Goal: Task Accomplishment & Management: Manage account settings

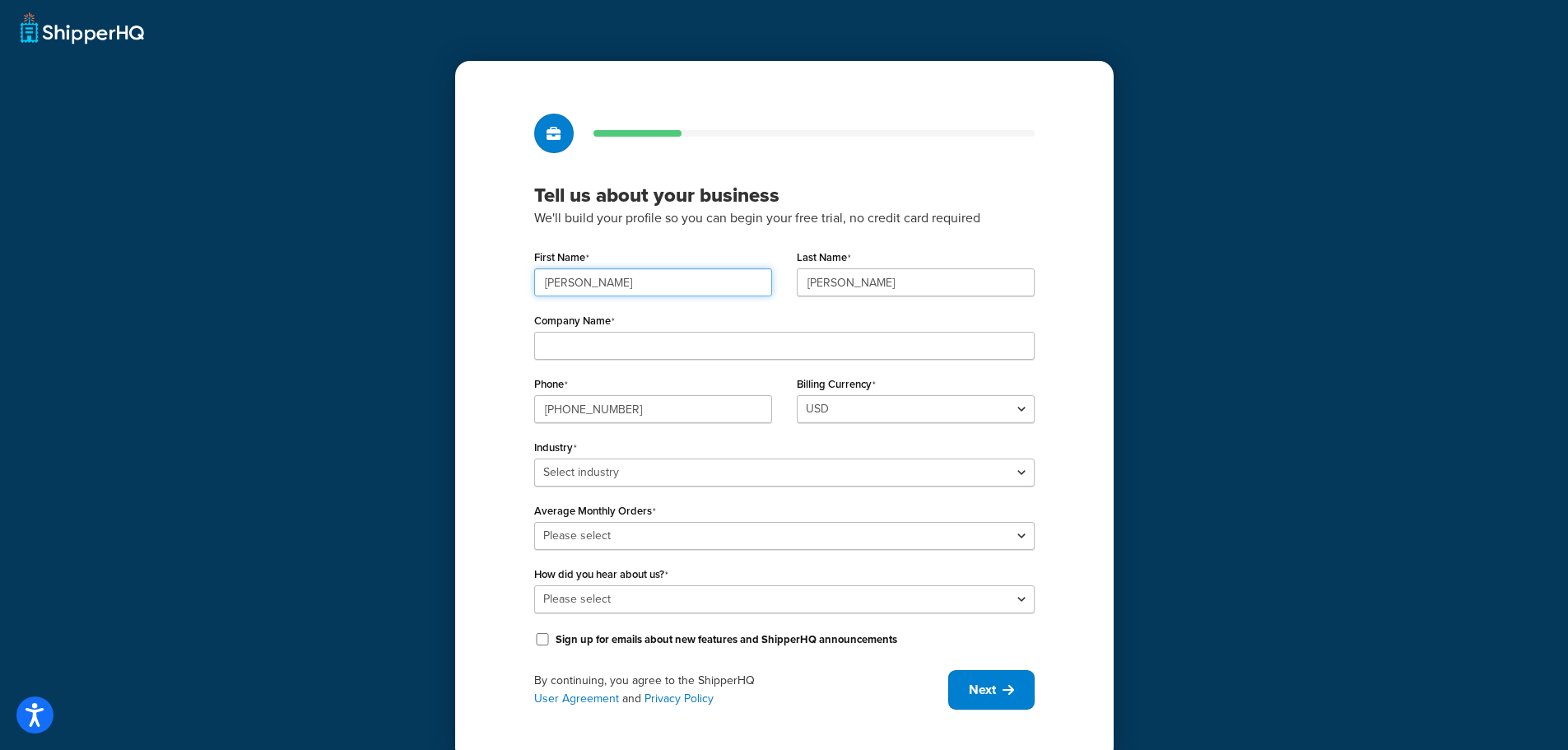
drag, startPoint x: 635, startPoint y: 286, endPoint x: 427, endPoint y: 278, distance: 208.2
click at [427, 278] on div "Tell us about your business We'll build your profile so you can begin your free…" at bounding box center [784, 381] width 1568 height 762
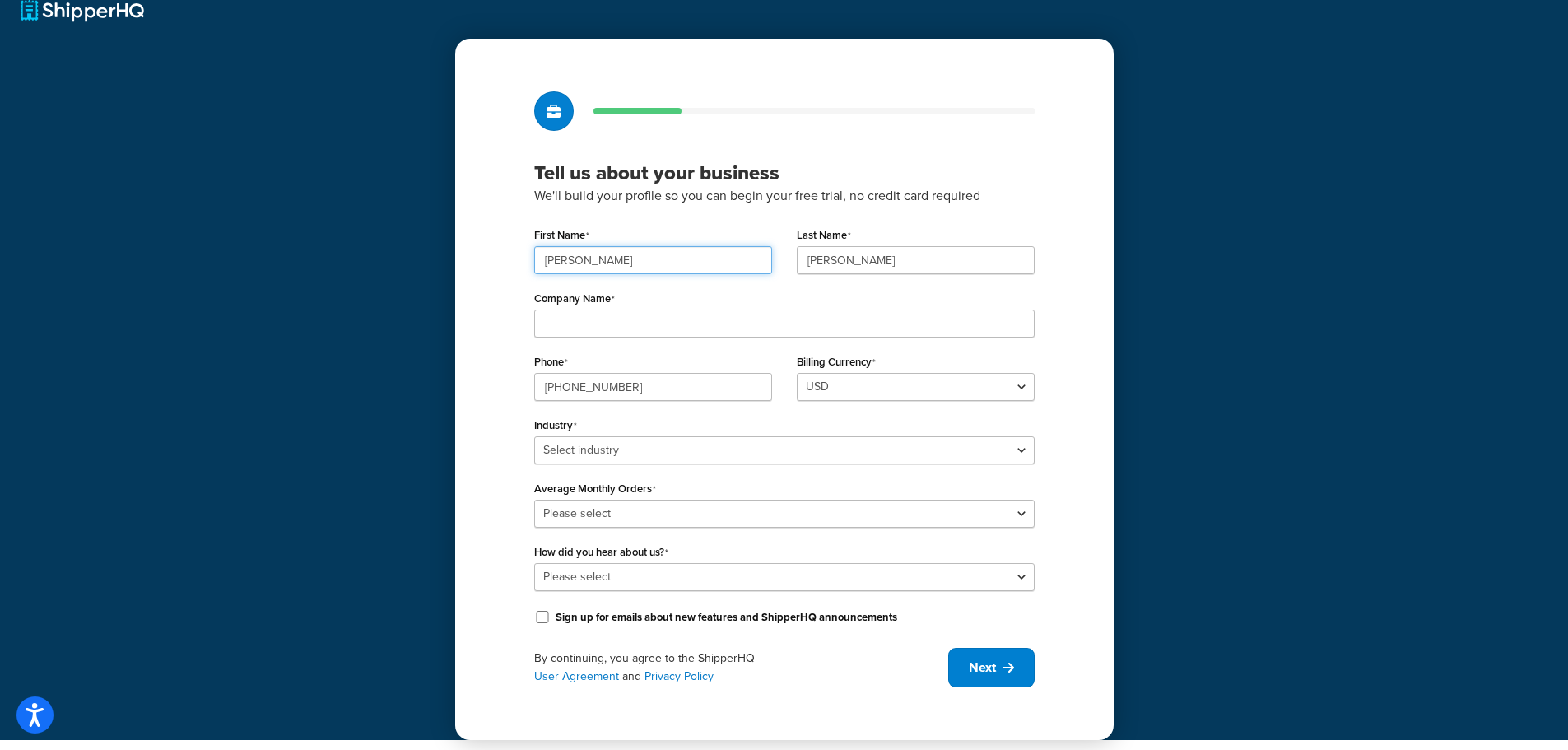
scroll to position [29, 0]
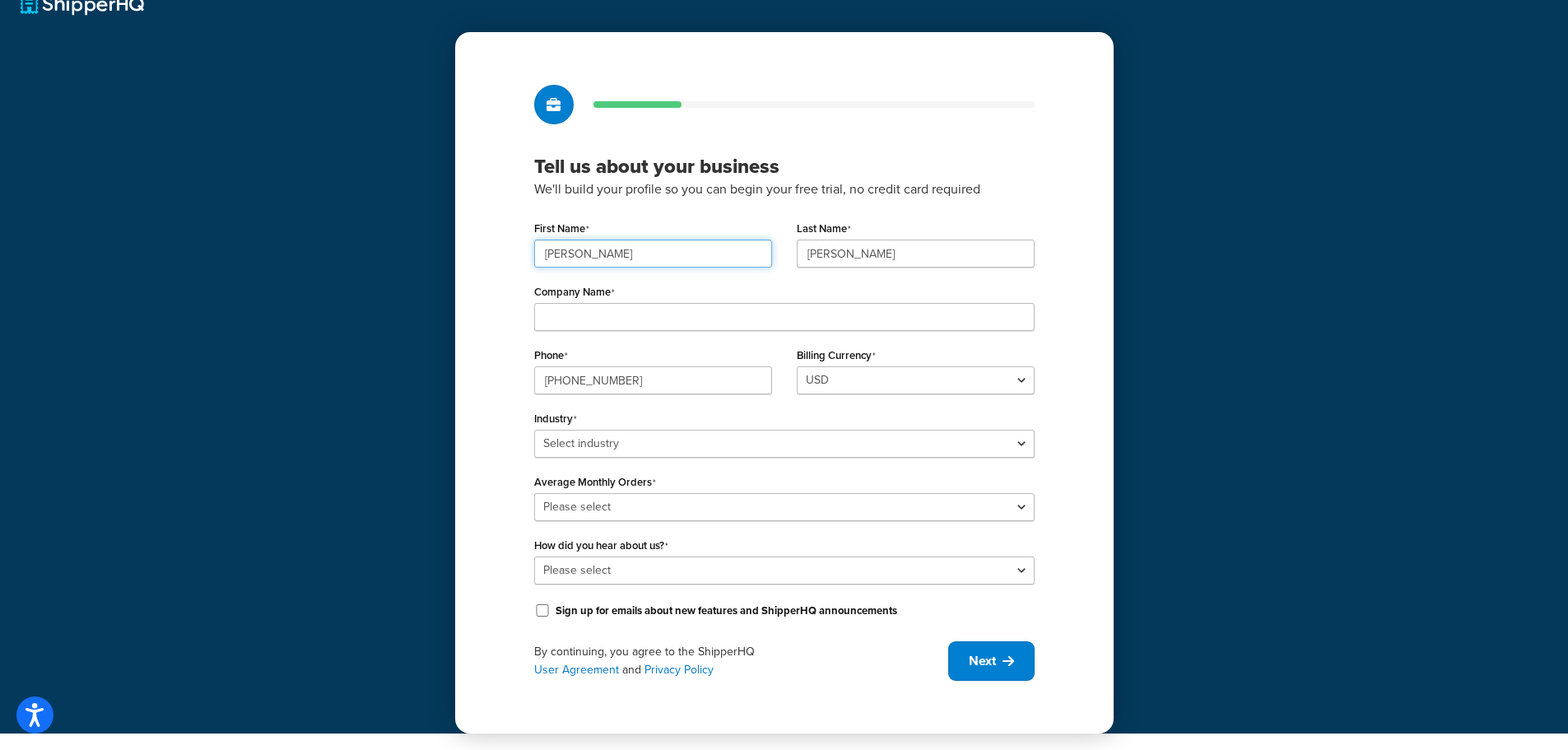
type input "[PERSON_NAME]"
type input "Cartwright"
click at [598, 312] on input "Company Name" at bounding box center [784, 316] width 500 height 28
type input "Industry Nine"
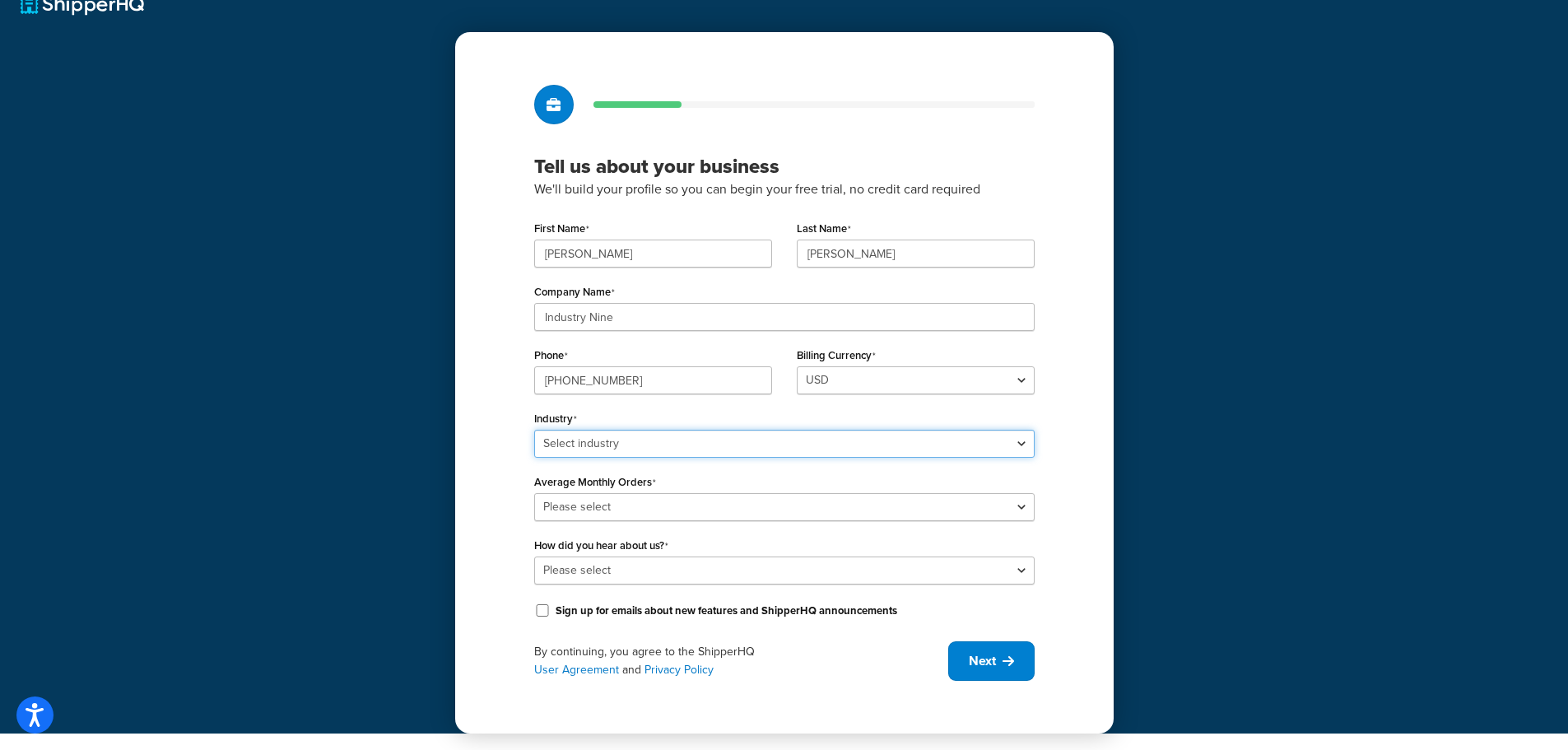
click at [605, 438] on select "Select industry Automotive Adult Agriculture Alcohol, Tobacco & CBD Arts & Craf…" at bounding box center [784, 443] width 500 height 28
select select "22"
click at [534, 430] on select "Select industry Automotive Adult Agriculture Alcohol, Tobacco & CBD Arts & Craf…" at bounding box center [784, 443] width 500 height 28
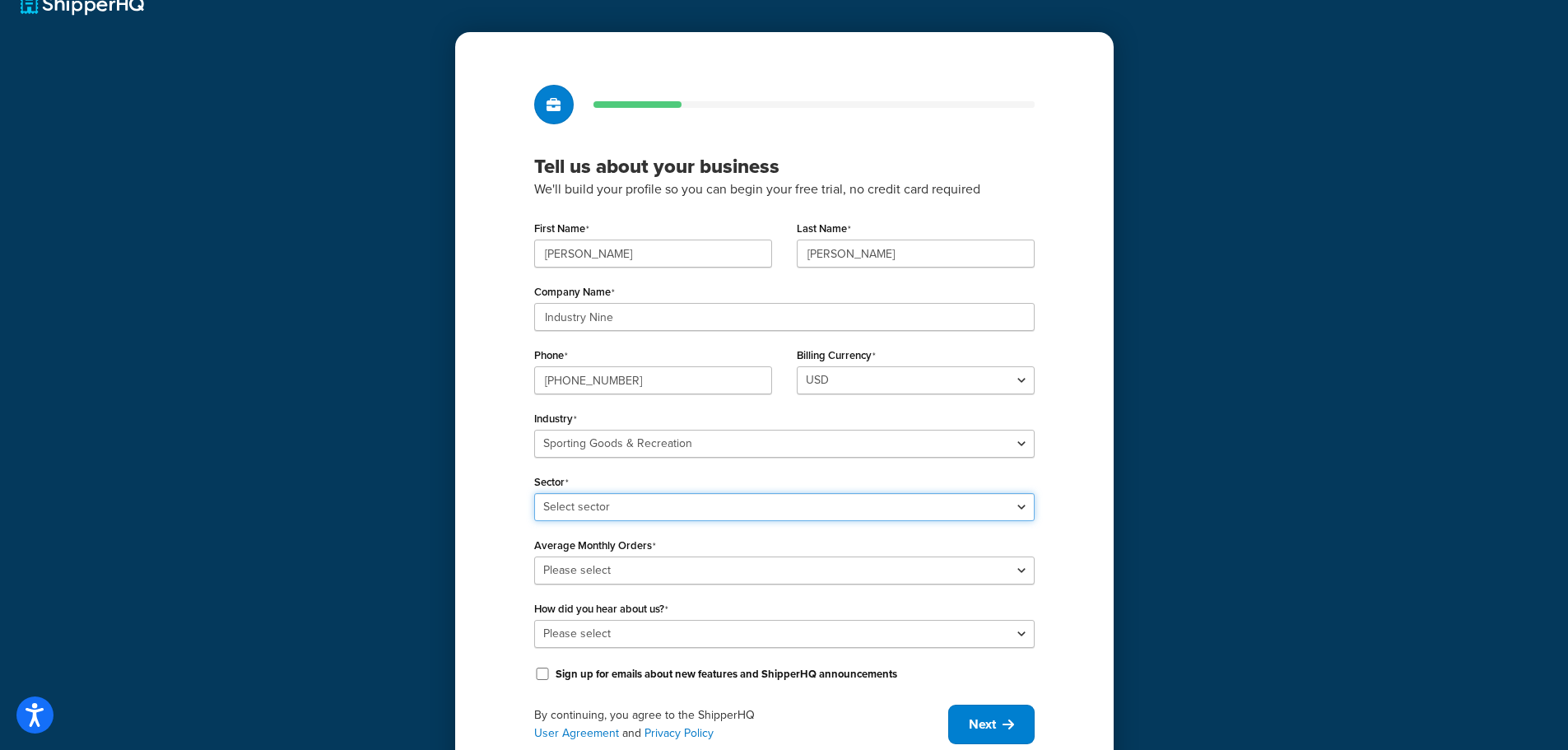
click at [681, 506] on select "Select sector Boating & Marine Equipment Camping & Outdoor Equipment Hunting & …" at bounding box center [784, 507] width 500 height 28
select select "54"
click at [534, 494] on select "Select sector Boating & Marine Equipment Camping & Outdoor Equipment Hunting & …" at bounding box center [784, 507] width 500 height 28
click at [588, 573] on select "Please select 0-500 501-1,000 1,001-10,000 10,001-20,000 Over 20,000" at bounding box center [784, 570] width 500 height 28
select select "2"
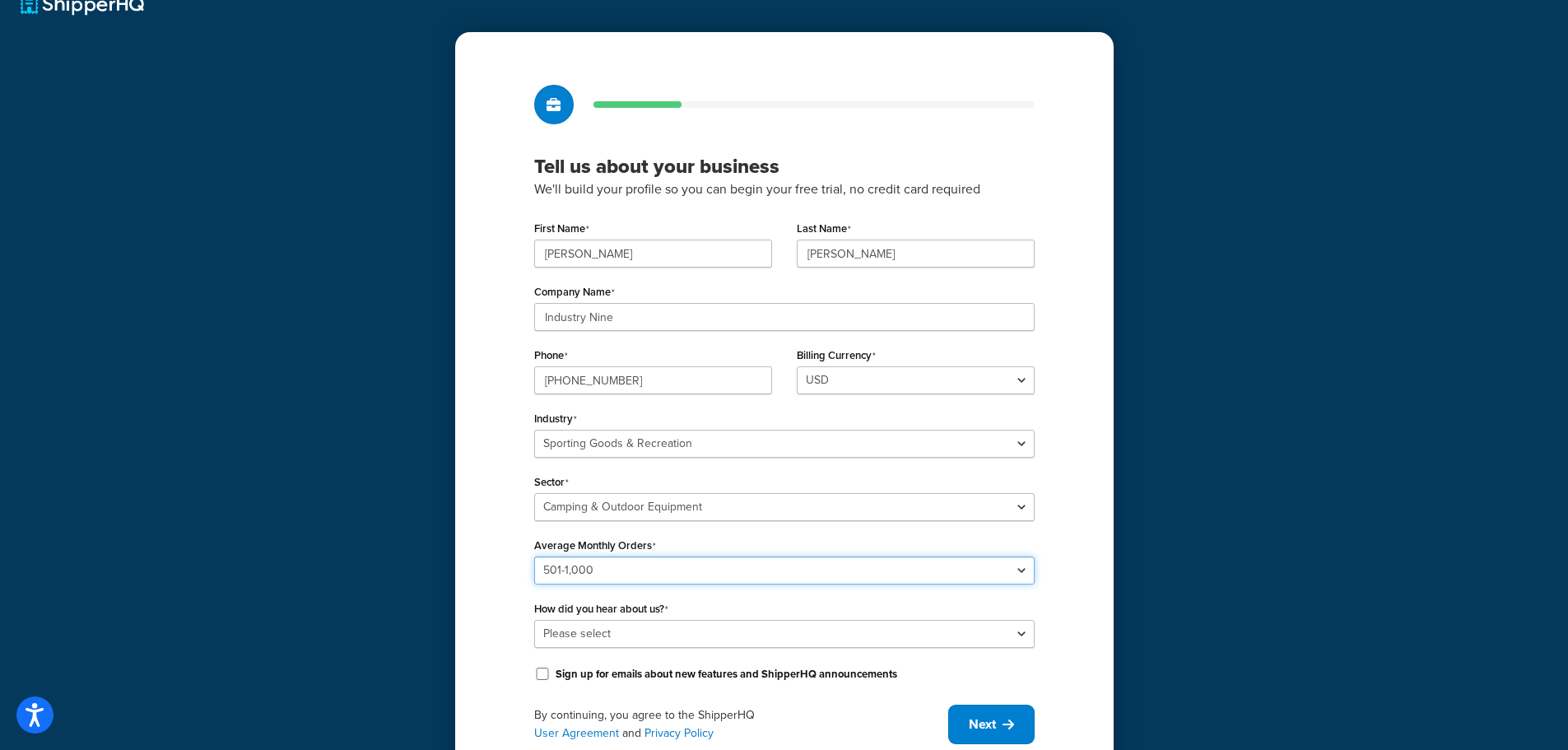
click at [534, 557] on select "Please select 0-500 501-1,000 1,001-10,000 10,001-20,000 Over 20,000" at bounding box center [784, 570] width 500 height 28
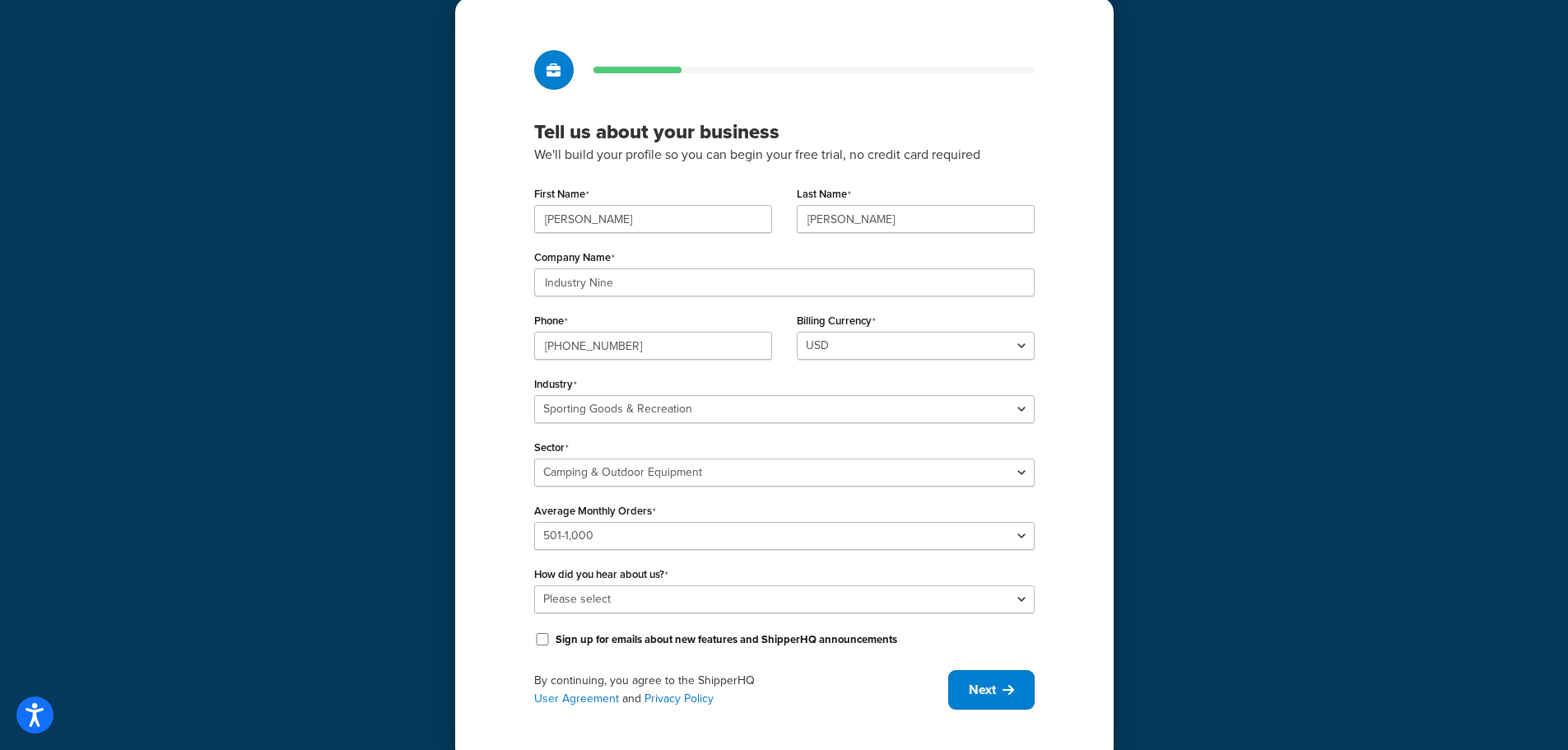
scroll to position [92, 0]
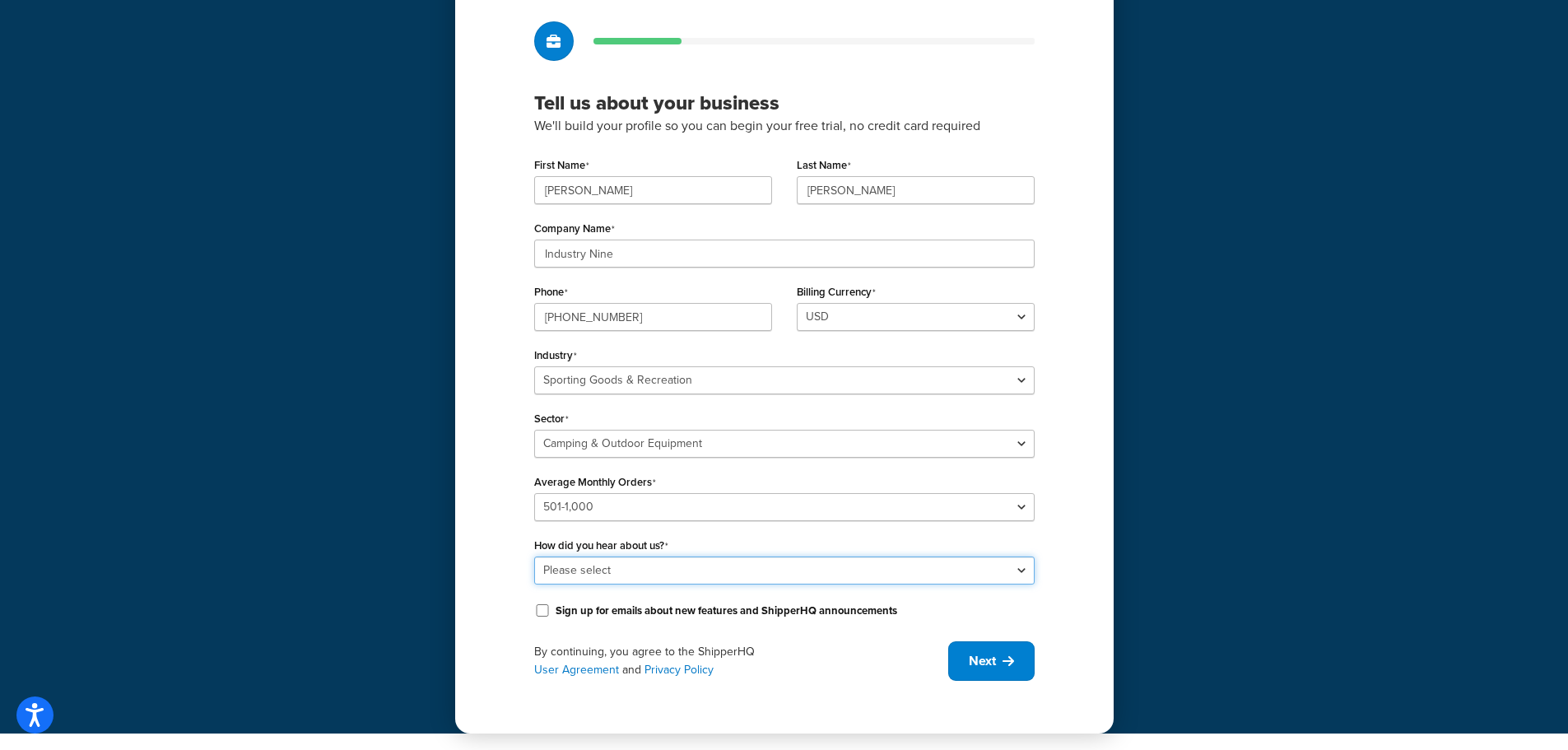
click at [621, 578] on select "Please select Online Search App Store or Marketplace Listing Referred by Agency…" at bounding box center [784, 570] width 500 height 28
select select "1"
click at [534, 557] on select "Please select Online Search App Store or Marketplace Listing Referred by Agency…" at bounding box center [784, 570] width 500 height 28
click at [1019, 662] on button "Next" at bounding box center [991, 660] width 87 height 39
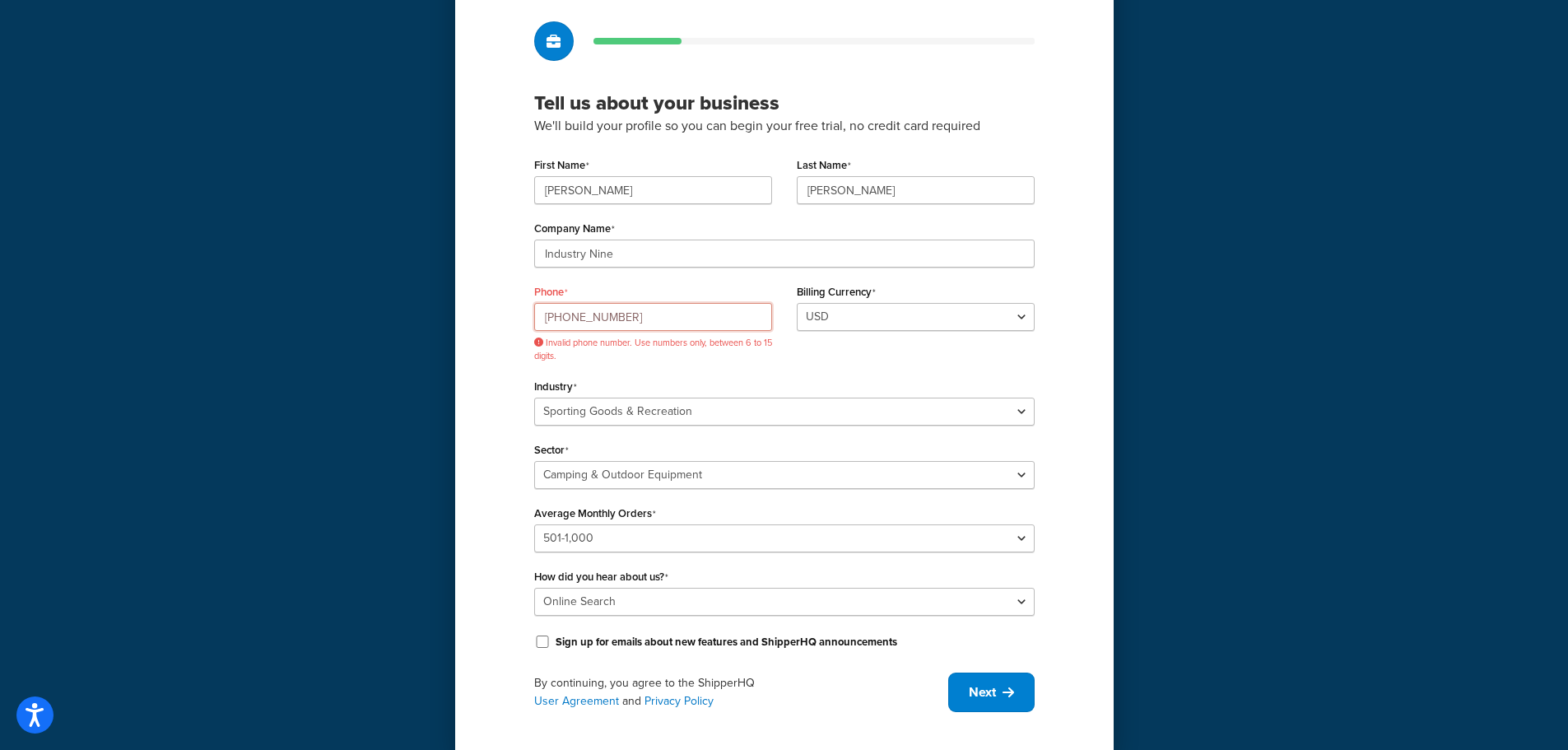
click at [621, 309] on input "828-210-5113" at bounding box center [653, 316] width 238 height 28
click at [615, 318] on input "828-210-5113" at bounding box center [653, 316] width 238 height 28
click at [637, 321] on input "828-210-5113" at bounding box center [653, 316] width 238 height 28
click at [541, 320] on input "828-210-5113" at bounding box center [653, 316] width 238 height 28
click at [1000, 686] on button "Next" at bounding box center [991, 692] width 87 height 39
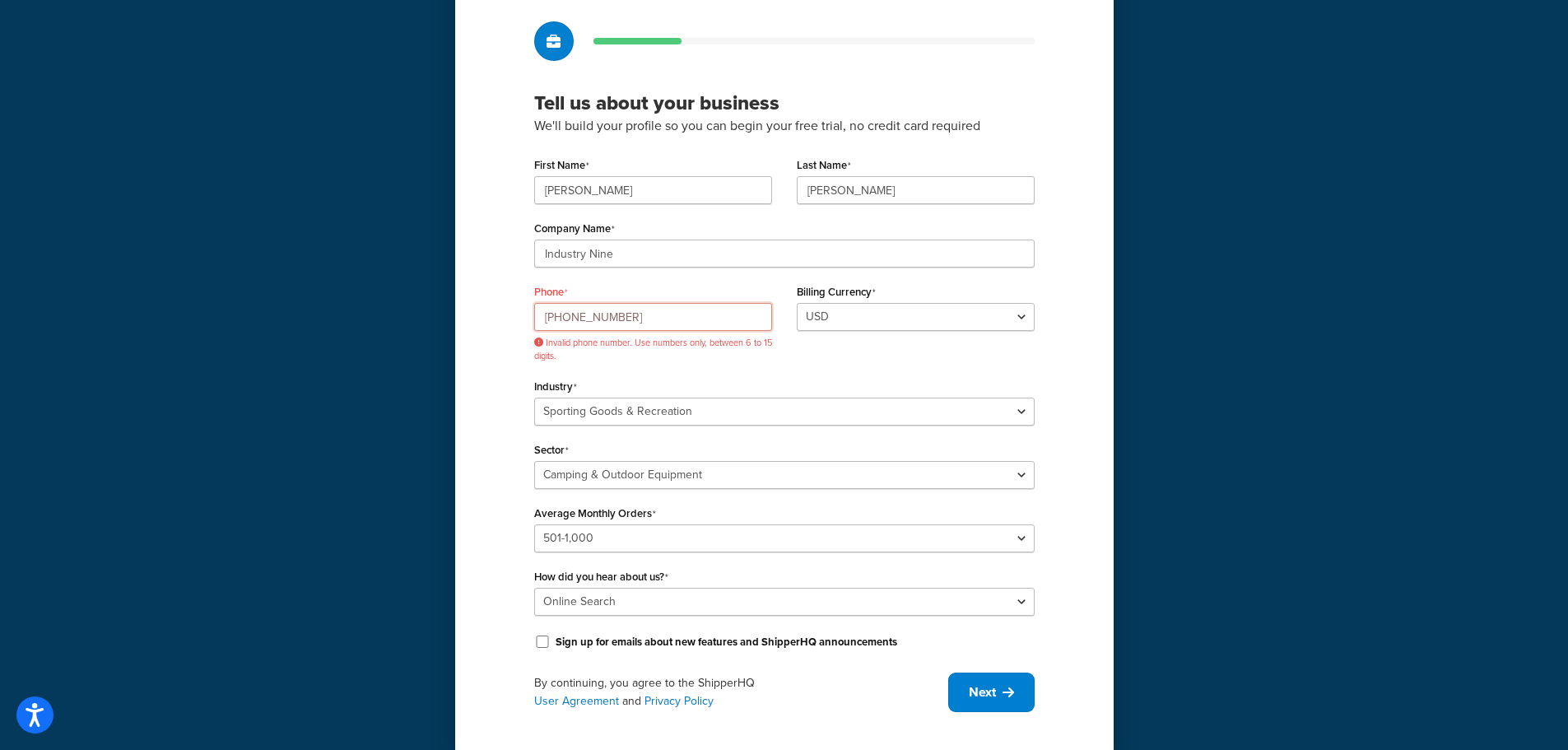
drag, startPoint x: 650, startPoint y: 314, endPoint x: 313, endPoint y: 275, distance: 339.2
click at [313, 275] on div "Tell us about your business We'll build your profile so you can begin your free…" at bounding box center [784, 336] width 1568 height 858
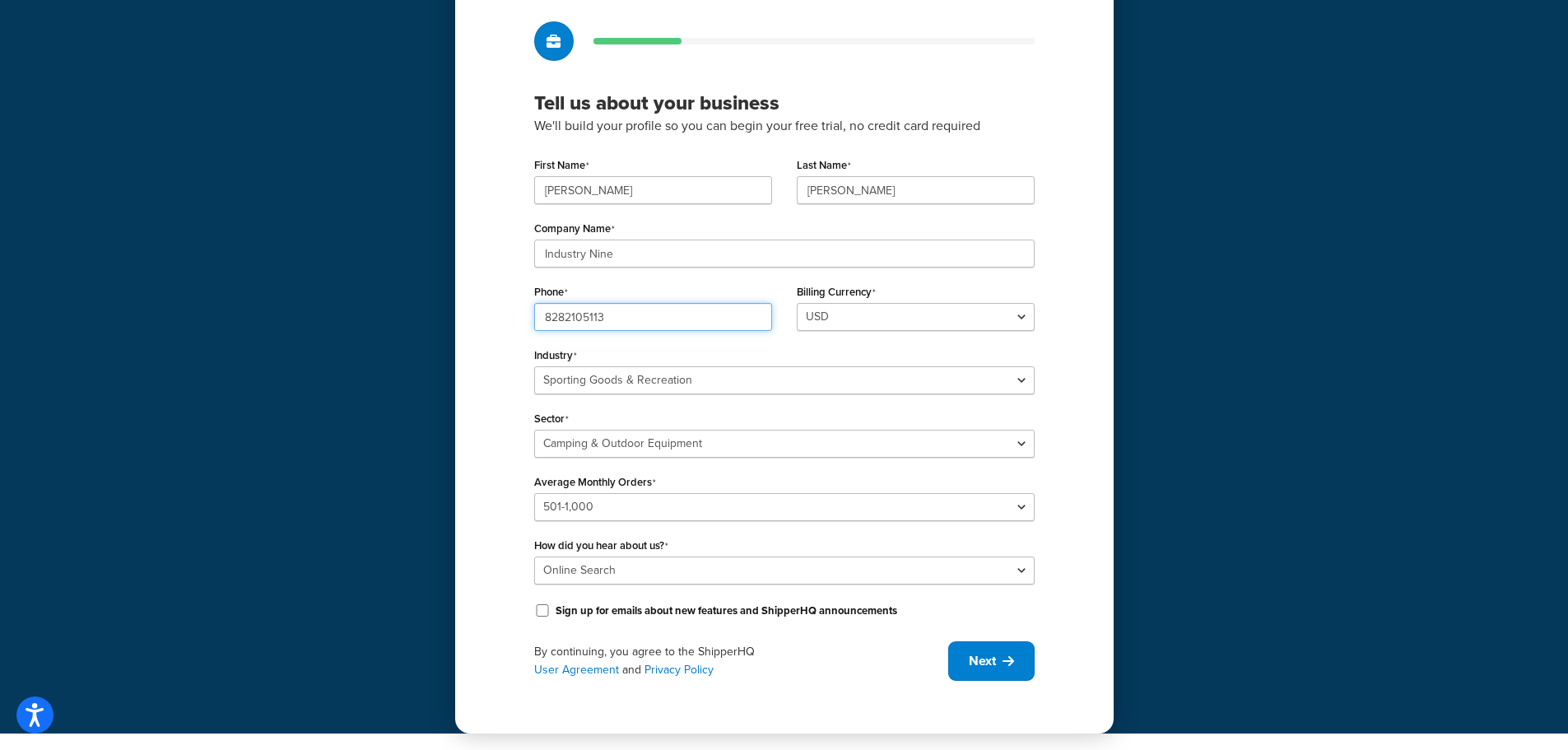
type input "8282105113"
click at [995, 664] on span "Next" at bounding box center [982, 660] width 28 height 18
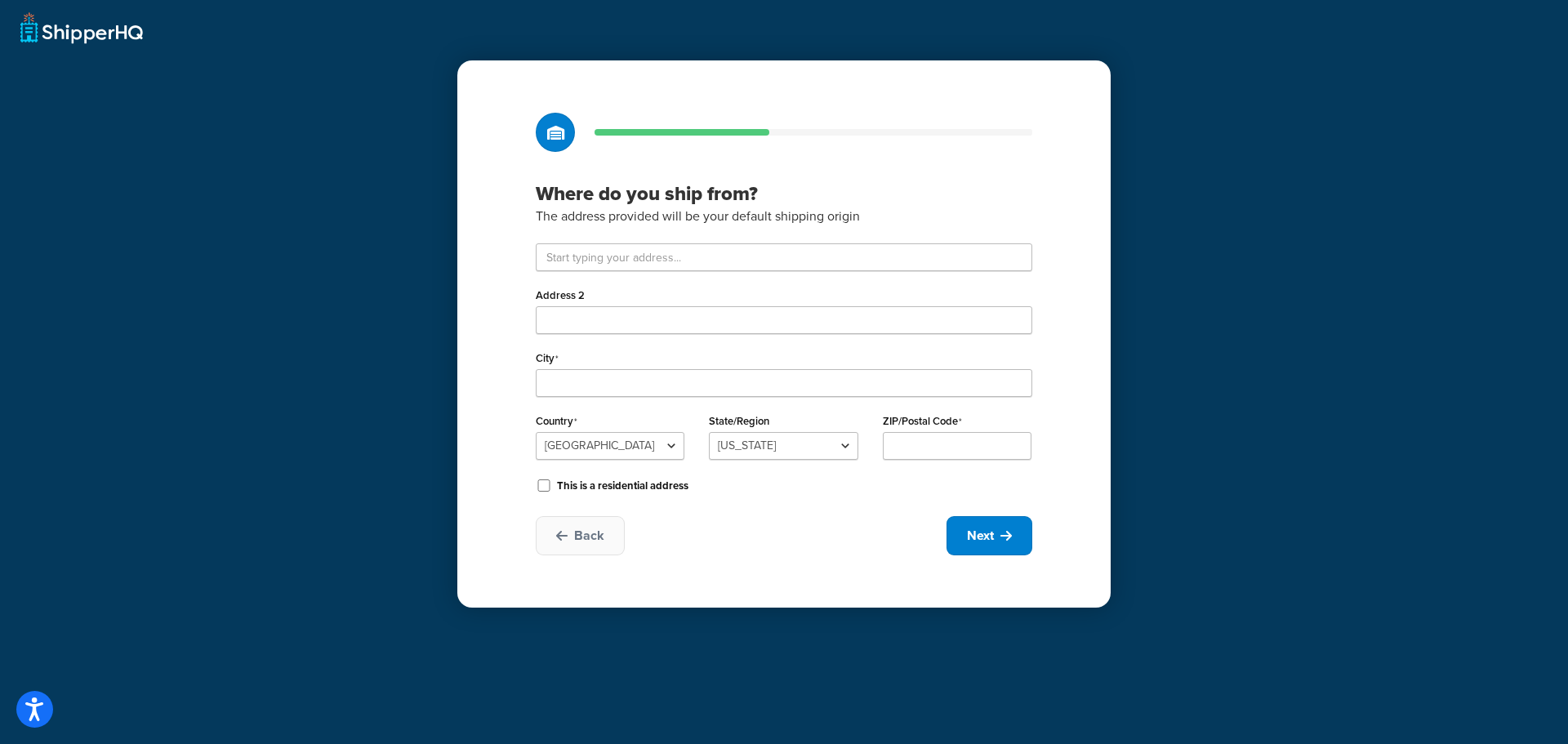
click at [0, 743] on nordpass-portal at bounding box center [0, 744] width 0 height 0
click at [712, 261] on input "text" at bounding box center [784, 256] width 496 height 27
type input "150 Westside Drive"
type input "Ste 9"
type input "Asheville"
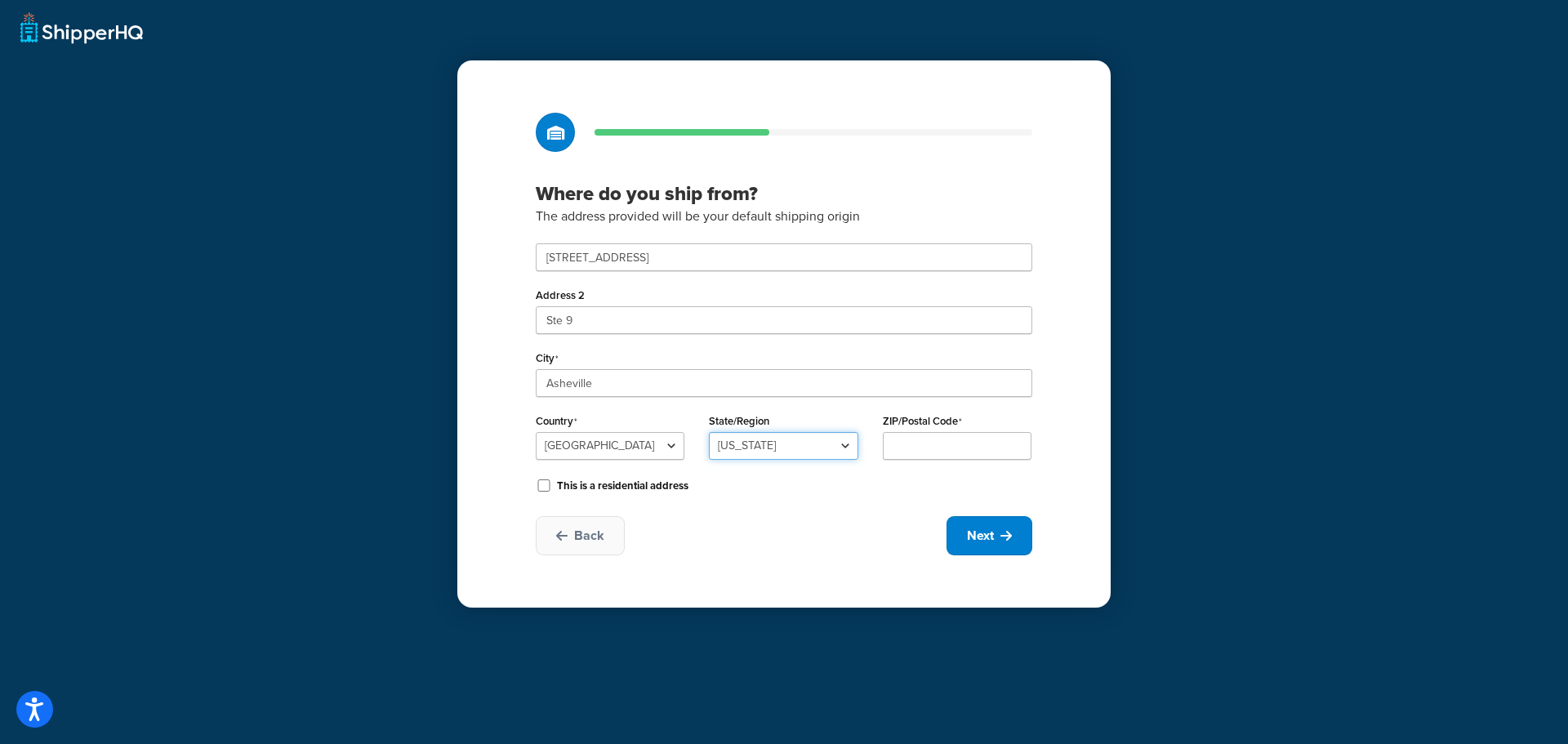
select select "33"
type input "28806"
click at [983, 533] on span "Next" at bounding box center [980, 535] width 27 height 18
select select "1"
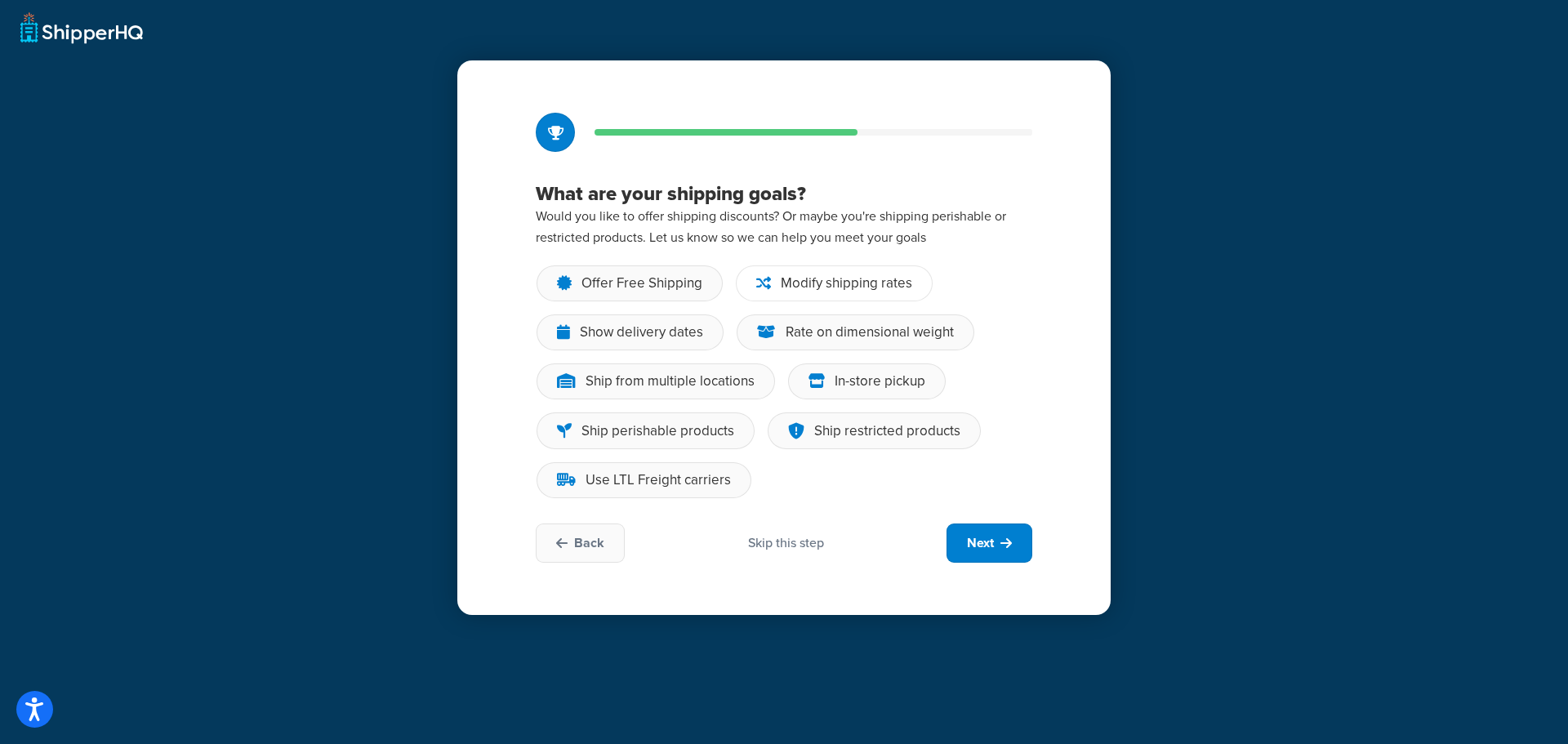
click at [830, 280] on div "Modify shipping rates" at bounding box center [846, 283] width 131 height 16
click at [0, 0] on input "Modify shipping rates" at bounding box center [0, 0] width 0 height 0
click at [838, 342] on div "Rate on dimensional weight" at bounding box center [854, 333] width 237 height 36
click at [0, 0] on input "Rate on dimensional weight" at bounding box center [0, 0] width 0 height 0
click at [634, 278] on div "Offer Free Shipping" at bounding box center [642, 283] width 121 height 16
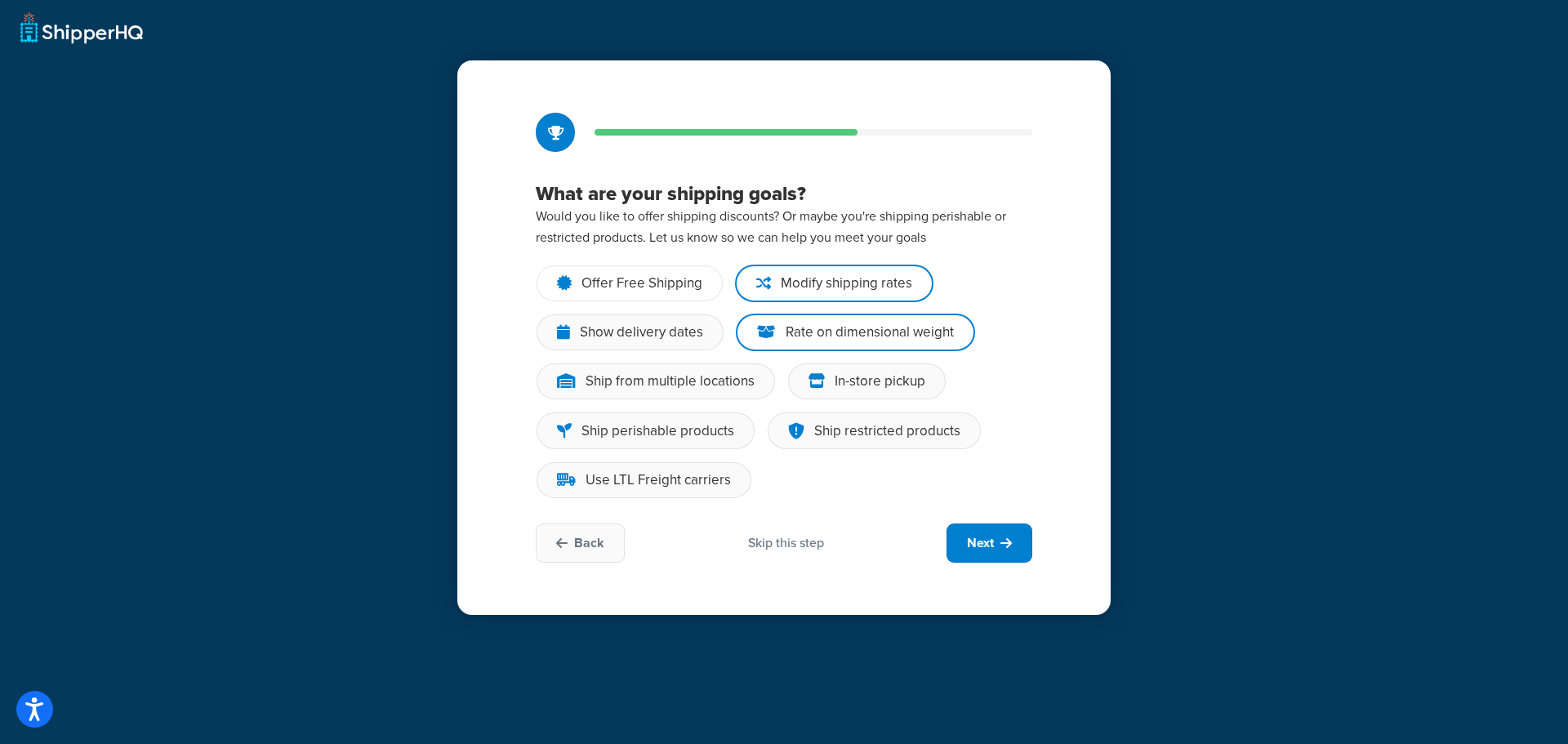
click at [0, 0] on input "Offer Free Shipping" at bounding box center [0, 0] width 0 height 0
click at [998, 552] on button "Next" at bounding box center [989, 543] width 86 height 39
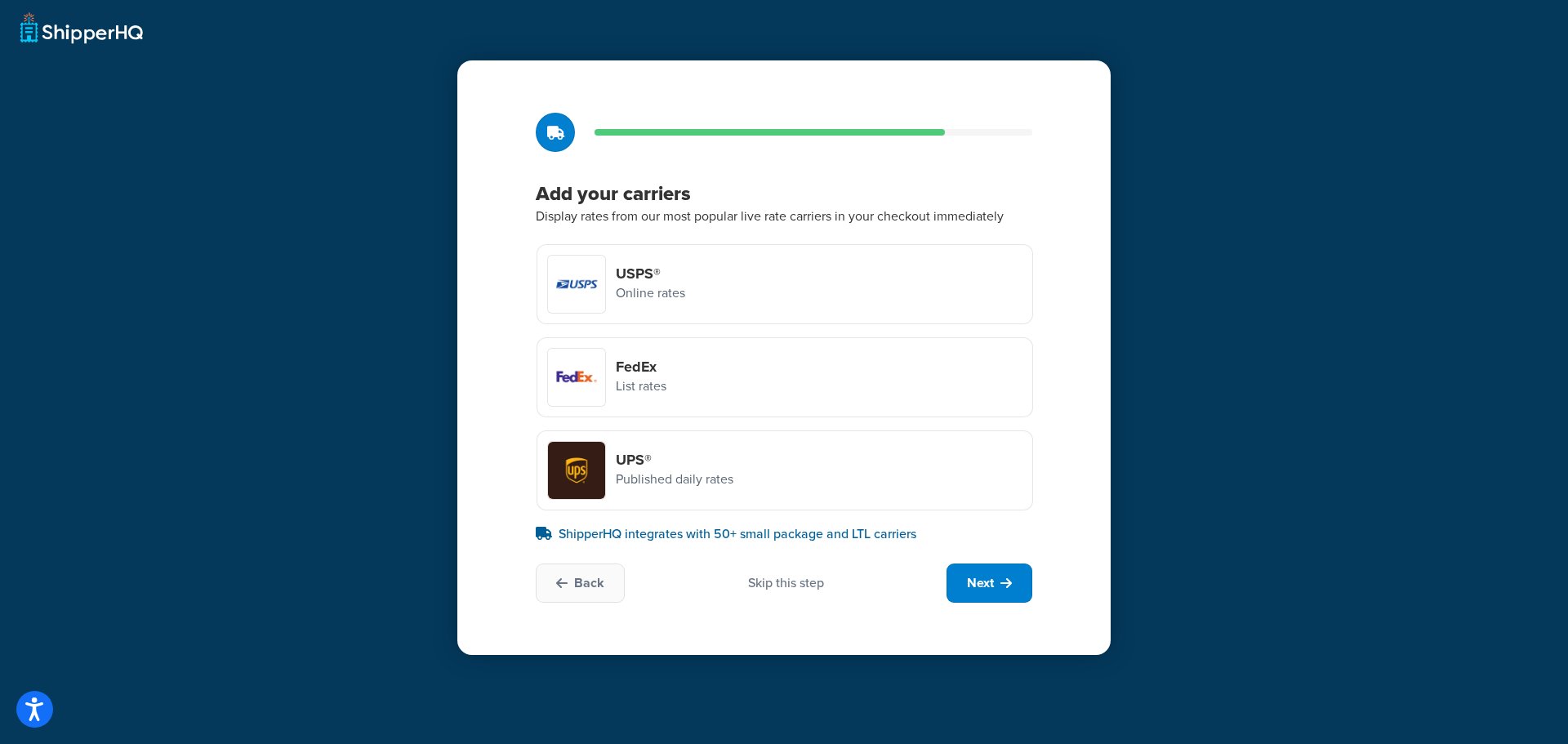
click at [572, 379] on div at bounding box center [577, 377] width 57 height 57
click at [0, 0] on input "FedEx List rates" at bounding box center [0, 0] width 0 height 0
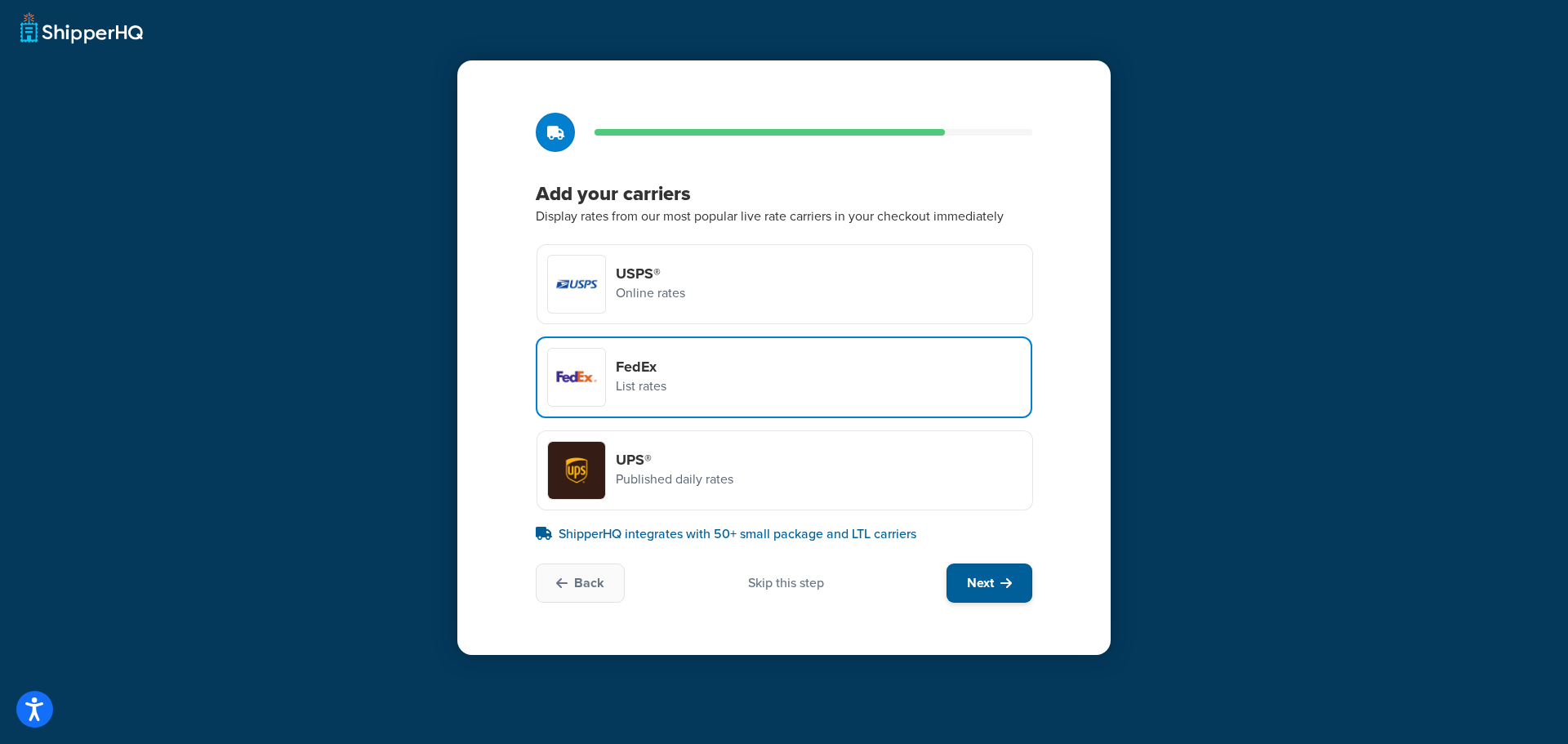
click at [998, 585] on button "Next" at bounding box center [989, 582] width 86 height 39
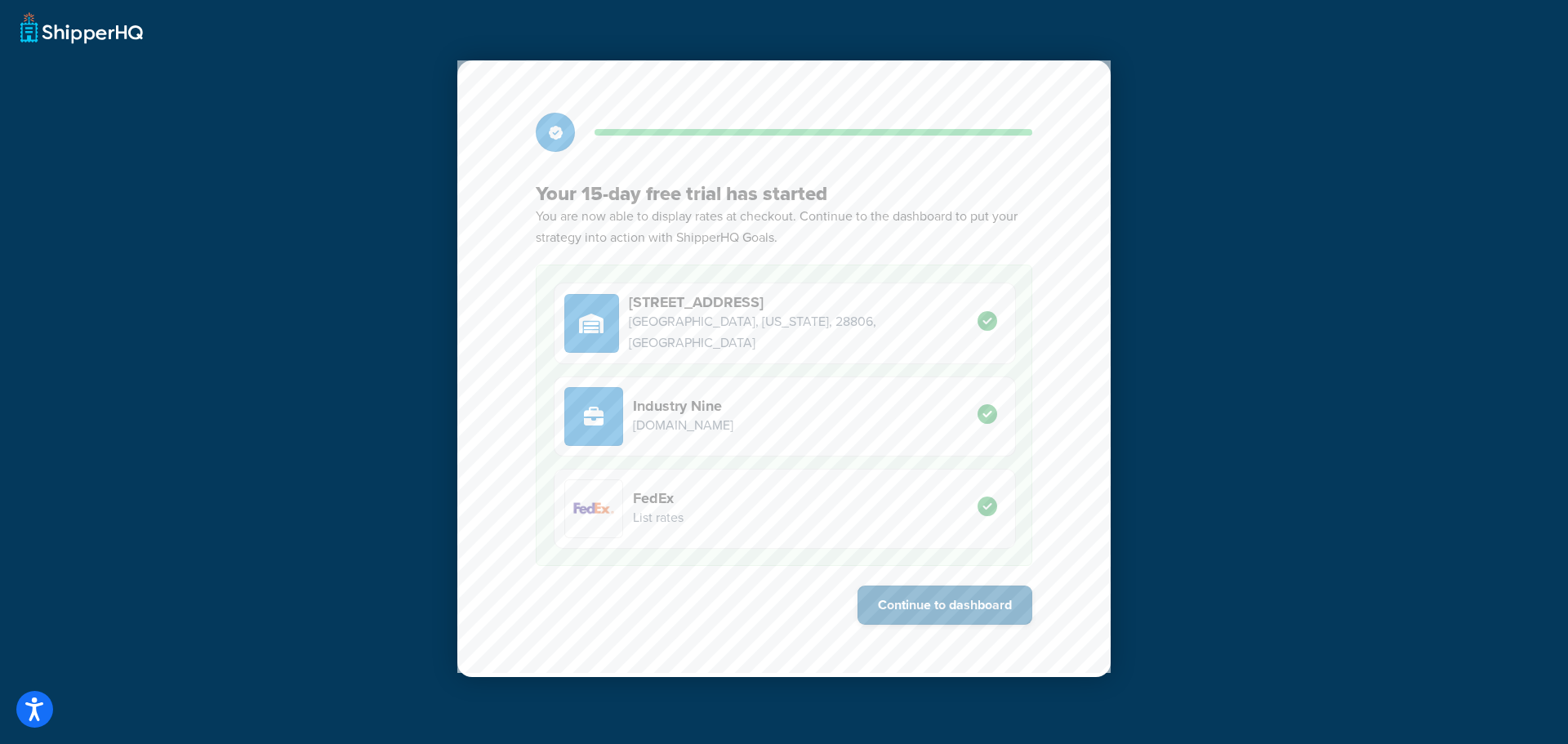
click at [929, 599] on button "Continue to dashboard" at bounding box center [944, 605] width 175 height 39
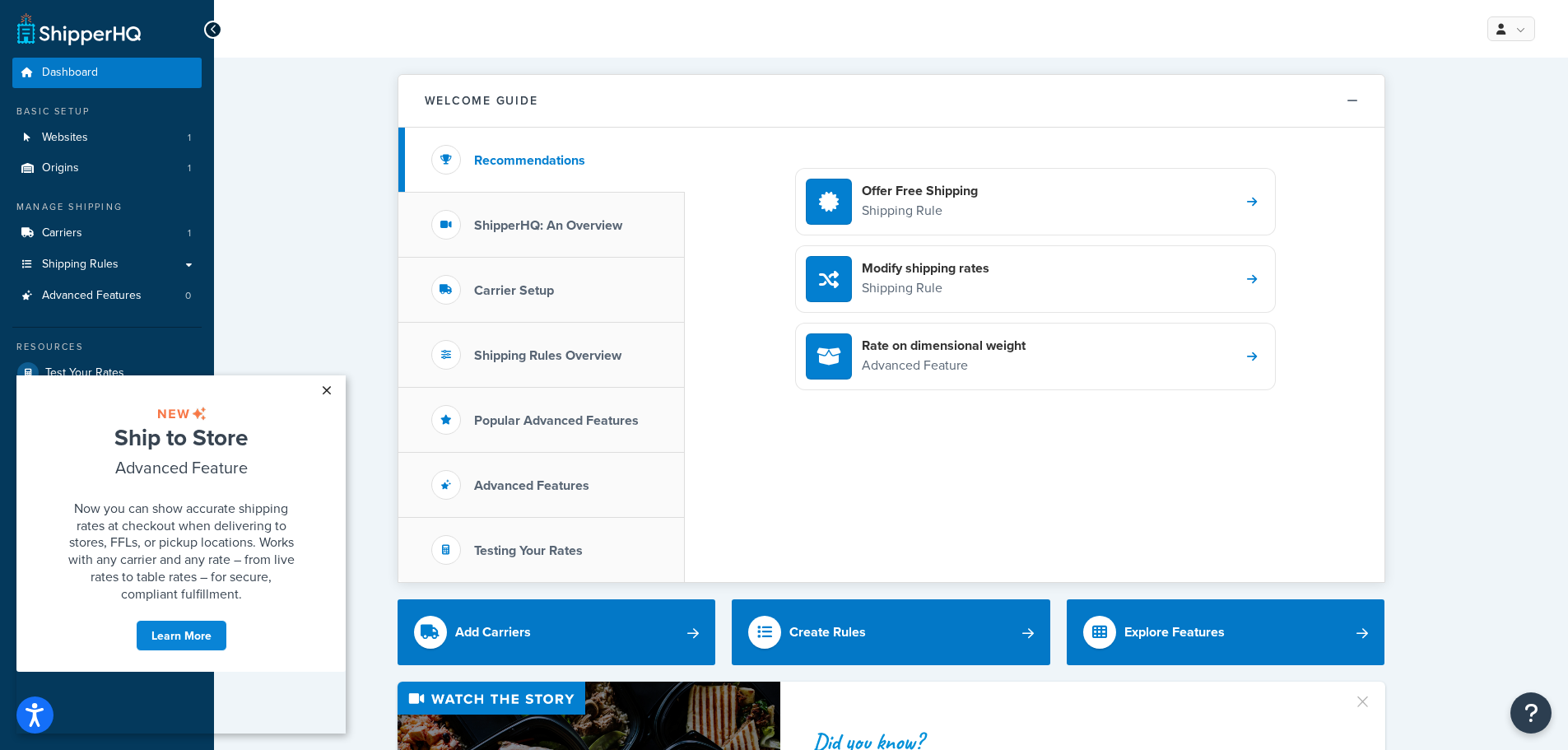
click at [324, 387] on link "×" at bounding box center [326, 390] width 29 height 30
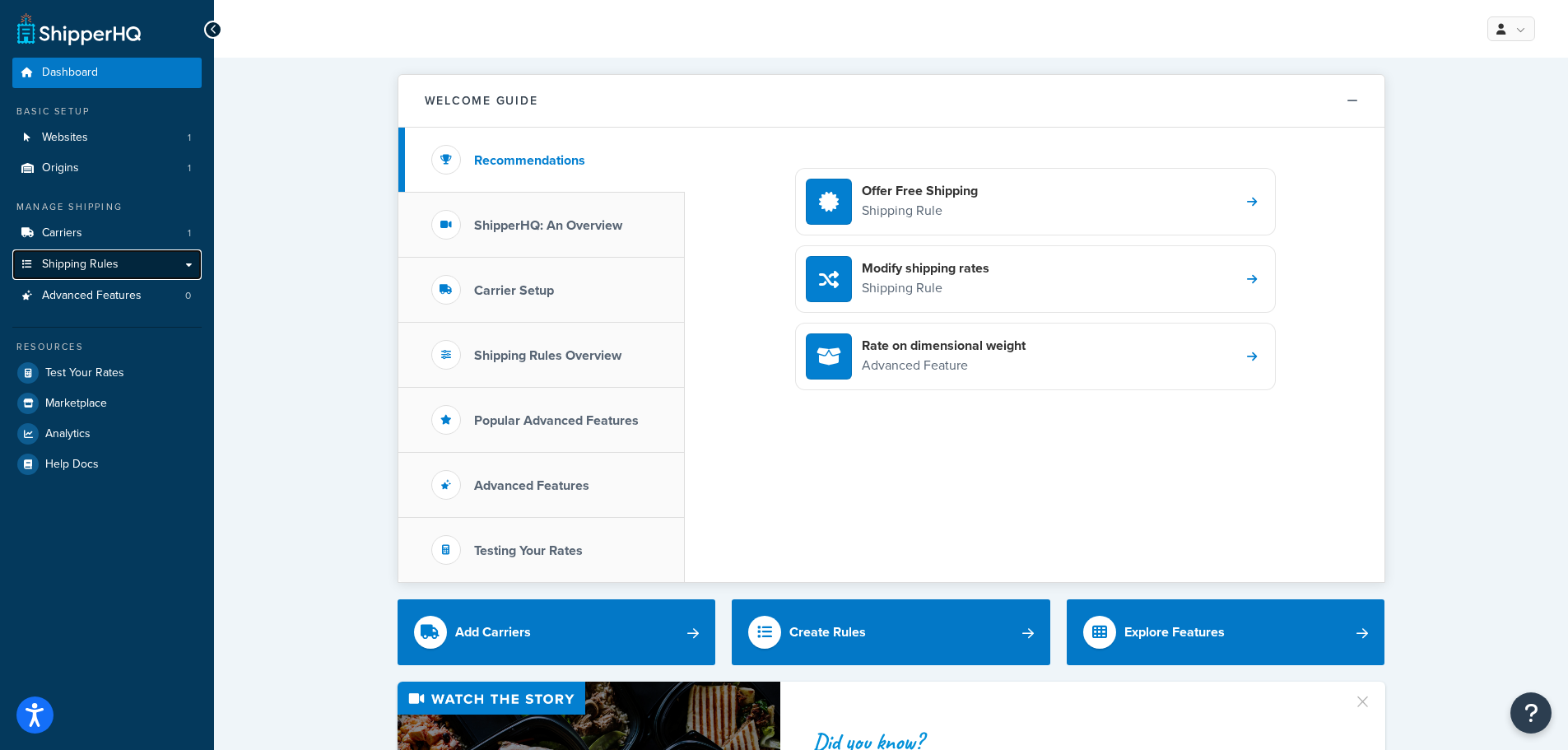
click at [191, 270] on link "Shipping Rules" at bounding box center [107, 265] width 190 height 30
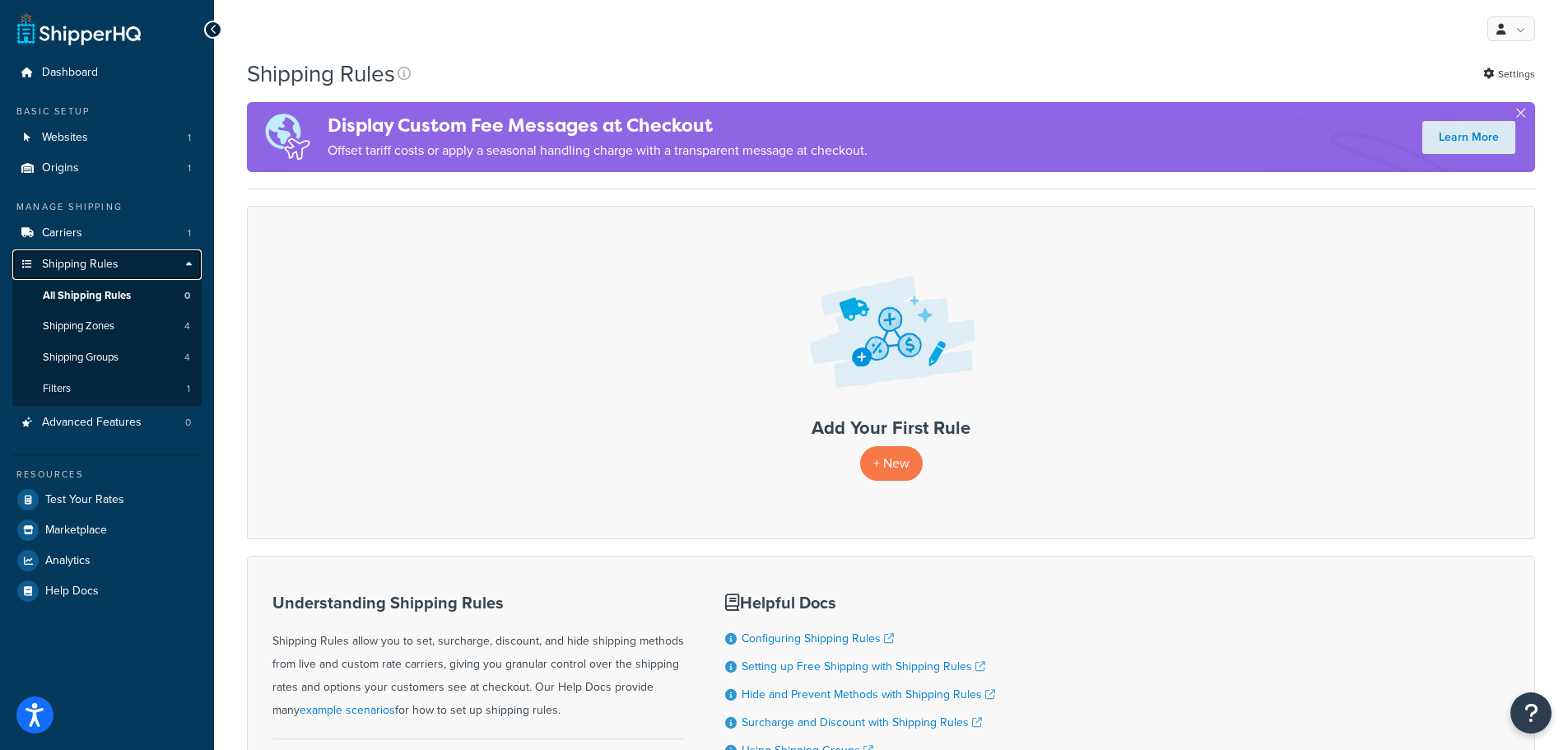
click at [186, 264] on link "Shipping Rules" at bounding box center [107, 265] width 190 height 30
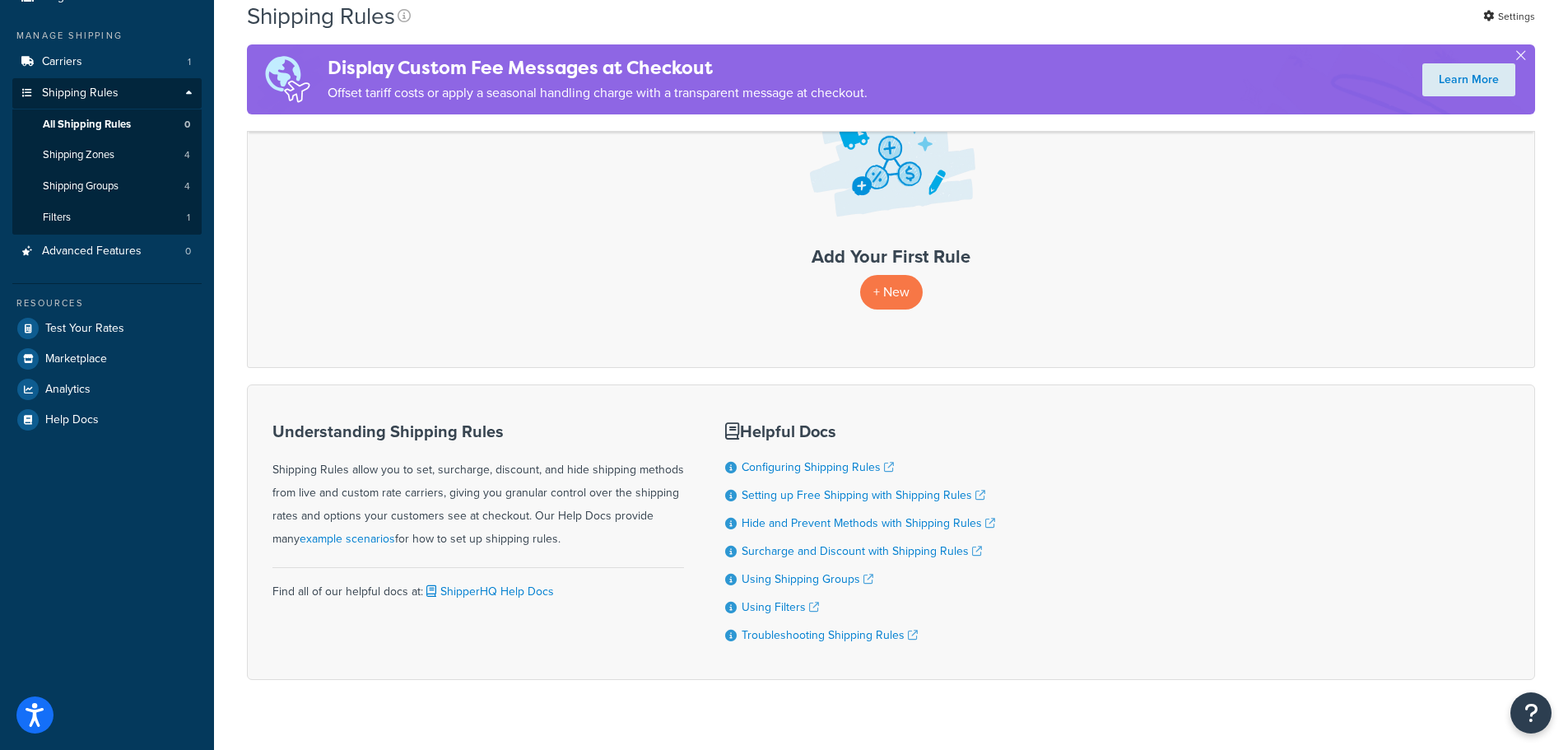
scroll to position [200, 0]
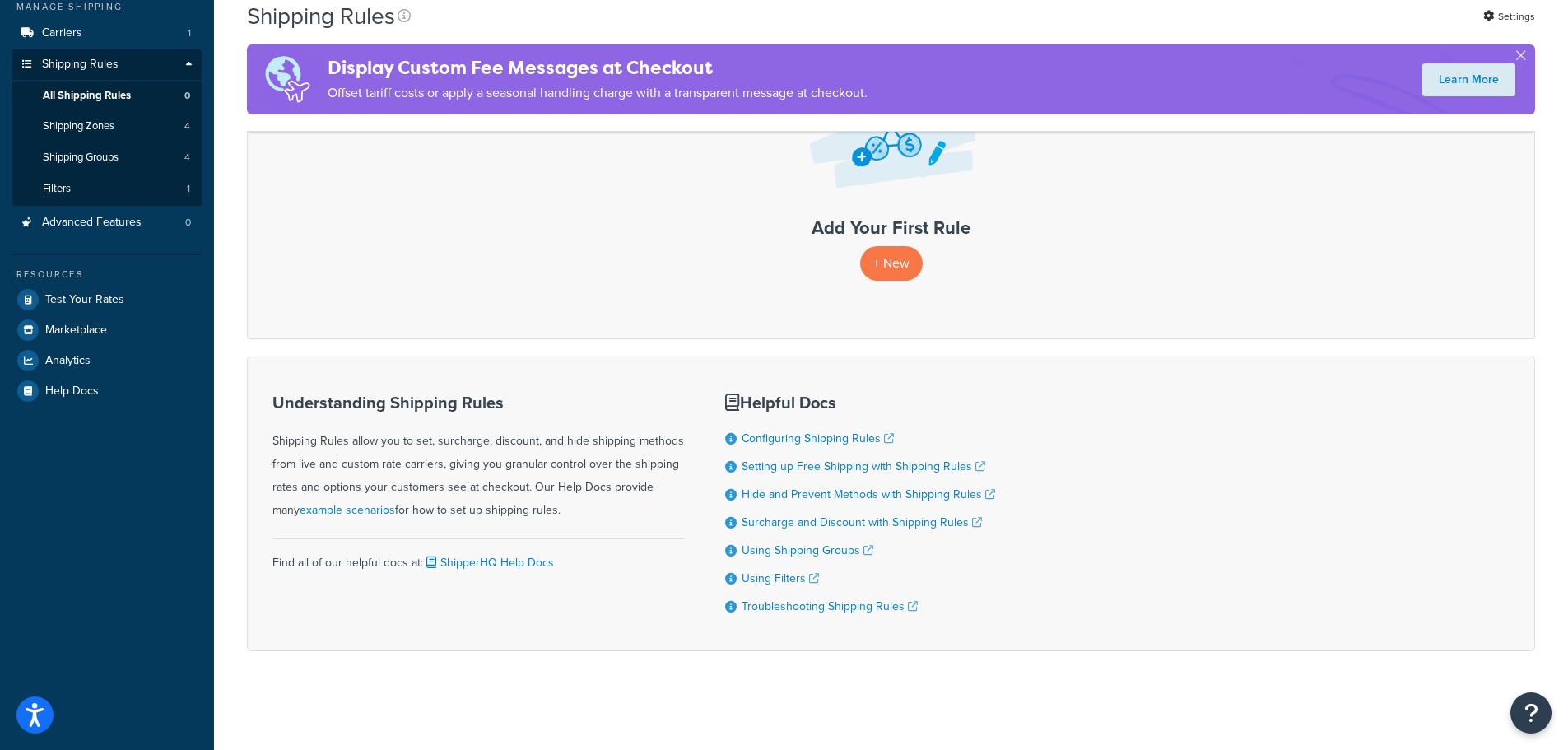
drag, startPoint x: 1516, startPoint y: 46, endPoint x: 1529, endPoint y: 56, distance: 16.4
click at [1517, 46] on div "Display Custom Fee Messages at Checkout Offset tariff costs or apply a seasonal…" at bounding box center [891, 79] width 1288 height 70
click at [1530, 57] on div "Learn More" at bounding box center [1468, 80] width 132 height 50
click at [1523, 57] on button "button" at bounding box center [1520, 59] width 4 height 4
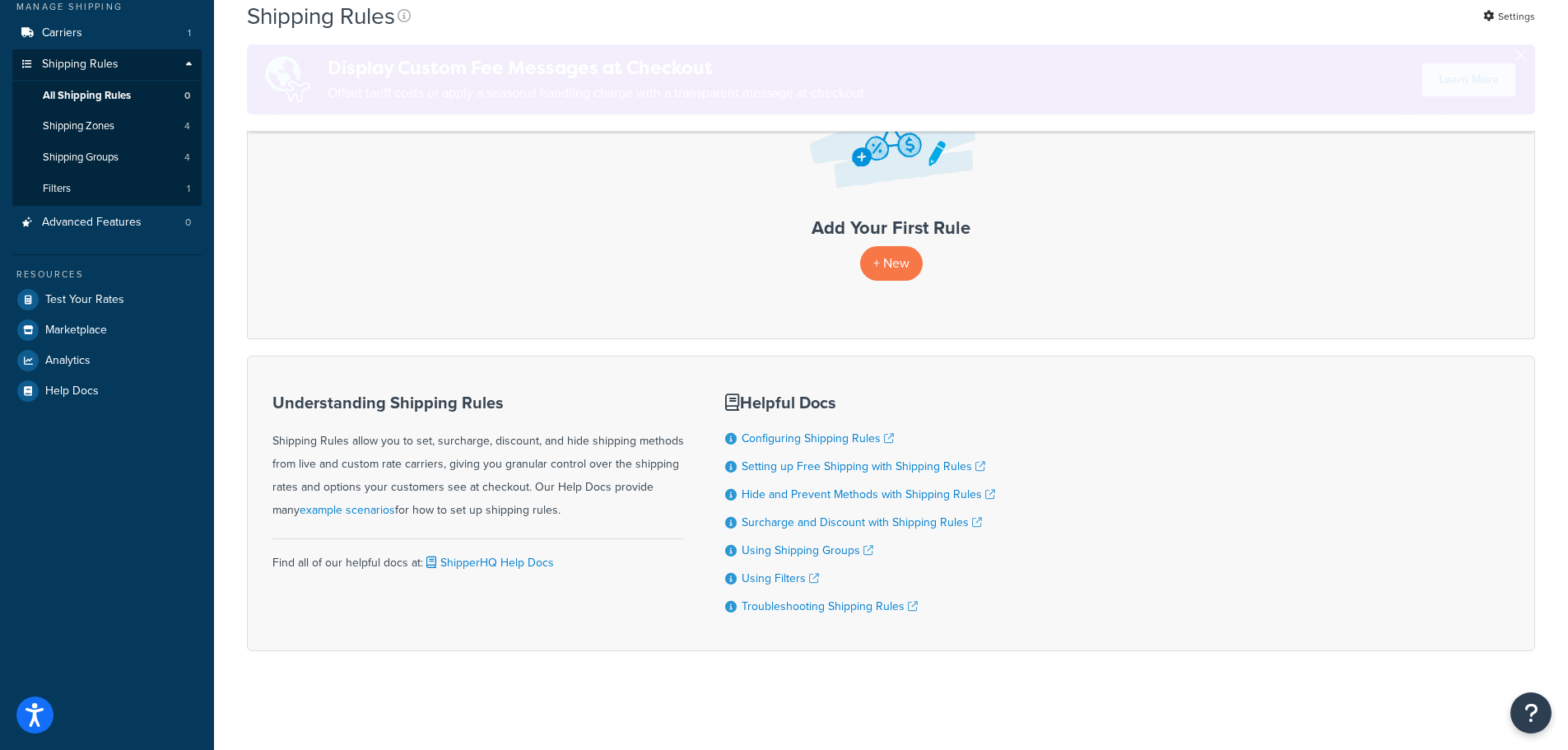
scroll to position [118, 0]
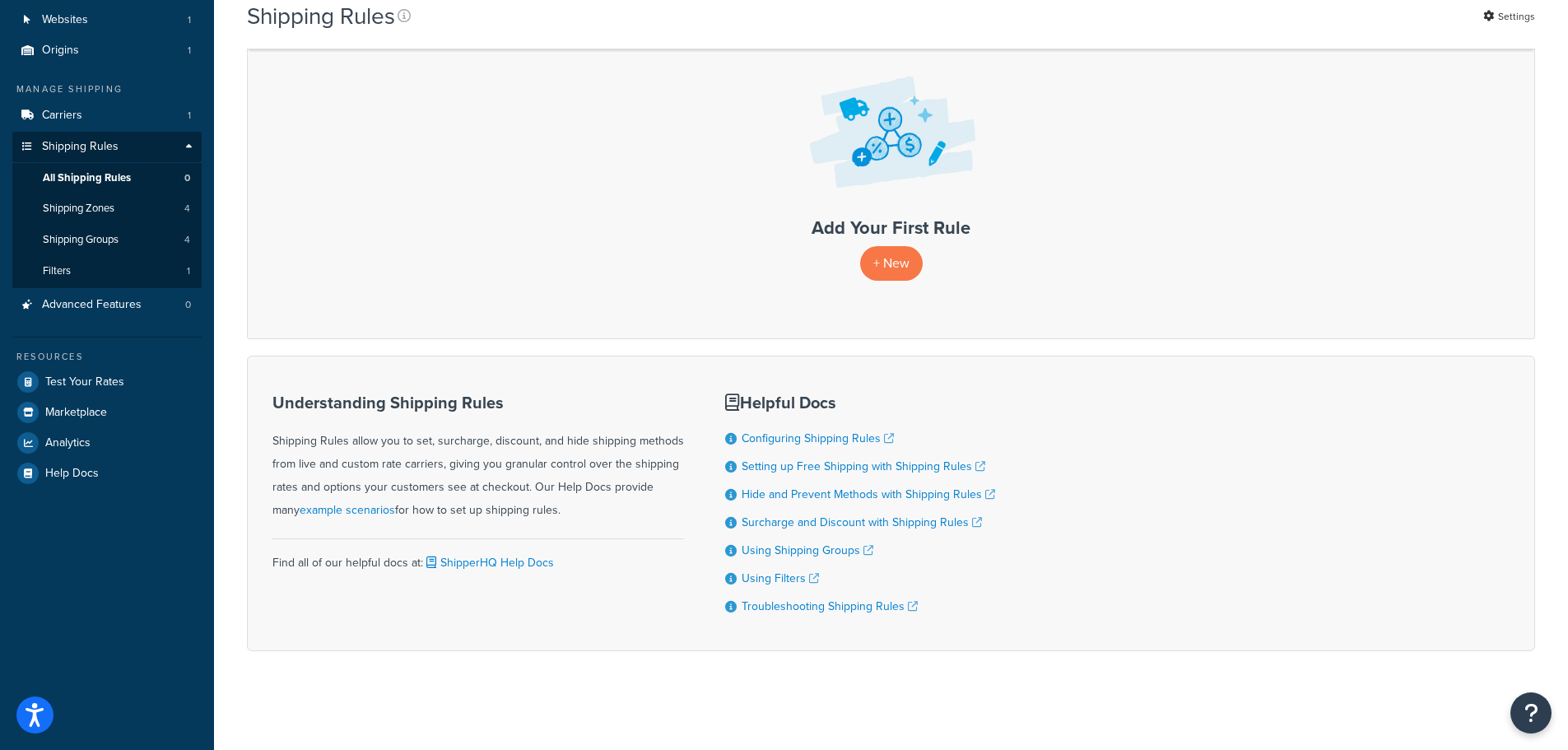
click at [238, 374] on div "Shipping Rules Settings Contact Us Send Us A Message Contact Information Name *…" at bounding box center [891, 324] width 1354 height 769
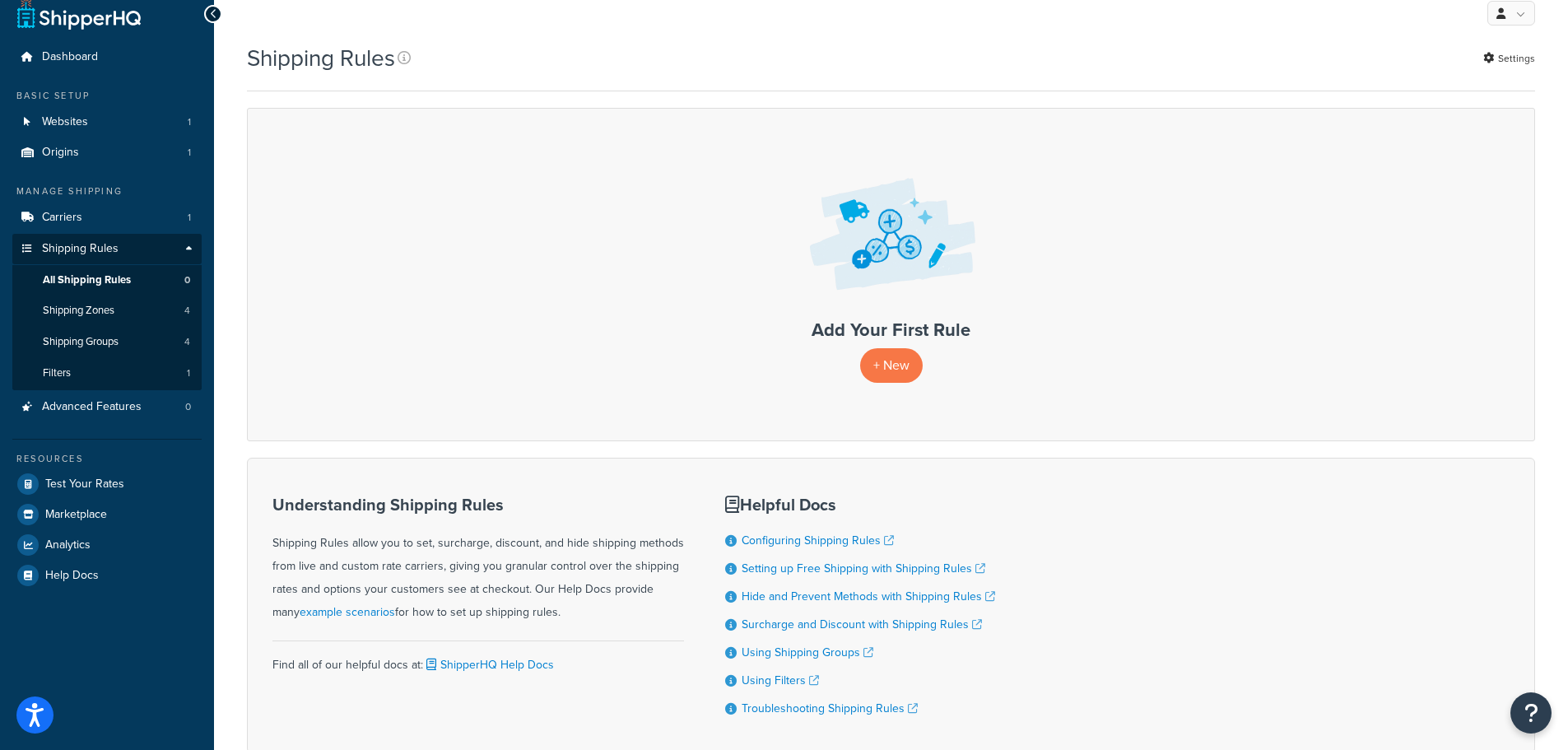
scroll to position [0, 0]
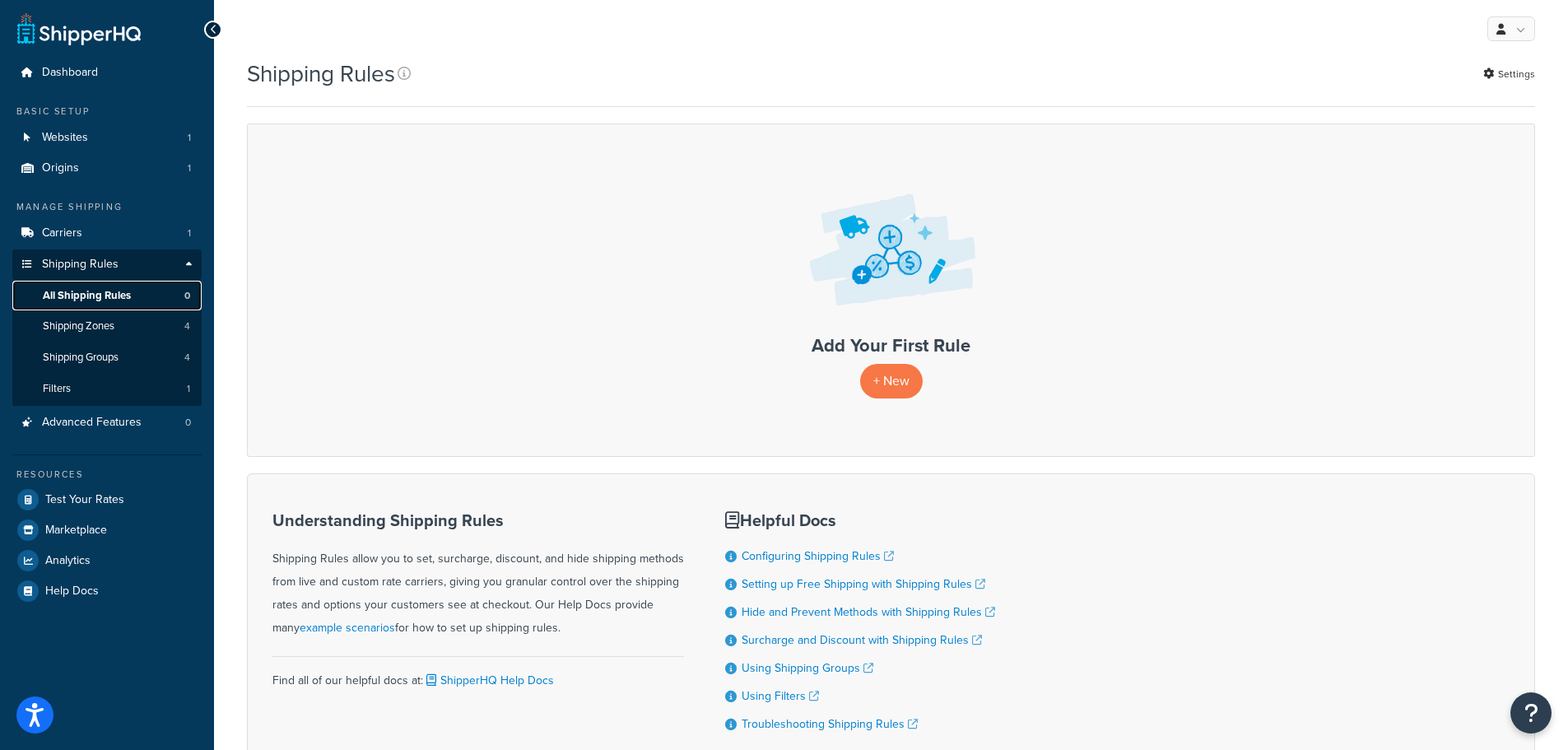
click at [94, 287] on link "All Shipping Rules 0" at bounding box center [107, 296] width 190 height 30
click at [66, 240] on span "Carriers" at bounding box center [62, 233] width 40 height 14
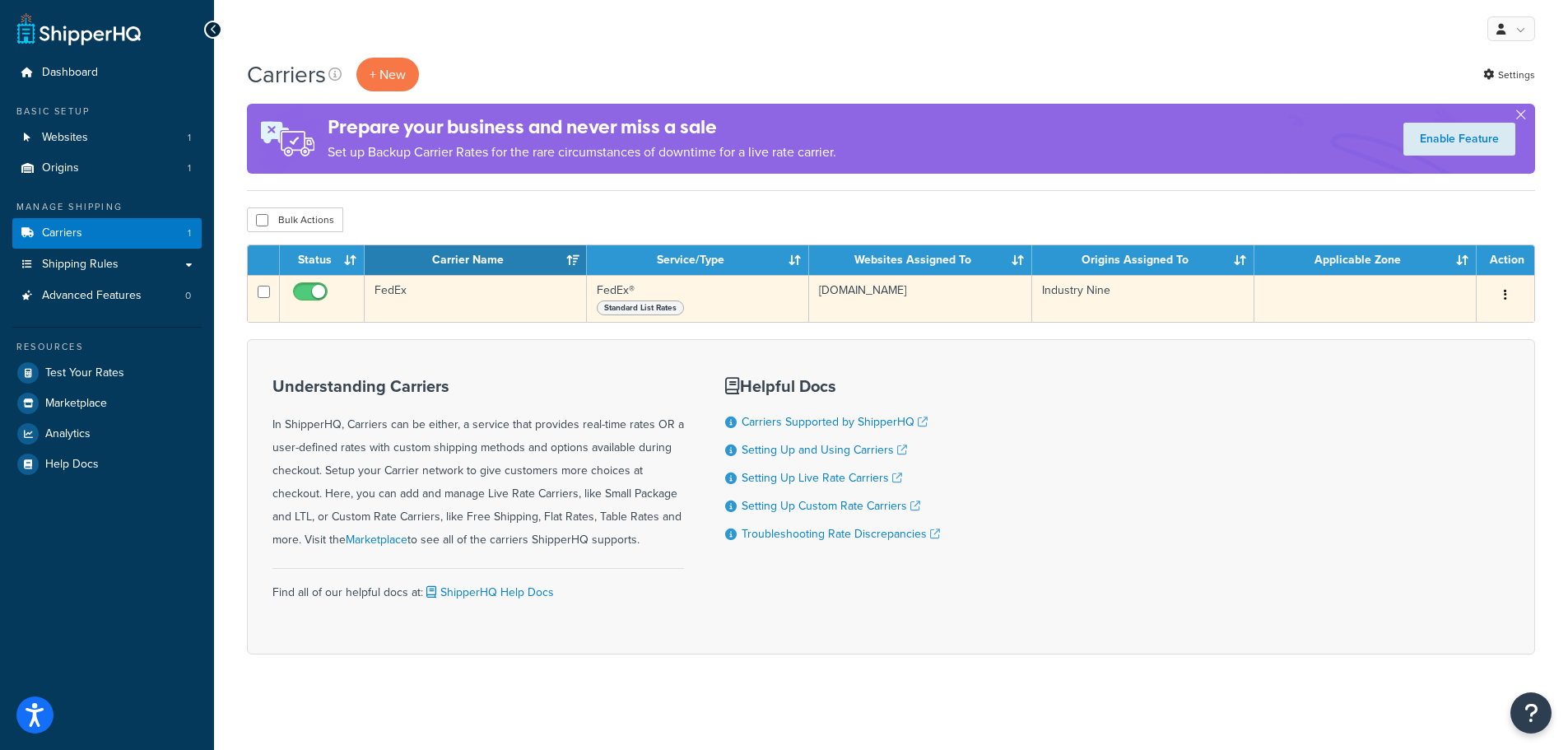
click at [1507, 291] on button "button" at bounding box center [1505, 295] width 23 height 27
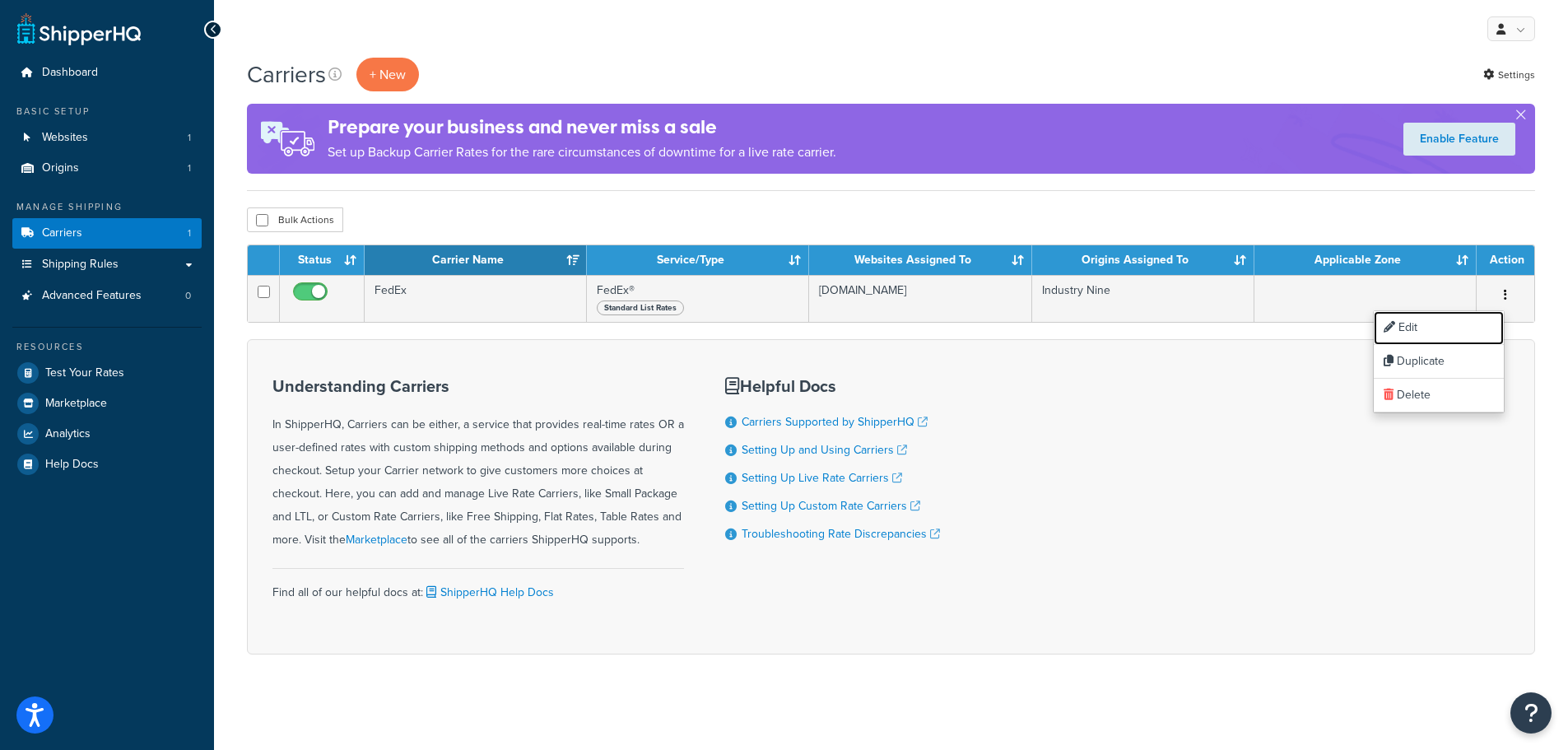
click at [1428, 331] on link "Edit" at bounding box center [1438, 328] width 131 height 33
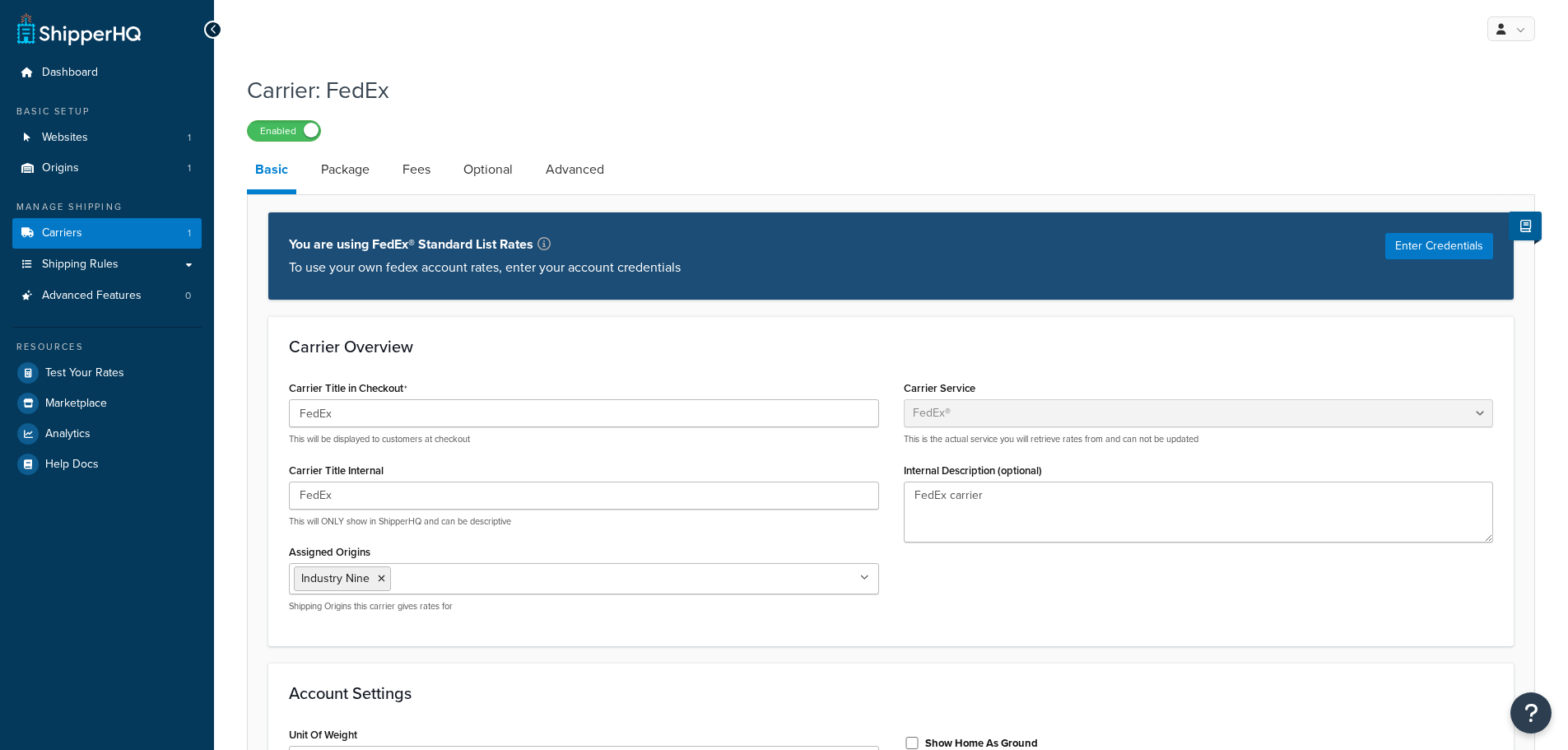
select select "fedEx"
select select "REGULAR_PICKUP"
select select "YOUR_PACKAGING"
click at [653, 352] on h3 "Carrier Overview" at bounding box center [891, 346] width 1204 height 18
click at [512, 266] on p "To use your own fedex account rates, enter your account credentials" at bounding box center [484, 268] width 392 height 23
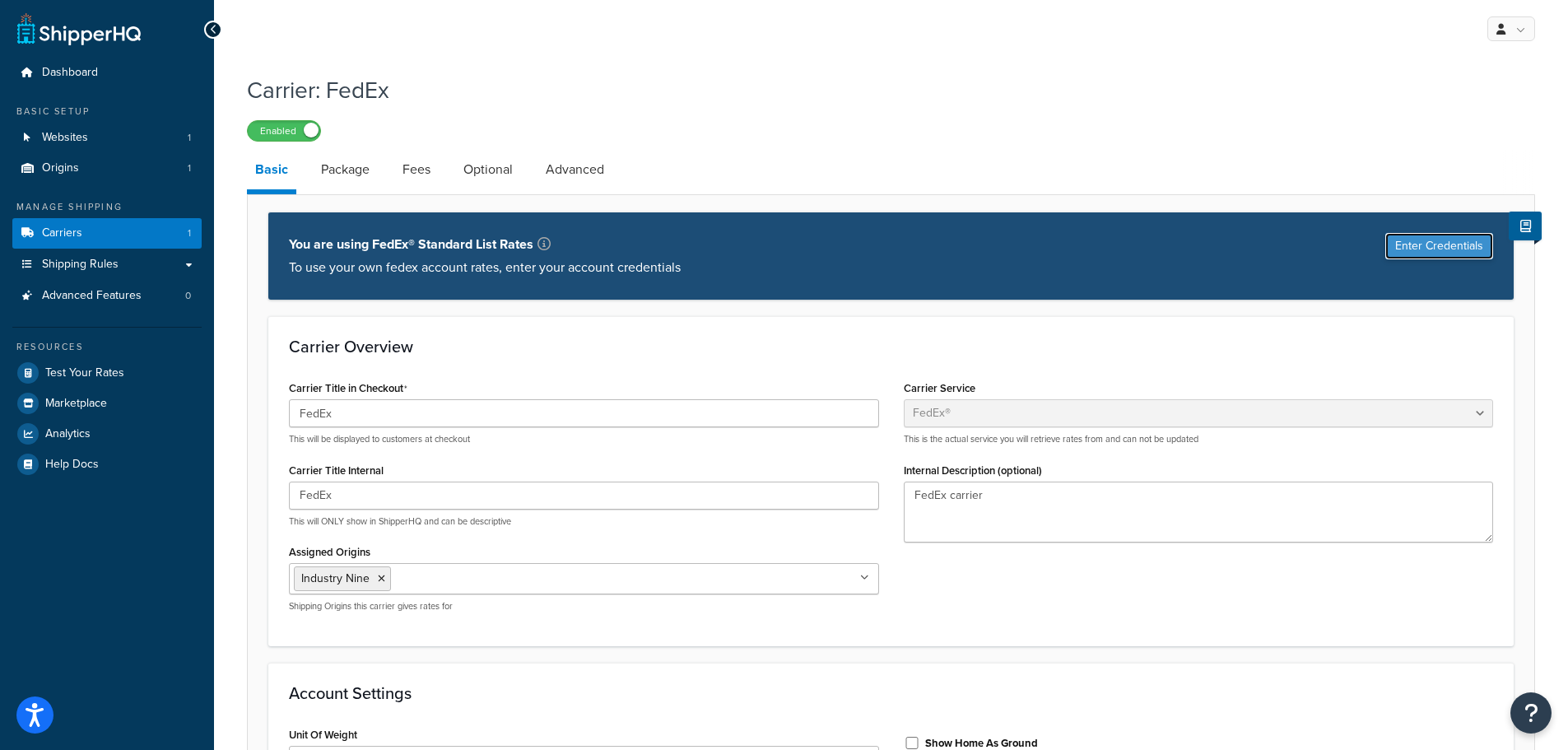
click at [1428, 241] on button "Enter Credentials" at bounding box center [1438, 247] width 108 height 27
select select "US"
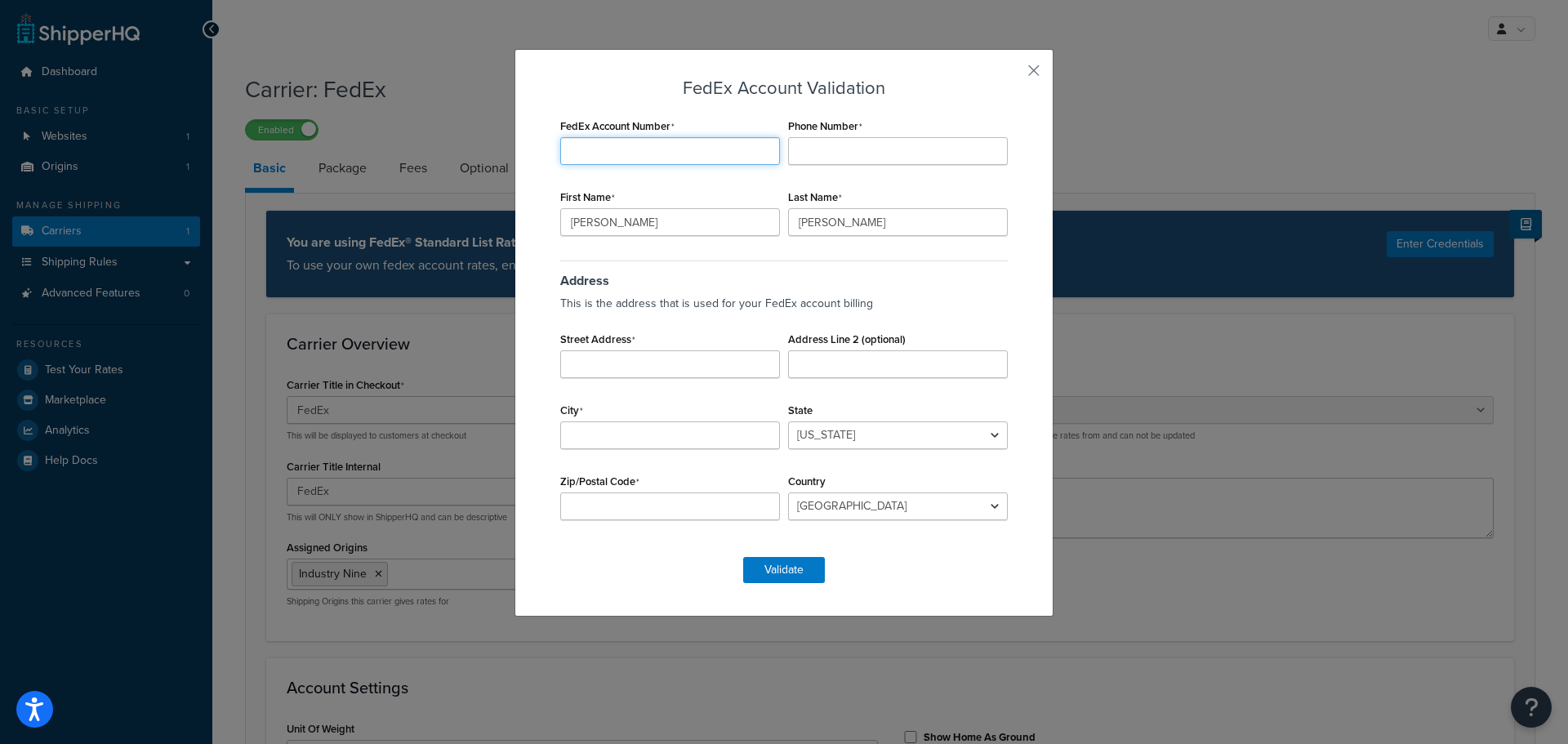
click at [684, 153] on input "FedEx Account Number" at bounding box center [670, 150] width 219 height 27
click at [642, 155] on input "FedEx Account Number" at bounding box center [670, 150] width 219 height 27
click at [610, 143] on input "FedEx Account Number" at bounding box center [670, 150] width 219 height 27
paste input "349287005"
type input "349287005"
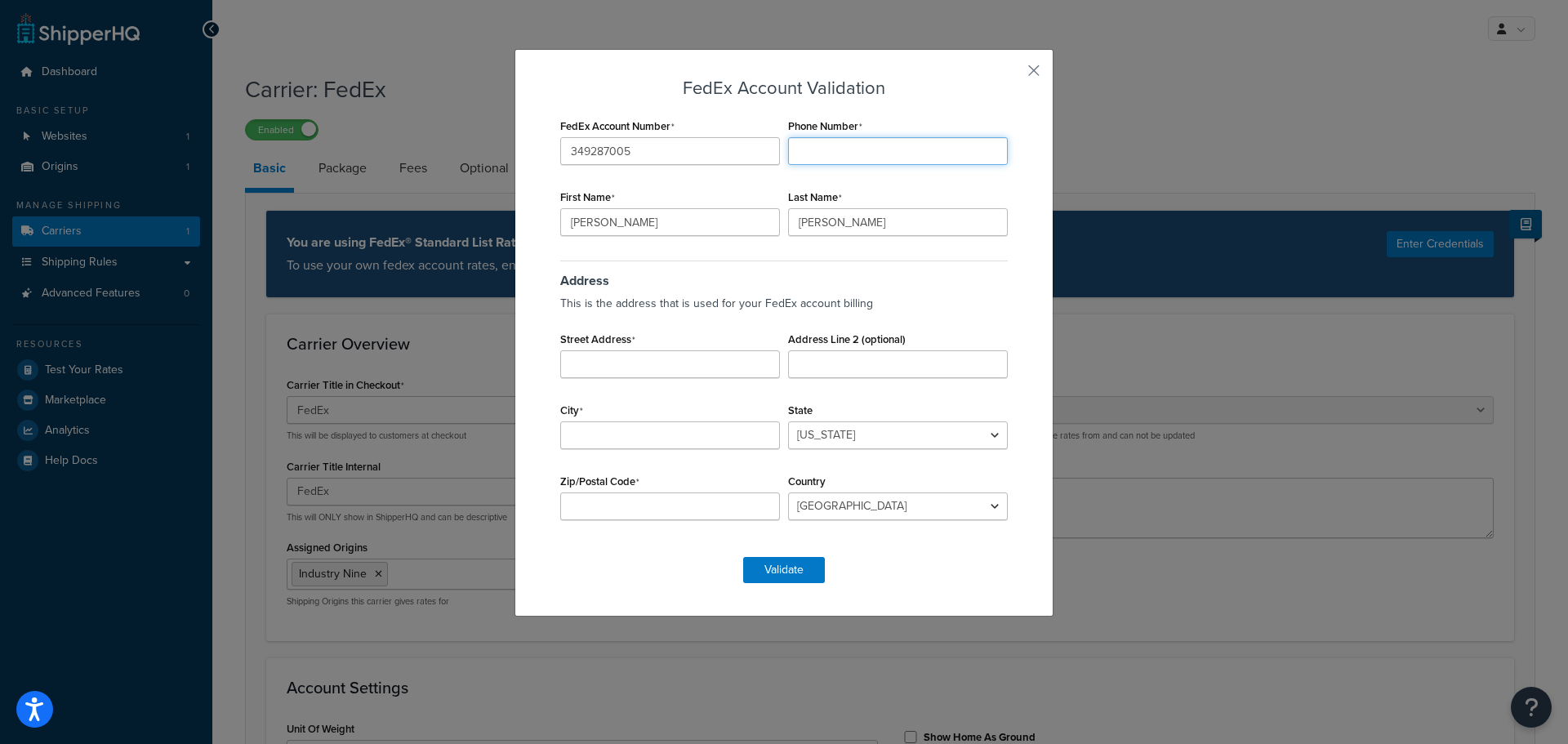
click at [883, 145] on input "Phone Number" at bounding box center [898, 150] width 219 height 27
type input "8282105113"
click at [606, 229] on input "Jon" at bounding box center [670, 221] width 219 height 27
drag, startPoint x: 605, startPoint y: 221, endPoint x: 536, endPoint y: 219, distance: 69.0
click at [560, 219] on div "Jon" at bounding box center [670, 221] width 219 height 27
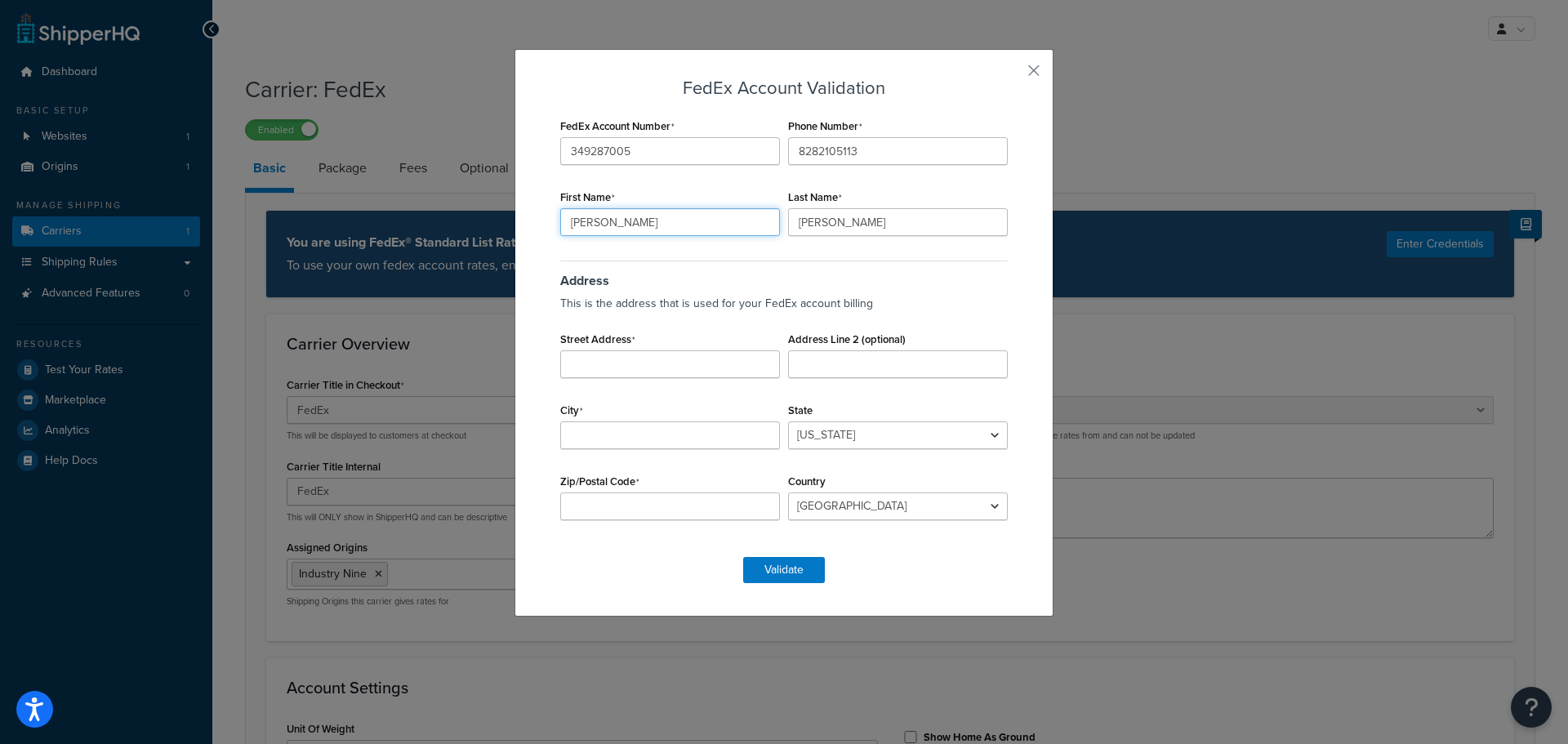
click at [616, 222] on input "Jon" at bounding box center [670, 221] width 219 height 27
click at [514, 214] on div "FedEx Account Validation FedEx Account Number 349287005 Phone Number 8282105113…" at bounding box center [784, 333] width 539 height 568
type input "Clint"
type input "Spiegel"
click at [641, 358] on input "Street Address" at bounding box center [670, 364] width 219 height 27
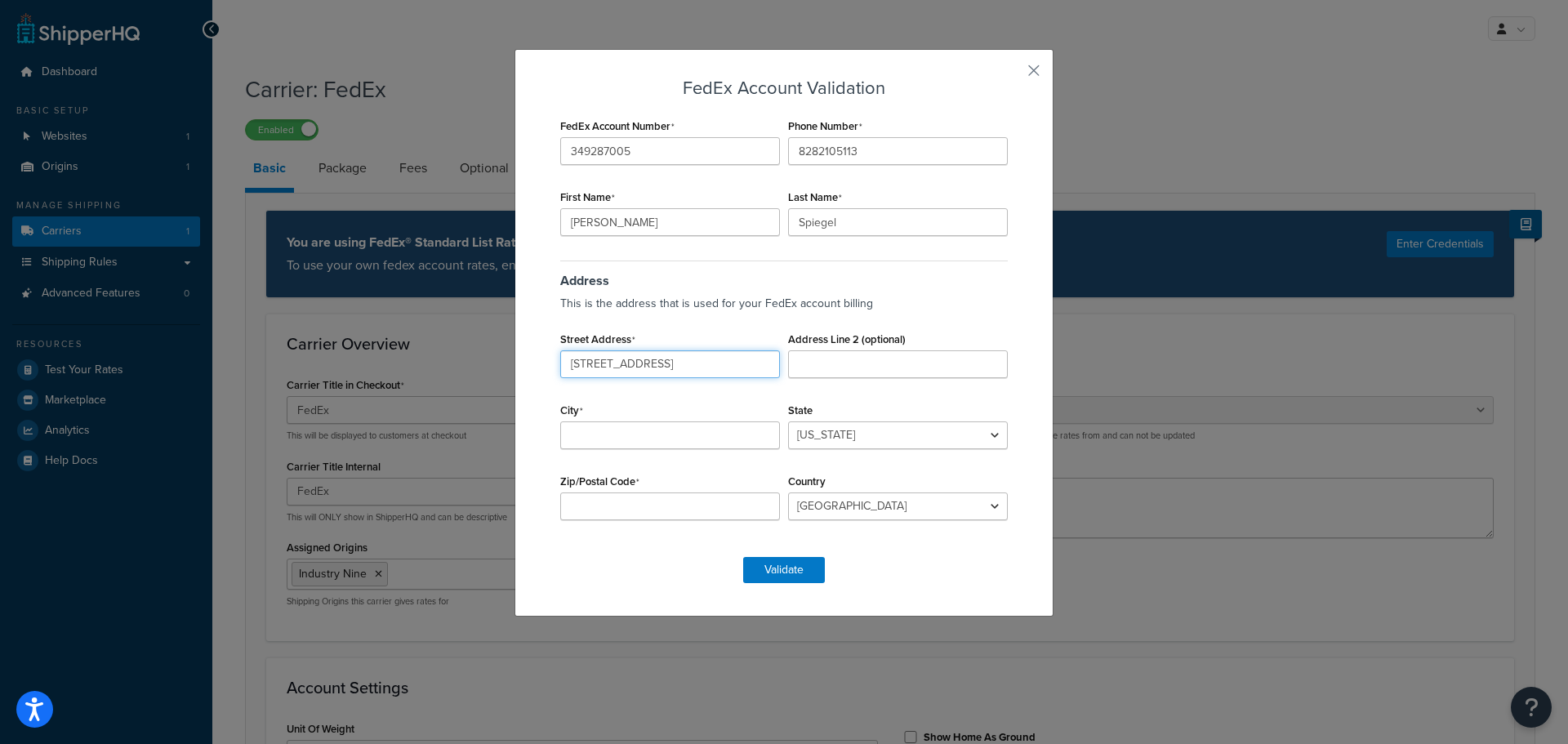
type input "150 Westside Dr"
click at [816, 368] on input "Stte9" at bounding box center [898, 364] width 219 height 27
click at [805, 367] on input "Stte9" at bounding box center [898, 364] width 219 height 27
type input "Ste 9"
click at [638, 430] on input "City" at bounding box center [670, 435] width 219 height 27
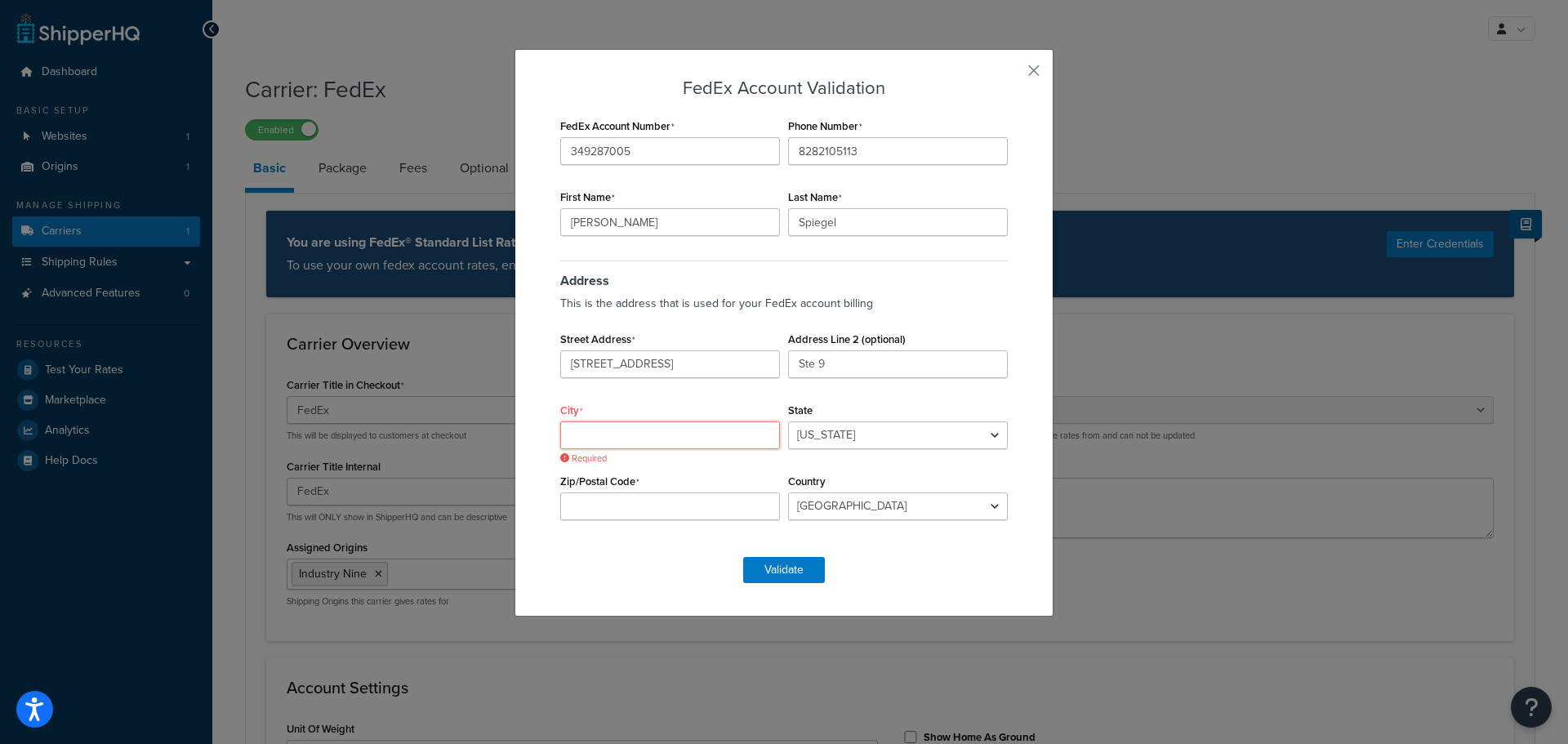
click at [645, 430] on input "City" at bounding box center [670, 435] width 219 height 27
type input "Asheville"
select select "NC"
click at [648, 499] on input "Zip/Postal Code" at bounding box center [670, 506] width 219 height 27
type input "28806"
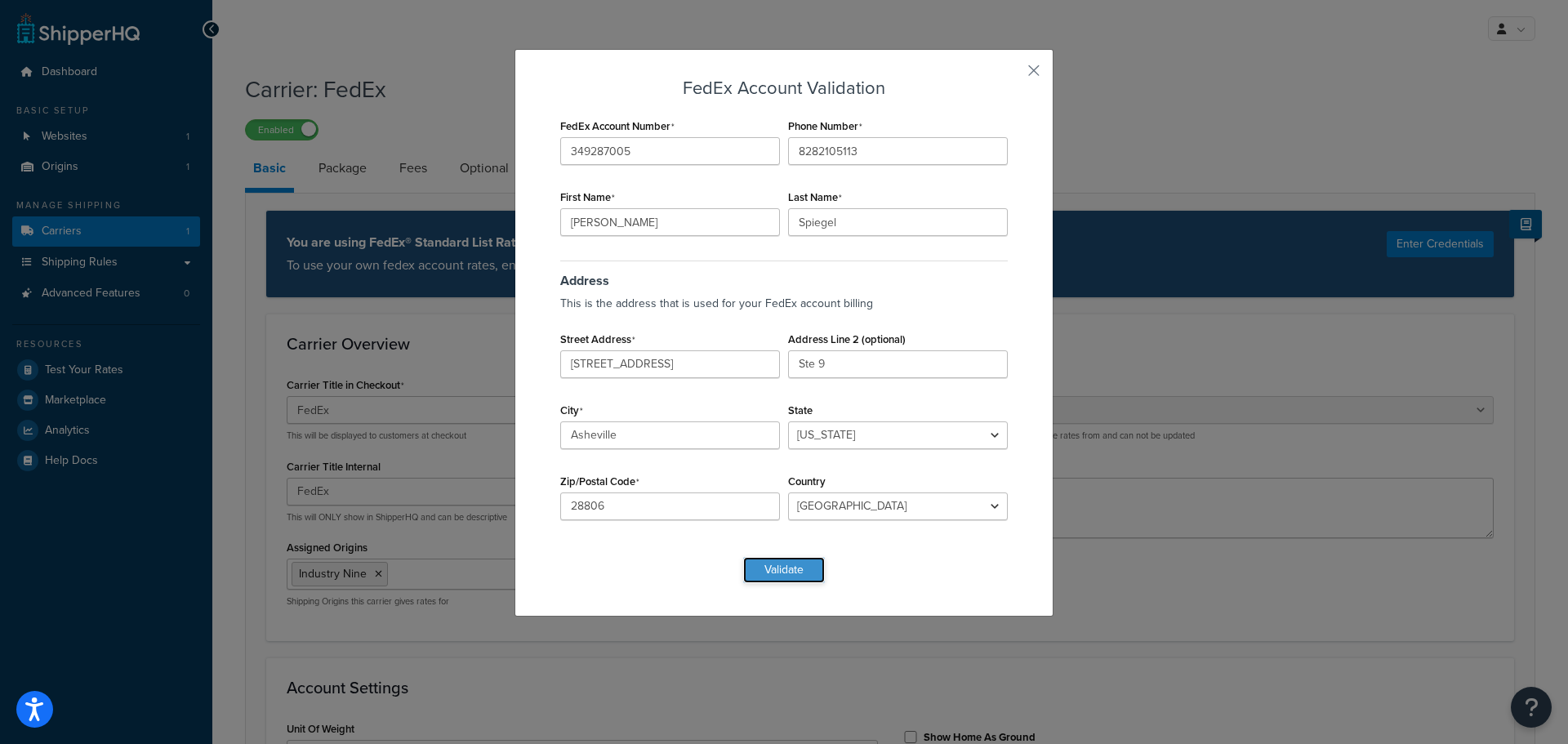
click at [780, 574] on button "Validate" at bounding box center [784, 570] width 81 height 26
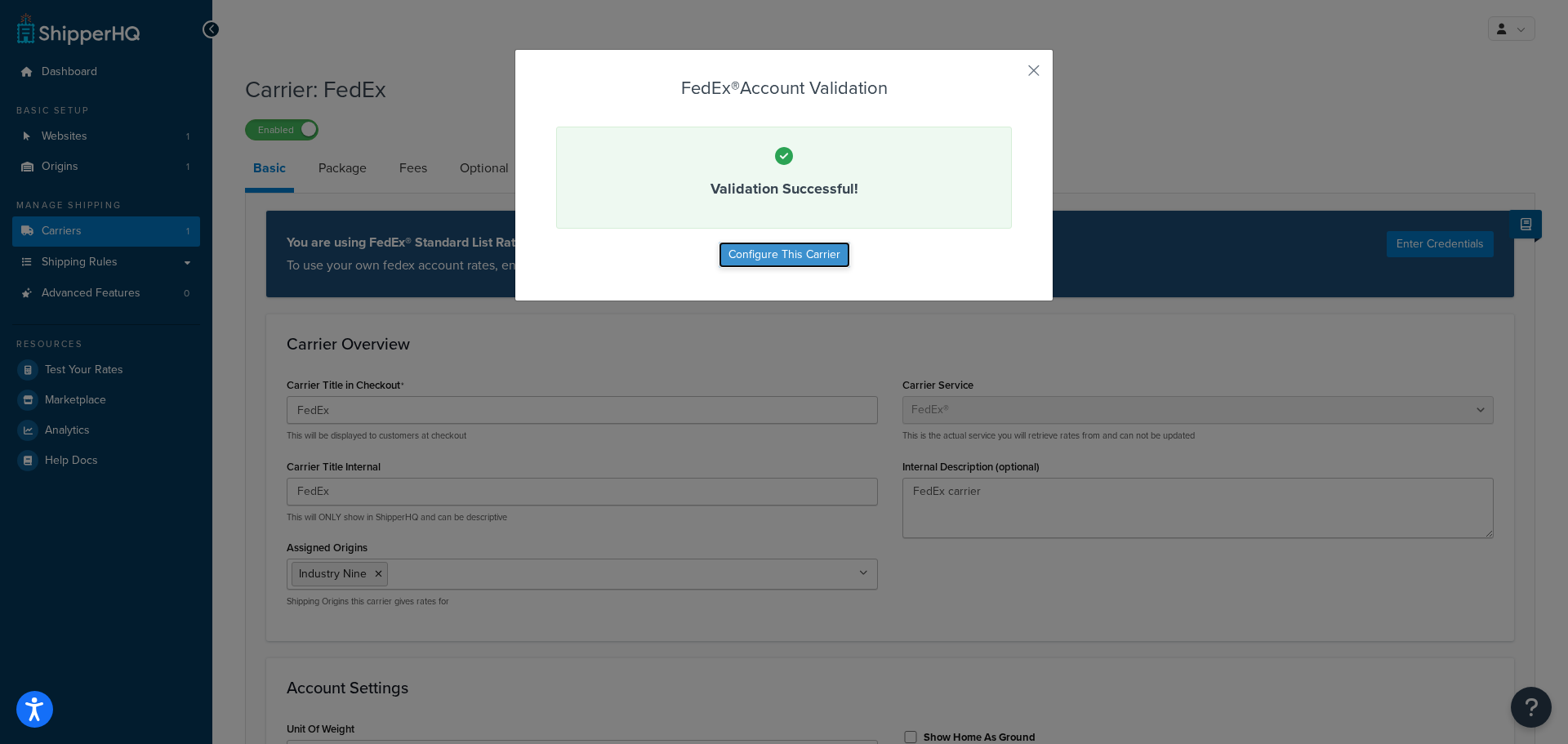
click at [764, 251] on button "Configure This Carrier" at bounding box center [784, 255] width 131 height 26
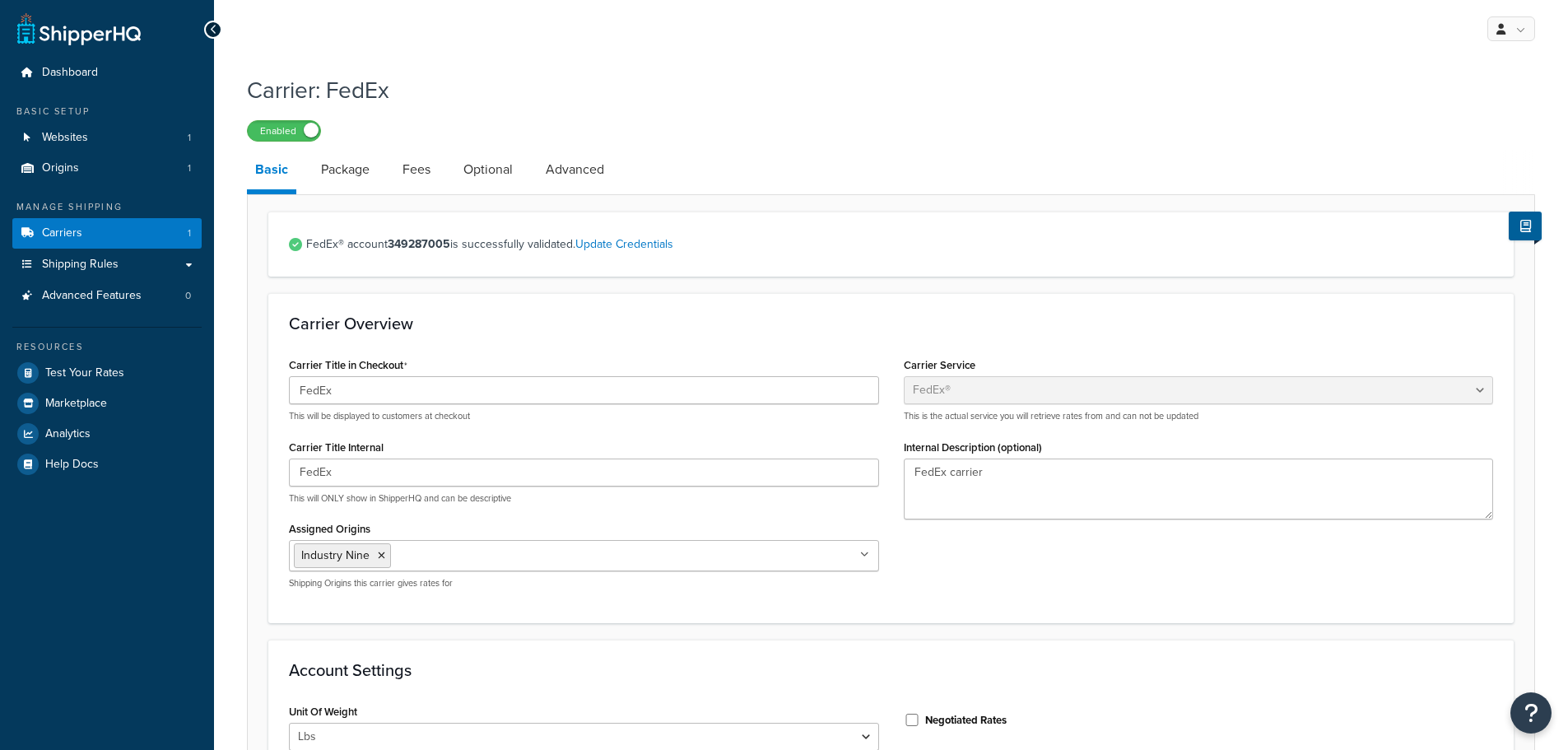
select select "fedEx"
select select "REGULAR_PICKUP"
select select "YOUR_PACKAGING"
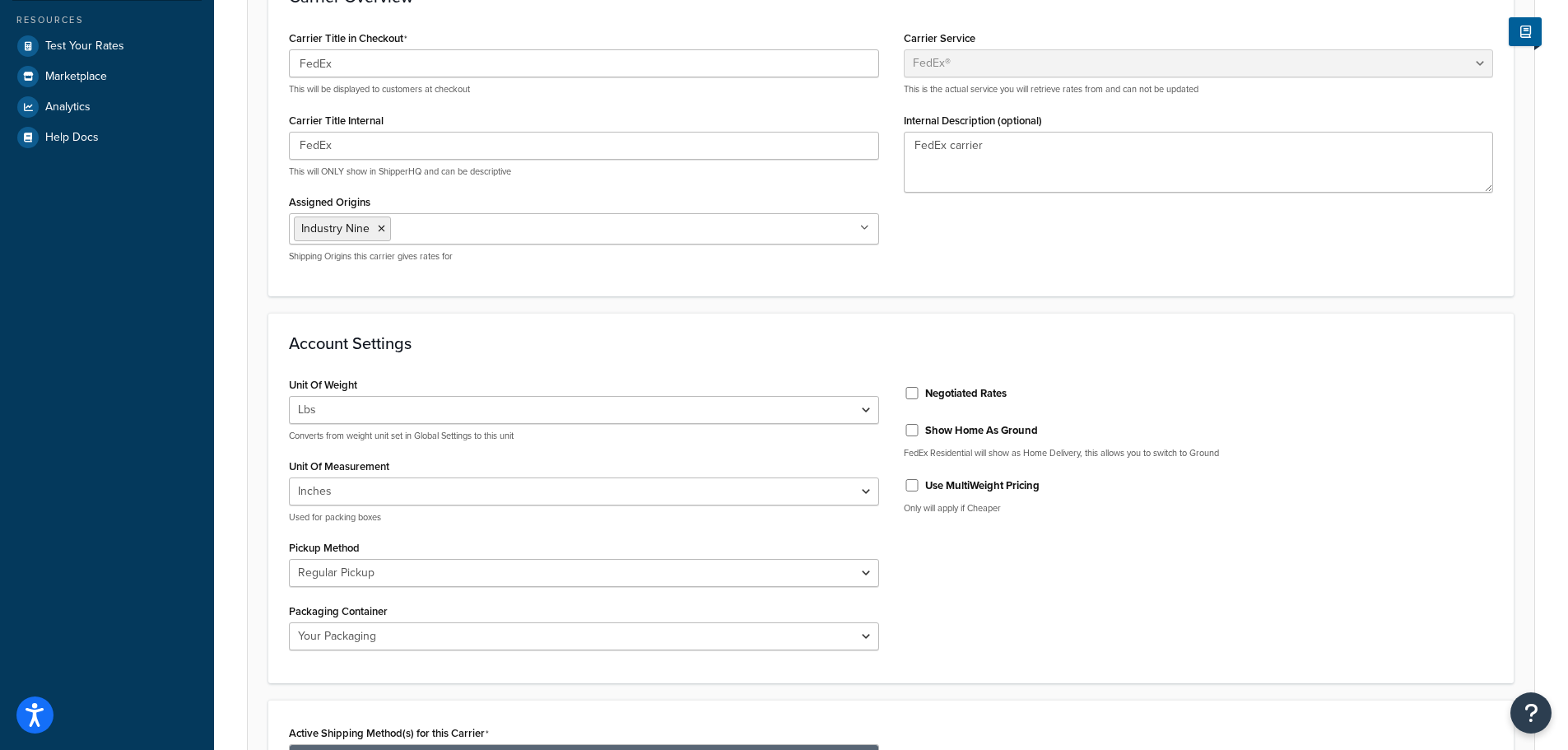
scroll to position [330, 0]
click at [911, 390] on input "Negotiated Rates" at bounding box center [912, 391] width 16 height 12
checkbox input "true"
click at [560, 348] on h3 "Account Settings" at bounding box center [891, 340] width 1204 height 18
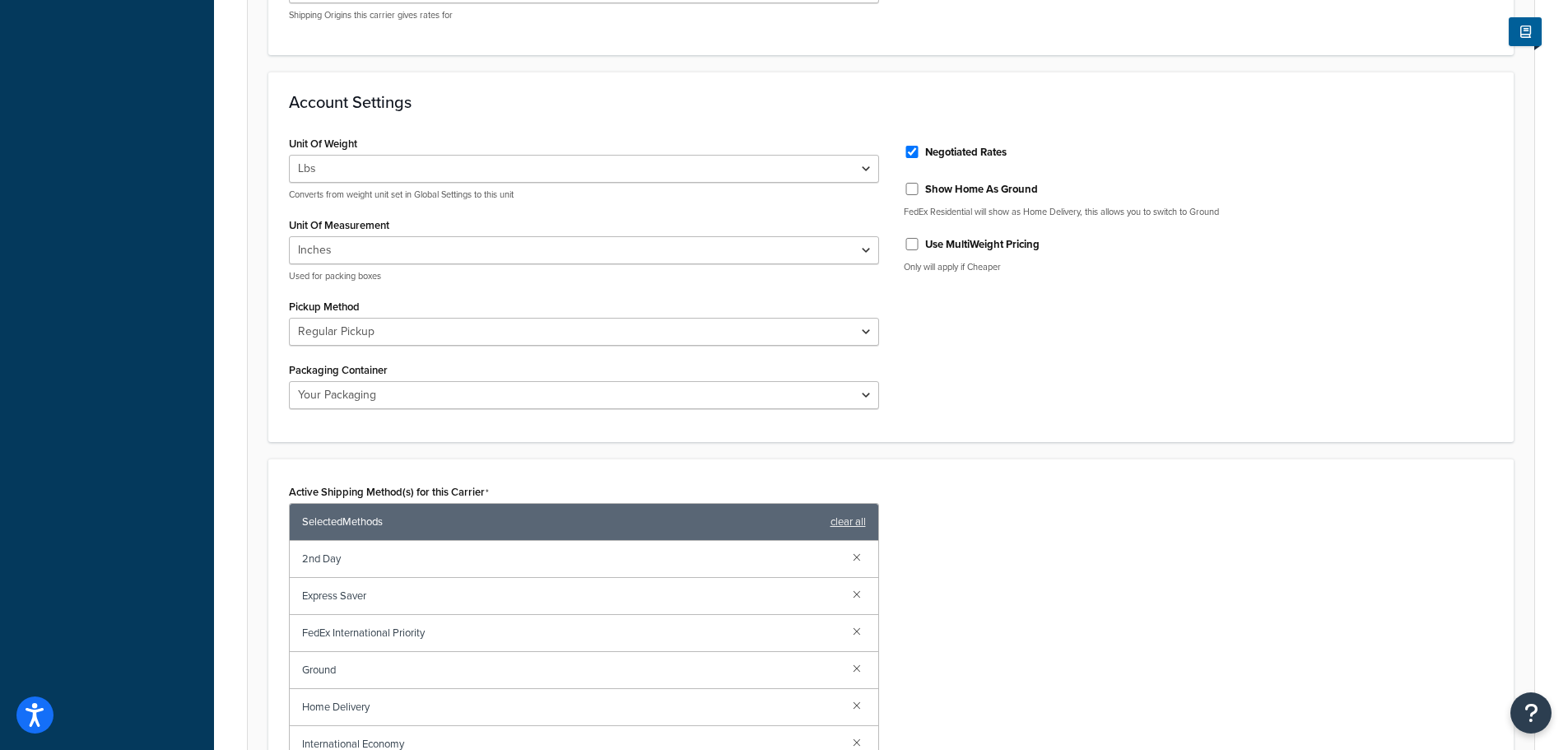
scroll to position [577, 0]
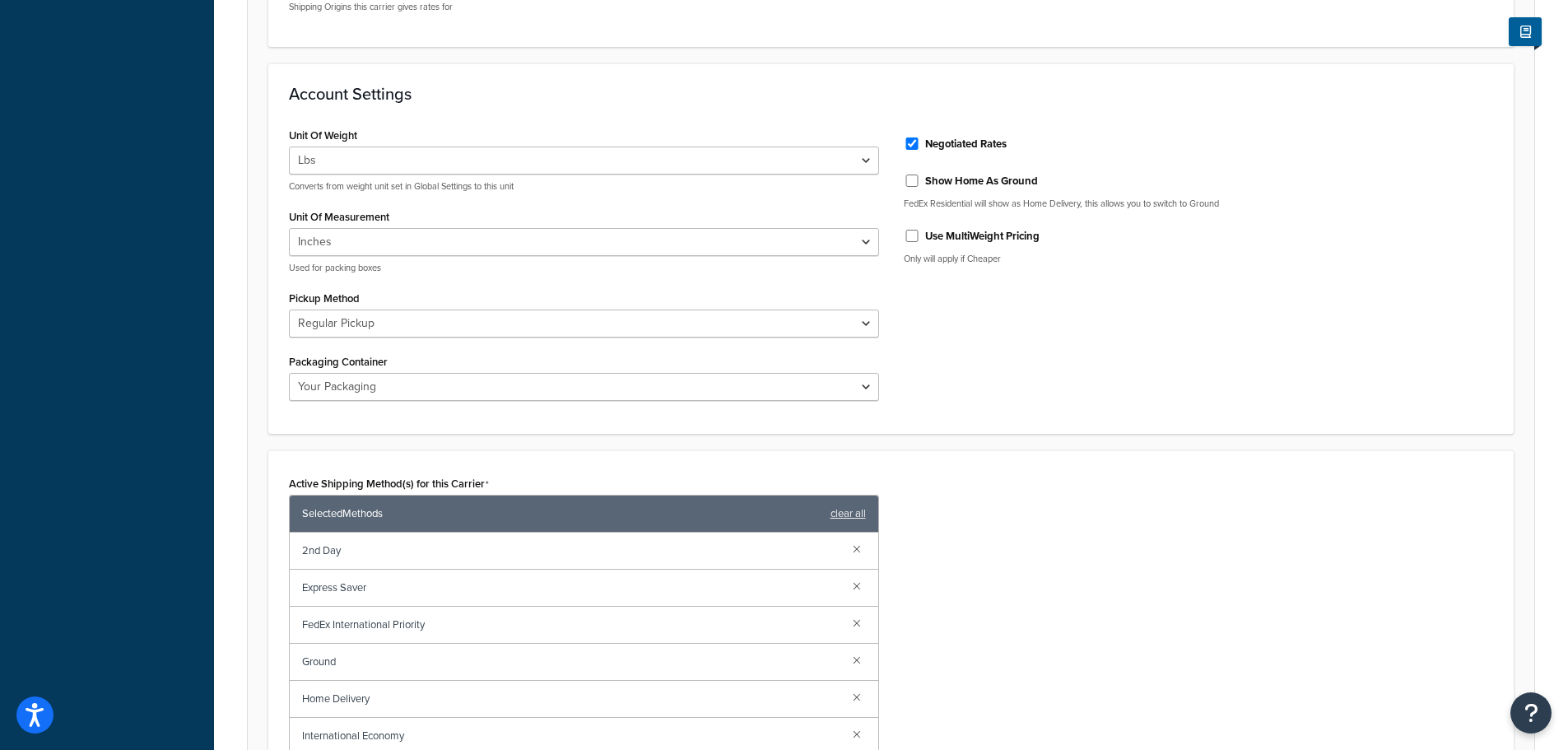
click at [1143, 386] on div "Unit Of Weight Lbs Kgs Convert LBS to KG Converts from weight unit set in Globa…" at bounding box center [891, 269] width 1229 height 291
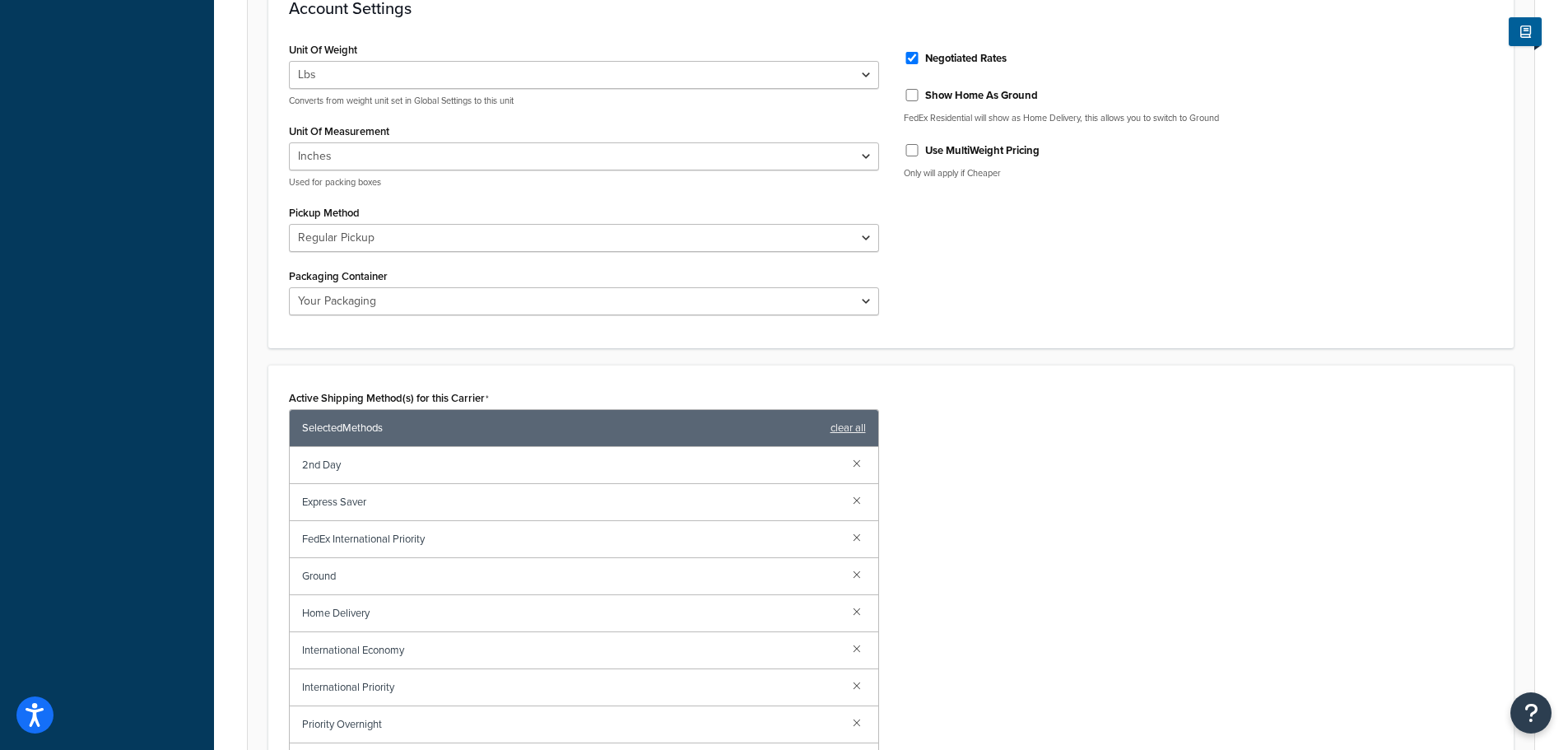
scroll to position [741, 0]
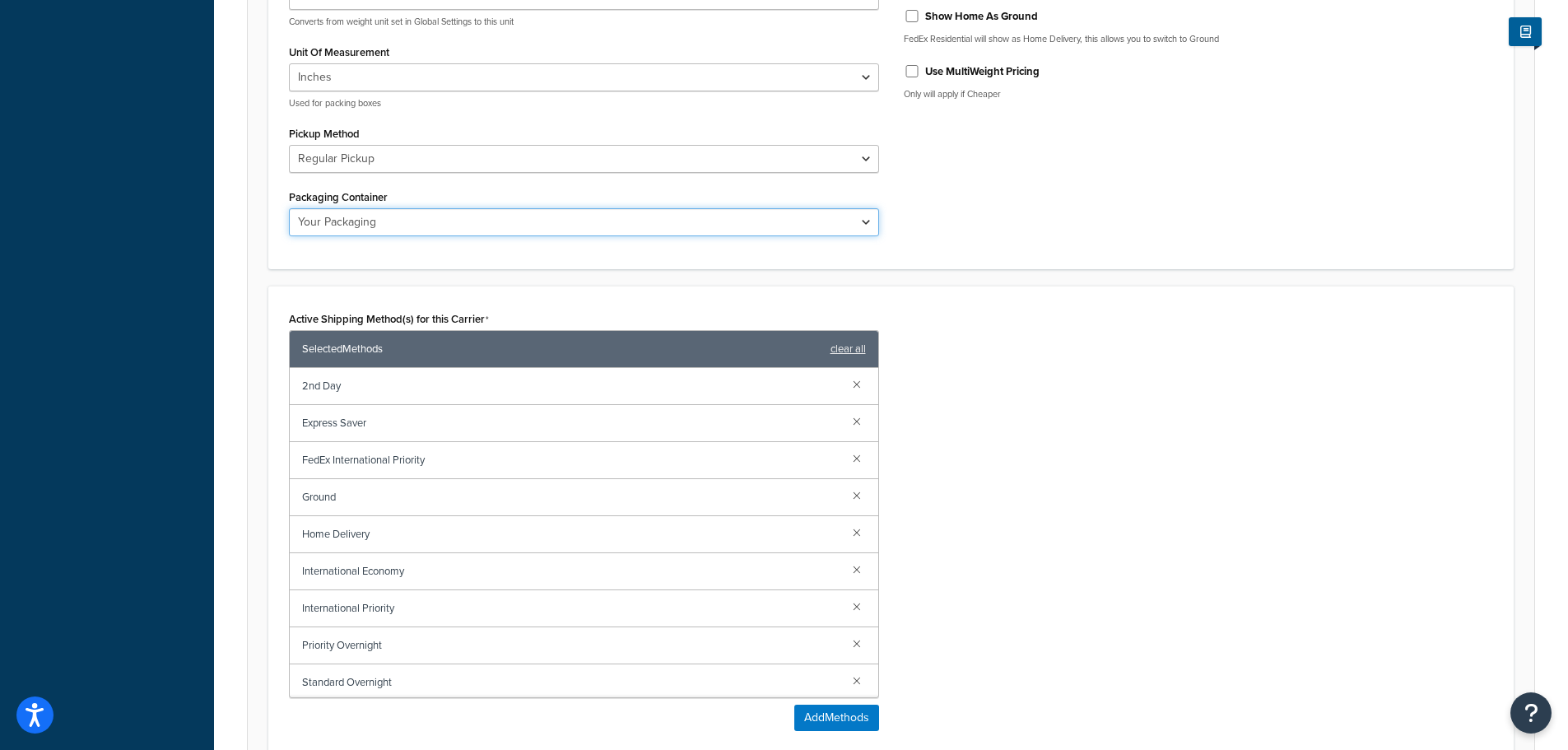
click at [550, 213] on select "FedEx 10kg Box FedEx 25kg Box FedEx Box FedEx Envelope FedEx Pak FedEx Tube You…" at bounding box center [584, 222] width 591 height 28
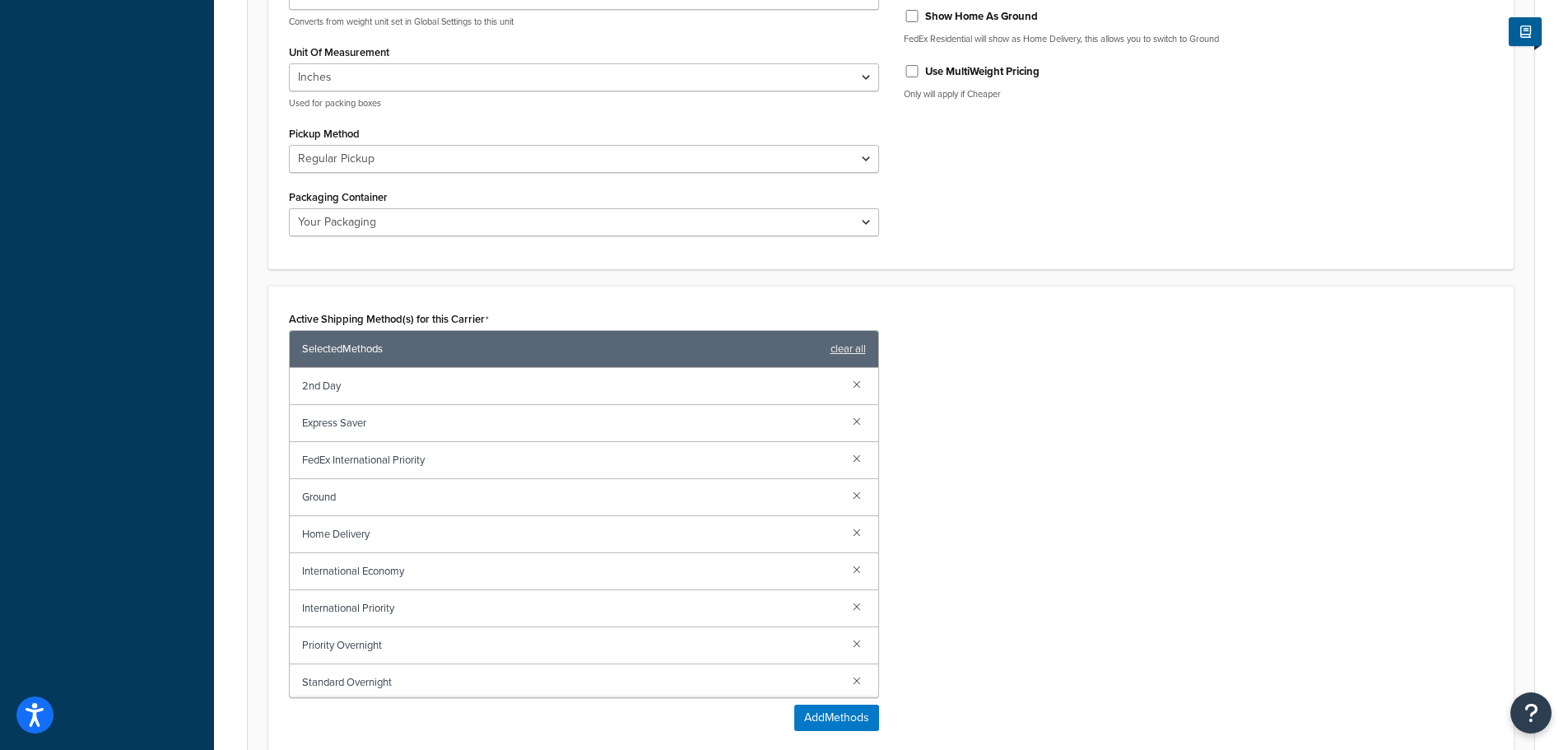
click at [1252, 234] on div "Unit Of Weight Lbs Kgs Convert LBS to KG Converts from weight unit set in Globa…" at bounding box center [891, 104] width 1229 height 291
click at [848, 419] on link at bounding box center [856, 420] width 18 height 18
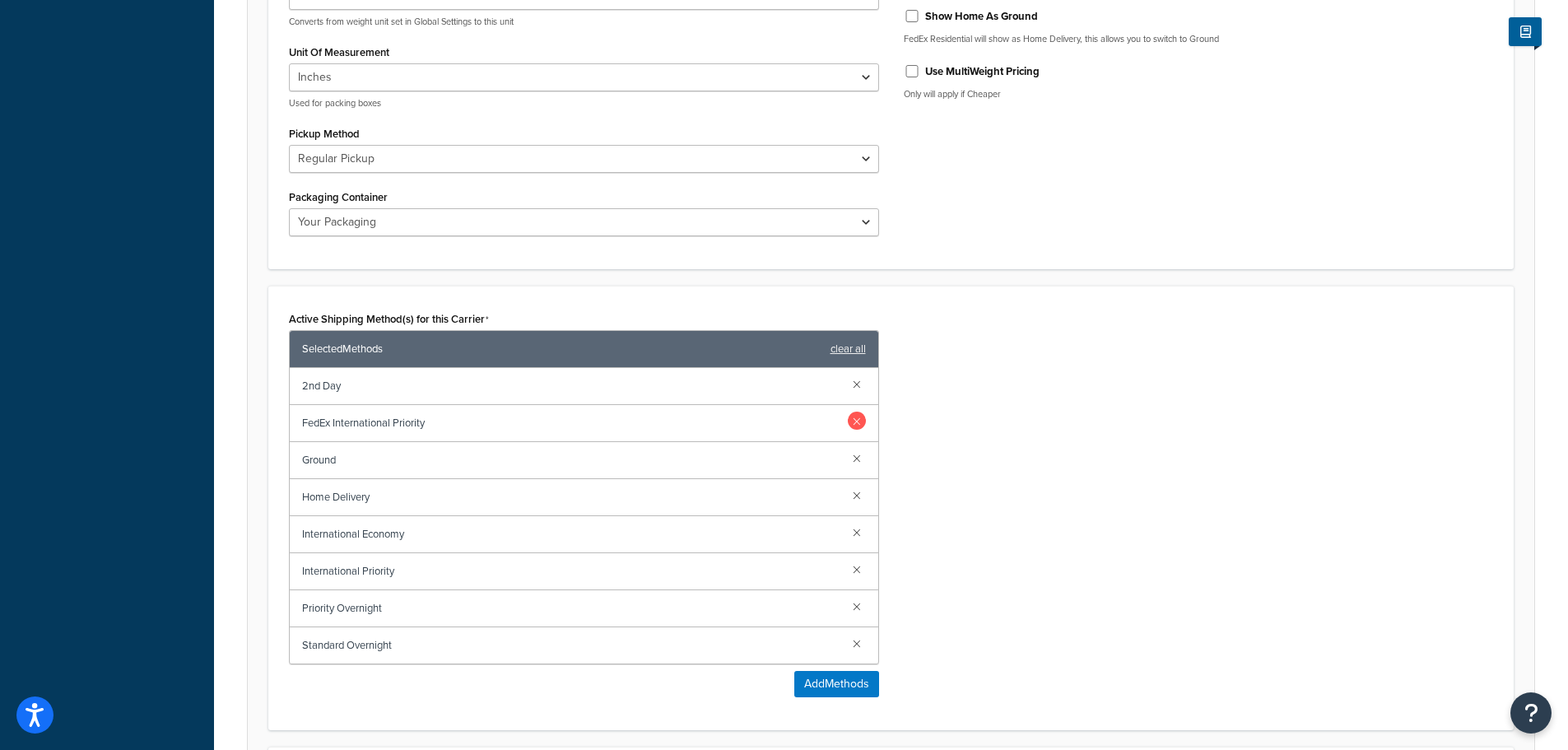
click at [857, 422] on link at bounding box center [856, 420] width 18 height 18
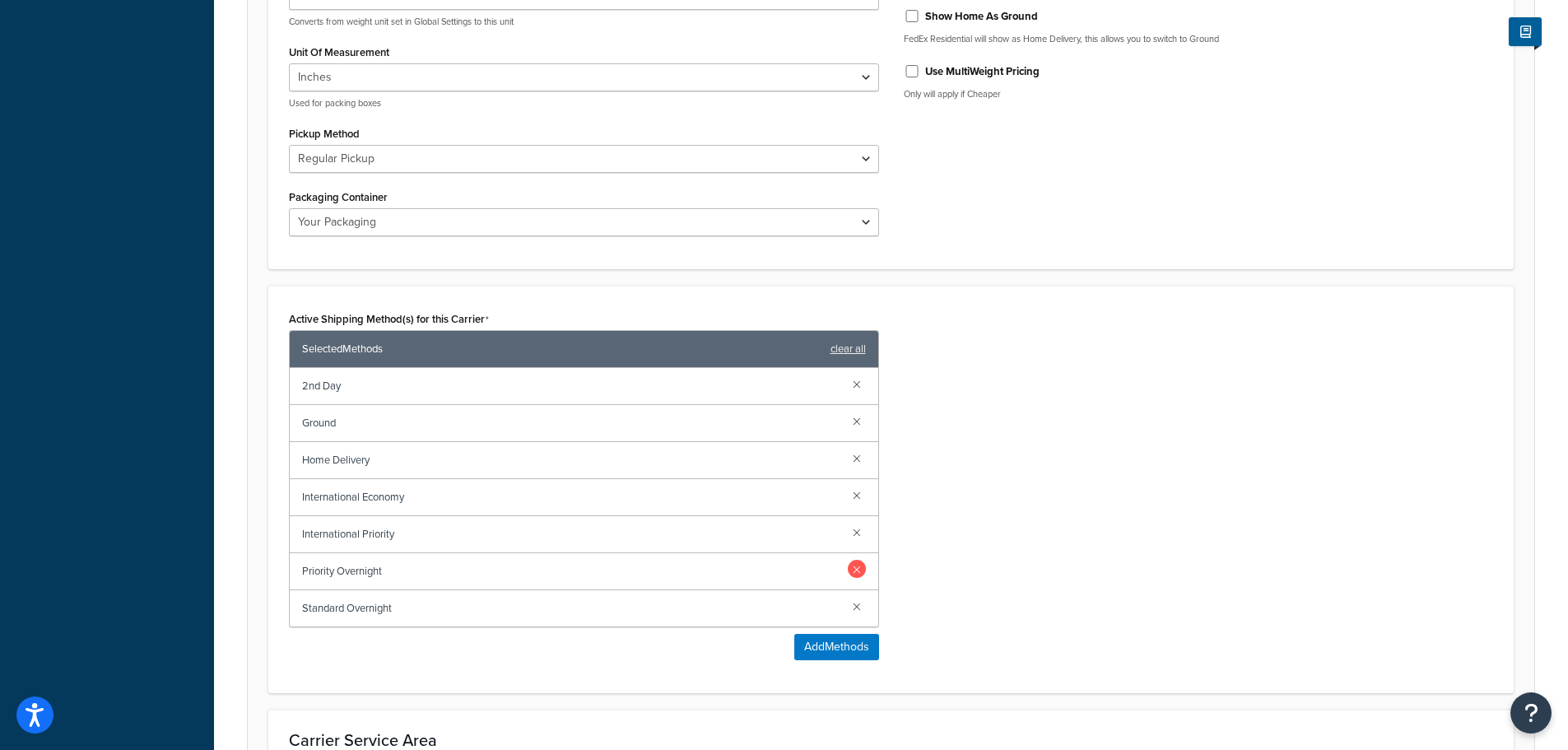
click at [860, 570] on link at bounding box center [856, 569] width 18 height 18
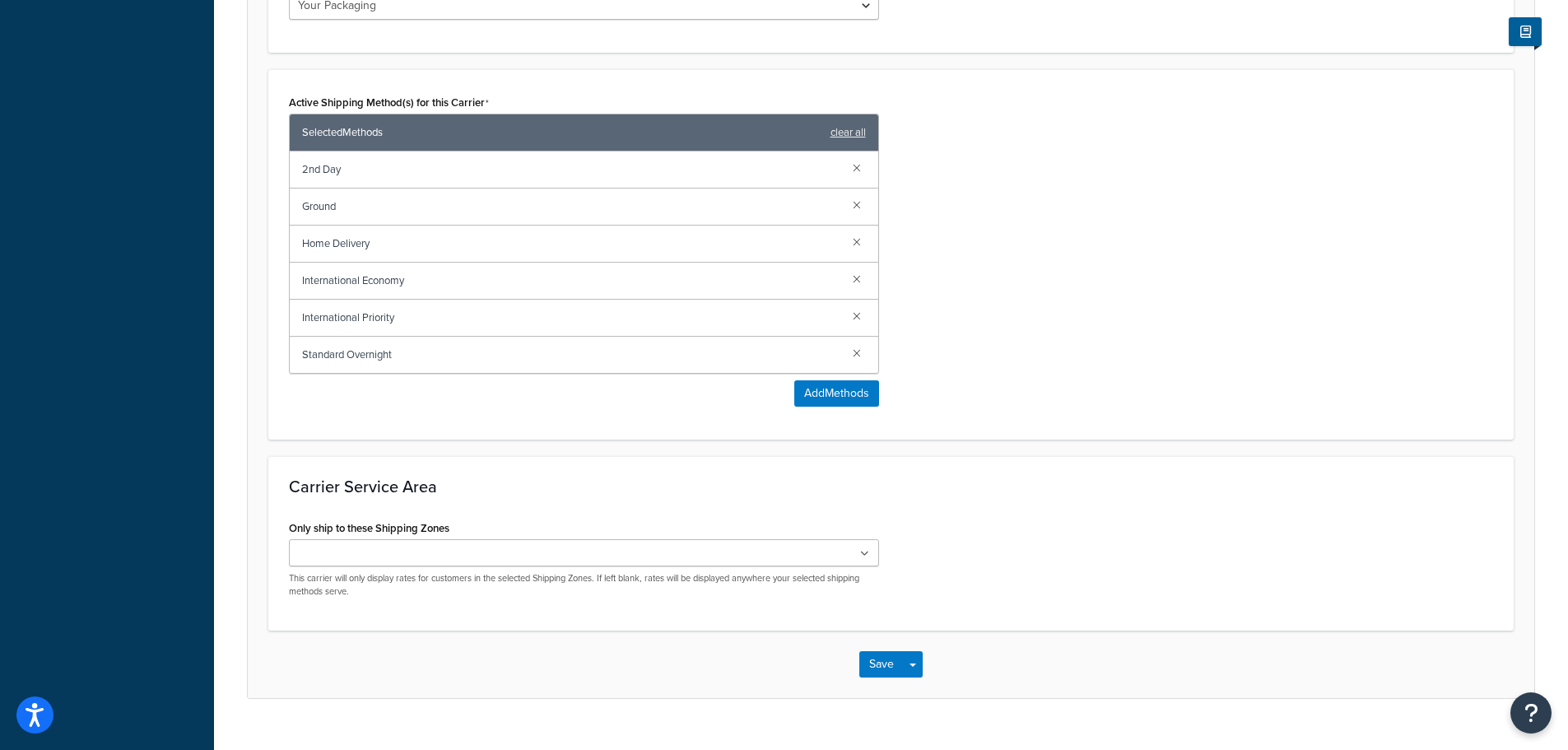
scroll to position [989, 0]
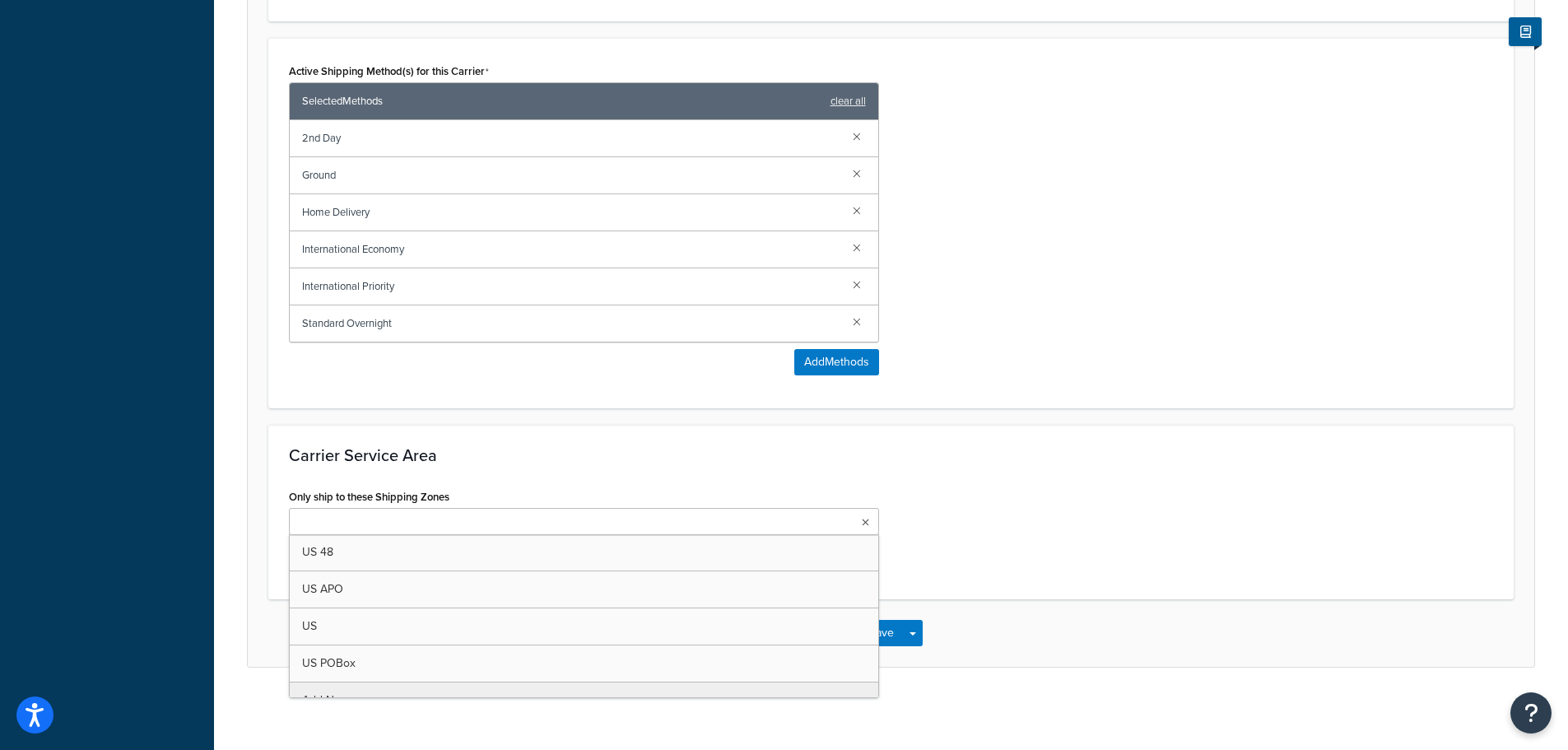
click at [393, 530] on input "Only ship to these Shipping Zones" at bounding box center [366, 522] width 146 height 18
click at [1256, 477] on div "Carrier Service Area Only ship to these Shipping Zones US 48 US APO [GEOGRAPHIC…" at bounding box center [891, 512] width 1245 height 174
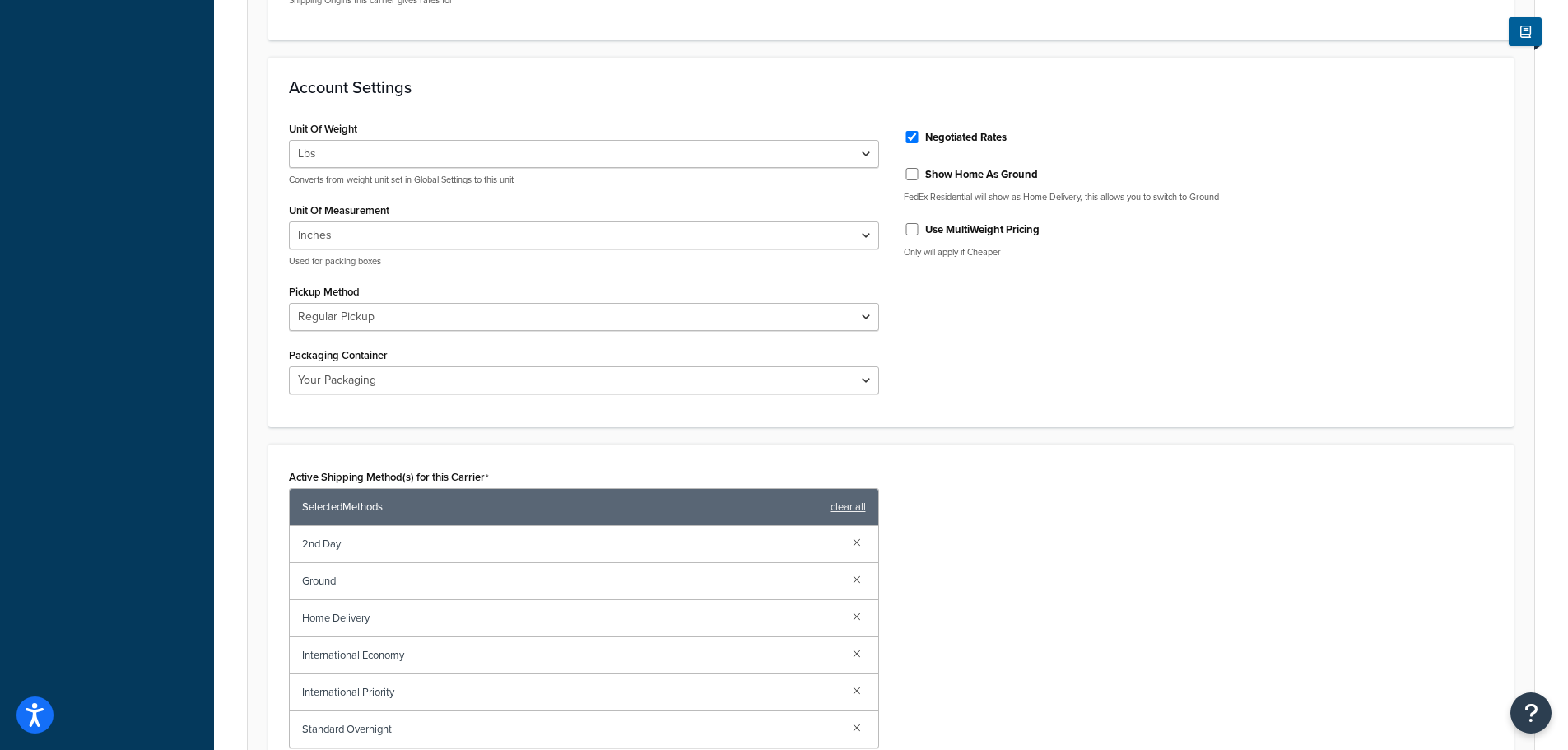
scroll to position [494, 0]
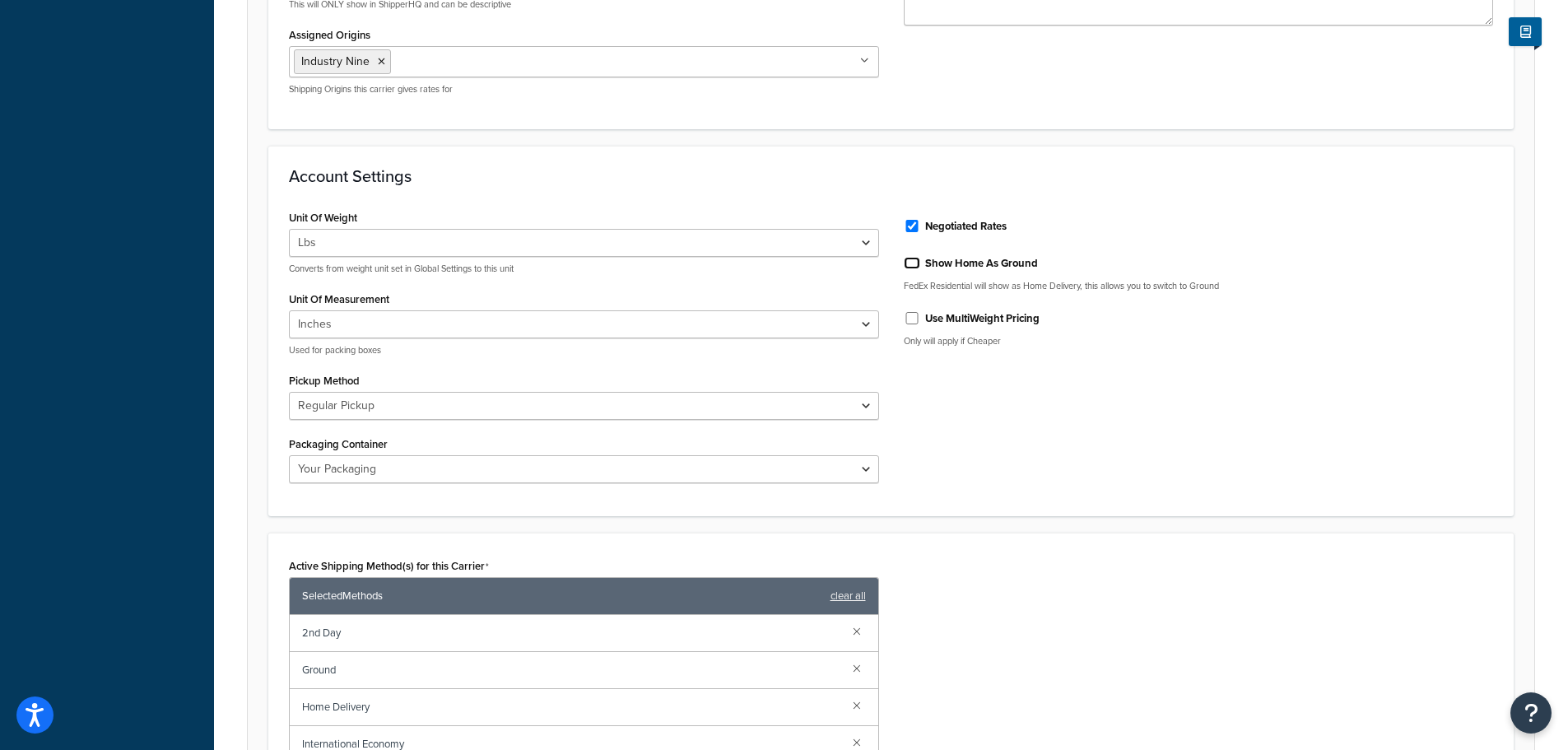
click at [913, 264] on input "Show Home As Ground" at bounding box center [912, 263] width 16 height 12
checkbox input "true"
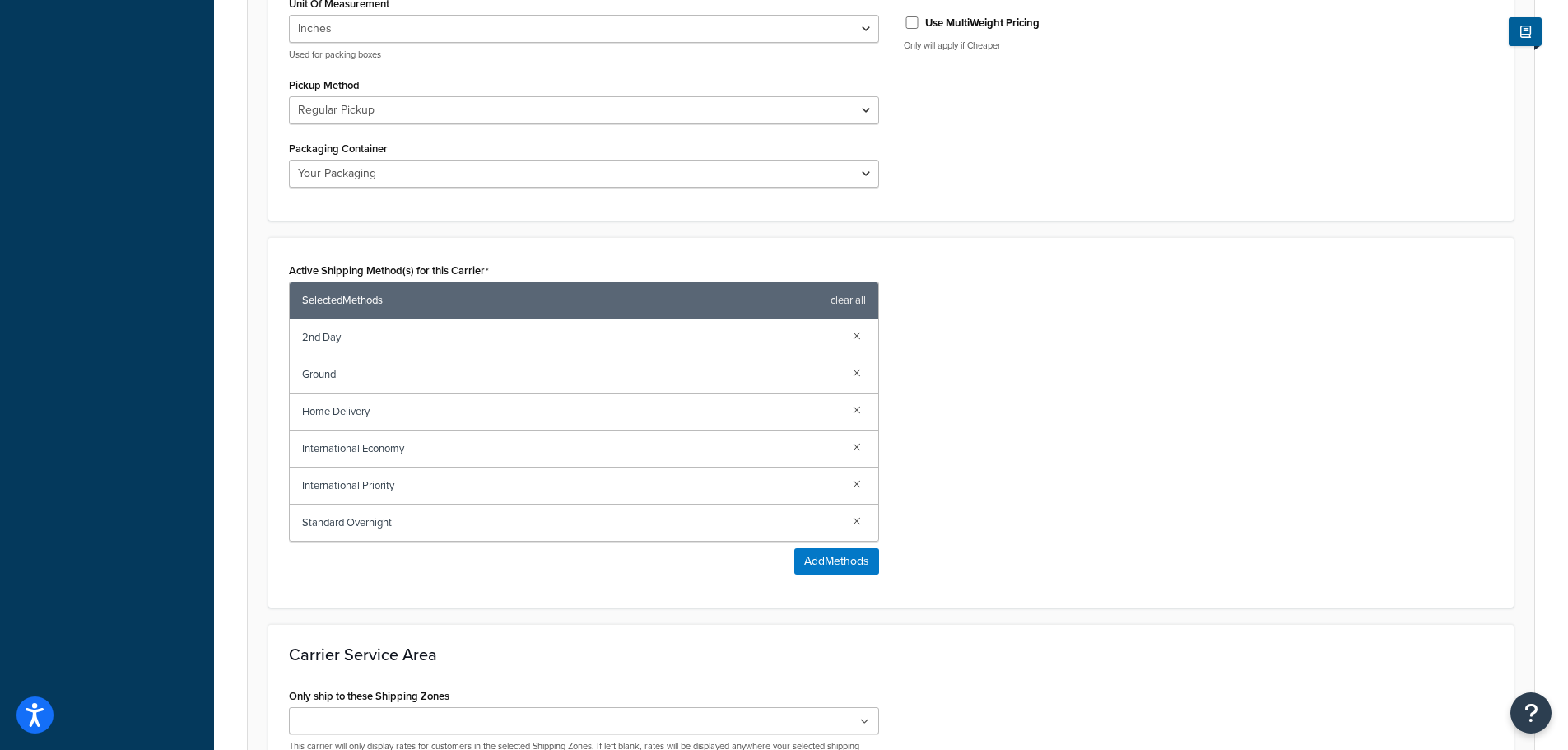
scroll to position [988, 0]
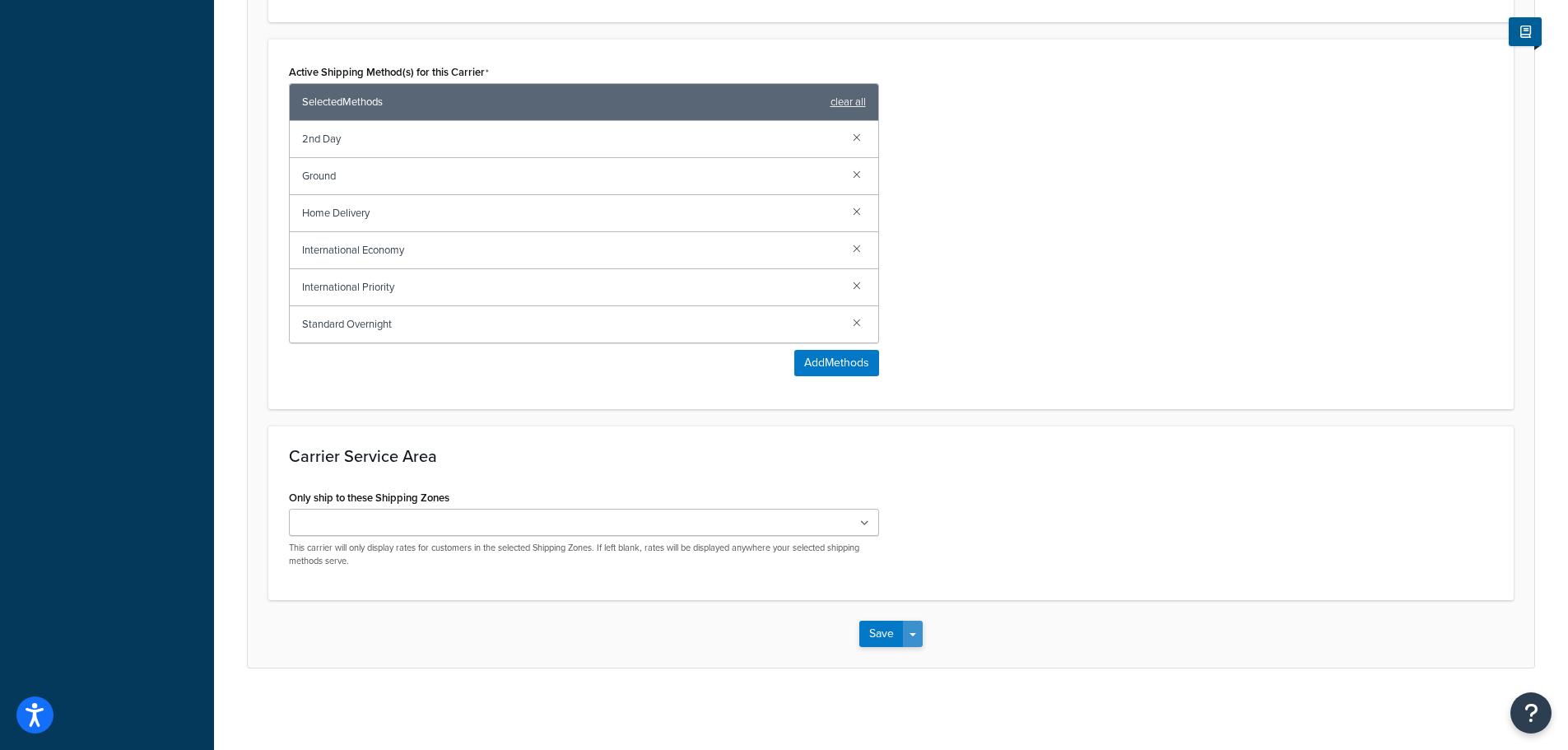
click at [905, 636] on button "Save Dropdown" at bounding box center [913, 635] width 20 height 27
click at [879, 630] on button "Save" at bounding box center [881, 635] width 45 height 27
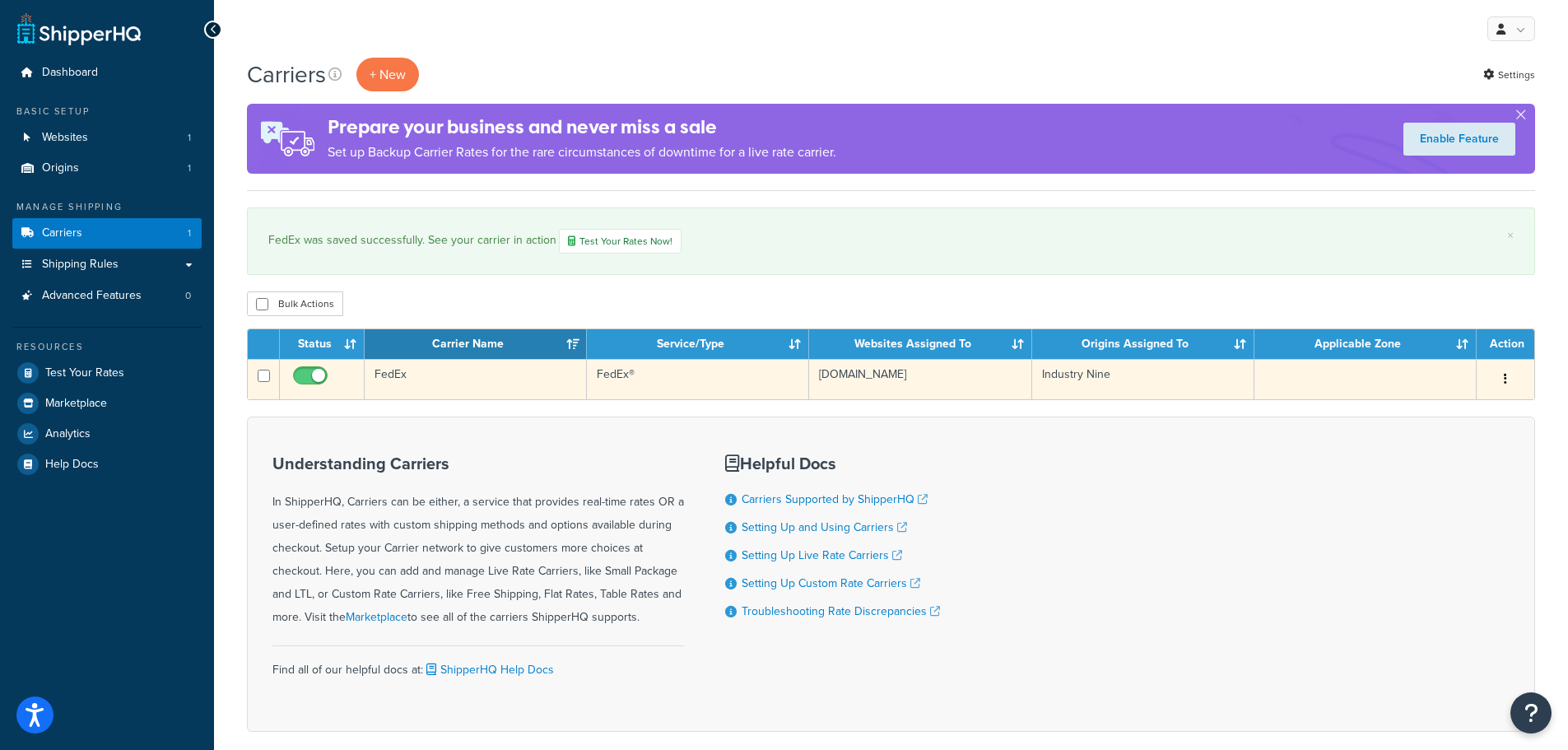
click at [1508, 375] on button "button" at bounding box center [1505, 380] width 23 height 27
click at [1417, 410] on link "Edit" at bounding box center [1438, 412] width 131 height 33
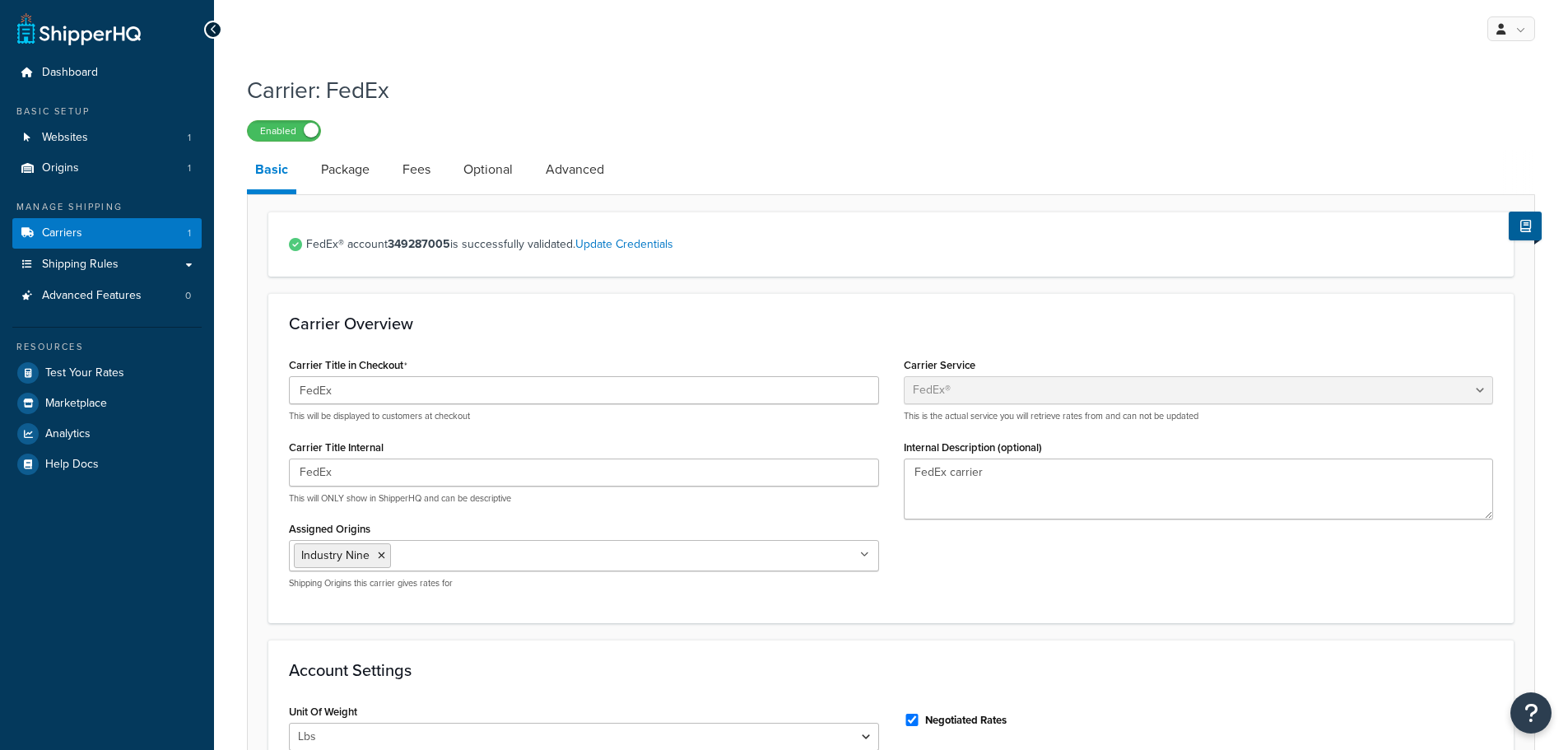
select select "fedEx"
select select "REGULAR_PICKUP"
select select "YOUR_PACKAGING"
click at [349, 174] on link "Package" at bounding box center [345, 169] width 65 height 39
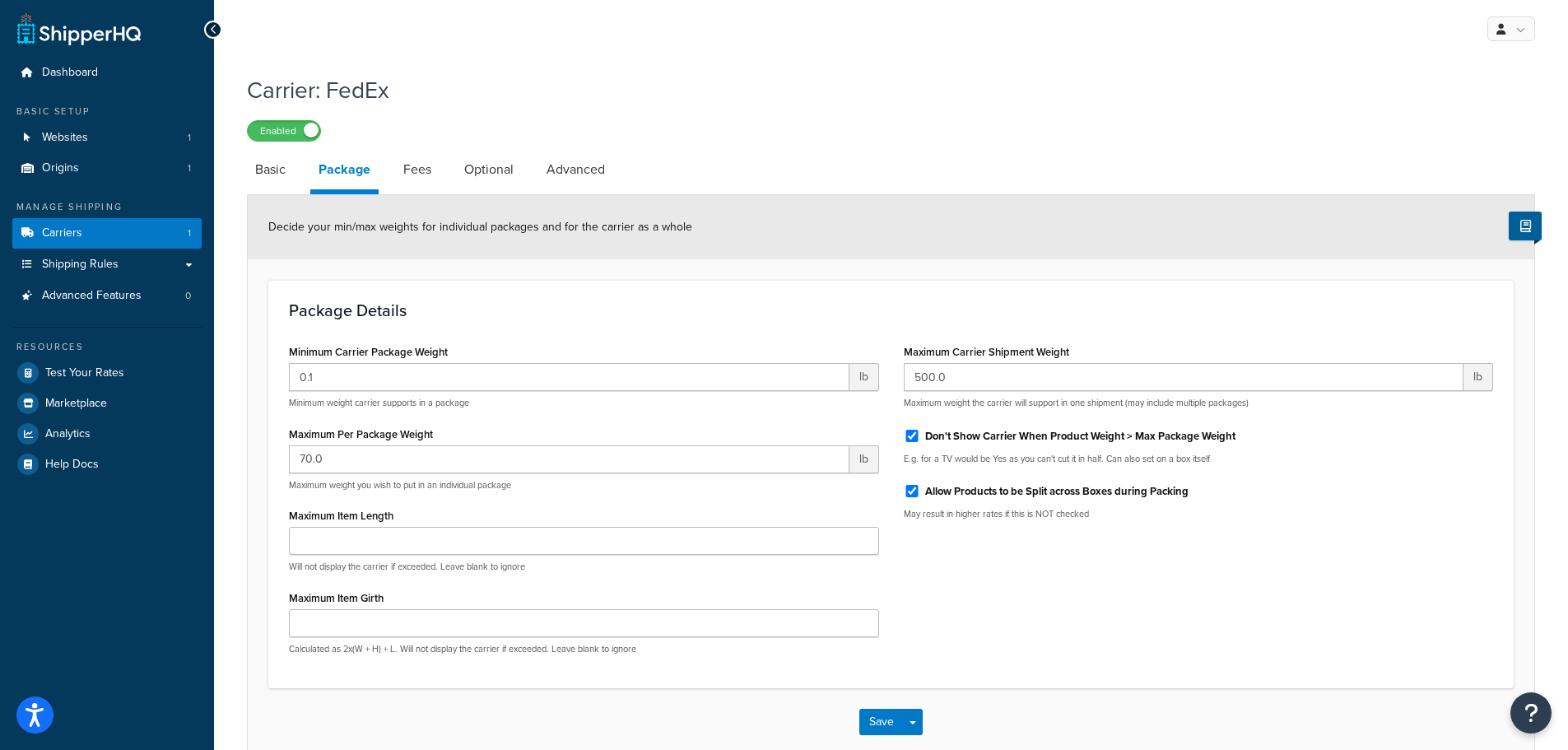
click at [811, 118] on div "Enabled" at bounding box center [891, 130] width 1288 height 23
click at [995, 563] on div "Minimum Carrier Package Weight 0.1 lb Minimum weight carrier supports in a pack…" at bounding box center [891, 504] width 1229 height 328
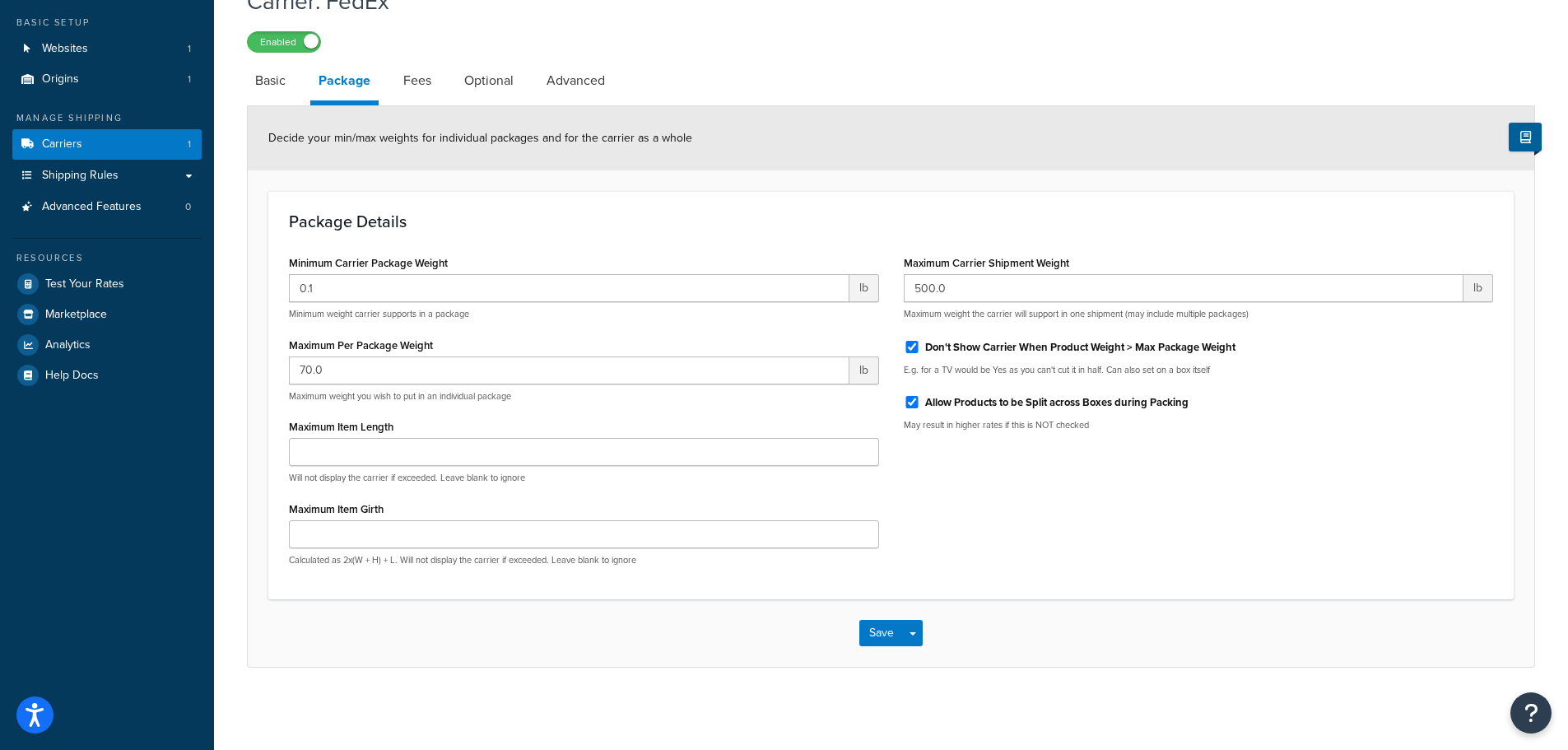
click at [998, 241] on div "Package Details Minimum Carrier Package Weight 0.1 lb Minimum weight carrier su…" at bounding box center [891, 395] width 1245 height 409
click at [618, 486] on div "Minimum Carrier Package Weight 0.1 lb Minimum weight carrier supports in a pack…" at bounding box center [583, 416] width 614 height 328
click at [392, 463] on input "Maximum Item Length" at bounding box center [584, 452] width 591 height 28
click at [544, 498] on div "Maximum Item Girth Calculated as 2x(W + H) + L. Will not display the carrier if…" at bounding box center [584, 532] width 591 height 70
click at [353, 369] on input "70.0" at bounding box center [569, 370] width 560 height 28
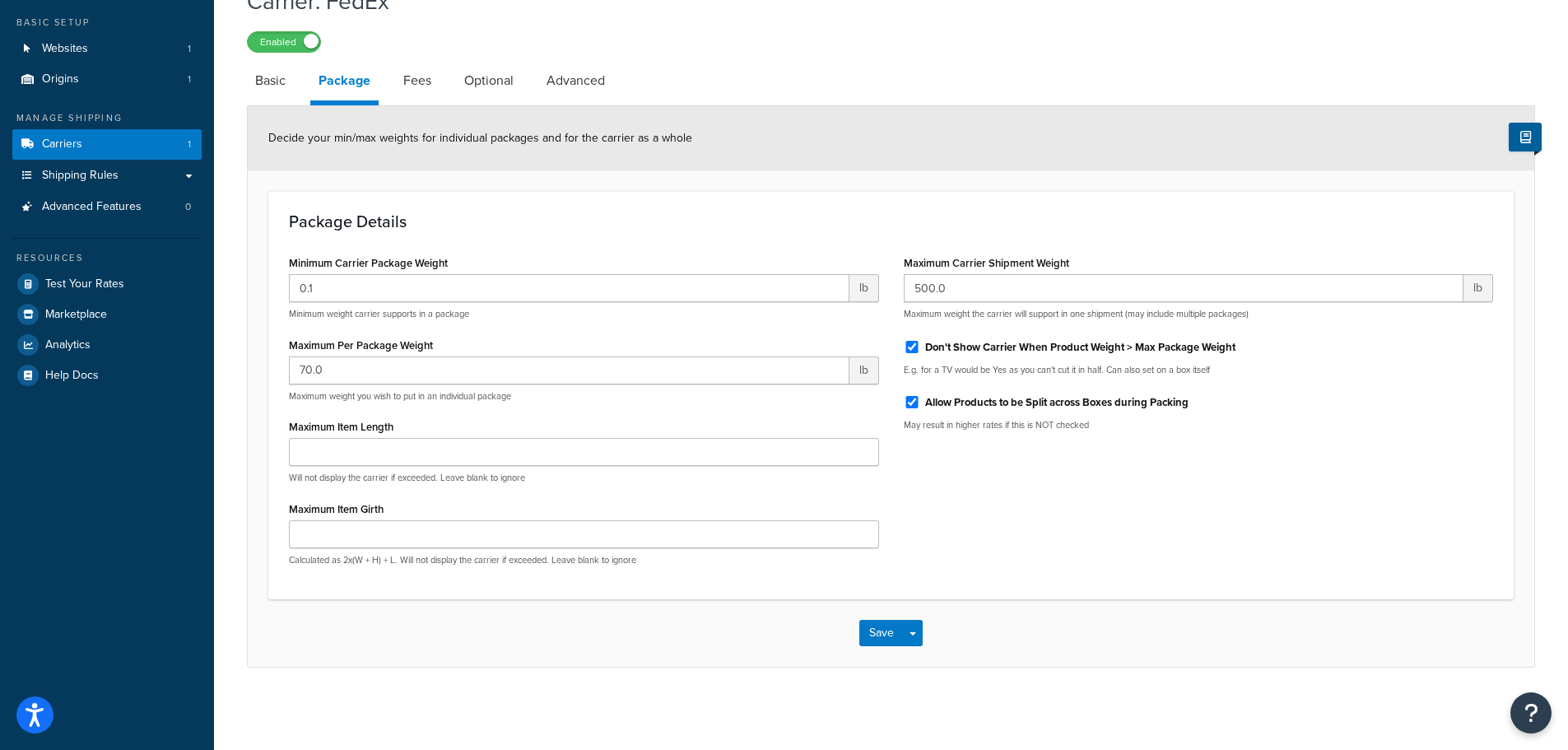
click at [493, 227] on h3 "Package Details" at bounding box center [891, 221] width 1204 height 18
click at [414, 78] on link "Fees" at bounding box center [417, 80] width 45 height 39
select select "AFTER"
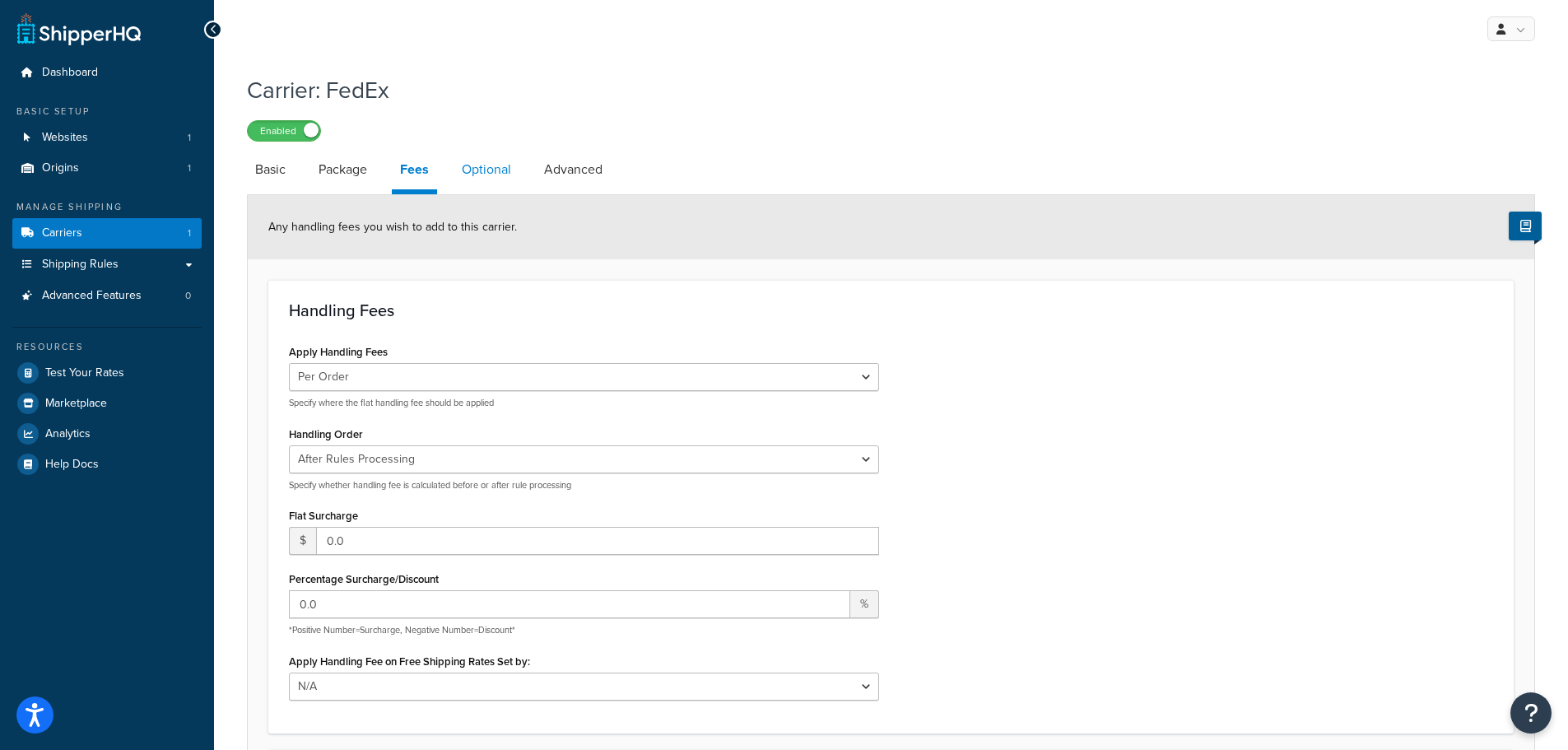
click at [488, 162] on link "Optional" at bounding box center [486, 169] width 66 height 39
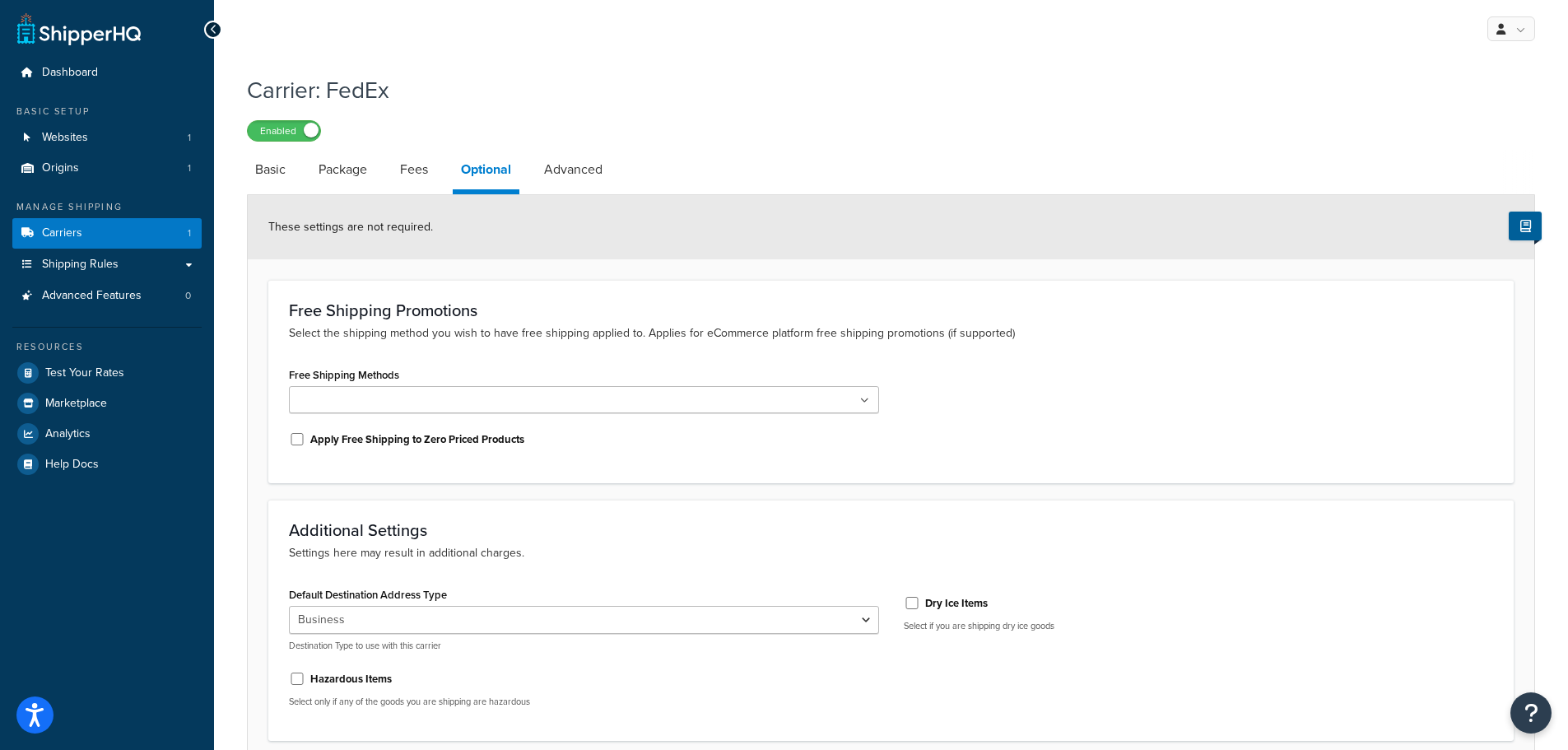
click at [652, 450] on div "Apply Free Shipping to Zero Priced Products" at bounding box center [584, 438] width 591 height 25
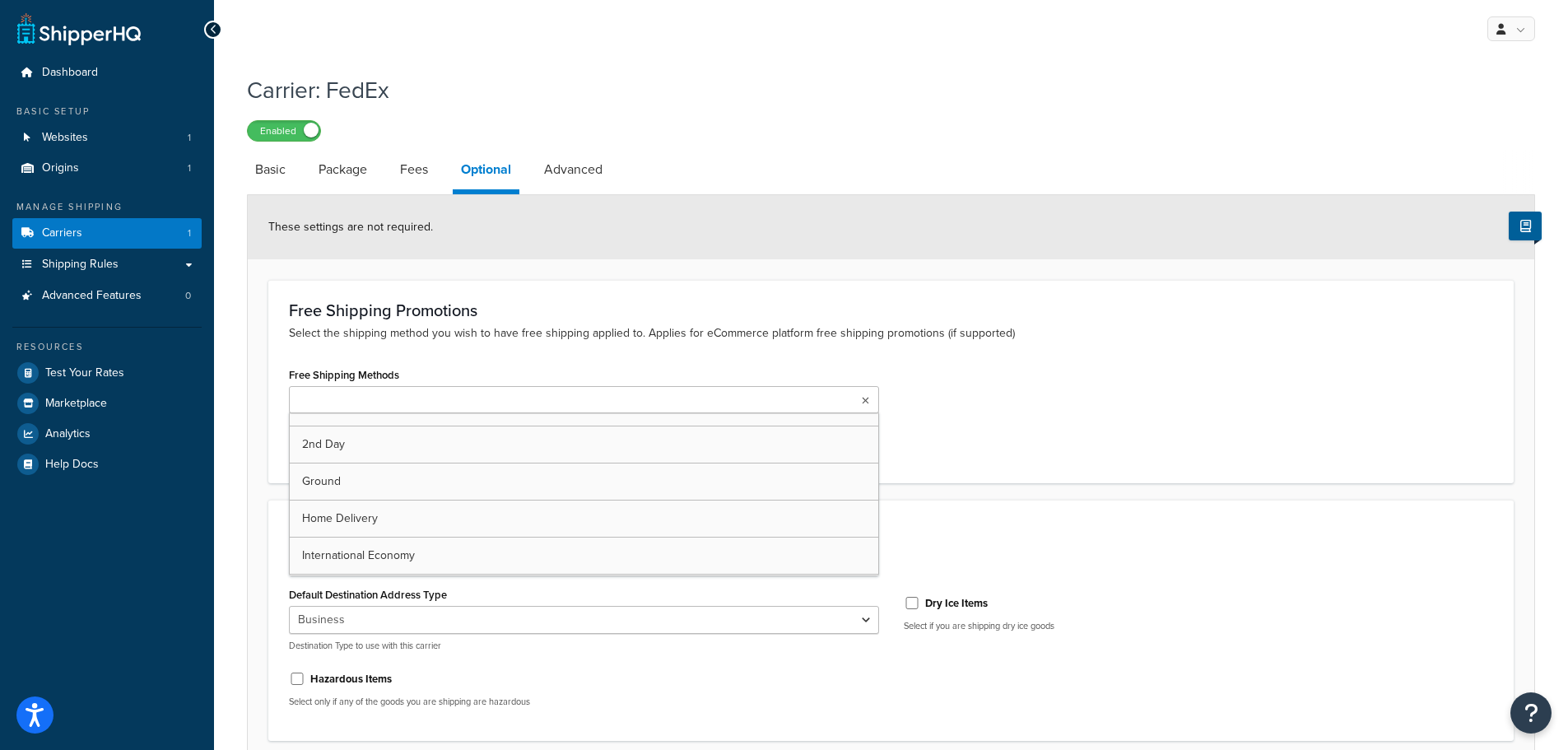
click at [869, 397] on ul at bounding box center [584, 399] width 591 height 28
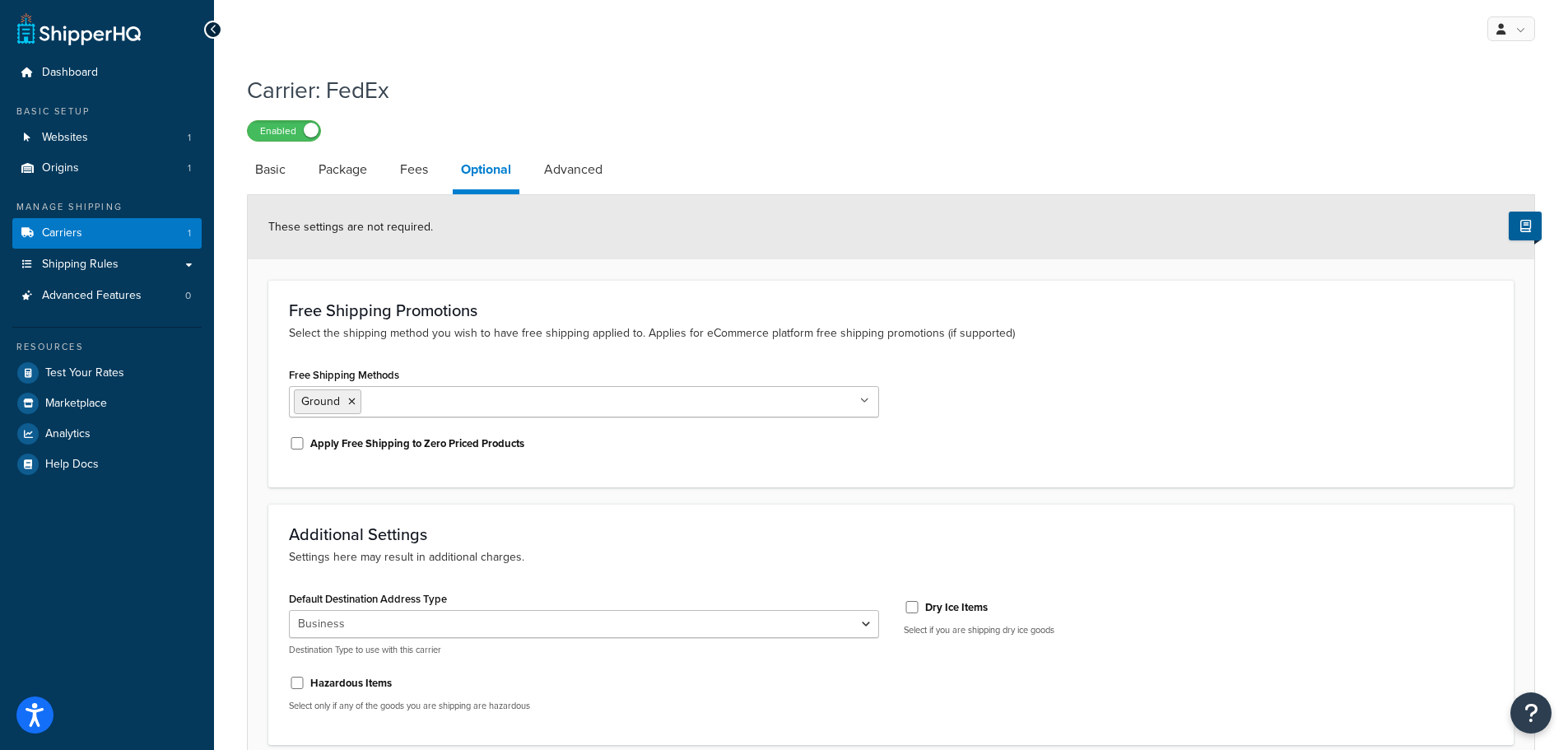
click at [484, 373] on div "Free Shipping Methods Ground 2nd Day Home Delivery International Economy Intern…" at bounding box center [584, 390] width 591 height 54
click at [1089, 355] on div "Free Shipping Promotions Select the shipping method you wish to have free shipp…" at bounding box center [891, 384] width 1245 height 208
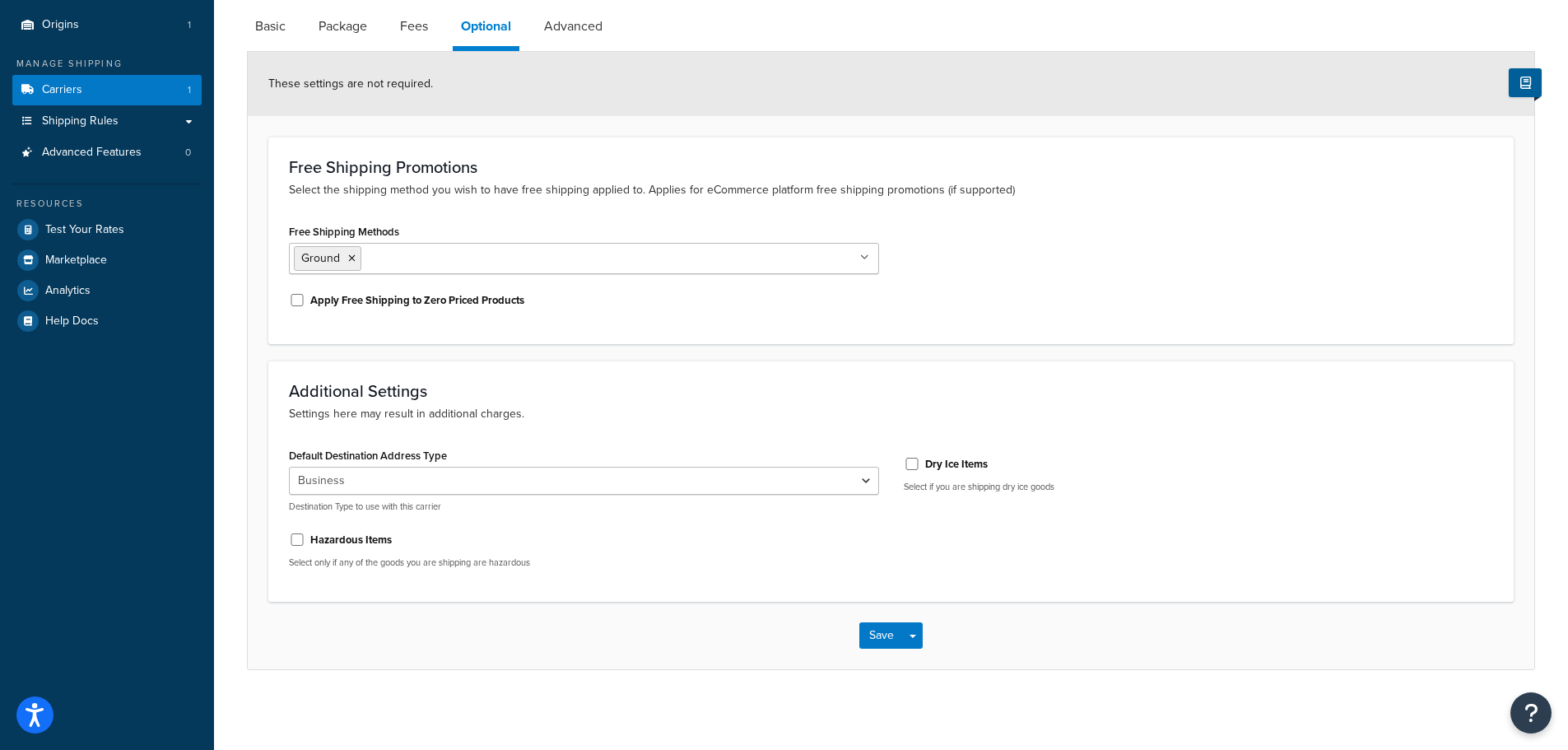
scroll to position [146, 0]
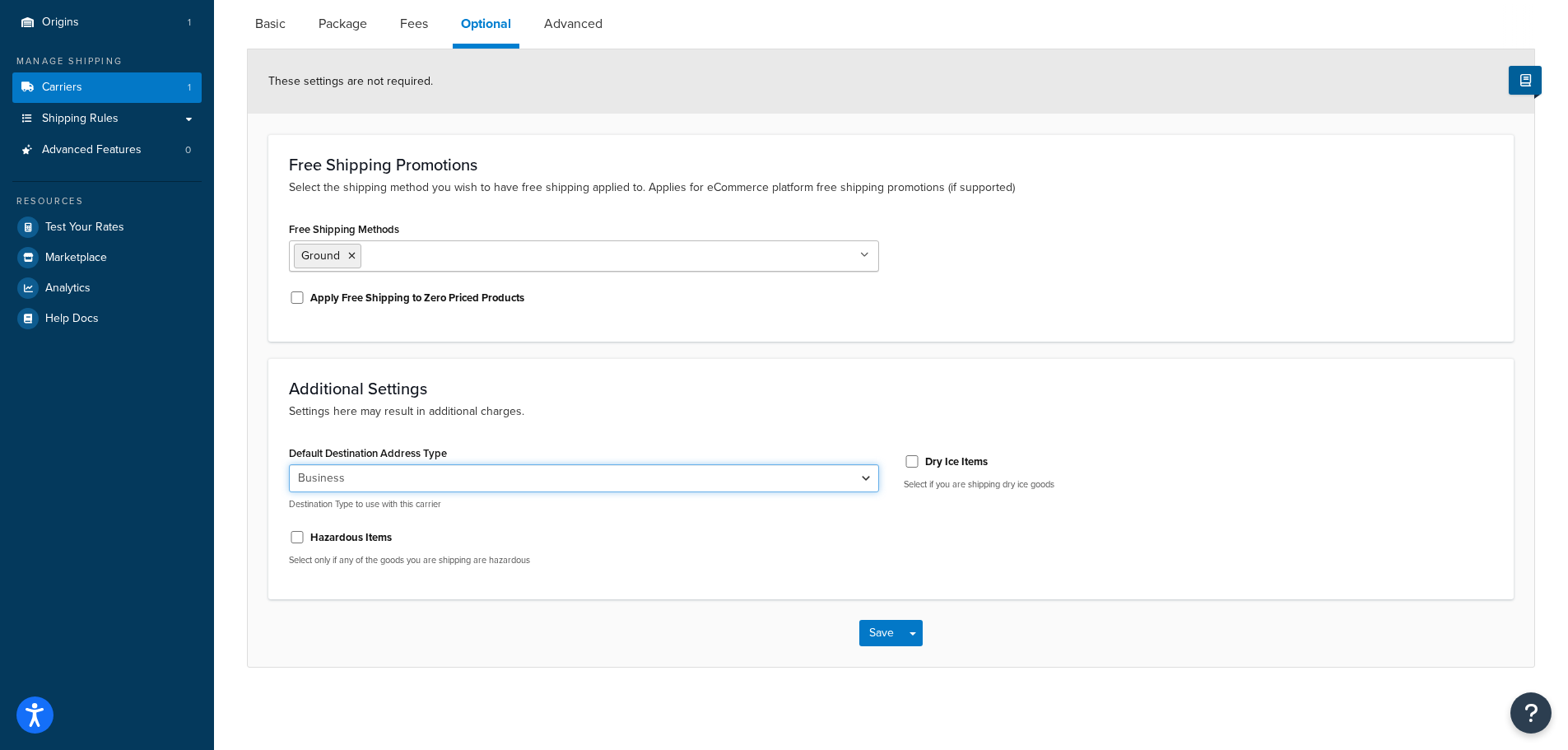
click at [502, 471] on select "Residential Business" at bounding box center [584, 477] width 591 height 28
click at [635, 373] on div "Additional Settings Settings here may result in additional charges. Default Des…" at bounding box center [891, 478] width 1245 height 241
click at [807, 481] on select "Residential Business" at bounding box center [584, 477] width 591 height 28
select select "residential"
click at [289, 464] on select "Residential Business" at bounding box center [584, 477] width 591 height 28
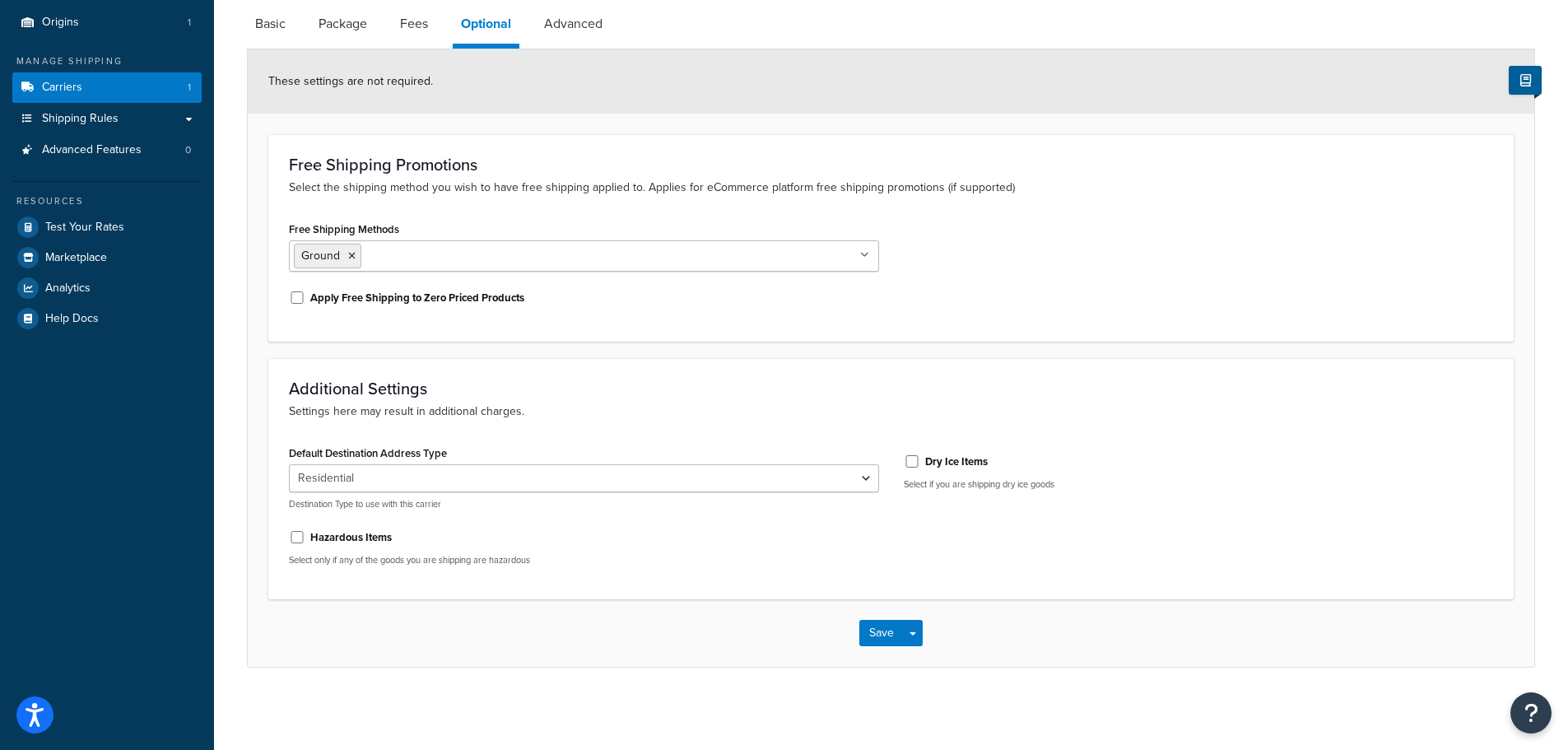
click at [582, 444] on div "Default Destination Address Type Residential Business Destination Type to use w…" at bounding box center [584, 476] width 591 height 70
drag, startPoint x: 923, startPoint y: 639, endPoint x: 799, endPoint y: 669, distance: 127.6
click at [862, 688] on div "Carrier: FedEx Enabled Basic Package Fees Optional Advanced These settings are …" at bounding box center [891, 314] width 1354 height 789
click at [872, 623] on button "Save" at bounding box center [881, 634] width 45 height 27
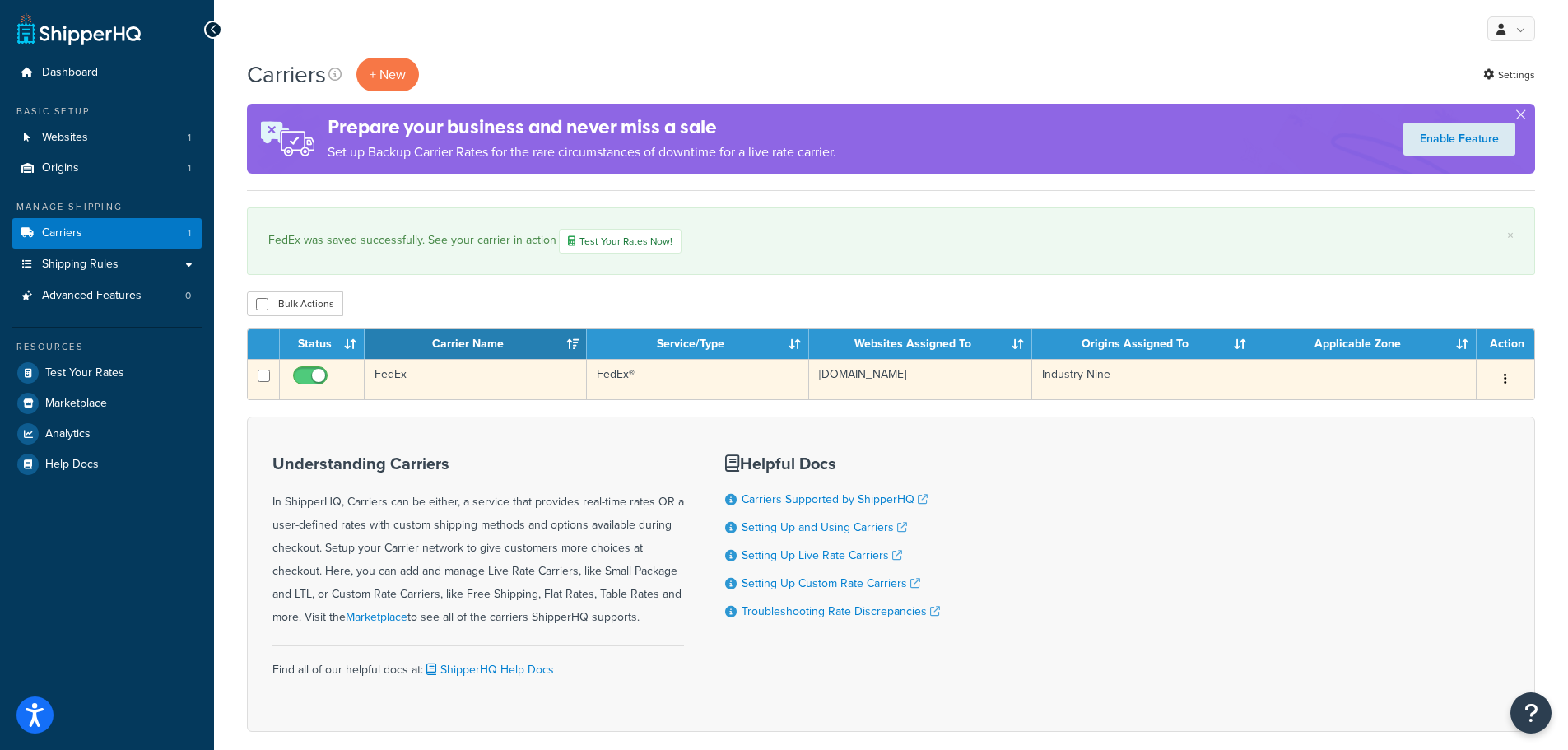
click at [1515, 389] on button "button" at bounding box center [1505, 380] width 23 height 27
click at [1455, 415] on link "Edit" at bounding box center [1438, 412] width 131 height 33
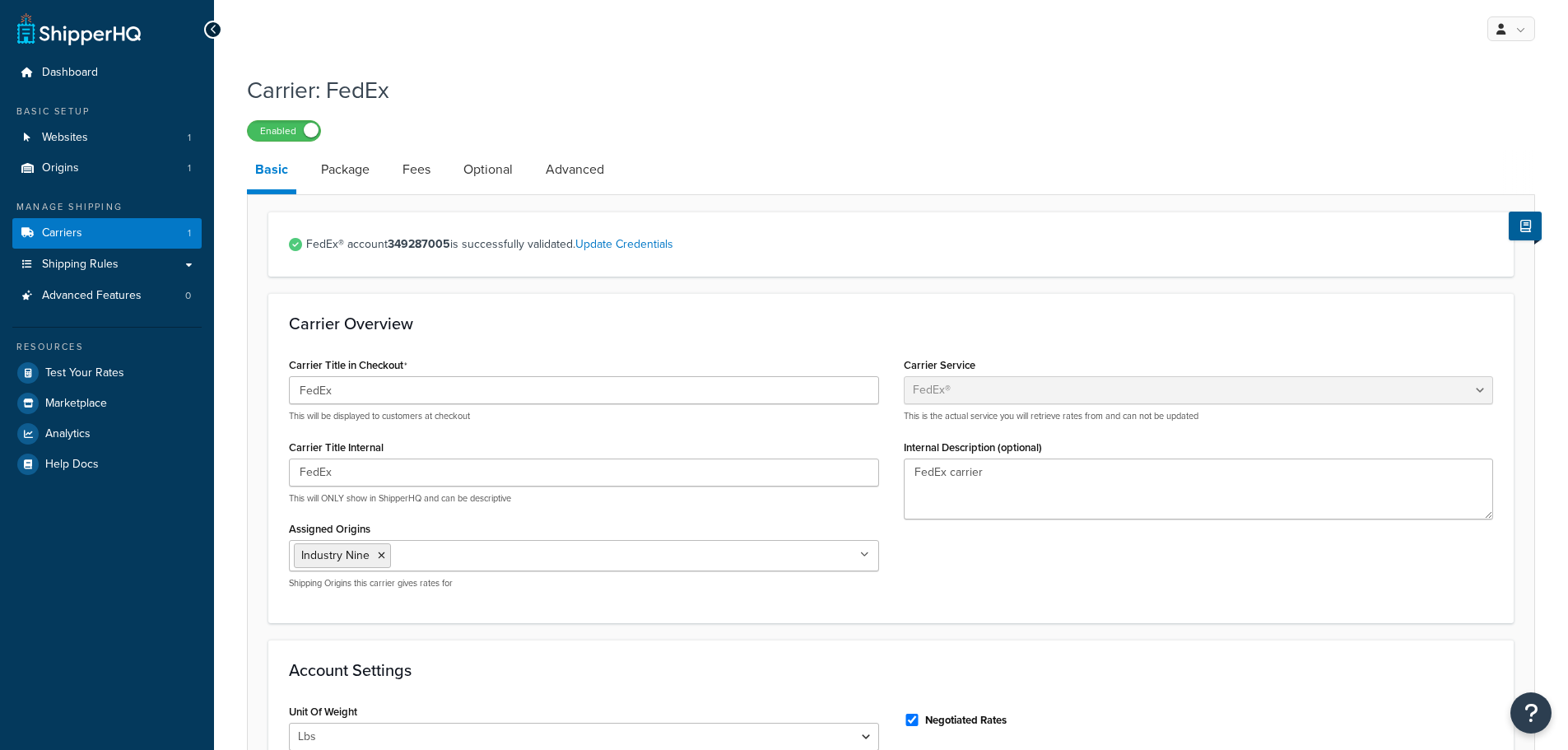
select select "fedEx"
select select "REGULAR_PICKUP"
select select "YOUR_PACKAGING"
click at [593, 175] on link "Advanced" at bounding box center [574, 169] width 75 height 39
select select "false"
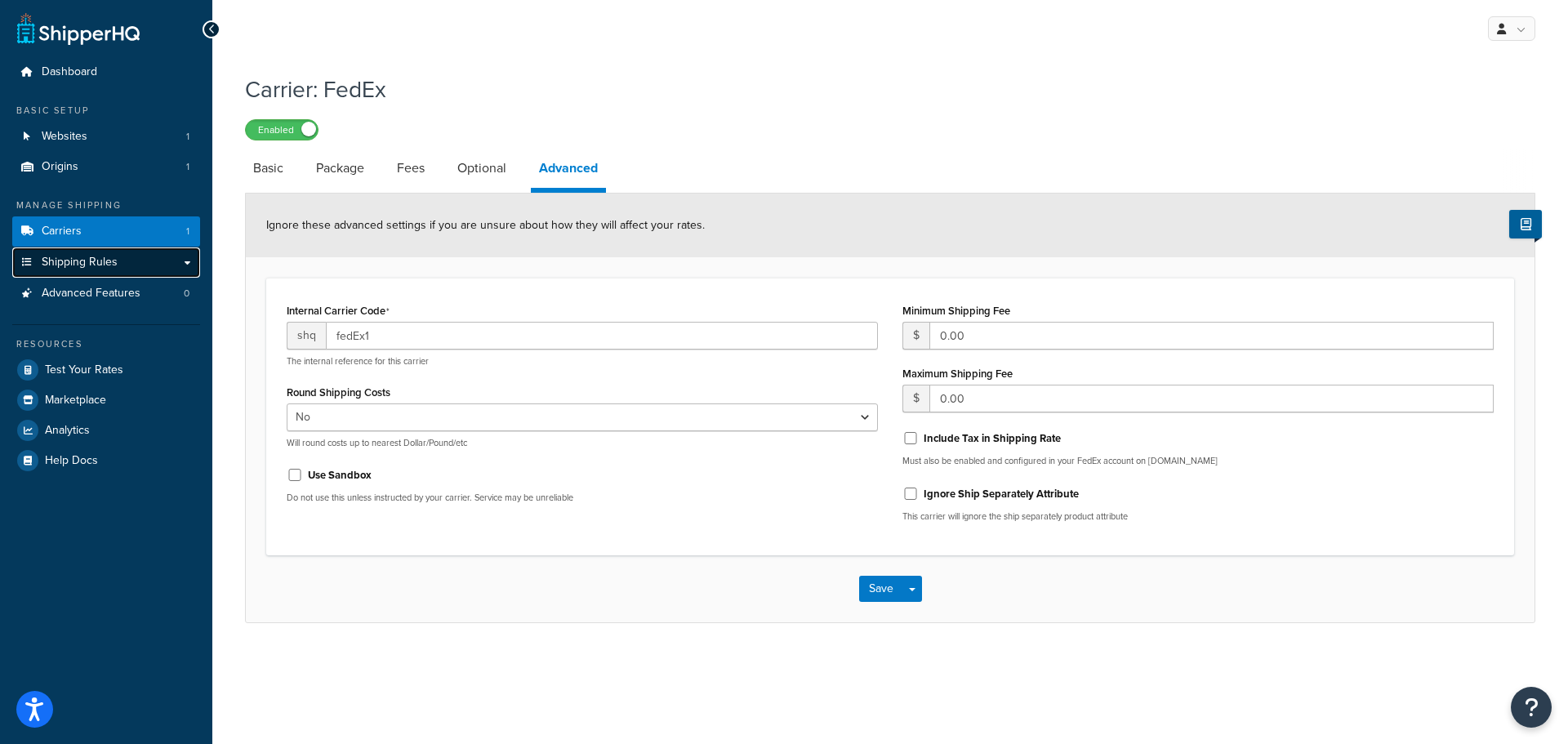
click at [96, 263] on span "Shipping Rules" at bounding box center [79, 262] width 76 height 14
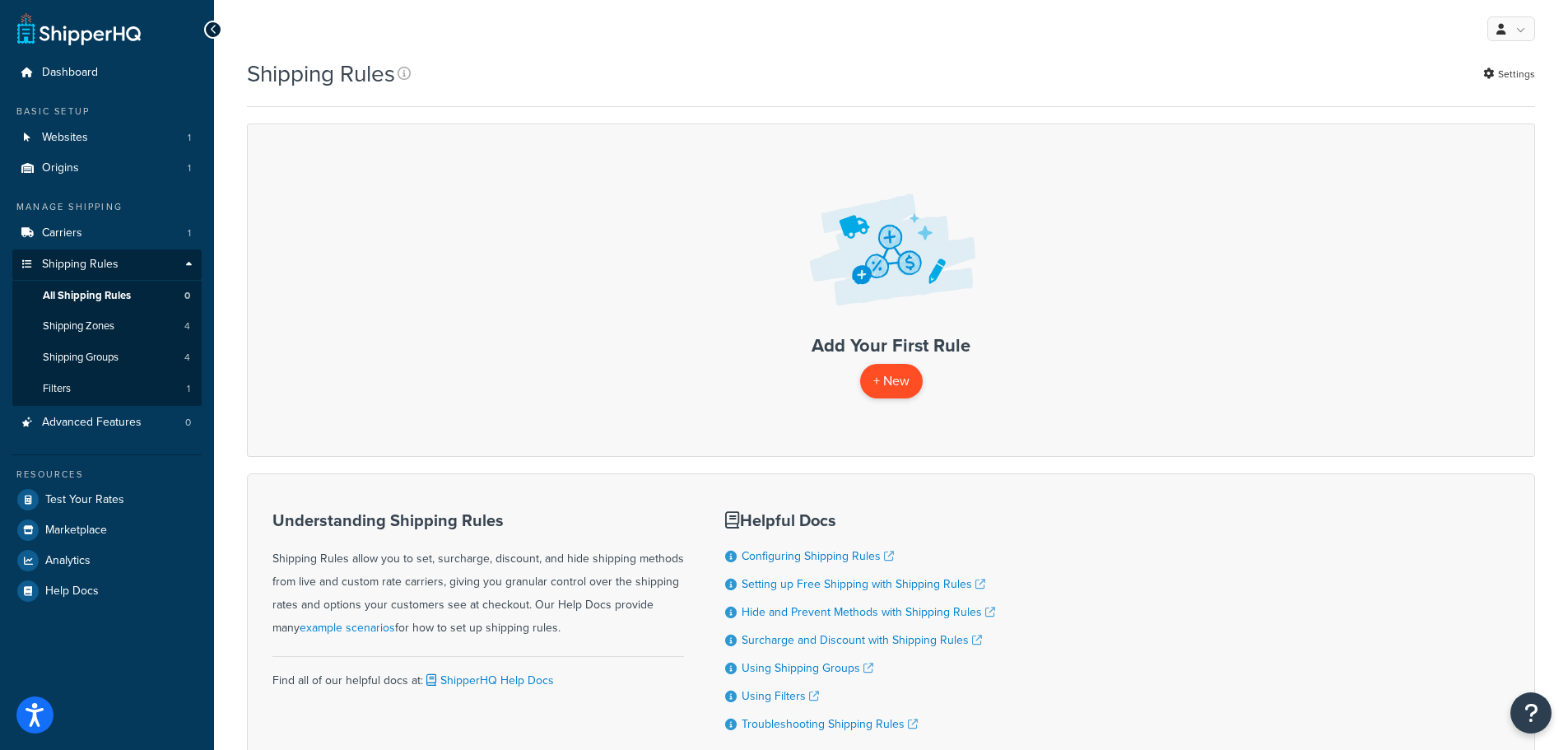
click at [892, 382] on p "+ New" at bounding box center [892, 380] width 63 height 33
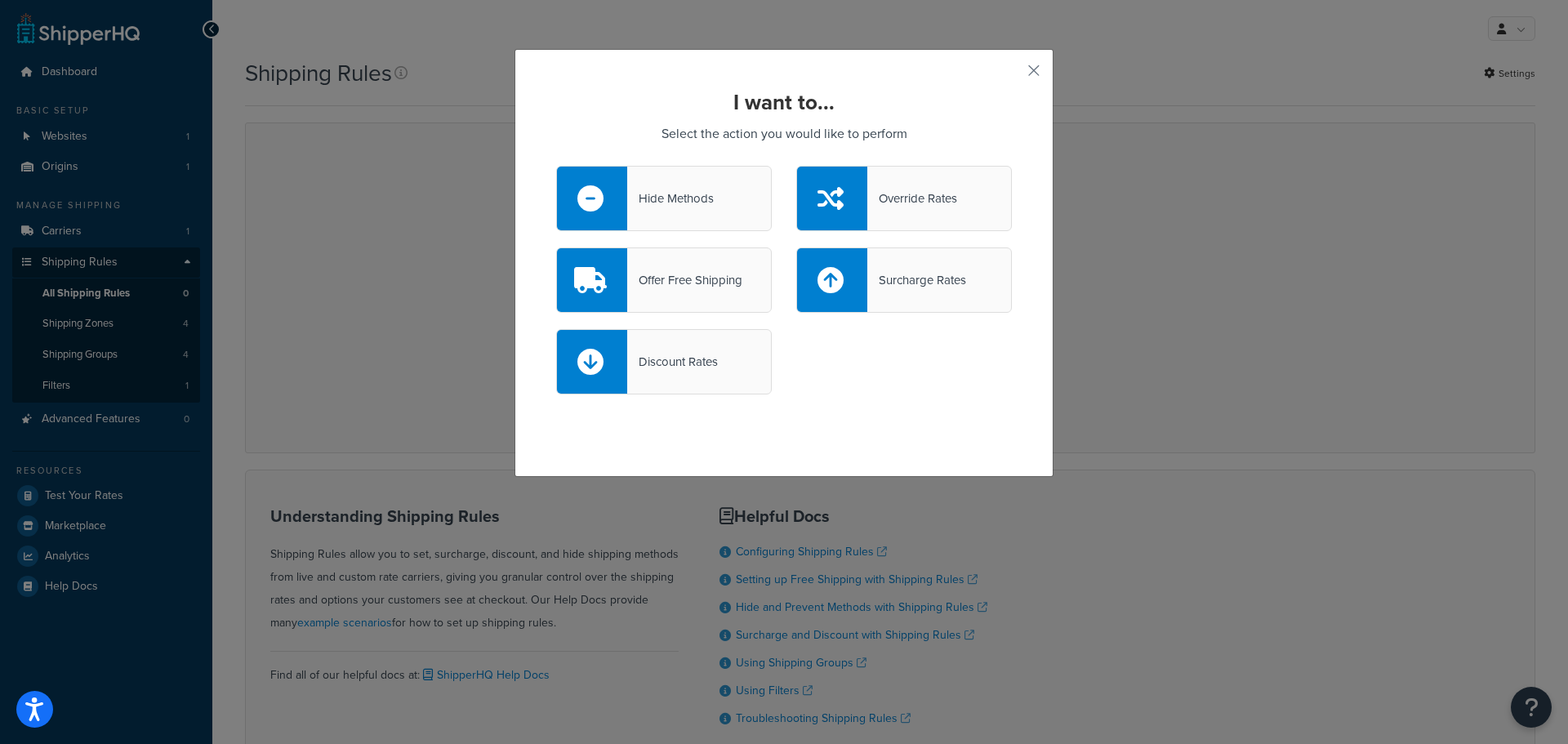
click at [387, 343] on div "I want to... Select the action you would like to perform Hide Methods Override …" at bounding box center [784, 372] width 1568 height 744
click at [1012, 75] on button "button" at bounding box center [1009, 77] width 4 height 4
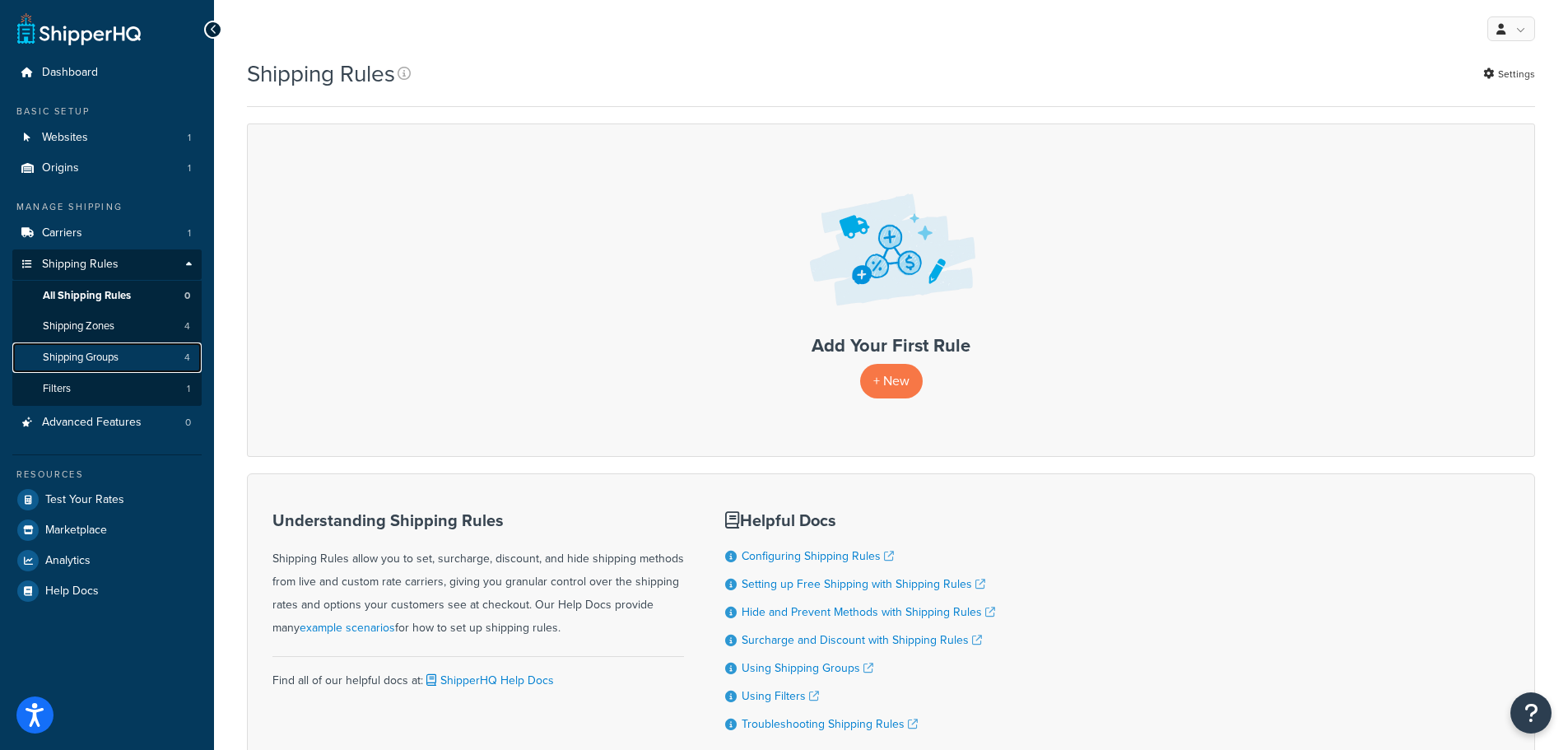
click at [118, 360] on span "Shipping Groups" at bounding box center [80, 357] width 75 height 14
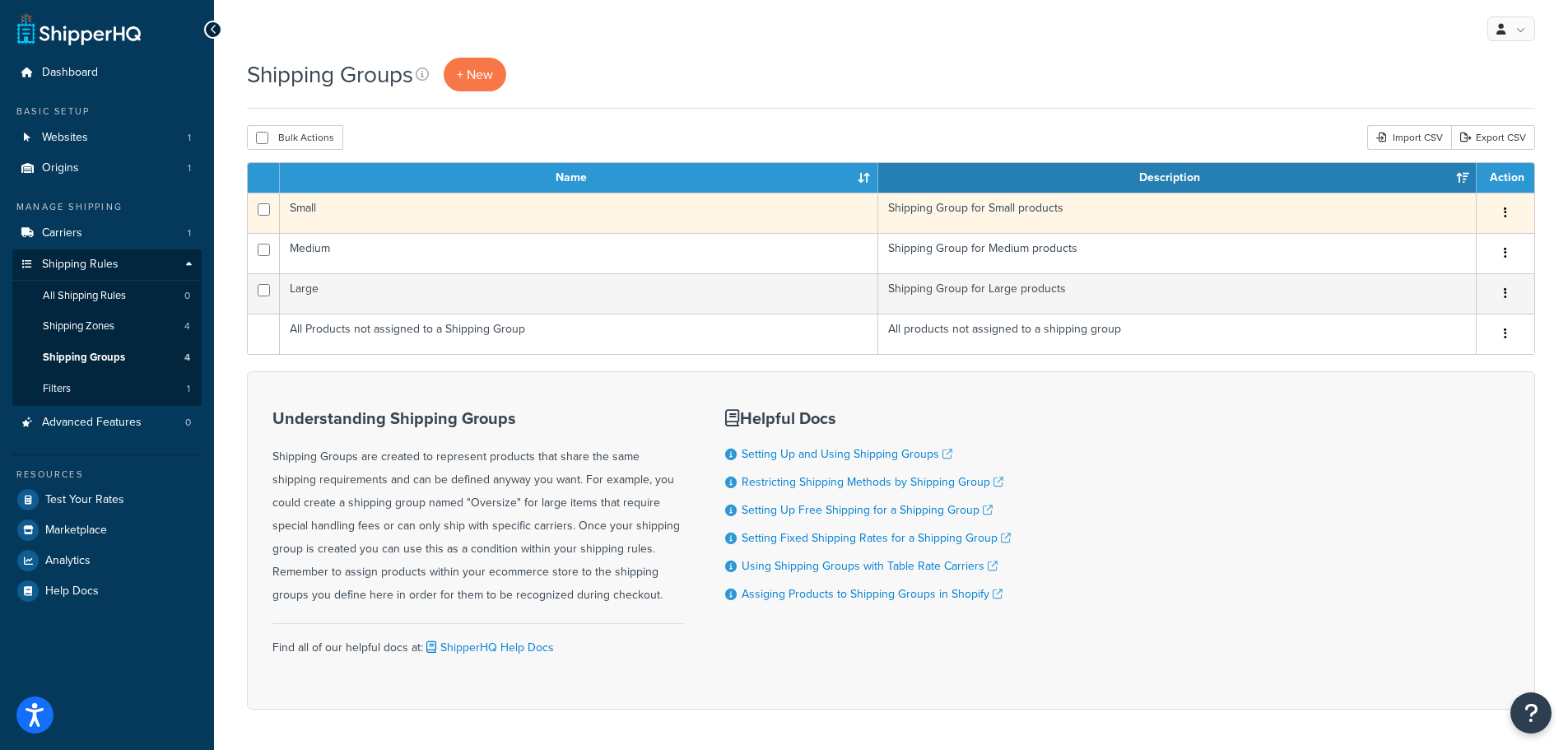
click at [1506, 210] on icon "button" at bounding box center [1505, 213] width 3 height 11
click at [1434, 242] on link "Edit" at bounding box center [1438, 245] width 131 height 33
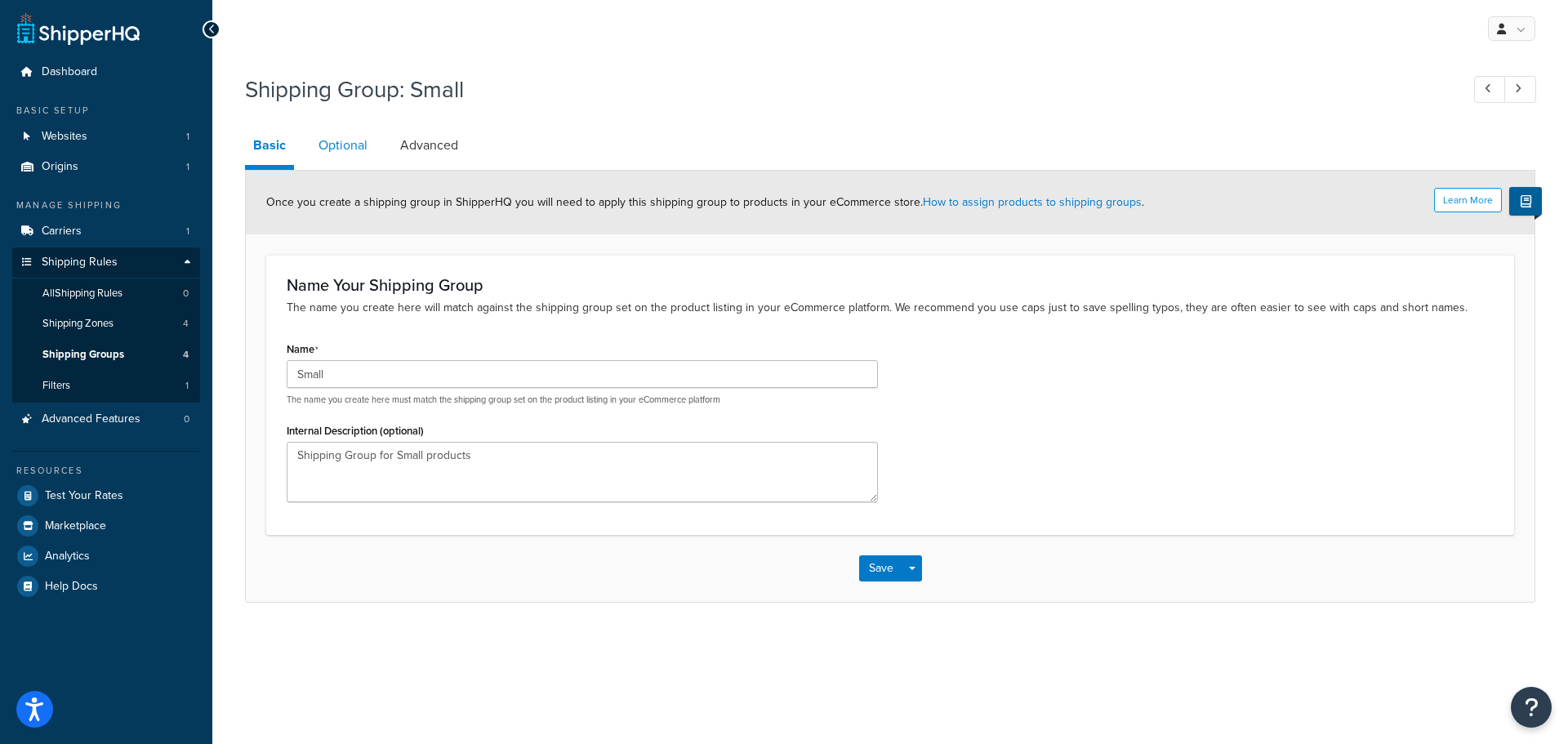
click at [339, 147] on link "Optional" at bounding box center [342, 145] width 65 height 39
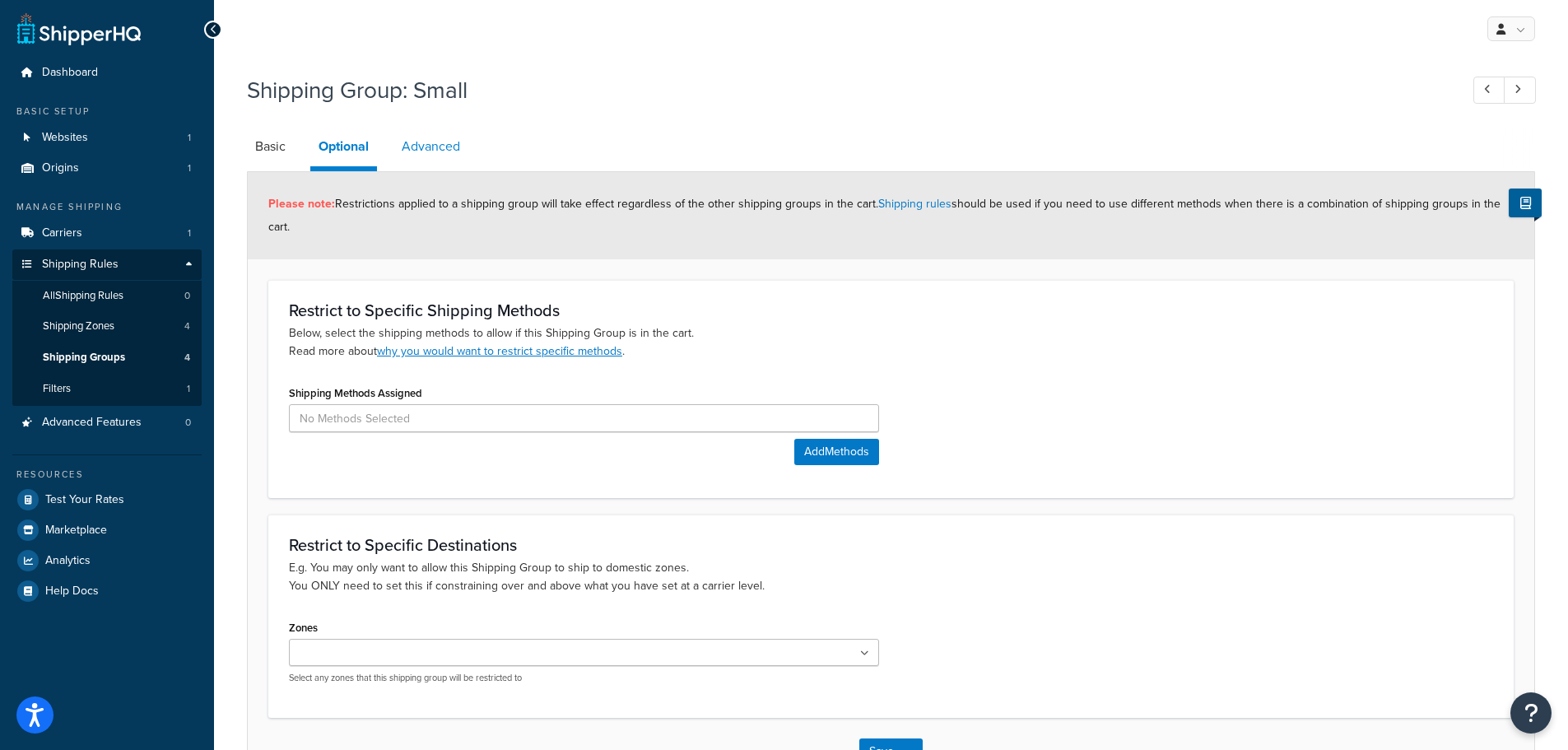
click at [422, 143] on link "Advanced" at bounding box center [431, 146] width 75 height 39
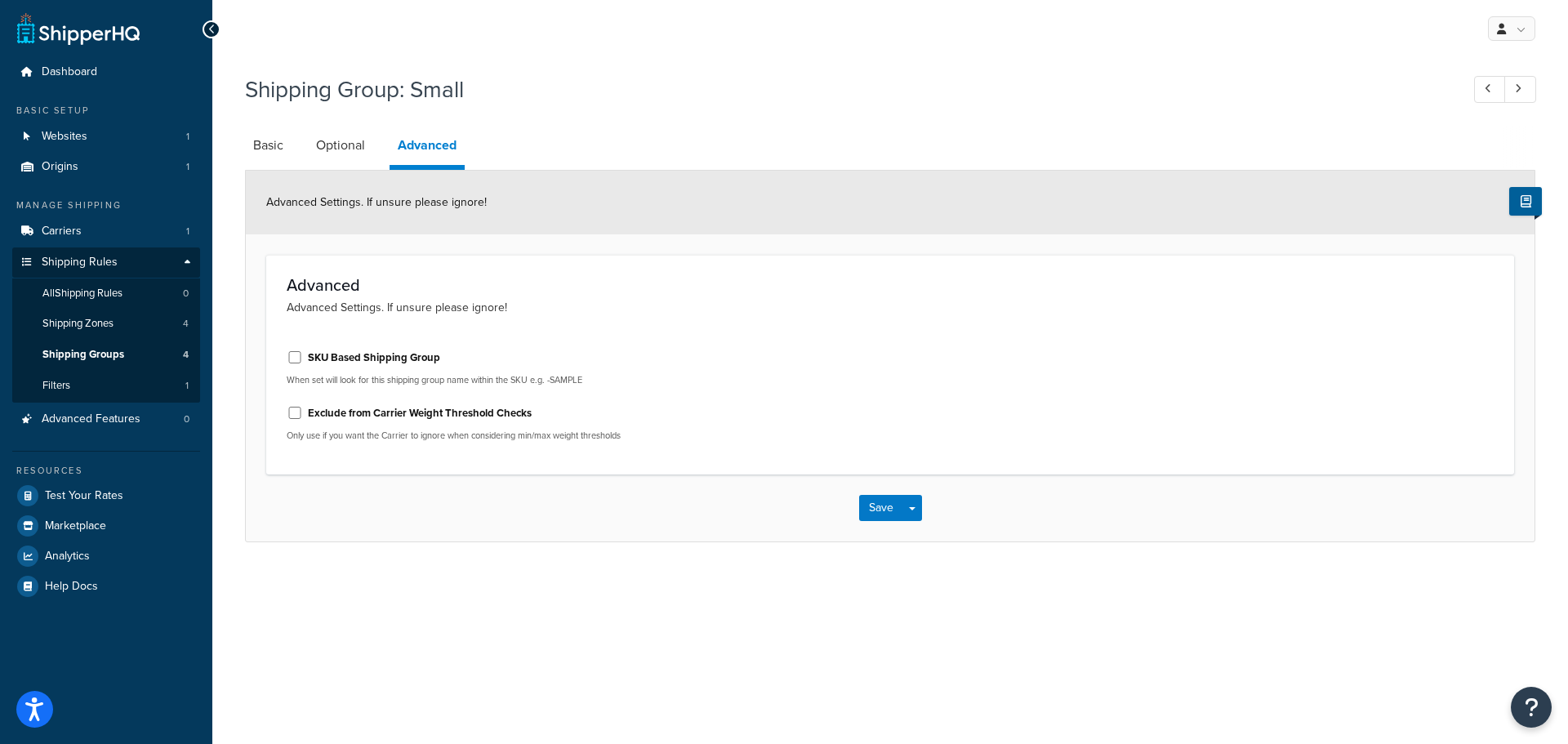
click at [428, 313] on p "Advanced Settings. If unsure please ignore!" at bounding box center [889, 307] width 1207 height 18
click at [255, 131] on link "Basic" at bounding box center [267, 145] width 46 height 39
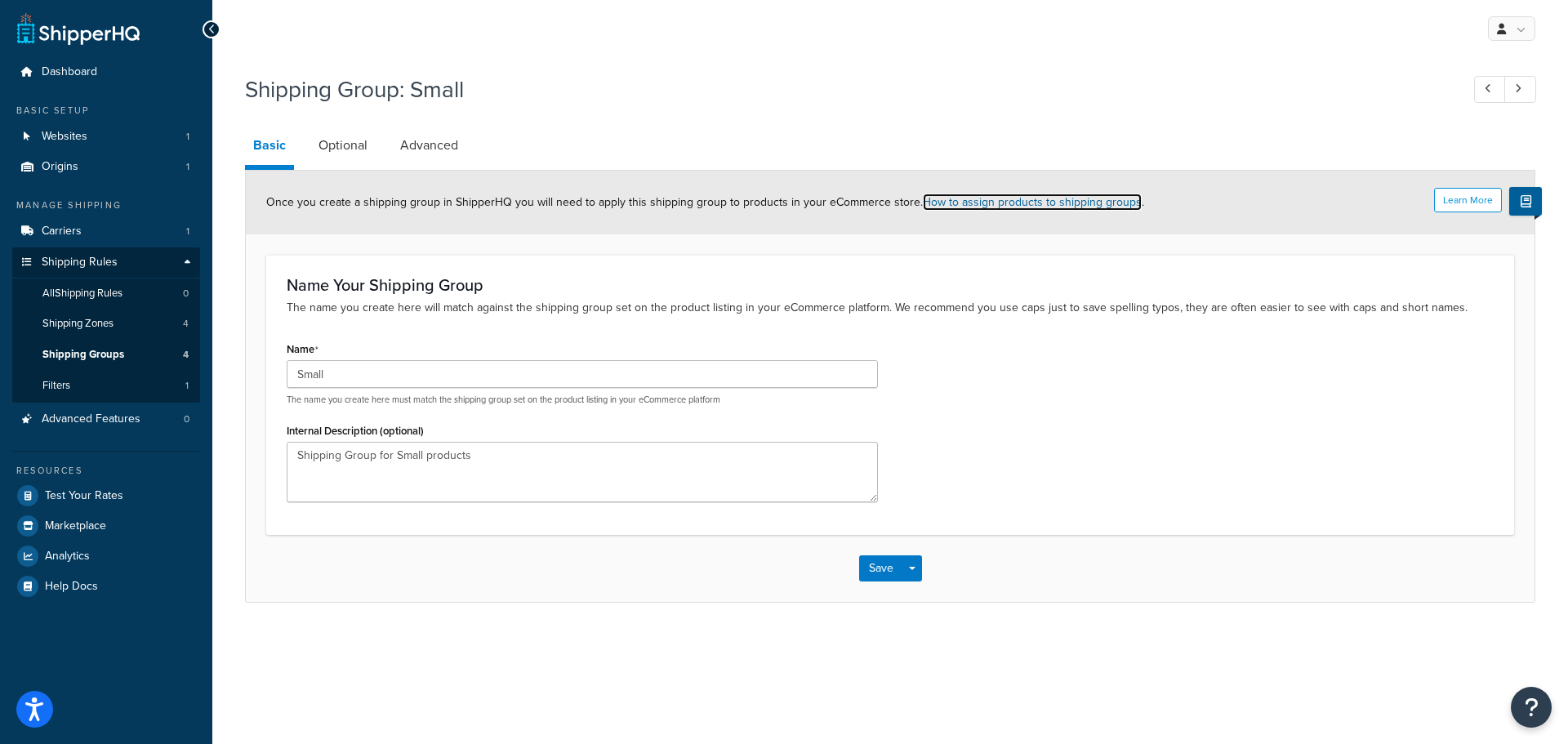
click at [1056, 209] on link "How to assign products to shipping groups" at bounding box center [1032, 202] width 219 height 17
click at [1053, 425] on div "Name Small The name you create here must match the shipping group set on the pr…" at bounding box center [889, 425] width 1232 height 177
click at [338, 143] on link "Optional" at bounding box center [342, 145] width 65 height 39
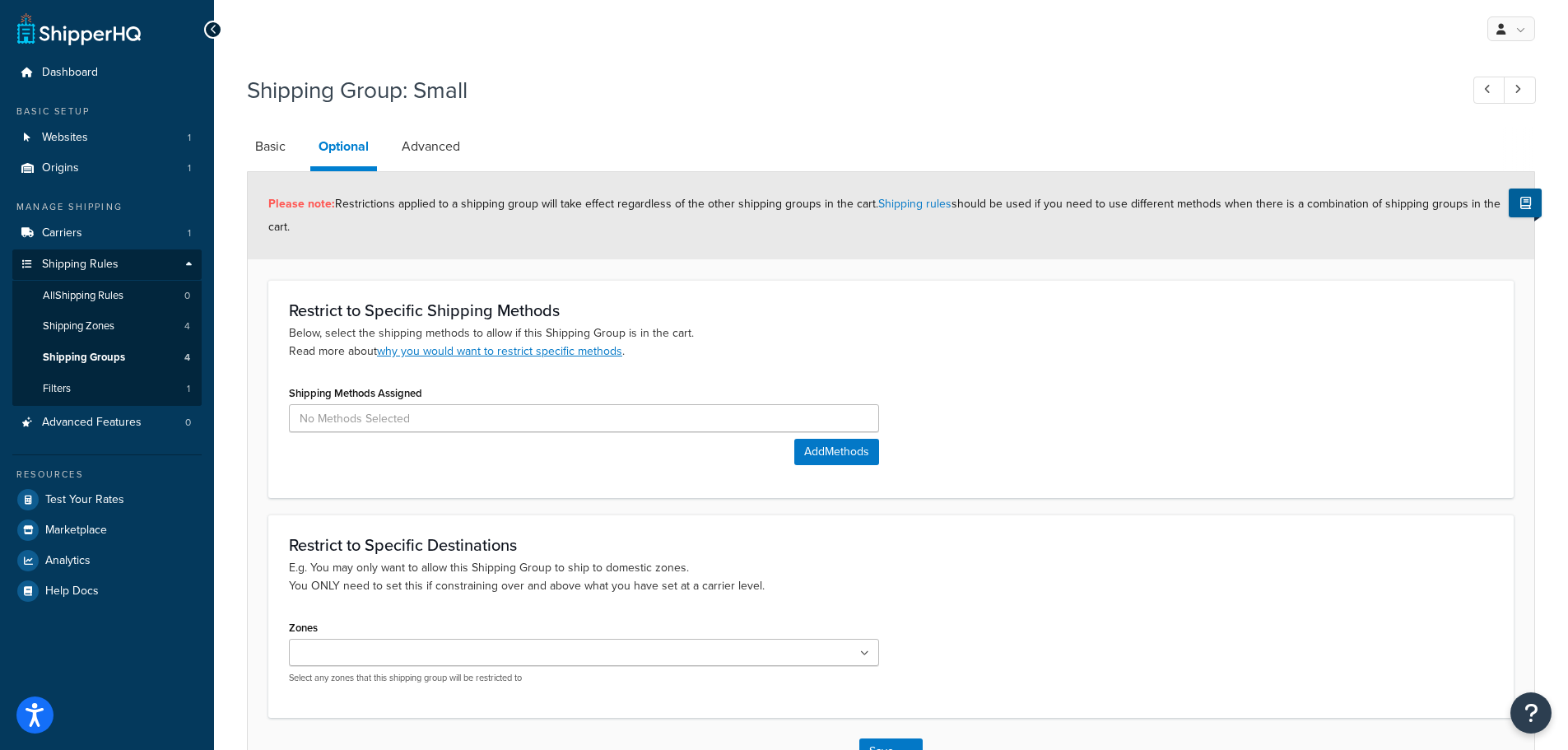
click at [978, 334] on p "Below, select the shipping methods to allow if this Shipping Group is in the ca…" at bounding box center [891, 342] width 1204 height 36
click at [429, 142] on link "Advanced" at bounding box center [431, 146] width 75 height 39
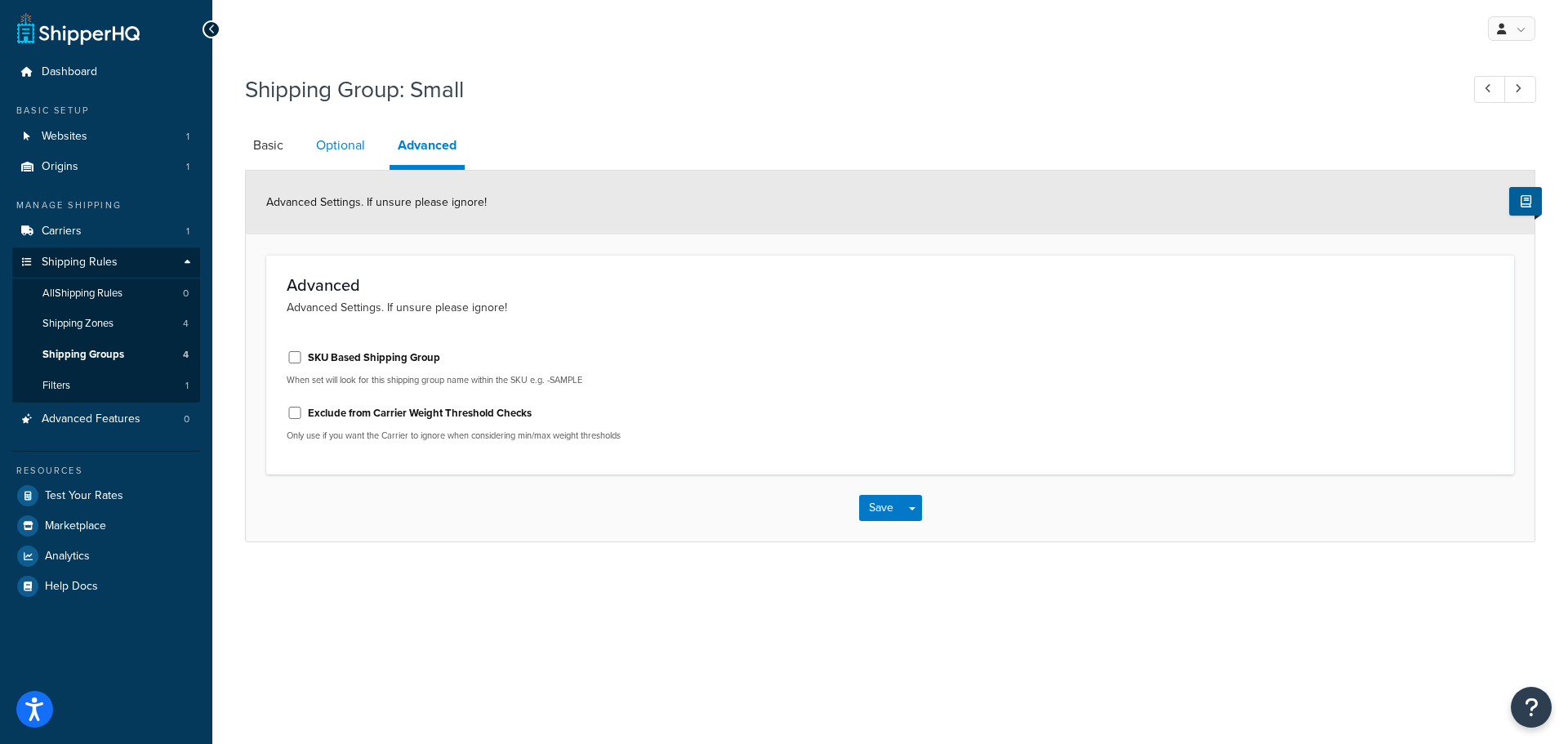
click at [333, 146] on link "Optional" at bounding box center [340, 145] width 65 height 39
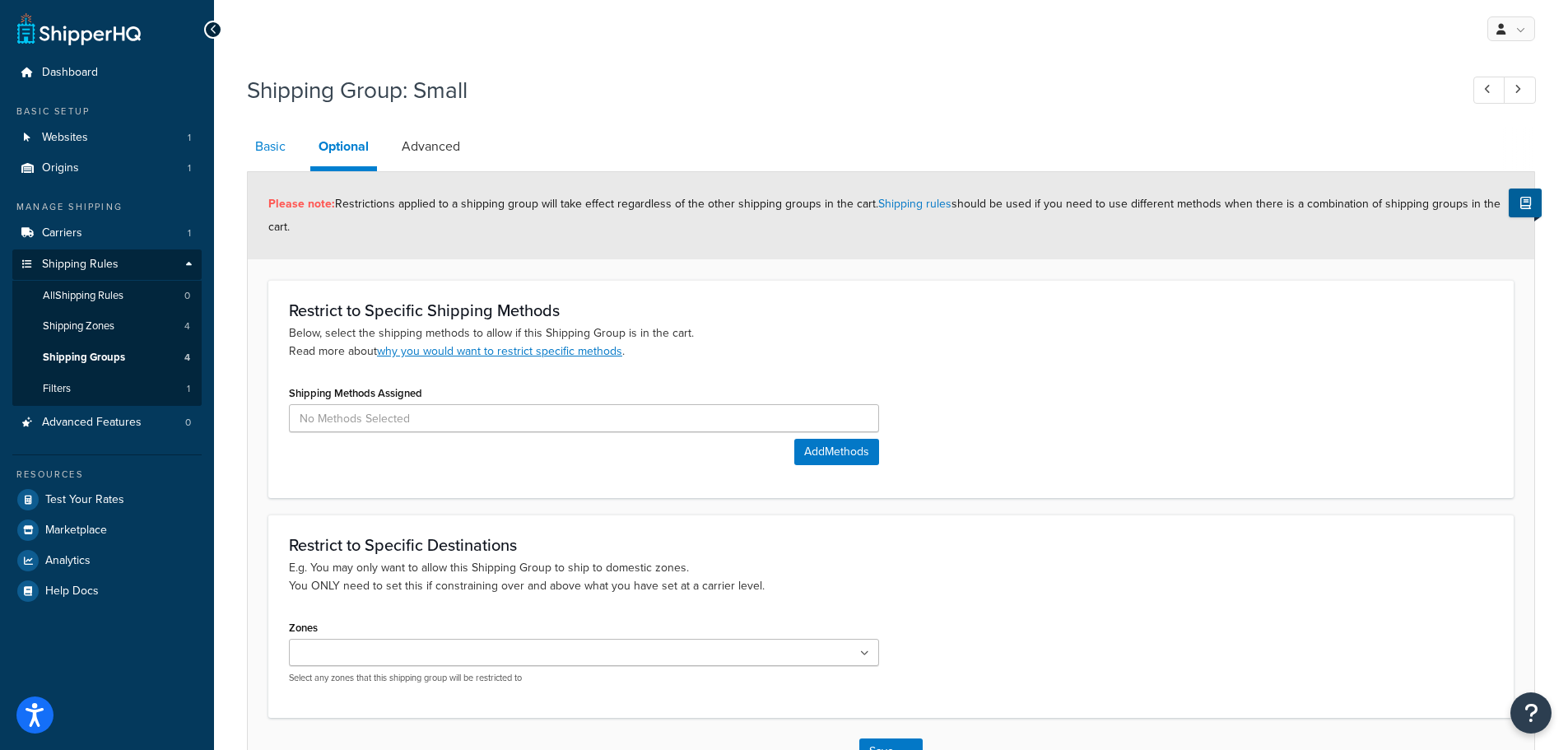
click at [275, 143] on link "Basic" at bounding box center [270, 146] width 47 height 39
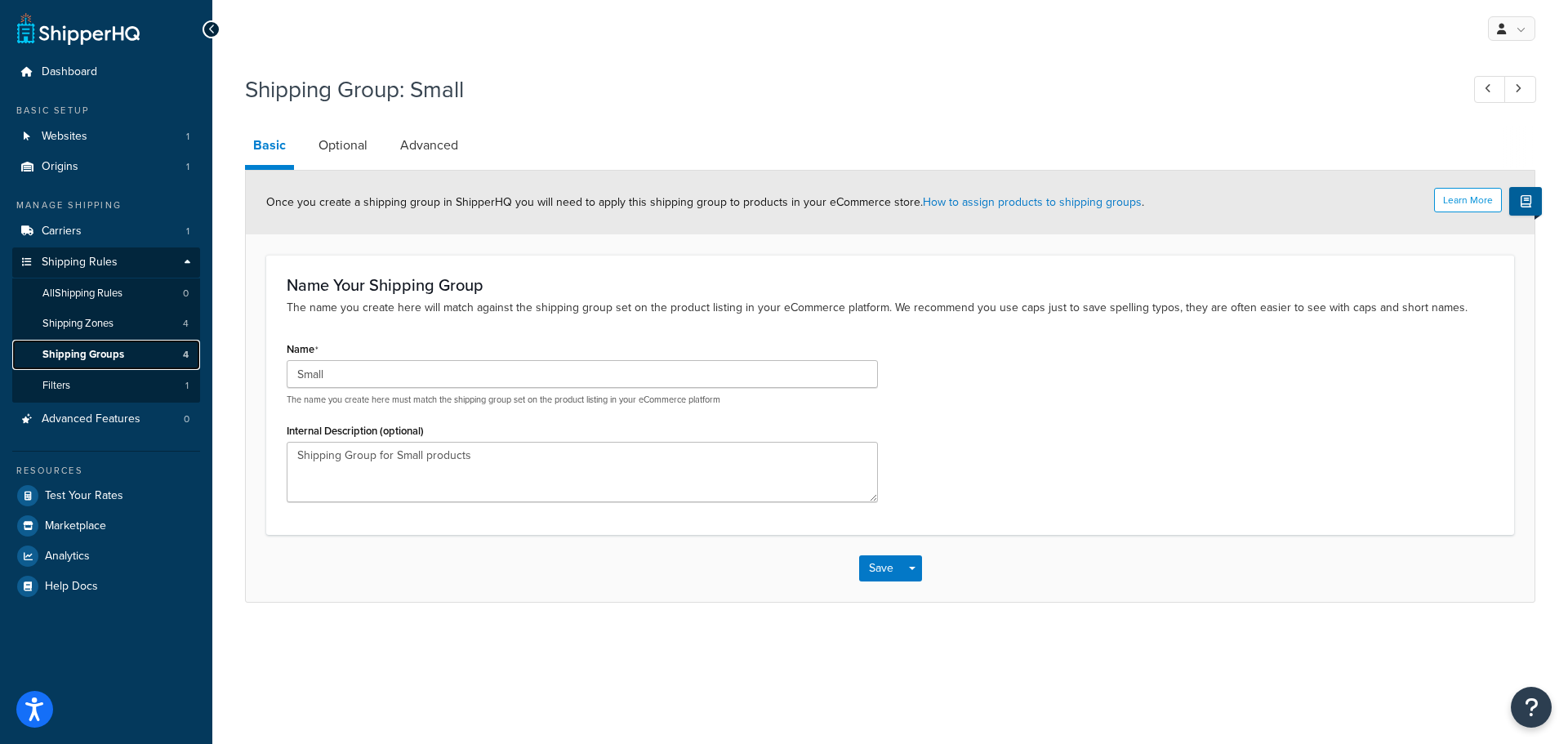
click at [66, 348] on span "Shipping Groups" at bounding box center [83, 355] width 81 height 14
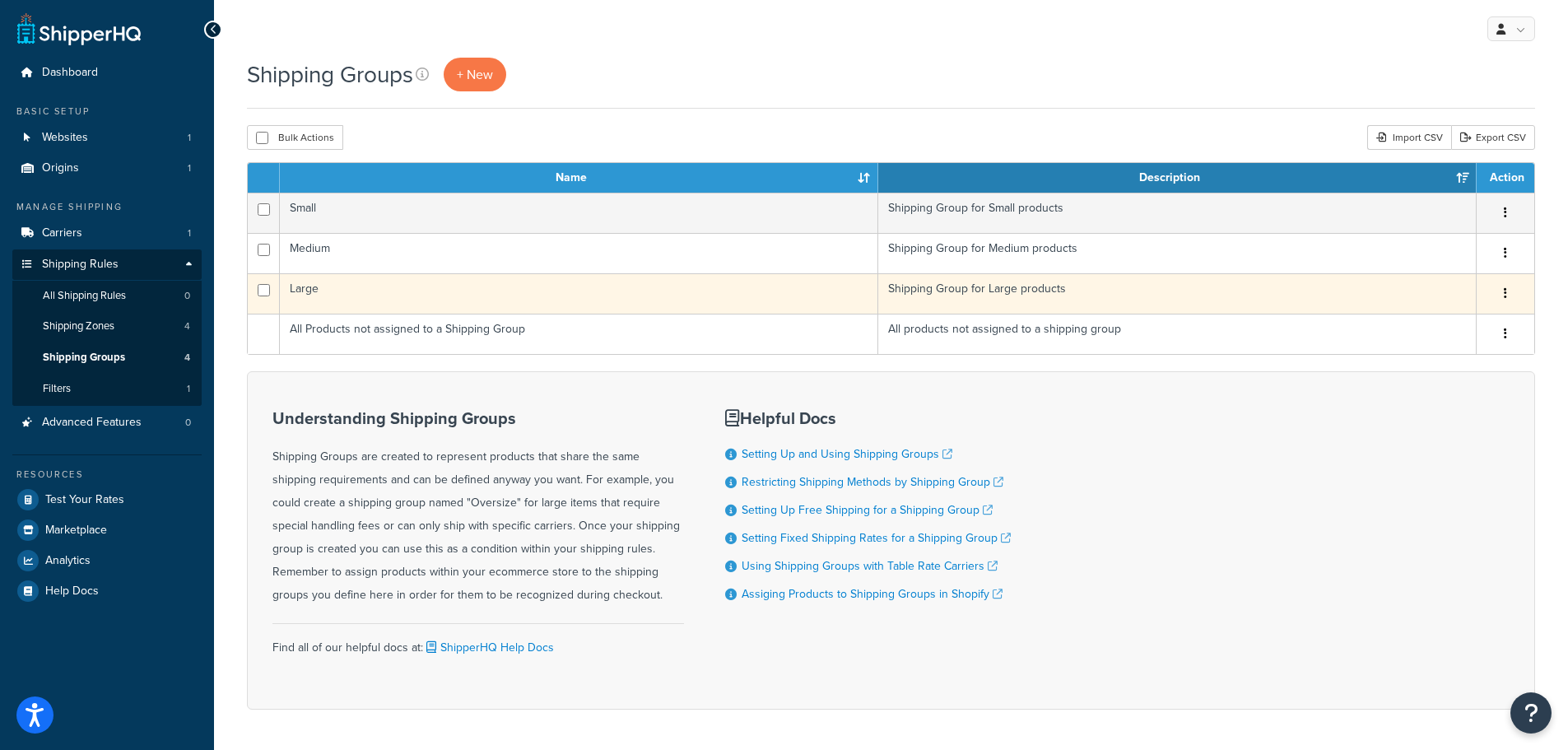
click at [309, 289] on td "Large" at bounding box center [579, 294] width 598 height 40
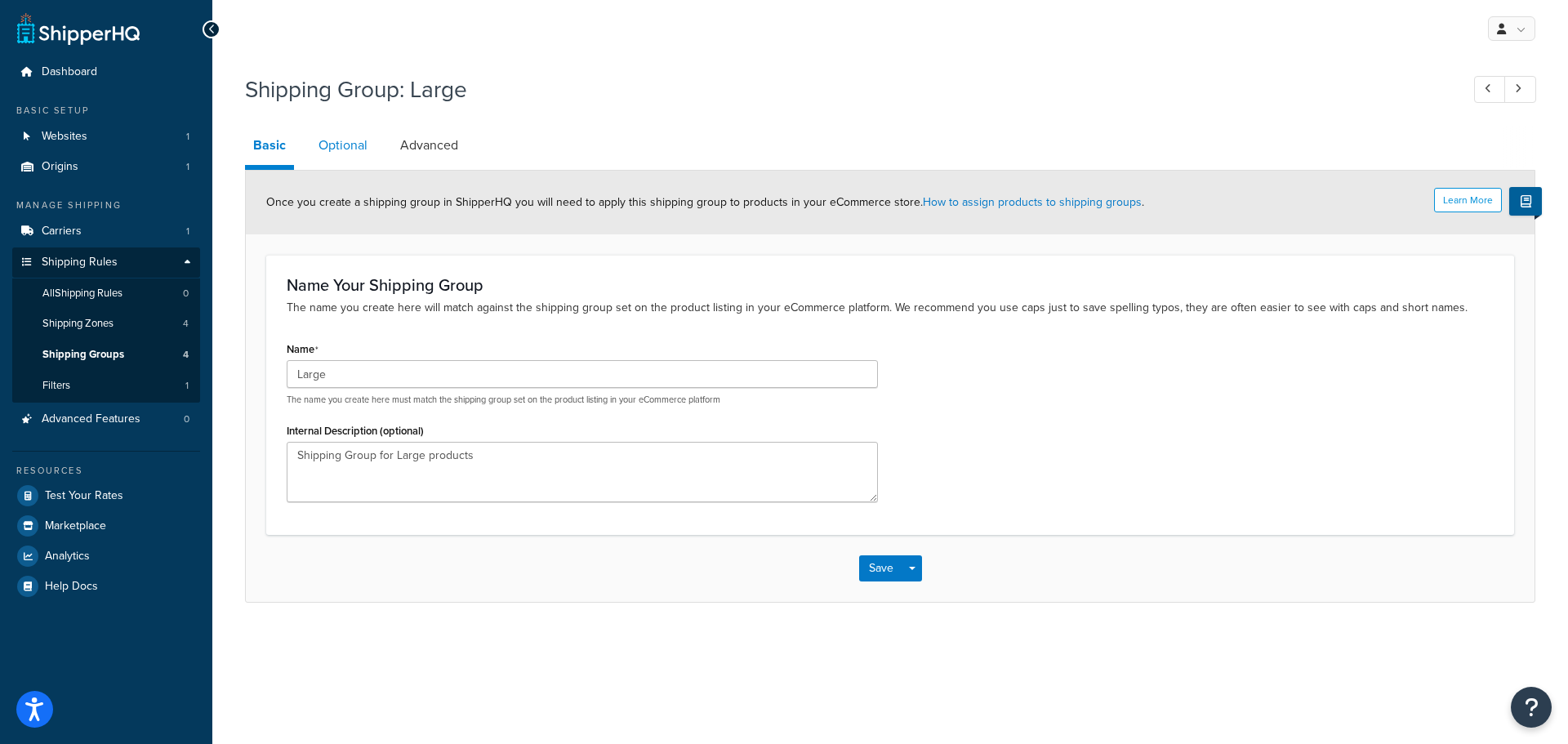
click at [333, 130] on link "Optional" at bounding box center [342, 145] width 65 height 39
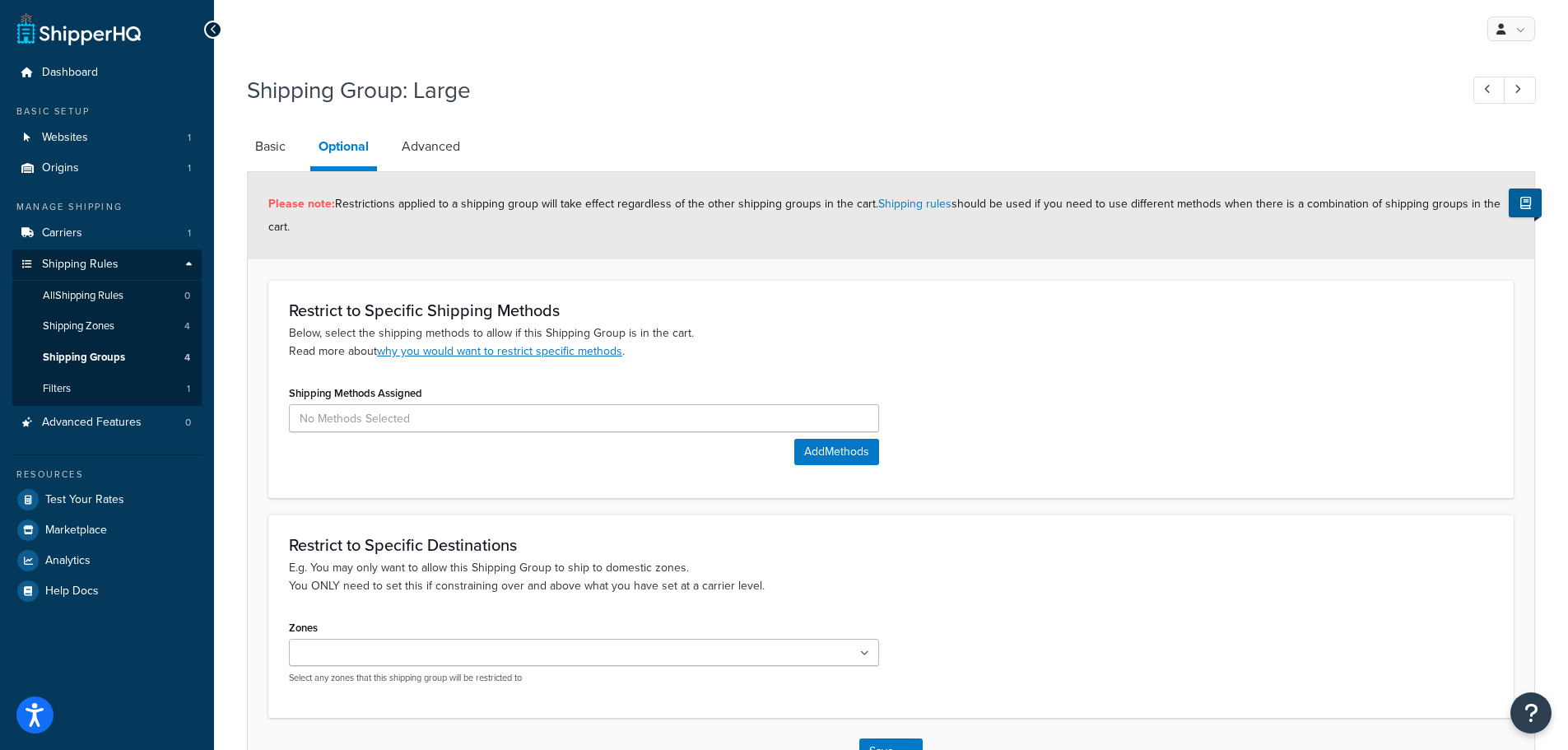
click at [741, 294] on div "Restrict to Specific Shipping Methods Below, select the shipping methods to all…" at bounding box center [891, 389] width 1245 height 218
click at [423, 138] on link "Advanced" at bounding box center [431, 146] width 75 height 39
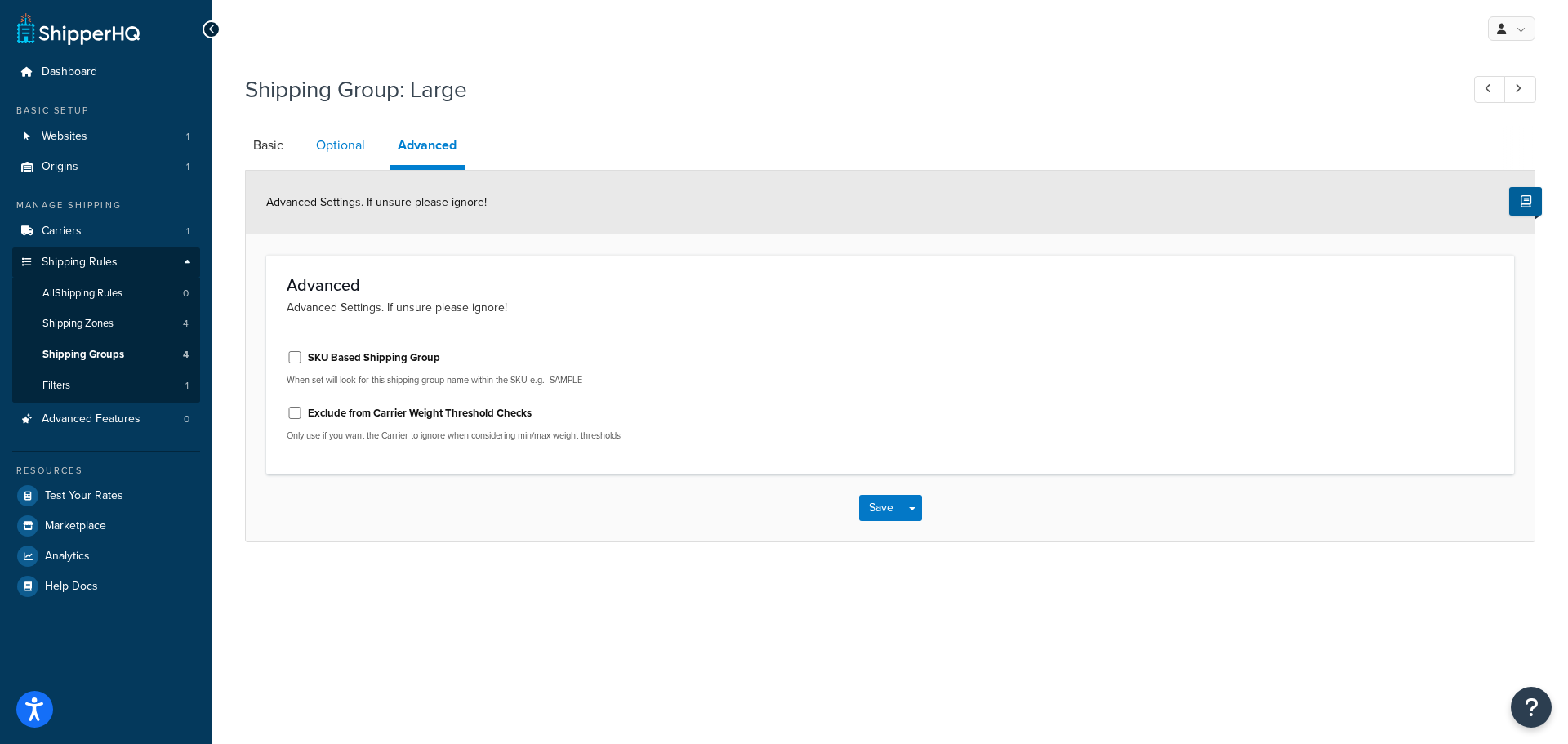
click at [319, 136] on link "Optional" at bounding box center [340, 145] width 65 height 39
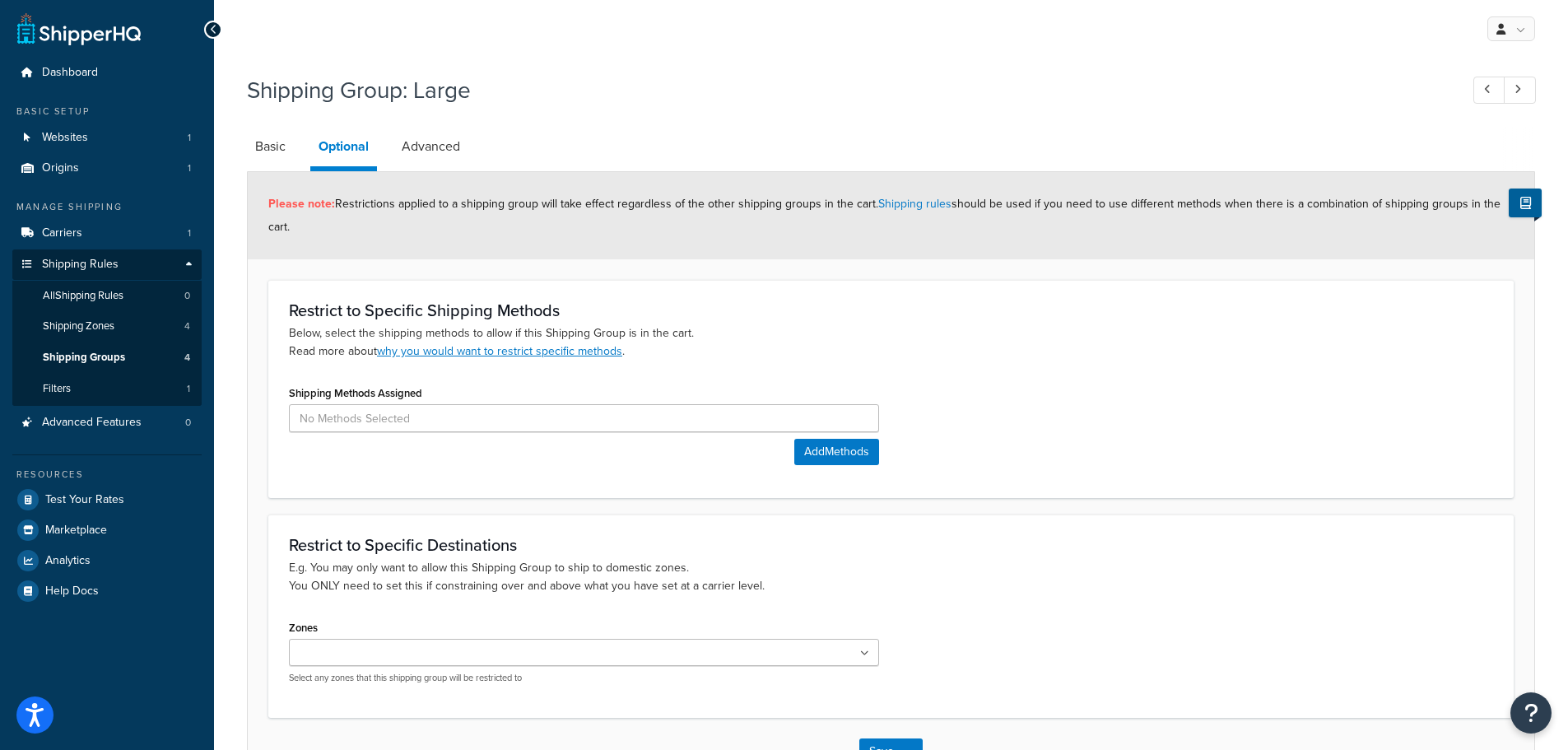
click at [689, 379] on div "Restrict to Specific Shipping Methods Below, select the shipping methods to all…" at bounding box center [891, 389] width 1245 height 218
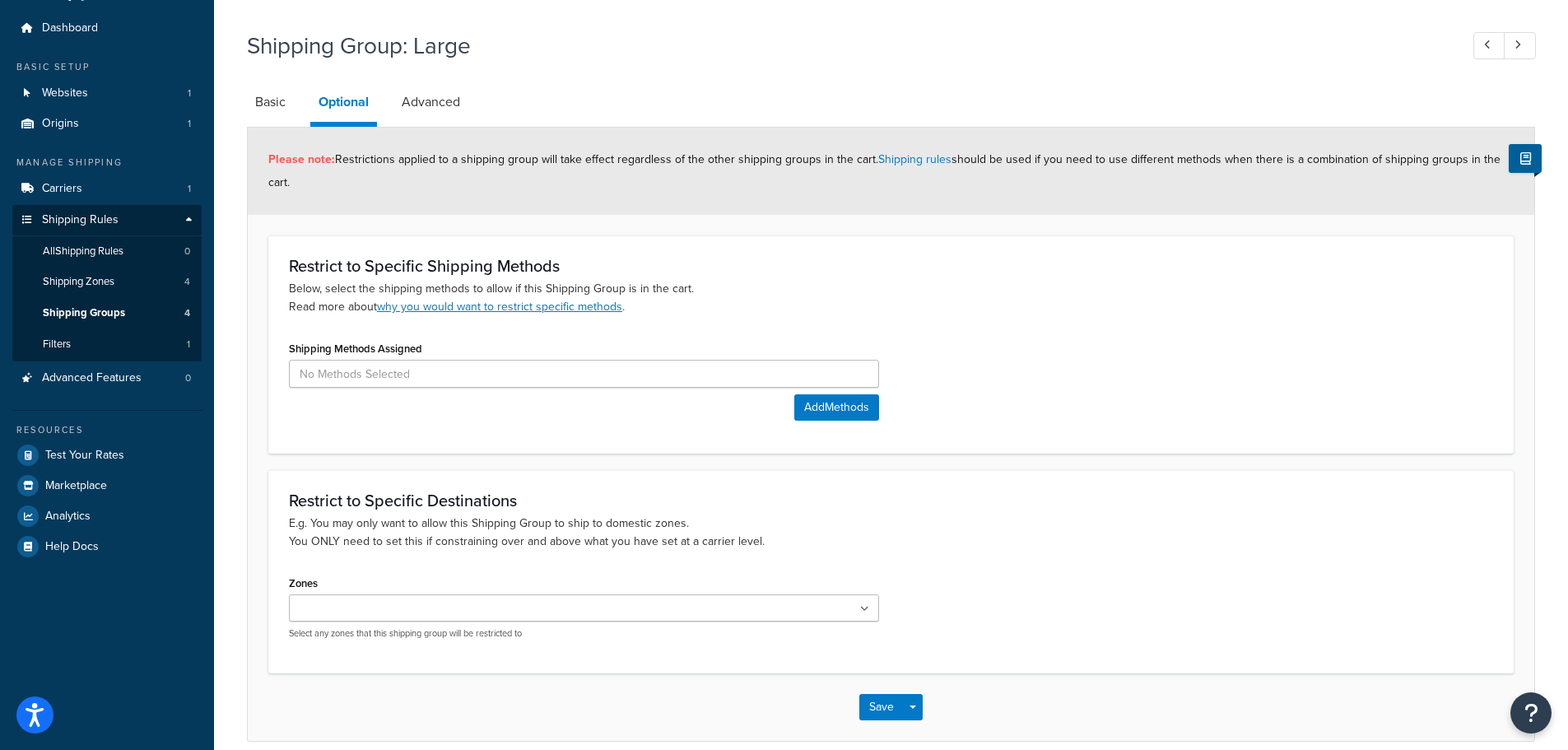
scroll to position [118, 0]
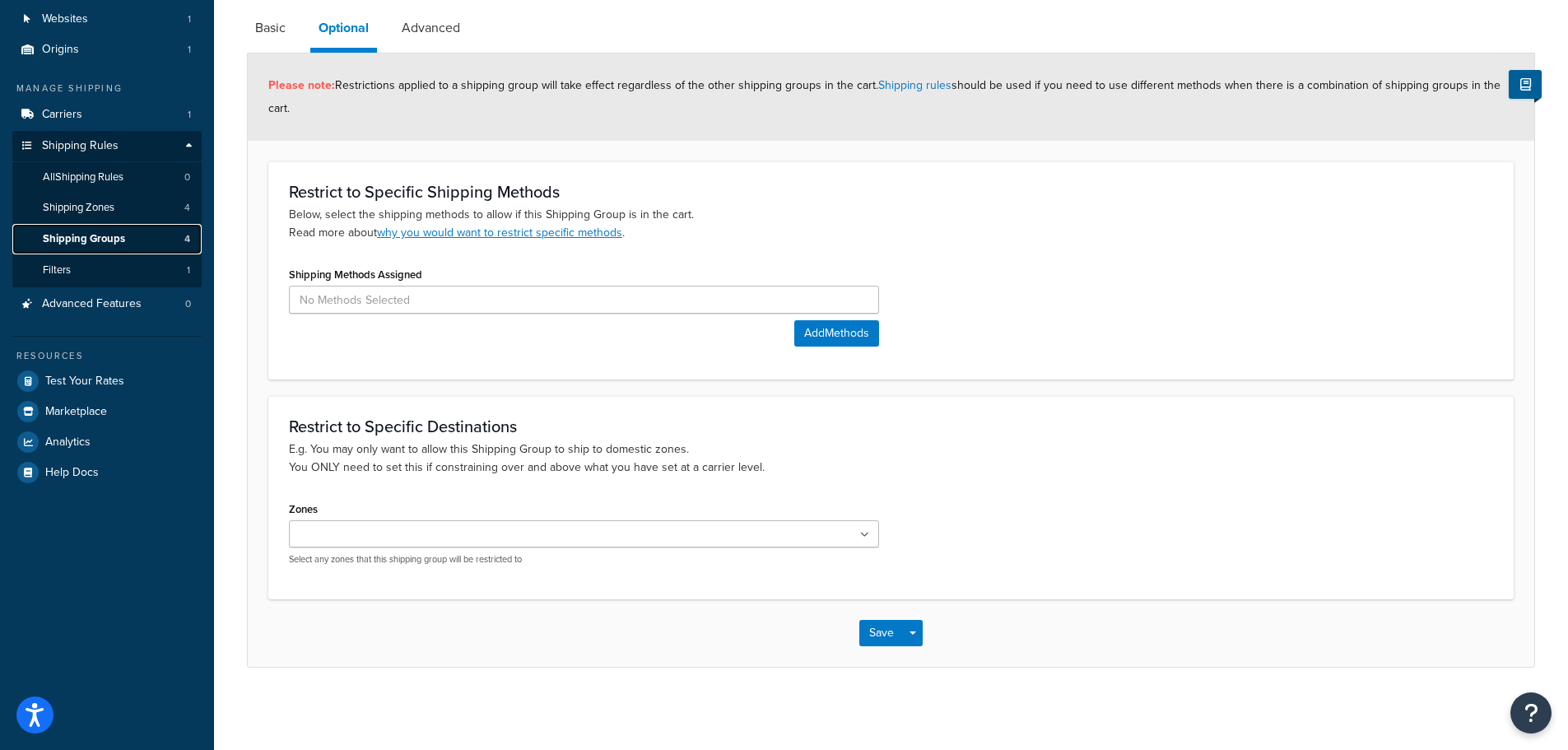
click at [104, 233] on span "Shipping Groups" at bounding box center [84, 239] width 82 height 14
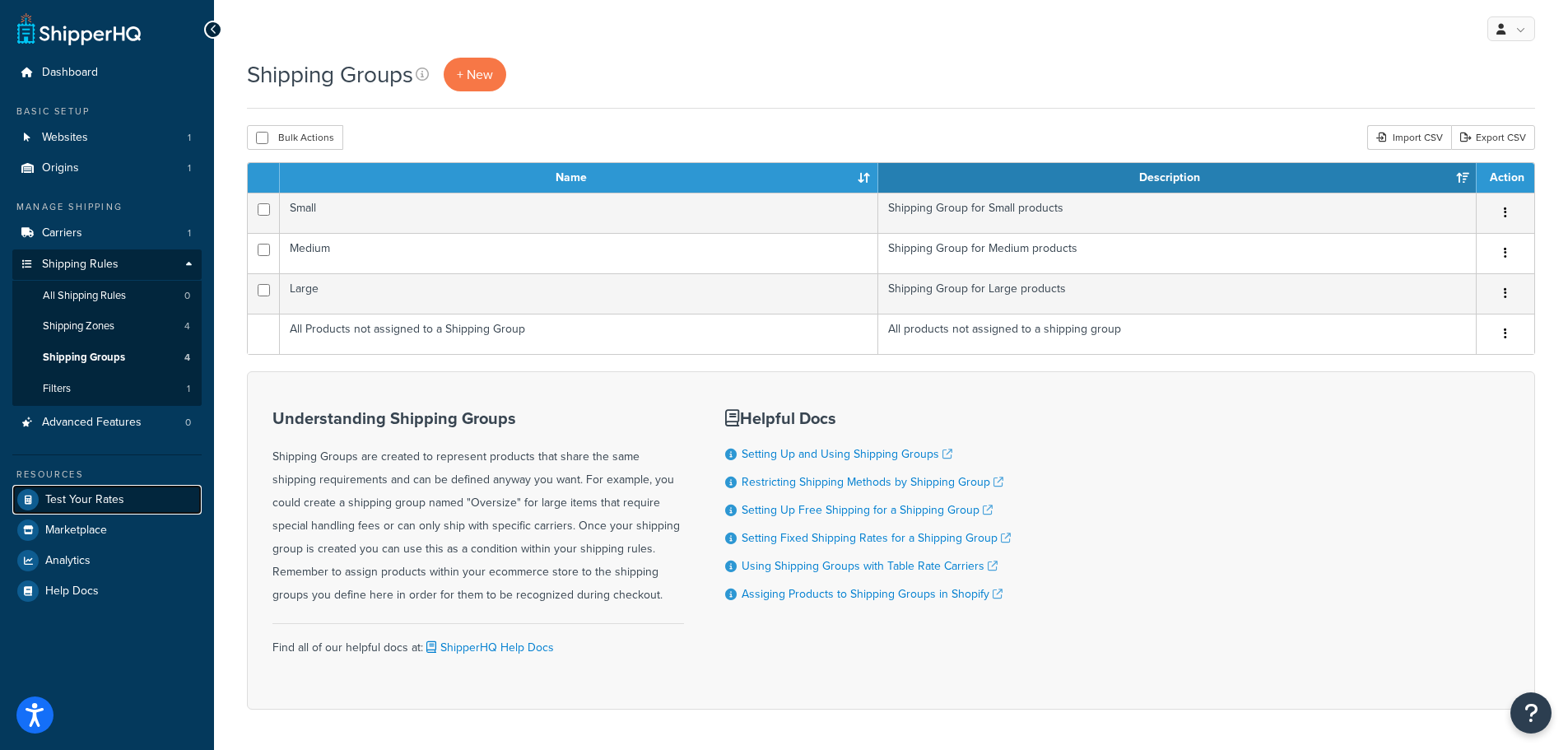
click at [103, 501] on span "Test Your Rates" at bounding box center [85, 500] width 79 height 14
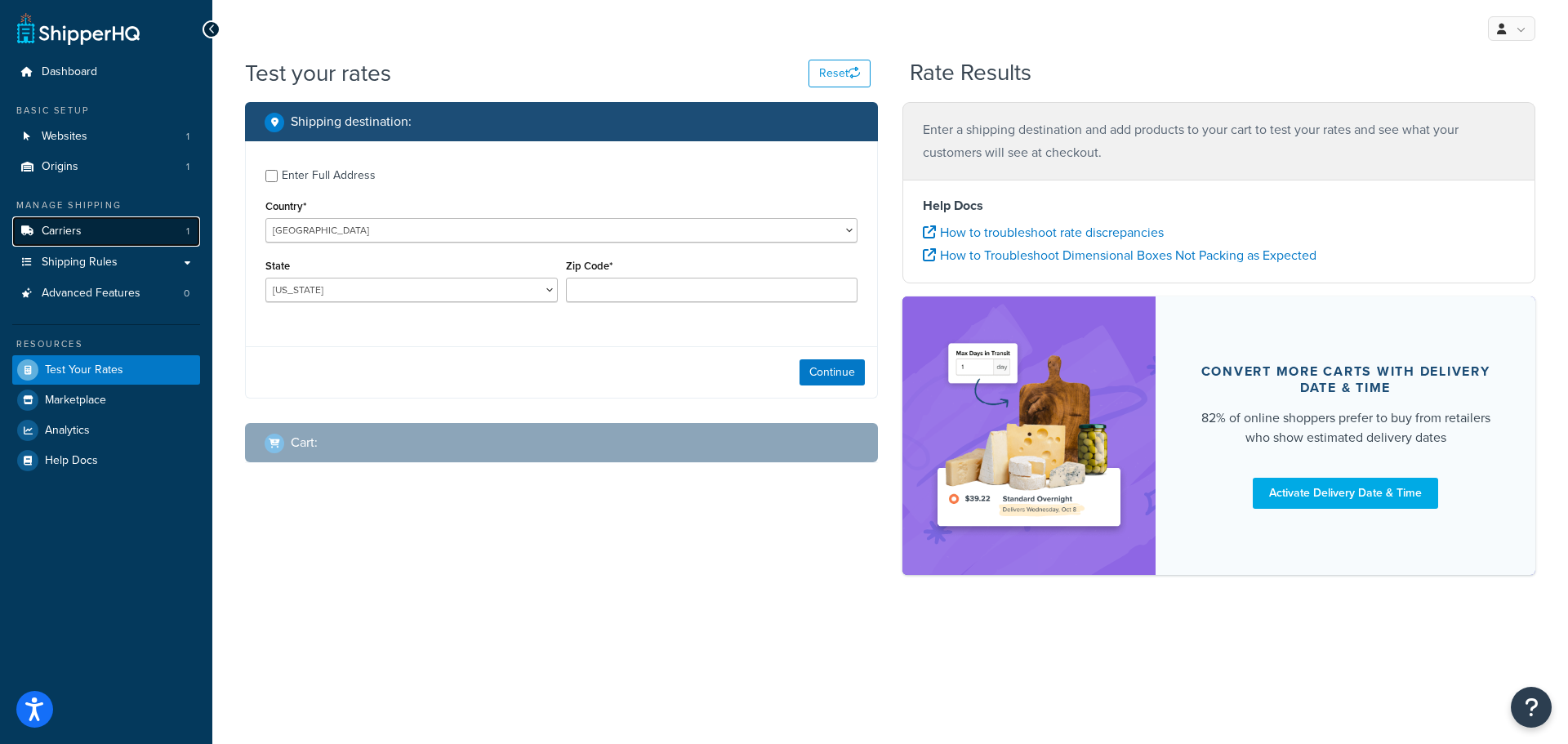
click at [85, 223] on link "Carriers 1" at bounding box center [106, 232] width 188 height 30
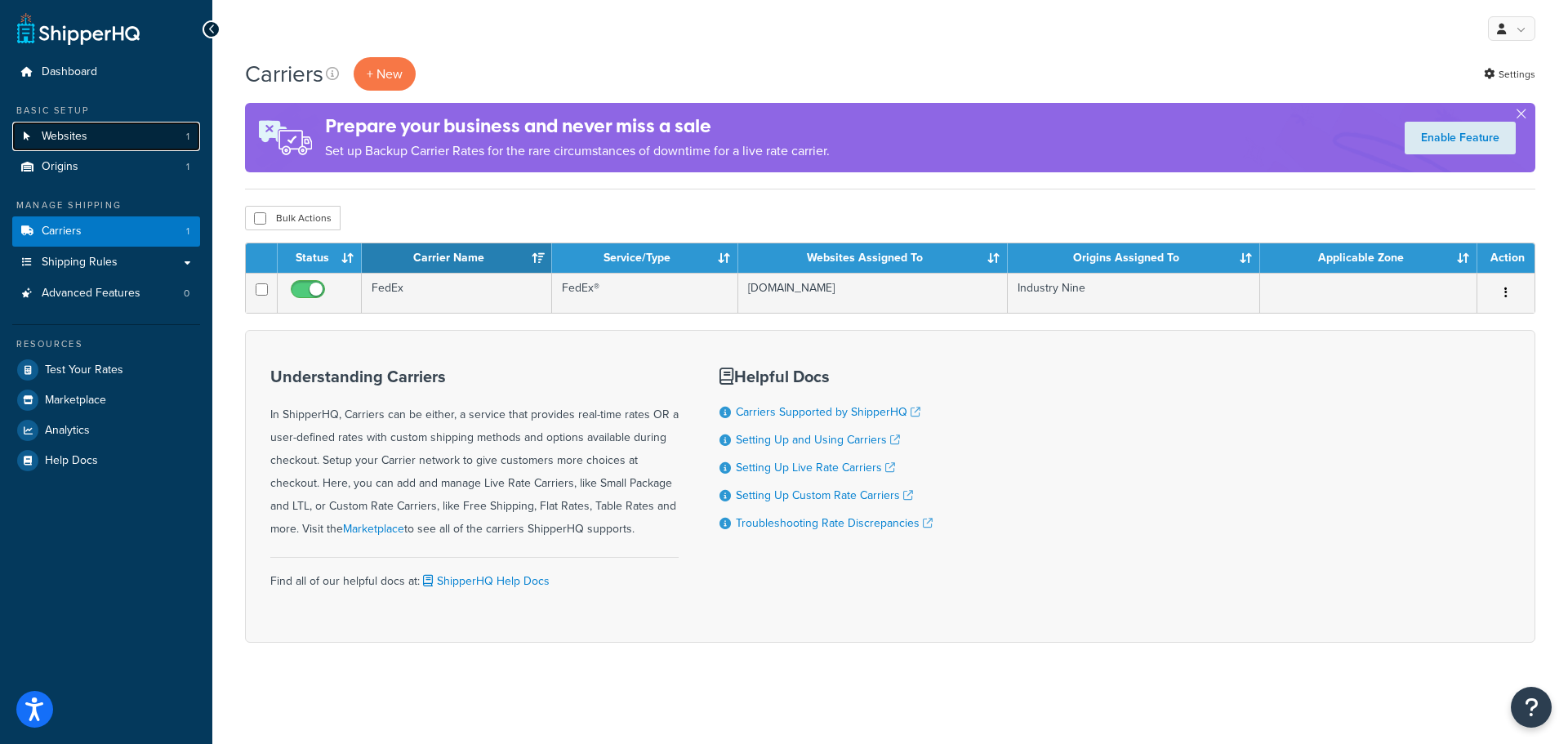
click at [69, 139] on span "Websites" at bounding box center [64, 136] width 45 height 14
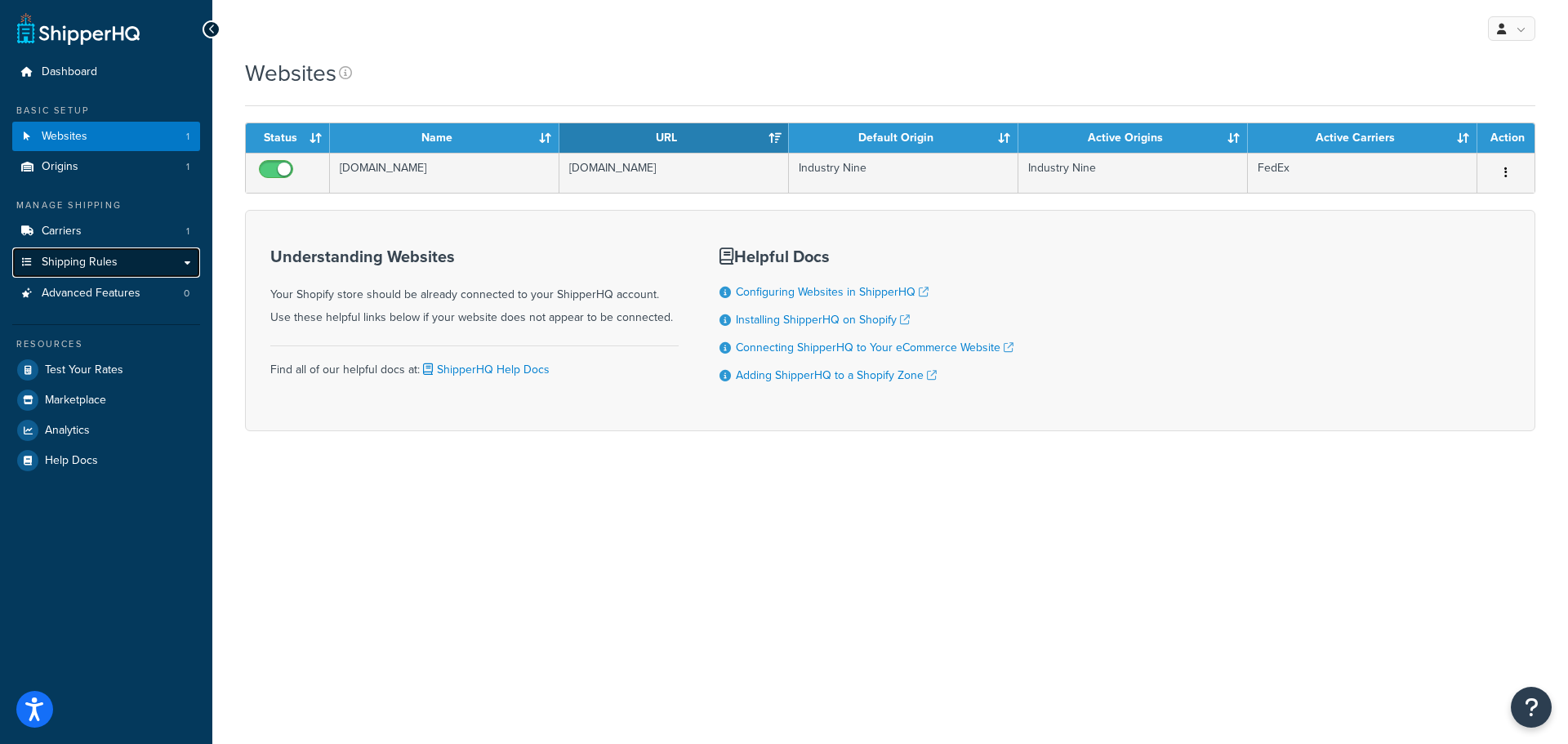
click at [64, 262] on span "Shipping Rules" at bounding box center [79, 262] width 76 height 14
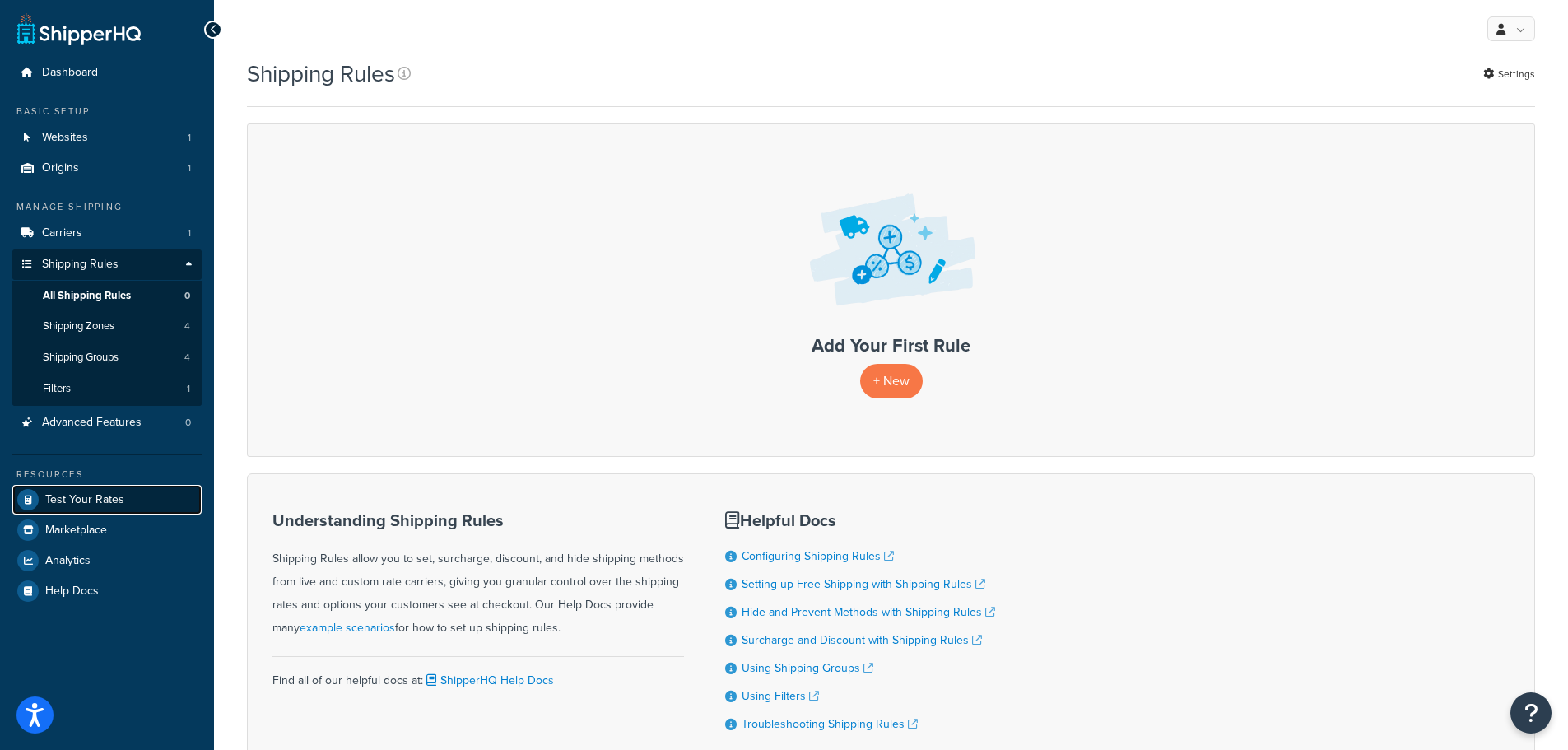
click at [104, 510] on link "Test Your Rates" at bounding box center [107, 499] width 190 height 30
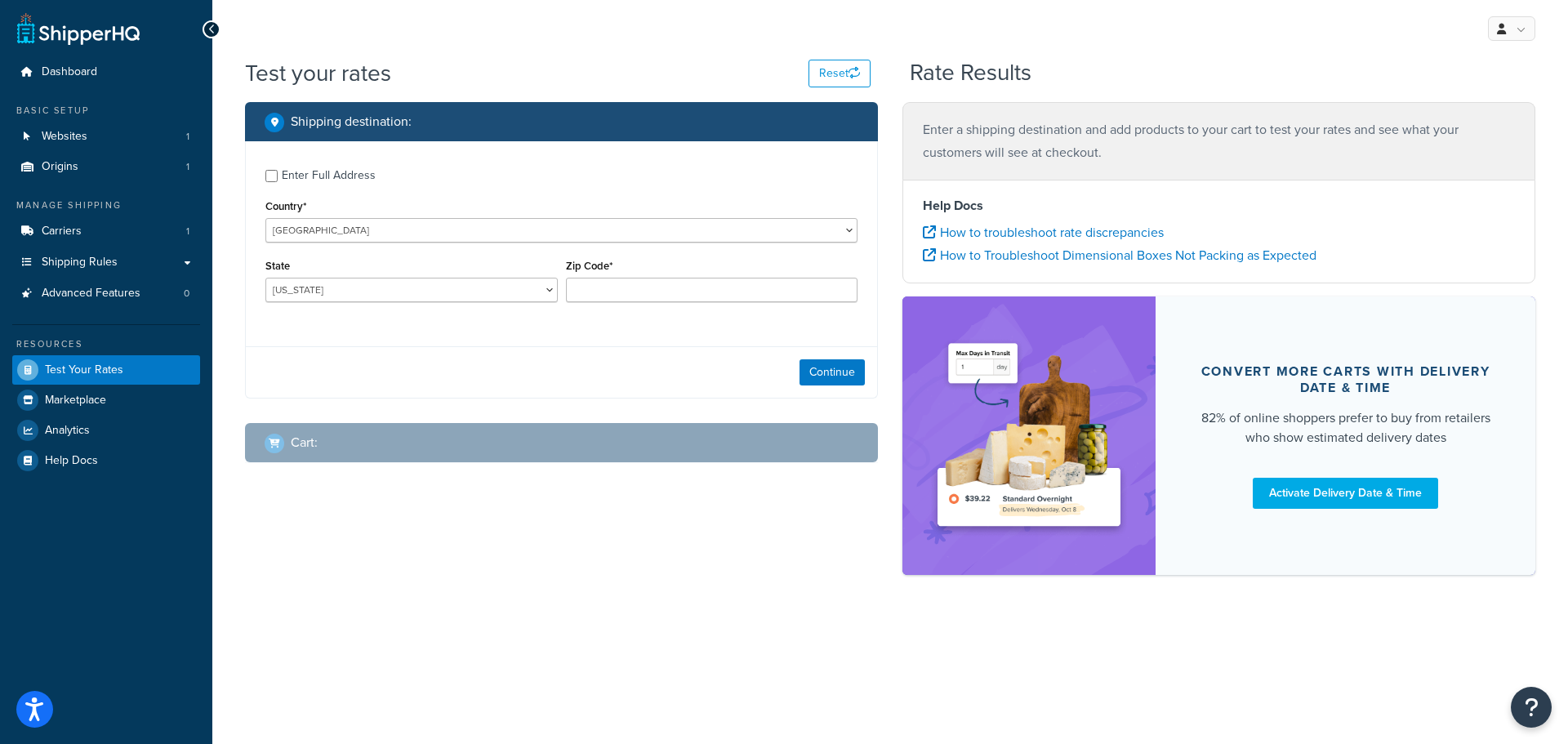
click at [367, 348] on div "Continue" at bounding box center [561, 372] width 631 height 51
click at [274, 178] on input "Enter Full Address" at bounding box center [271, 176] width 12 height 12
checkbox input "true"
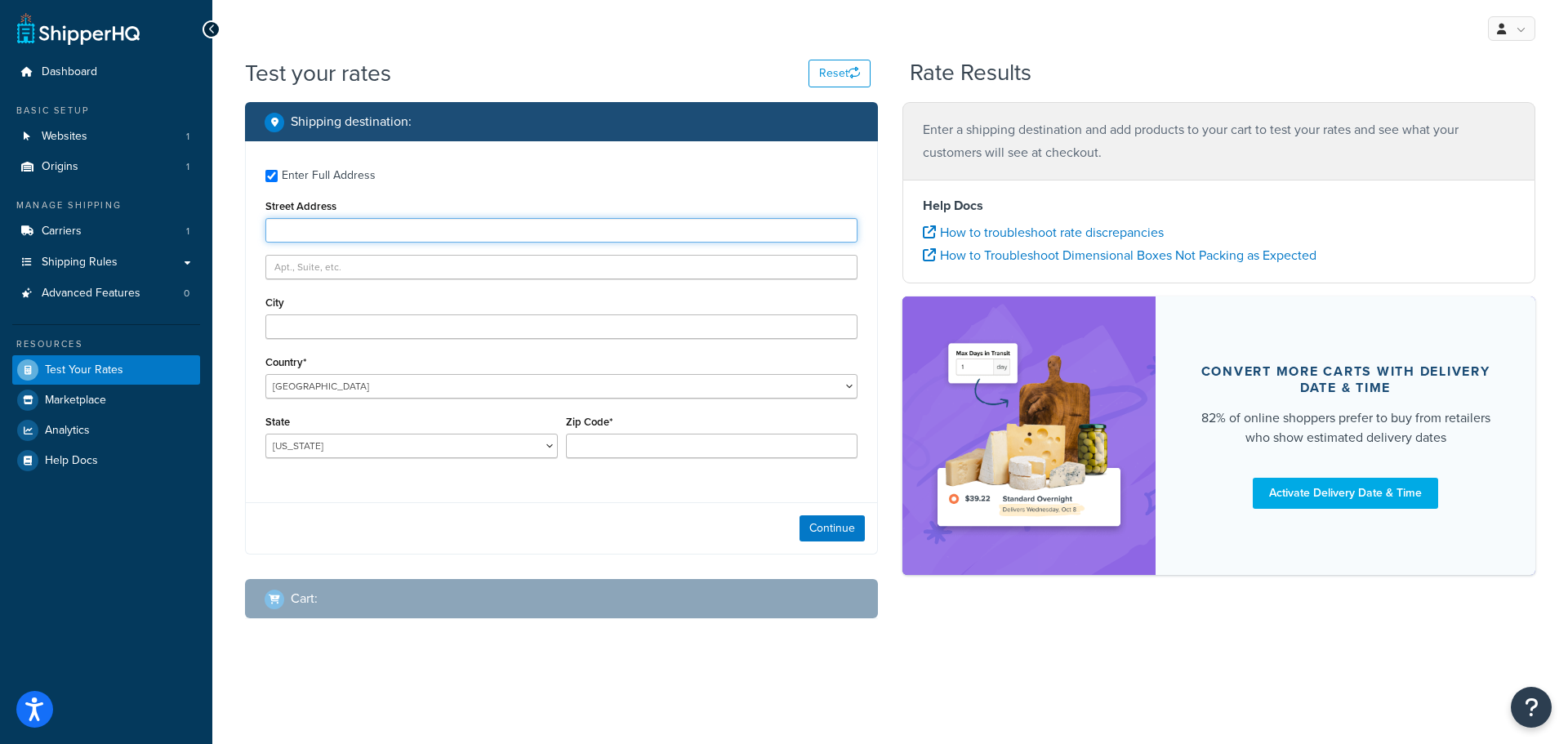
click at [348, 234] on input "Street Address" at bounding box center [561, 231] width 592 height 25
drag, startPoint x: 354, startPoint y: 214, endPoint x: 357, endPoint y: 225, distance: 11.4
click at [356, 219] on div "Street Address 2518" at bounding box center [561, 219] width 592 height 47
click at [360, 232] on input "2518" at bounding box center [561, 231] width 592 height 25
drag, startPoint x: 303, startPoint y: 216, endPoint x: 300, endPoint y: 228, distance: 12.4
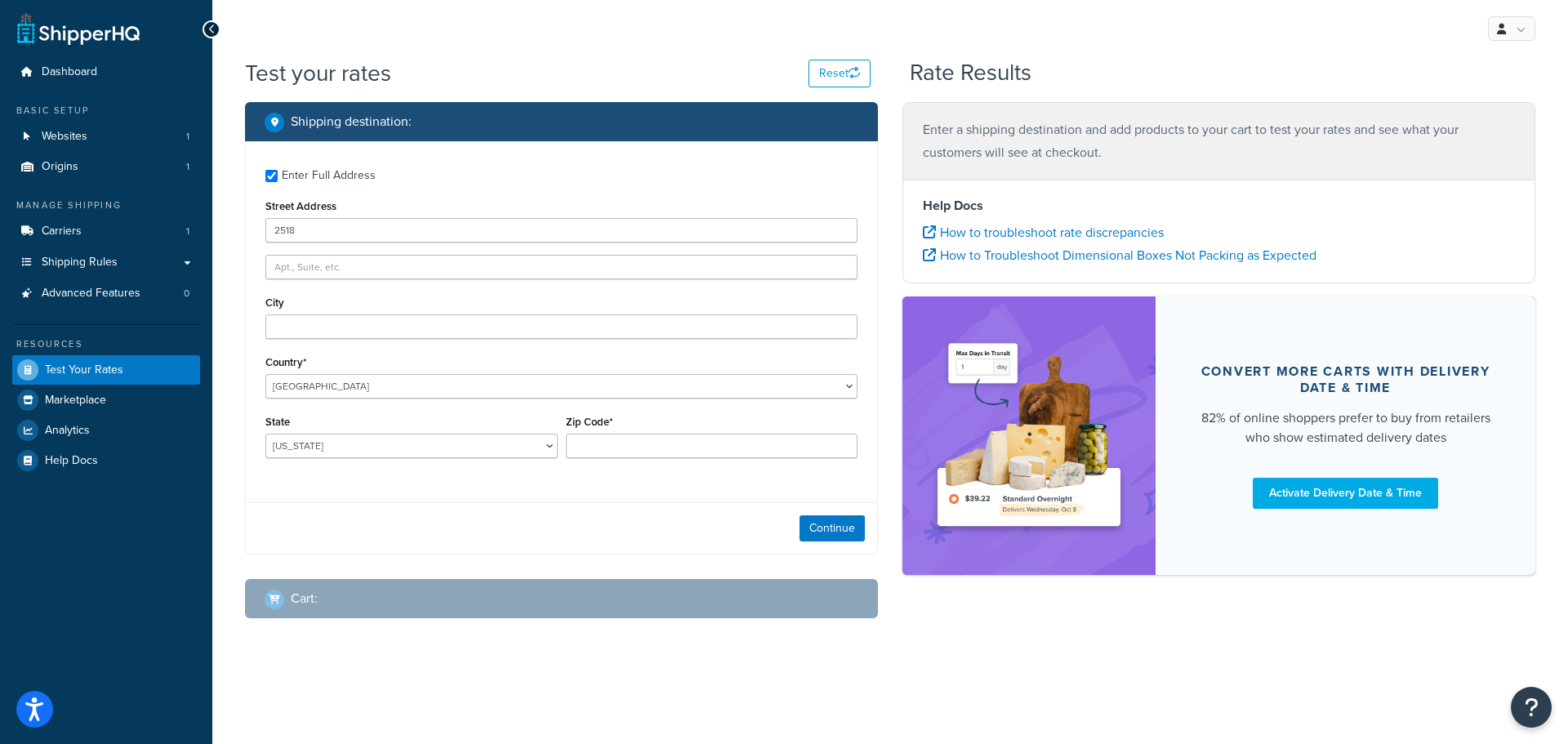
click at [300, 227] on div "Street Address 2518" at bounding box center [561, 219] width 592 height 47
drag, startPoint x: 308, startPoint y: 232, endPoint x: 226, endPoint y: 228, distance: 82.1
click at [226, 228] on div "Test your rates Reset Rate Results Shipping destination : Enter Full Address St…" at bounding box center [890, 371] width 1355 height 628
type input "203 n high street"
type input "jackson"
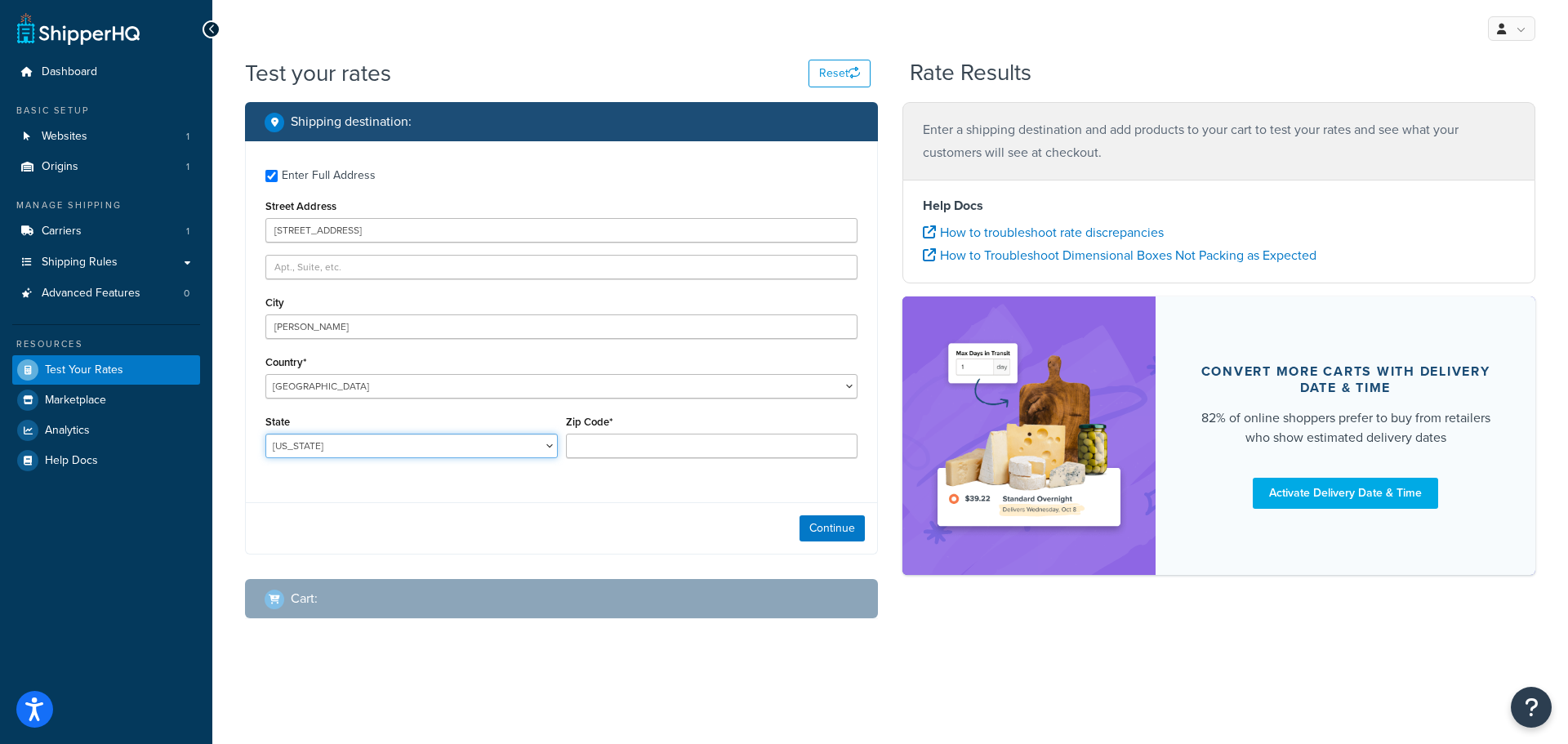
select select "OH"
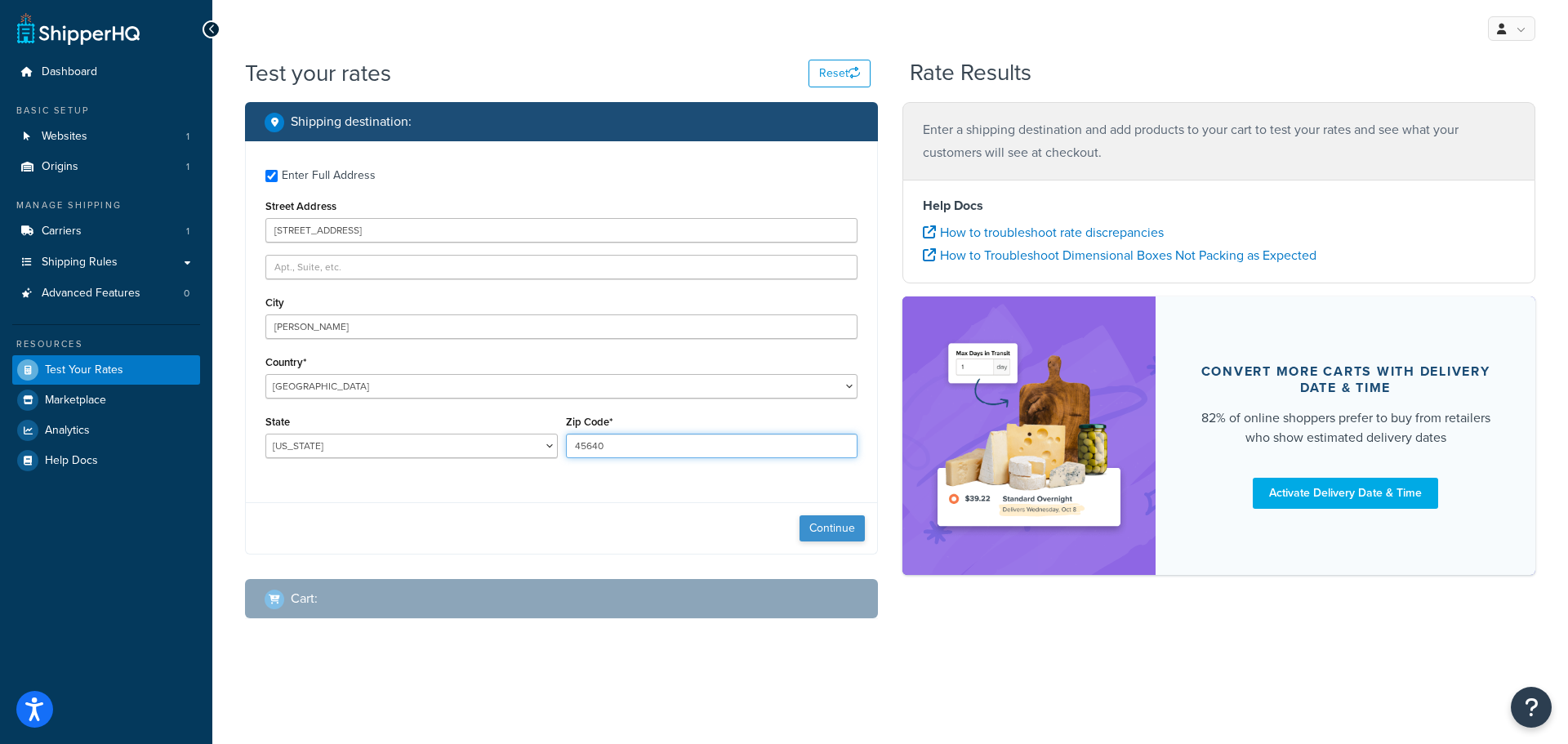
type input "45640"
click at [831, 528] on button "Continue" at bounding box center [832, 528] width 65 height 26
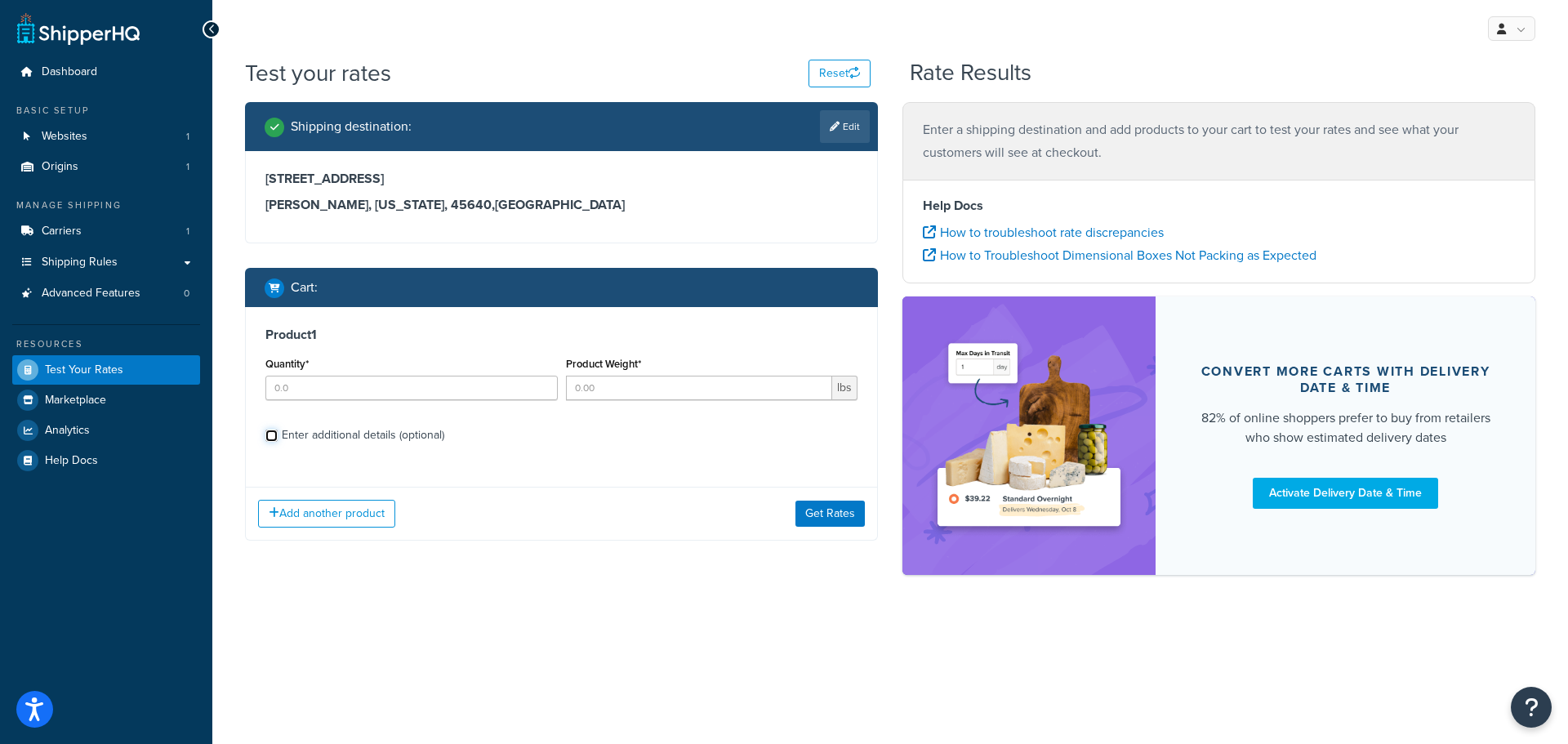
click at [273, 440] on input "Enter additional details (optional)" at bounding box center [271, 436] width 12 height 12
checkbox input "true"
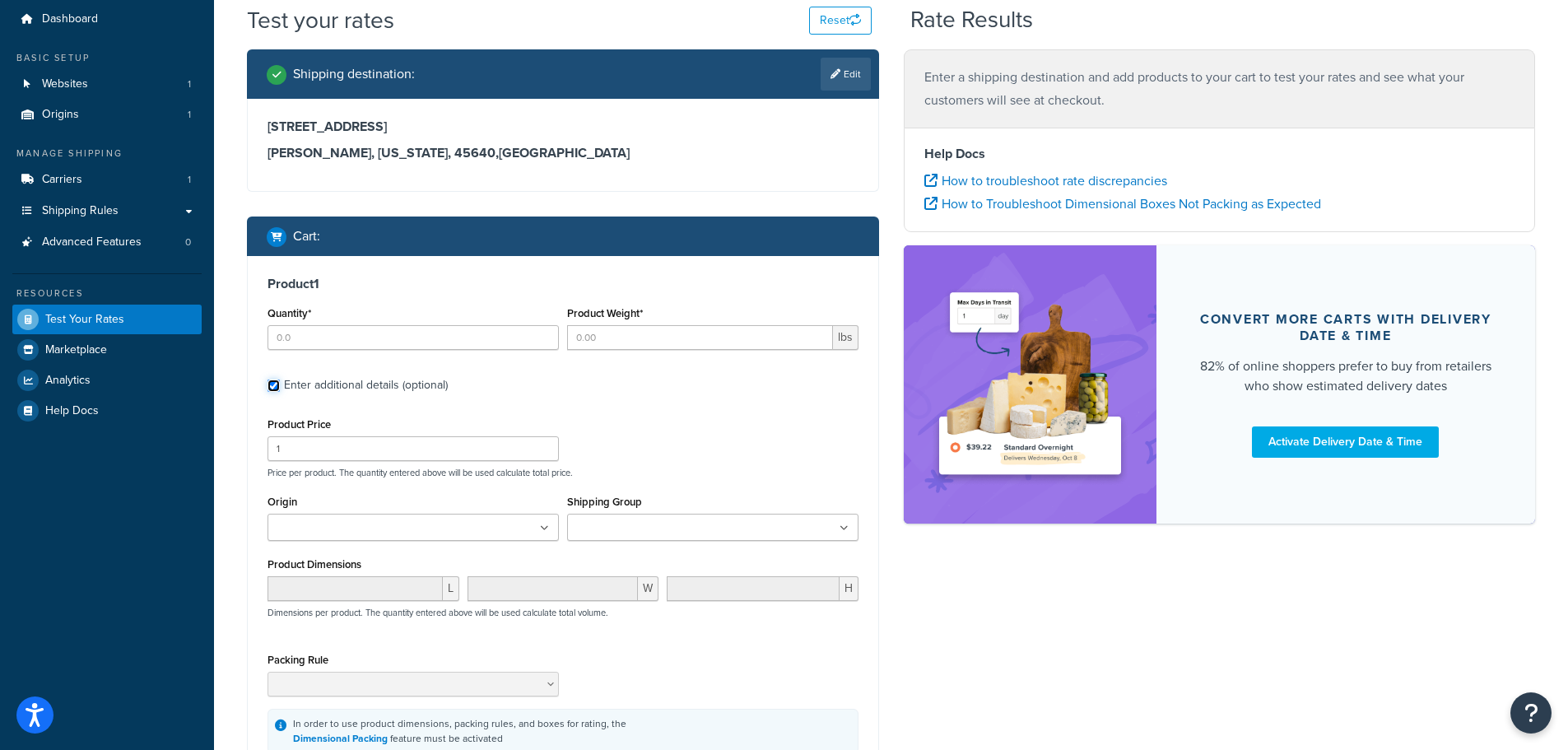
scroll to position [82, 0]
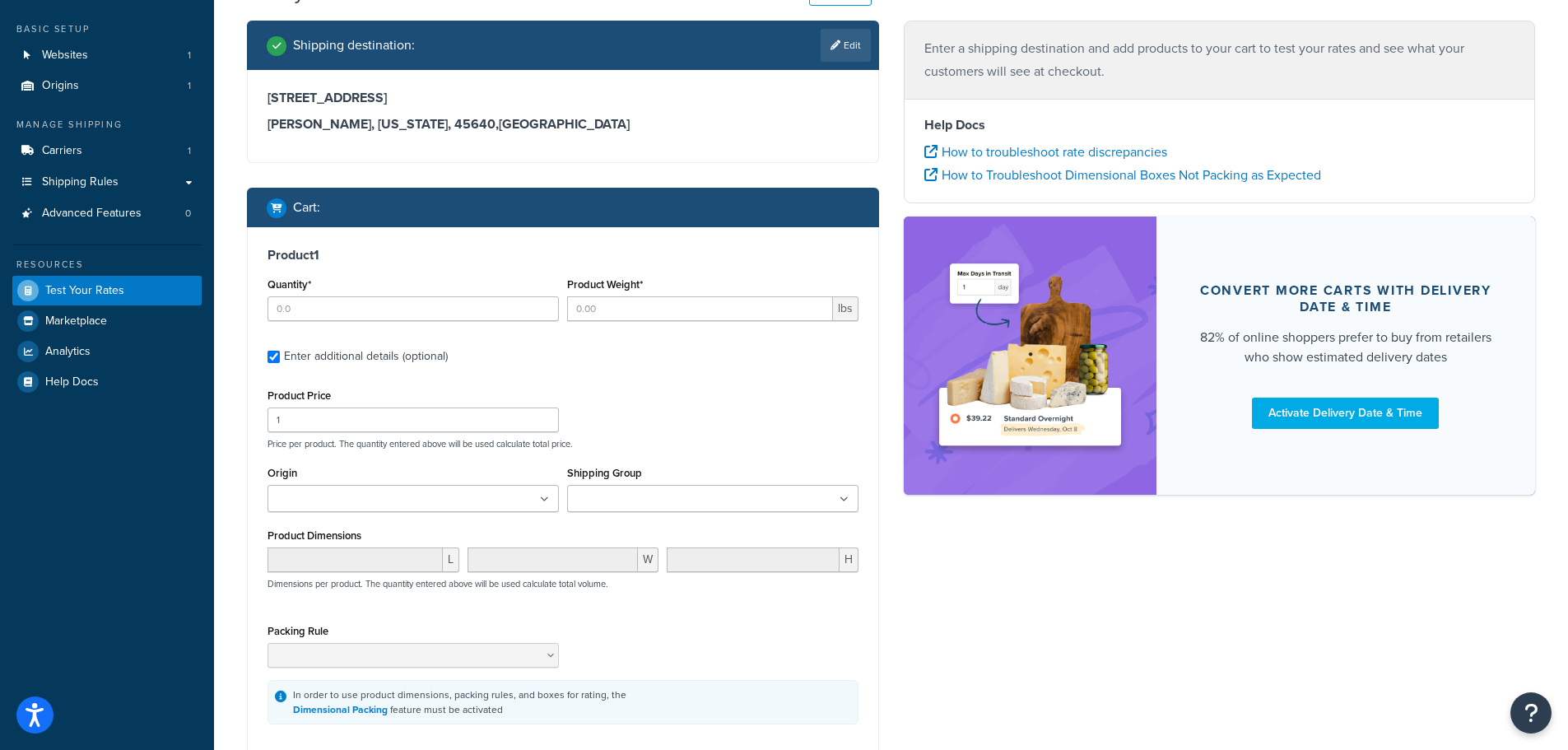
click at [704, 492] on ul at bounding box center [713, 498] width 291 height 28
click at [747, 421] on div "Product Price 1 Price per product. The quantity entered above will be used calc…" at bounding box center [563, 417] width 599 height 65
click at [351, 311] on input "Quantity*" at bounding box center [413, 309] width 291 height 25
type input "1"
type input ".1"
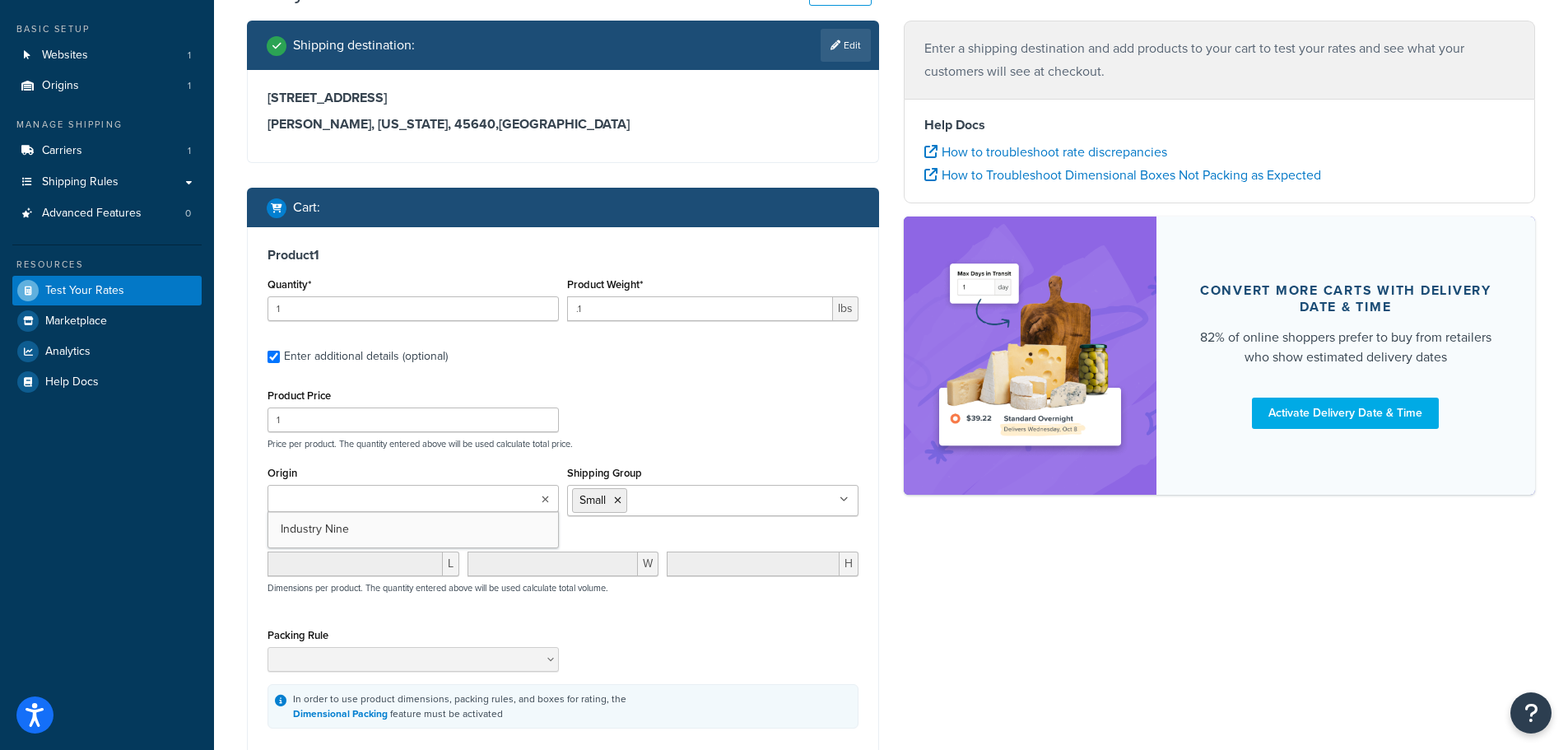
click at [315, 495] on input "Origin" at bounding box center [345, 499] width 146 height 18
click at [737, 428] on div "Product Price 1 Price per product. The quantity entered above will be used calc…" at bounding box center [563, 417] width 599 height 65
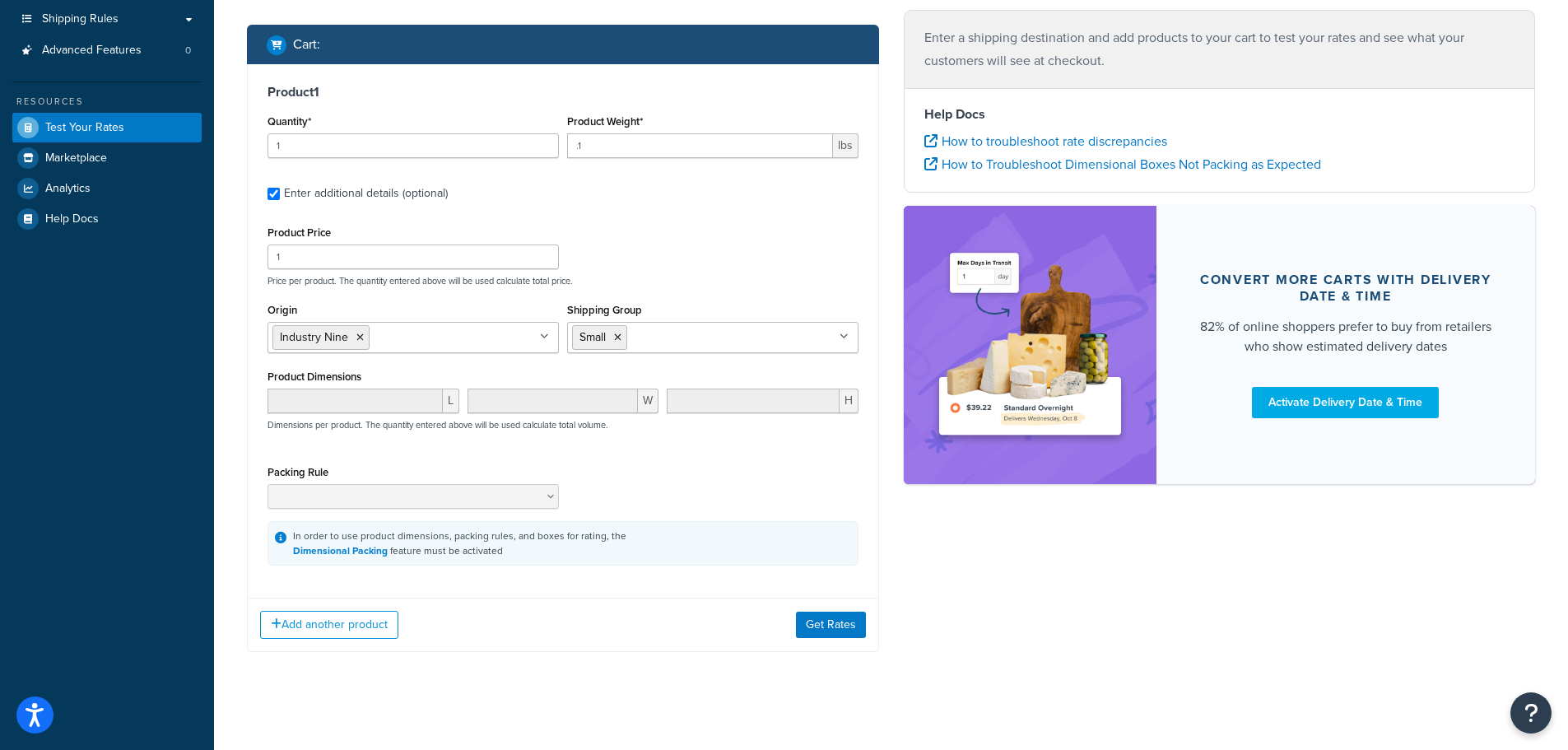
scroll to position [254, 0]
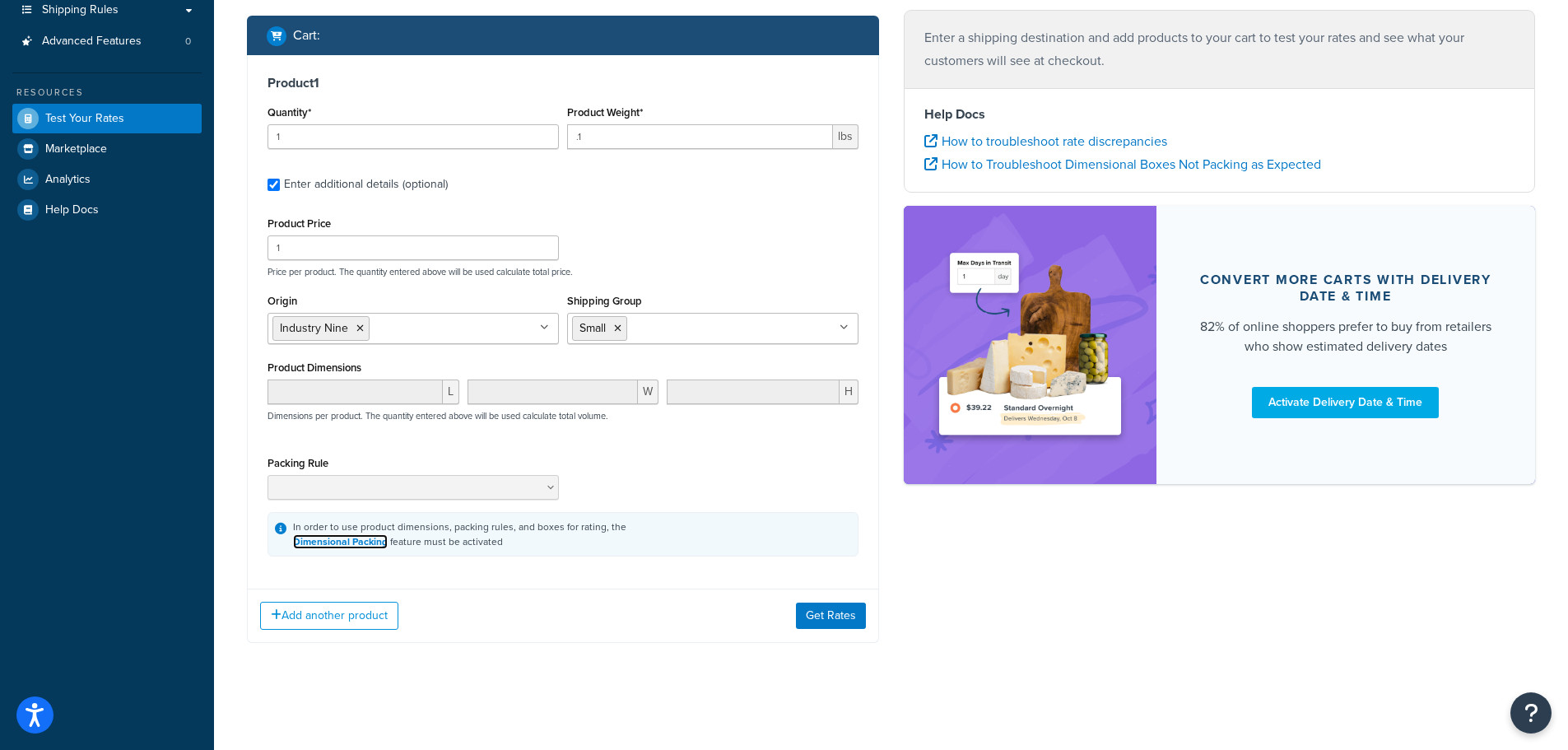
click at [349, 541] on link "Dimensional Packing" at bounding box center [340, 542] width 94 height 15
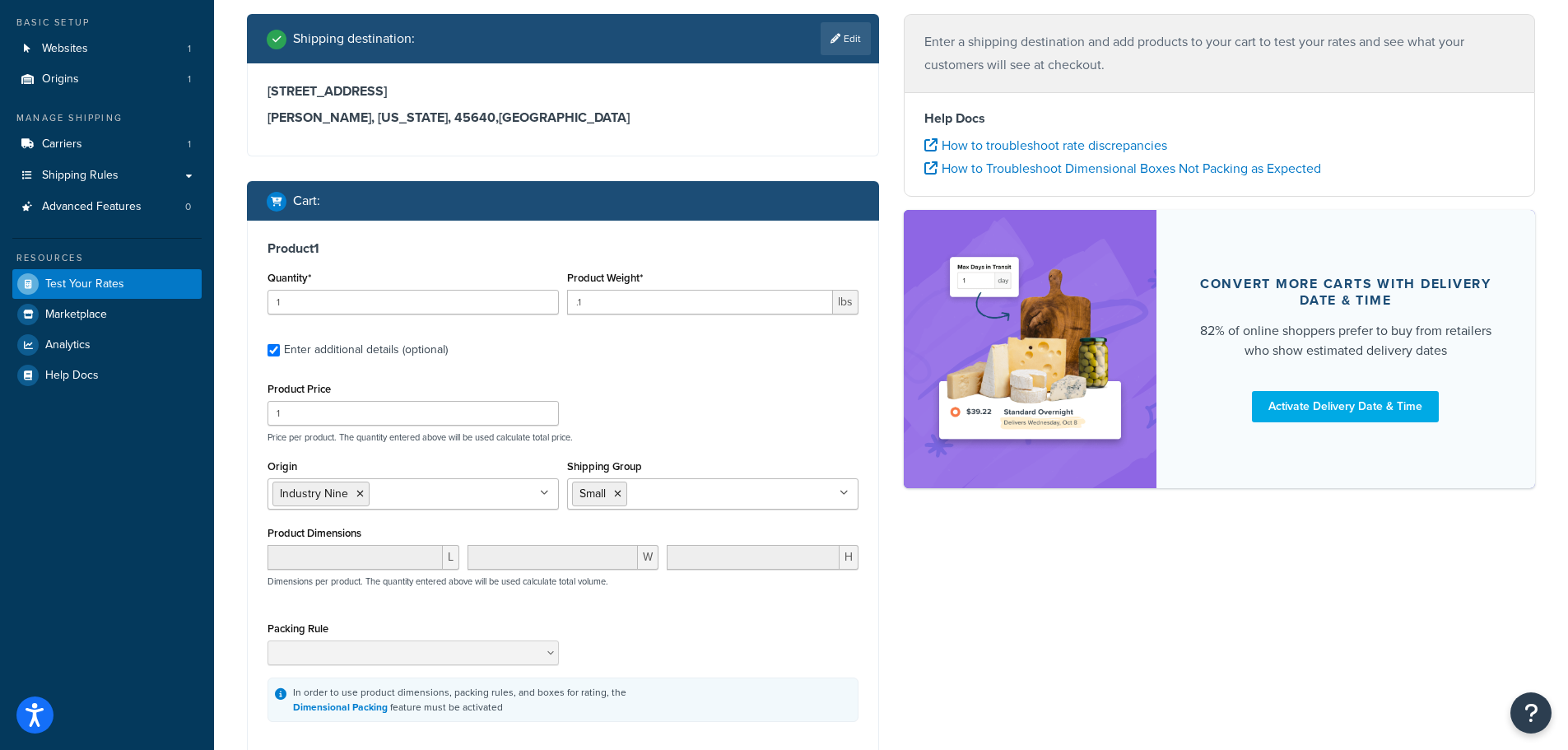
scroll to position [0, 0]
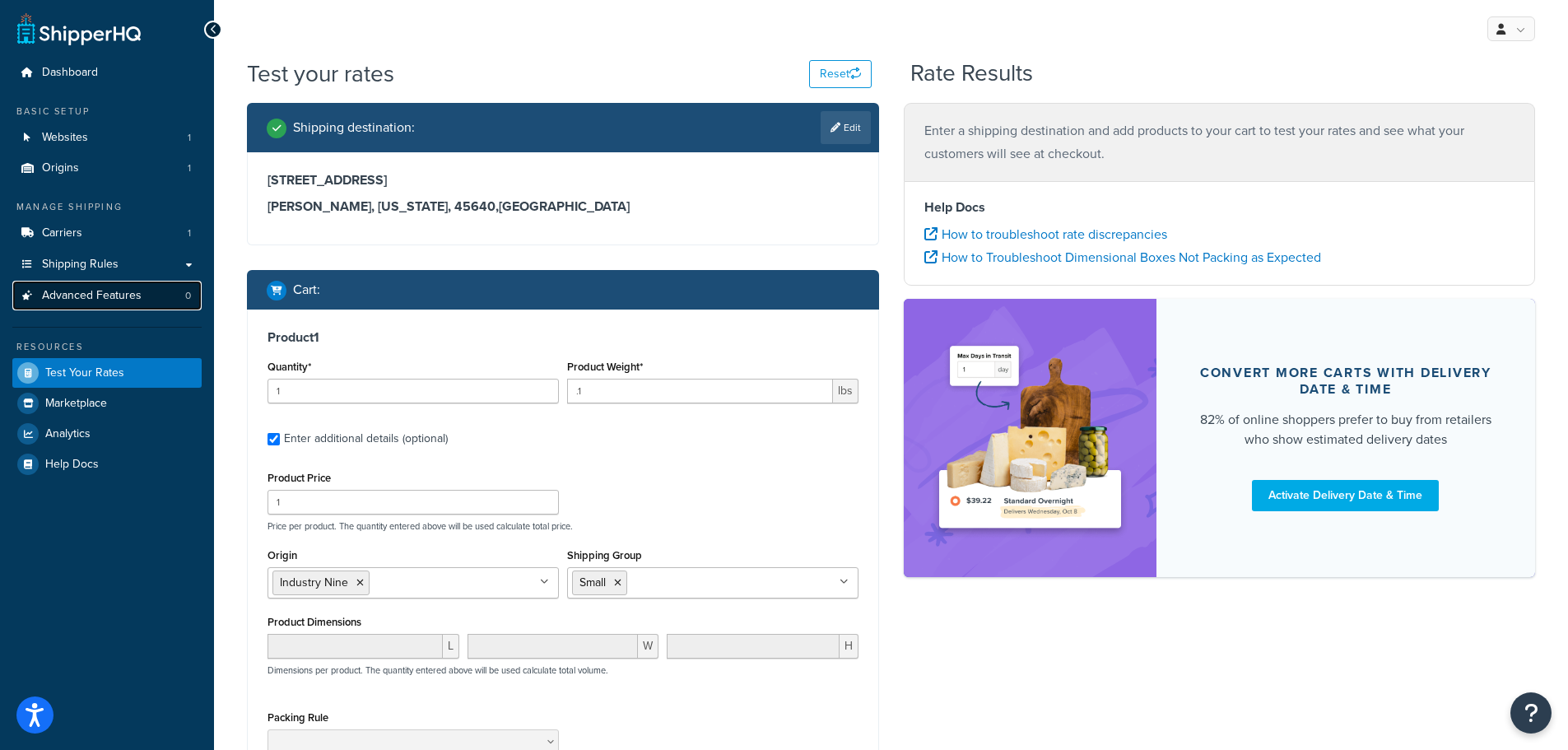
click at [80, 294] on span "Advanced Features" at bounding box center [91, 295] width 100 height 14
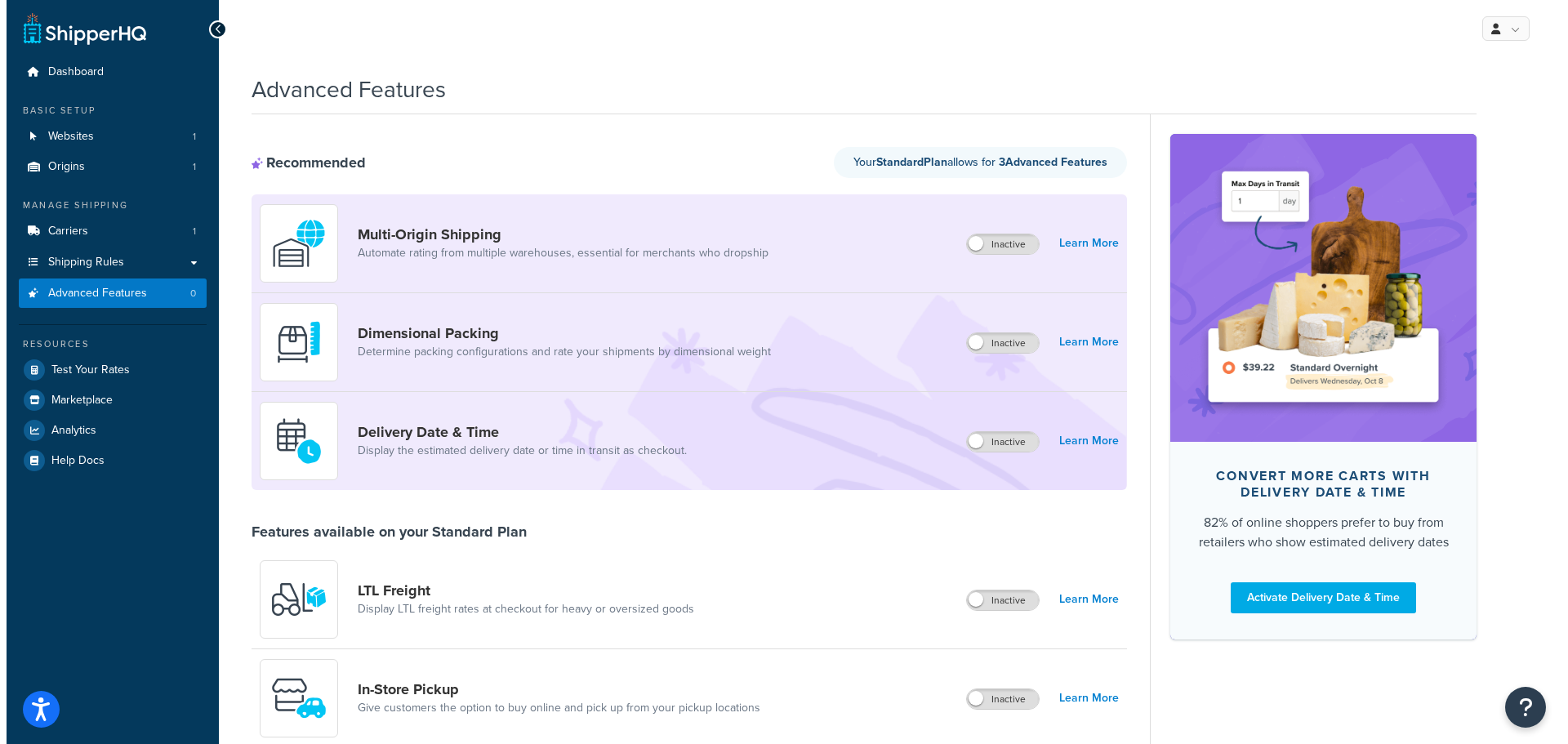
scroll to position [81, 0]
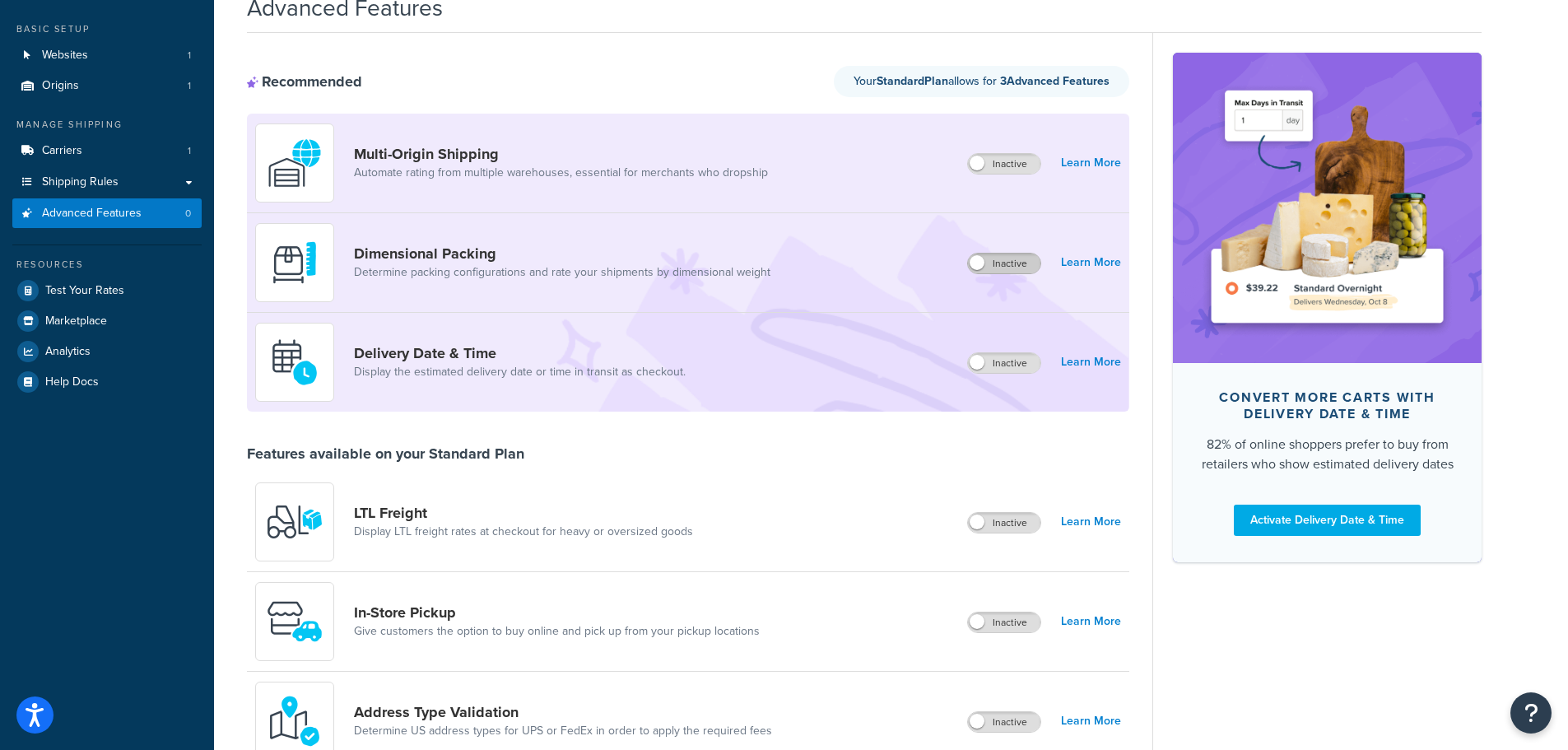
click at [1011, 270] on label "Inactive" at bounding box center [1004, 263] width 72 height 20
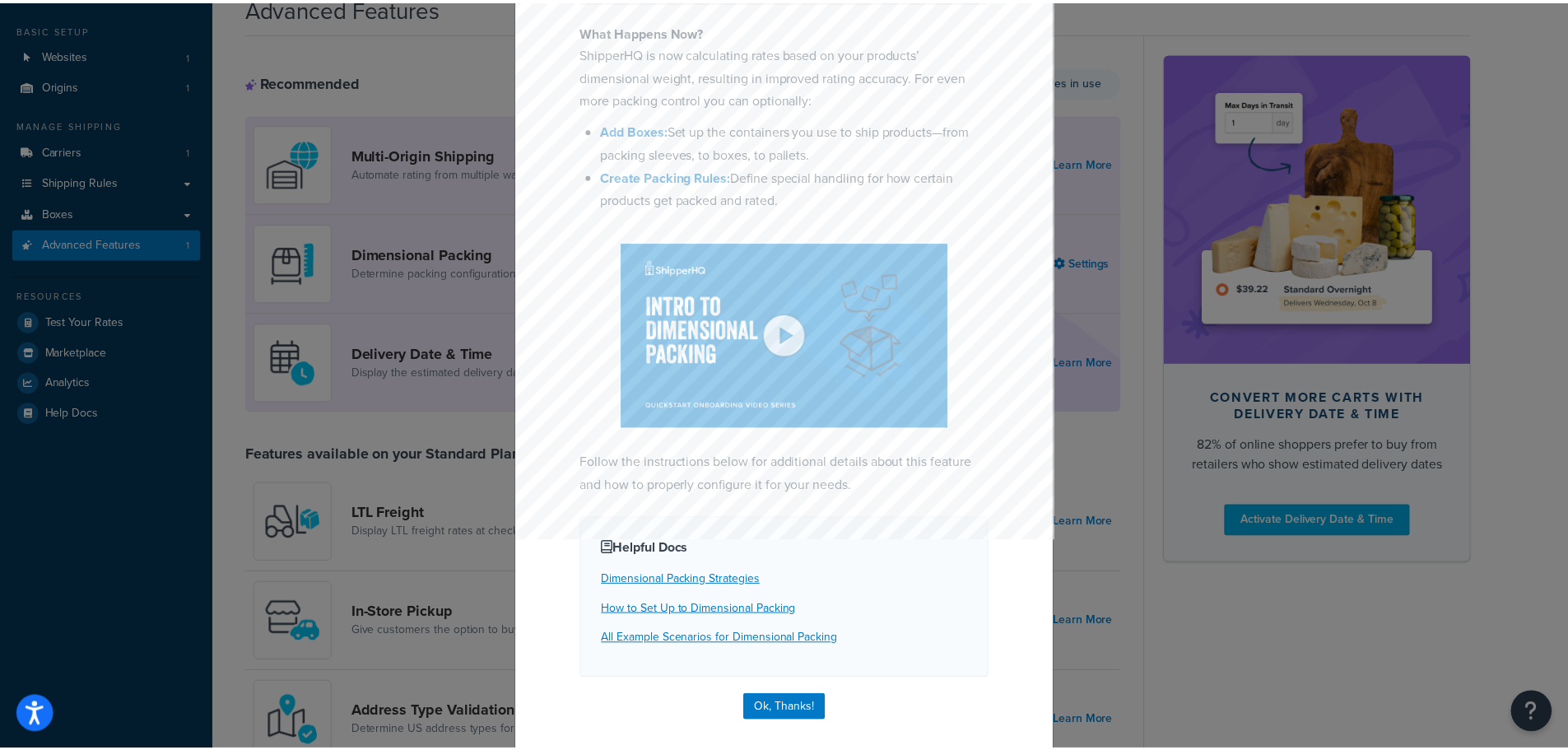
scroll to position [173, 0]
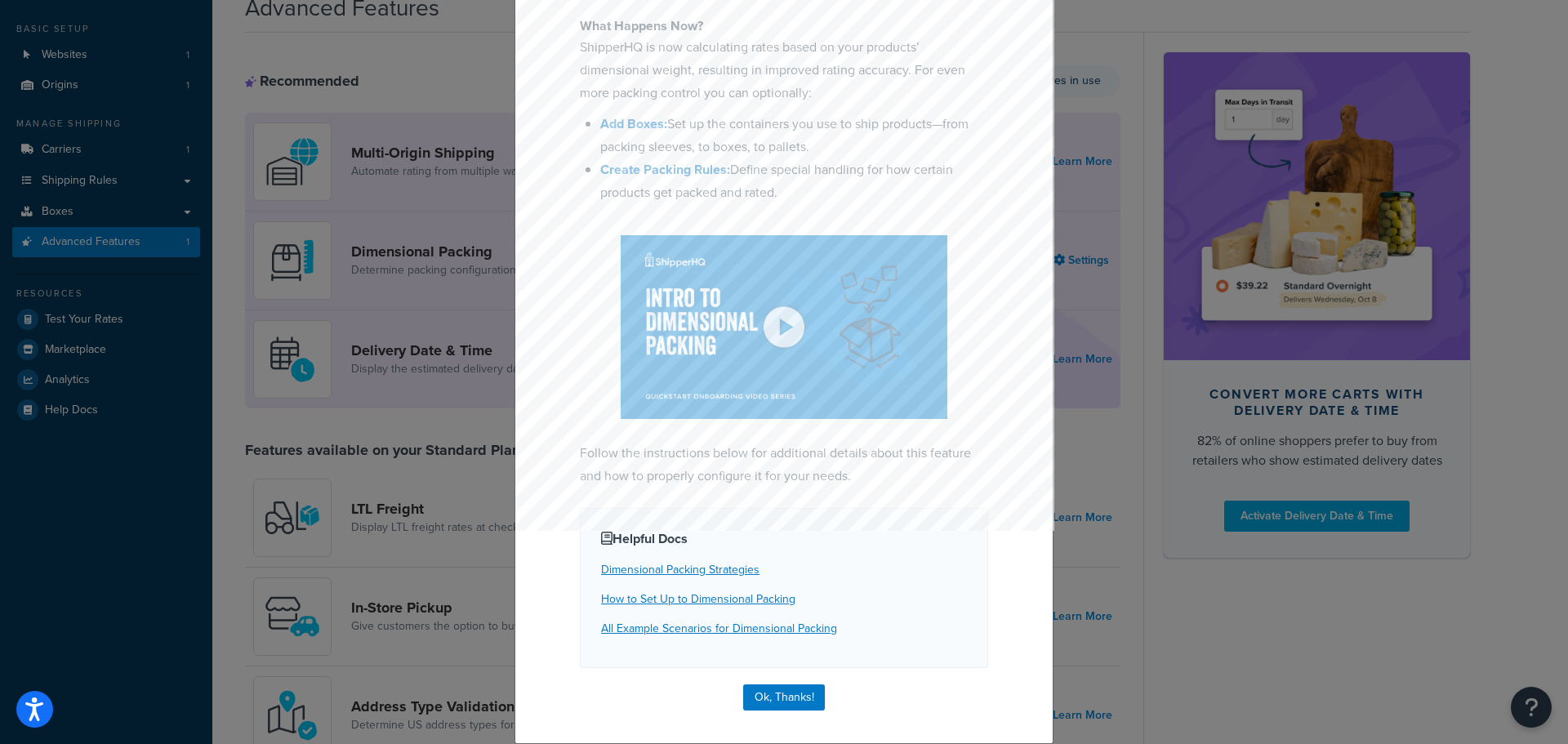
click at [980, 351] on div at bounding box center [784, 327] width 408 height 183
click at [784, 706] on button "Ok, Thanks!" at bounding box center [784, 698] width 81 height 26
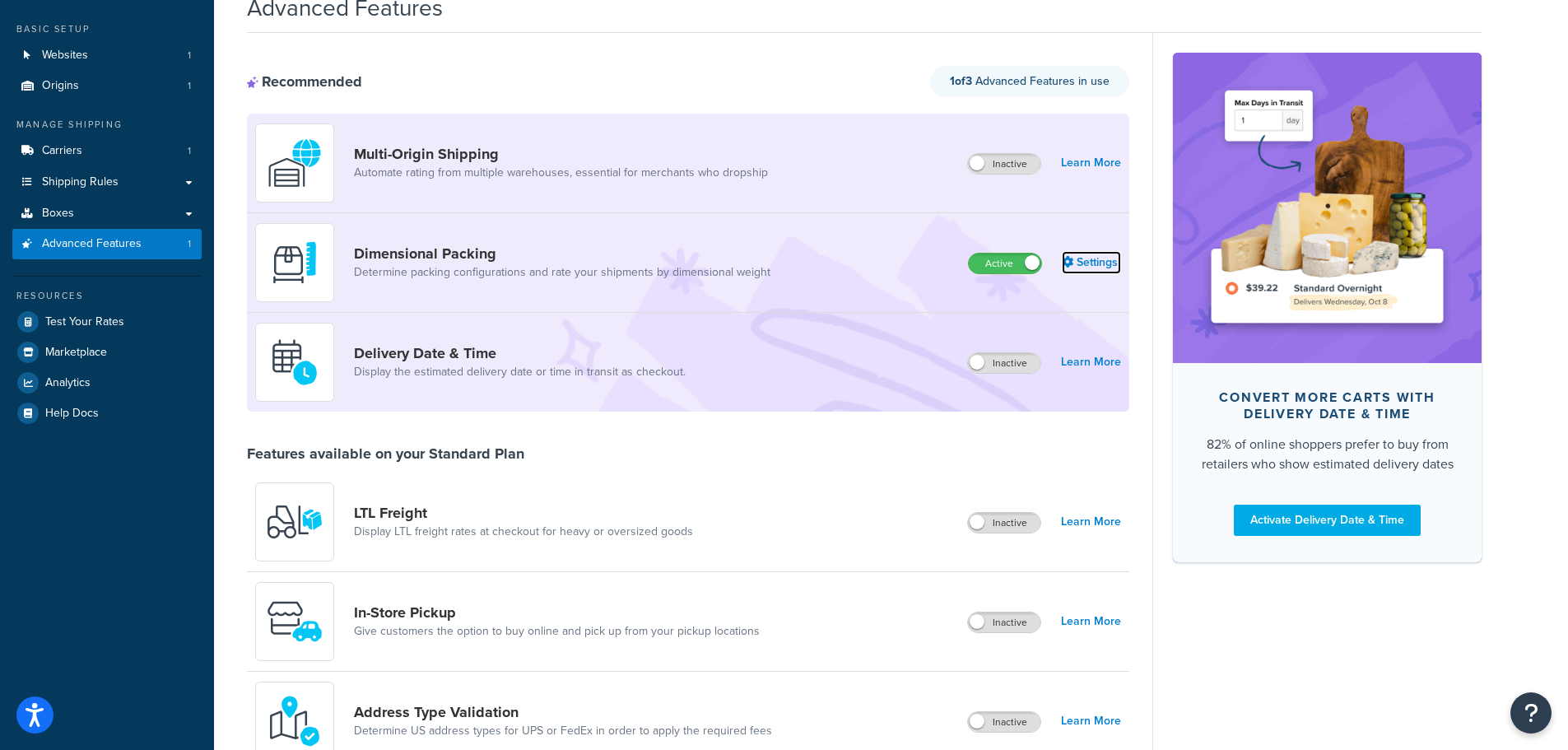
click at [1087, 258] on link "Settings" at bounding box center [1092, 263] width 59 height 23
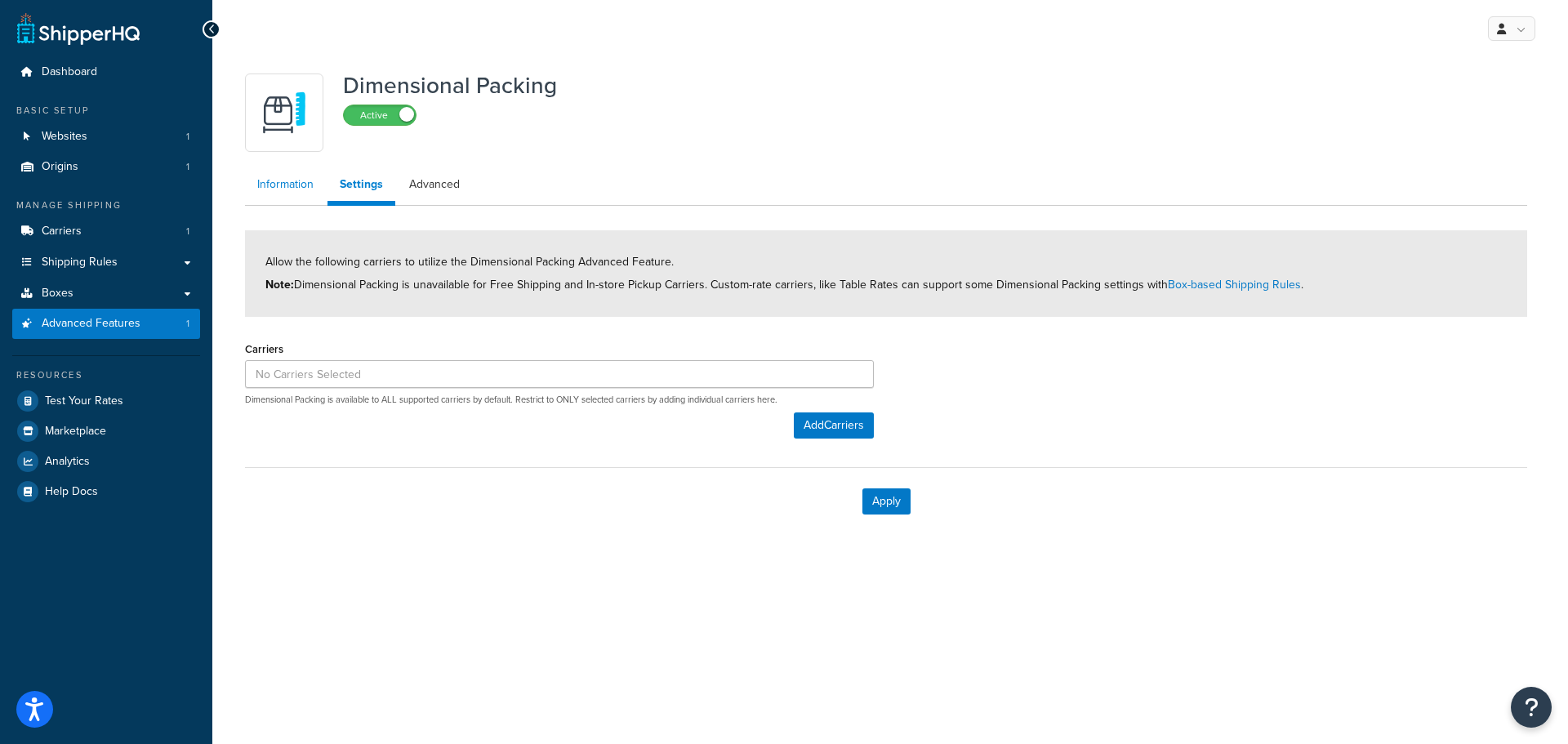
click at [280, 190] on link "Information" at bounding box center [285, 184] width 81 height 33
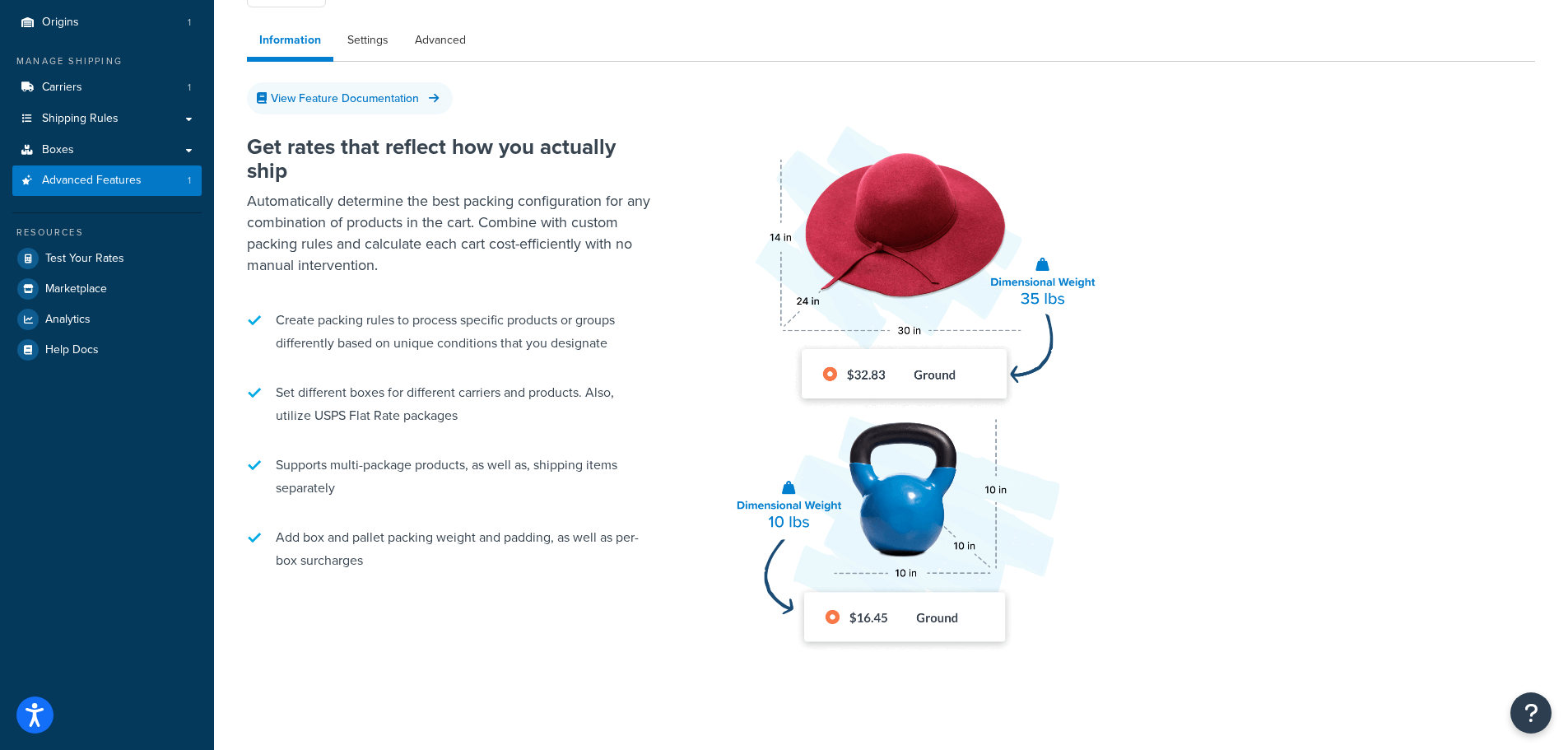
scroll to position [109, 0]
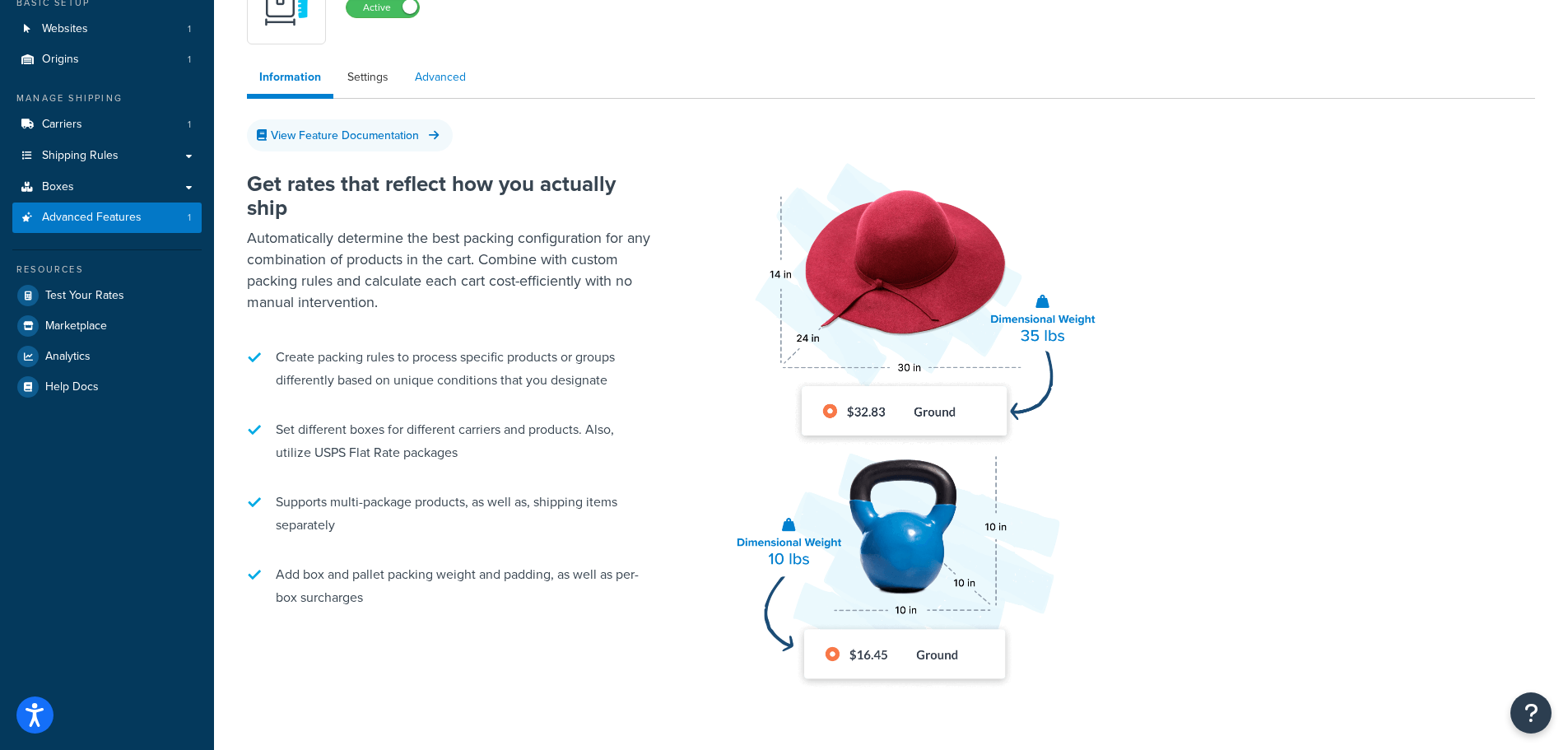
click at [432, 87] on link "Advanced" at bounding box center [440, 77] width 75 height 33
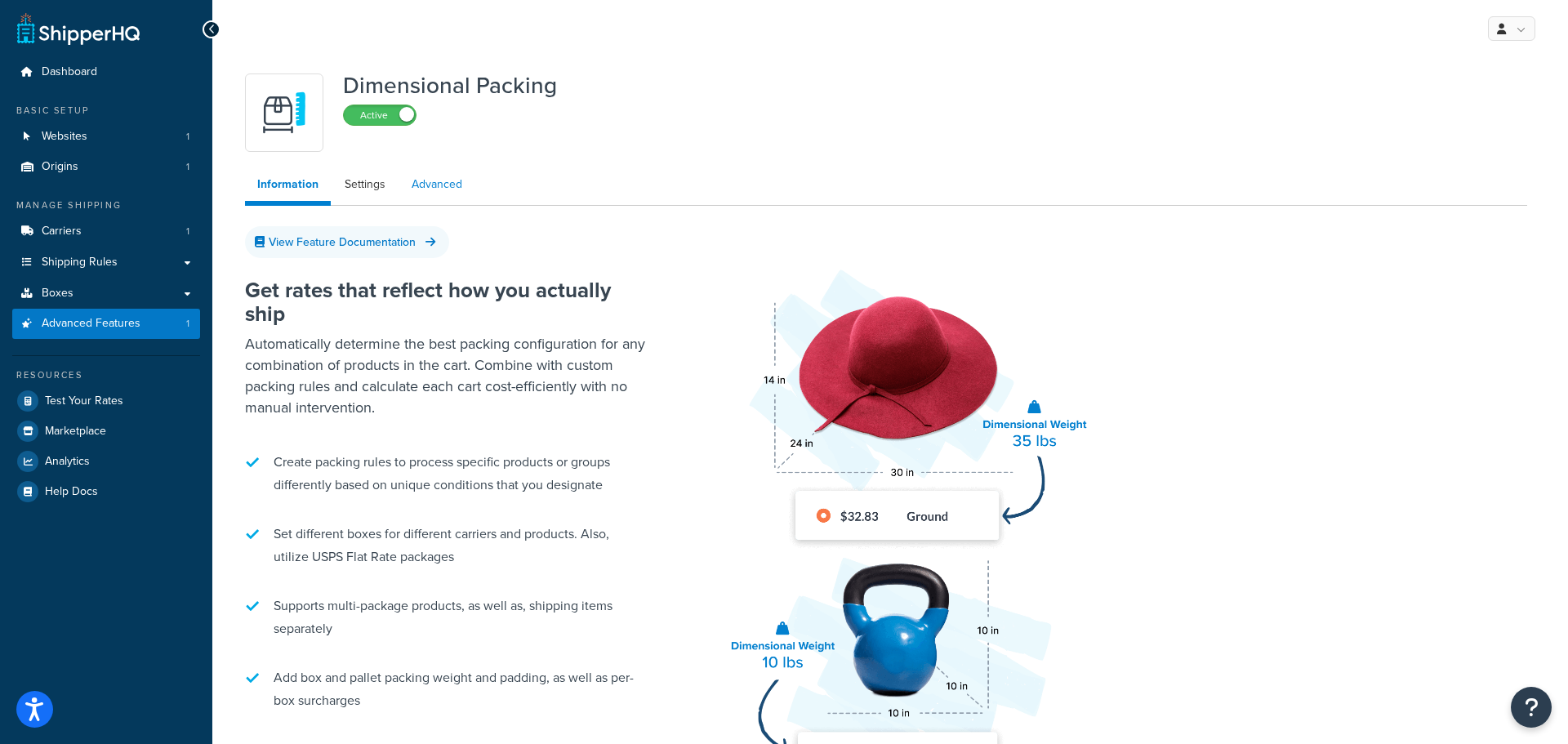
select select "false"
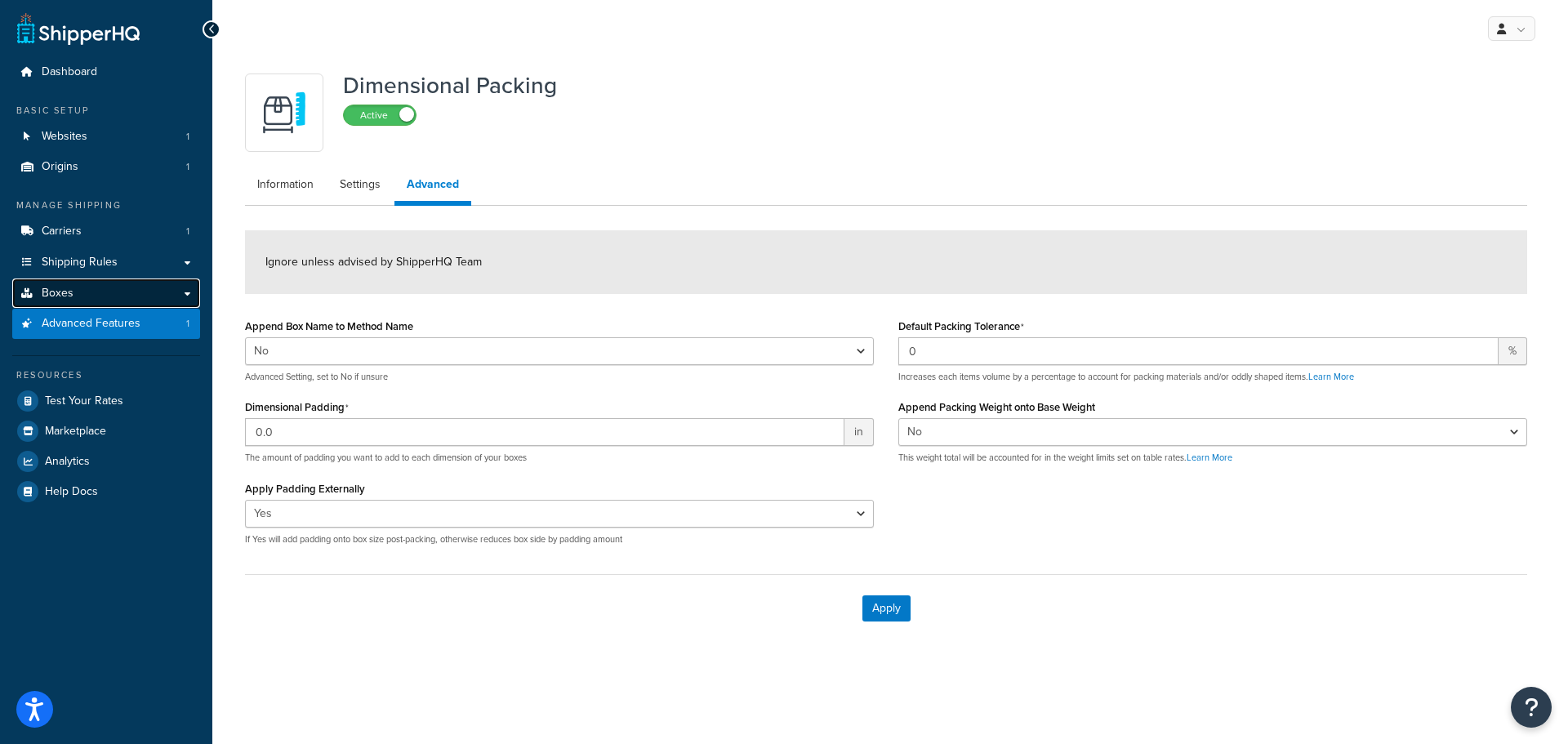
click at [94, 300] on link "Boxes" at bounding box center [106, 294] width 188 height 30
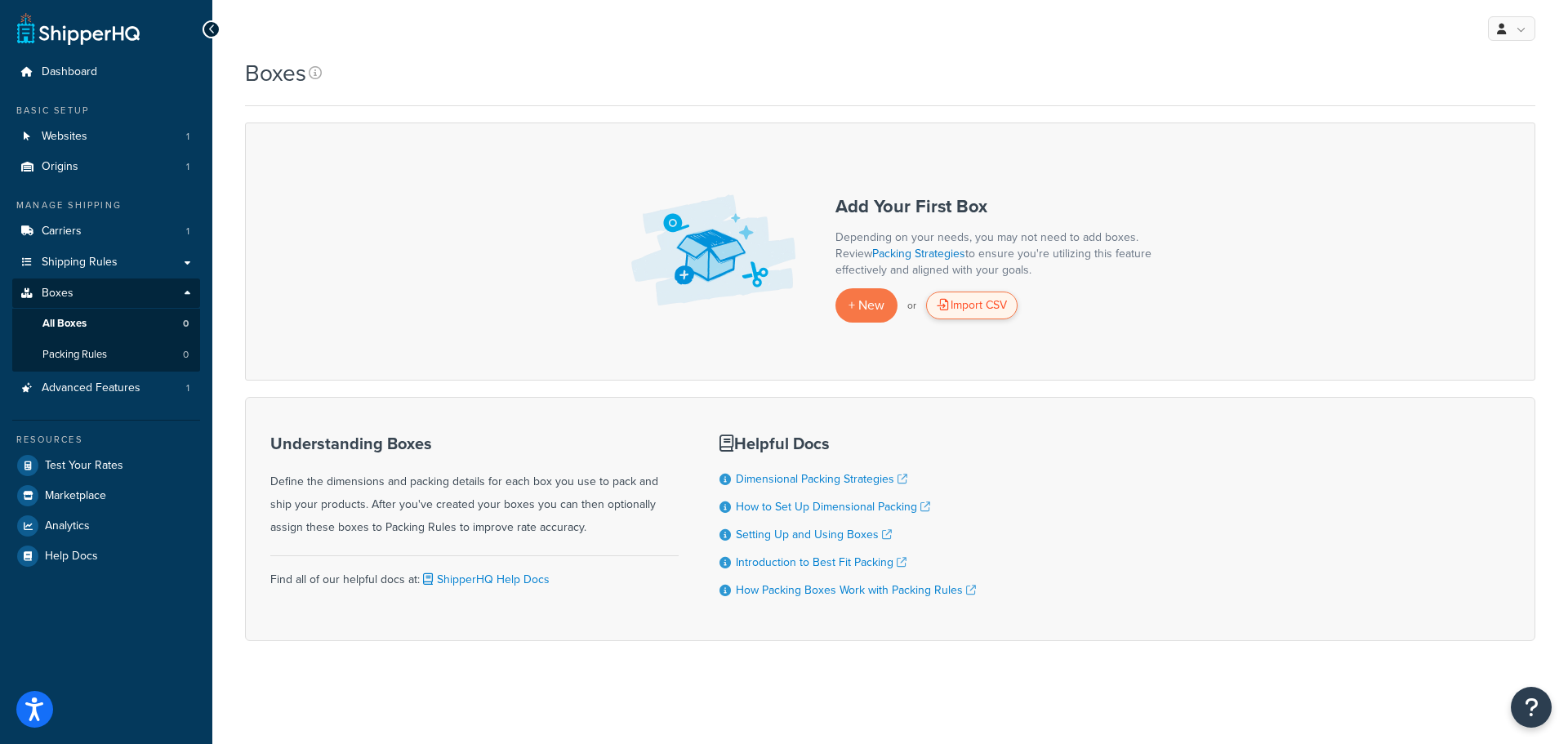
click at [991, 307] on div "Import CSV" at bounding box center [972, 304] width 92 height 27
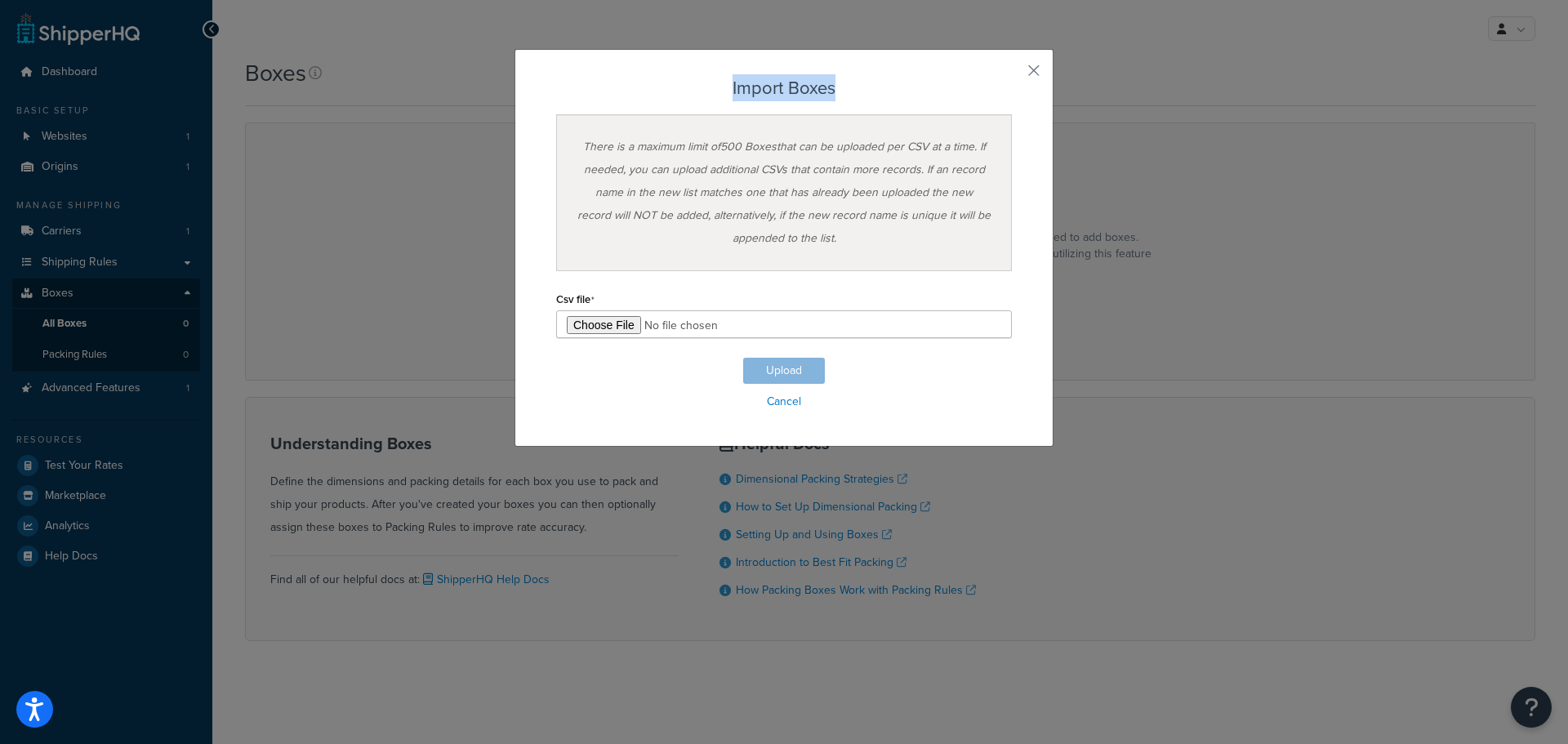
drag, startPoint x: 721, startPoint y: 93, endPoint x: 847, endPoint y: 87, distance: 126.1
click at [847, 87] on h3 "Import Boxes" at bounding box center [784, 88] width 456 height 20
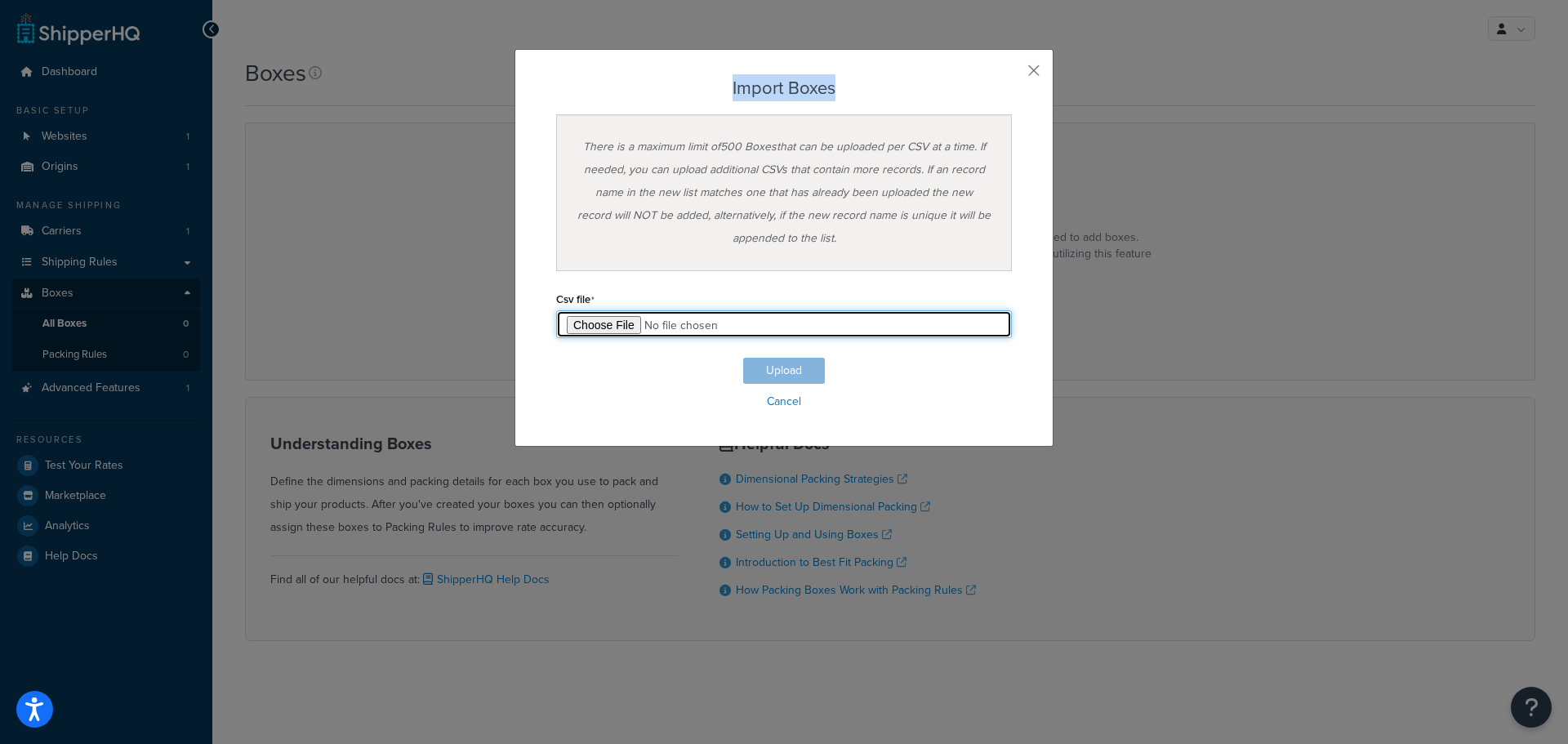
click at [781, 321] on input "file" at bounding box center [784, 323] width 456 height 27
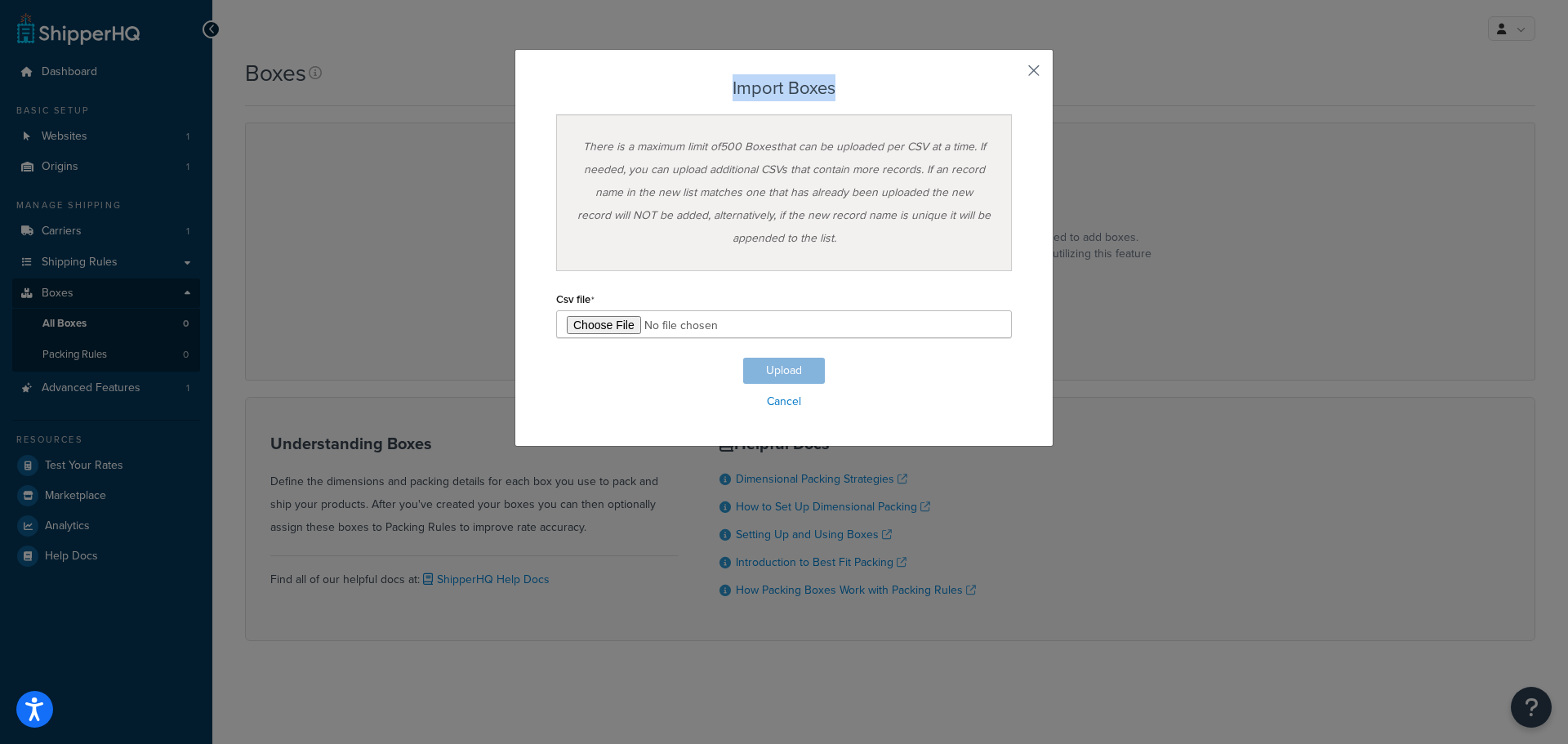
click at [1012, 75] on button "button" at bounding box center [1009, 77] width 4 height 4
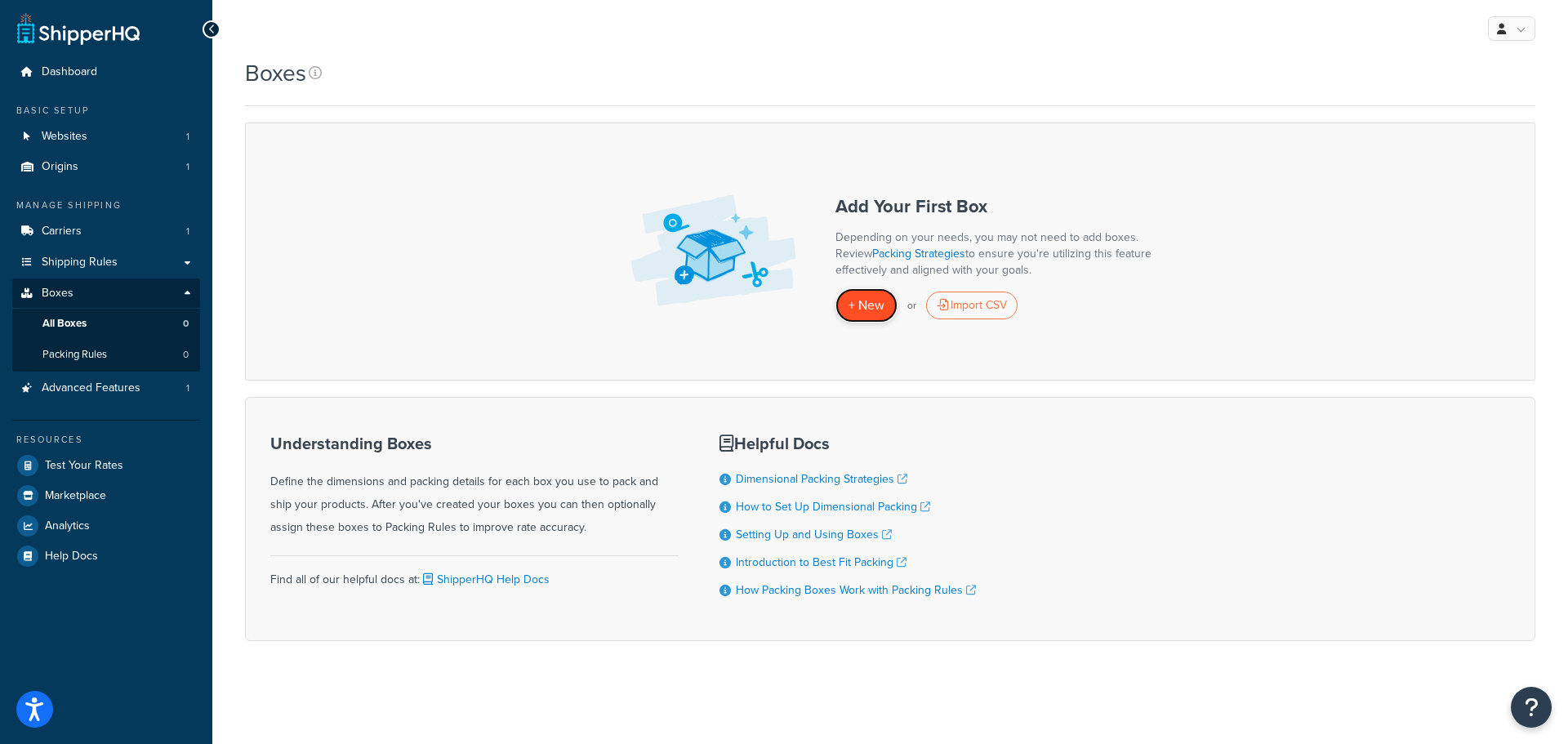
click at [872, 308] on span "+ New" at bounding box center [867, 305] width 36 height 19
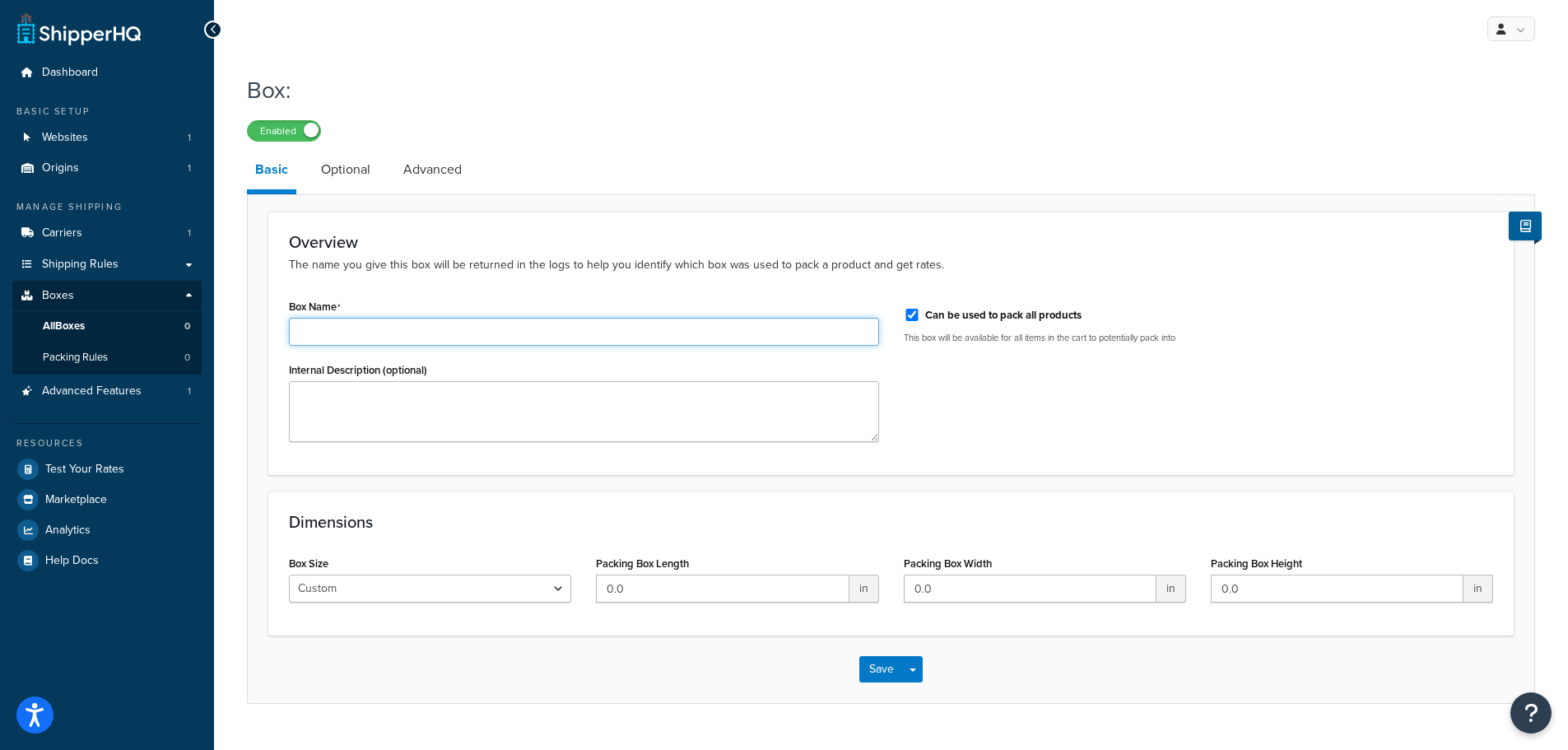
click at [499, 337] on input "Box Name" at bounding box center [584, 332] width 591 height 28
type input "Wheel Box"
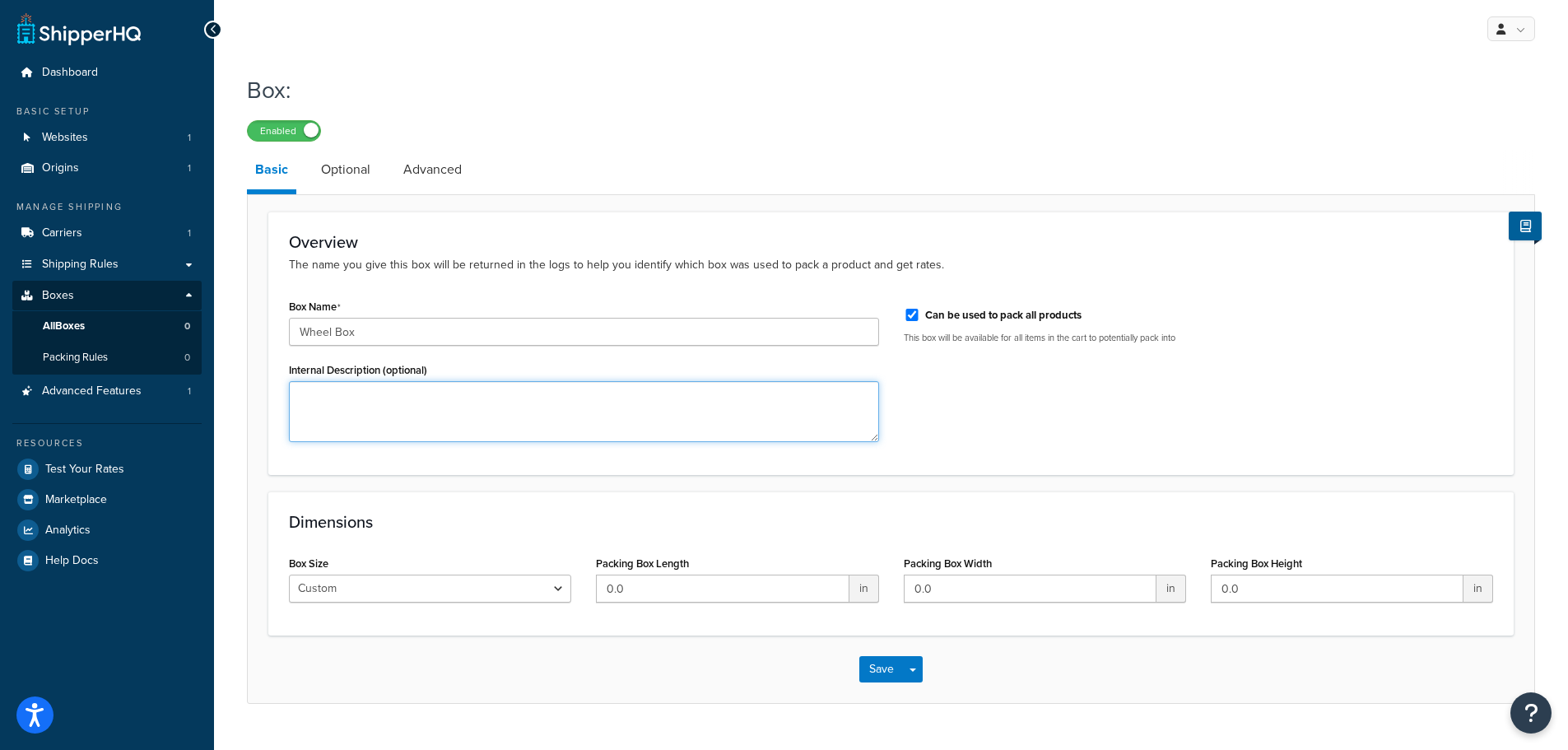
click at [367, 415] on textarea "Internal Description (optional)" at bounding box center [584, 412] width 591 height 61
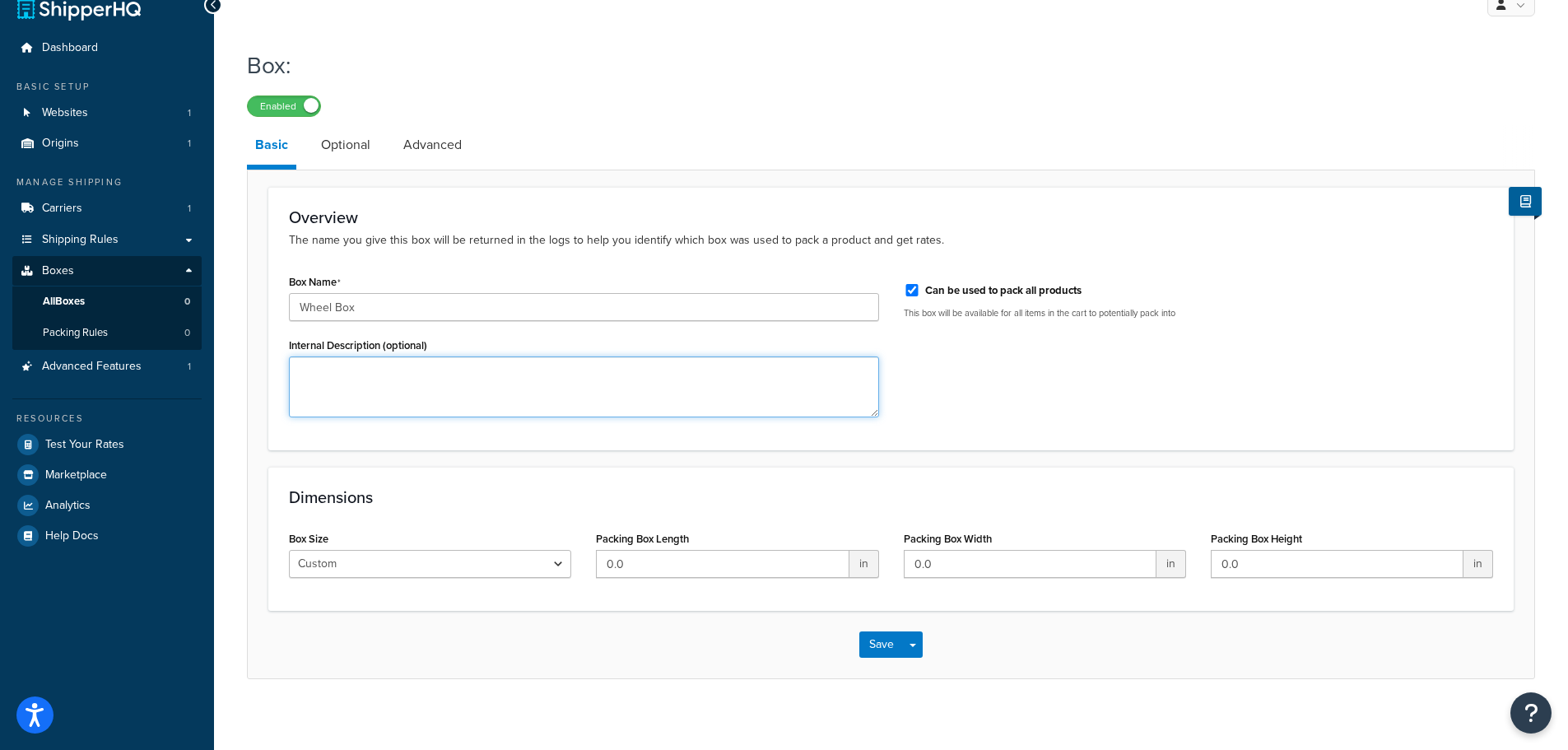
scroll to position [36, 0]
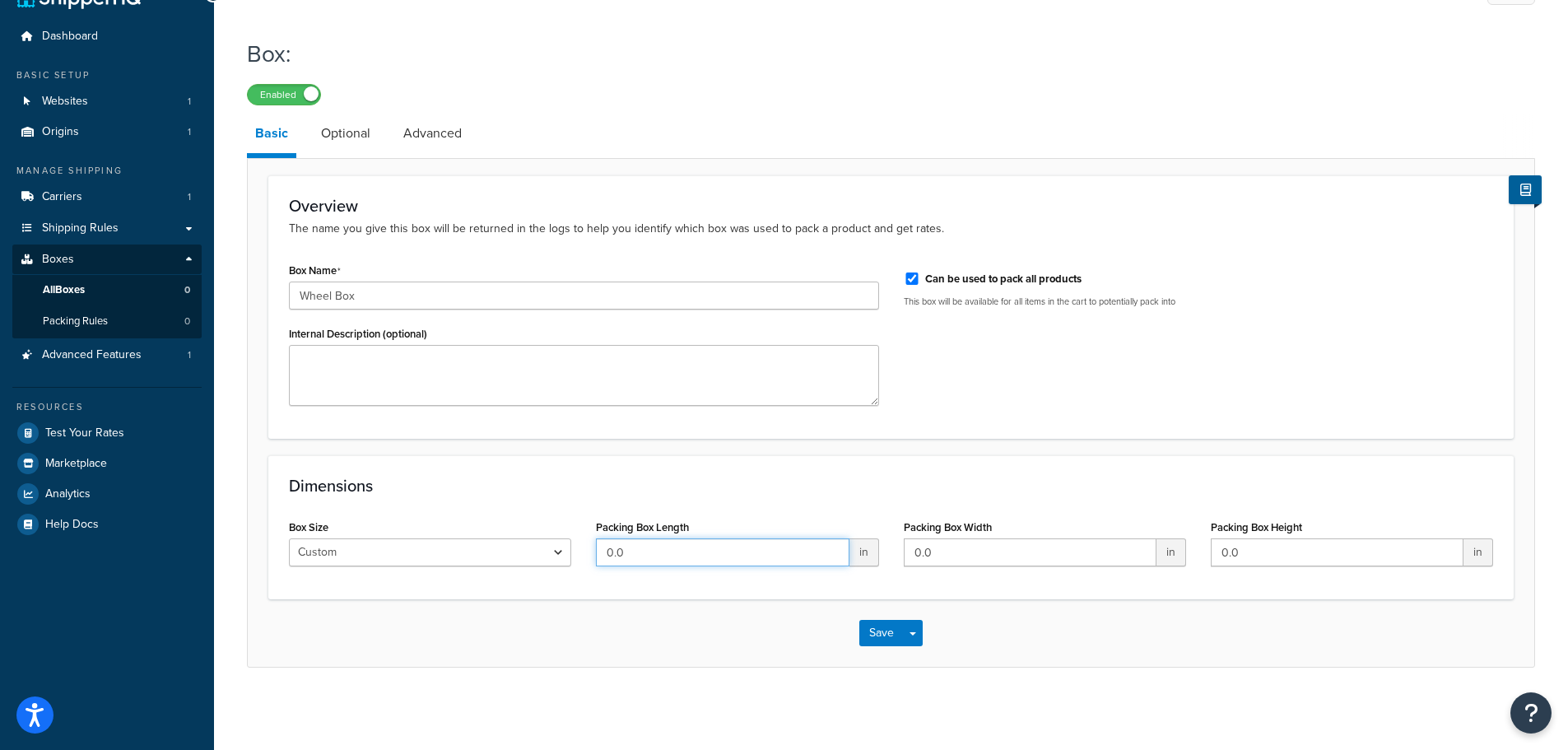
drag, startPoint x: 573, startPoint y: 557, endPoint x: 498, endPoint y: 544, distance: 76.1
click at [498, 544] on div "Box Size Custom USPS Small Flat Box USPS Medium Flat Box USPS Large Flat Box US…" at bounding box center [891, 547] width 1229 height 64
type input "30"
type input "10"
type input "27"
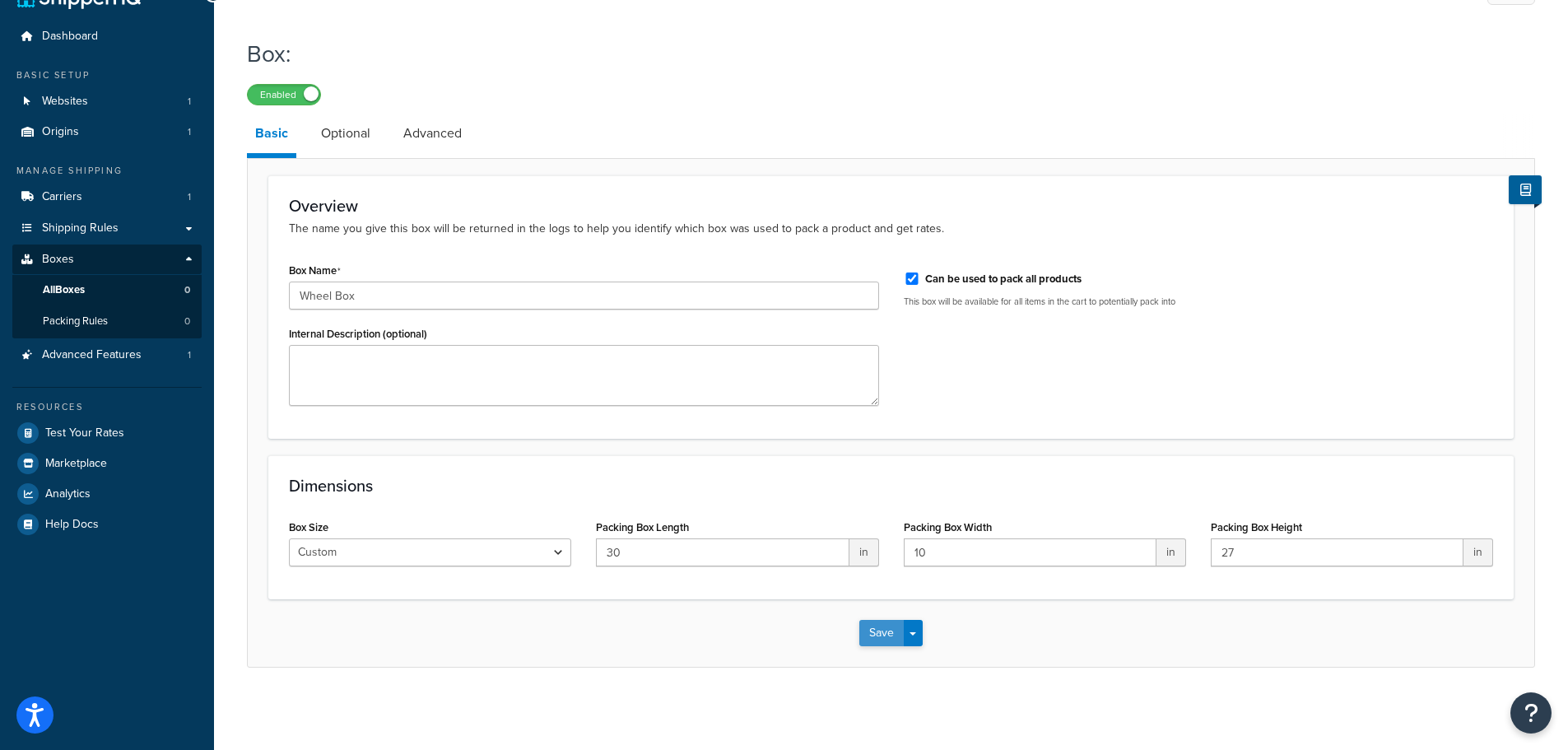
click at [880, 632] on button "Save" at bounding box center [881, 634] width 45 height 27
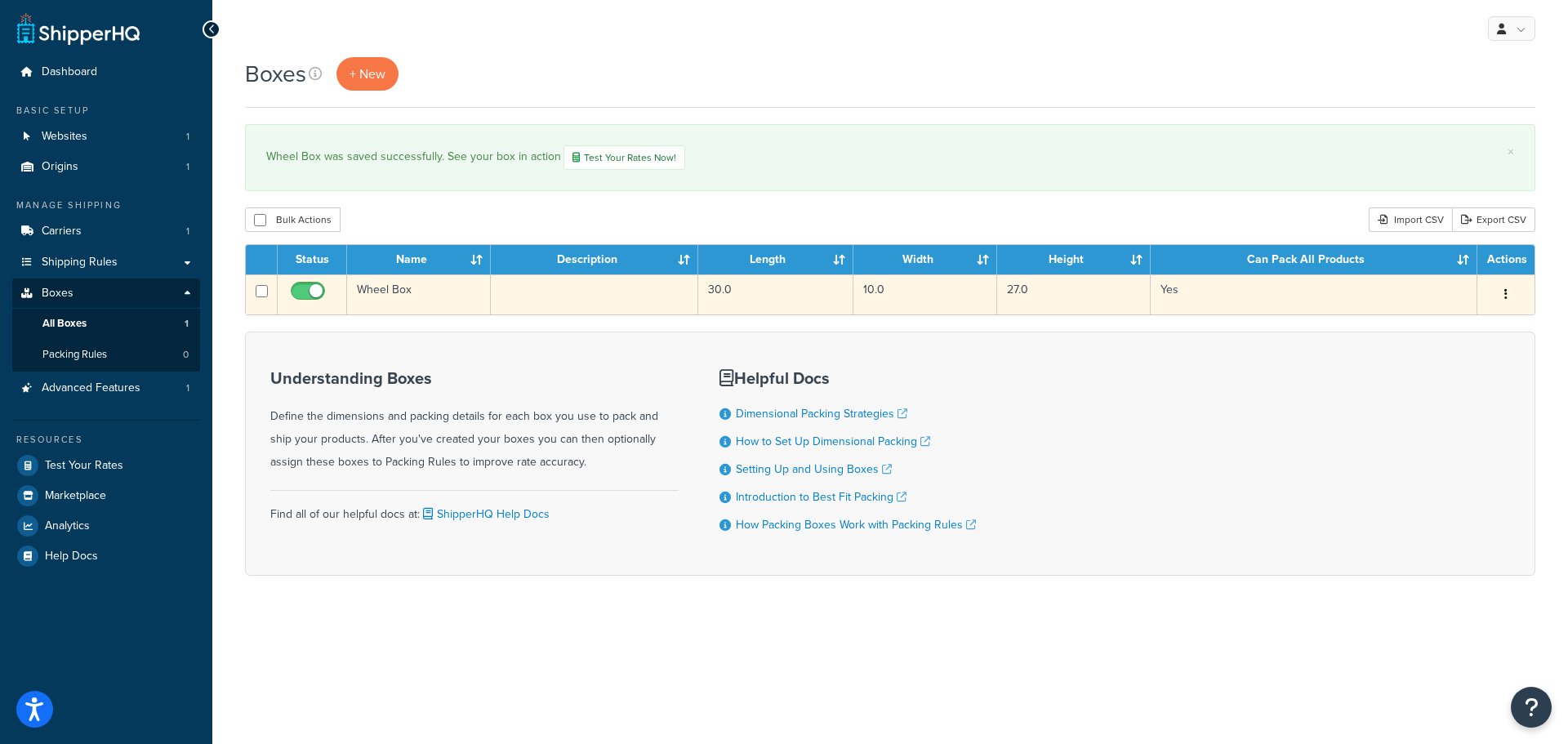
click at [1508, 297] on button "button" at bounding box center [1506, 295] width 23 height 26
click at [1432, 327] on link "Edit" at bounding box center [1452, 325] width 129 height 33
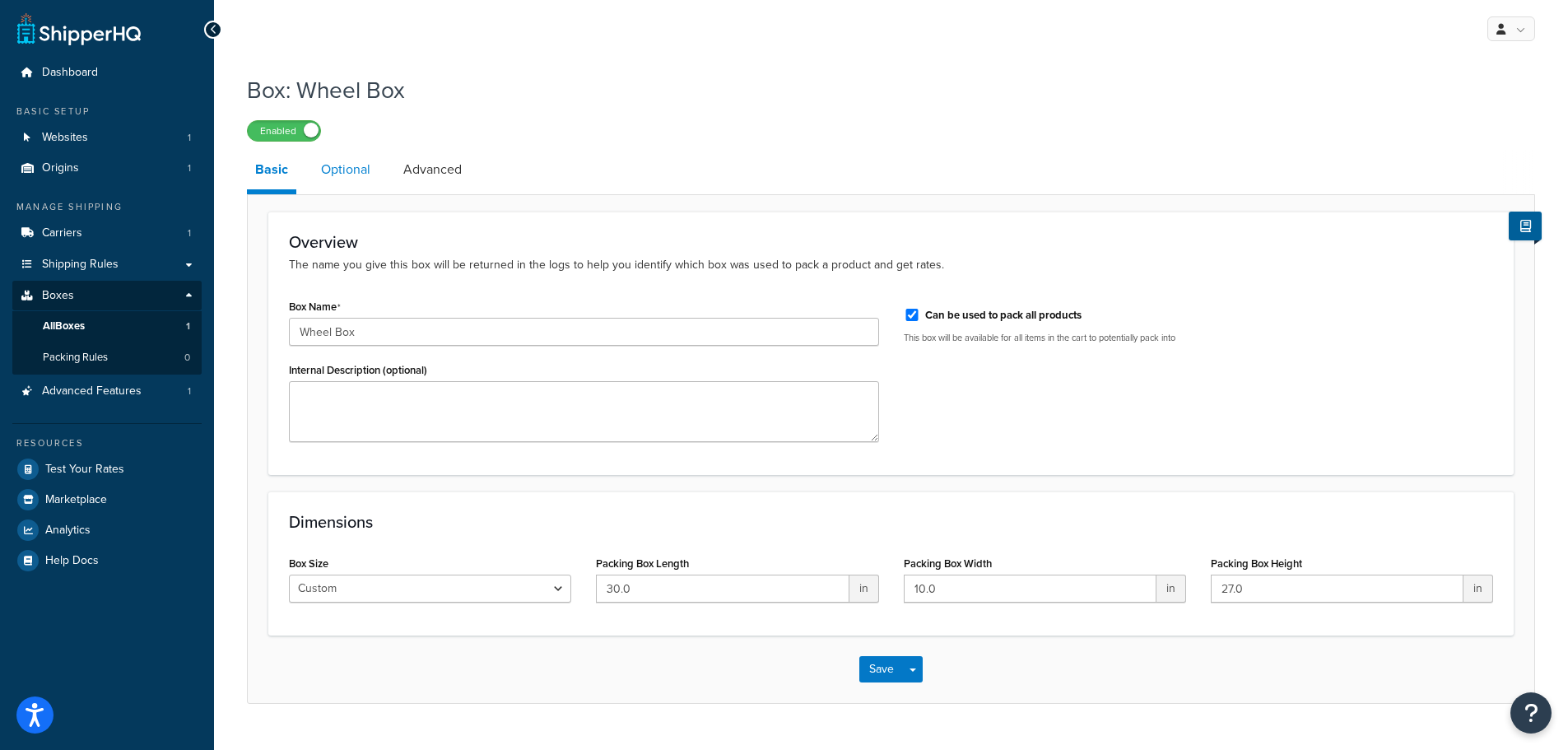
click at [356, 170] on link "Optional" at bounding box center [345, 169] width 66 height 39
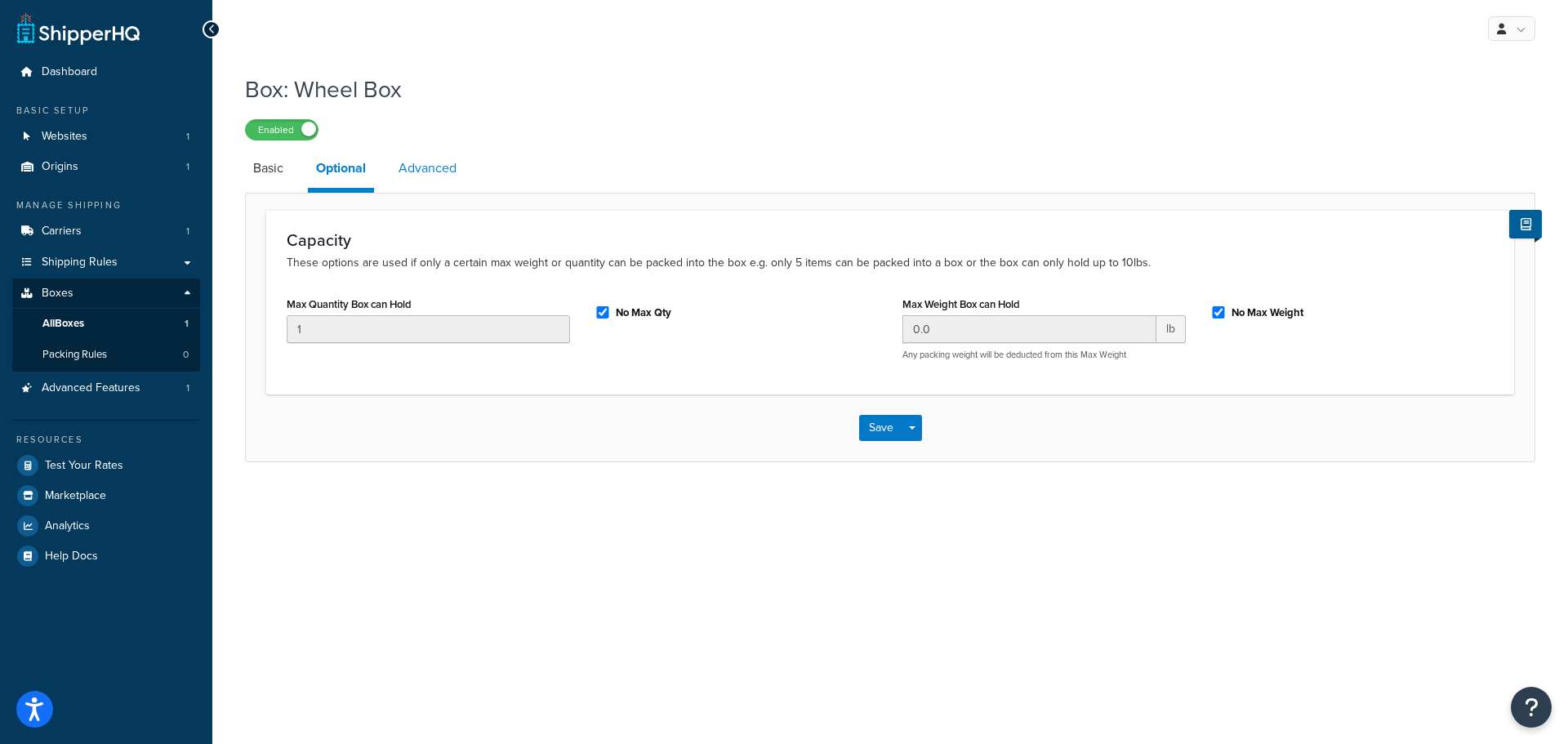
click at [436, 171] on link "Advanced" at bounding box center [427, 167] width 75 height 39
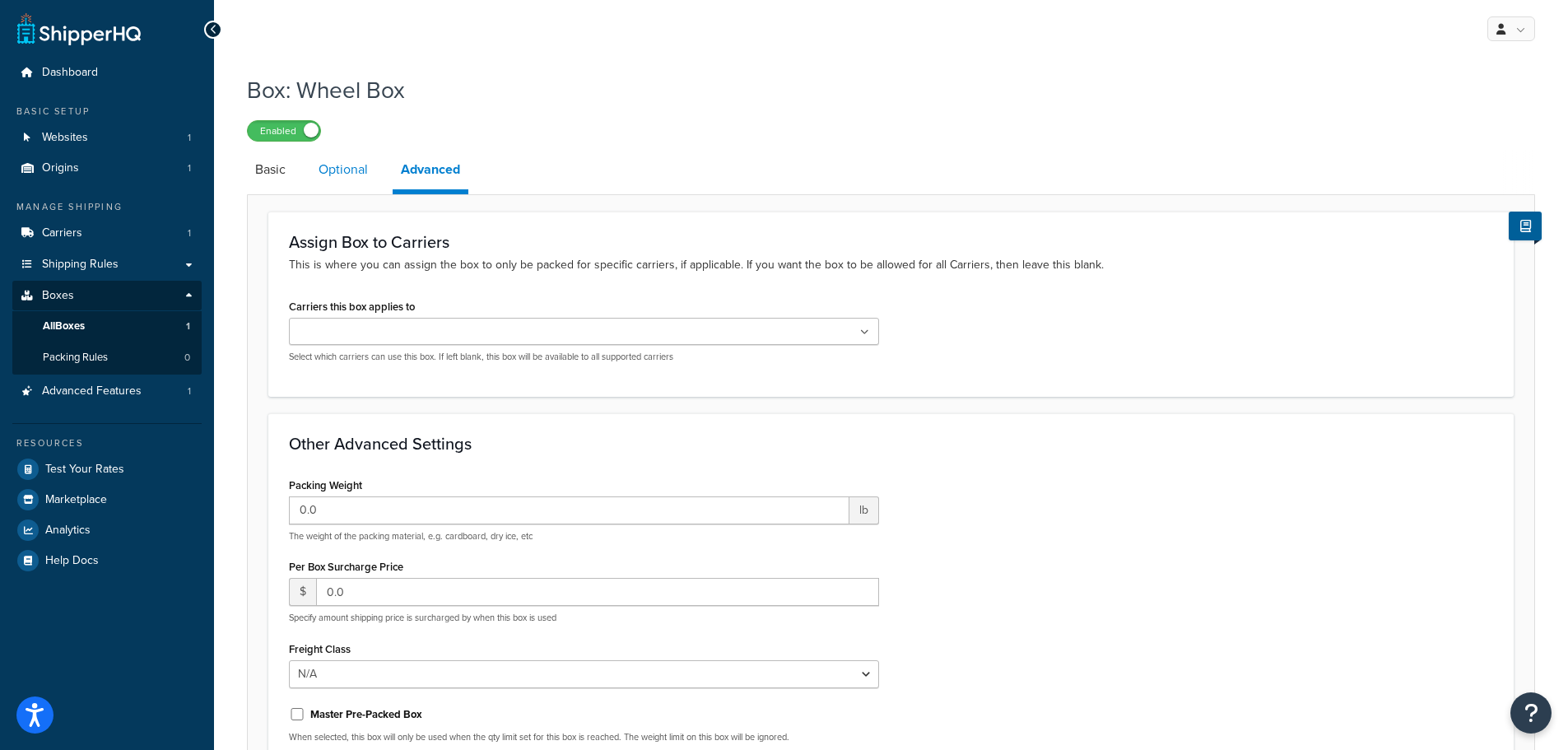
drag, startPoint x: 342, startPoint y: 168, endPoint x: 329, endPoint y: 167, distance: 13.0
click at [342, 167] on link "Optional" at bounding box center [343, 169] width 66 height 39
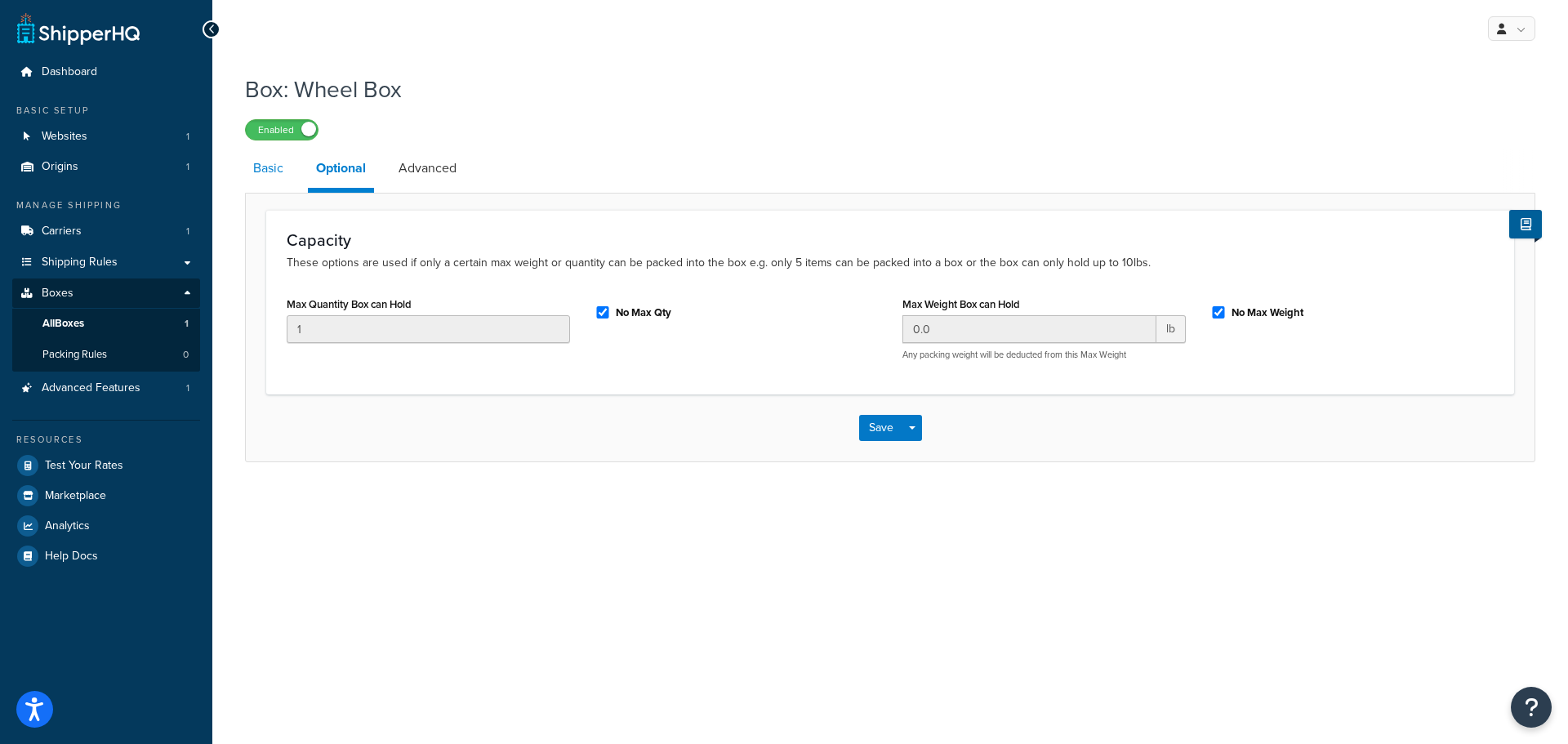
click at [259, 166] on link "Basic" at bounding box center [267, 167] width 46 height 39
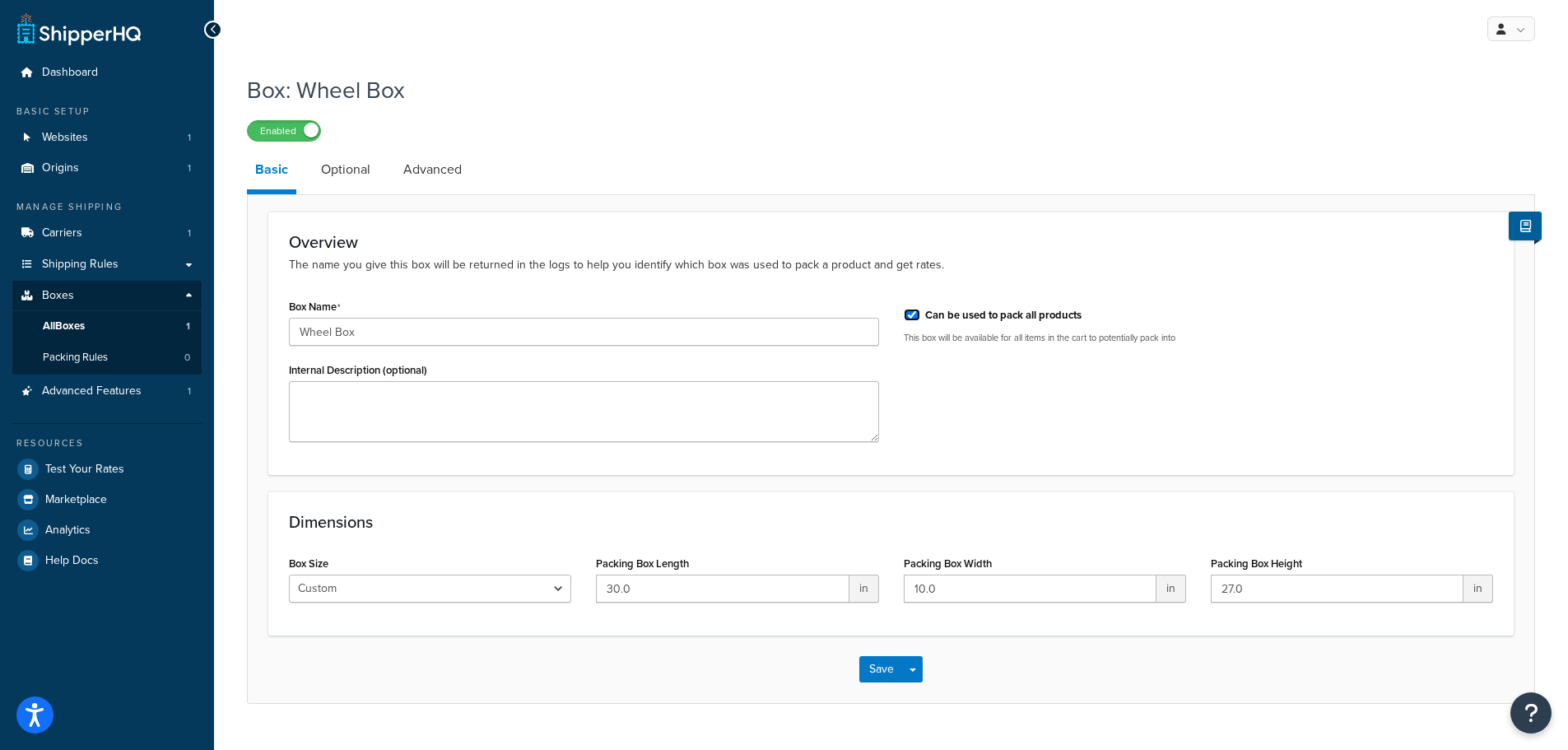
click at [912, 314] on input "Can be used to pack all products" at bounding box center [912, 314] width 16 height 12
checkbox input "false"
click at [1015, 422] on div "Box Name Wheel Box Internal Description (optional) Can be used to pack all prod…" at bounding box center [891, 375] width 1229 height 160
click at [325, 171] on link "Optional" at bounding box center [345, 169] width 66 height 39
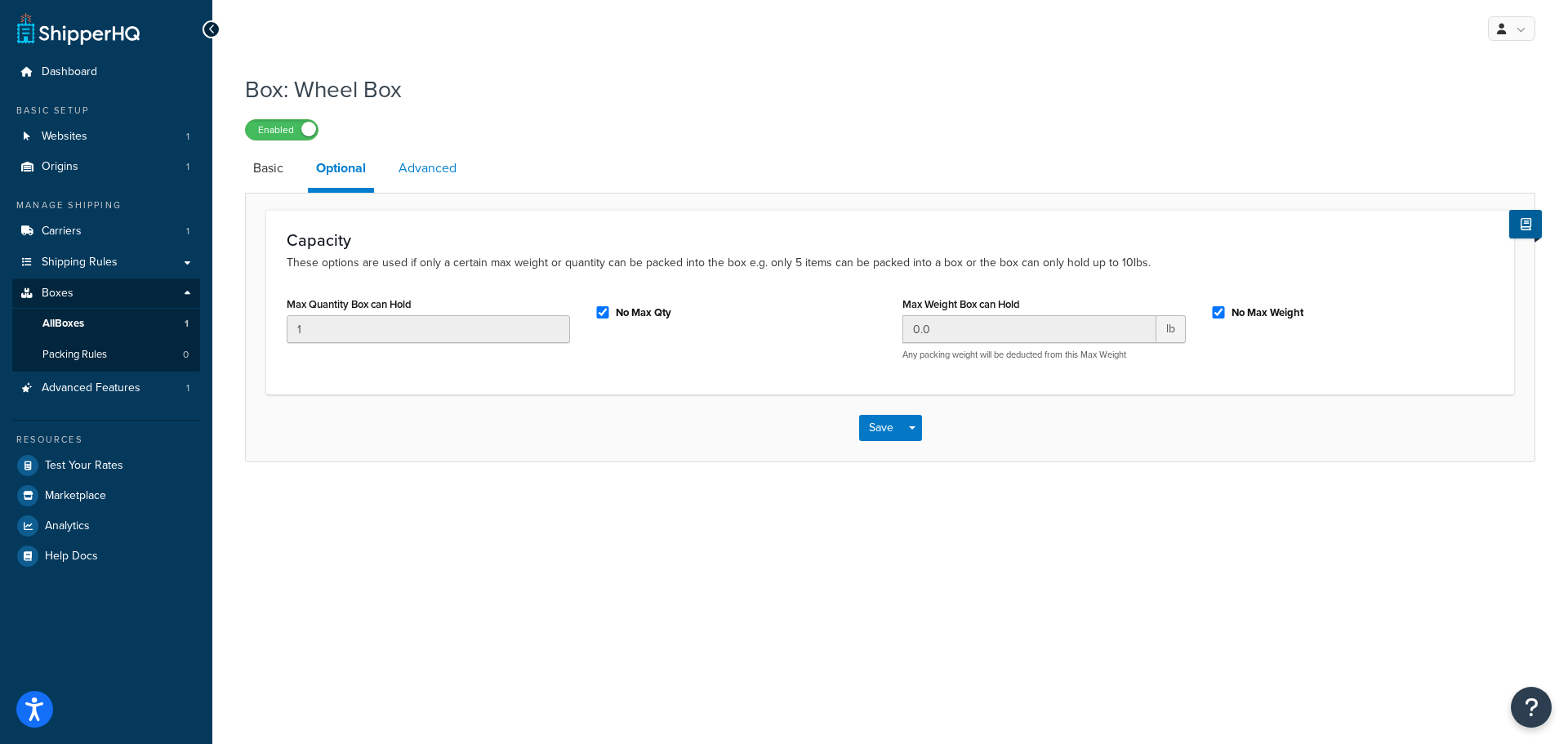
click at [393, 169] on link "Advanced" at bounding box center [427, 167] width 75 height 39
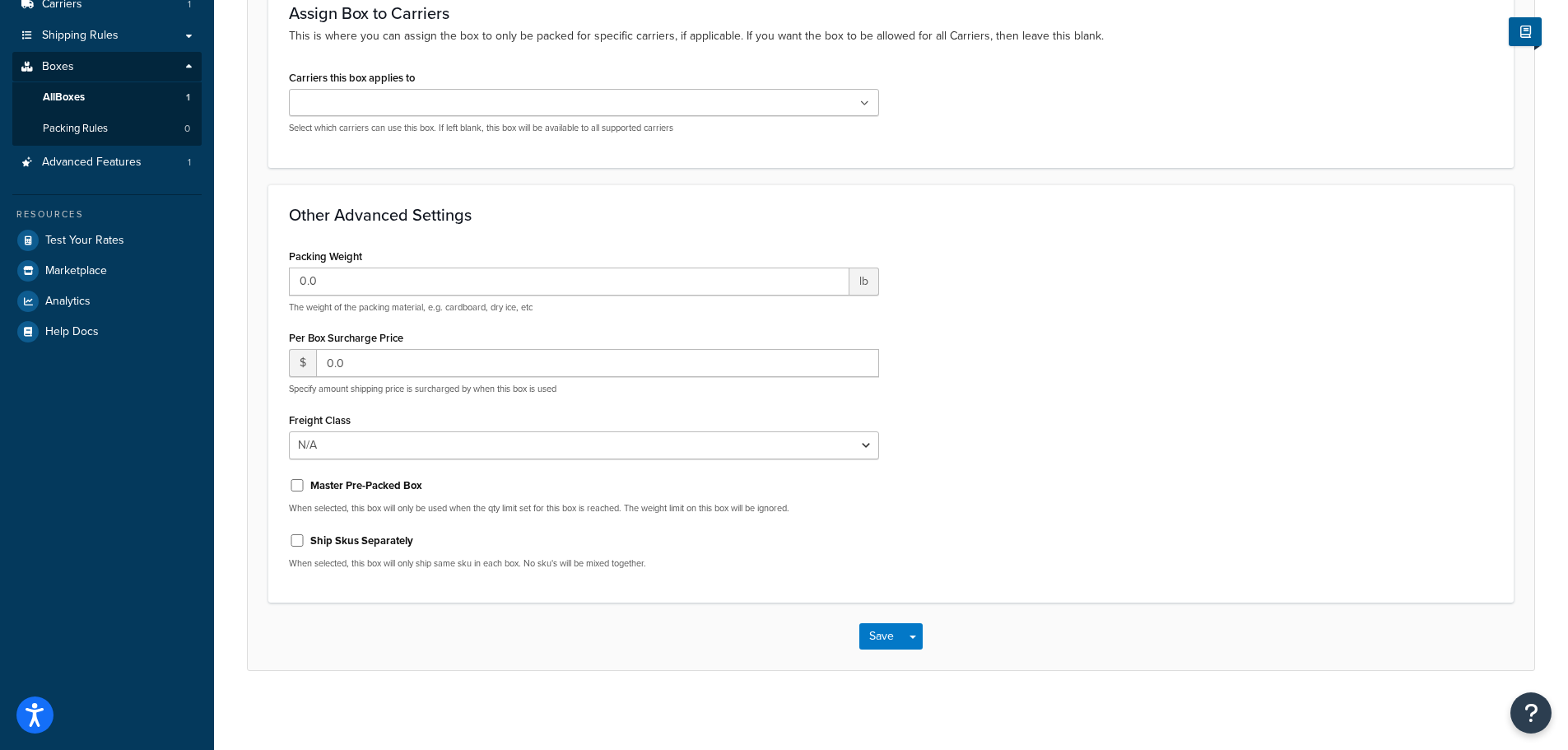
scroll to position [233, 0]
click at [890, 634] on button "Save" at bounding box center [881, 634] width 45 height 27
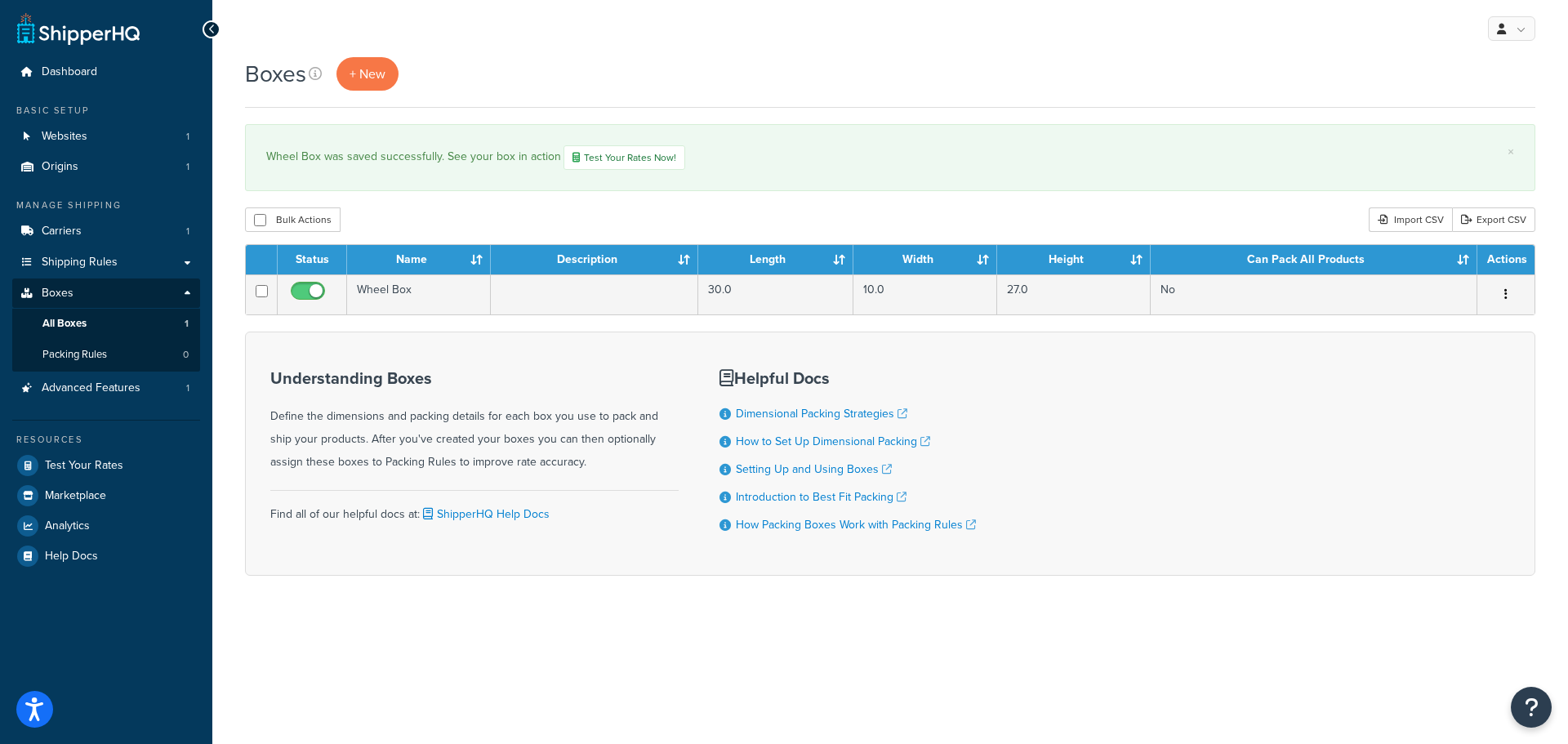
click at [1329, 198] on div "Boxes + New × Wheel Box was saved successfully. See your box in action Test You…" at bounding box center [890, 344] width 1355 height 576
click at [370, 61] on link "+ New" at bounding box center [368, 73] width 62 height 33
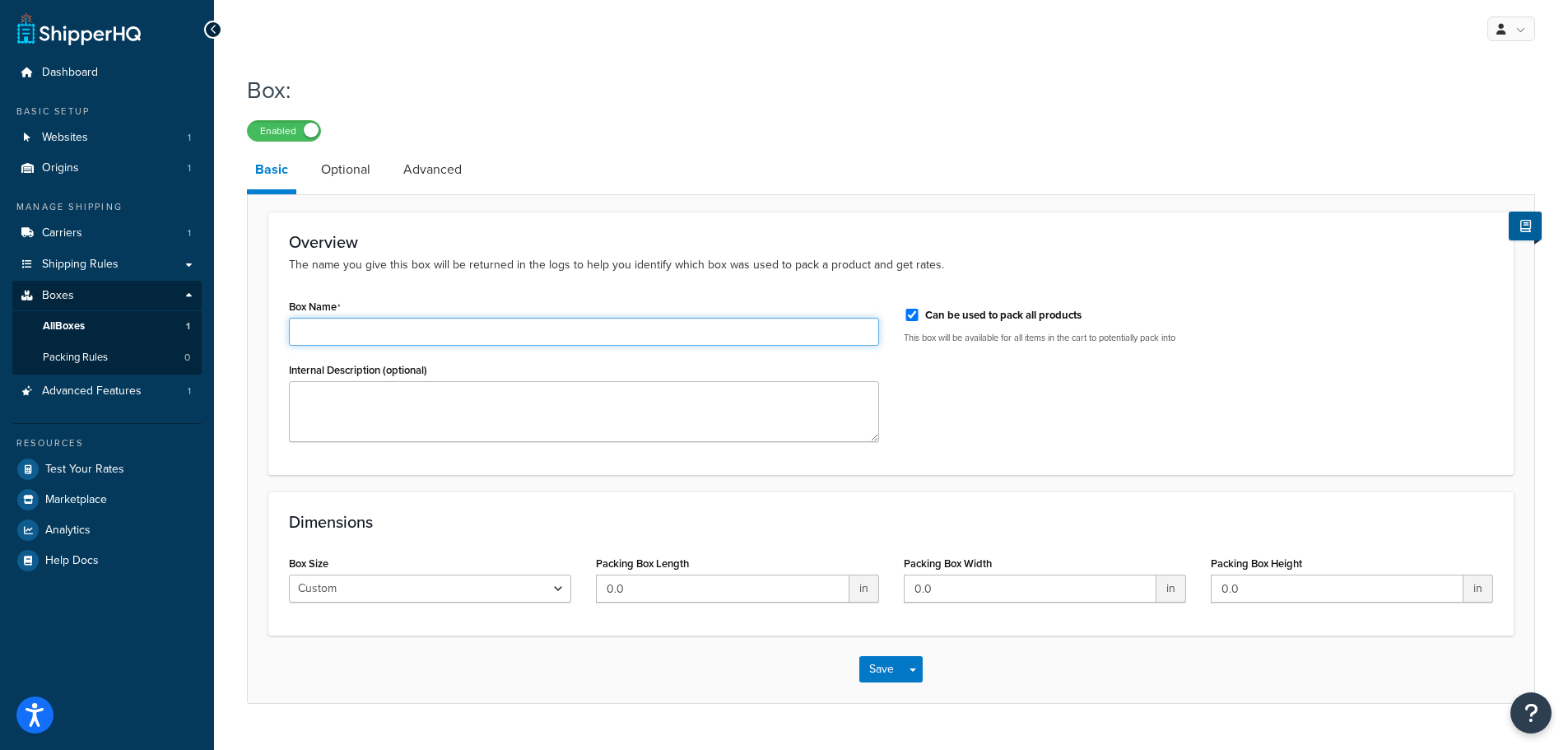
click at [452, 332] on input "Box Name" at bounding box center [584, 332] width 591 height 28
drag, startPoint x: 362, startPoint y: 334, endPoint x: 234, endPoint y: 309, distance: 130.4
click at [234, 309] on div "Box: Enabled Basic Optional Advanced Overview The name you give this box will b…" at bounding box center [891, 405] width 1354 height 679
click at [296, 333] on input "Hub Box" at bounding box center [584, 332] width 591 height 28
type input "Single Hub Box"
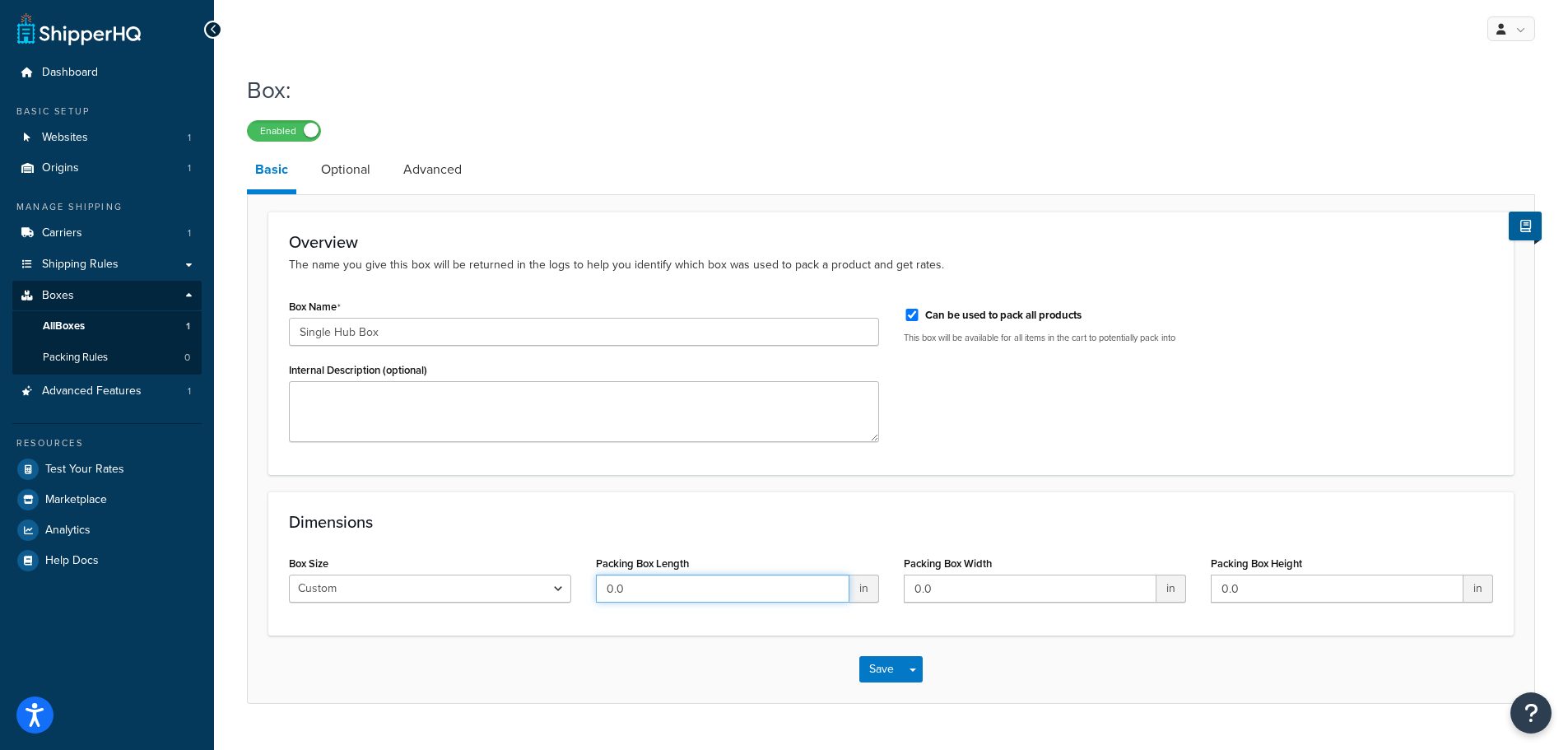
click at [672, 597] on input "0.0" at bounding box center [722, 588] width 252 height 28
drag, startPoint x: 663, startPoint y: 597, endPoint x: 592, endPoint y: 594, distance: 71.1
click at [592, 594] on div "Packing Box Length 0.0 in" at bounding box center [737, 583] width 307 height 64
type input "9"
type input "4"
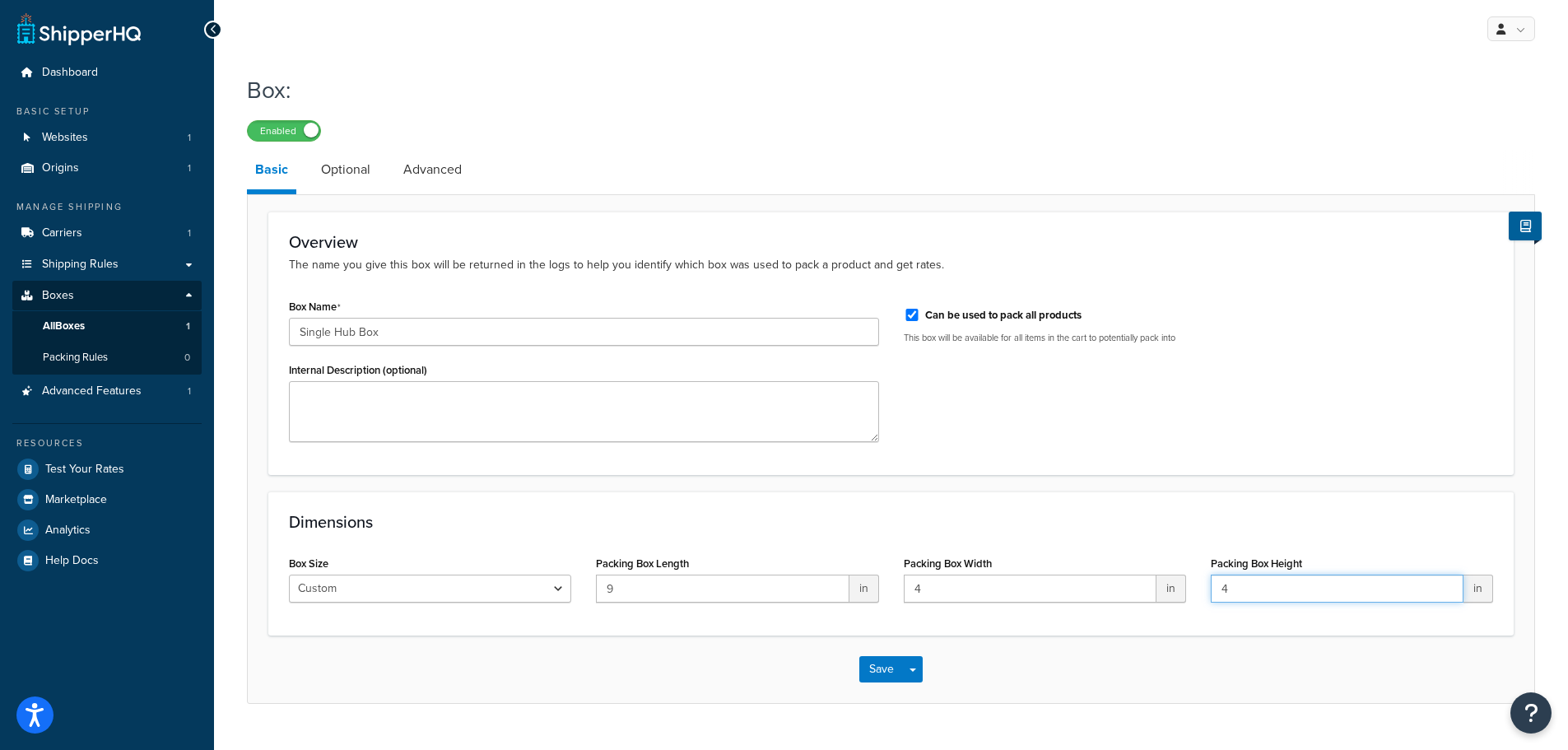
type input "4"
click at [877, 668] on button "Save" at bounding box center [881, 670] width 45 height 27
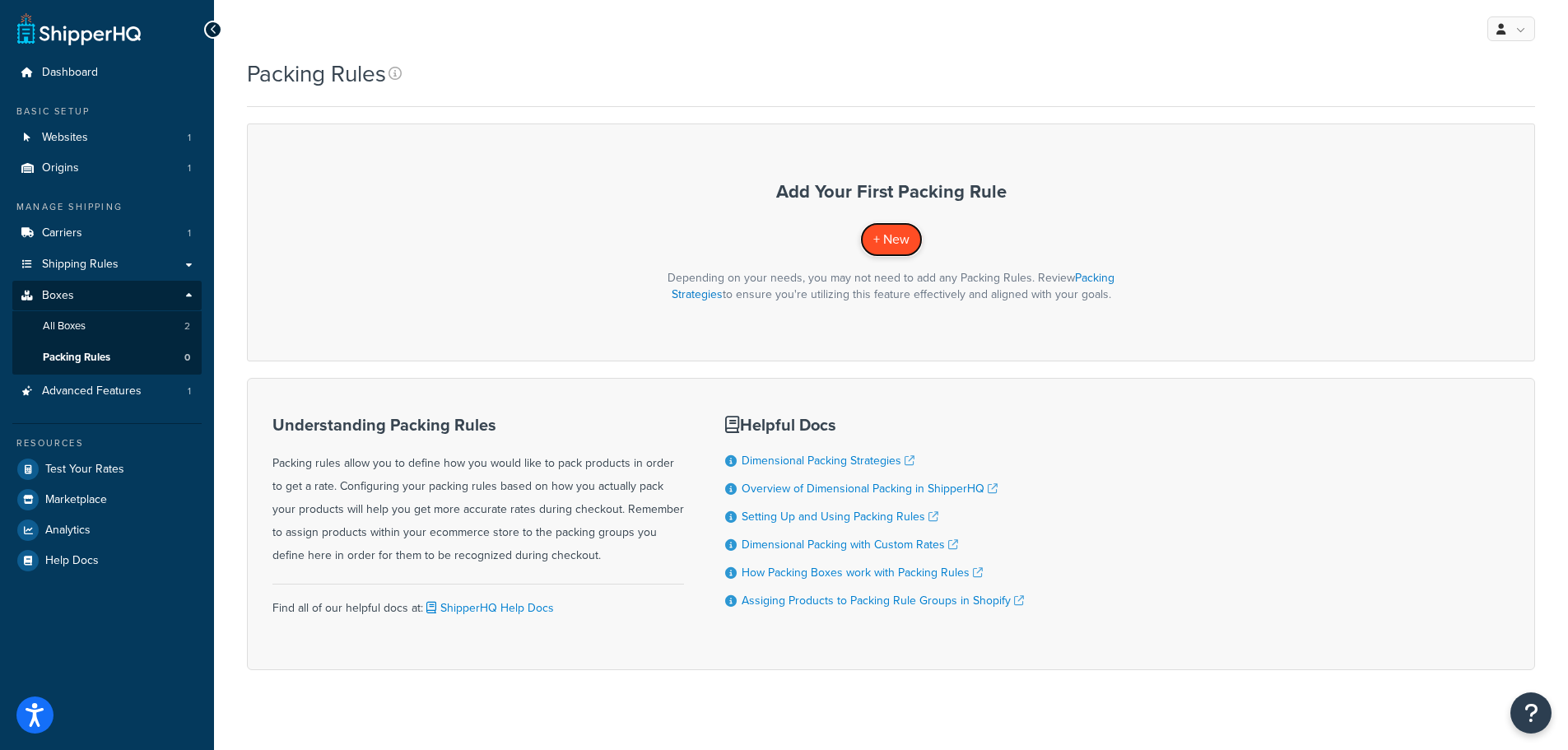
click at [897, 233] on span "+ New" at bounding box center [892, 239] width 36 height 19
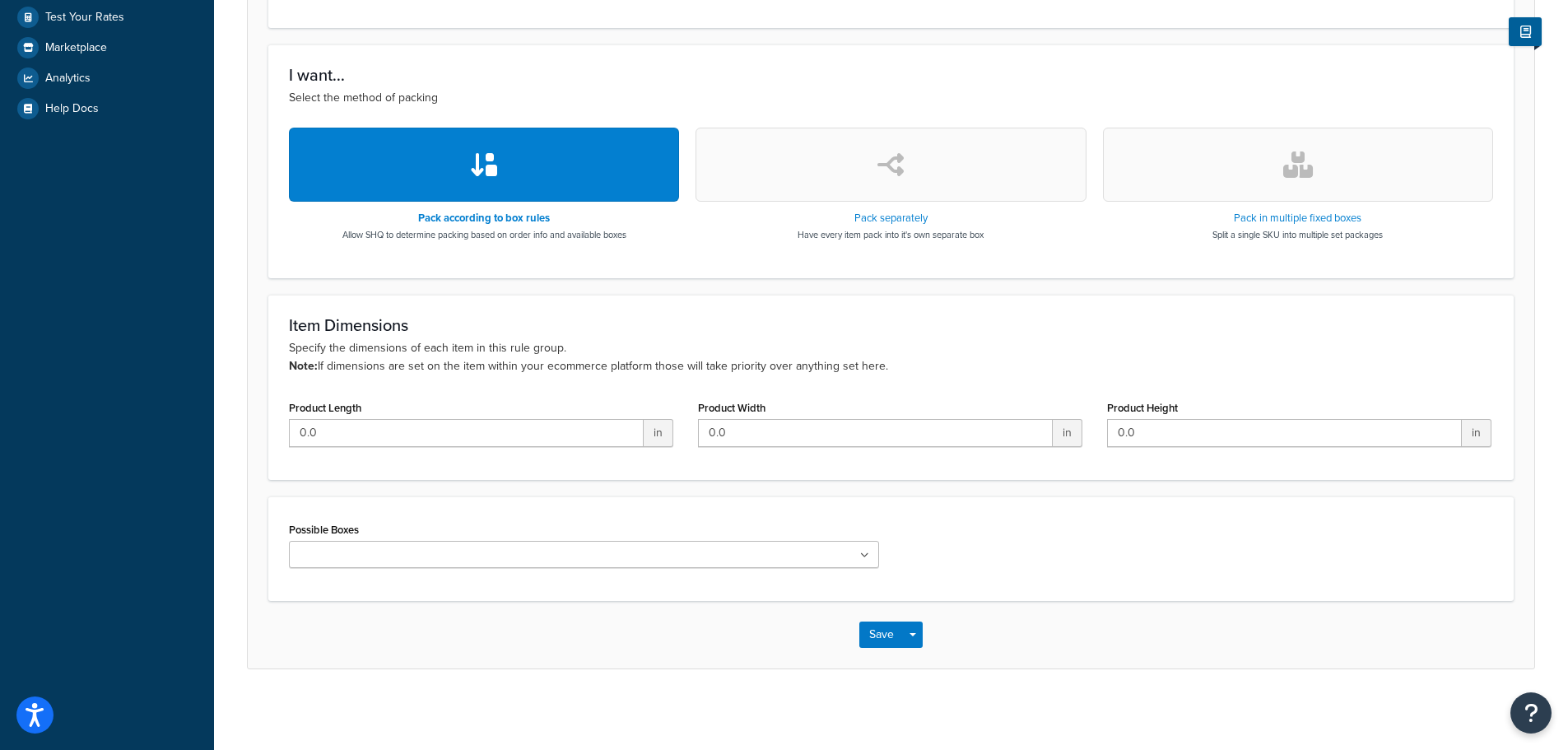
scroll to position [454, 0]
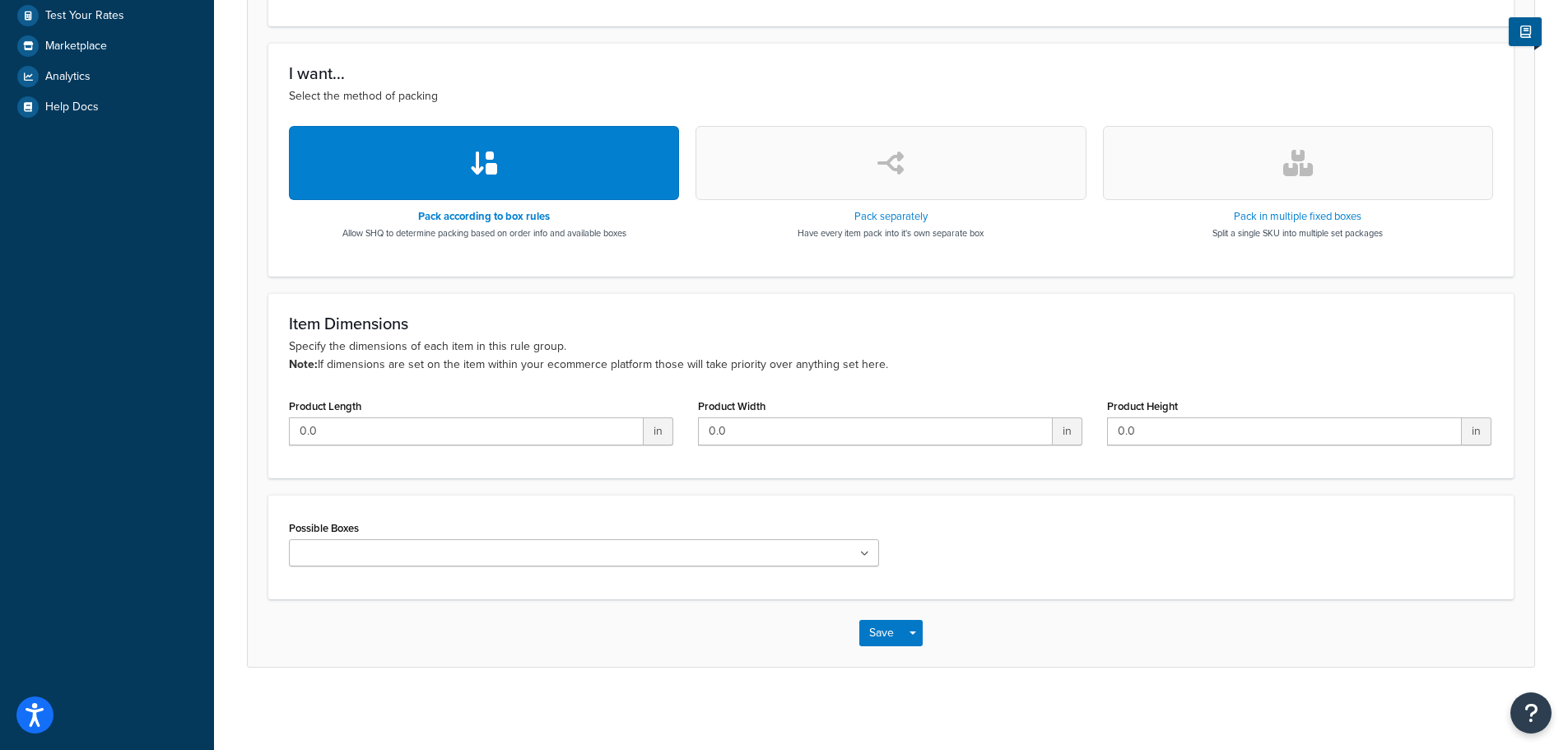
click at [908, 164] on button "button" at bounding box center [891, 163] width 391 height 74
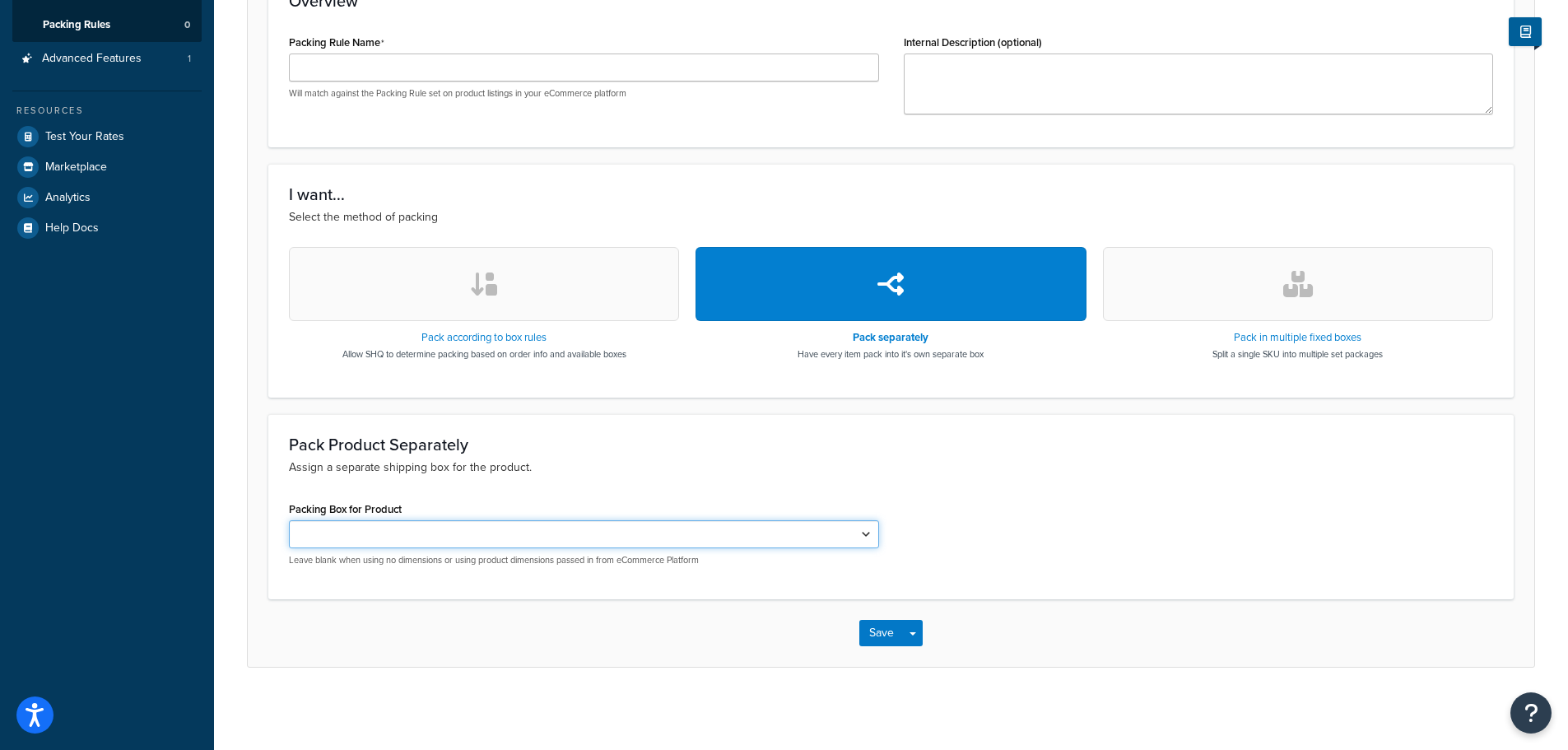
click at [396, 540] on select "Wheel Box" at bounding box center [584, 534] width 591 height 28
select select "737501"
click at [289, 520] on select "Wheel Box" at bounding box center [584, 534] width 591 height 28
click at [554, 463] on p "Assign a separate shipping box for the product." at bounding box center [891, 467] width 1204 height 18
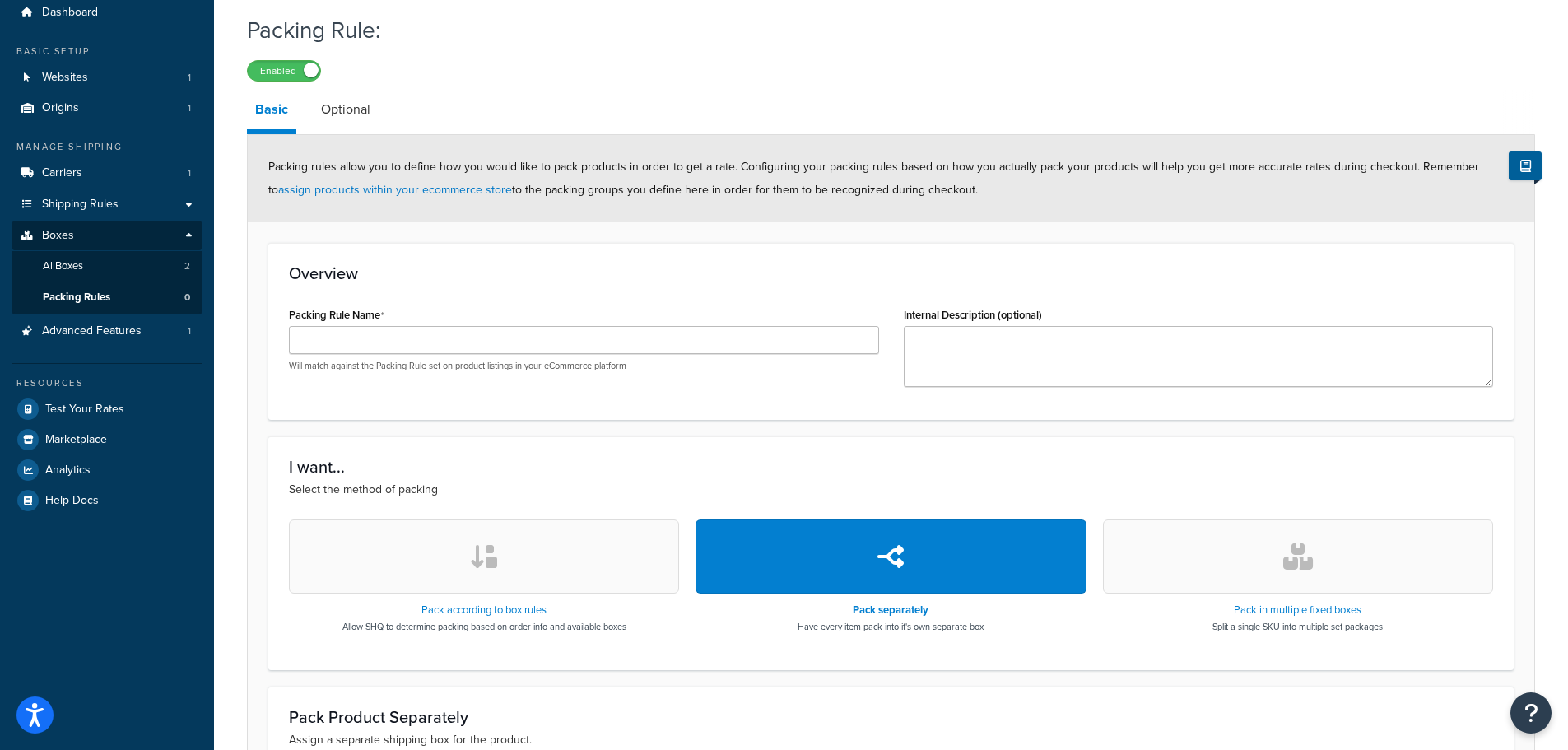
scroll to position [3, 0]
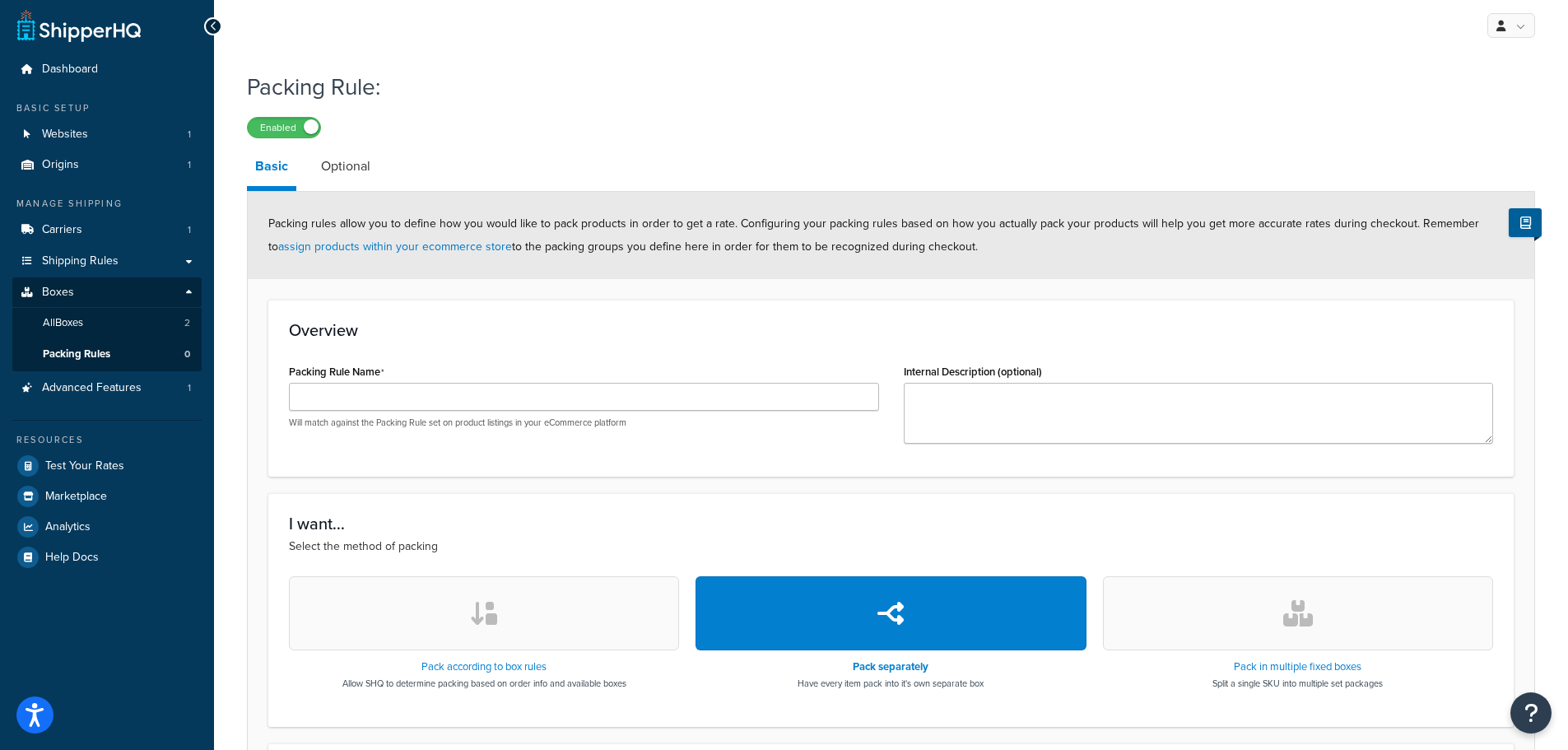
click at [507, 631] on button "button" at bounding box center [484, 614] width 391 height 74
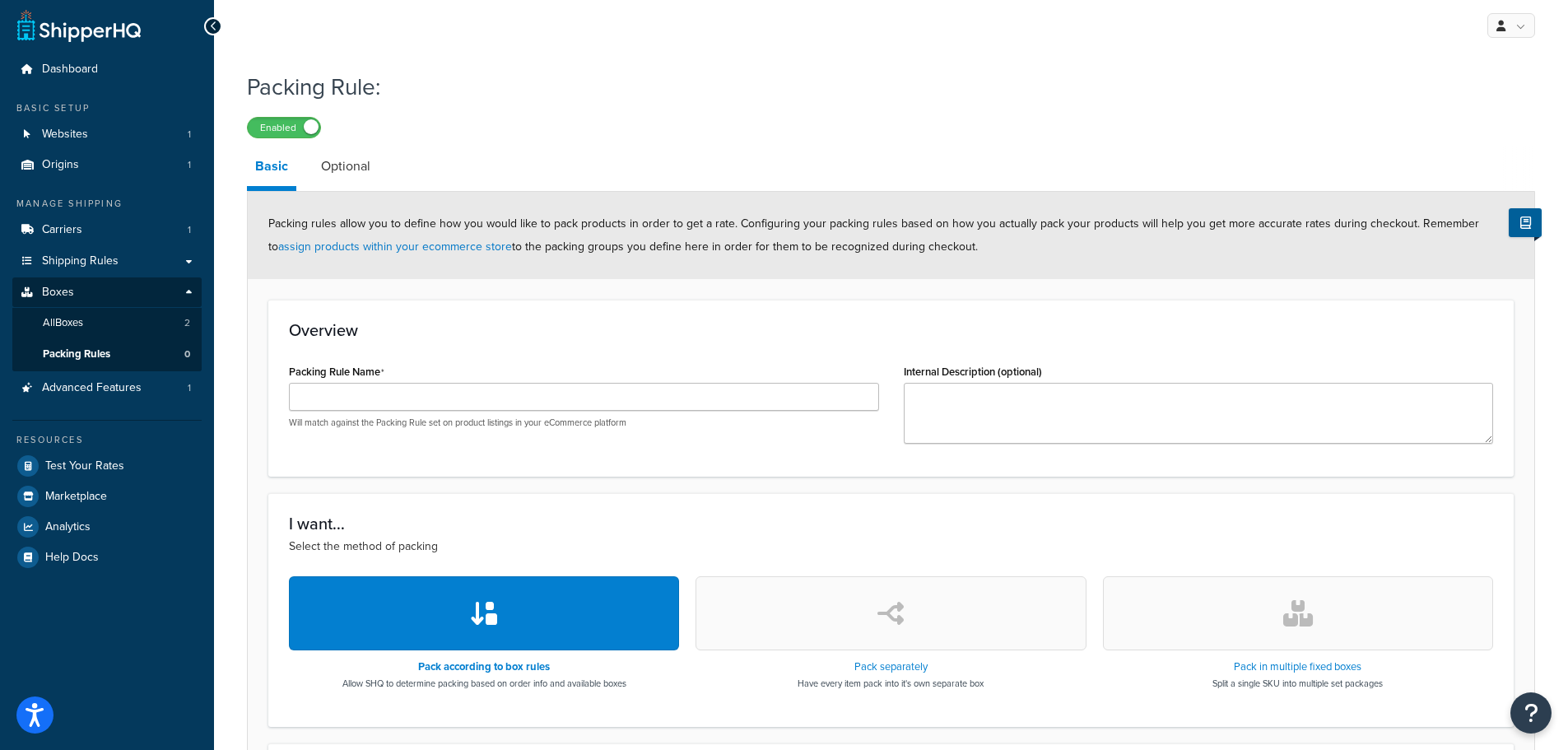
click at [1275, 610] on button "button" at bounding box center [1298, 614] width 391 height 74
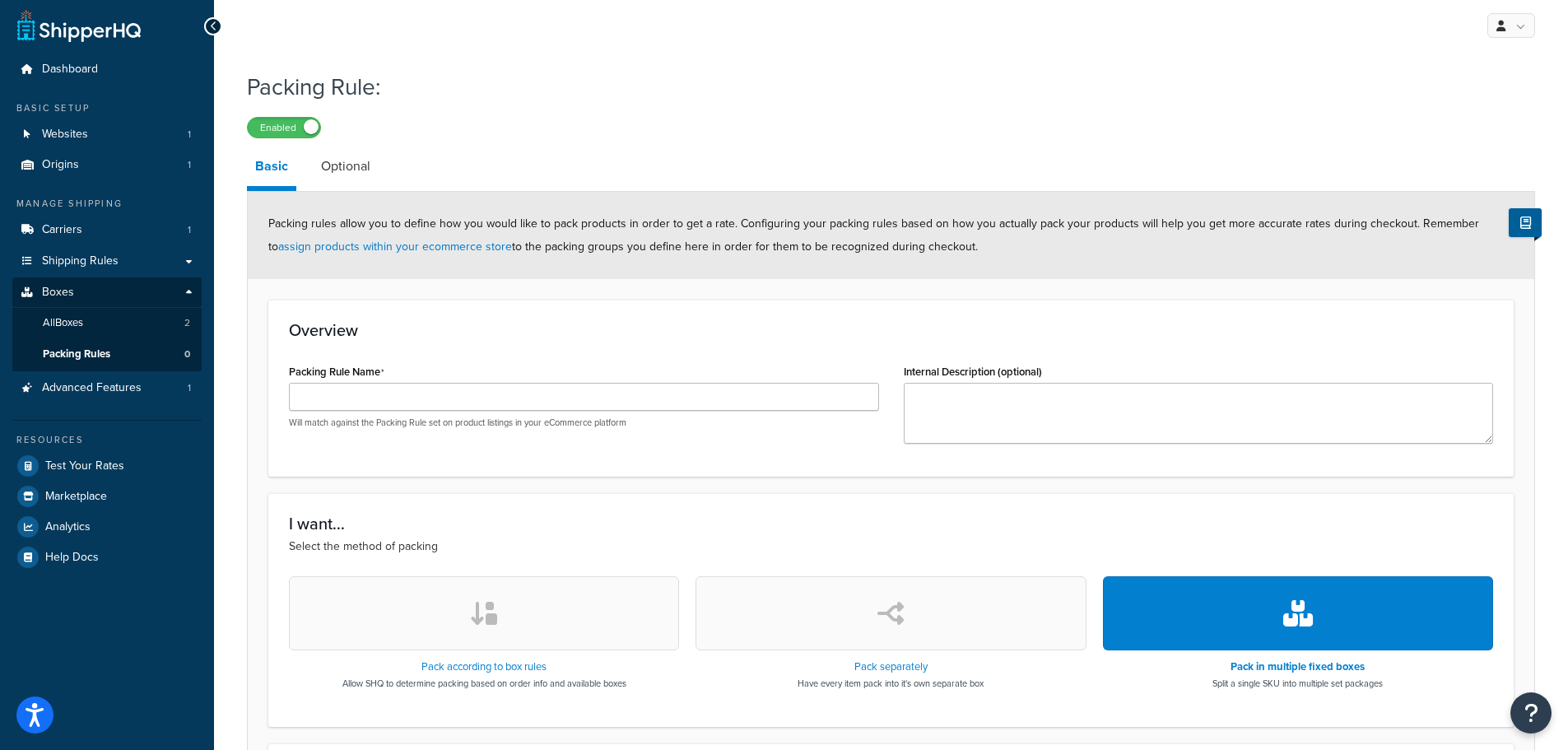
drag, startPoint x: 351, startPoint y: 172, endPoint x: 322, endPoint y: 167, distance: 29.4
click at [351, 172] on link "Optional" at bounding box center [345, 166] width 66 height 39
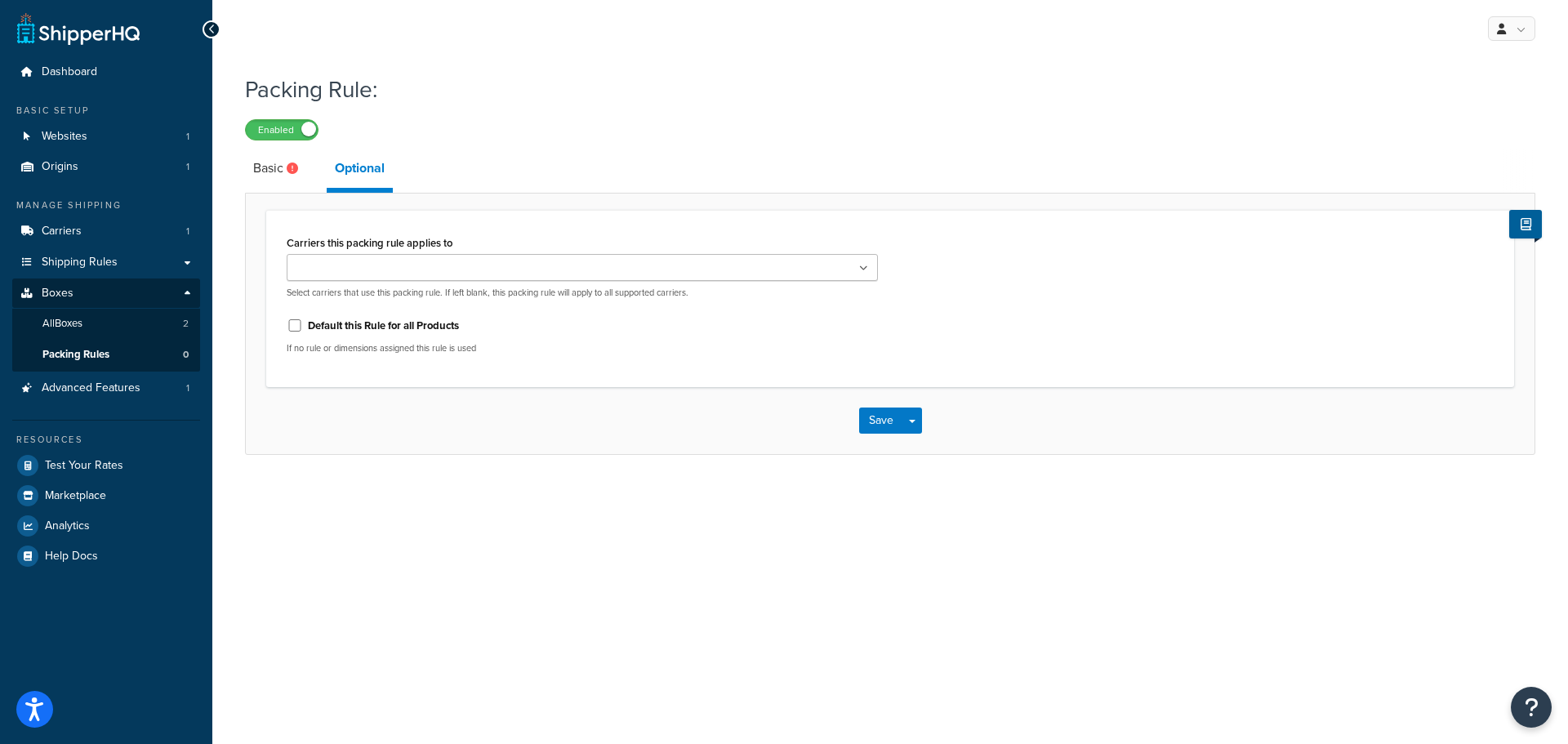
click at [477, 262] on ul at bounding box center [582, 268] width 592 height 27
click at [558, 231] on div "Carriers this packing rule applies to FedEx Select carriers that use this packi…" at bounding box center [890, 299] width 1248 height 178
click at [598, 339] on div "Default this Rule for all Products If no rule or dimensions assigned this rule …" at bounding box center [582, 333] width 592 height 43
click at [267, 171] on link "Basic" at bounding box center [277, 167] width 65 height 39
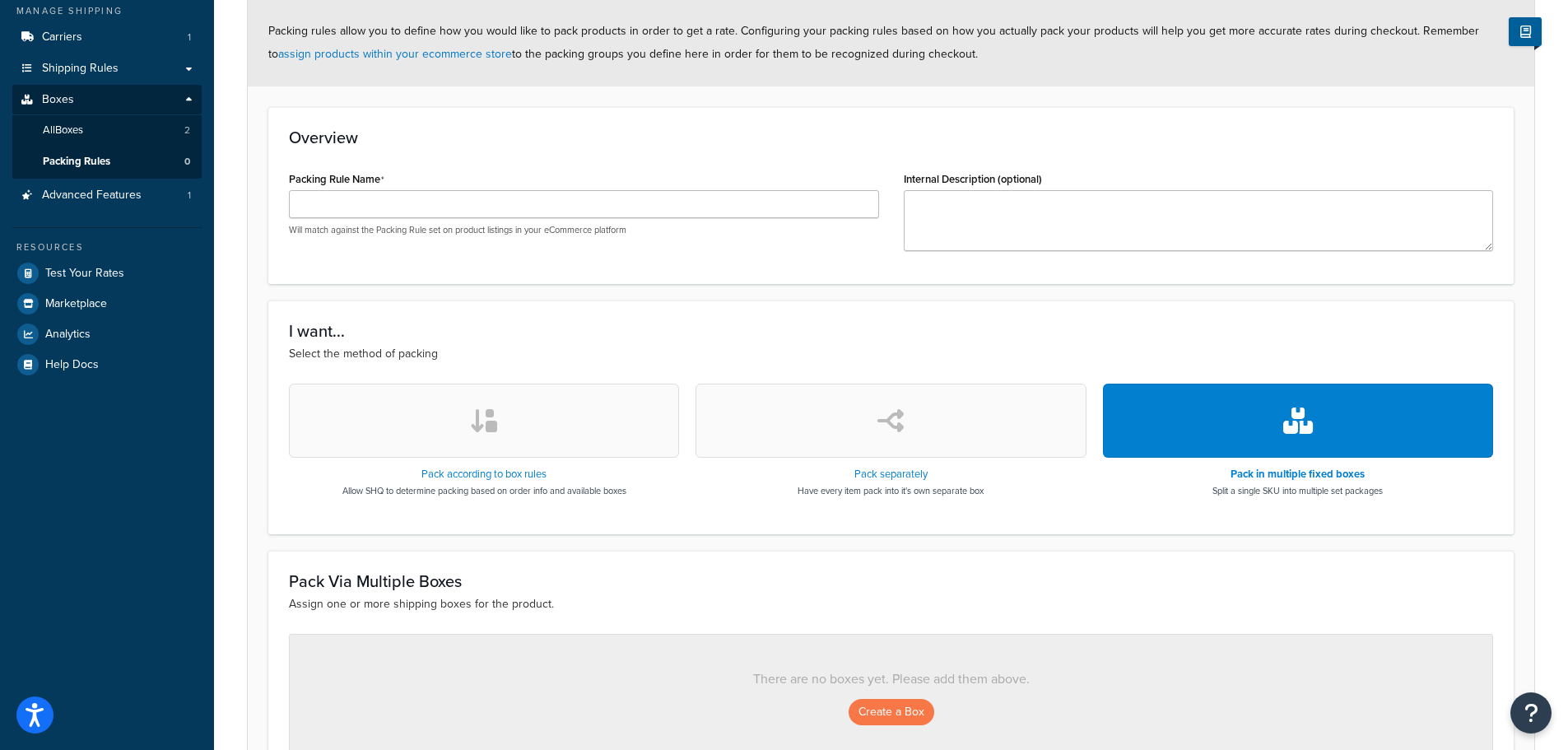
scroll to position [330, 0]
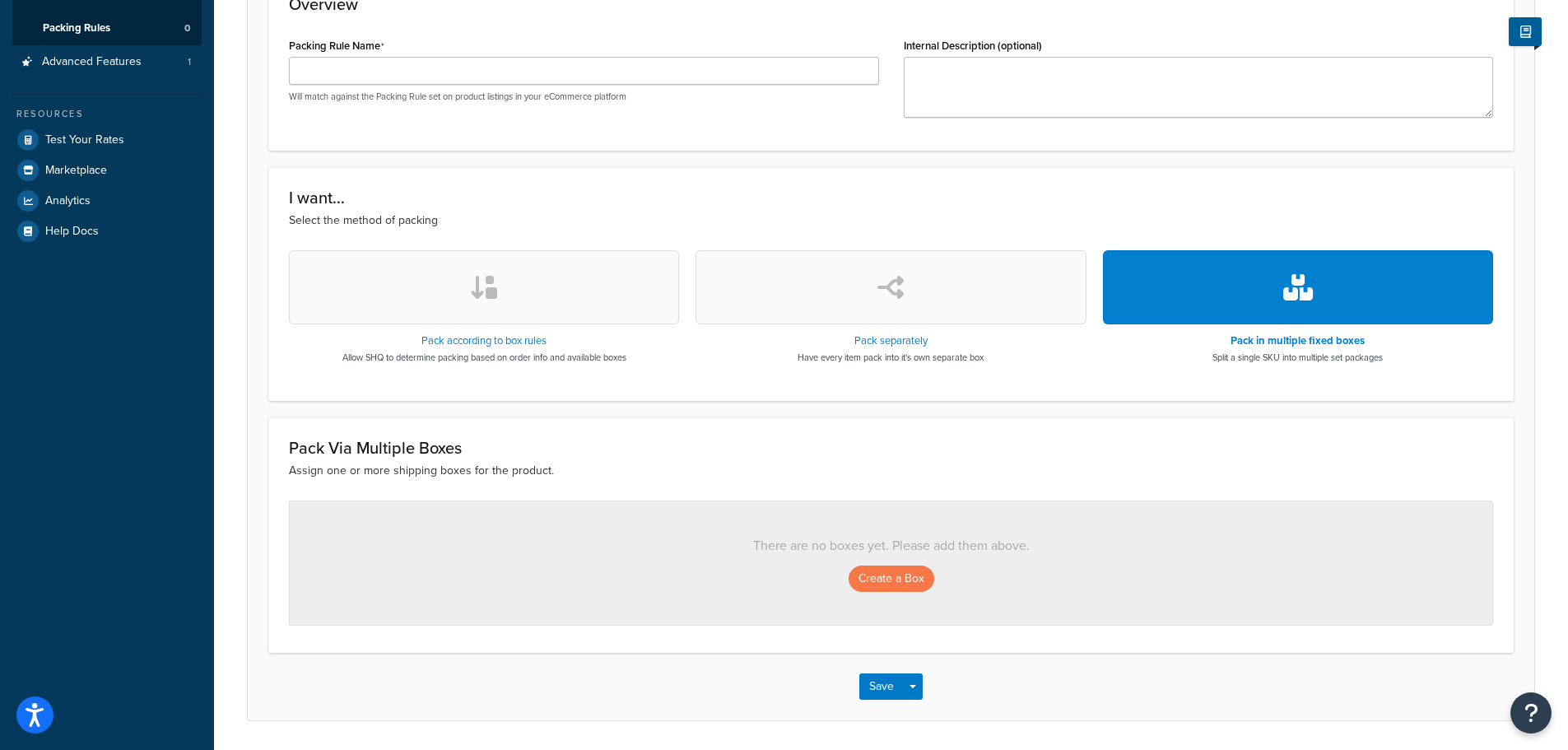
click at [681, 574] on div "Create a Box" at bounding box center [891, 579] width 1136 height 27
click at [895, 296] on icon "button" at bounding box center [891, 288] width 27 height 27
select select "737501"
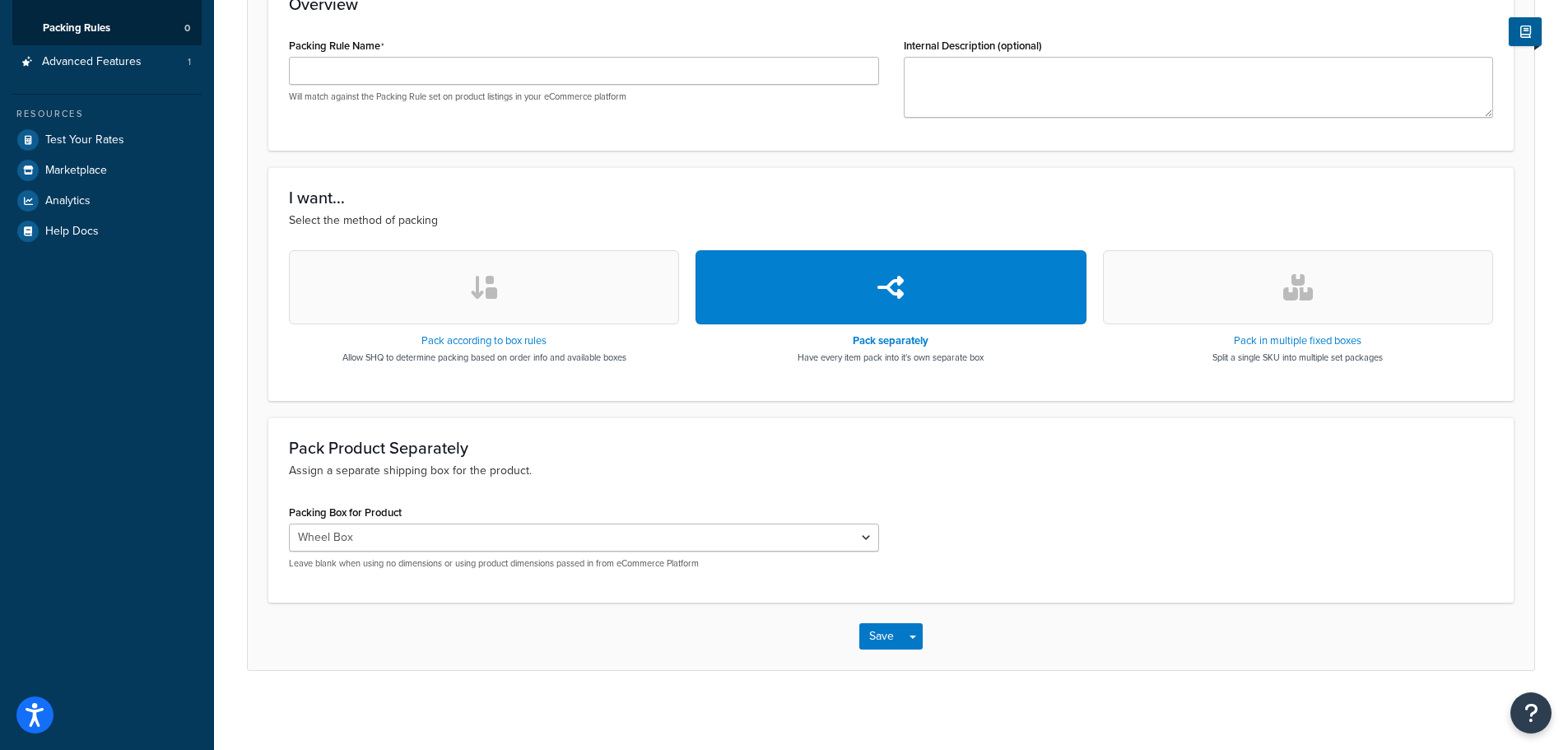
click at [638, 480] on div "Pack Product Separately Assign a separate shipping box for the product. Packing…" at bounding box center [891, 510] width 1245 height 185
click at [760, 80] on input "Packing Rule Name" at bounding box center [584, 71] width 591 height 28
type input "Wheels"
click at [874, 231] on div "I want... Select the method of packing Pack according to box rules Allow SHQ to…" at bounding box center [891, 283] width 1245 height 233
click at [883, 639] on button "Save" at bounding box center [881, 637] width 45 height 27
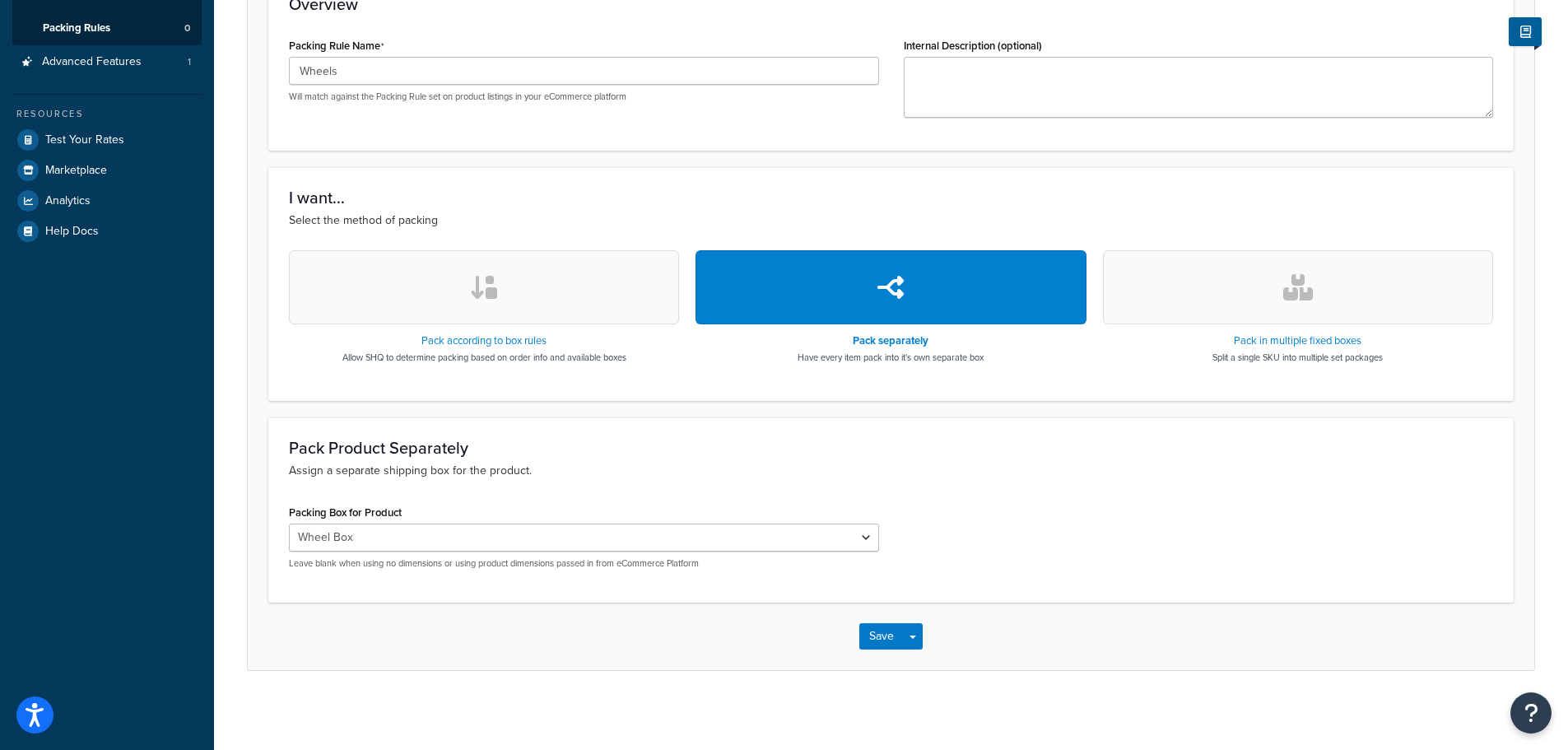
scroll to position [0, 0]
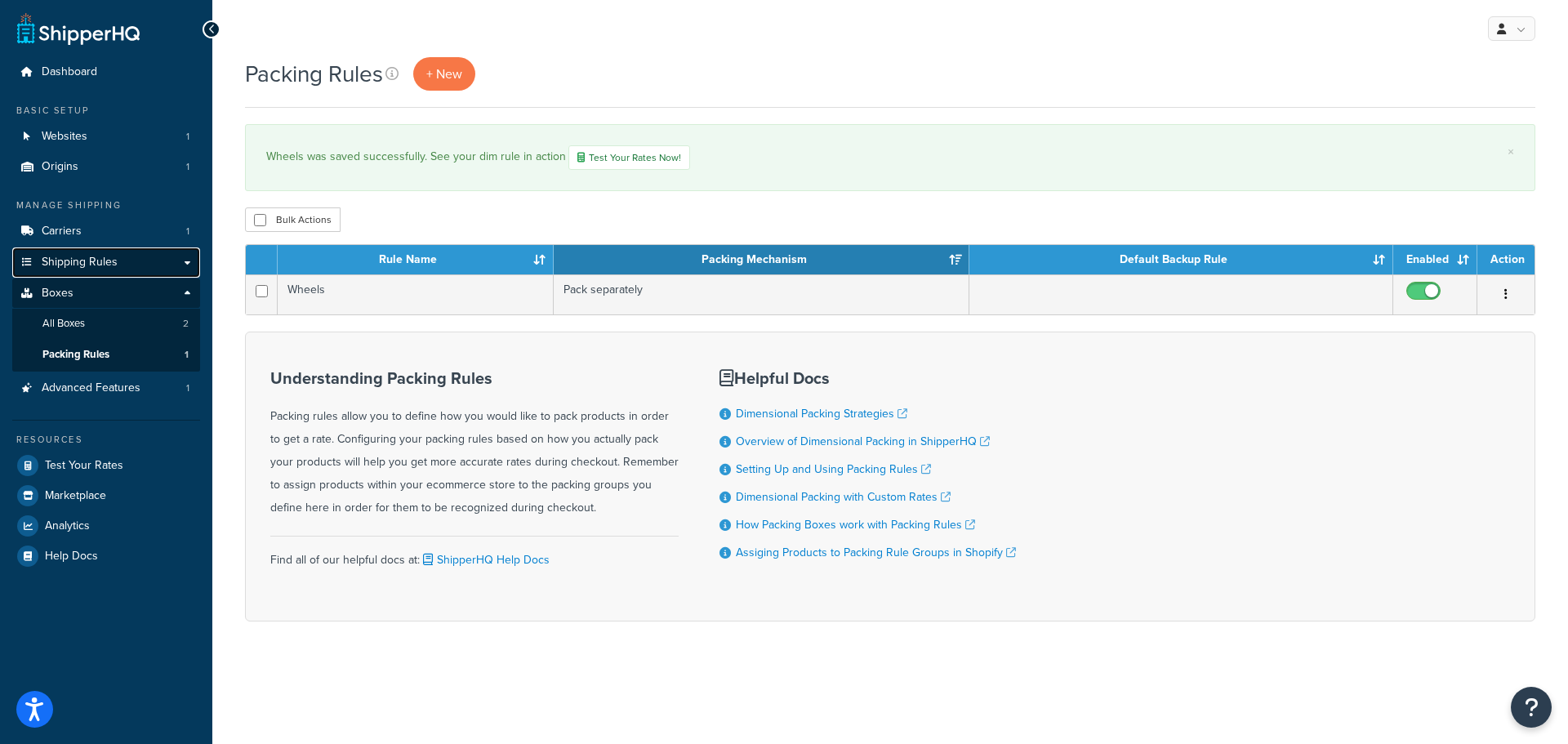
click at [183, 257] on link "Shipping Rules" at bounding box center [106, 263] width 188 height 30
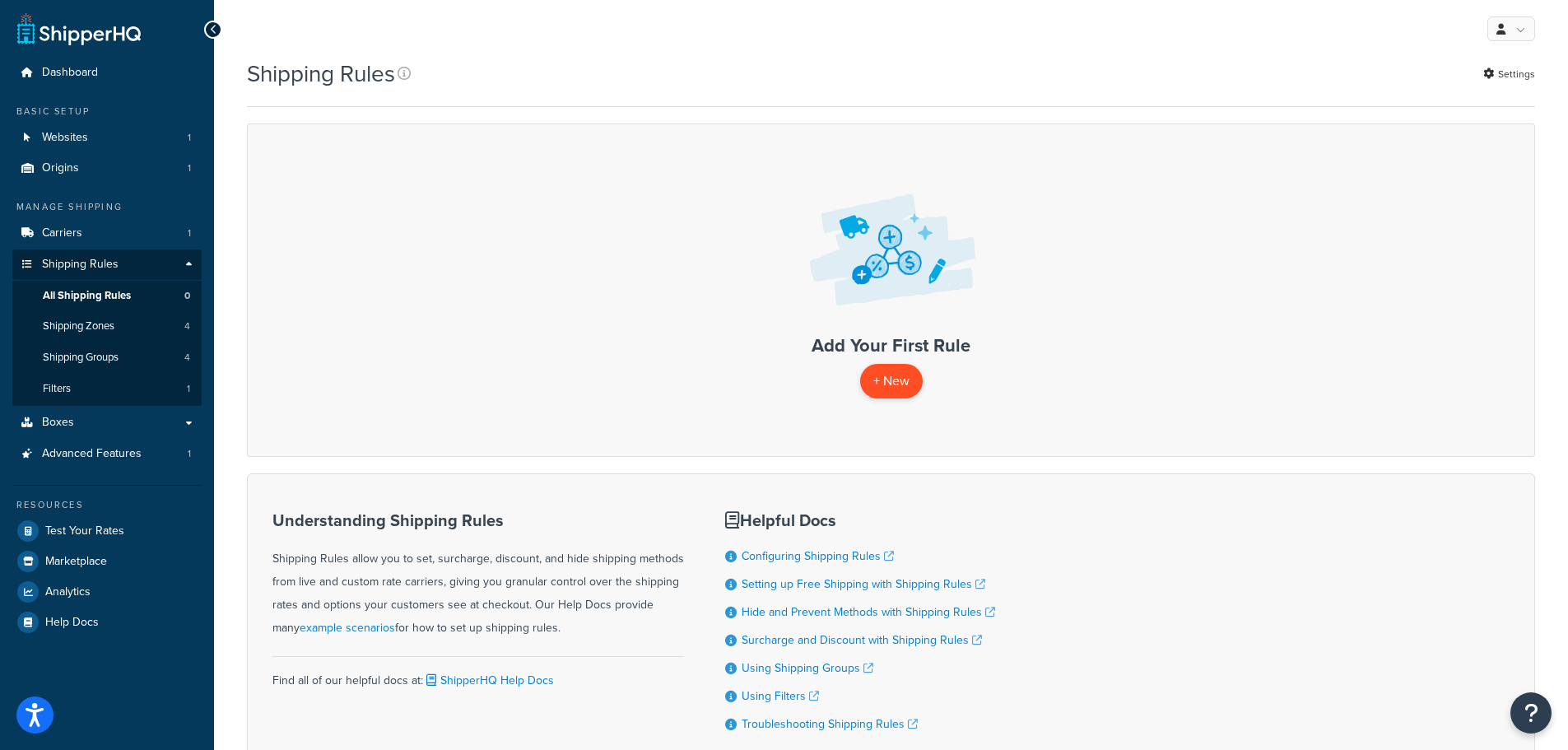
click at [897, 375] on p "+ New" at bounding box center [892, 380] width 63 height 33
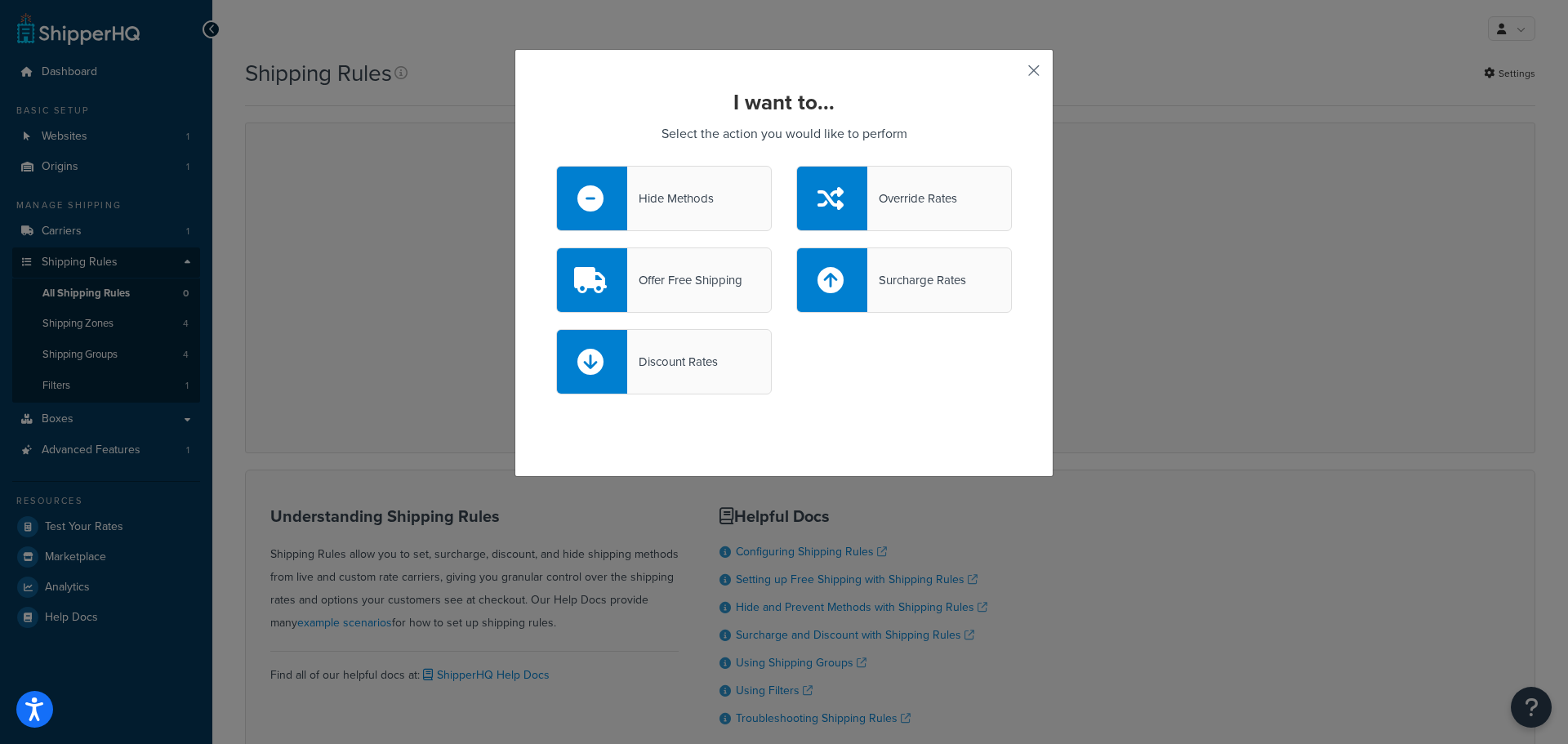
click at [1012, 75] on button "button" at bounding box center [1009, 77] width 4 height 4
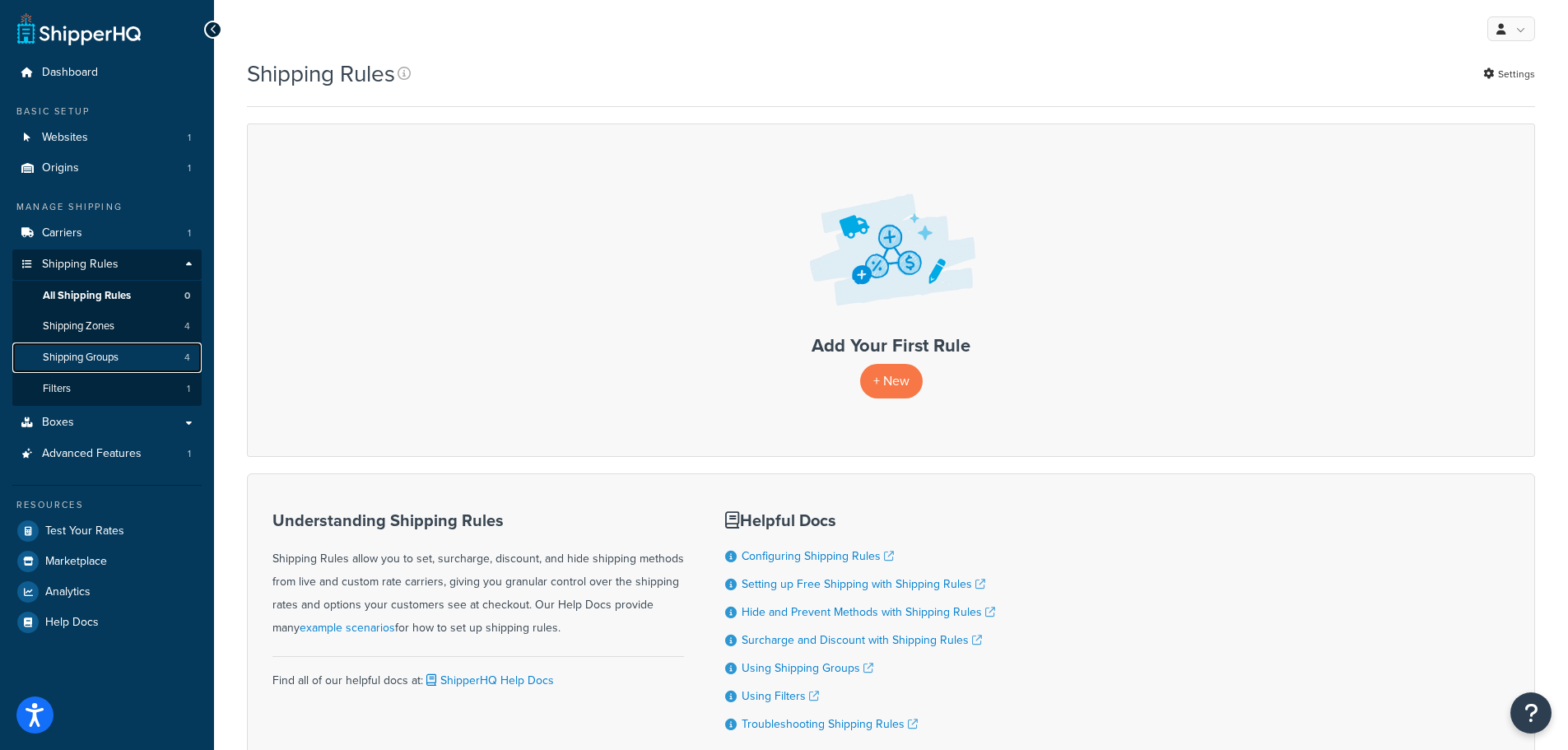
click at [151, 362] on link "Shipping Groups 4" at bounding box center [107, 357] width 190 height 30
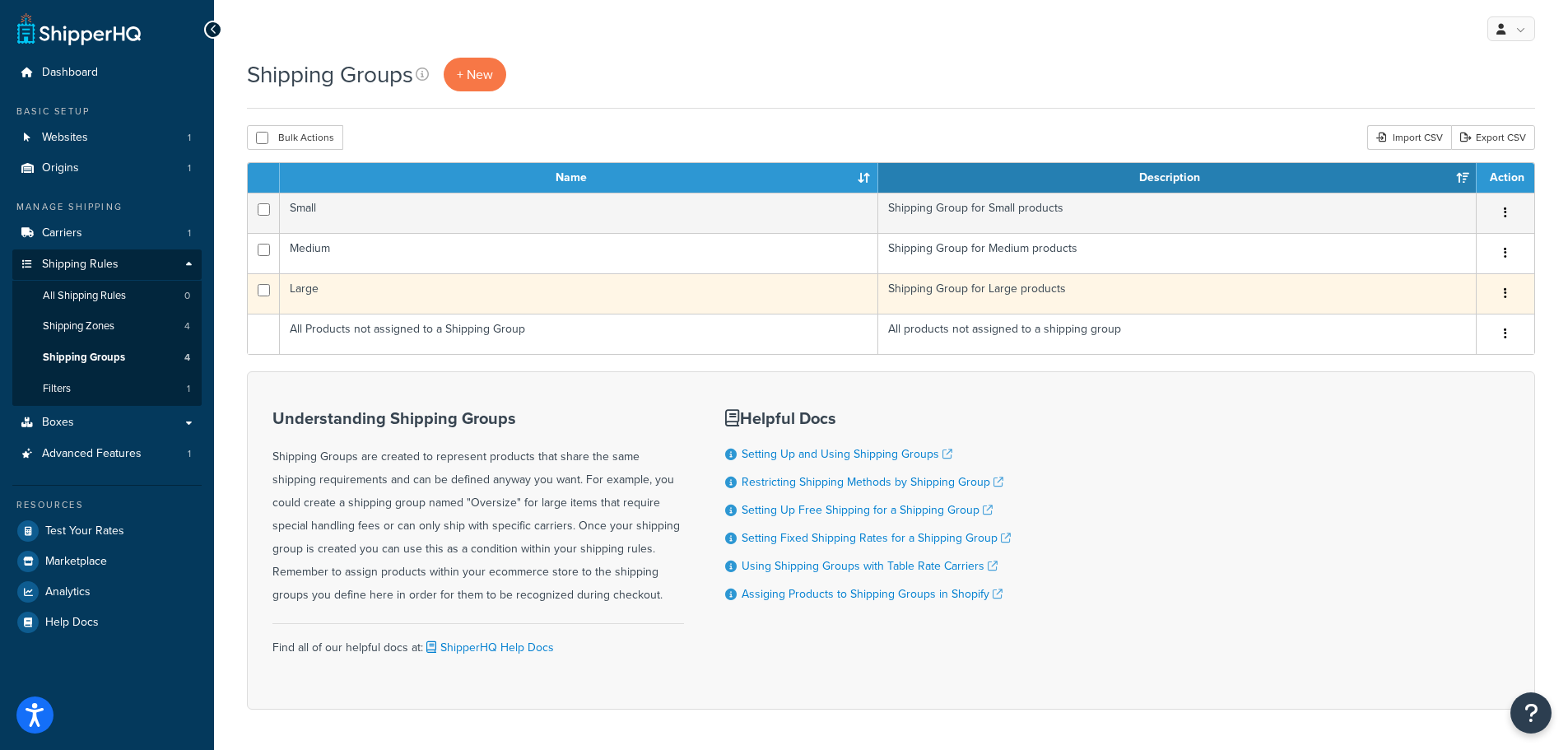
click at [324, 294] on td "Large" at bounding box center [579, 294] width 598 height 40
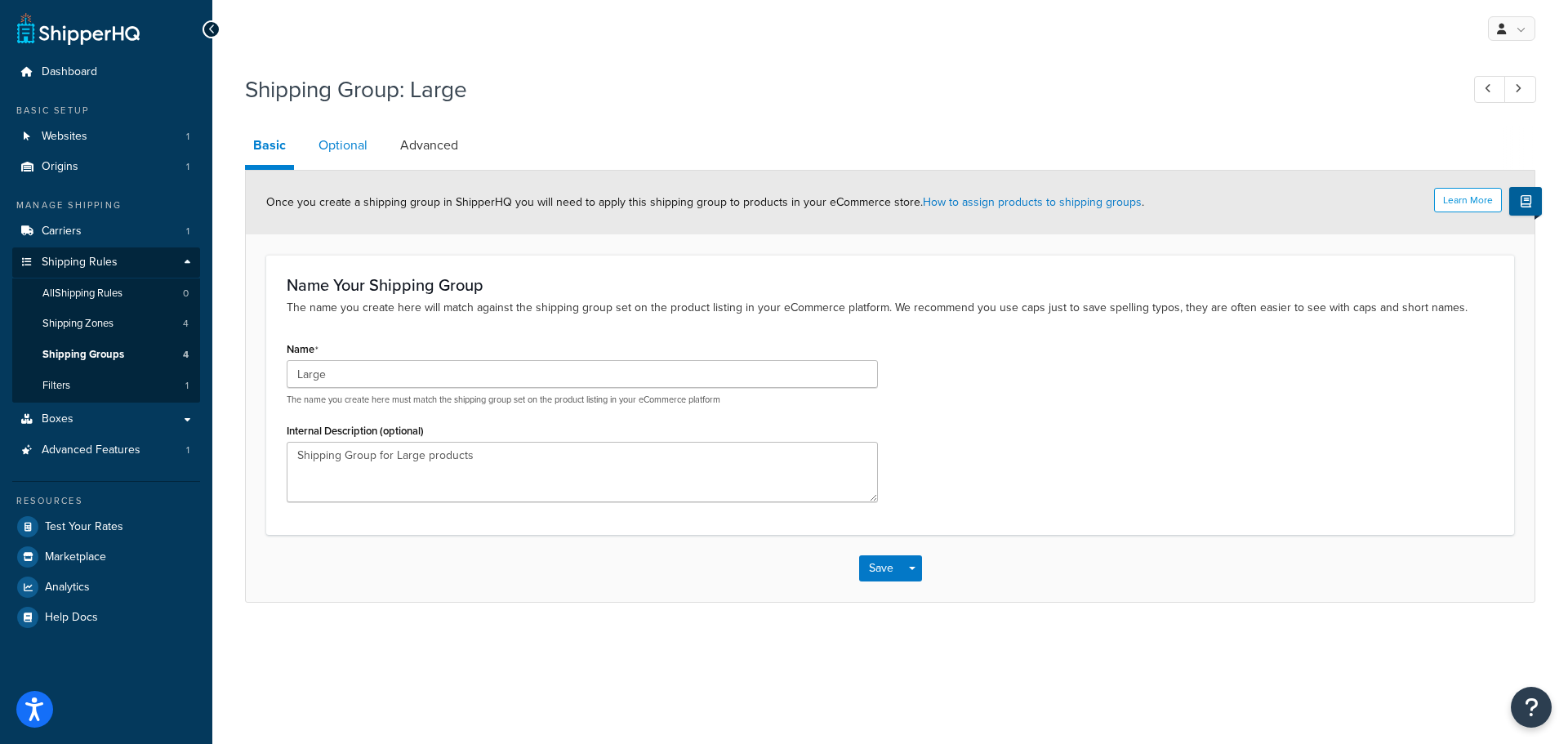
click at [340, 148] on link "Optional" at bounding box center [342, 145] width 65 height 39
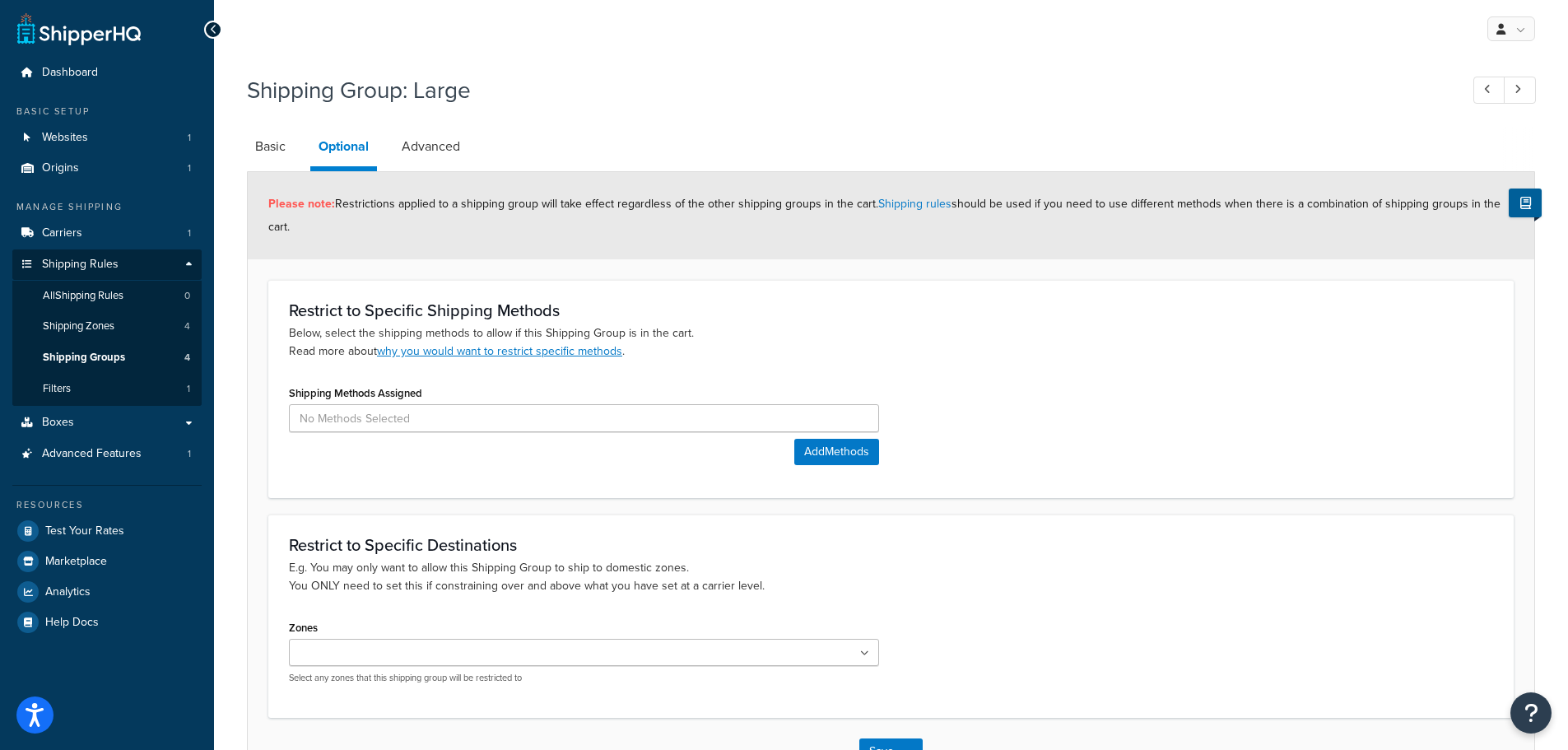
click at [1159, 429] on div "Shipping Methods Assigned Add Methods" at bounding box center [891, 429] width 1229 height 96
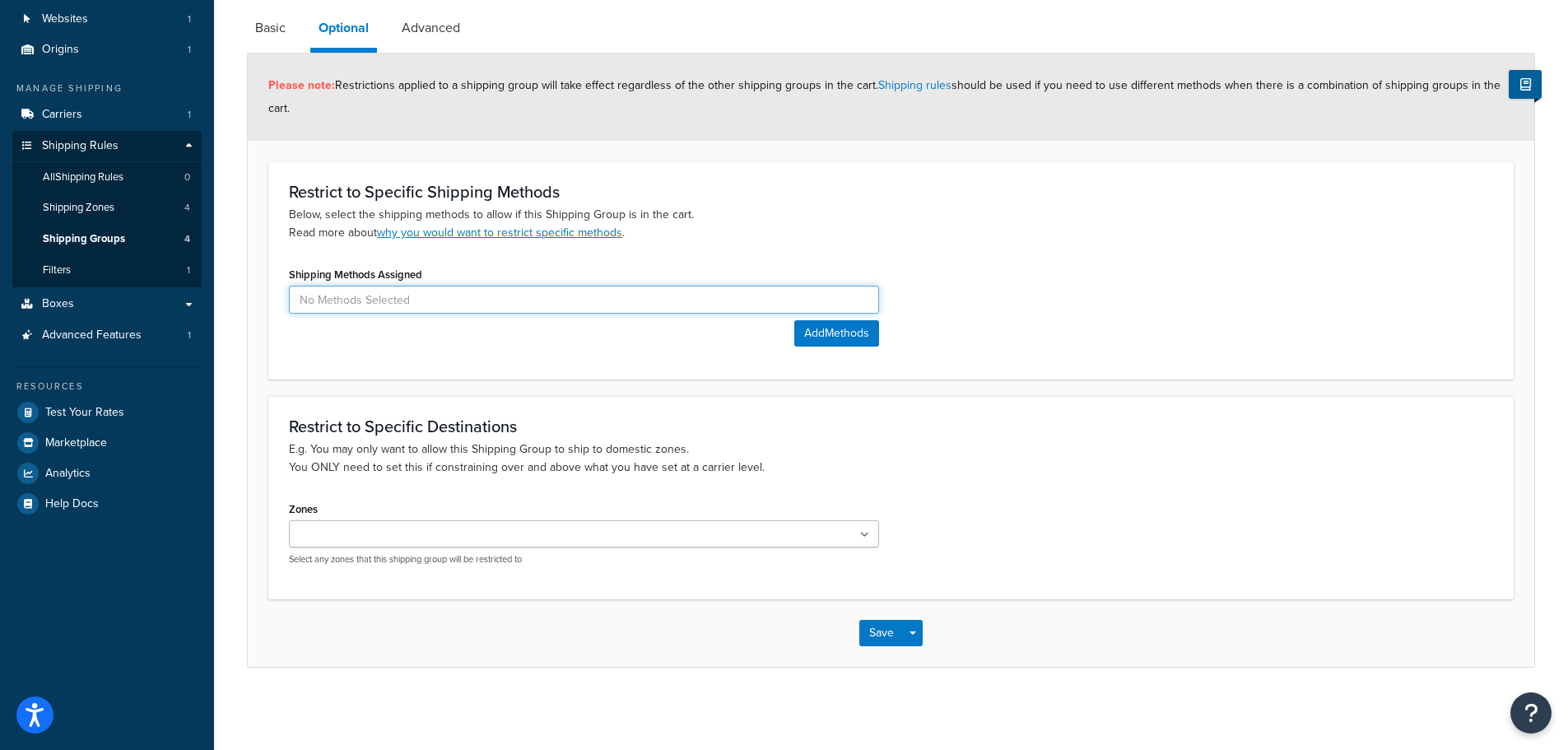
click at [420, 294] on input at bounding box center [584, 299] width 591 height 28
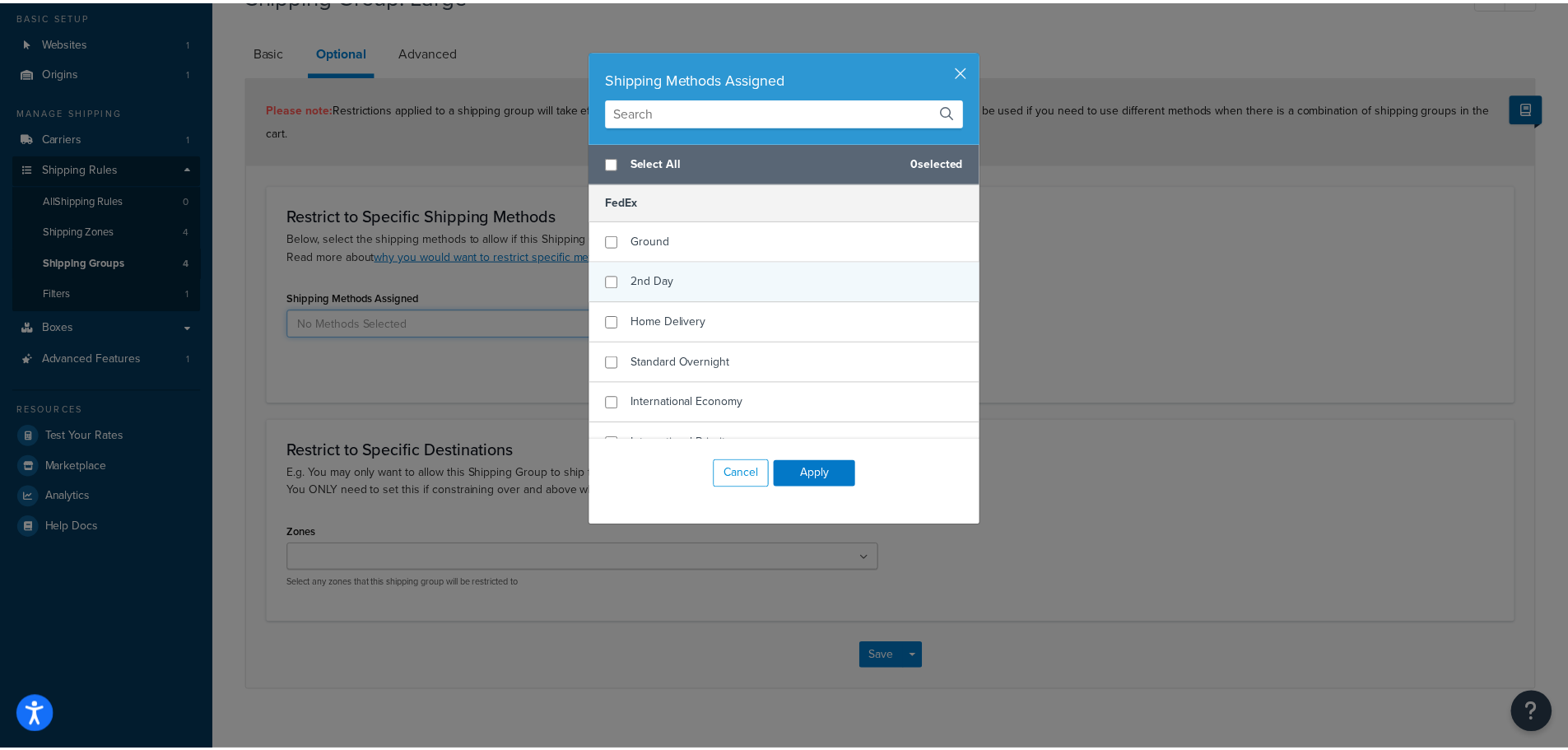
scroll to position [23, 0]
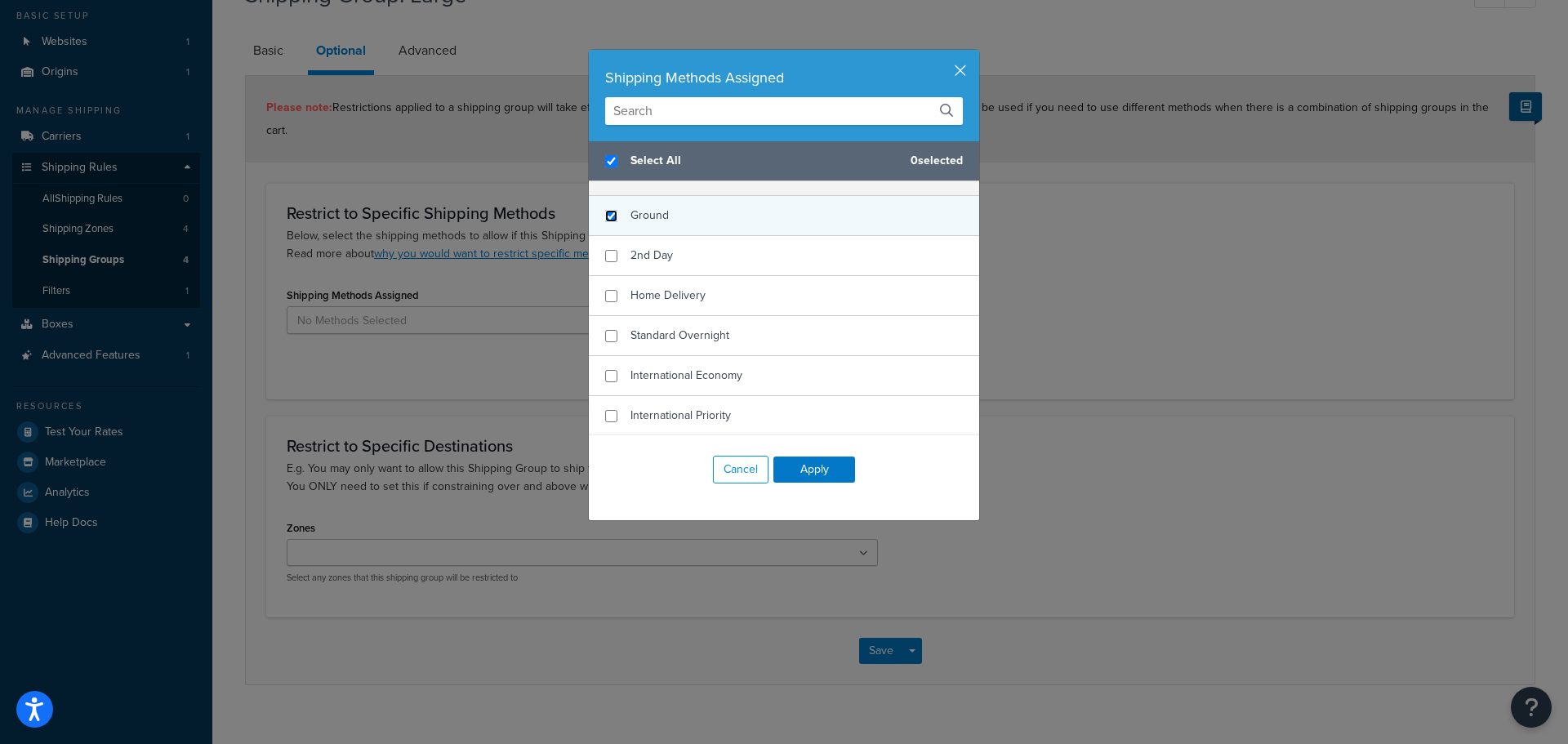
checkbox input "true"
click at [608, 220] on input "checkbox" at bounding box center [611, 216] width 12 height 12
checkbox input "true"
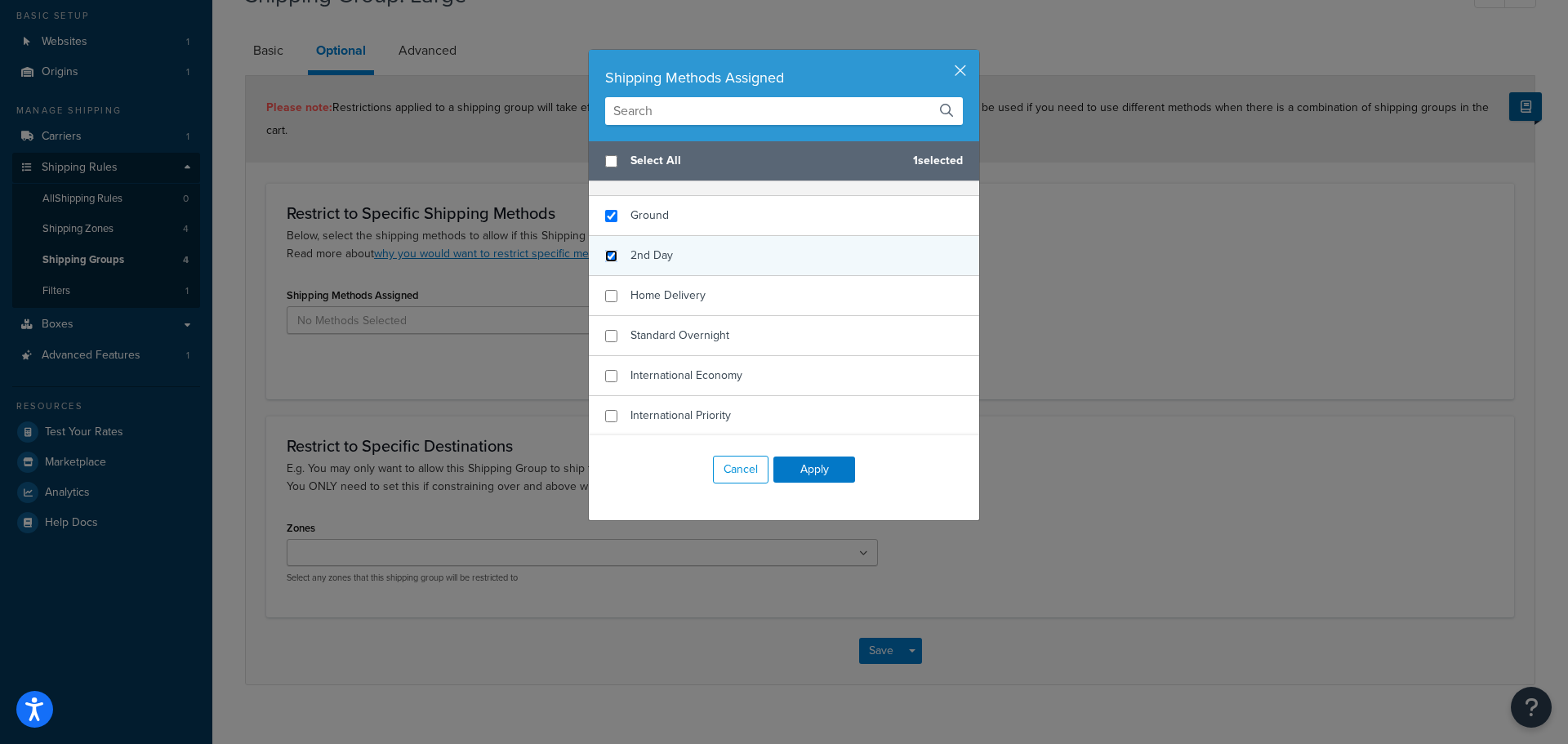
checkbox input "false"
click at [605, 251] on input "checkbox" at bounding box center [611, 255] width 12 height 12
checkbox input "true"
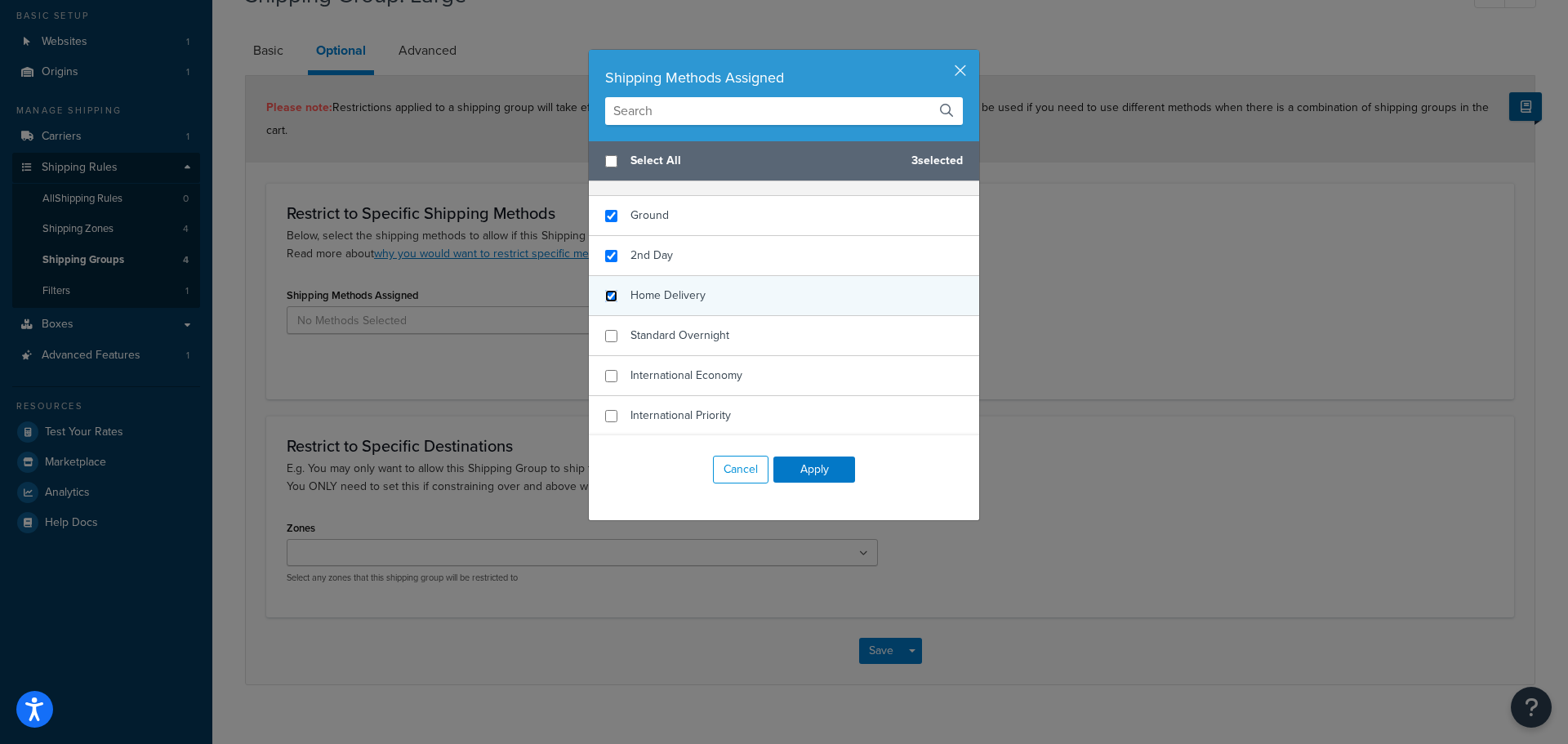
click at [605, 299] on input "checkbox" at bounding box center [611, 296] width 12 height 12
checkbox input "true"
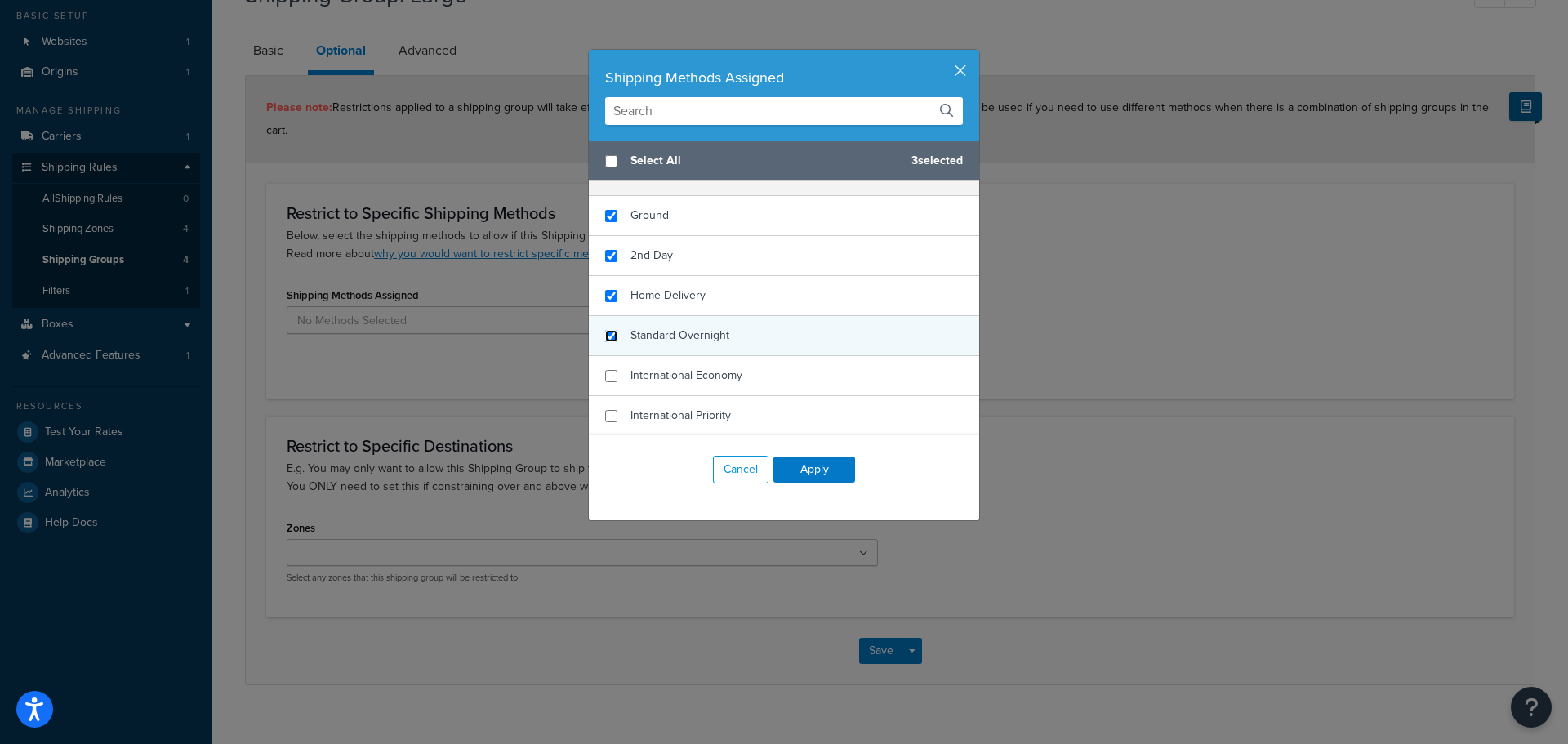
click at [605, 334] on input "checkbox" at bounding box center [611, 336] width 12 height 12
checkbox input "true"
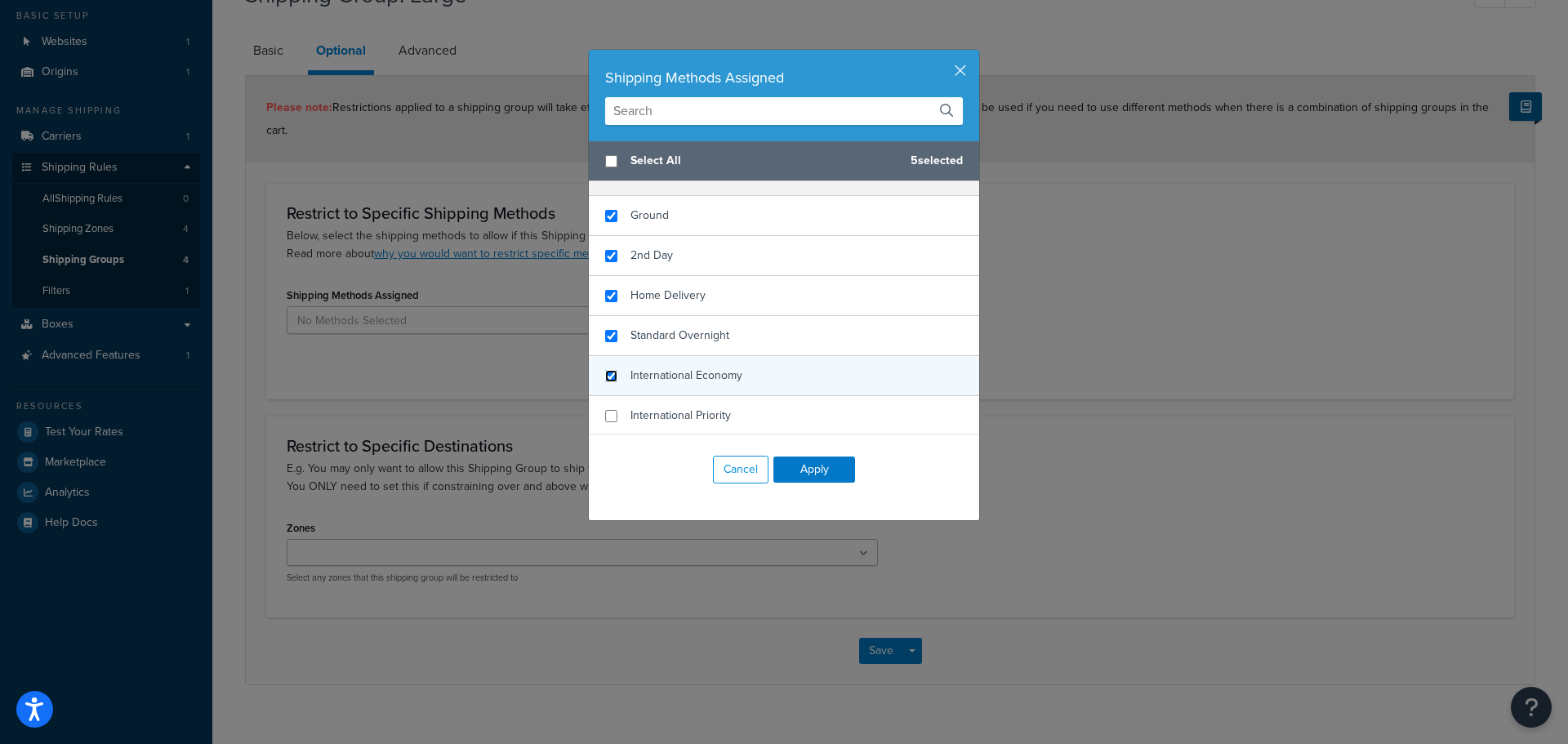
click at [605, 373] on input "checkbox" at bounding box center [611, 375] width 12 height 12
checkbox input "true"
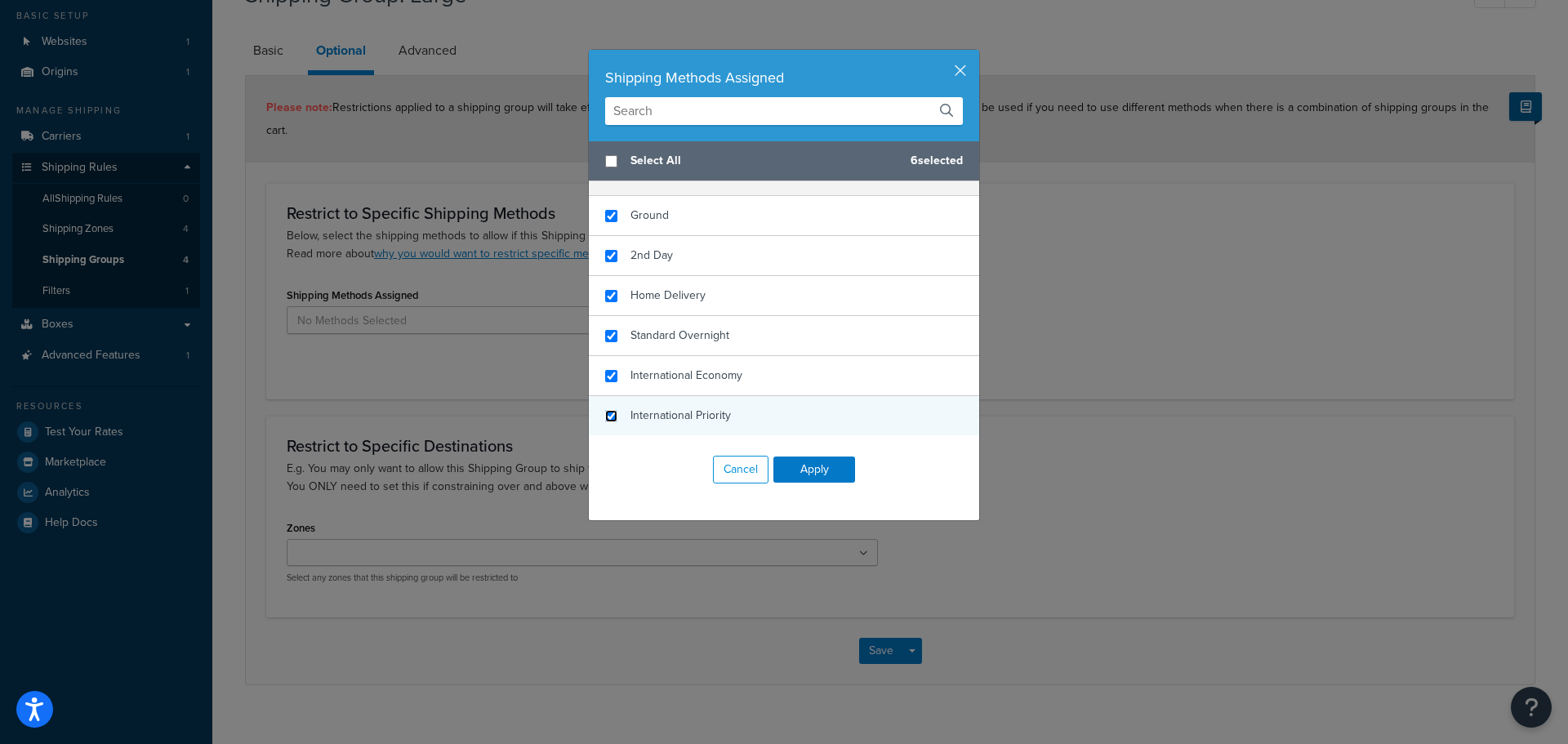
click at [607, 414] on input "checkbox" at bounding box center [611, 416] width 12 height 12
checkbox input "true"
click at [826, 479] on button "Apply" at bounding box center [814, 470] width 81 height 26
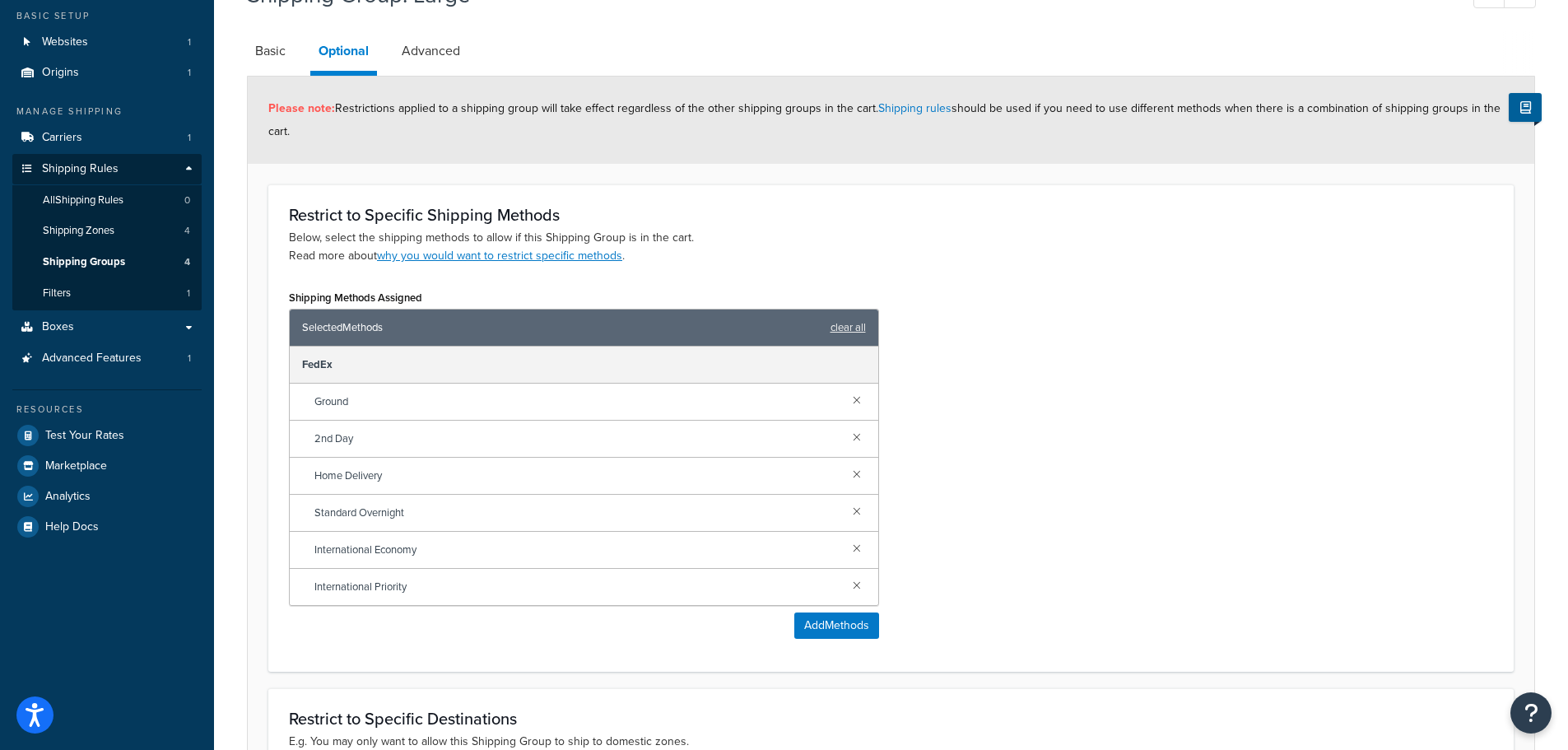
click at [1130, 492] on div "Shipping Methods Assigned Selected Methods clear all FedEx Ground 2nd Day Home …" at bounding box center [891, 469] width 1229 height 366
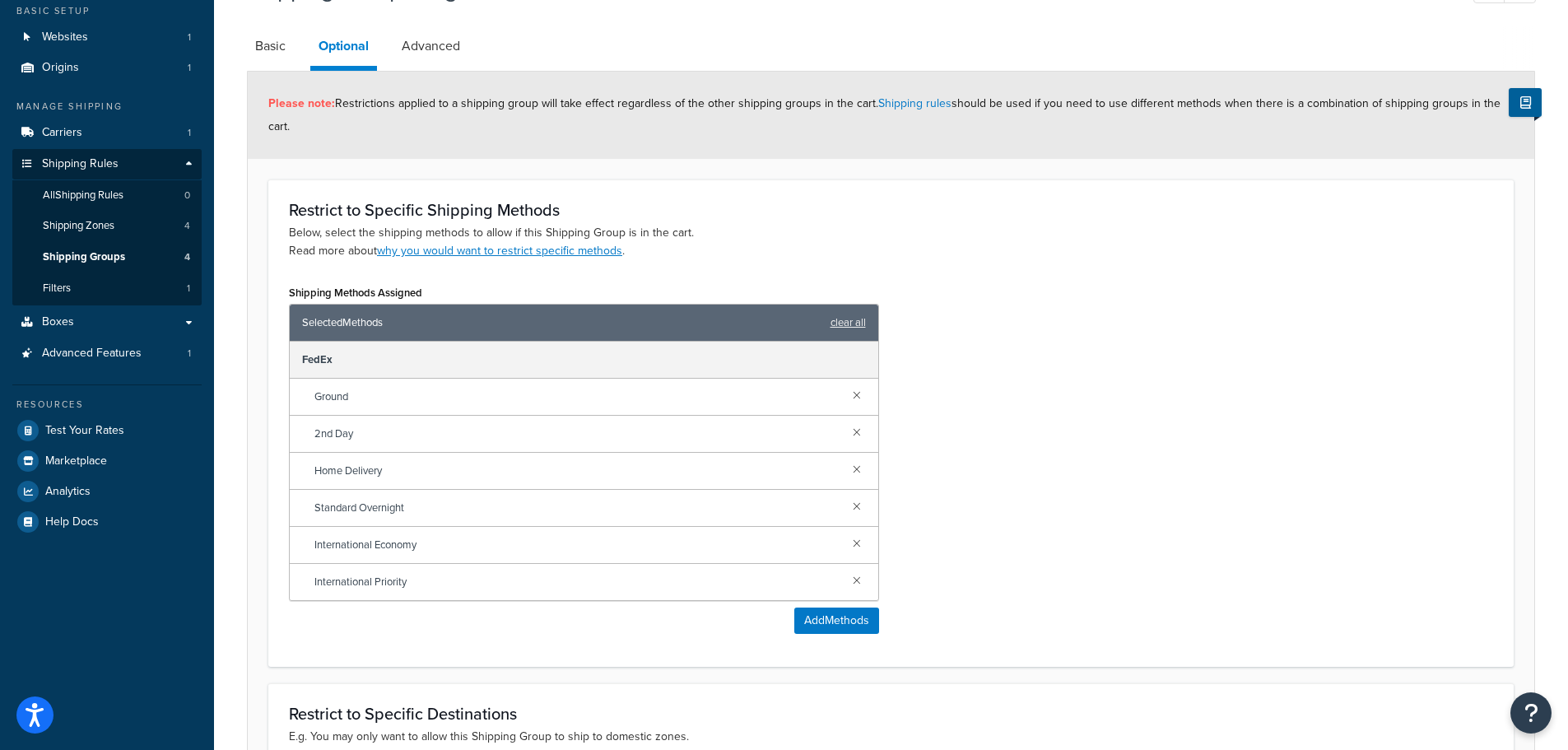
scroll to position [388, 0]
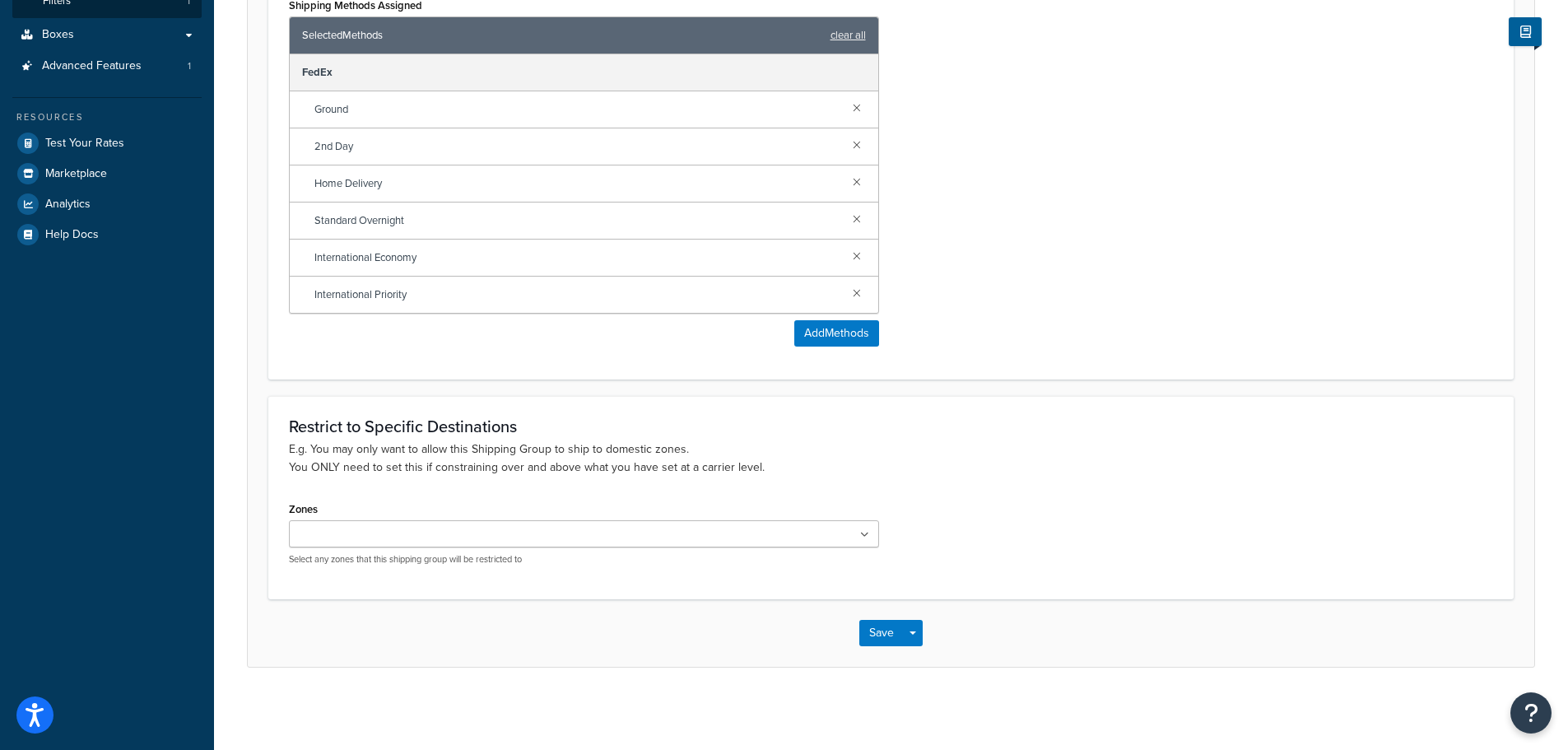
click at [840, 532] on ul at bounding box center [584, 534] width 591 height 28
click at [1051, 469] on p "E.g. You may only want to allow this Shipping Group to ship to domestic zones. …" at bounding box center [891, 458] width 1204 height 36
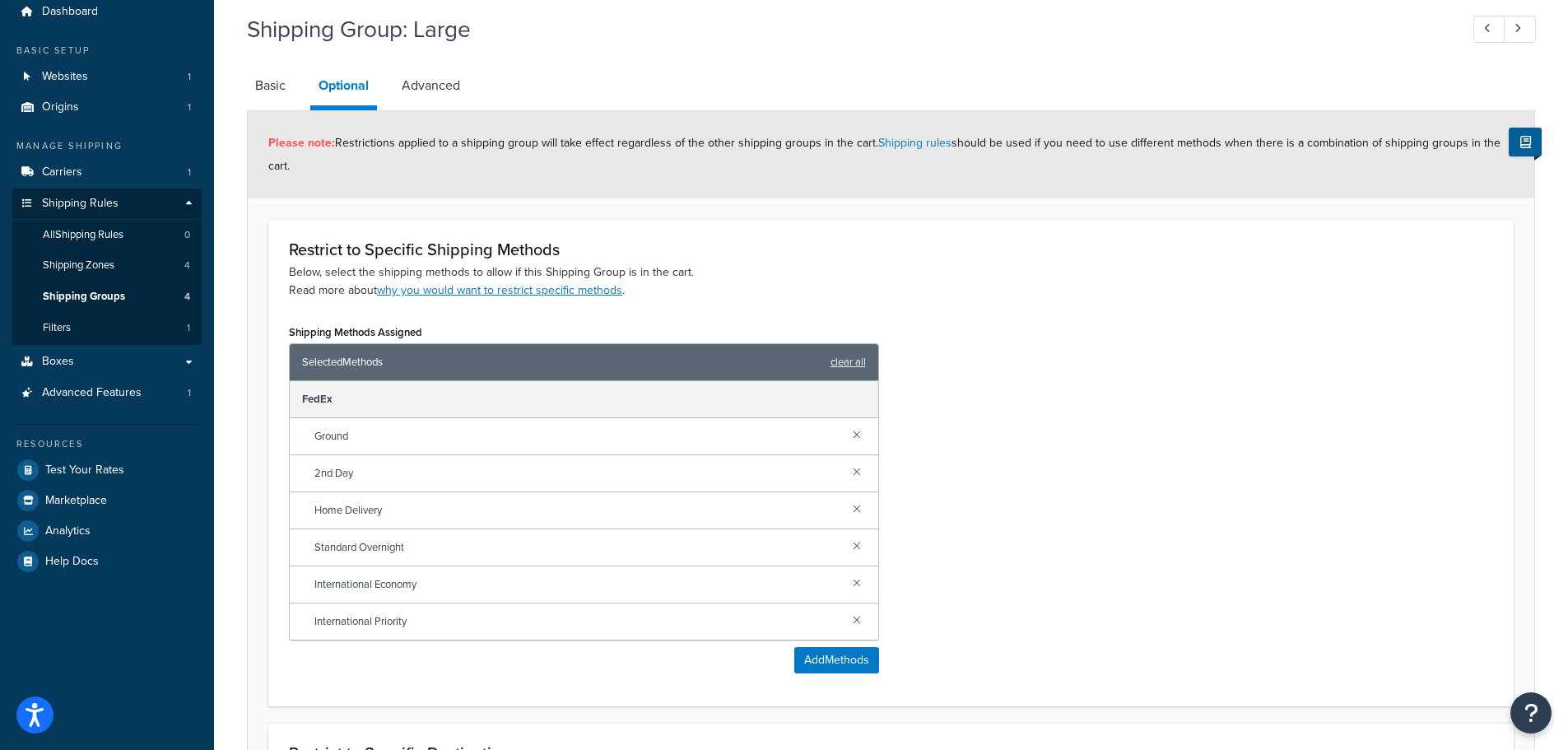
scroll to position [58, 0]
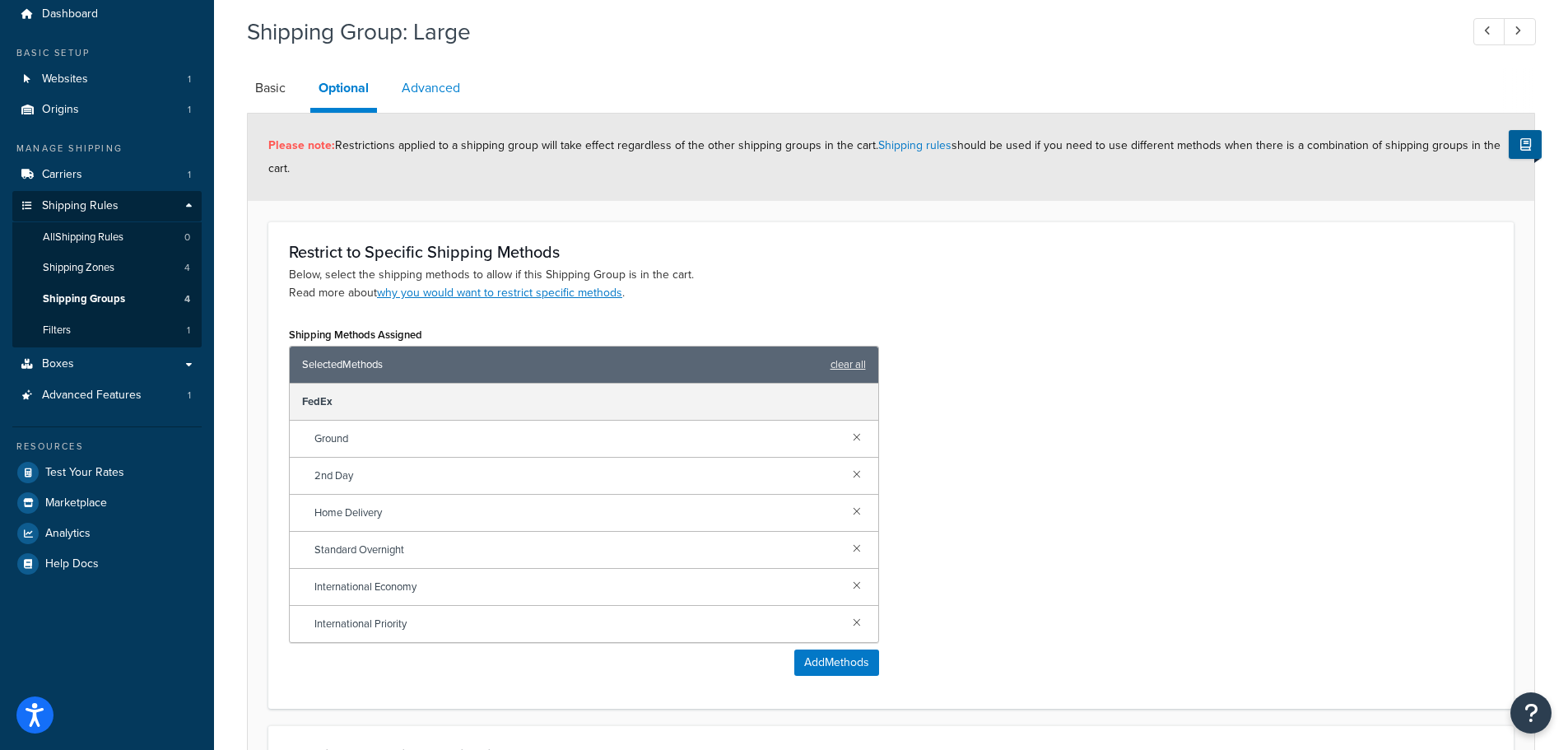
click at [449, 81] on link "Advanced" at bounding box center [431, 88] width 75 height 39
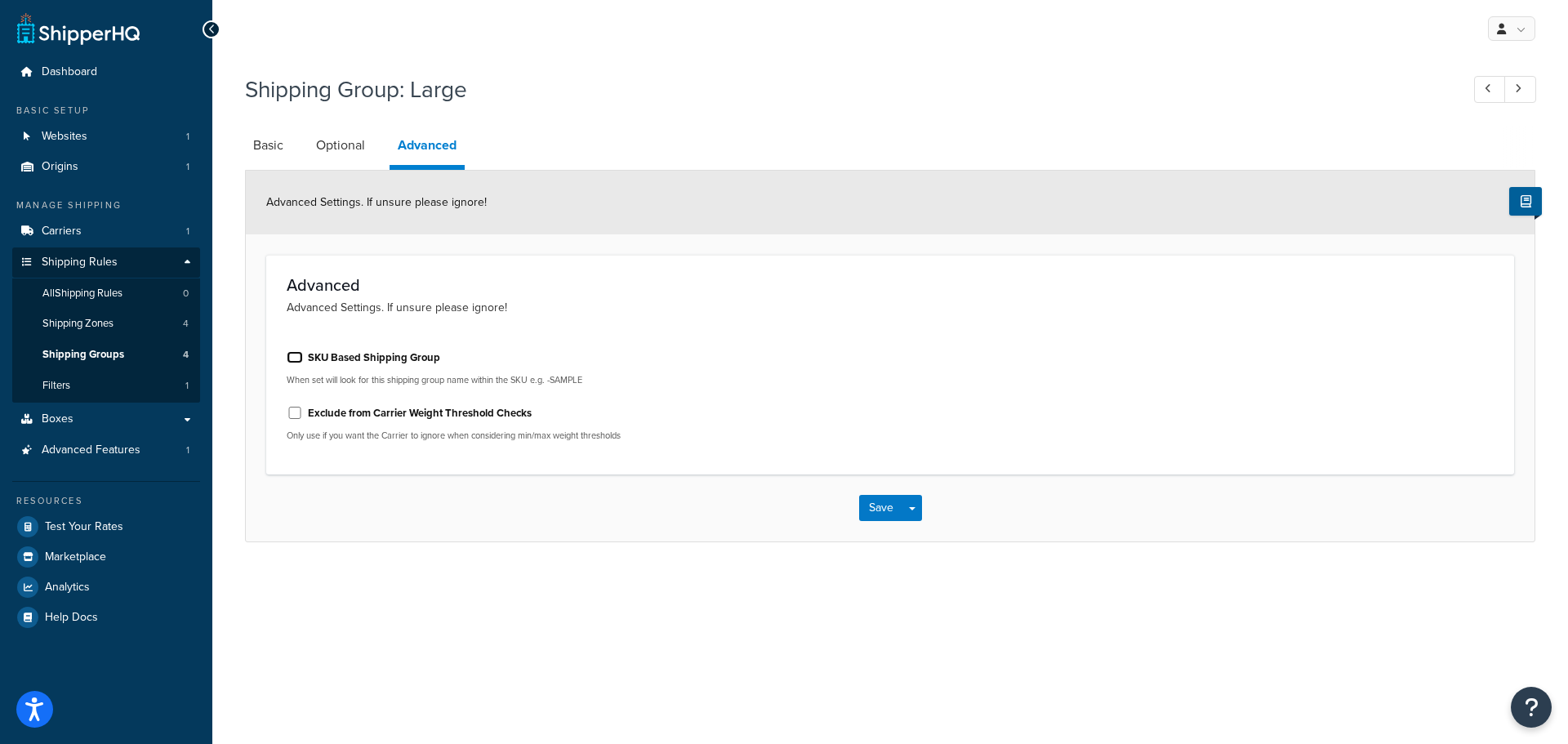
click at [296, 359] on input "SKU Based Shipping Group" at bounding box center [294, 357] width 16 height 12
checkbox input "false"
click at [266, 140] on link "Basic" at bounding box center [267, 145] width 46 height 39
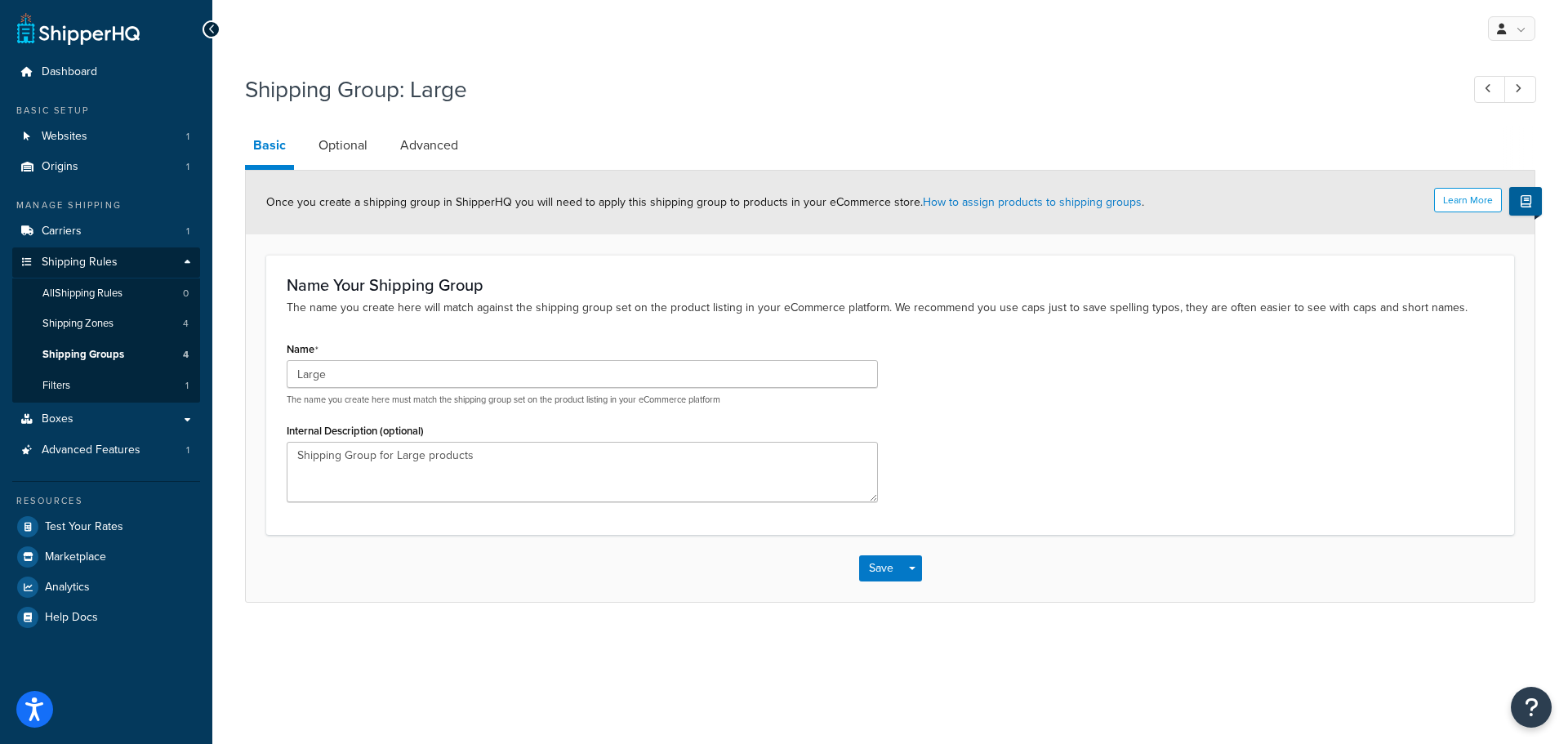
click at [1003, 428] on div "Name Large The name you create here must match the shipping group set on the pr…" at bounding box center [889, 425] width 1232 height 177
click at [873, 542] on div "Save Save Dropdown Save and Edit Save and Duplicate Save and Create New" at bounding box center [890, 568] width 1289 height 67
click at [885, 566] on button "Save" at bounding box center [881, 569] width 44 height 26
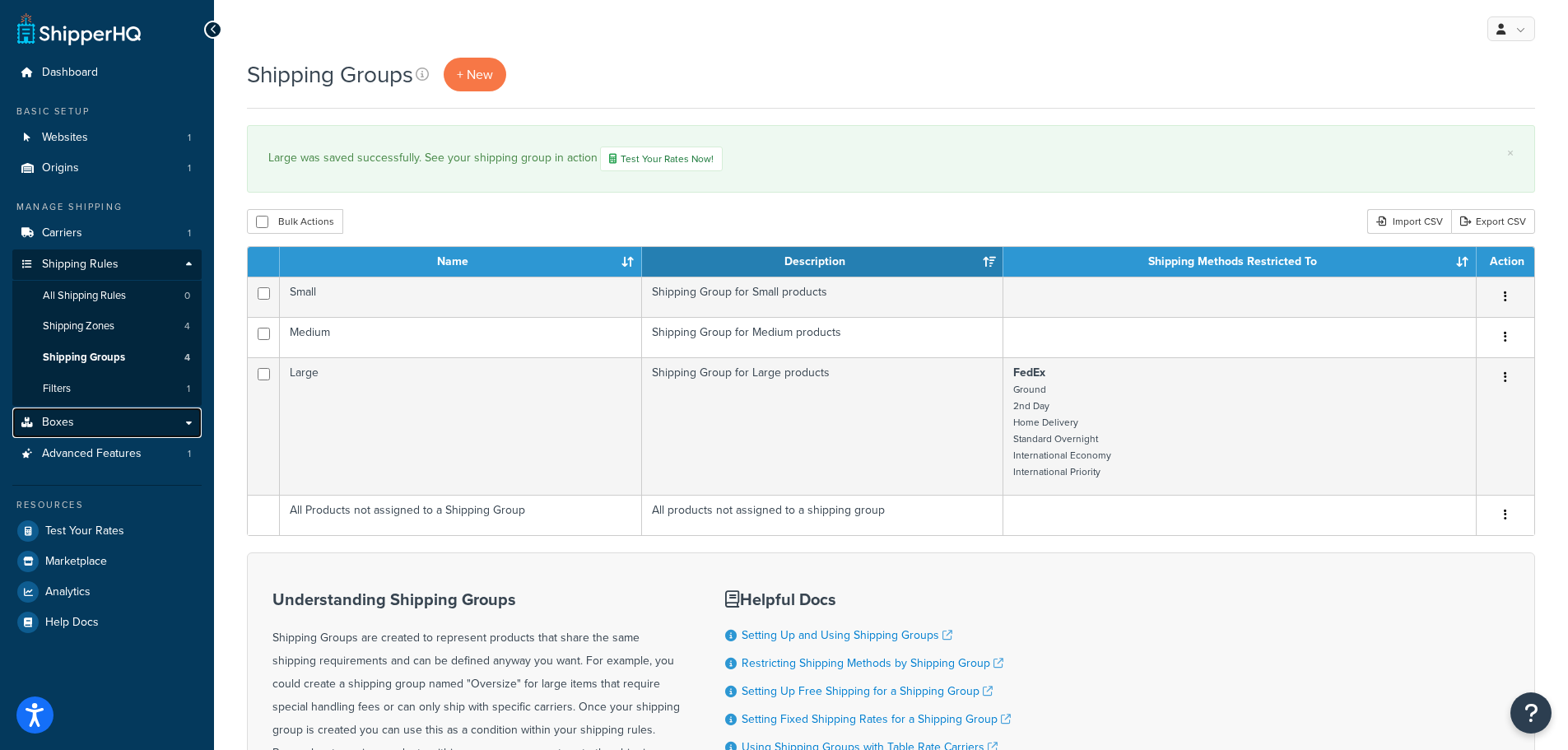
click at [189, 423] on link "Boxes" at bounding box center [107, 423] width 190 height 30
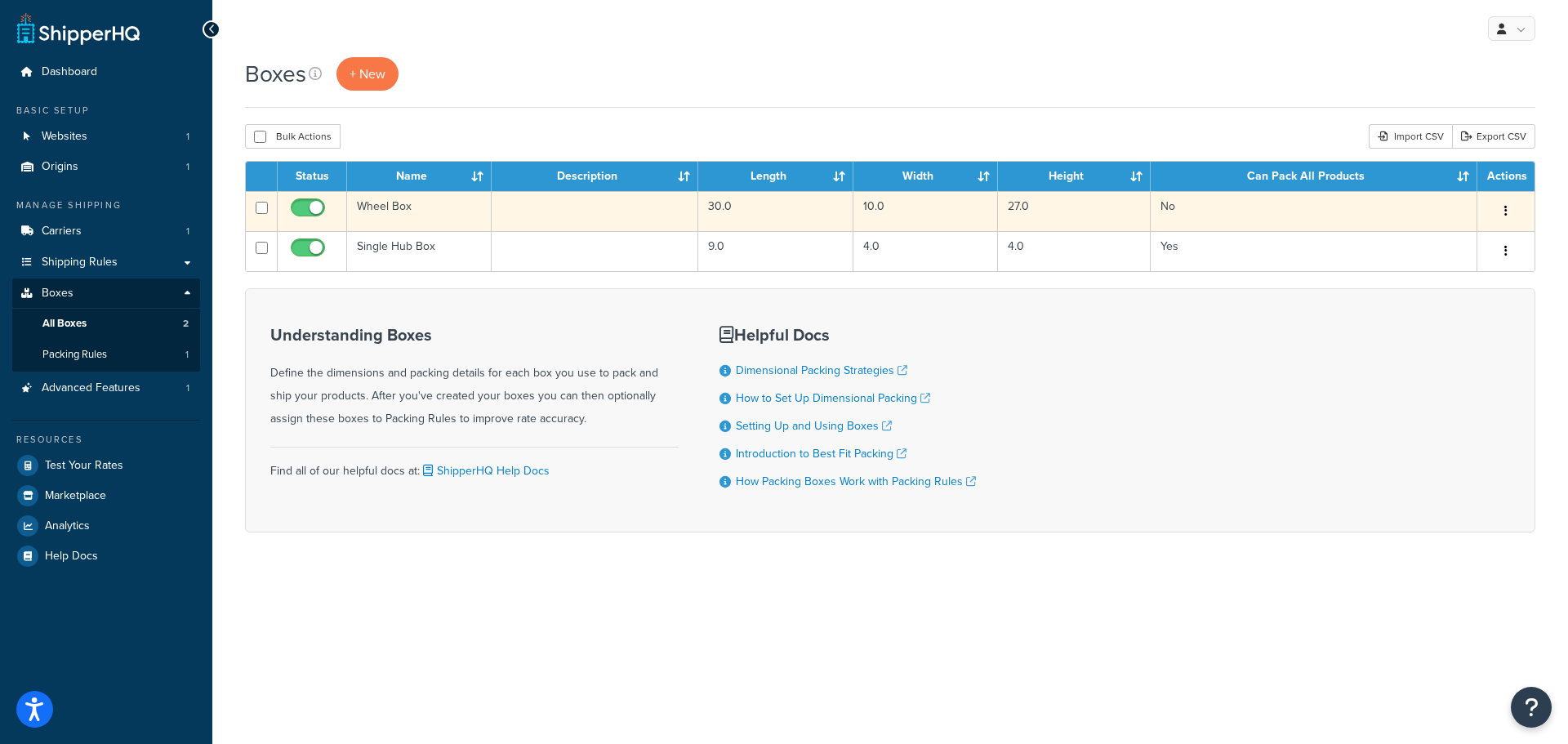
click at [394, 201] on td "Wheel Box" at bounding box center [419, 211] width 145 height 40
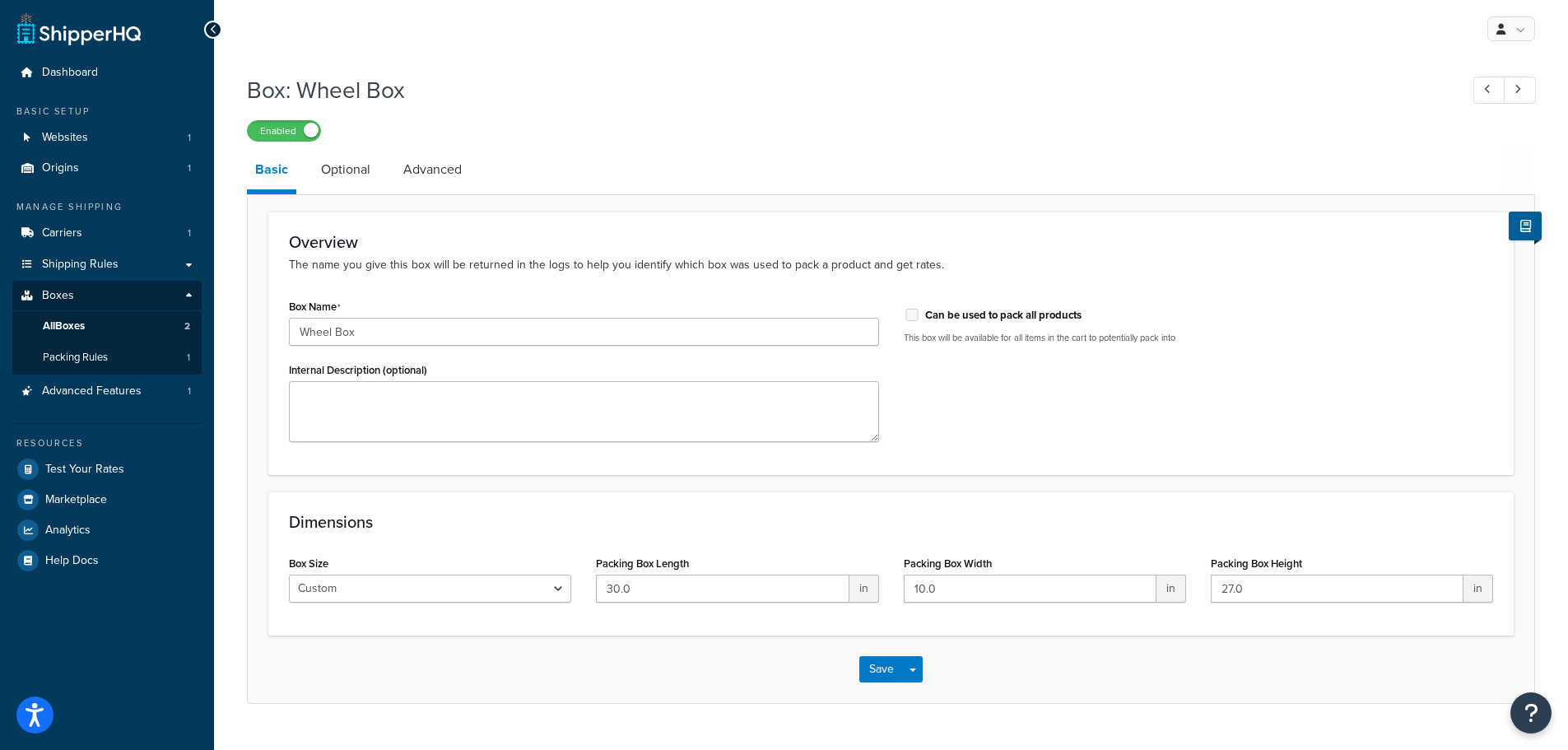
scroll to position [36, 0]
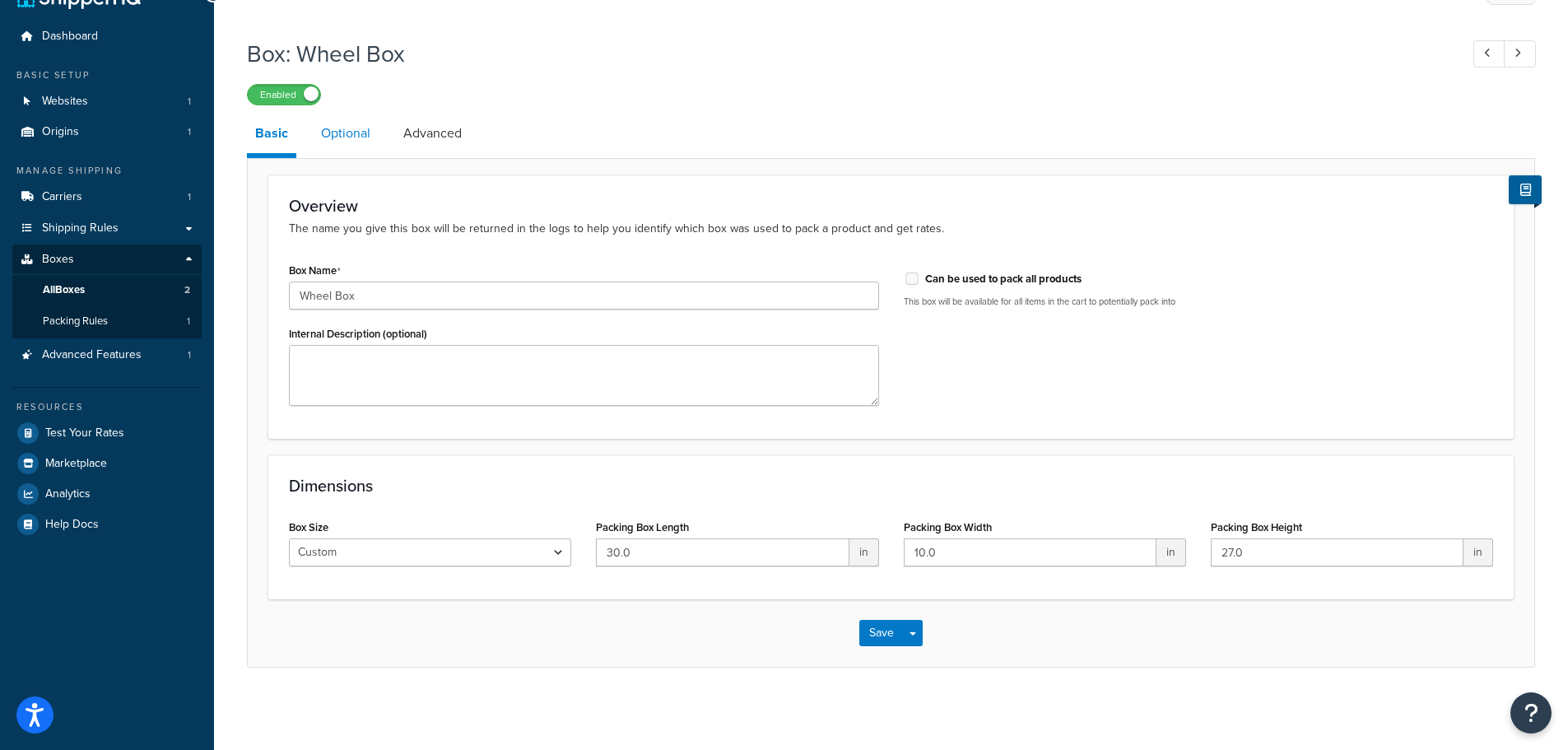
click at [336, 130] on link "Optional" at bounding box center [345, 132] width 66 height 39
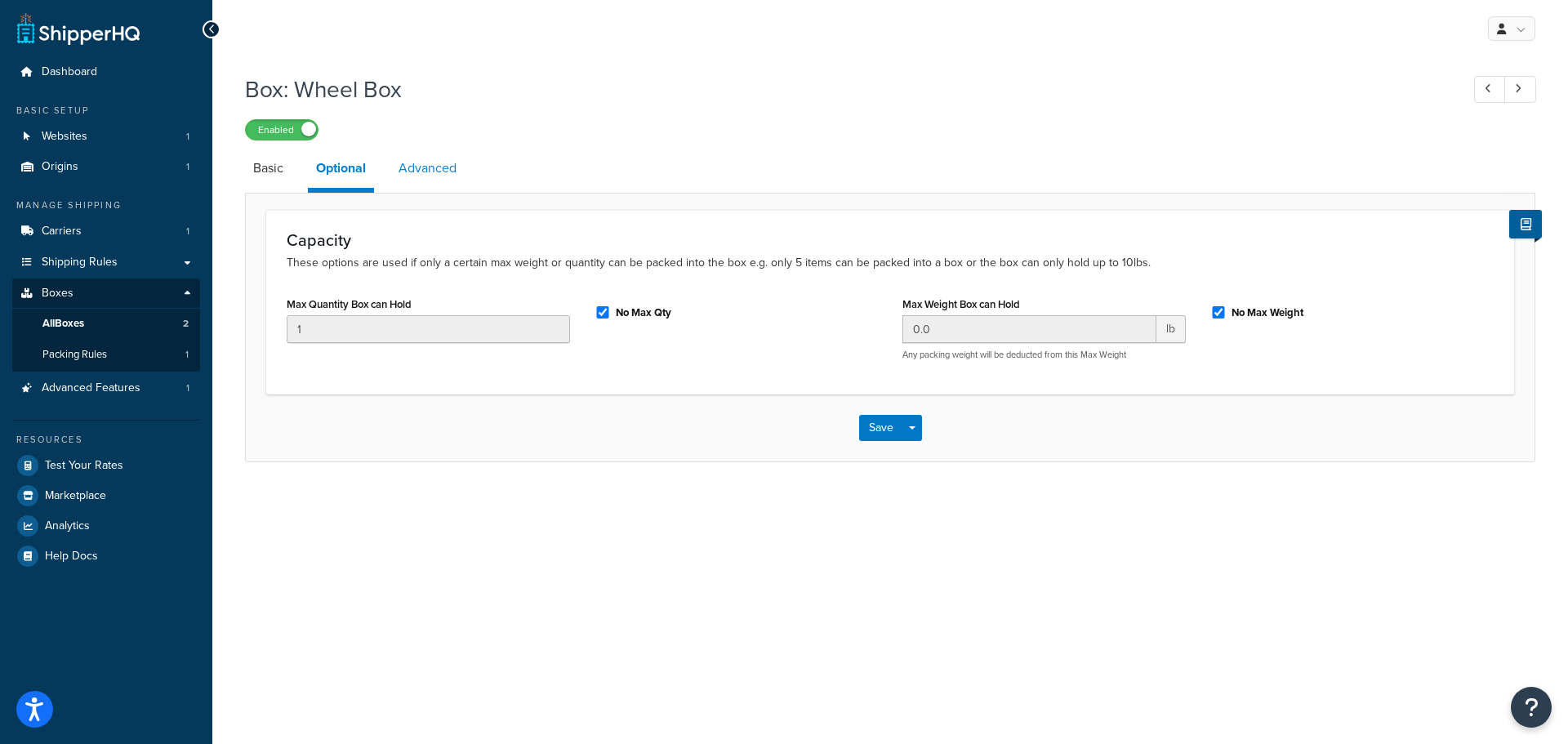
click at [448, 177] on link "Advanced" at bounding box center [427, 167] width 75 height 39
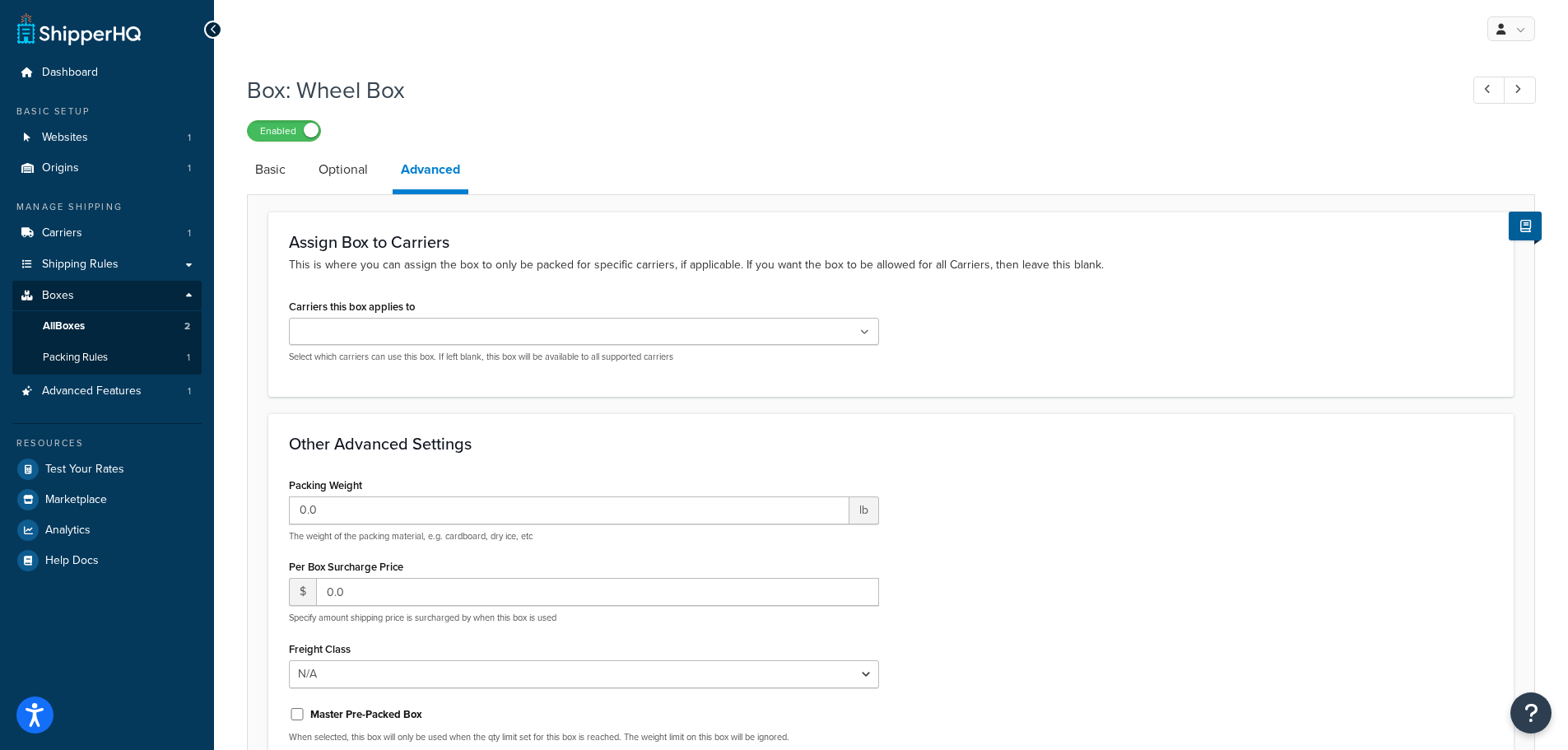
click at [874, 329] on ul at bounding box center [584, 332] width 591 height 28
click at [1107, 358] on div "Carriers this box applies to FedEx No results found Select which carriers can u…" at bounding box center [891, 336] width 1229 height 85
click at [1101, 127] on div "Enabled" at bounding box center [891, 130] width 1288 height 23
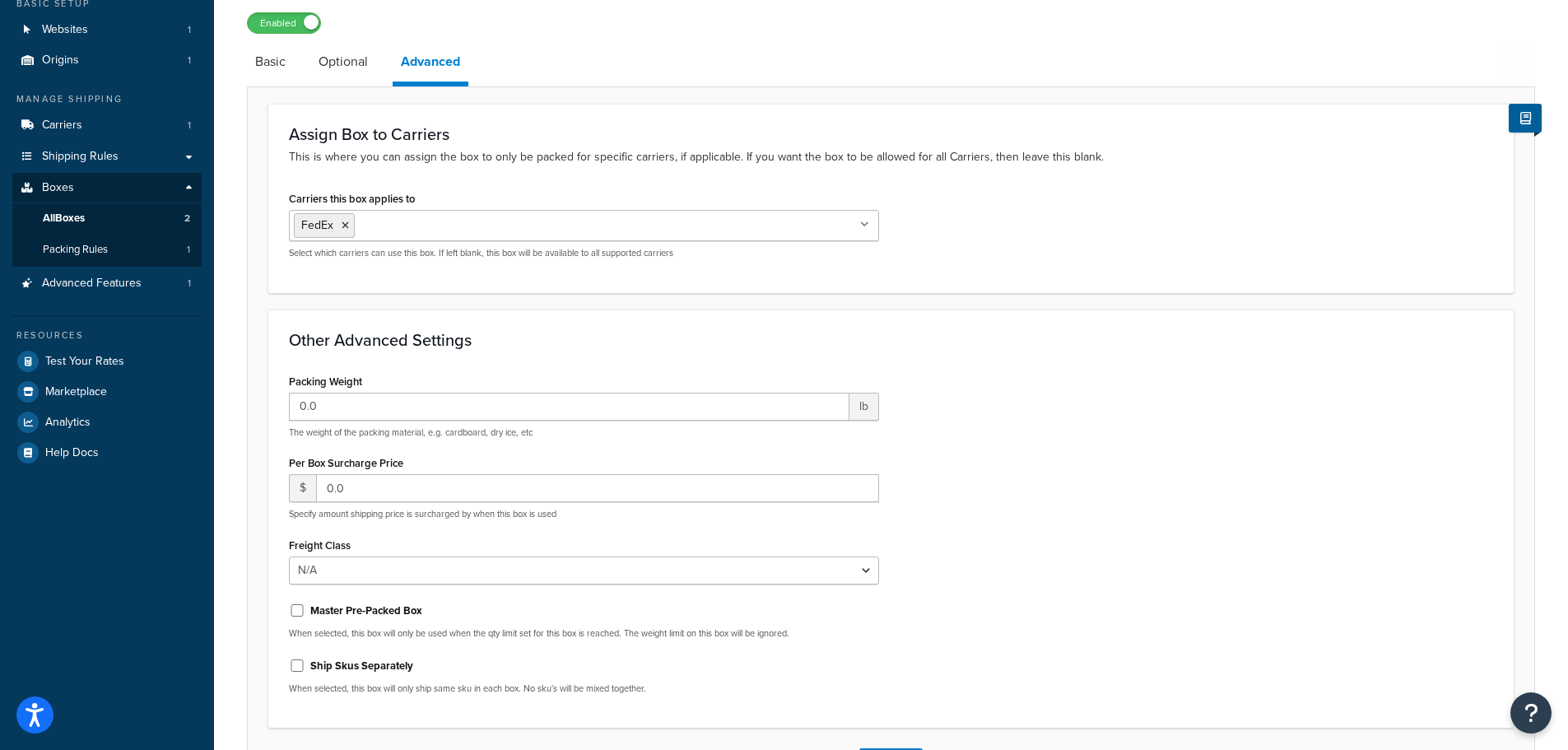
scroll to position [236, 0]
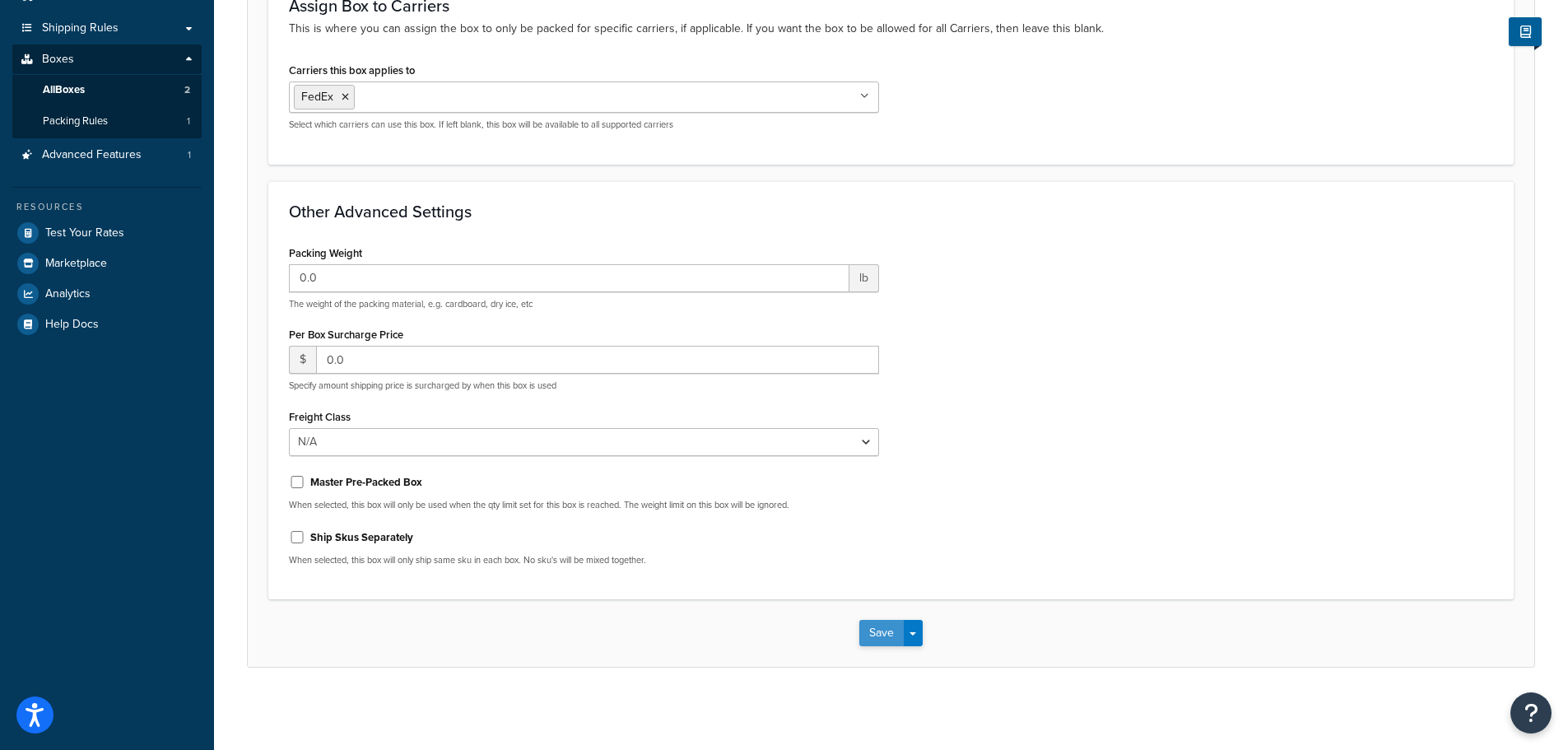
click at [884, 633] on button "Save" at bounding box center [881, 634] width 45 height 27
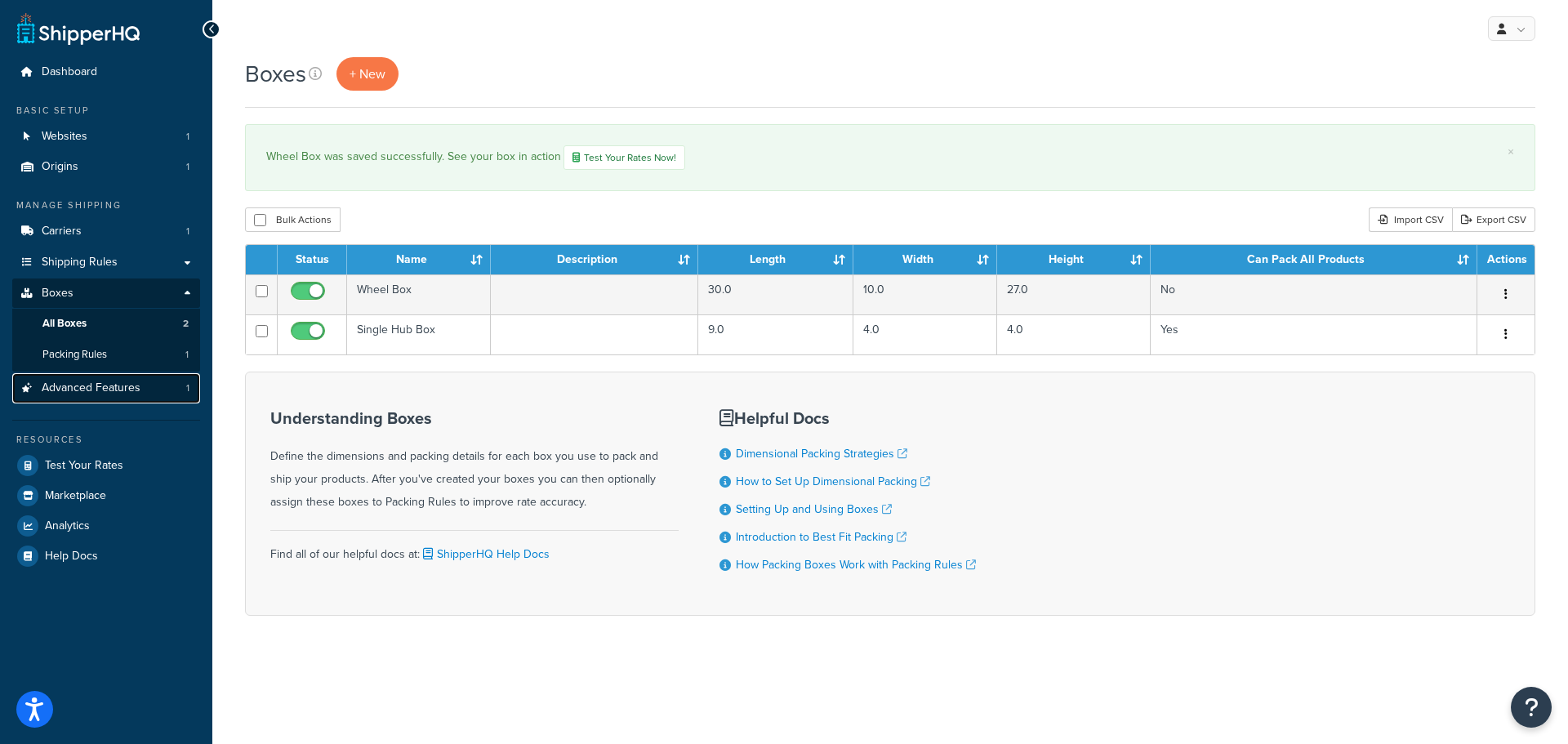
click at [94, 393] on span "Advanced Features" at bounding box center [91, 389] width 99 height 14
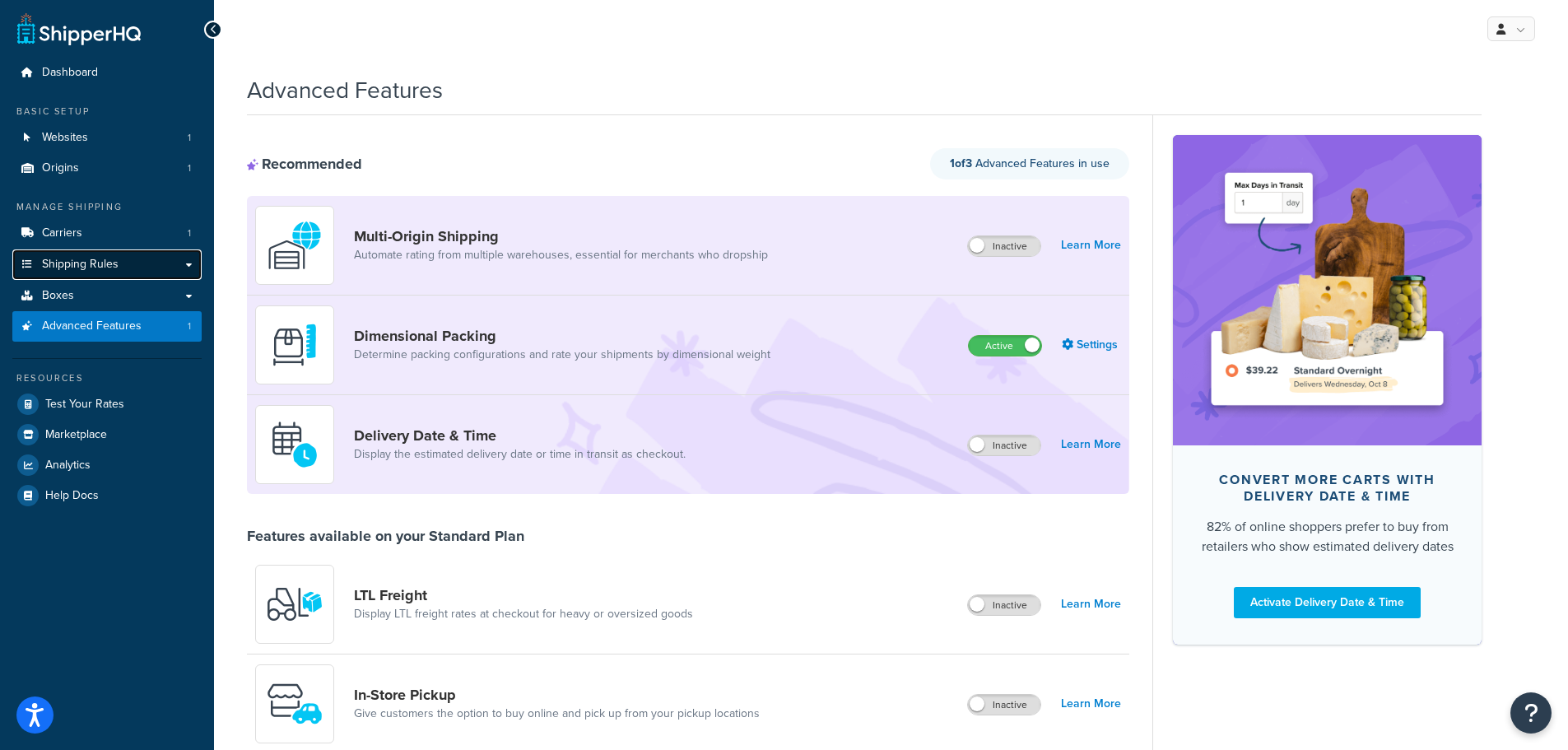
click at [186, 261] on link "Shipping Rules" at bounding box center [107, 265] width 190 height 30
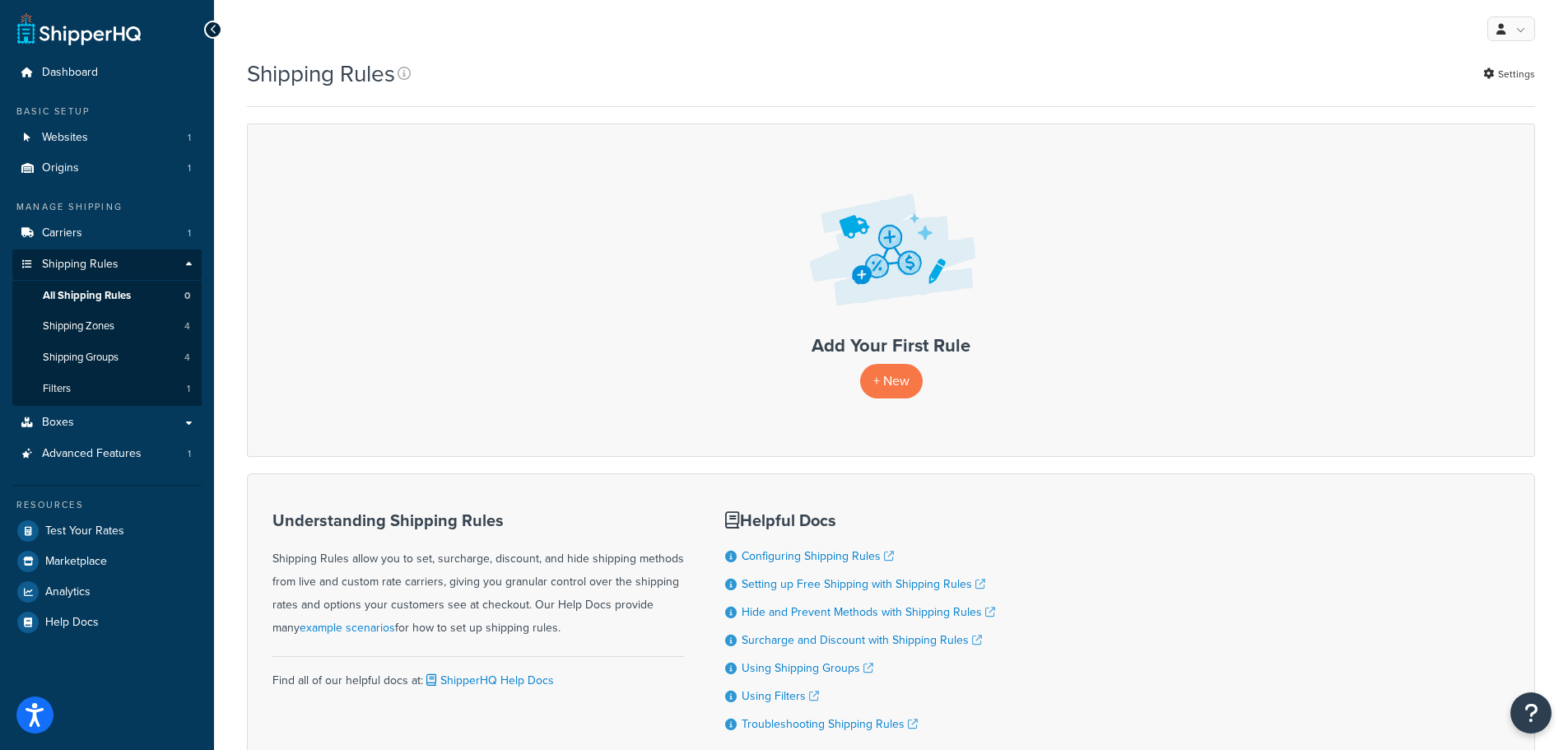
click at [536, 229] on div "Add Your First Rule + New" at bounding box center [891, 290] width 1288 height 333
click at [92, 325] on span "Shipping Zones" at bounding box center [78, 326] width 71 height 14
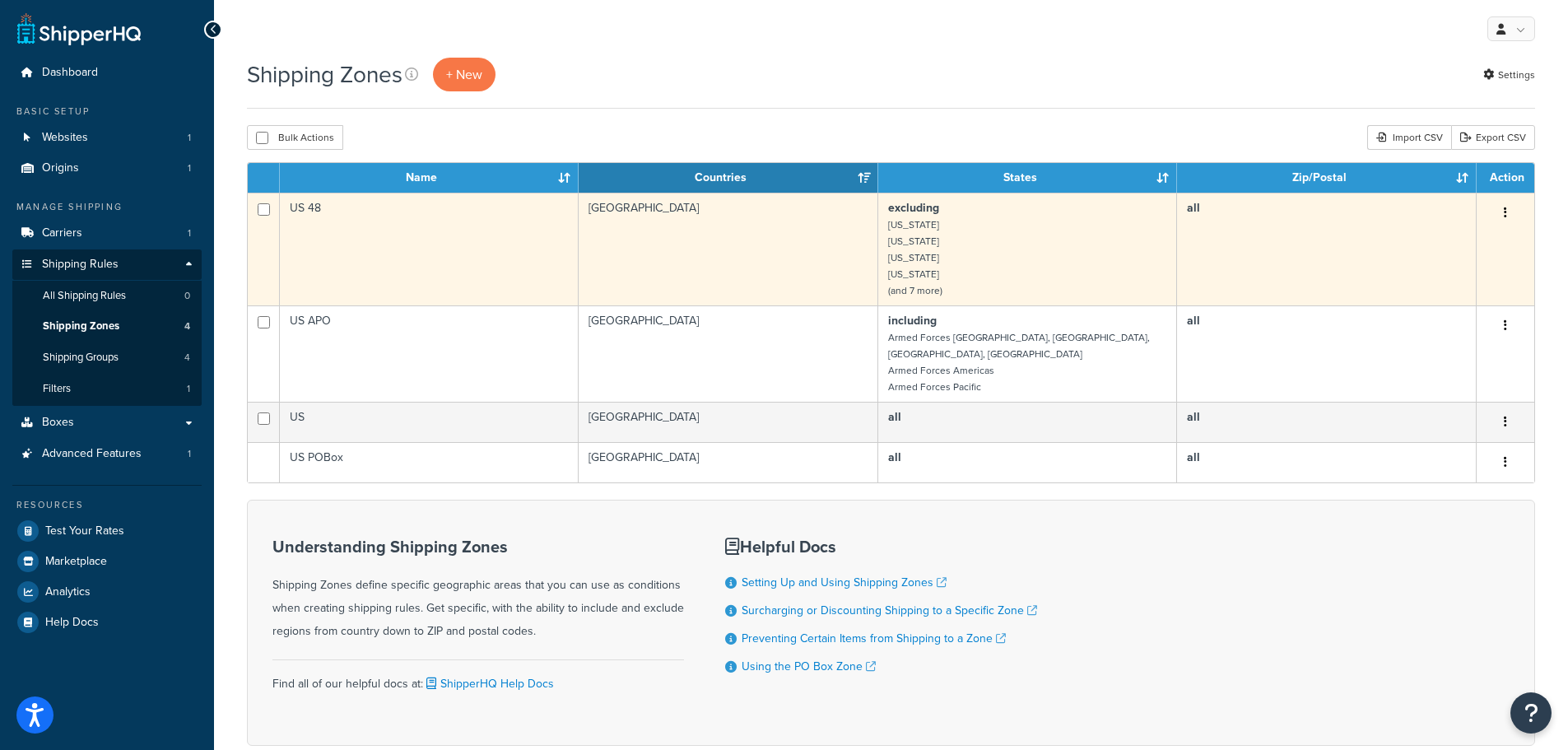
scroll to position [78, 0]
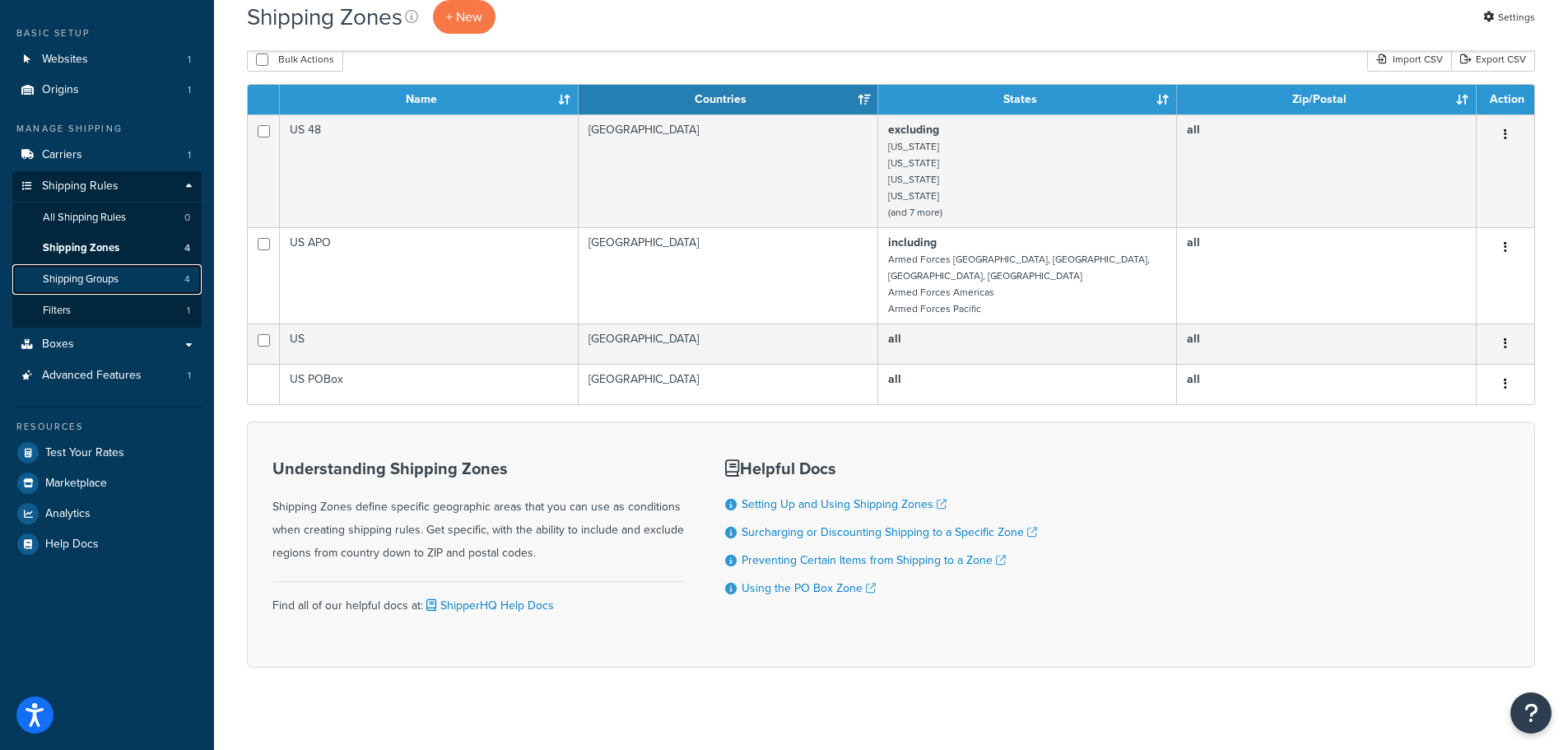
click at [64, 278] on span "Shipping Groups" at bounding box center [80, 279] width 75 height 14
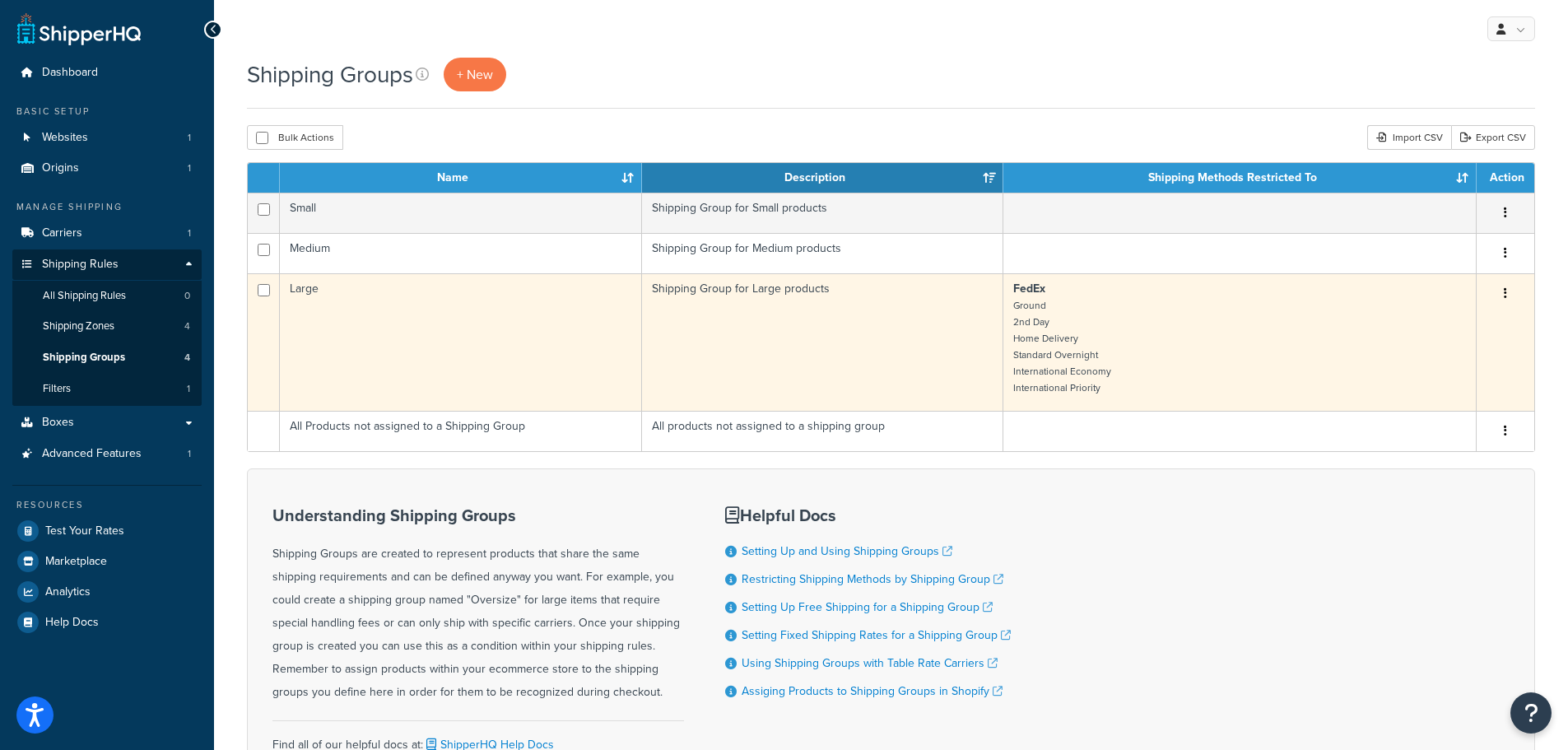
click at [375, 299] on td "Large" at bounding box center [461, 342] width 362 height 137
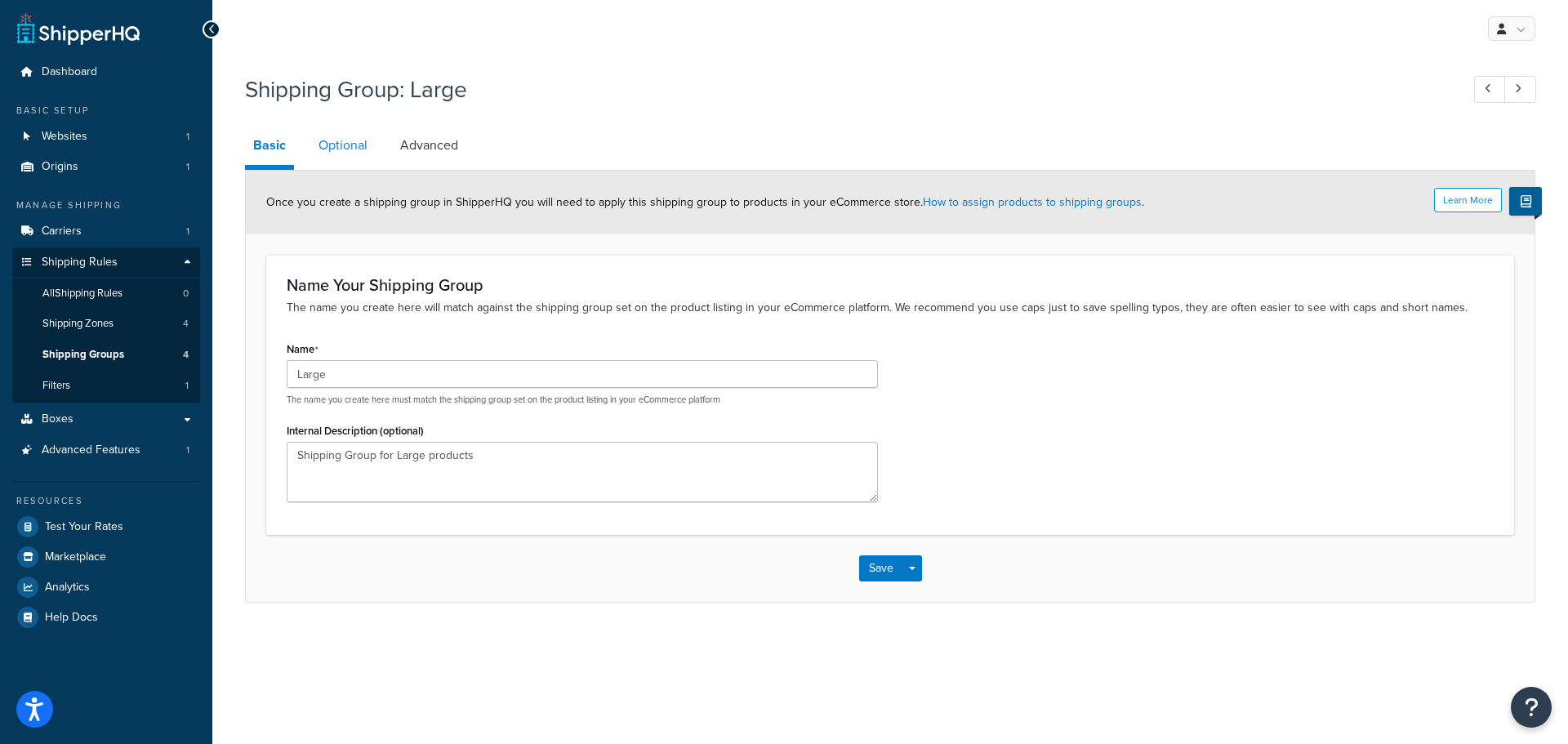
click at [341, 141] on link "Optional" at bounding box center [342, 145] width 65 height 39
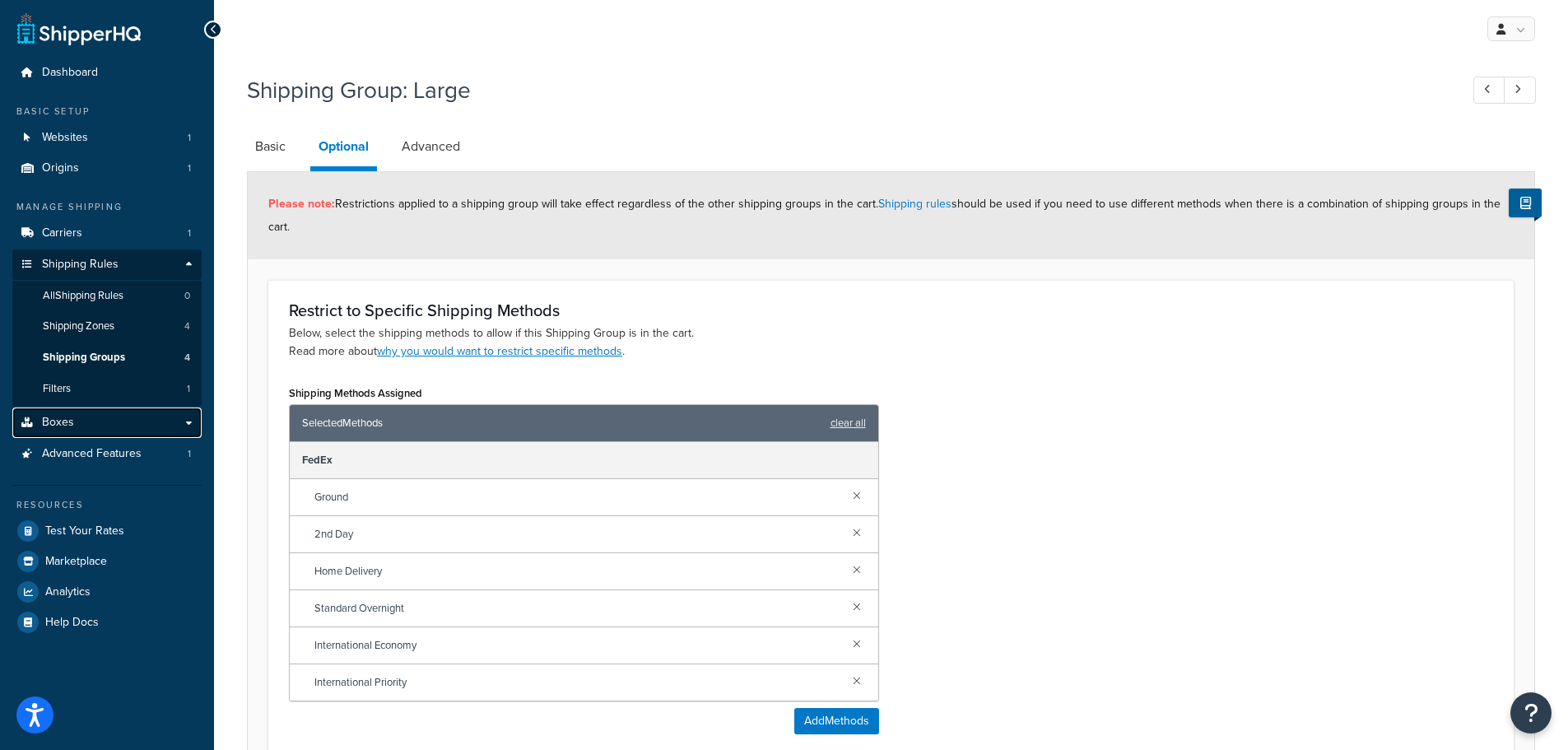
click at [196, 428] on link "Boxes" at bounding box center [107, 423] width 190 height 30
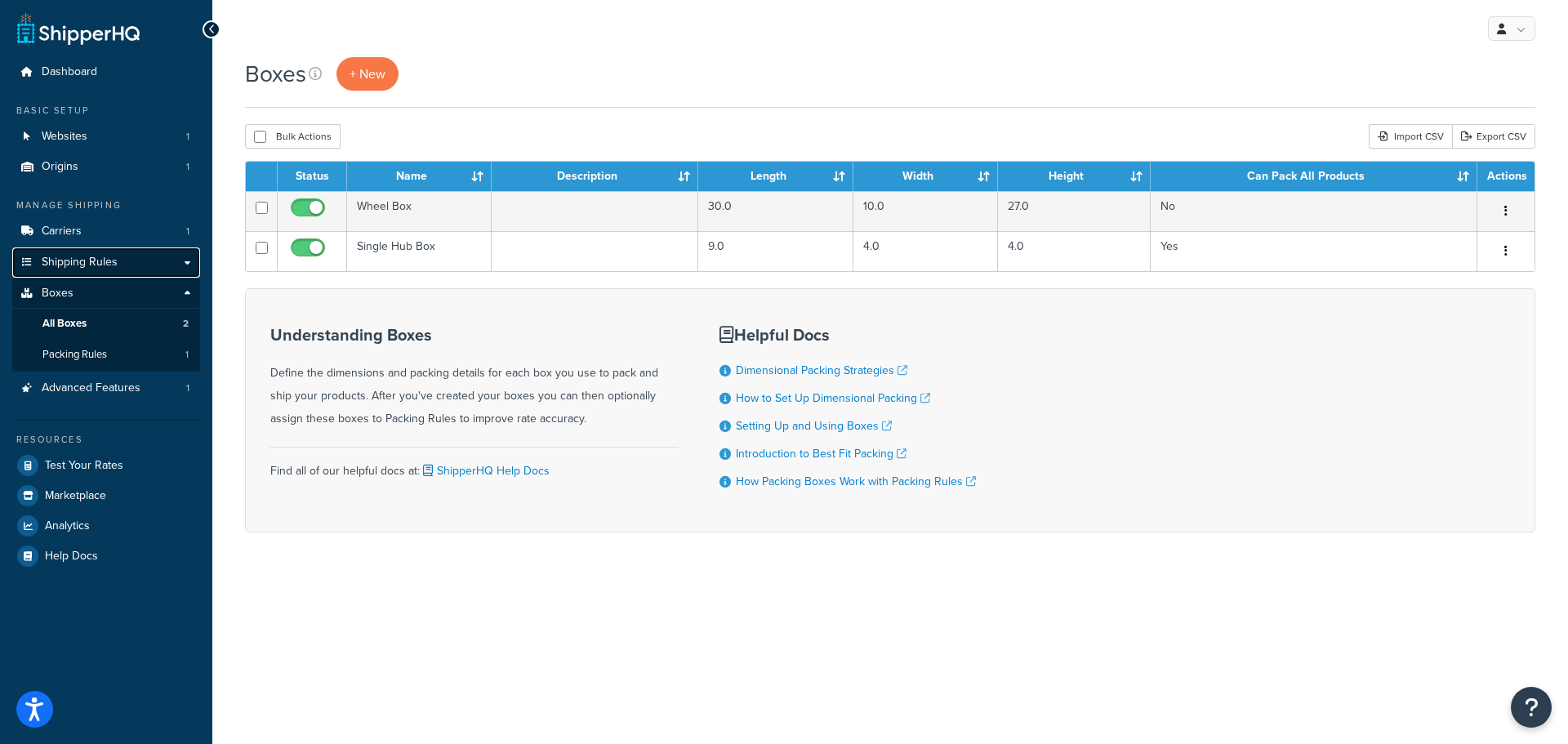
click at [153, 255] on link "Shipping Rules" at bounding box center [106, 263] width 188 height 30
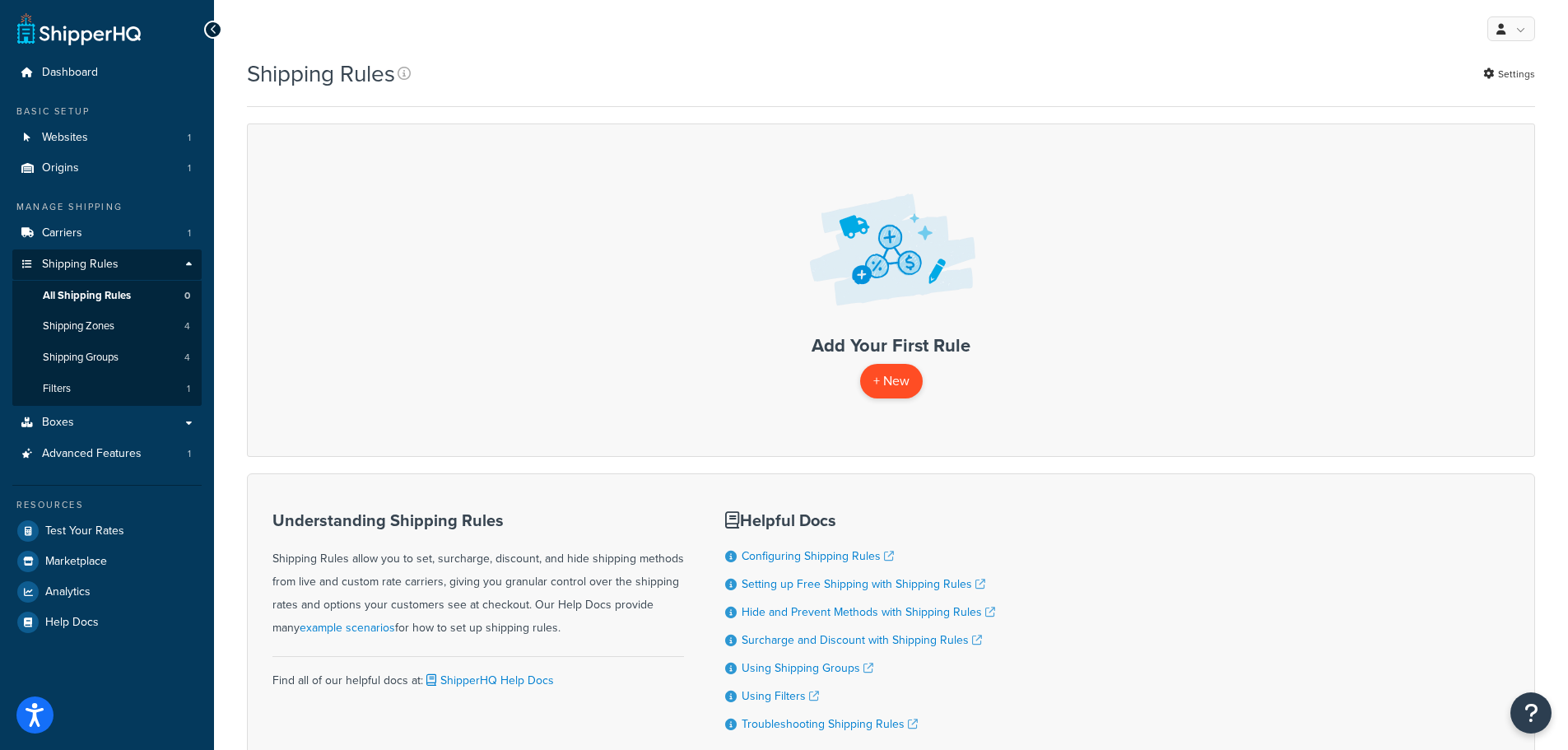
click at [892, 381] on p "+ New" at bounding box center [892, 380] width 63 height 33
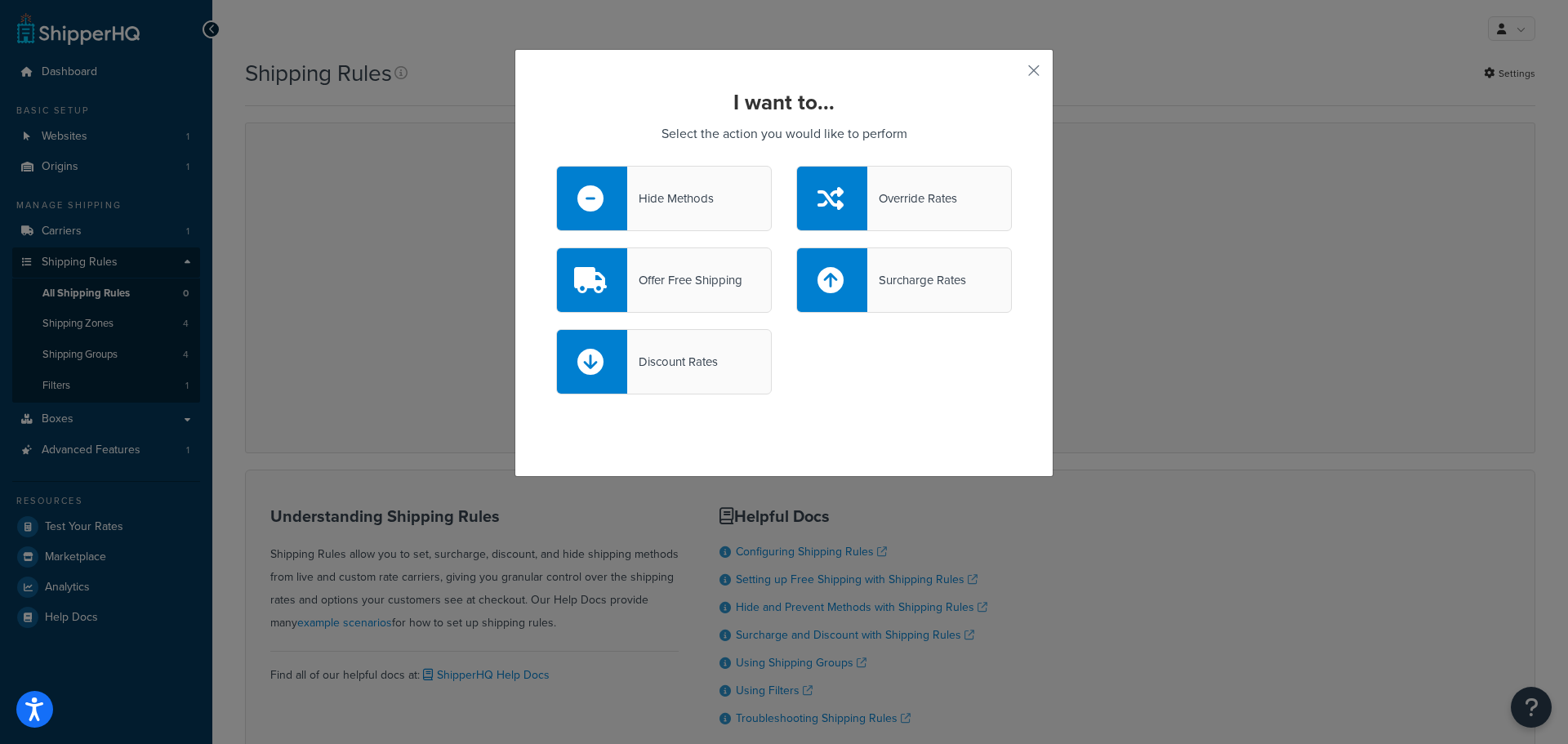
click at [908, 202] on div "Override Rates" at bounding box center [912, 199] width 90 height 23
click at [0, 0] on input "Override Rates" at bounding box center [0, 0] width 0 height 0
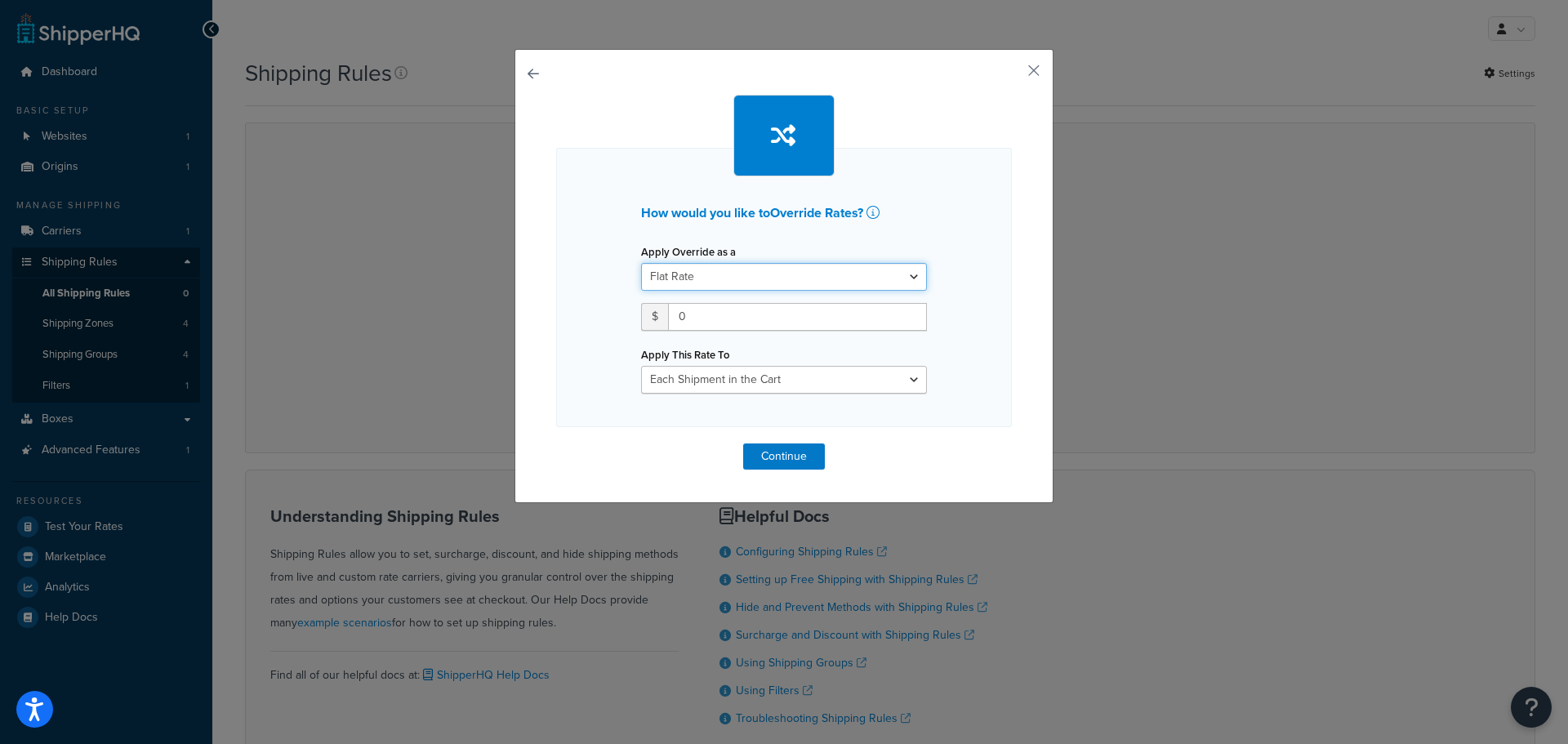
click at [790, 278] on select "Flat Rate Percentage Flat Rate & Percentage" at bounding box center [784, 276] width 285 height 27
click at [881, 232] on div "How would you like to Override Rates ? Apply Override as a Flat Rate Percentage…" at bounding box center [784, 300] width 285 height 188
click at [878, 382] on select "Each Shipment in the Cart Each Shipping Group in the Cart Each Item within a Sh…" at bounding box center [784, 379] width 285 height 27
click at [972, 358] on div "How would you like to Override Rates ? Apply Override as a Flat Rate Percentage…" at bounding box center [784, 287] width 456 height 280
click at [1012, 75] on button "button" at bounding box center [1009, 77] width 4 height 4
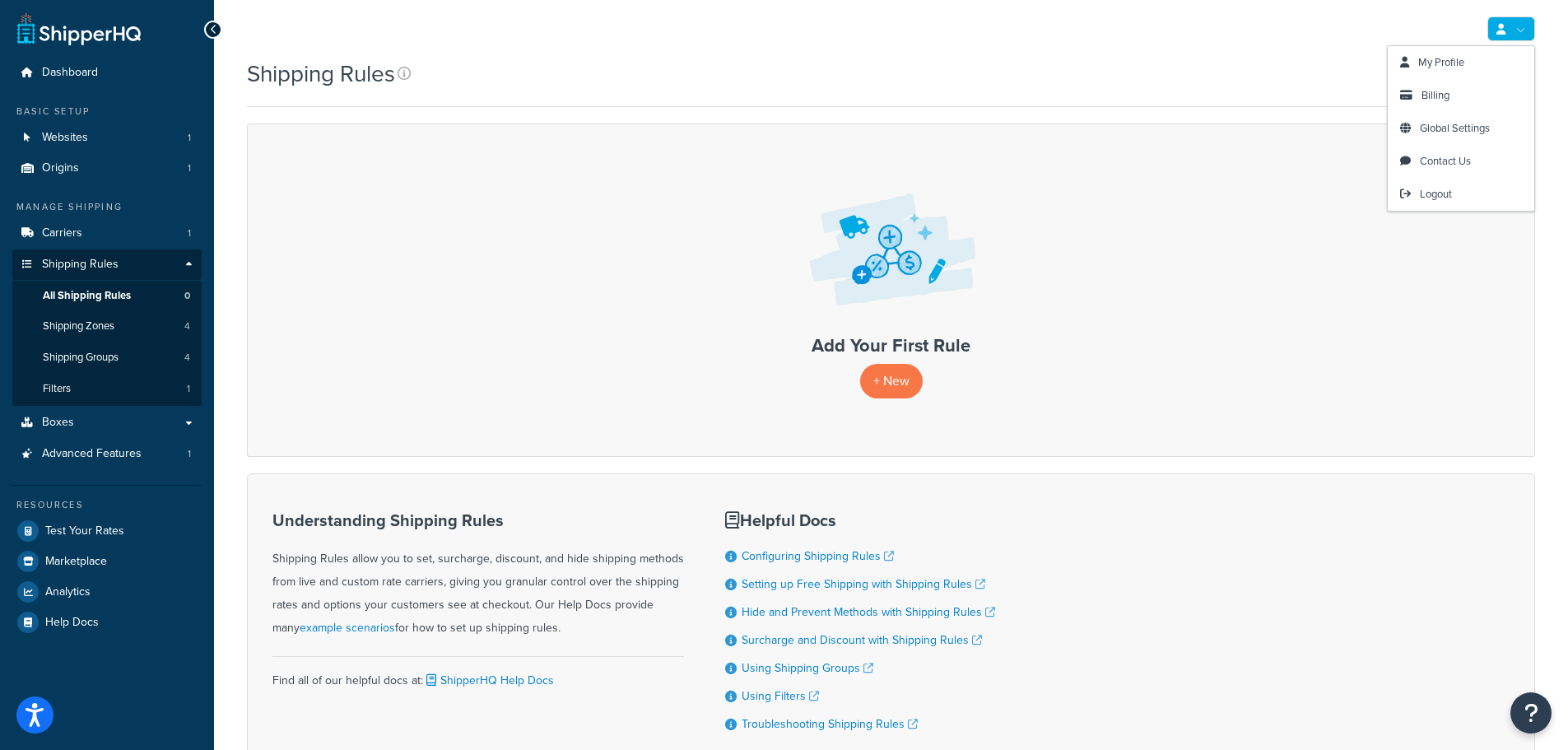
drag, startPoint x: 1164, startPoint y: 39, endPoint x: 1304, endPoint y: 91, distance: 149.3
click at [1166, 39] on div "My Profile Billing Global Settings Contact Us Logout" at bounding box center [891, 29] width 1354 height 57
click at [1510, 75] on link "Settings" at bounding box center [1509, 74] width 51 height 23
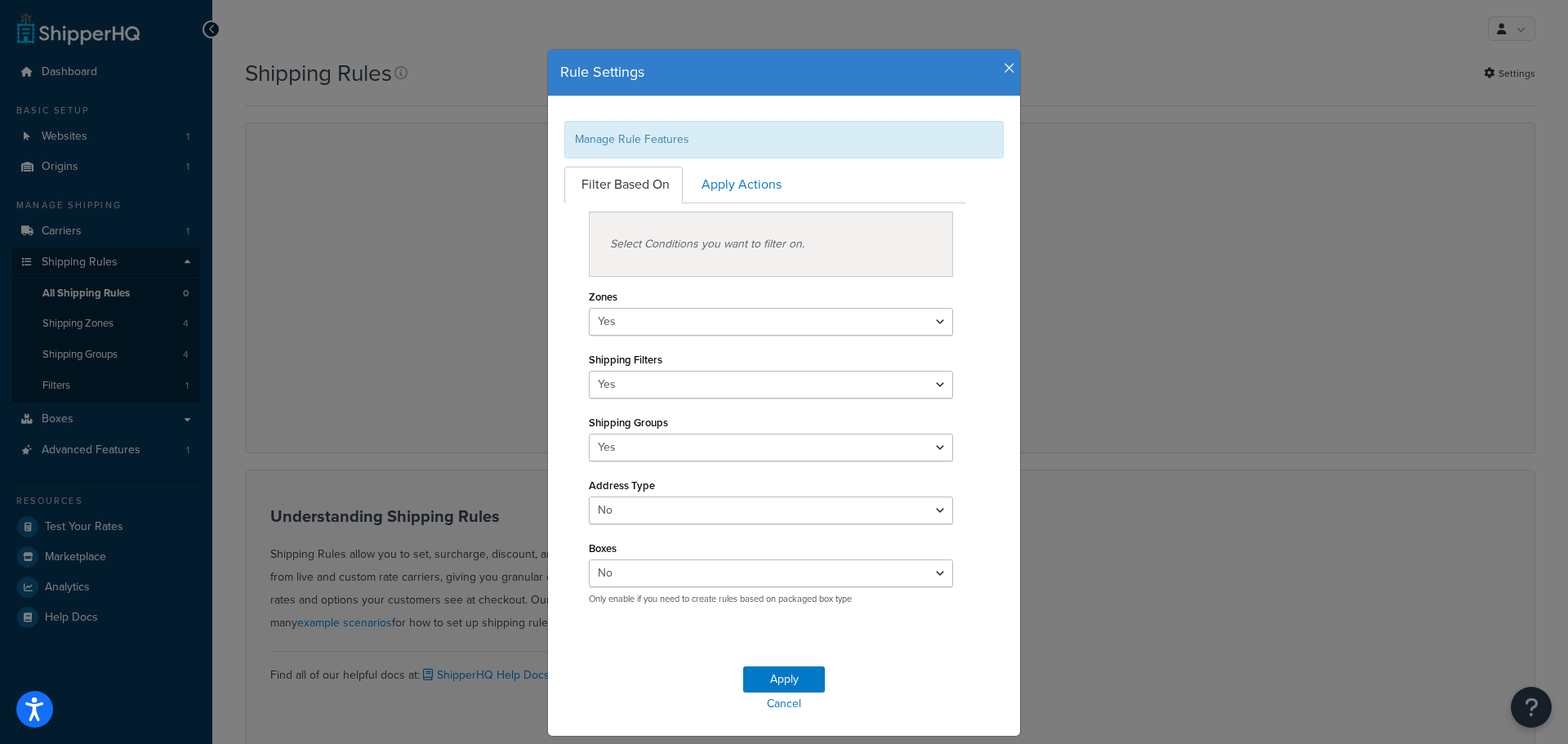
click at [358, 298] on div "Rule Settings Manage Rule Features Filter Based On Apply Actions Select Conditi…" at bounding box center [784, 372] width 1568 height 744
click at [63, 398] on div "Rule Settings Manage Rule Features Filter Based On Apply Actions Select Conditi…" at bounding box center [784, 372] width 1568 height 744
click at [96, 380] on div "Rule Settings Manage Rule Features Filter Based On Apply Actions Select Conditi…" at bounding box center [784, 372] width 1568 height 744
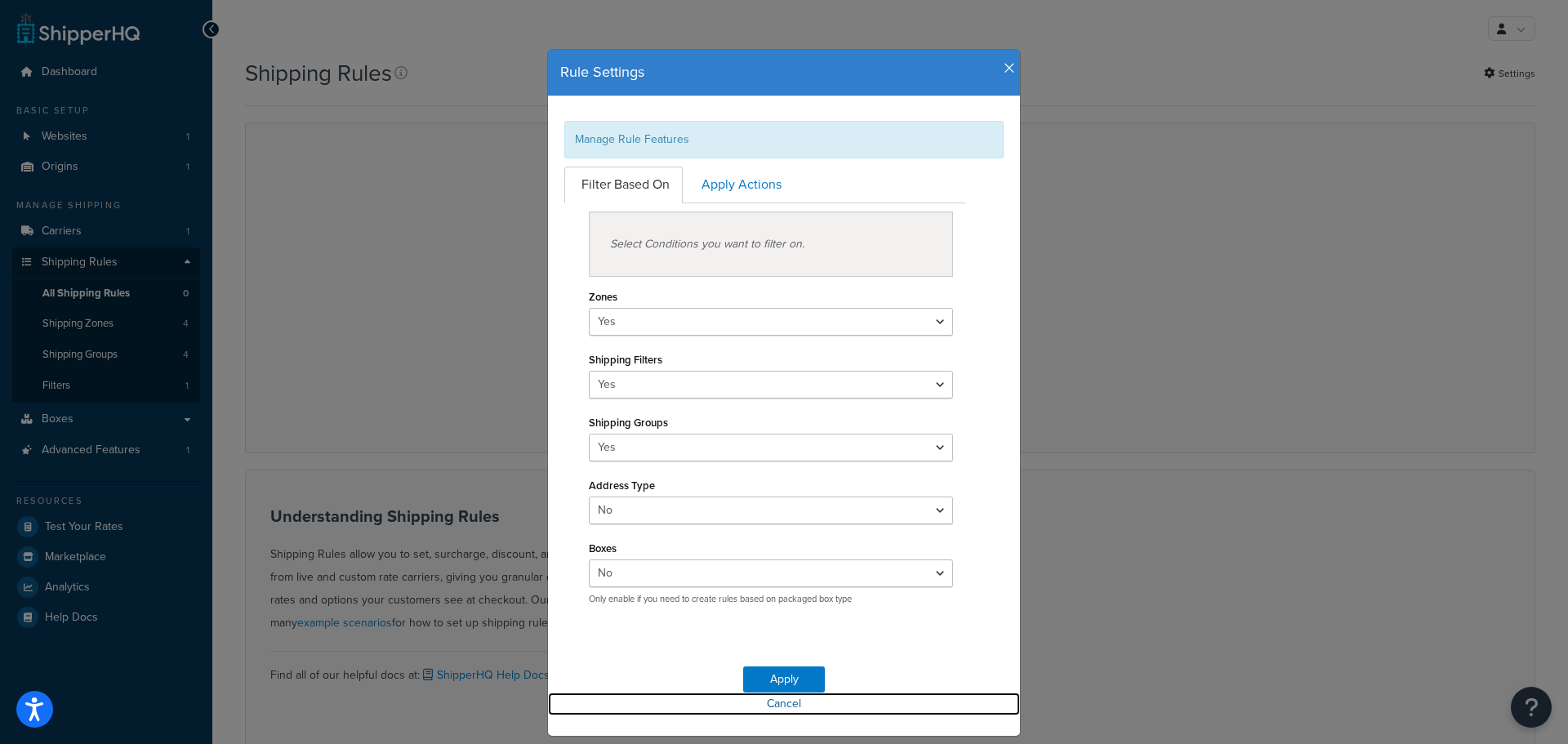
click at [786, 701] on link "Cancel" at bounding box center [784, 704] width 472 height 23
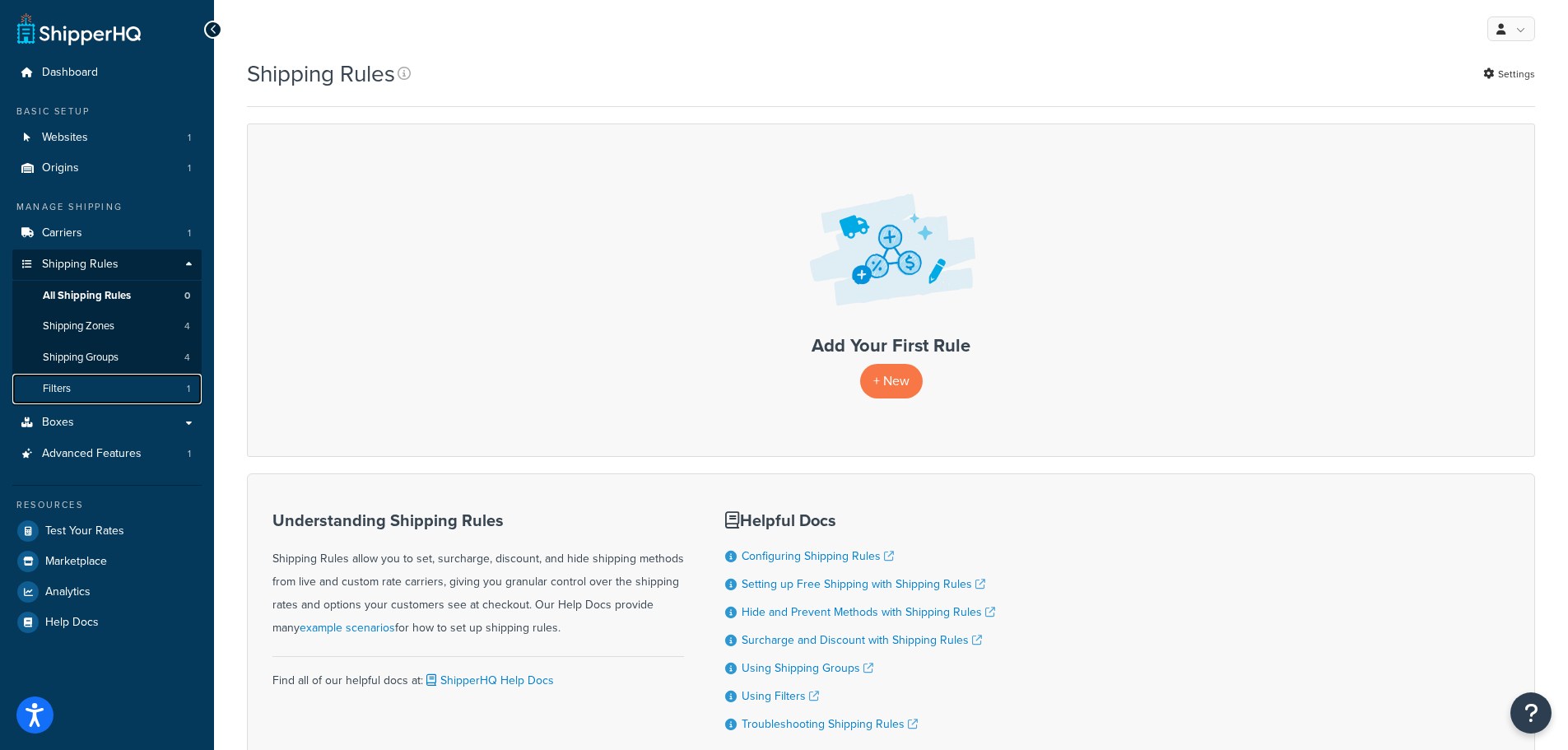
click at [57, 382] on span "Filters" at bounding box center [56, 389] width 28 height 14
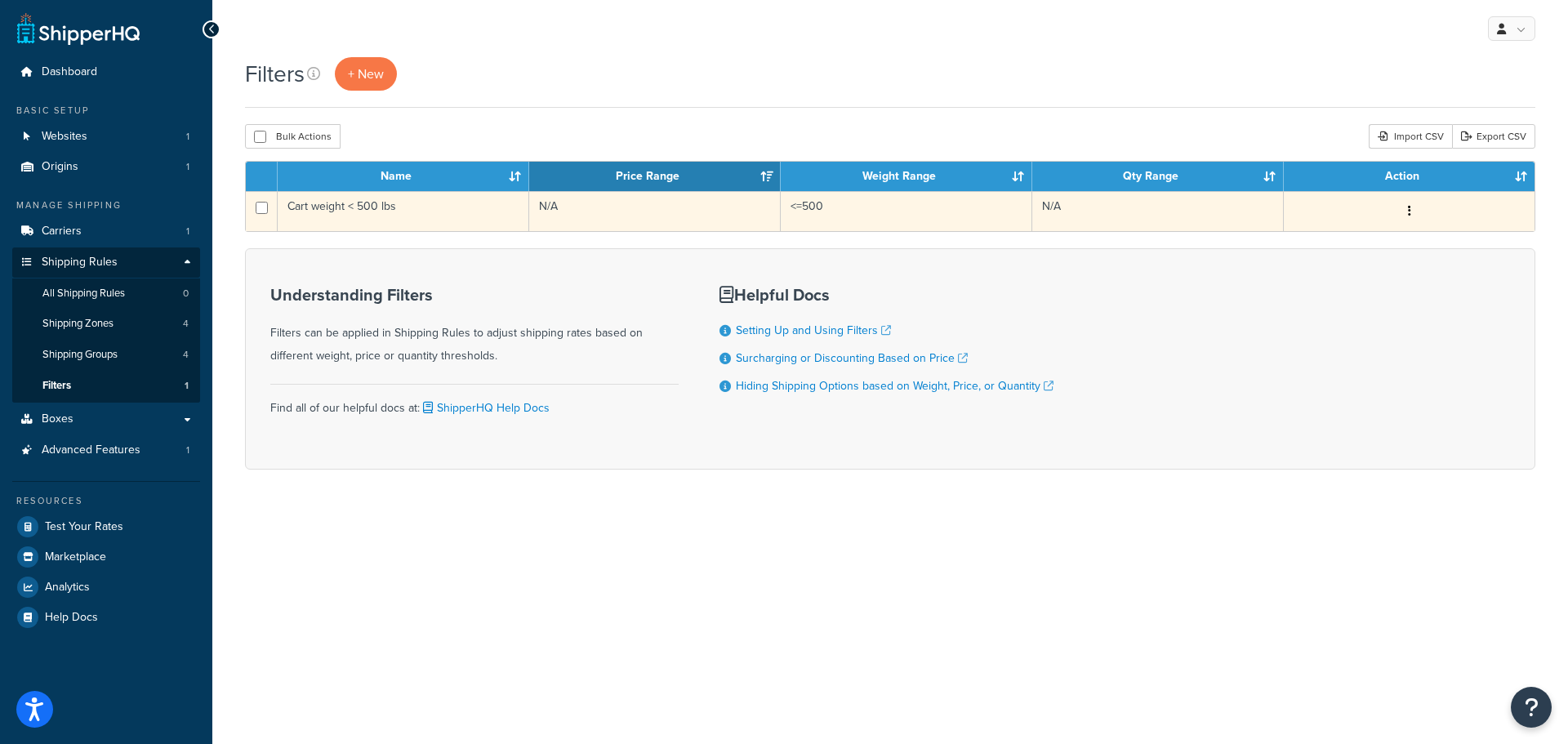
click at [1413, 209] on button "button" at bounding box center [1409, 212] width 23 height 26
click at [1163, 243] on link "Edit" at bounding box center [1161, 243] width 129 height 33
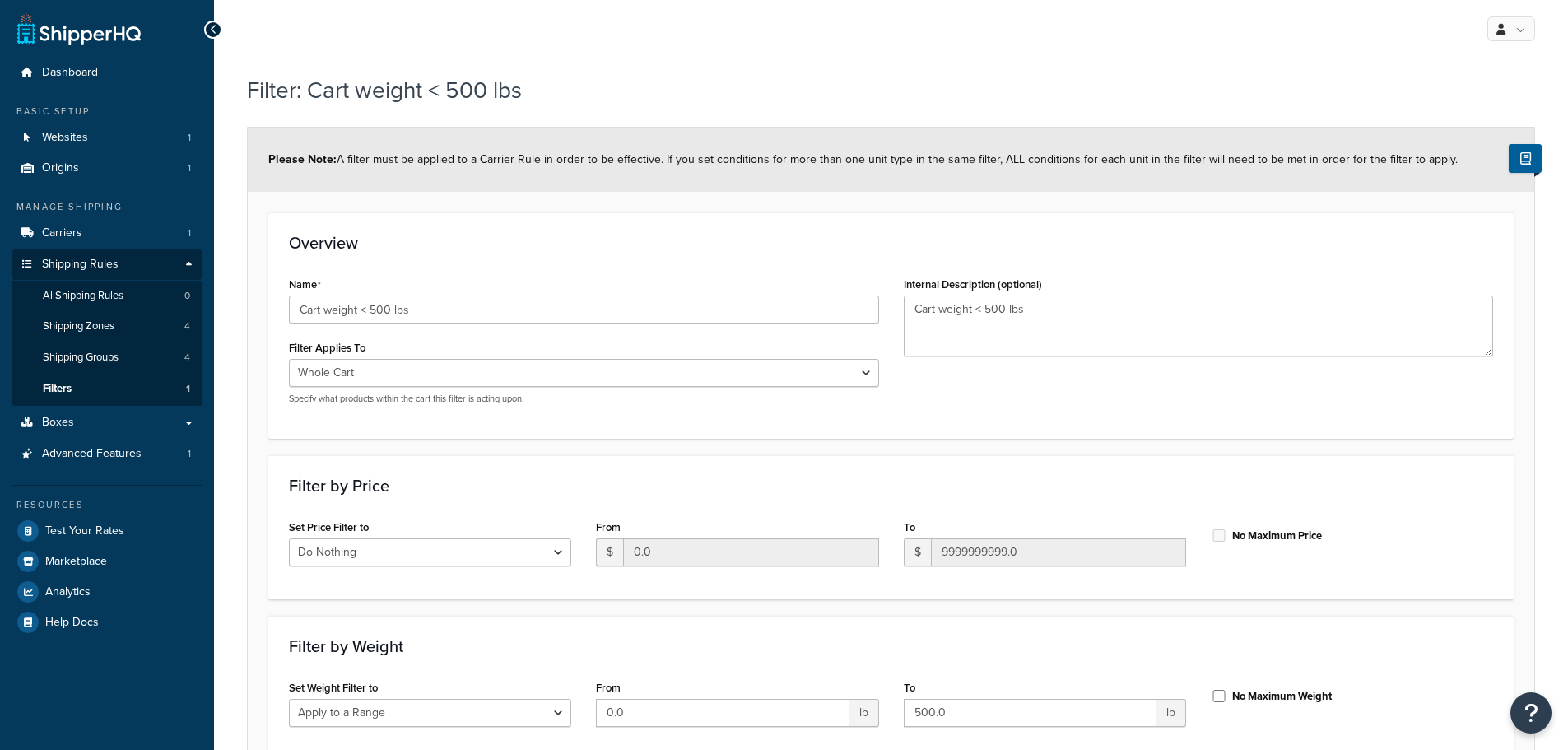
select select "range"
click at [415, 366] on select "Whole Cart Everything in Shipping Group Everything at Origin Each Item within S…" at bounding box center [584, 373] width 591 height 28
click at [1174, 427] on div "Overview Name Cart weight < 500 lbs Filter Applies To Whole Cart Everything in …" at bounding box center [891, 325] width 1245 height 226
click at [435, 545] on select "Do Nothing Apply to a Range" at bounding box center [430, 552] width 282 height 28
click at [540, 524] on div "Set Price Filter to Do Nothing Apply to a Range" at bounding box center [430, 541] width 282 height 51
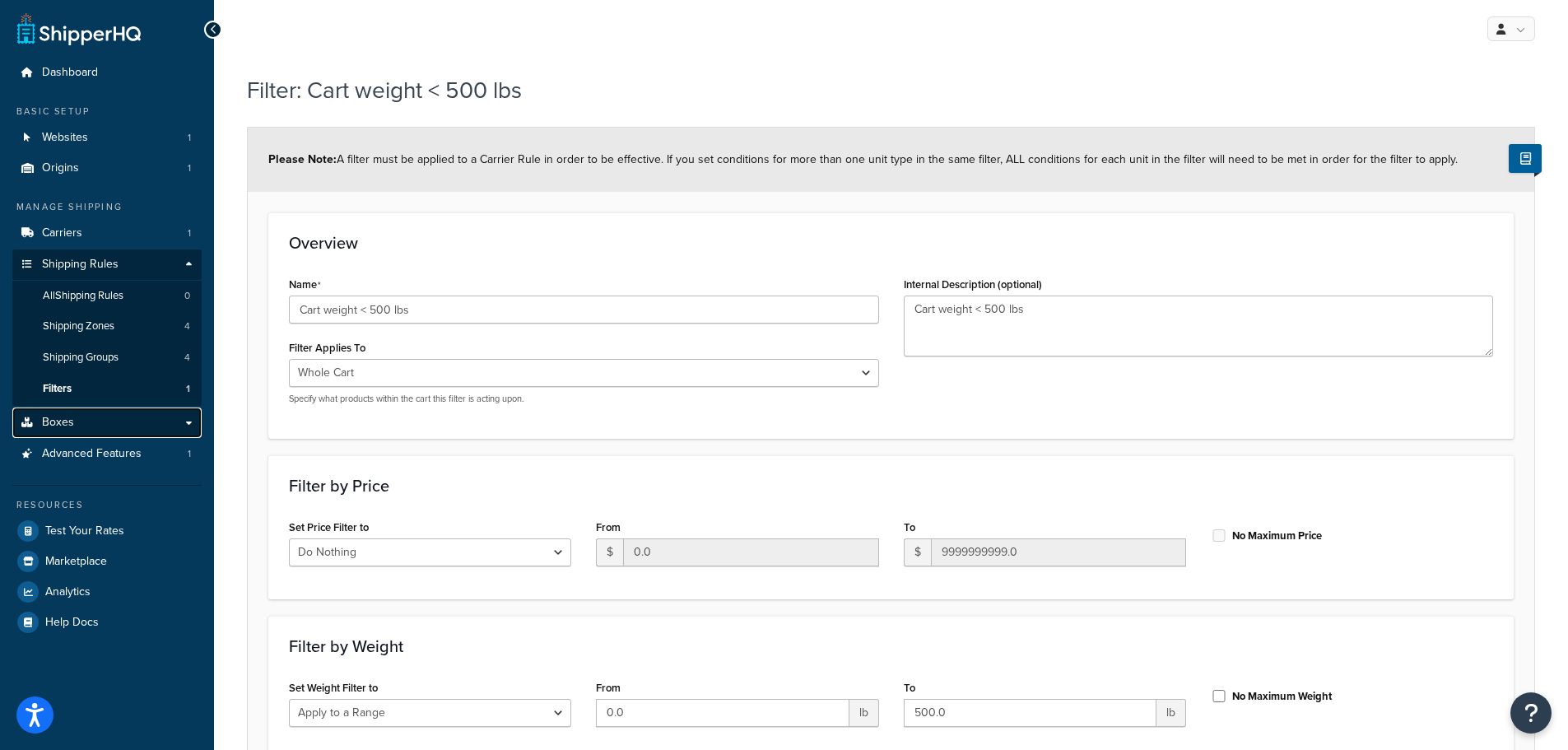
click at [46, 416] on span "Boxes" at bounding box center [58, 422] width 32 height 14
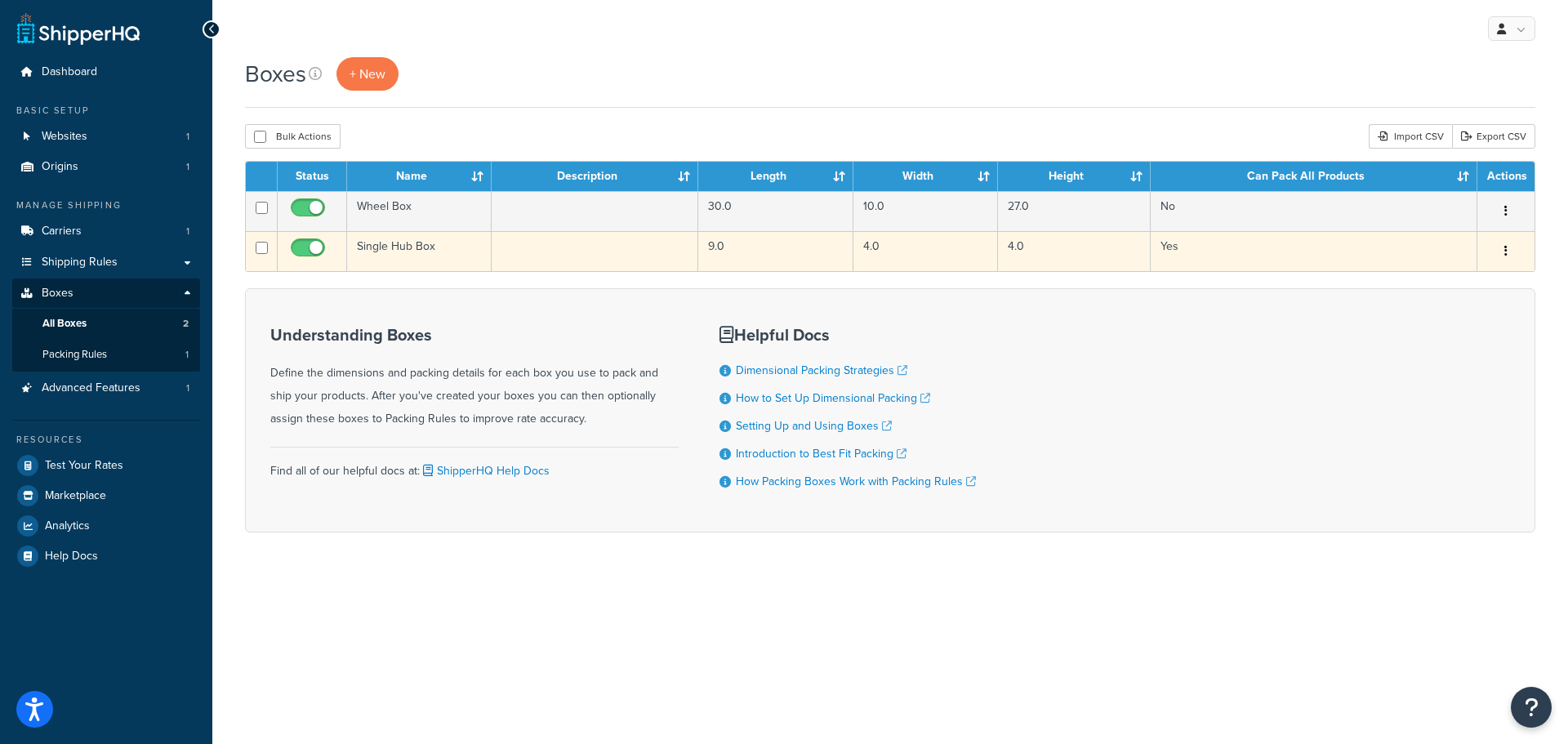
drag, startPoint x: 1511, startPoint y: 254, endPoint x: 1491, endPoint y: 268, distance: 24.4
click at [1491, 268] on td "Edit Duplicate Delete" at bounding box center [1506, 251] width 57 height 40
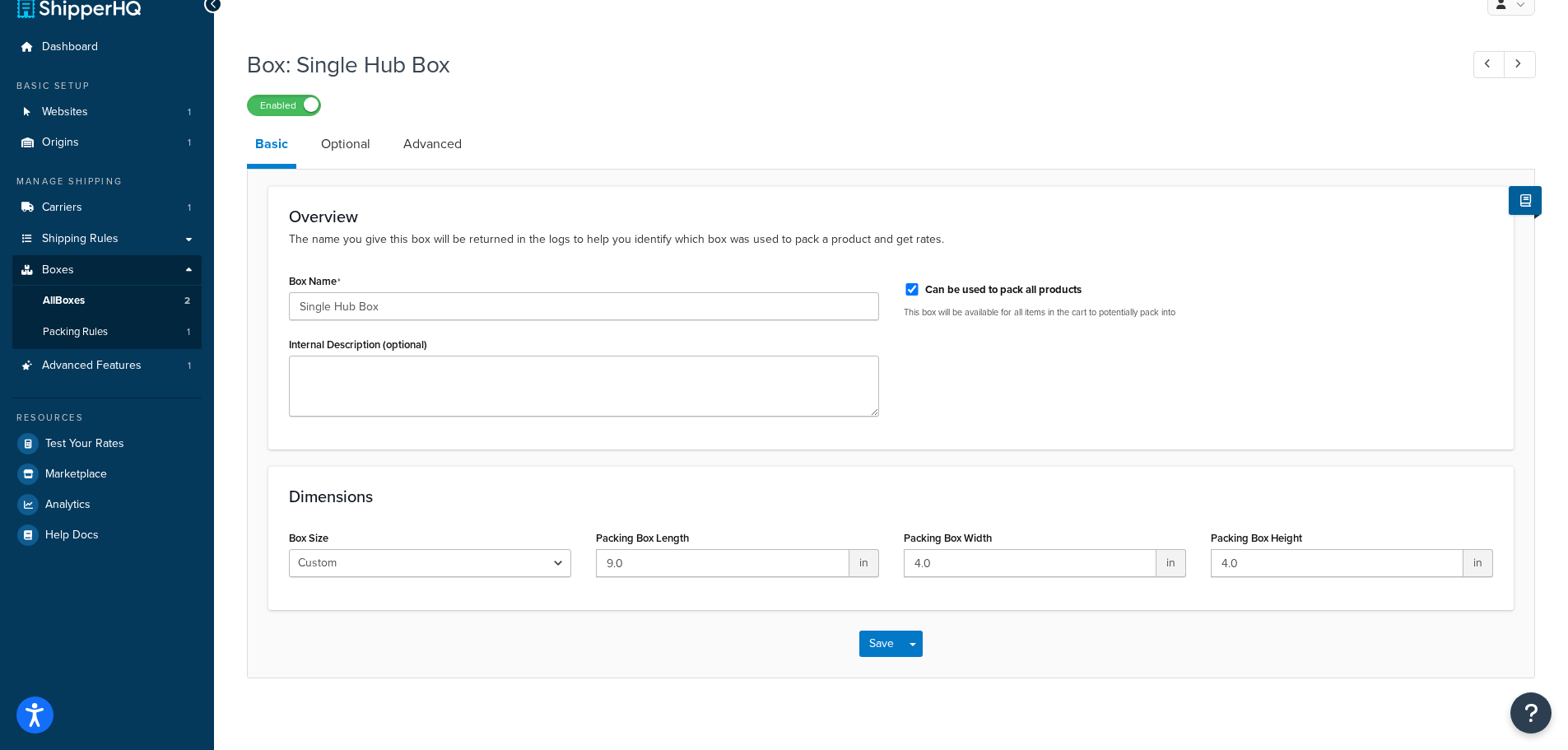
scroll to position [36, 0]
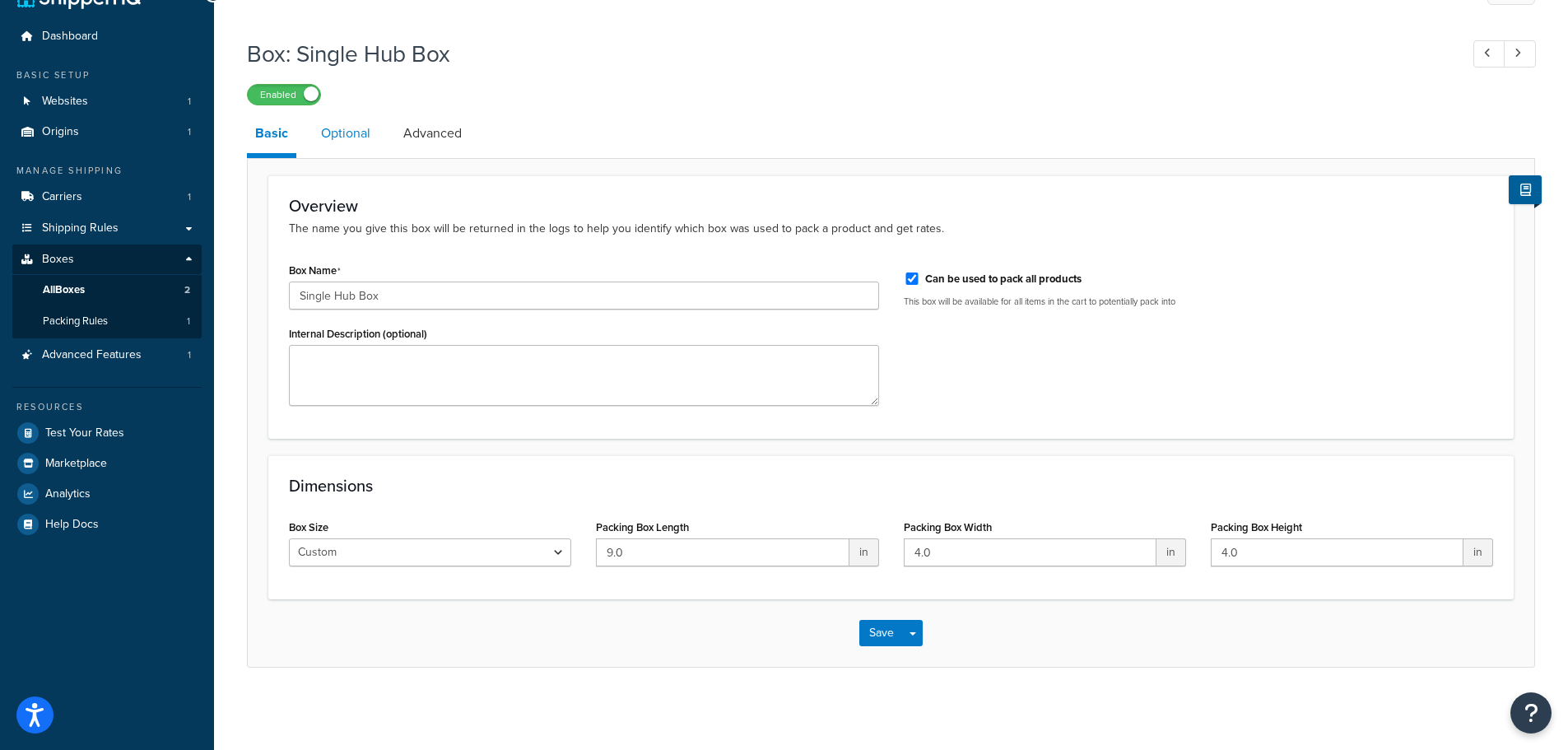
click at [326, 131] on link "Optional" at bounding box center [345, 132] width 66 height 39
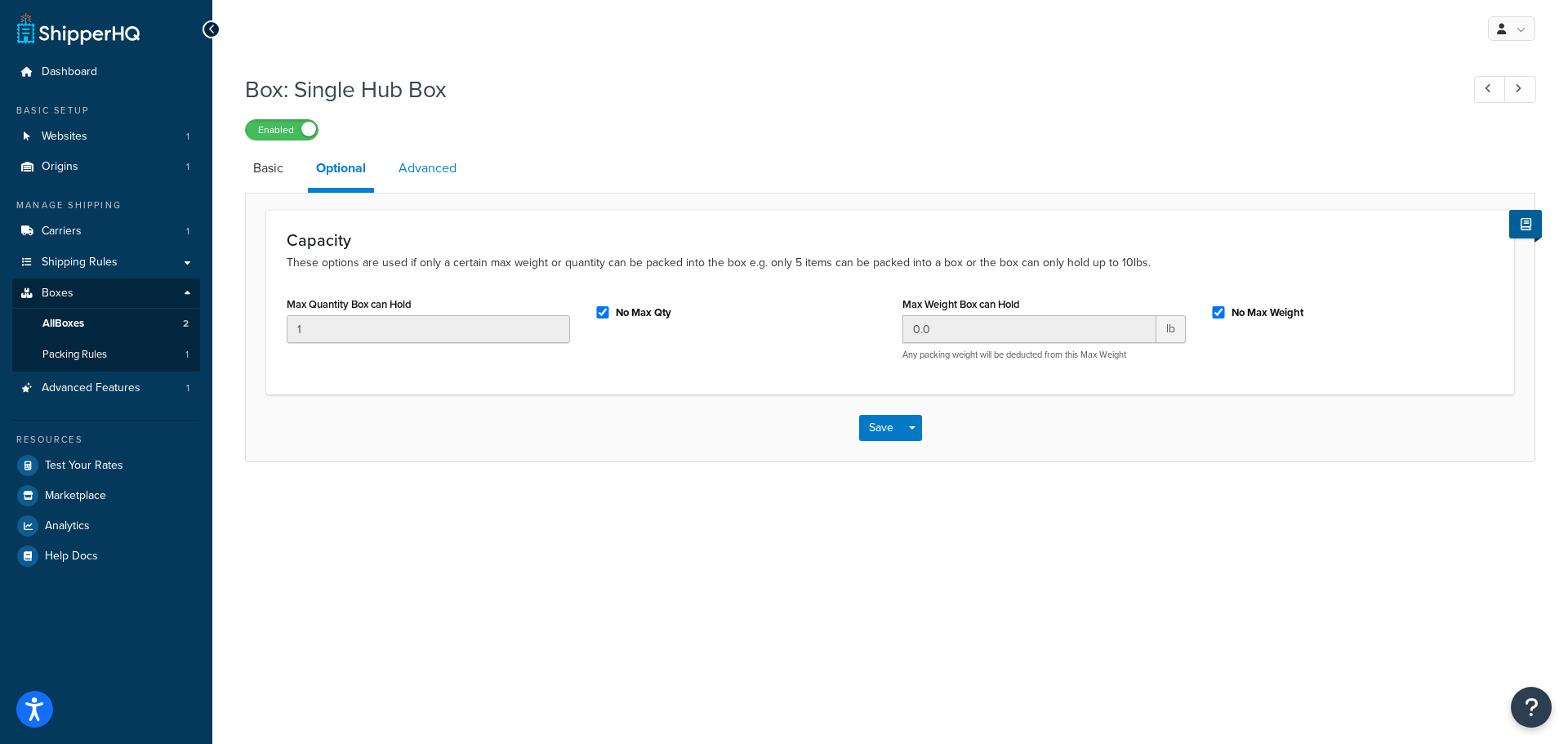
click at [417, 171] on link "Advanced" at bounding box center [427, 167] width 75 height 39
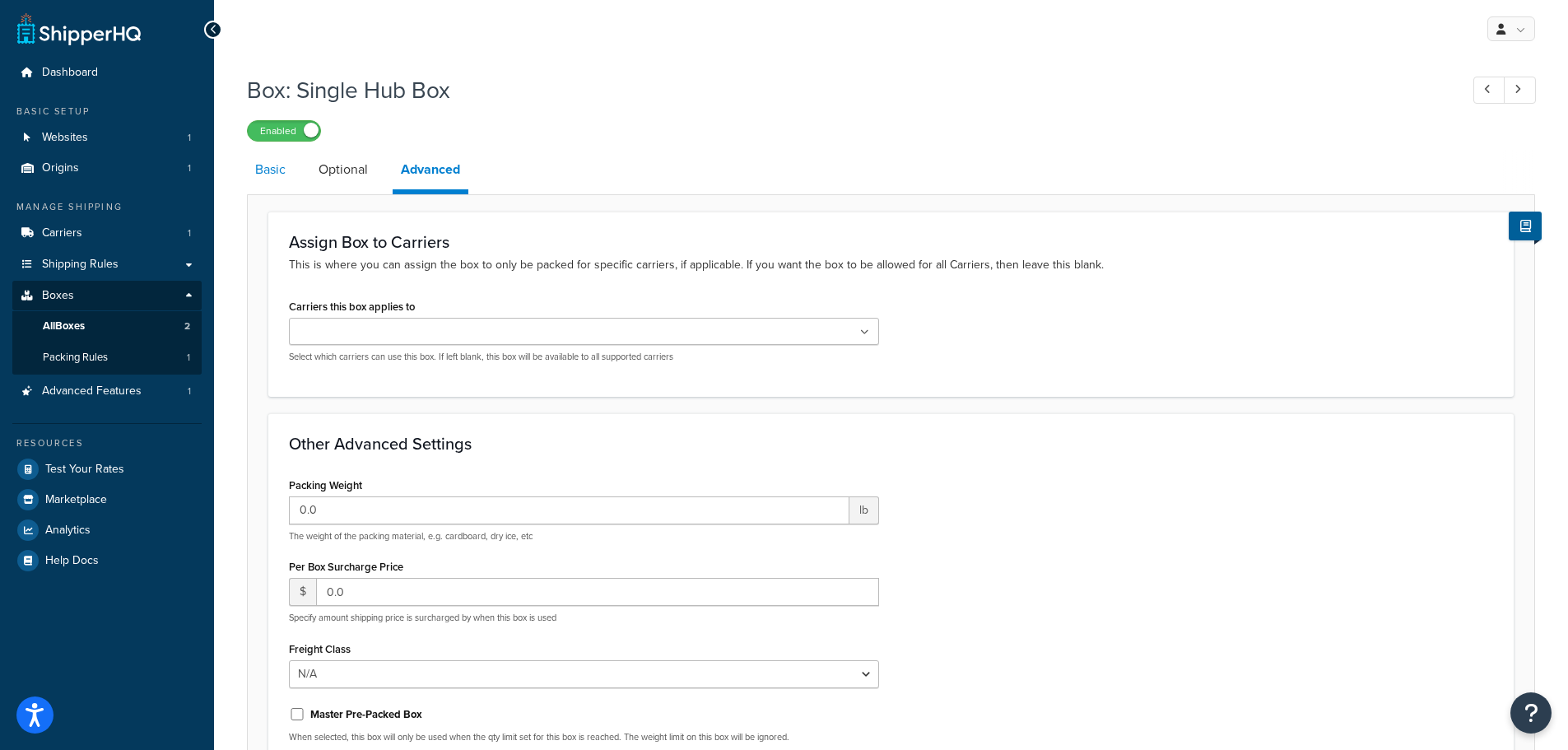
click at [258, 167] on link "Basic" at bounding box center [270, 169] width 47 height 39
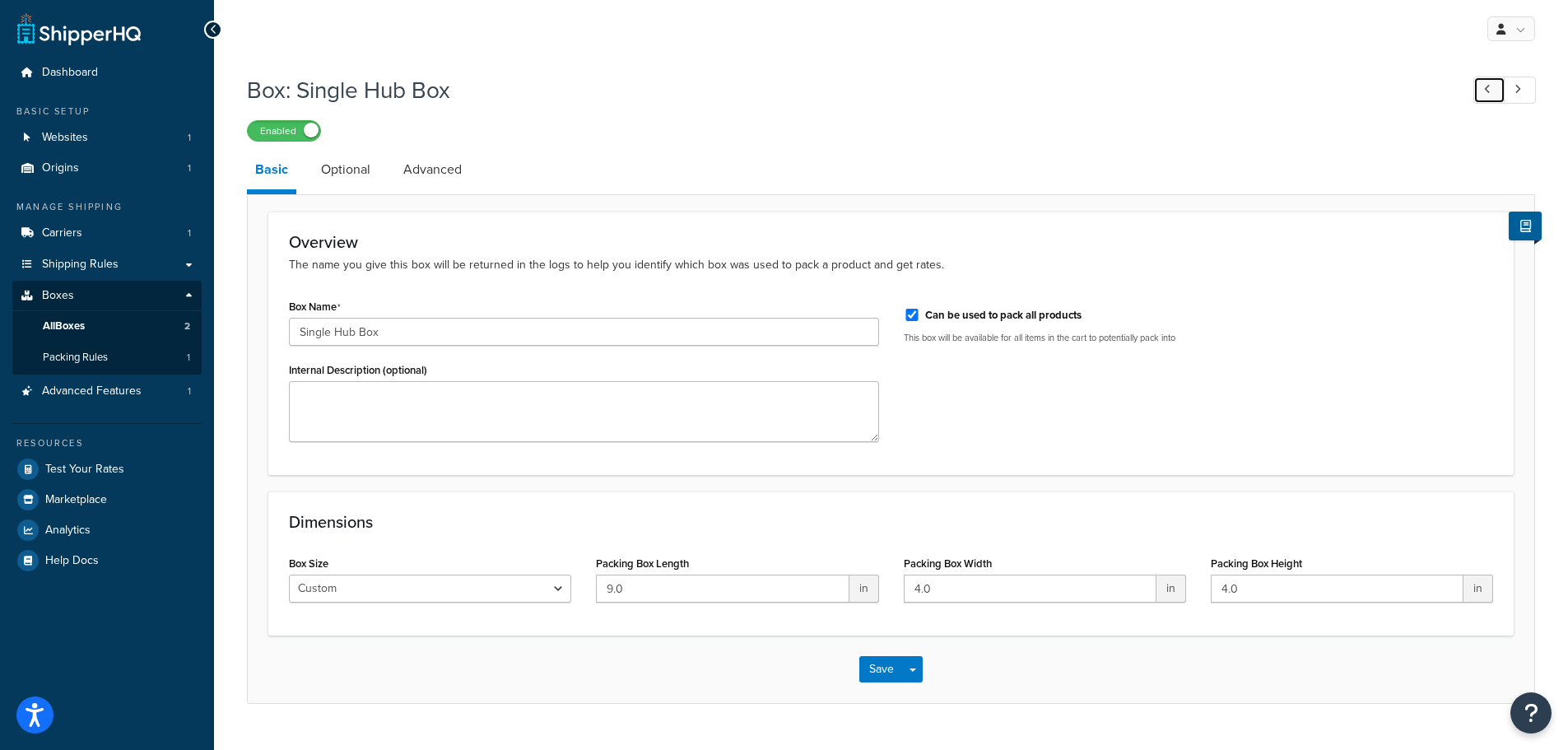
click at [1479, 84] on link at bounding box center [1490, 90] width 32 height 28
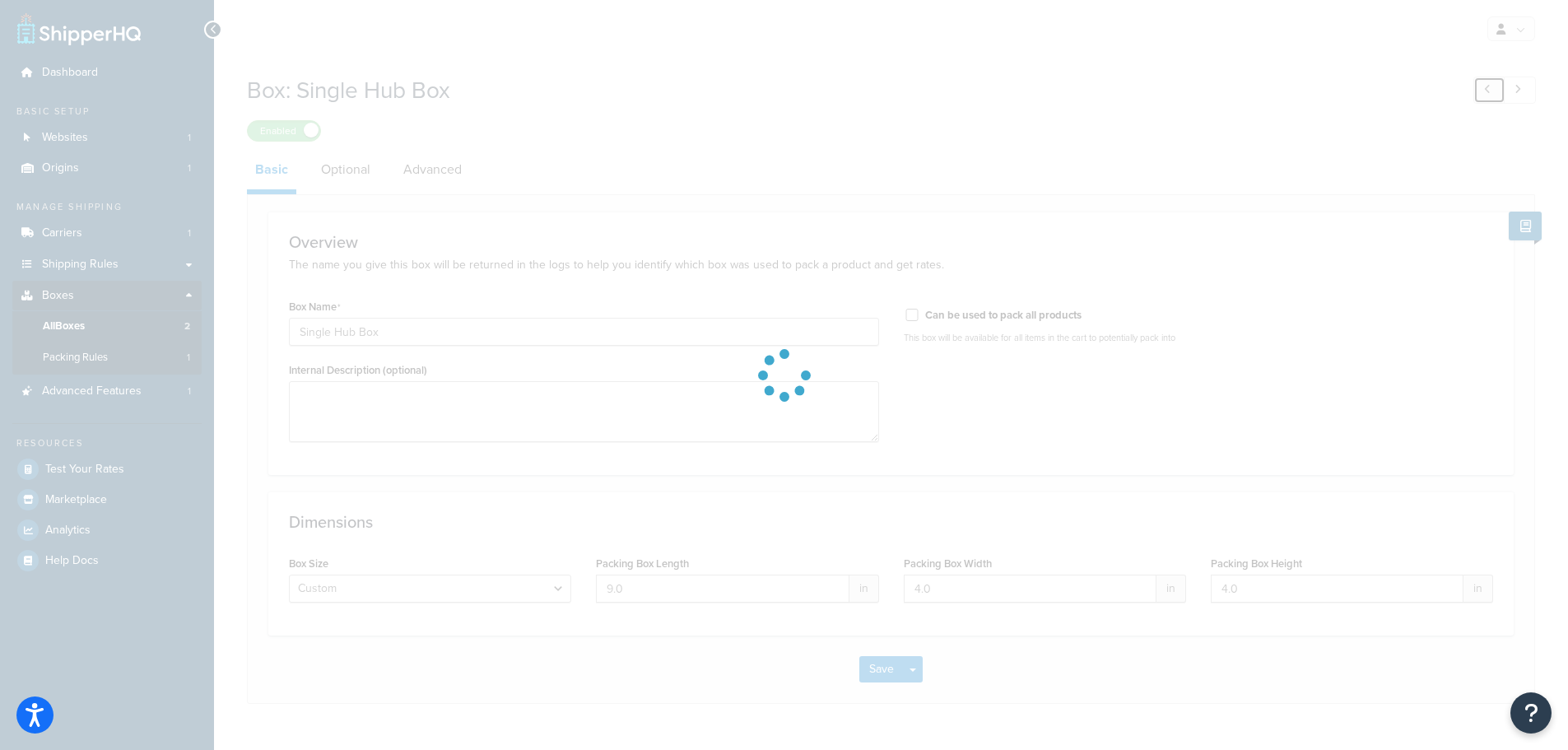
type input "Wheel Box"
checkbox input "false"
type input "30.0"
type input "10.0"
type input "27.0"
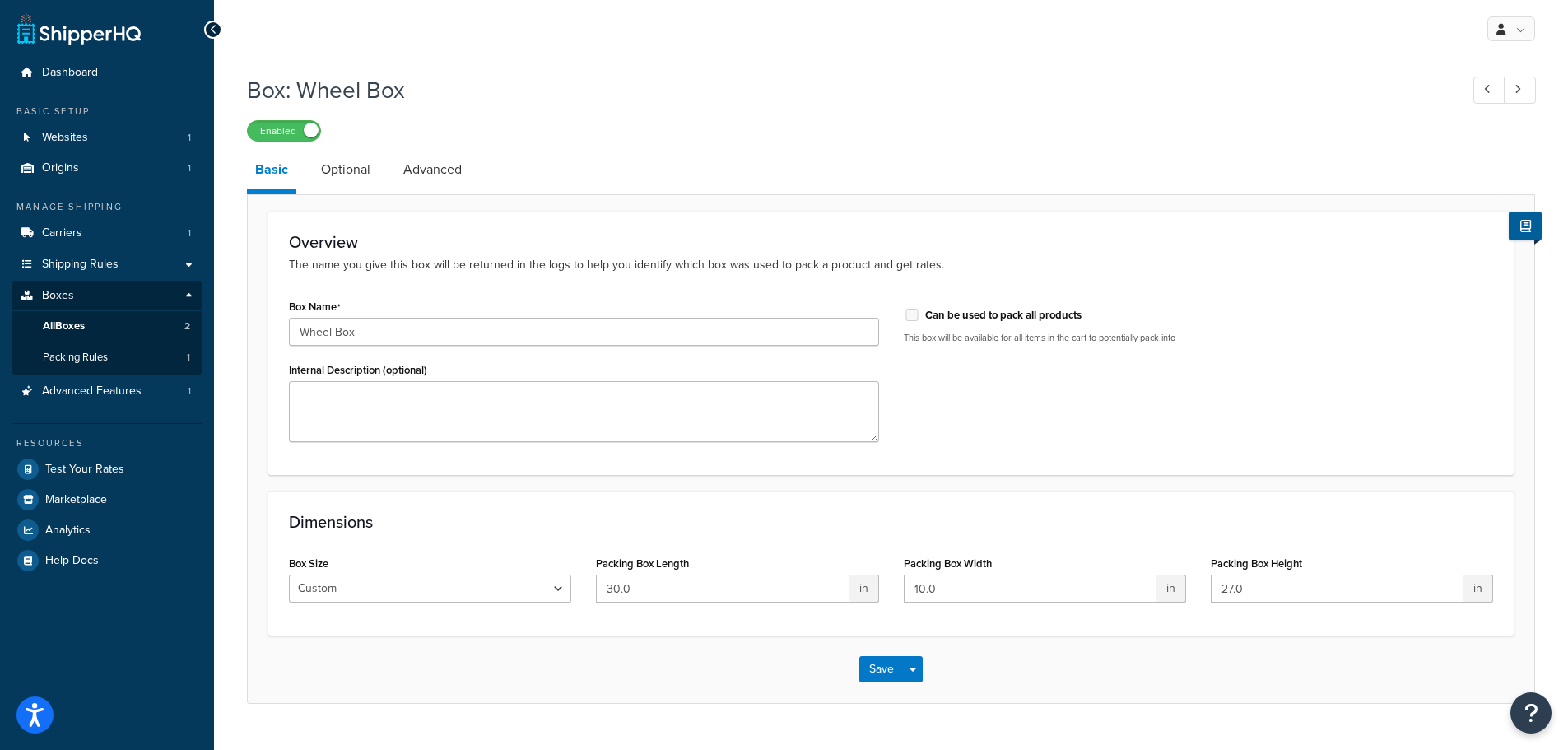
click at [1127, 461] on div "Overview The name you give this box will be returned in the logs to help you id…" at bounding box center [891, 343] width 1245 height 264
click at [1535, 229] on button at bounding box center [1525, 226] width 33 height 29
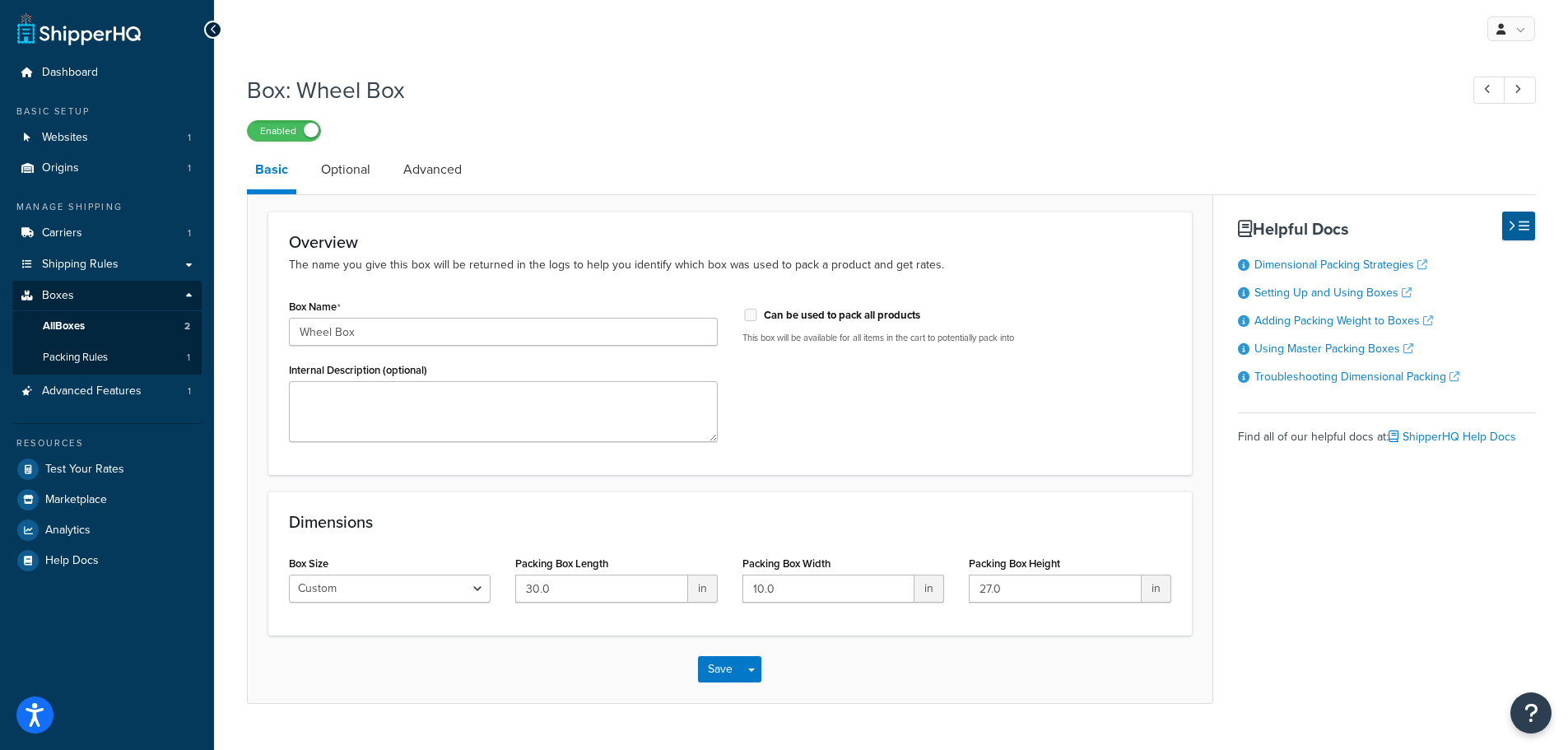
click at [903, 420] on div "Box Name Wheel Box Internal Description (optional) Can be used to pack all prod…" at bounding box center [730, 375] width 907 height 160
click at [459, 591] on select "Custom USPS Small Flat Box USPS Medium Flat Box USPS Large Flat Box USPS Flat E…" at bounding box center [390, 588] width 202 height 28
click at [134, 428] on div "Resources Test Your Rates Marketplace Analytics Help Docs" at bounding box center [107, 499] width 190 height 152
click at [112, 395] on span "Advanced Features" at bounding box center [91, 392] width 100 height 14
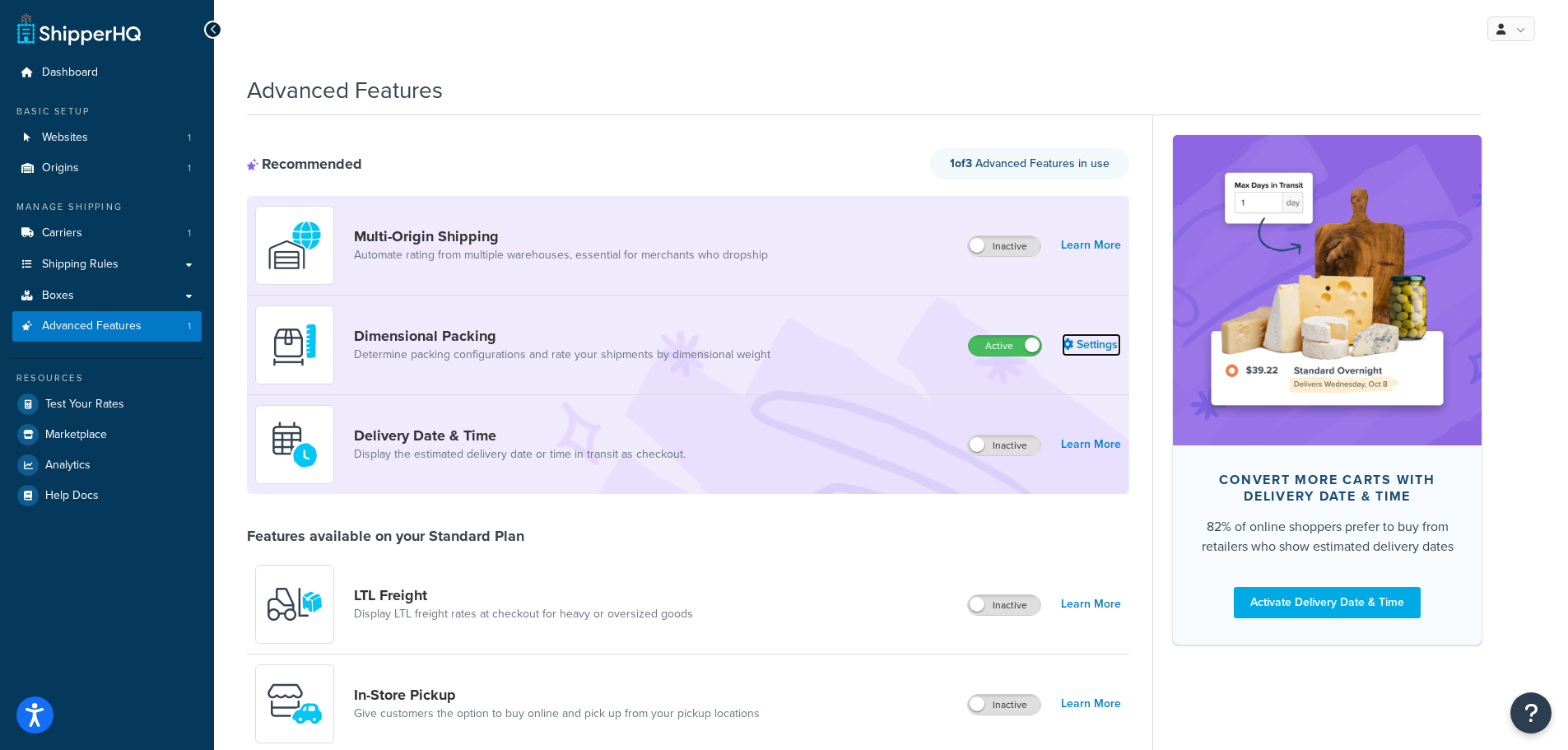
click at [1099, 345] on link "Settings" at bounding box center [1092, 345] width 59 height 23
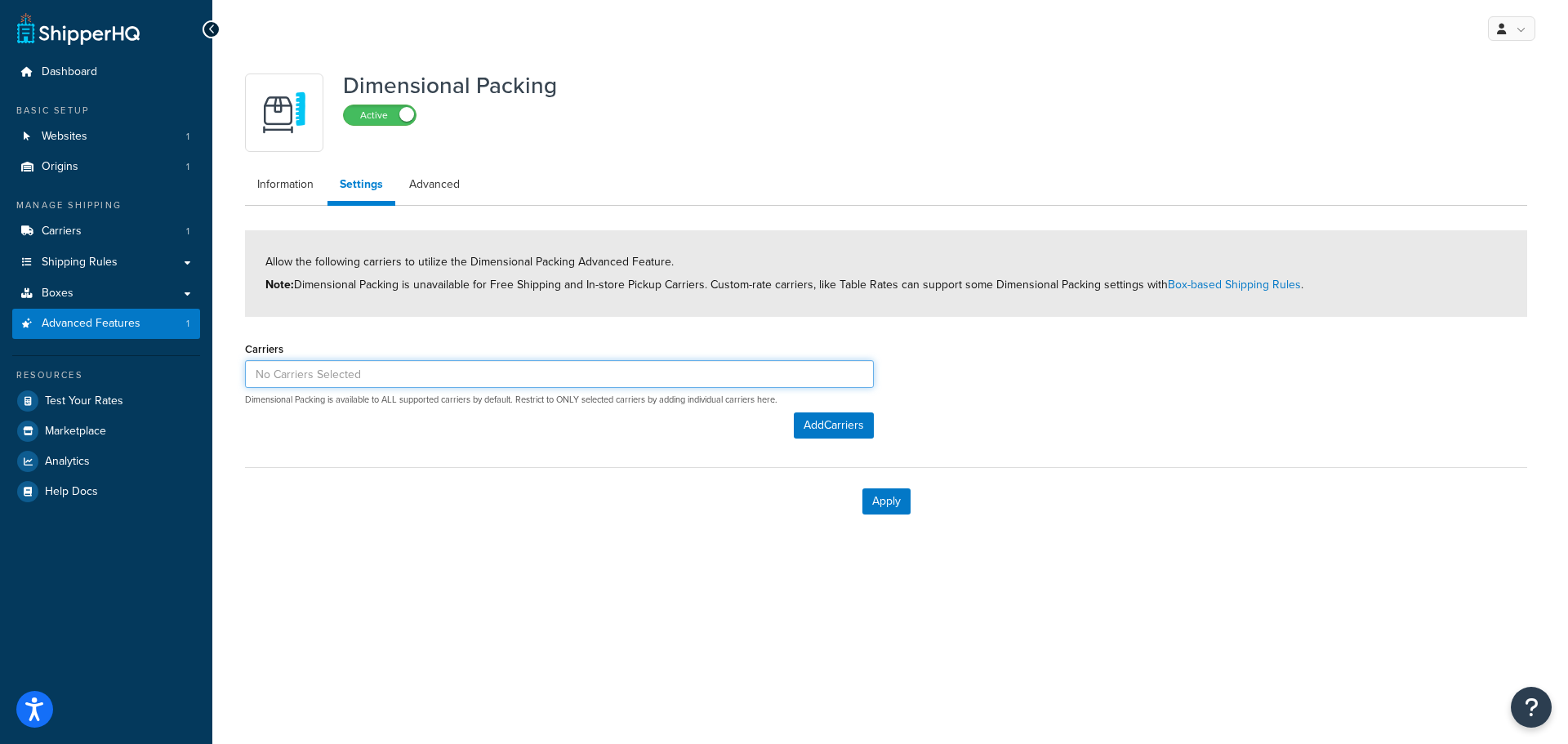
click at [321, 375] on input at bounding box center [559, 373] width 629 height 27
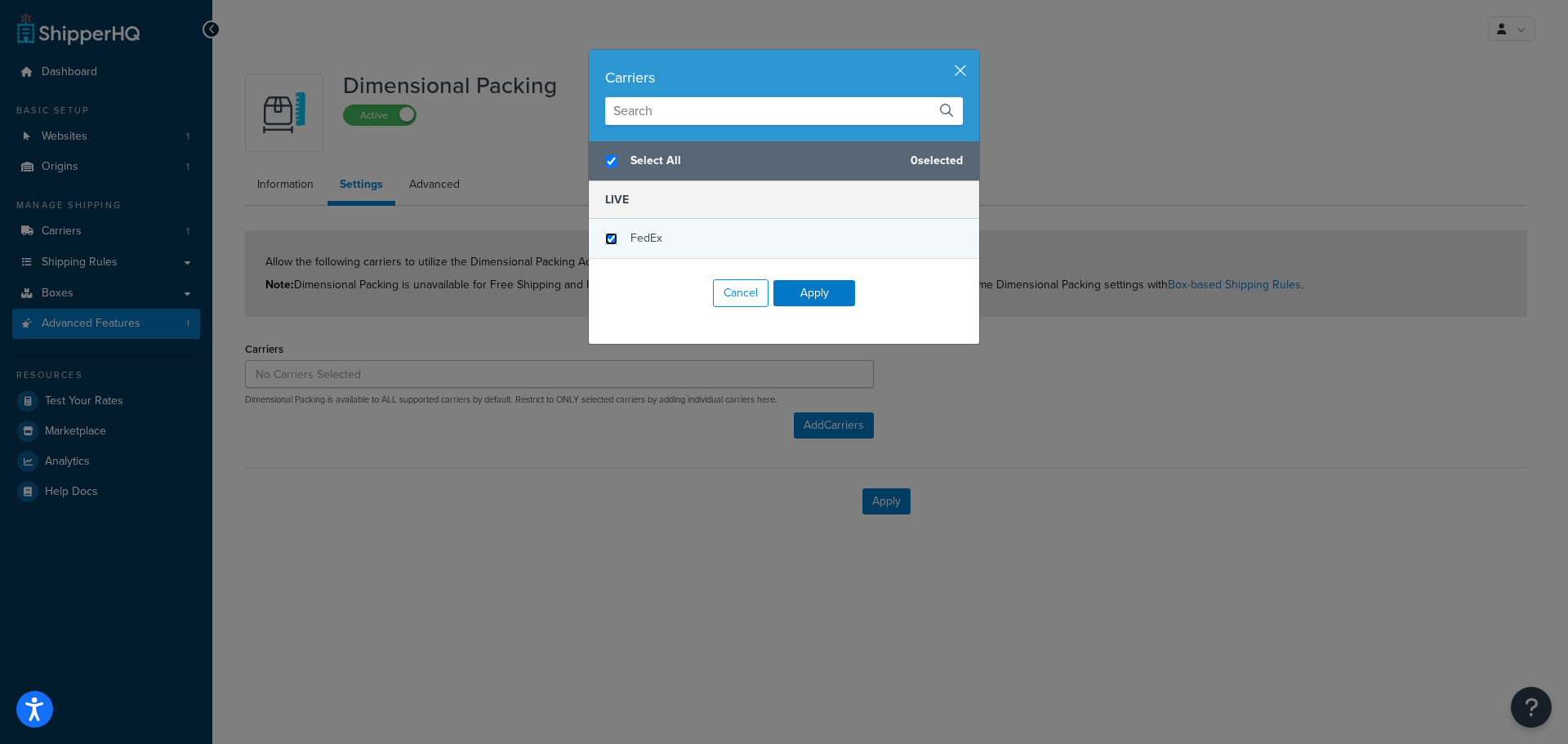
checkbox input "true"
click at [611, 234] on input "checkbox" at bounding box center [611, 238] width 12 height 12
checkbox input "true"
click at [815, 291] on button "Apply" at bounding box center [814, 293] width 81 height 26
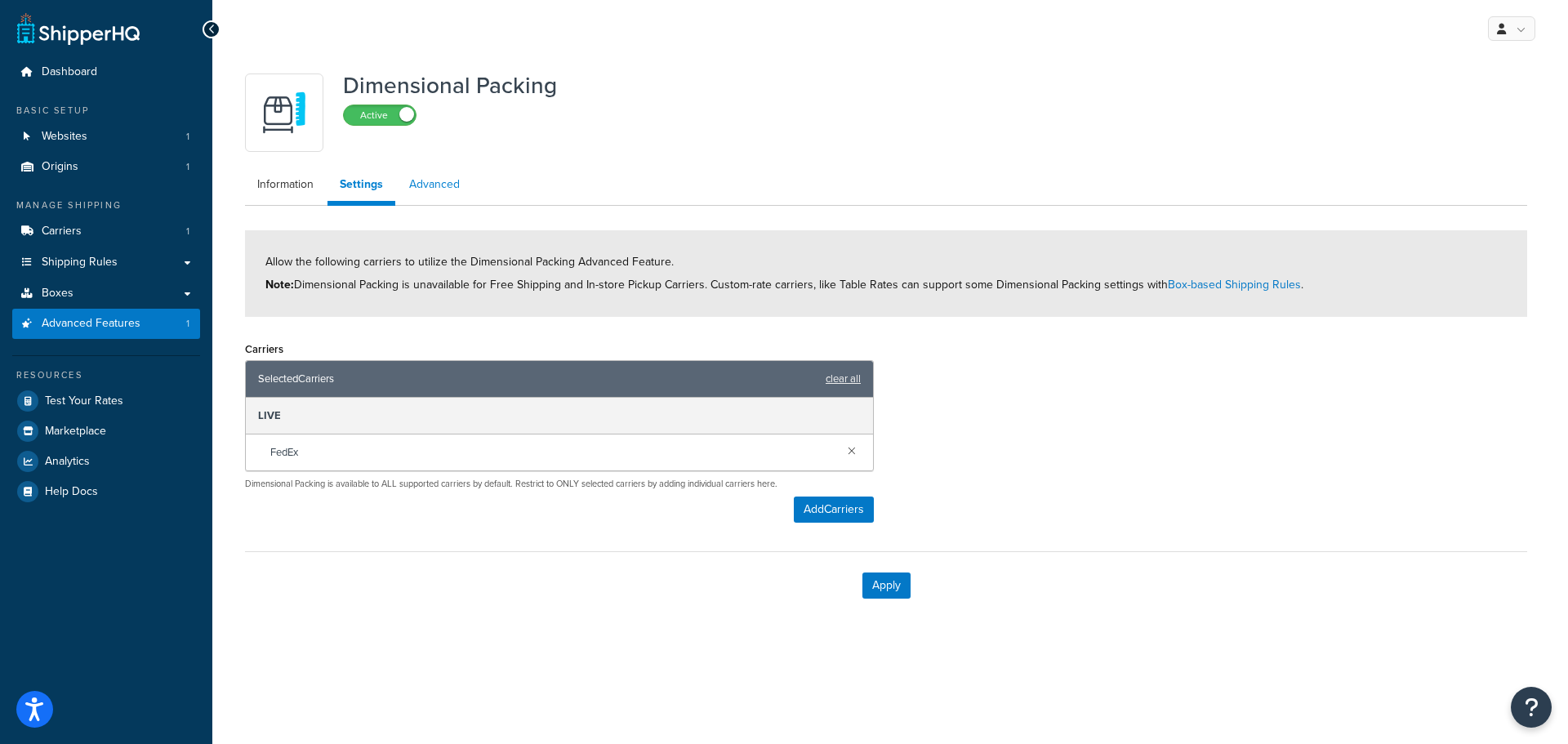
click at [448, 188] on link "Advanced" at bounding box center [434, 184] width 75 height 33
click at [891, 580] on button "Apply" at bounding box center [886, 586] width 48 height 26
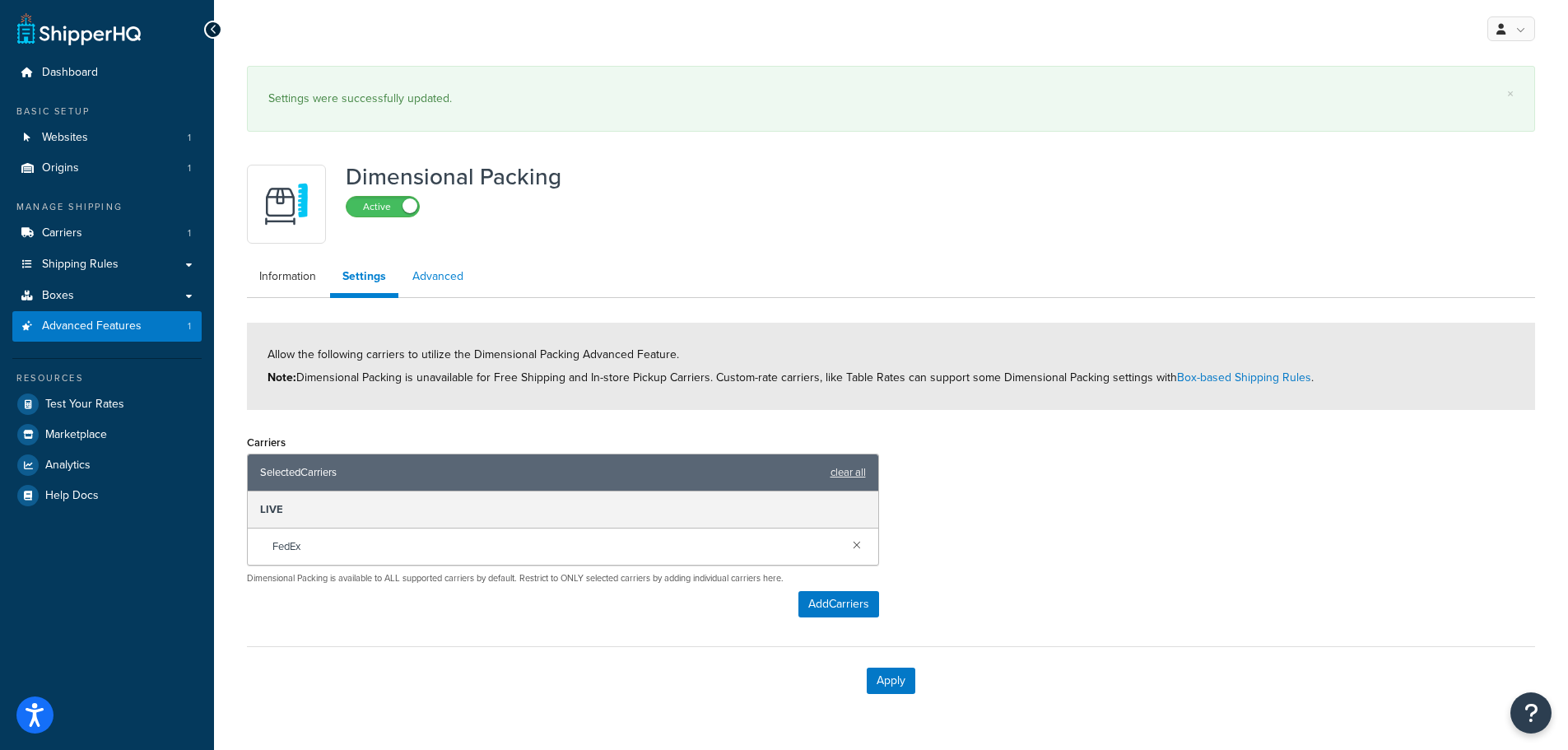
click at [433, 274] on link "Advanced" at bounding box center [437, 276] width 75 height 33
select select "false"
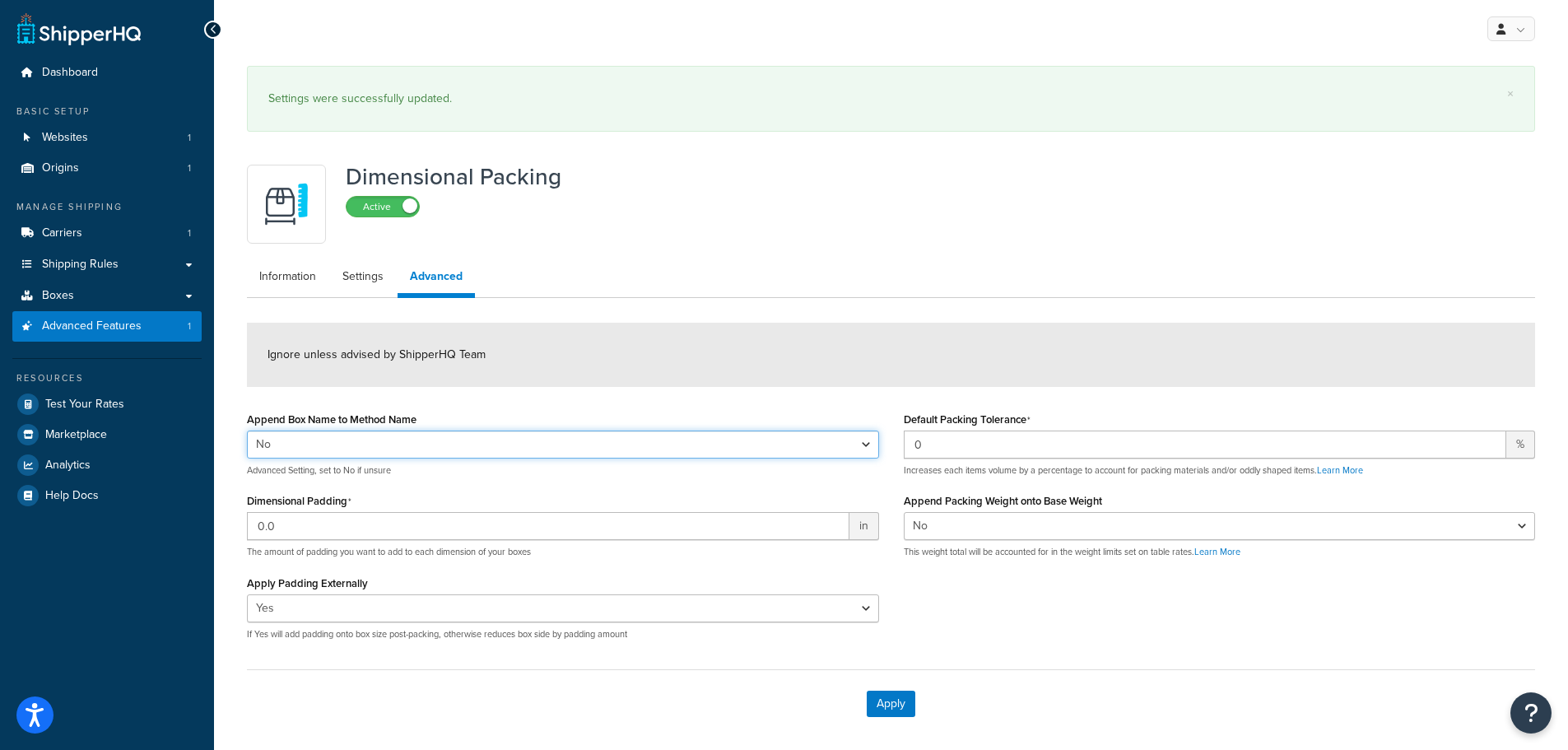
click at [543, 445] on select "Yes No" at bounding box center [563, 444] width 633 height 28
click at [247, 431] on select "Yes No" at bounding box center [563, 444] width 633 height 28
click at [1117, 363] on div "Ignore unless advised by ShipperHQ Team" at bounding box center [891, 355] width 1288 height 64
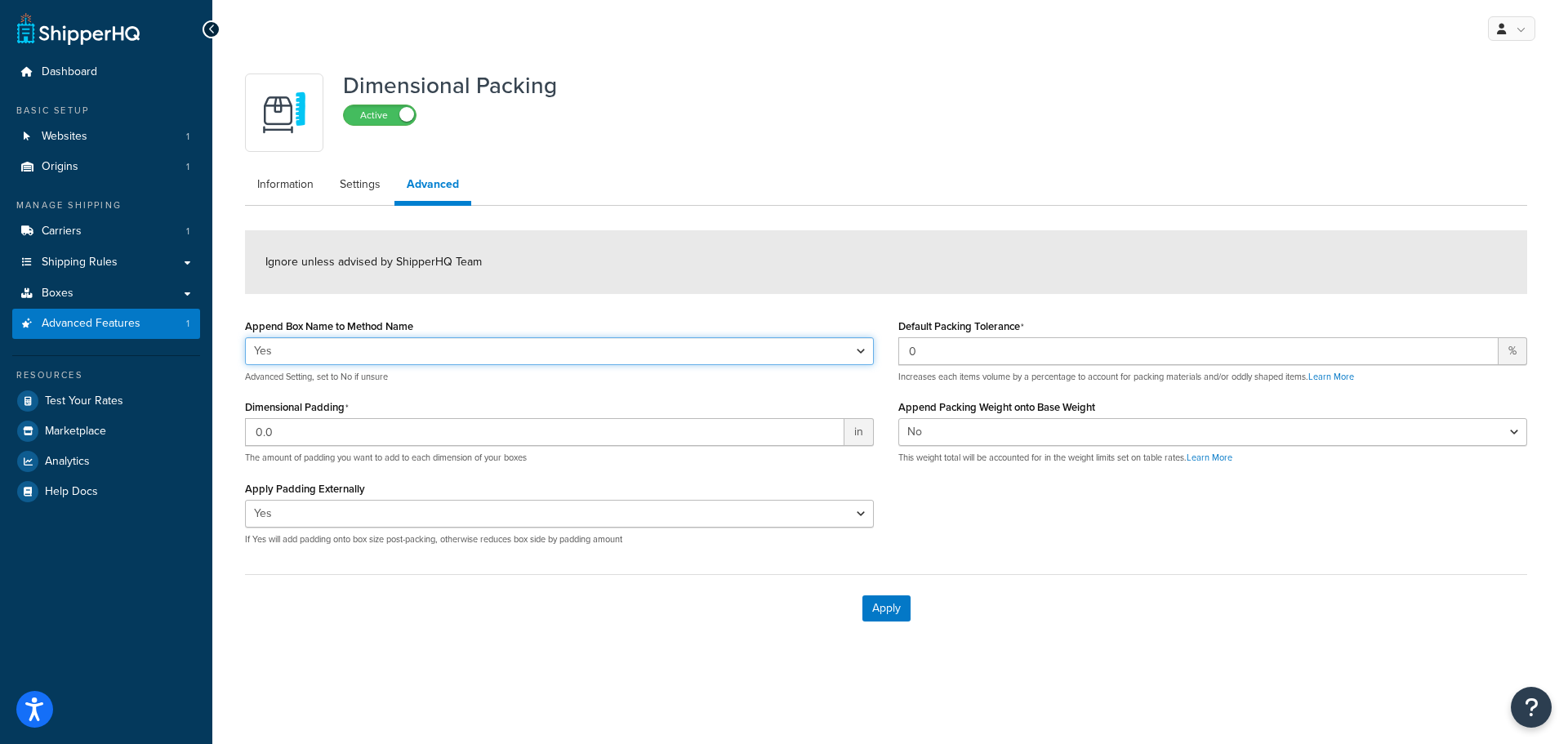
click at [555, 354] on select "Yes No" at bounding box center [559, 351] width 629 height 27
select select "false"
click at [245, 337] on select "Yes No" at bounding box center [559, 351] width 629 height 27
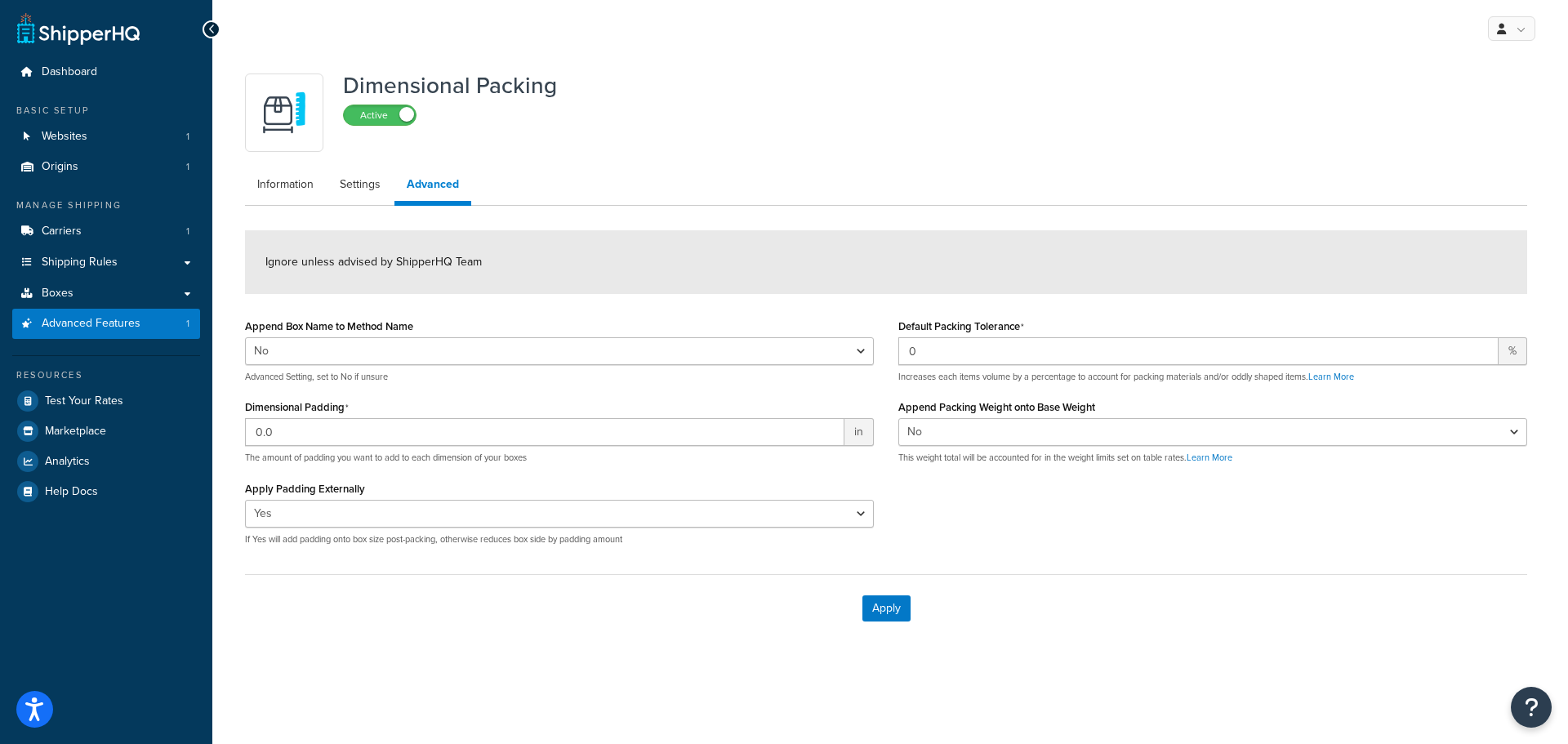
drag, startPoint x: 955, startPoint y: 147, endPoint x: 958, endPoint y: 171, distance: 24.2
click at [955, 147] on div "Dimensional Packing Active" at bounding box center [886, 112] width 1283 height 78
click at [384, 116] on label "Active" at bounding box center [380, 114] width 72 height 20
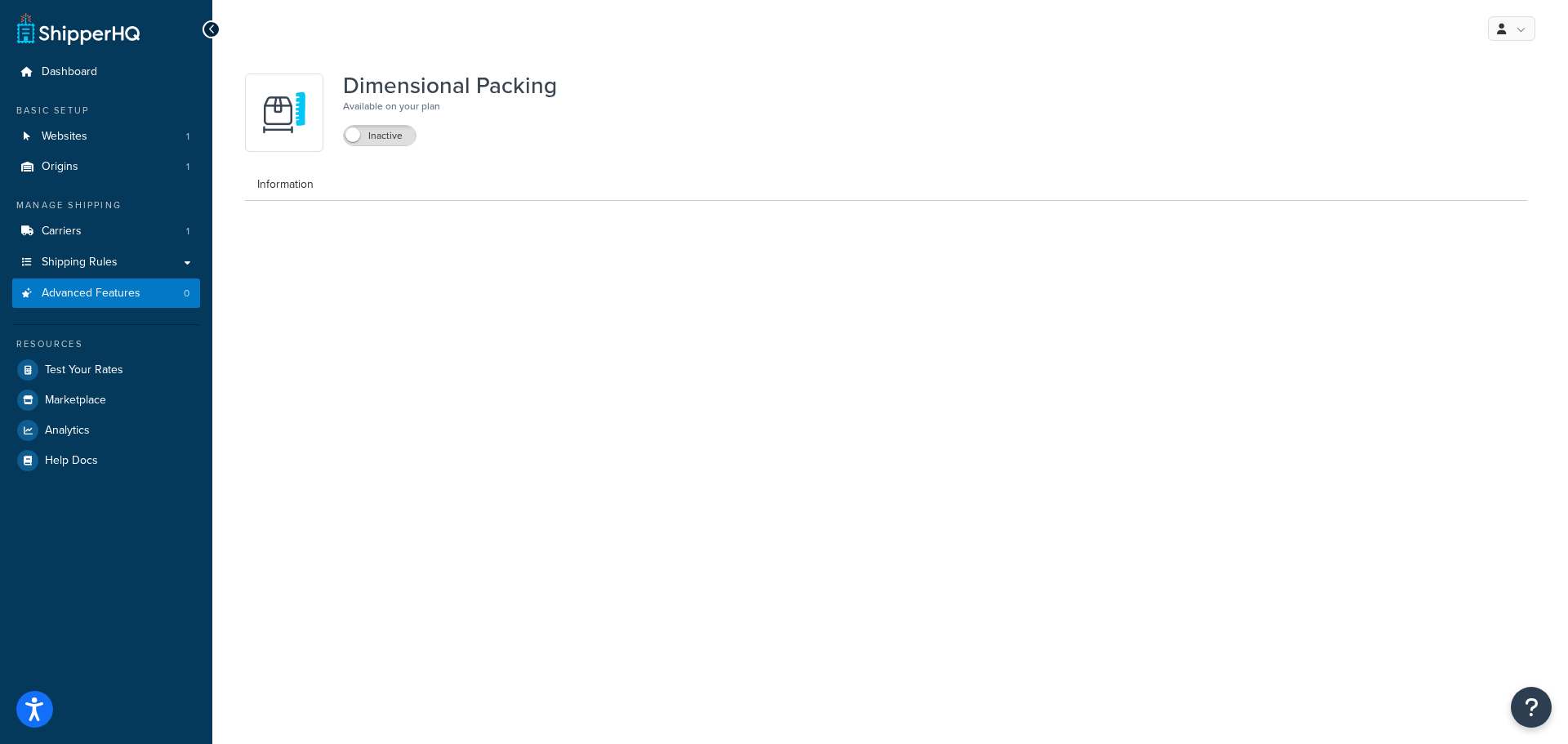
click at [582, 168] on ul "Information" at bounding box center [886, 184] width 1283 height 33
click at [69, 255] on span "Shipping Rules" at bounding box center [79, 262] width 76 height 14
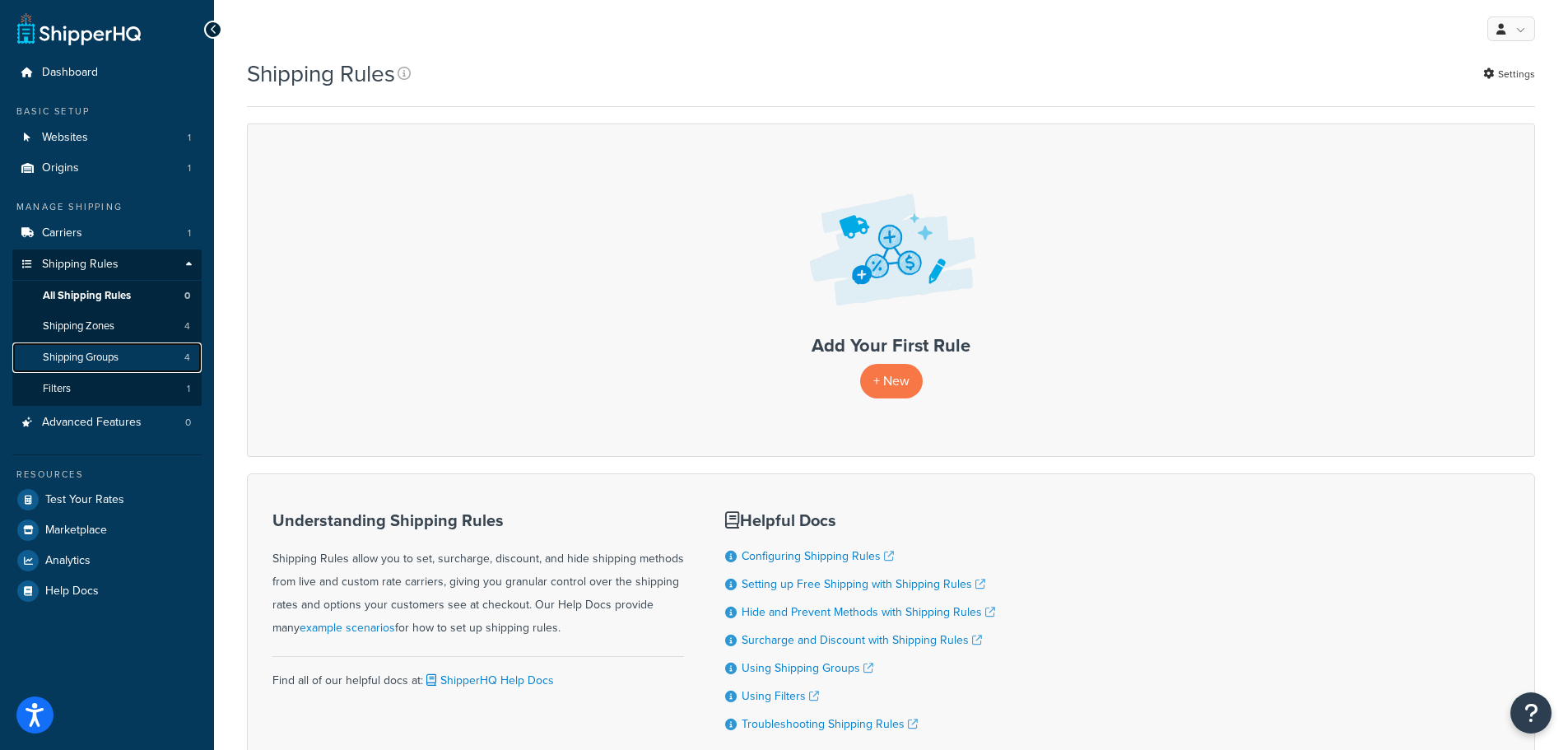
click at [118, 356] on span "Shipping Groups" at bounding box center [80, 357] width 75 height 14
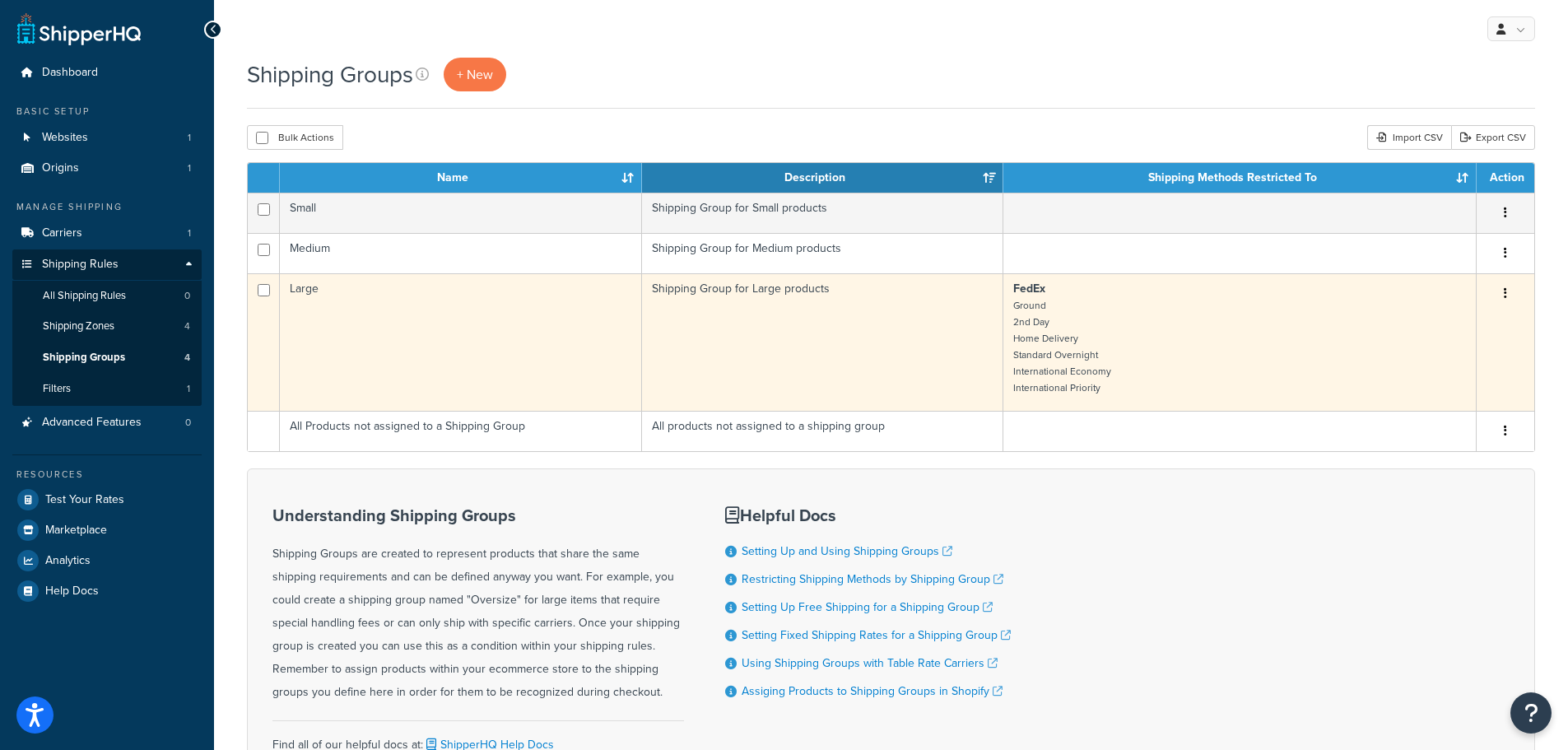
click at [1518, 294] on div "Edit Duplicate [GEOGRAPHIC_DATA]" at bounding box center [1506, 294] width 38 height 27
click at [1502, 293] on button "button" at bounding box center [1505, 294] width 23 height 27
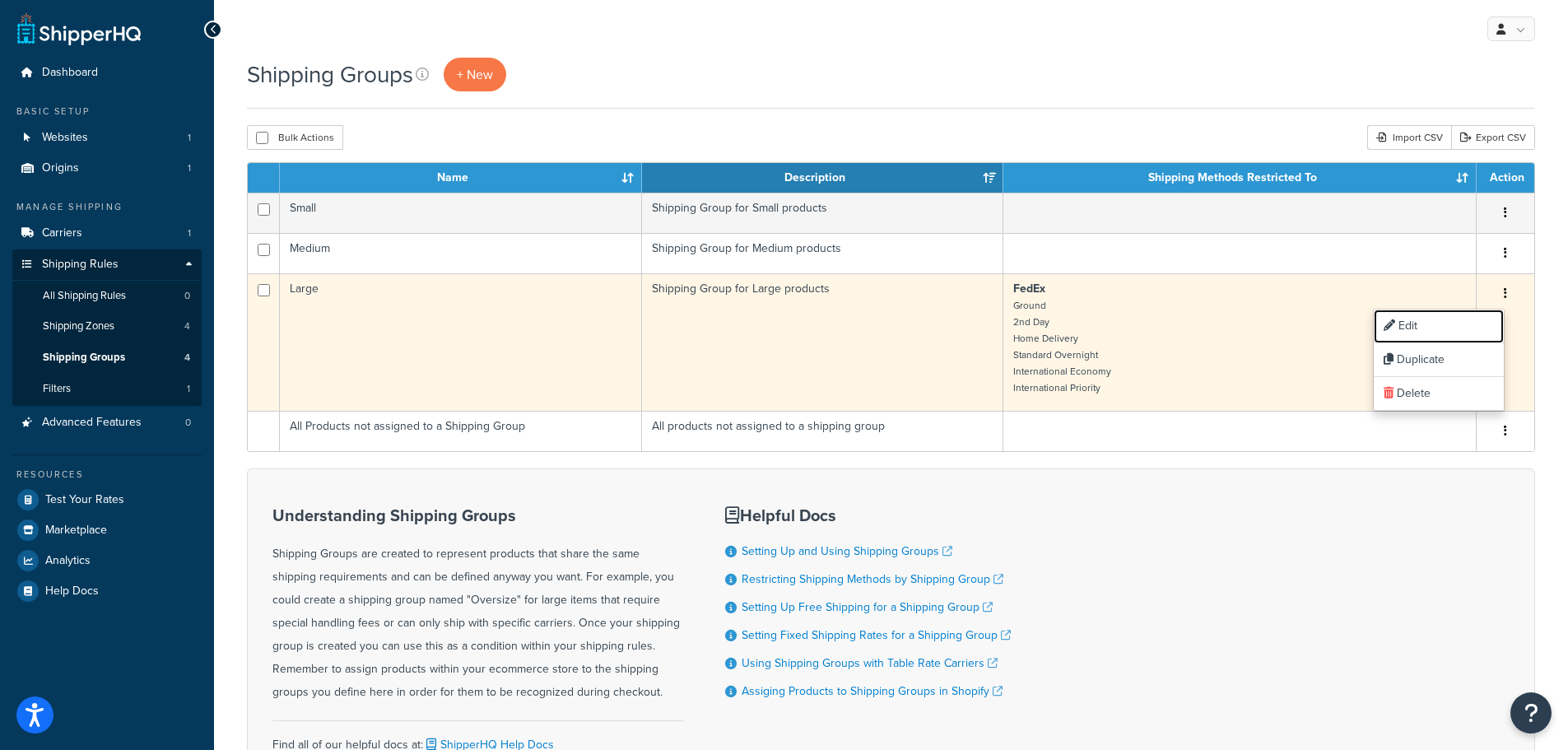
click at [1406, 319] on link "Edit" at bounding box center [1438, 326] width 131 height 33
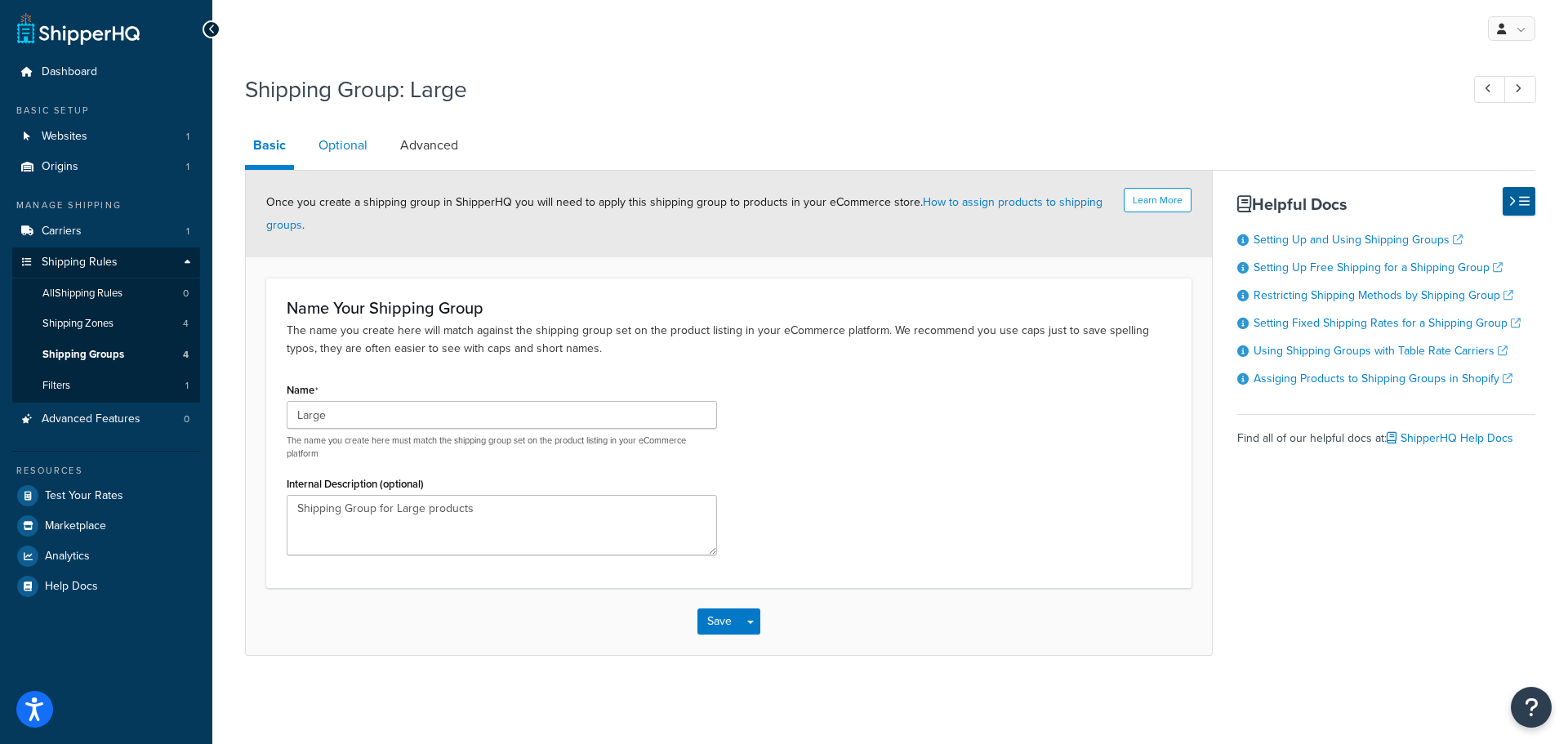
click at [341, 148] on link "Optional" at bounding box center [342, 145] width 65 height 39
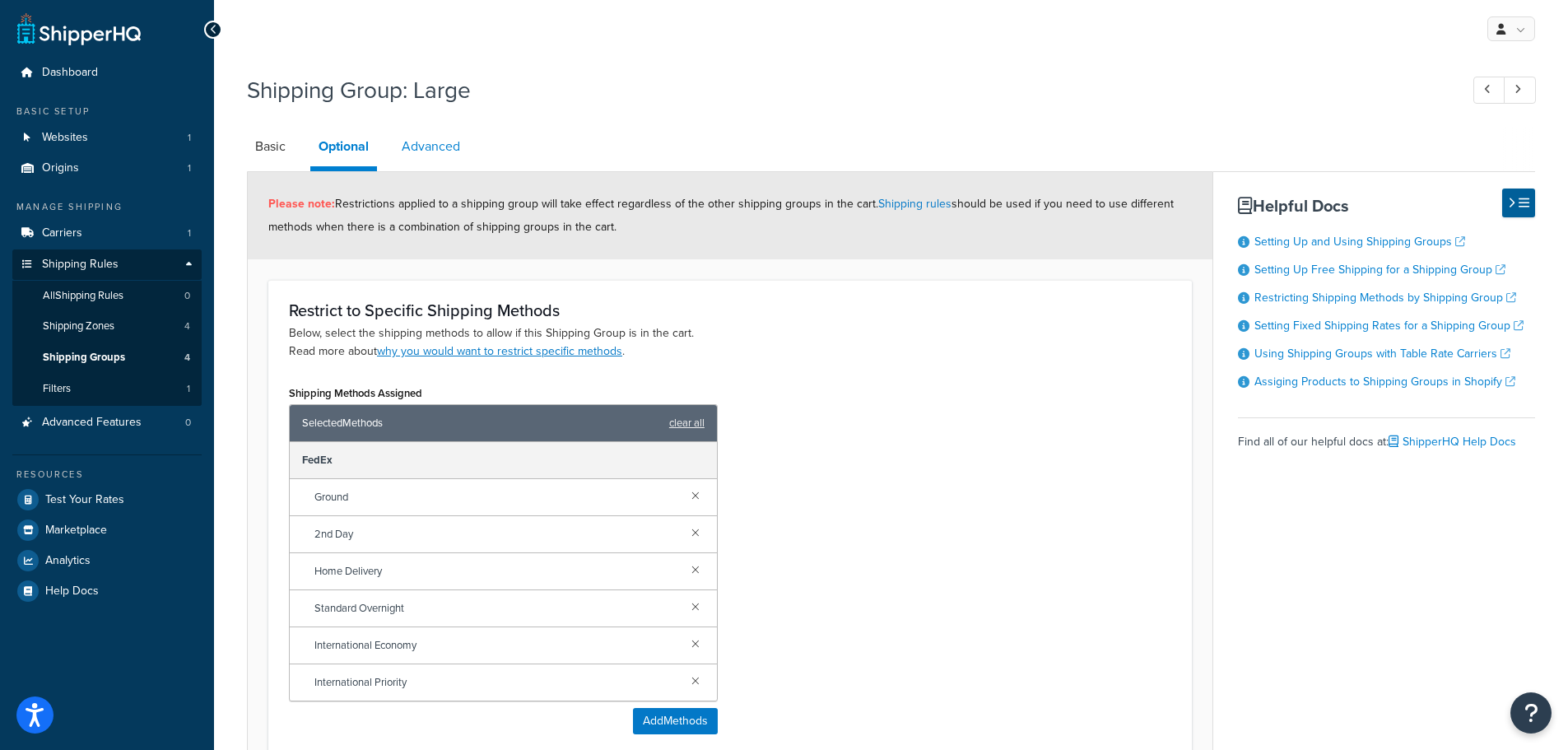
click at [439, 152] on link "Advanced" at bounding box center [431, 146] width 75 height 39
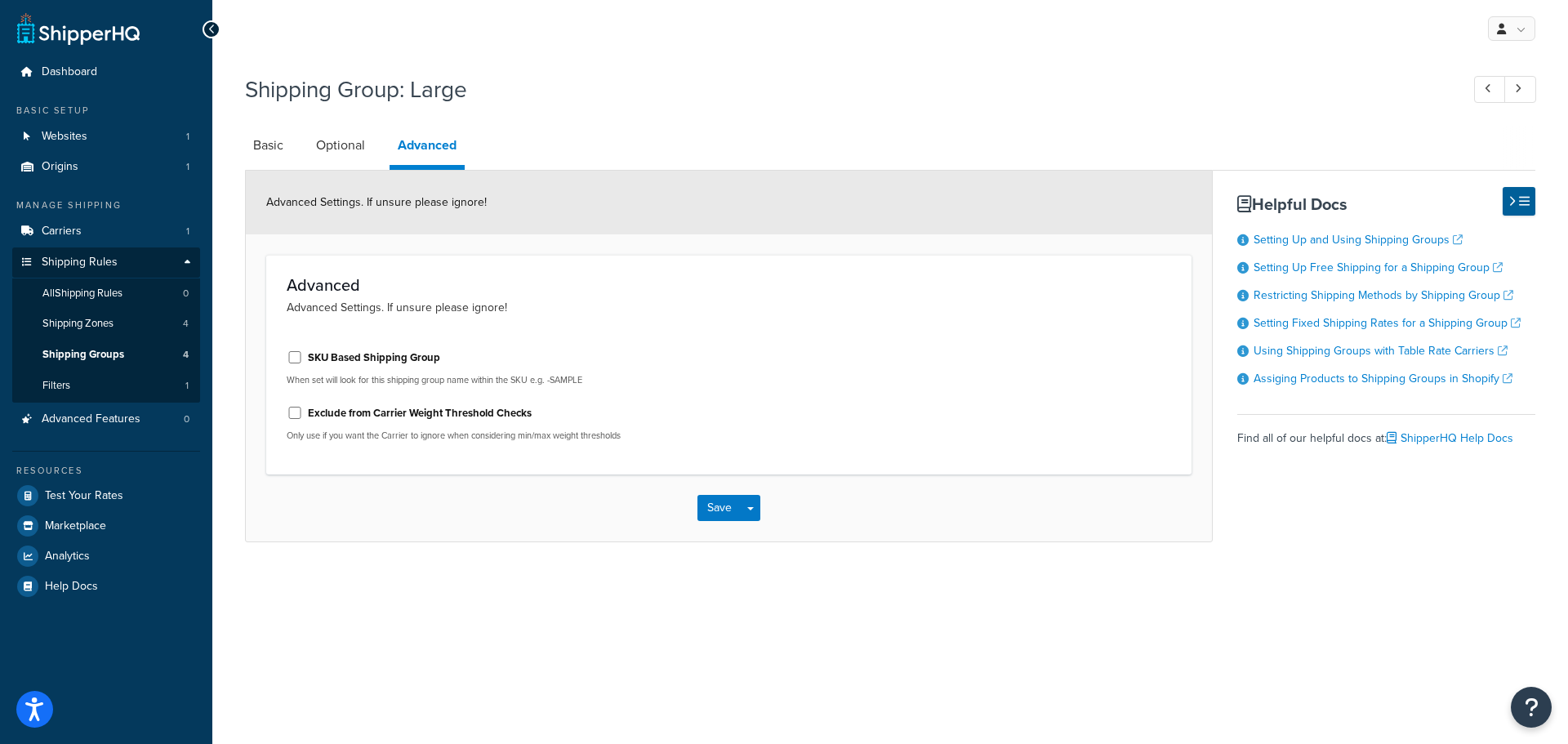
click at [882, 424] on div "SKU Based Shipping Group When set will look for this shipping group name within…" at bounding box center [729, 396] width 909 height 117
click at [84, 352] on span "Shipping Groups" at bounding box center [83, 355] width 81 height 14
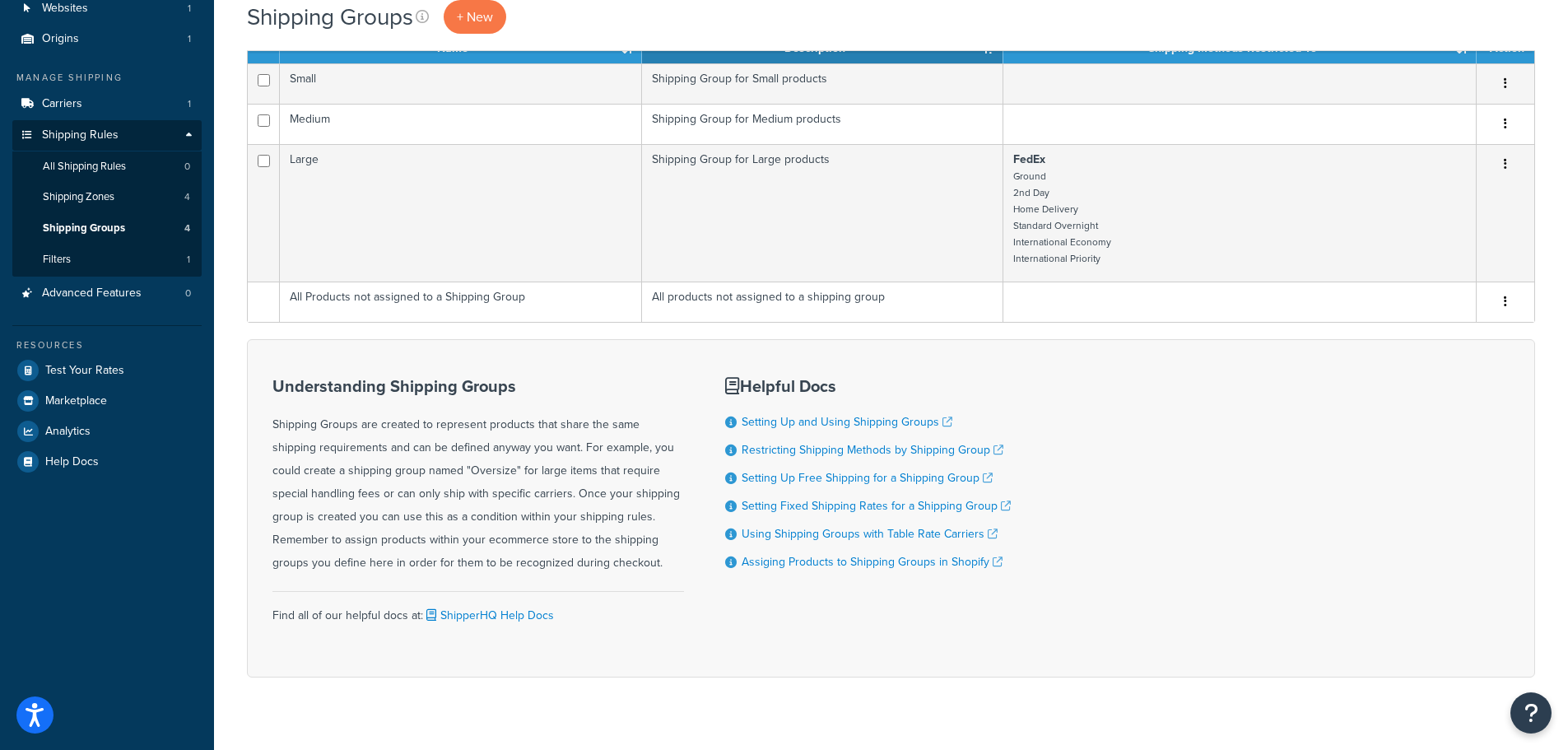
scroll to position [155, 0]
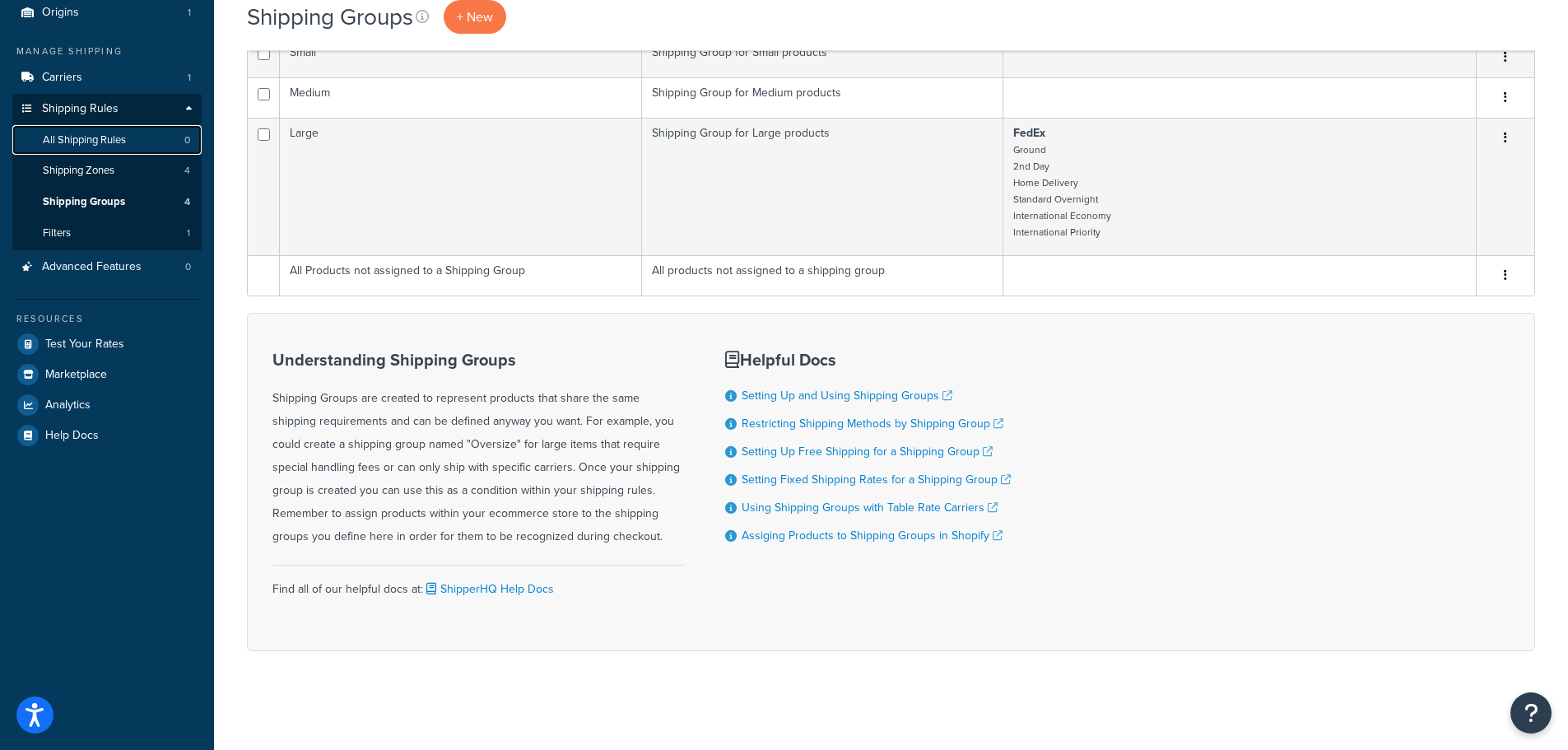
click at [83, 137] on span "All Shipping Rules" at bounding box center [84, 140] width 83 height 14
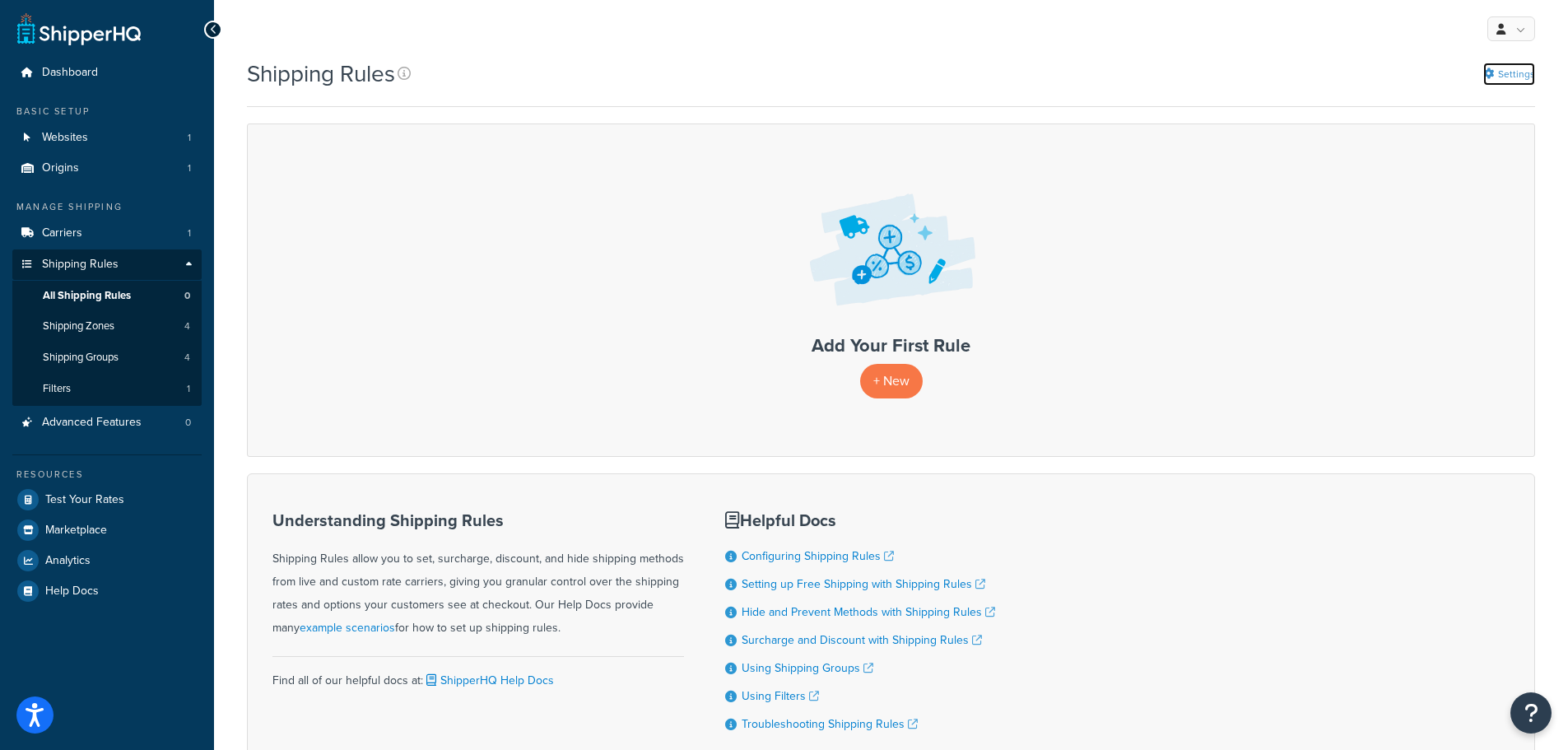
click at [1524, 83] on link "Settings" at bounding box center [1509, 74] width 51 height 23
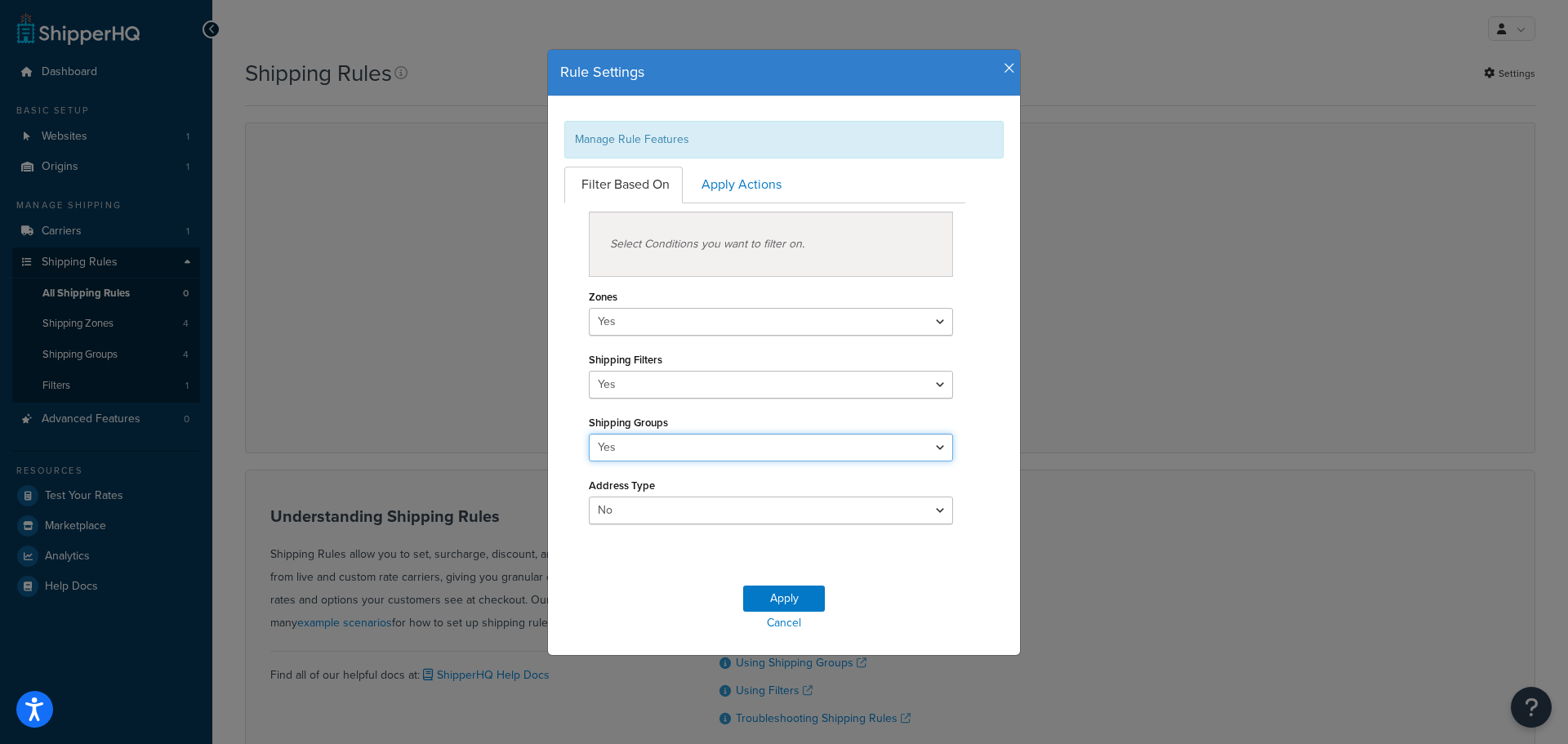
click at [647, 450] on select "Yes No" at bounding box center [770, 447] width 364 height 27
click at [645, 372] on select "Yes No" at bounding box center [770, 384] width 364 height 27
click at [654, 328] on select "Yes No" at bounding box center [770, 321] width 364 height 27
click at [738, 183] on link "Apply Actions" at bounding box center [739, 184] width 111 height 37
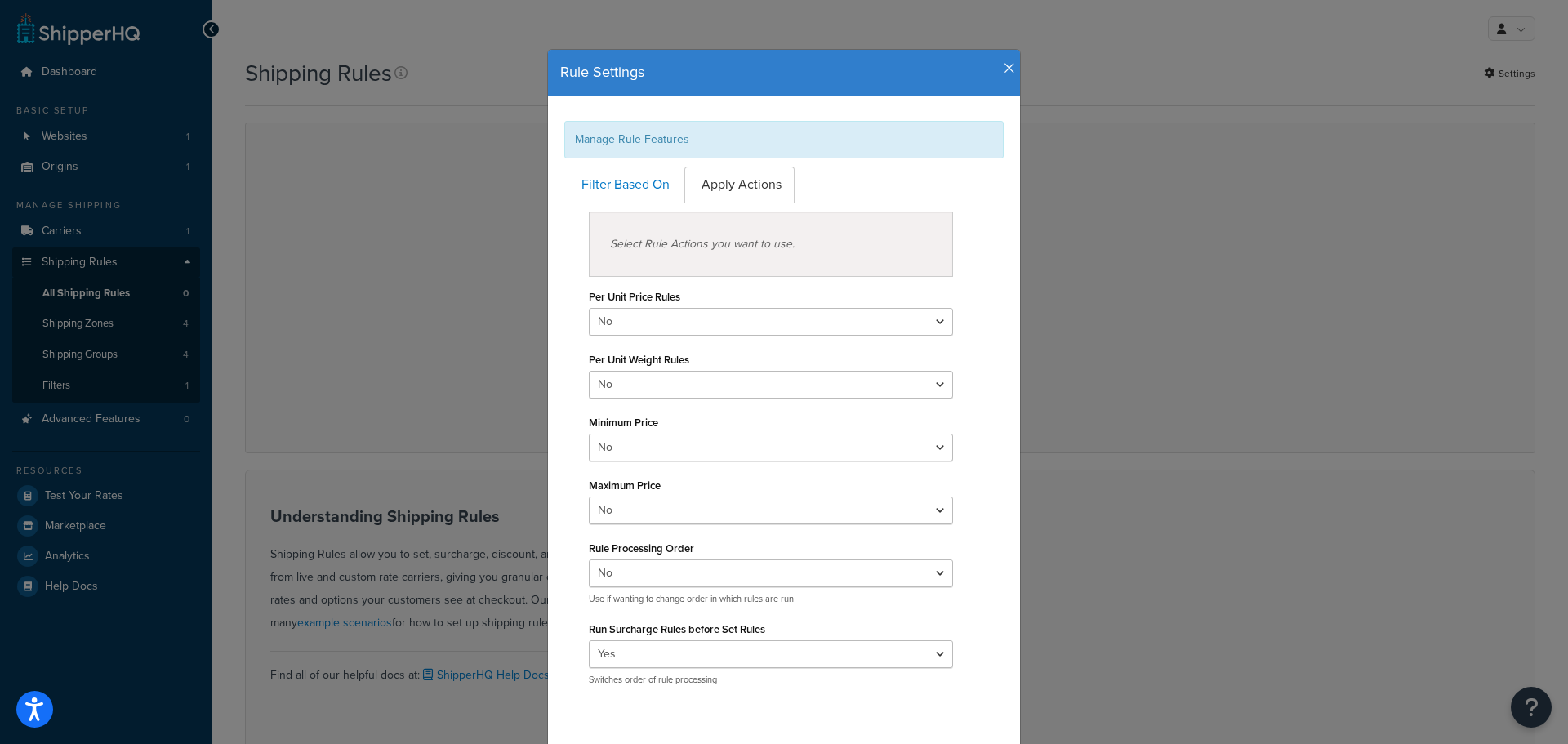
click at [891, 187] on ul "Filter Based On Apply Actions" at bounding box center [765, 184] width 401 height 37
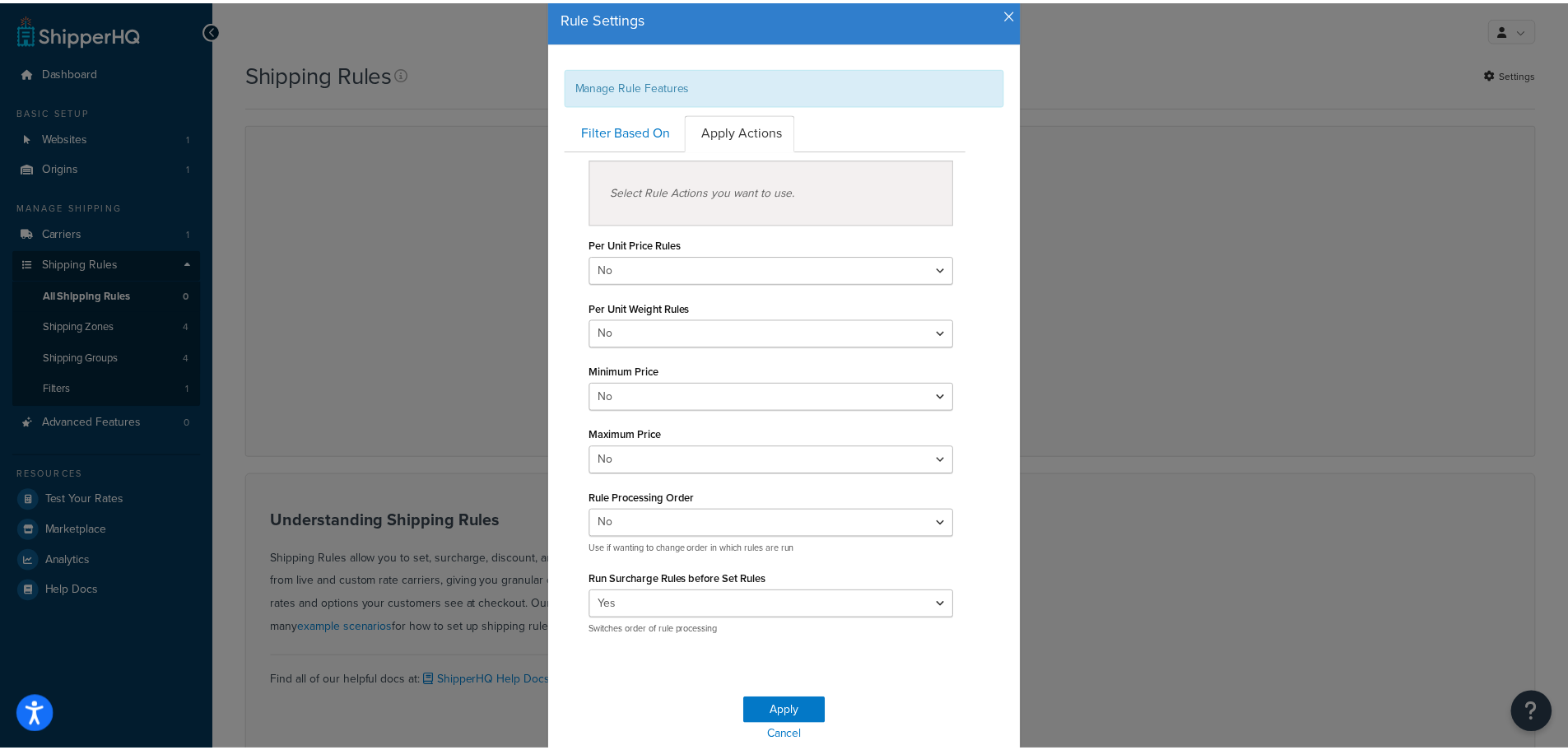
scroll to position [124, 0]
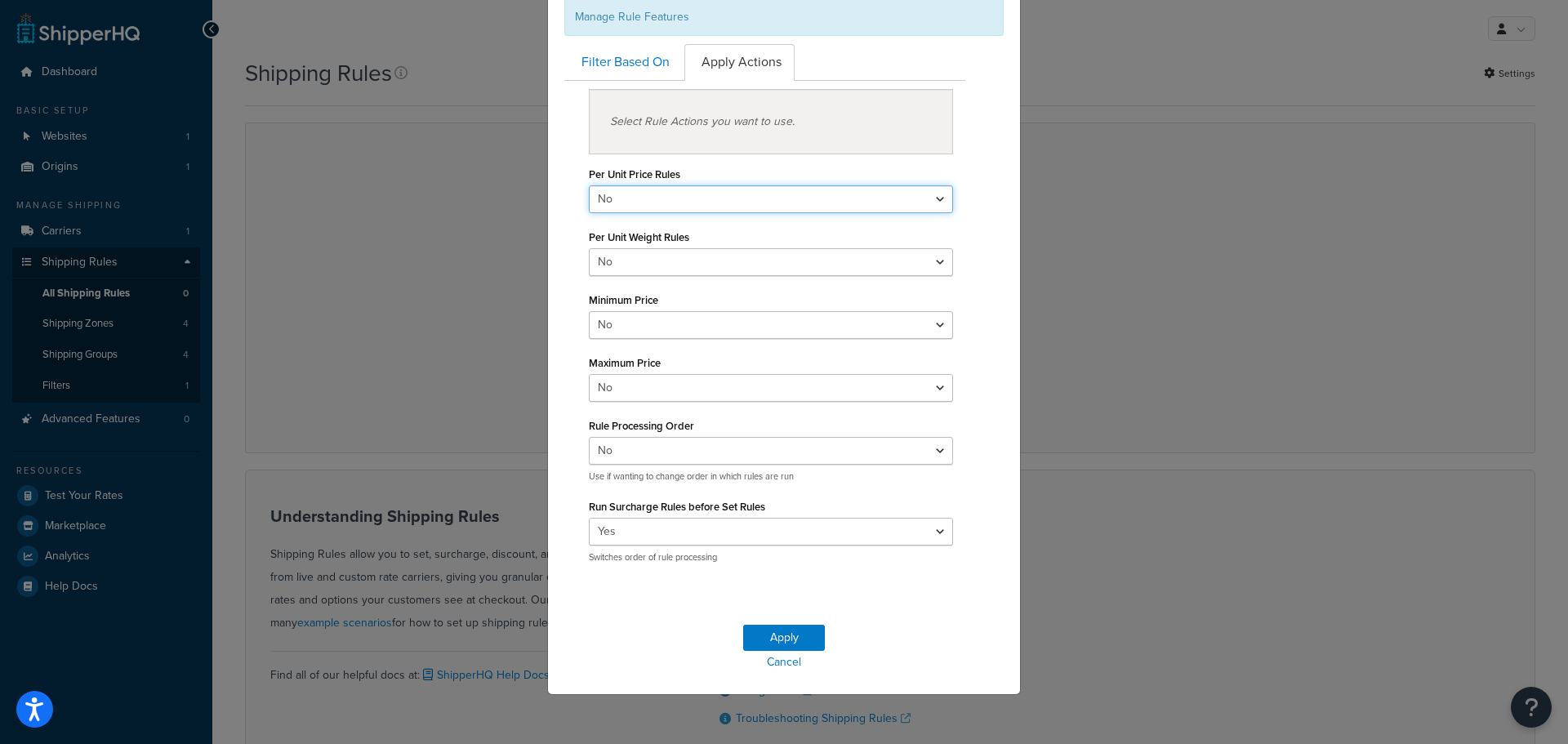
click at [727, 205] on select "Yes No" at bounding box center [770, 199] width 364 height 27
click at [665, 266] on select "Yes No" at bounding box center [770, 262] width 364 height 27
select select "true"
click at [589, 249] on select "Yes No" at bounding box center [770, 262] width 364 height 27
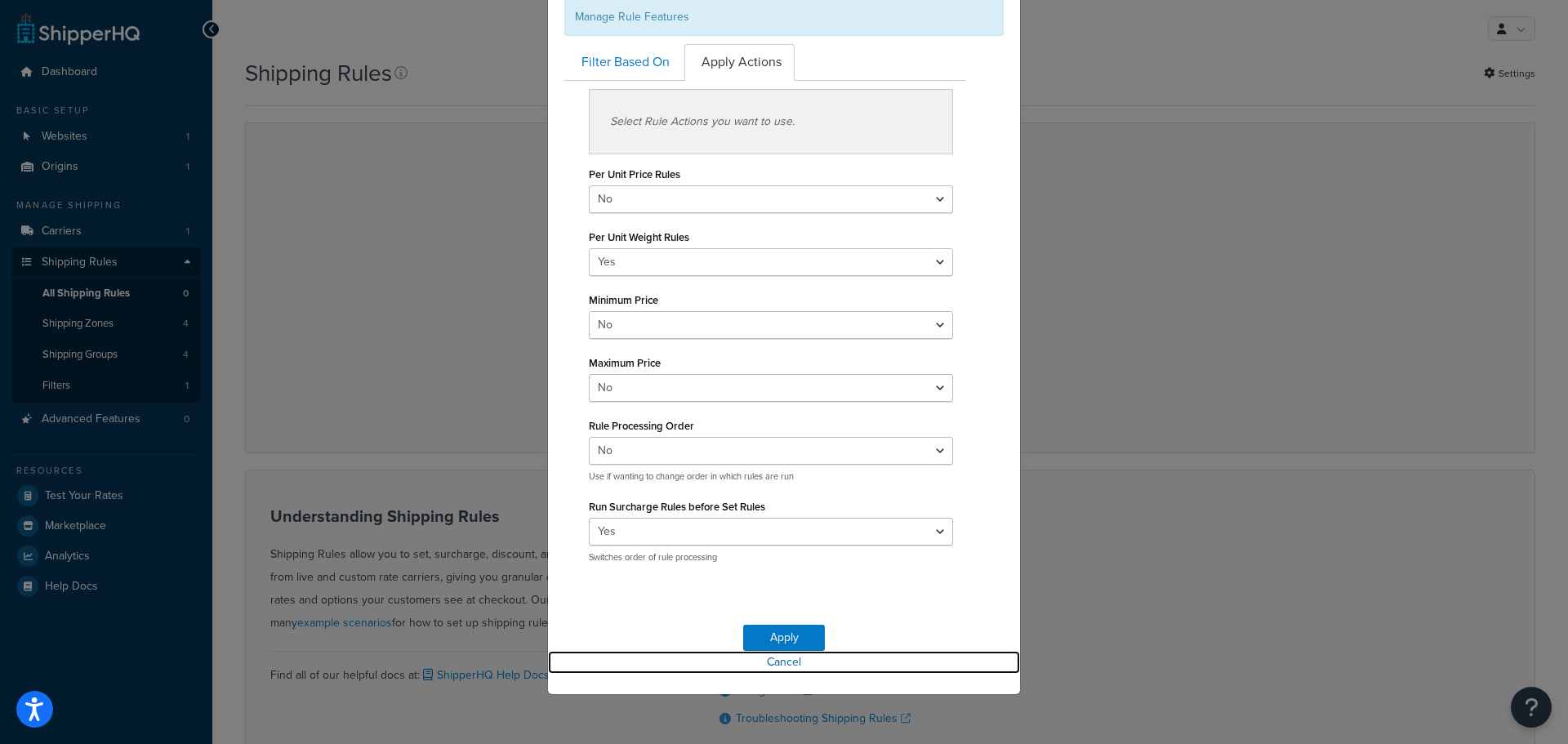
click at [771, 660] on link "Cancel" at bounding box center [784, 663] width 472 height 23
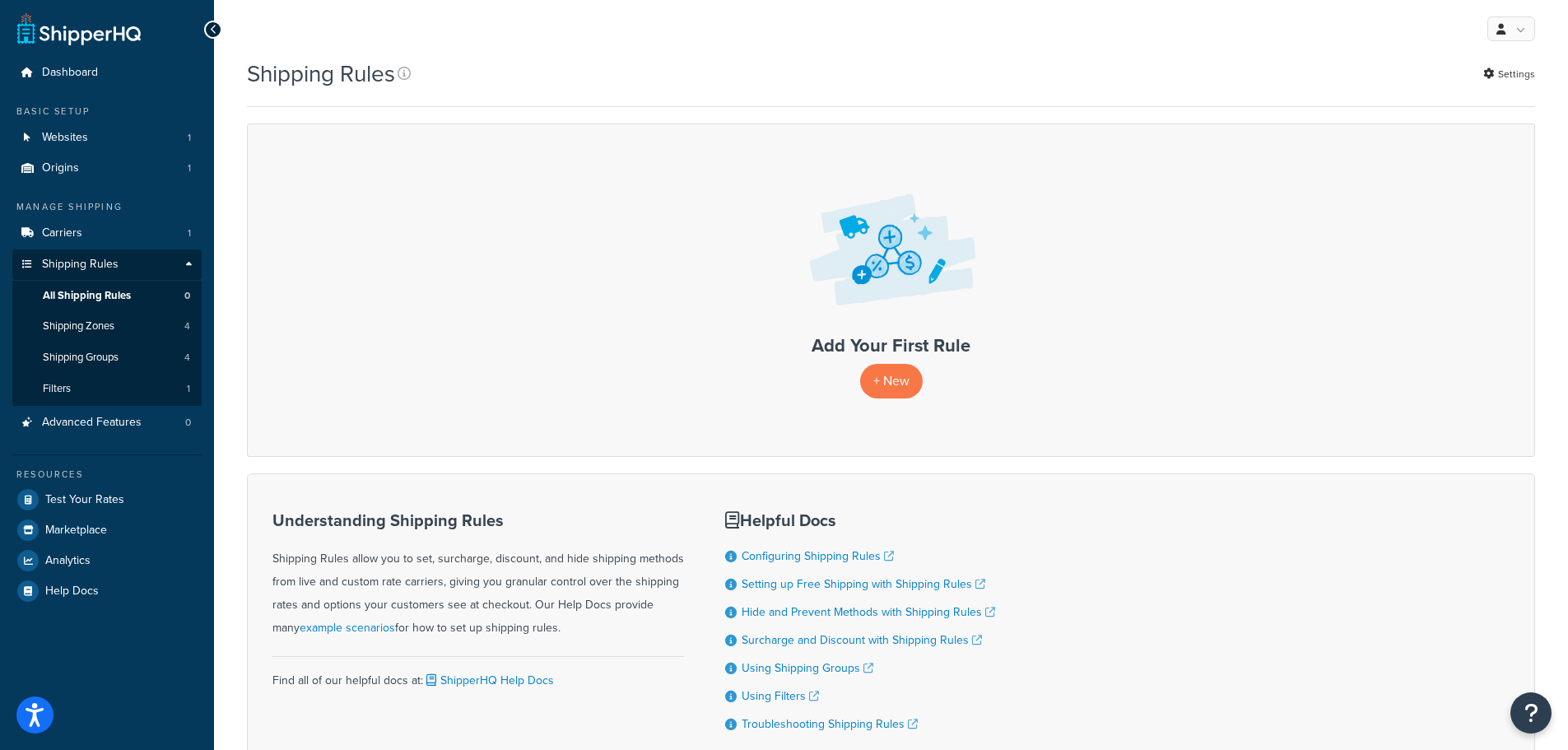
click at [997, 364] on div "+ New" at bounding box center [891, 380] width 1254 height 33
click at [887, 371] on p "+ New" at bounding box center [892, 380] width 63 height 33
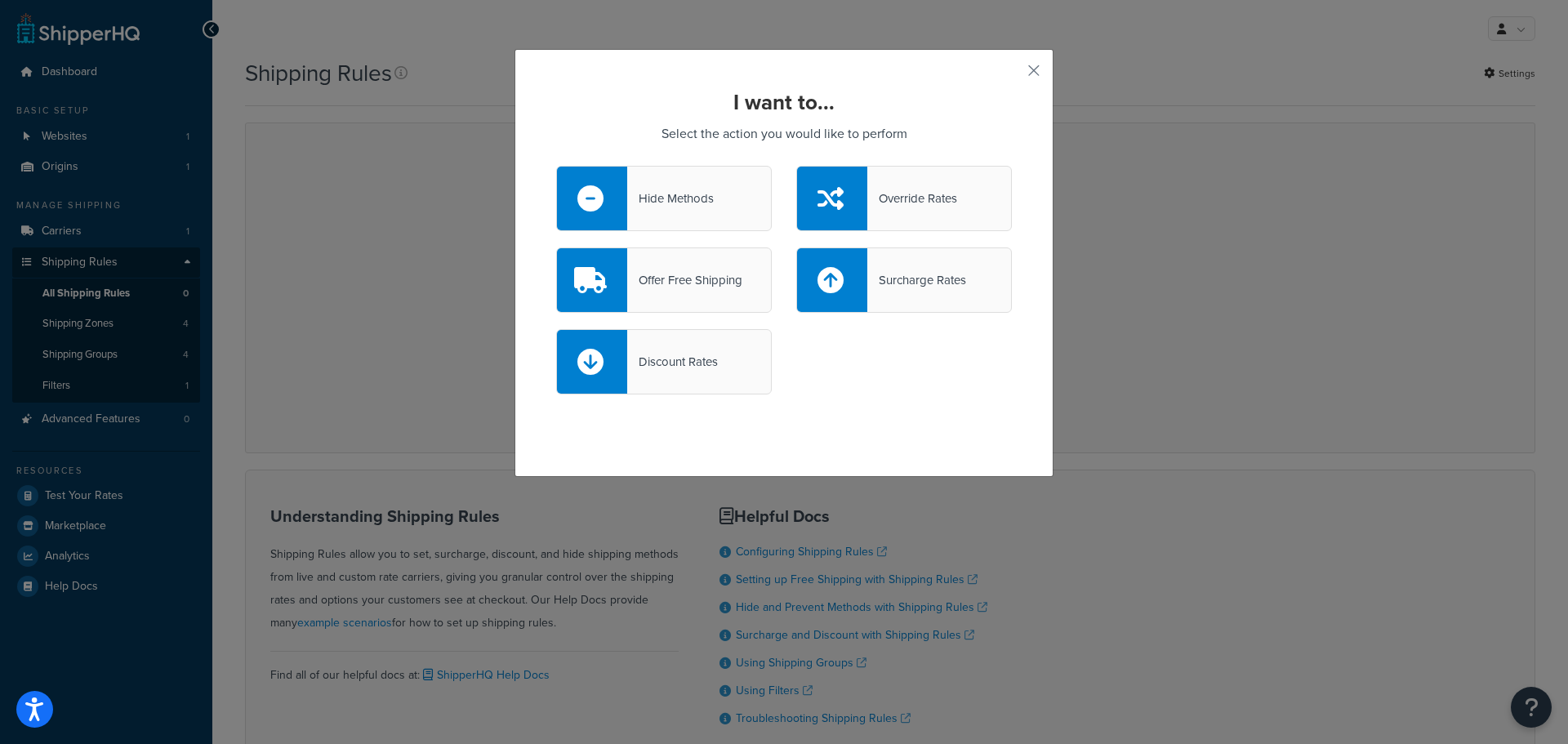
click at [1524, 710] on div "I want to... Select the action you would like to perform Hide Methods Override …" at bounding box center [784, 372] width 1568 height 744
click at [882, 300] on div "Surcharge Rates" at bounding box center [904, 280] width 215 height 65
click at [0, 0] on input "Surcharge Rates" at bounding box center [0, 0] width 0 height 0
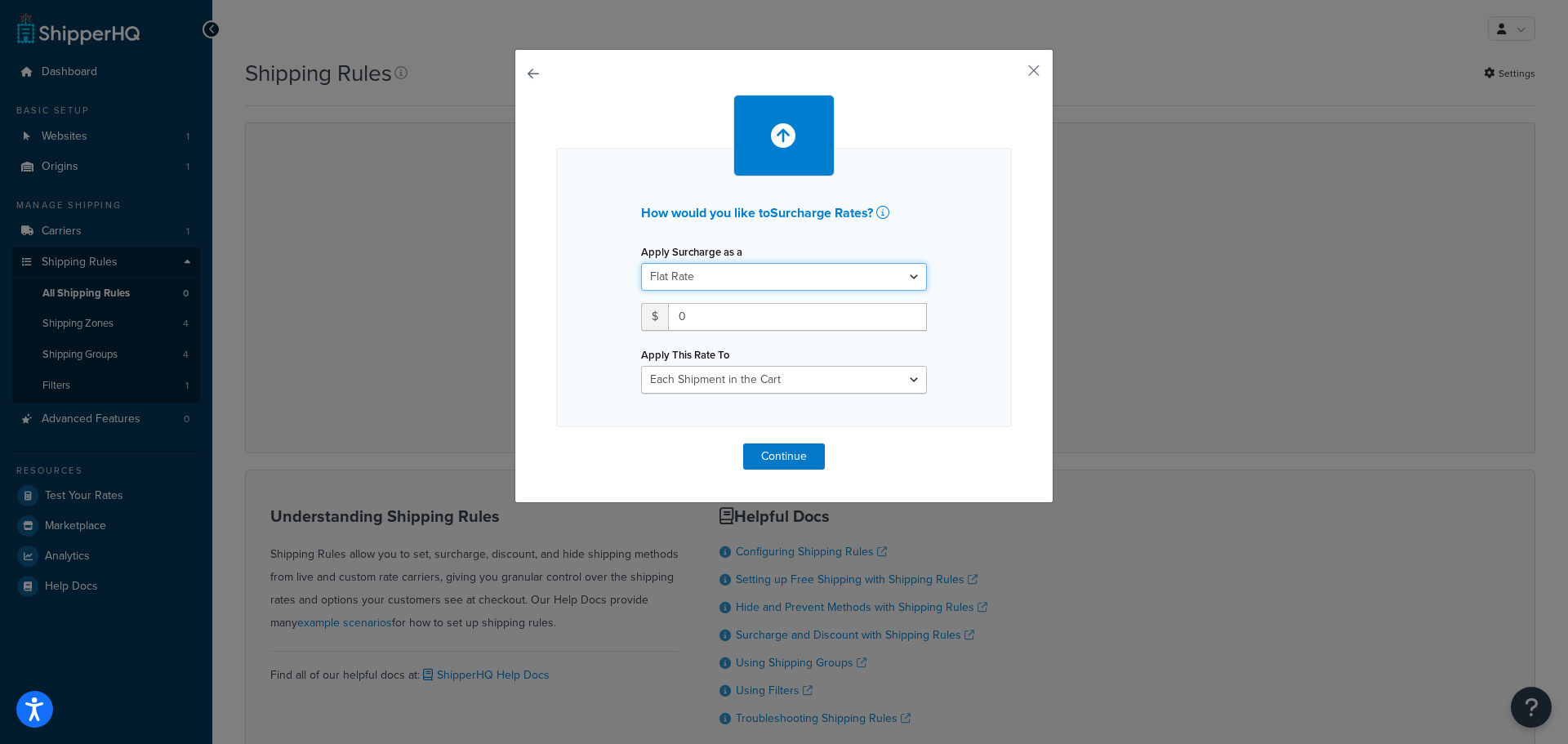
click at [779, 282] on select "Flat Rate Percentage Flat Rate & Percentage" at bounding box center [784, 276] width 285 height 27
click at [926, 236] on div "How would you like to Surcharge Rates ? Apply Surcharge as a Flat Rate Percenta…" at bounding box center [784, 287] width 456 height 280
click at [877, 382] on select "Each Shipment in the Cart Each Shipping Group in the Cart Each Item within a Sh…" at bounding box center [784, 379] width 285 height 27
click at [426, 342] on div "How would you like to Surcharge Rates ? Apply Surcharge as a Flat Rate Percenta…" at bounding box center [784, 372] width 1568 height 744
click at [1012, 75] on button "button" at bounding box center [1009, 77] width 4 height 4
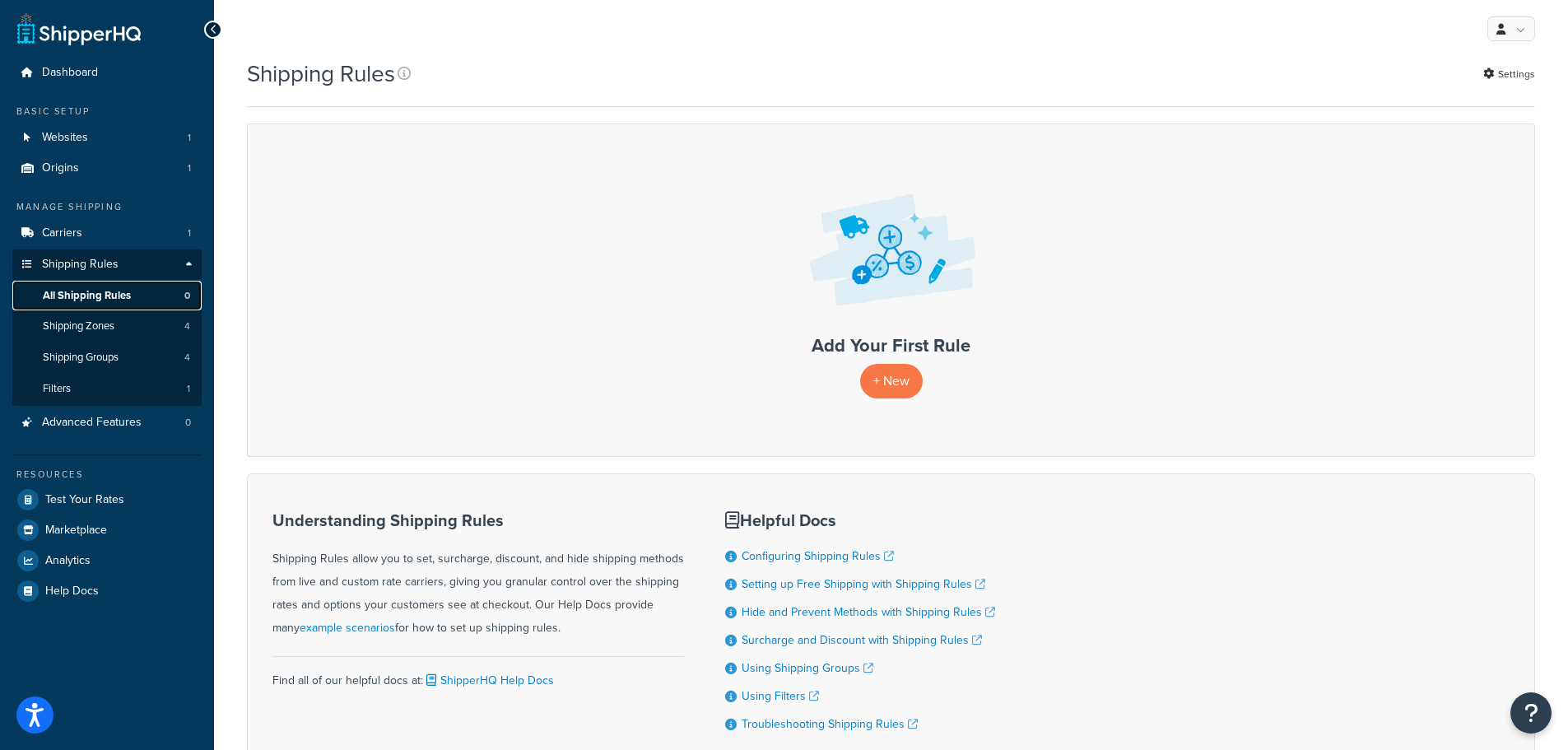
click at [85, 294] on span "All Shipping Rules" at bounding box center [87, 295] width 88 height 14
click at [74, 232] on span "Carriers" at bounding box center [62, 233] width 40 height 14
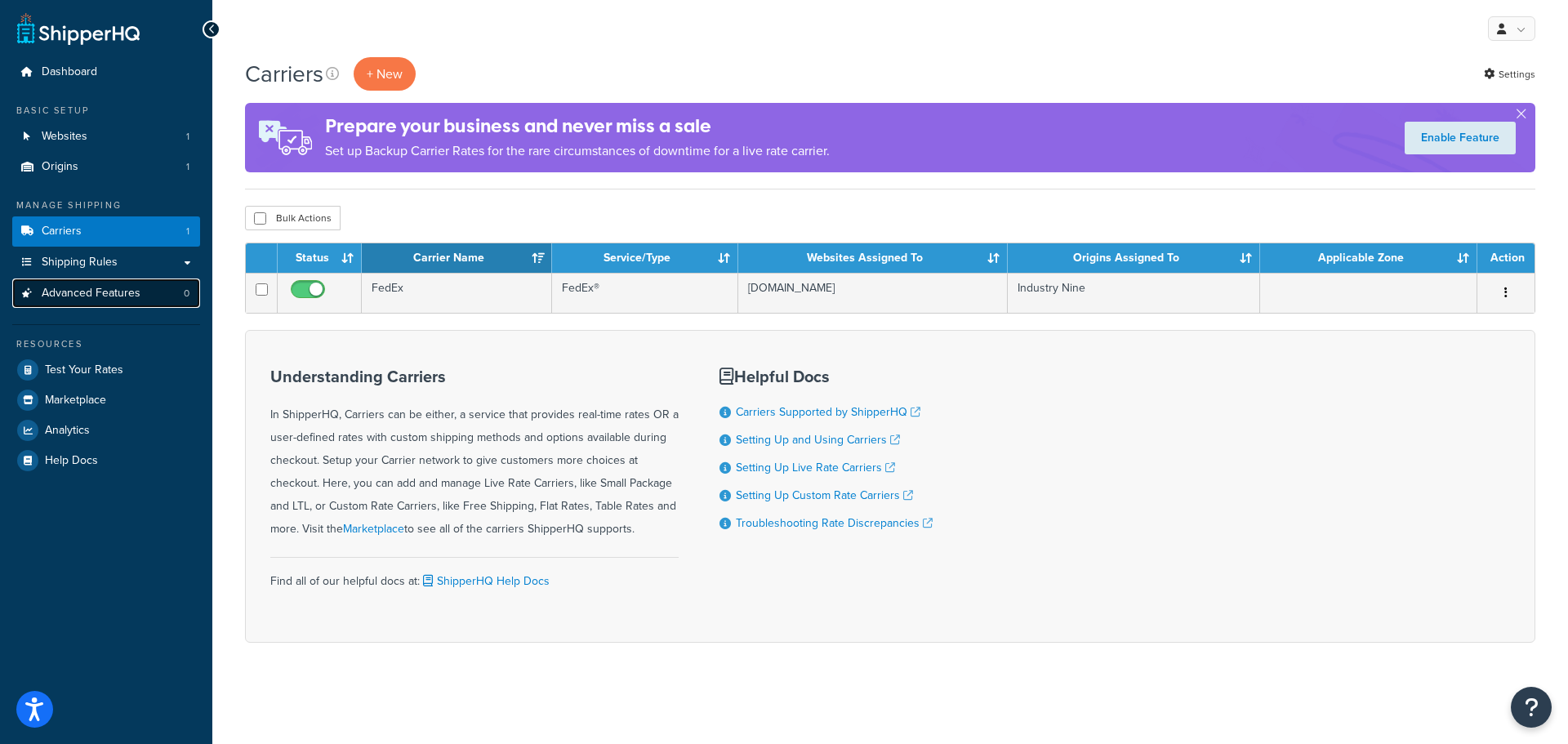
click at [51, 293] on span "Advanced Features" at bounding box center [91, 293] width 99 height 14
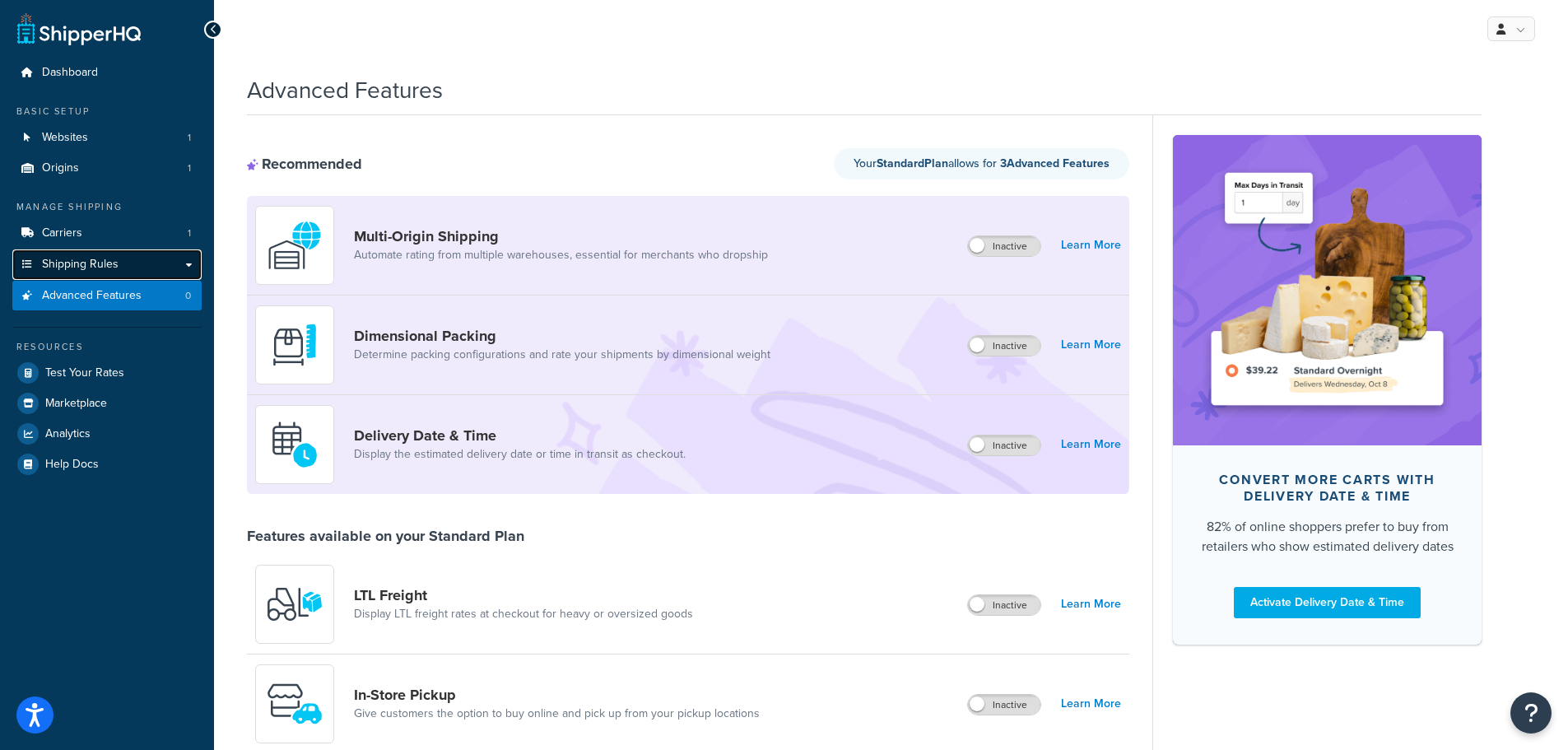
click at [78, 261] on span "Shipping Rules" at bounding box center [80, 264] width 76 height 14
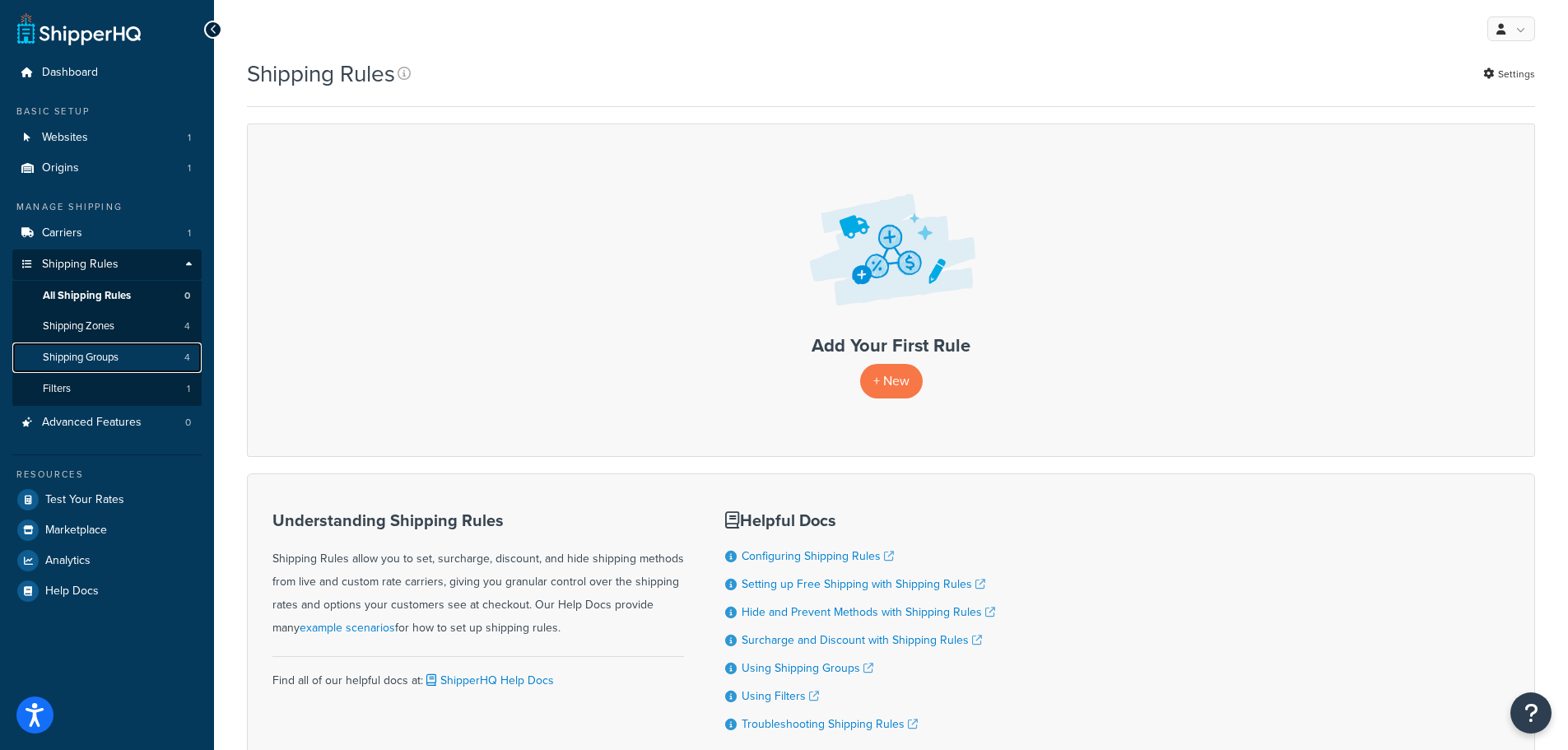
click at [79, 360] on span "Shipping Groups" at bounding box center [80, 357] width 75 height 14
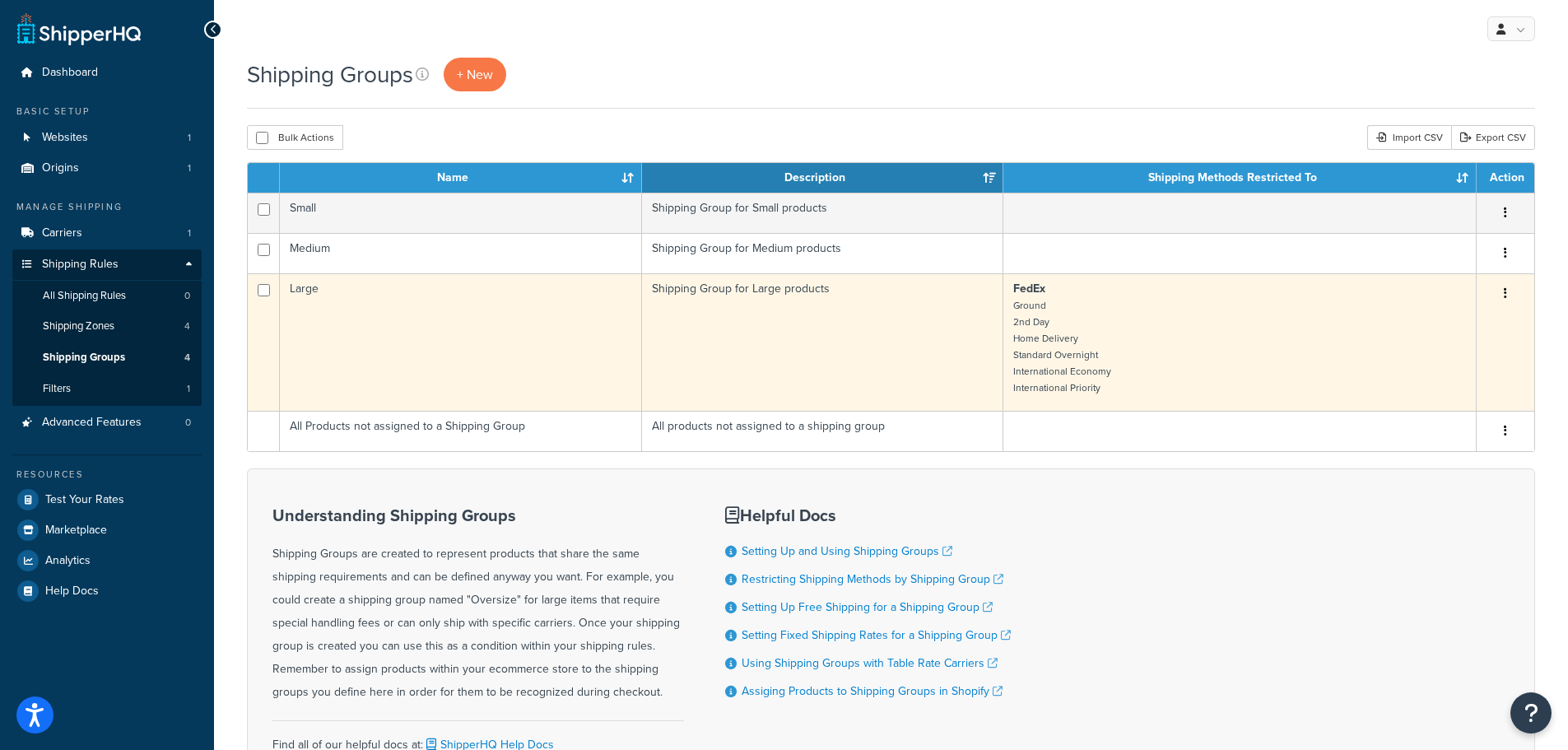
click at [344, 336] on td "Large" at bounding box center [461, 342] width 362 height 137
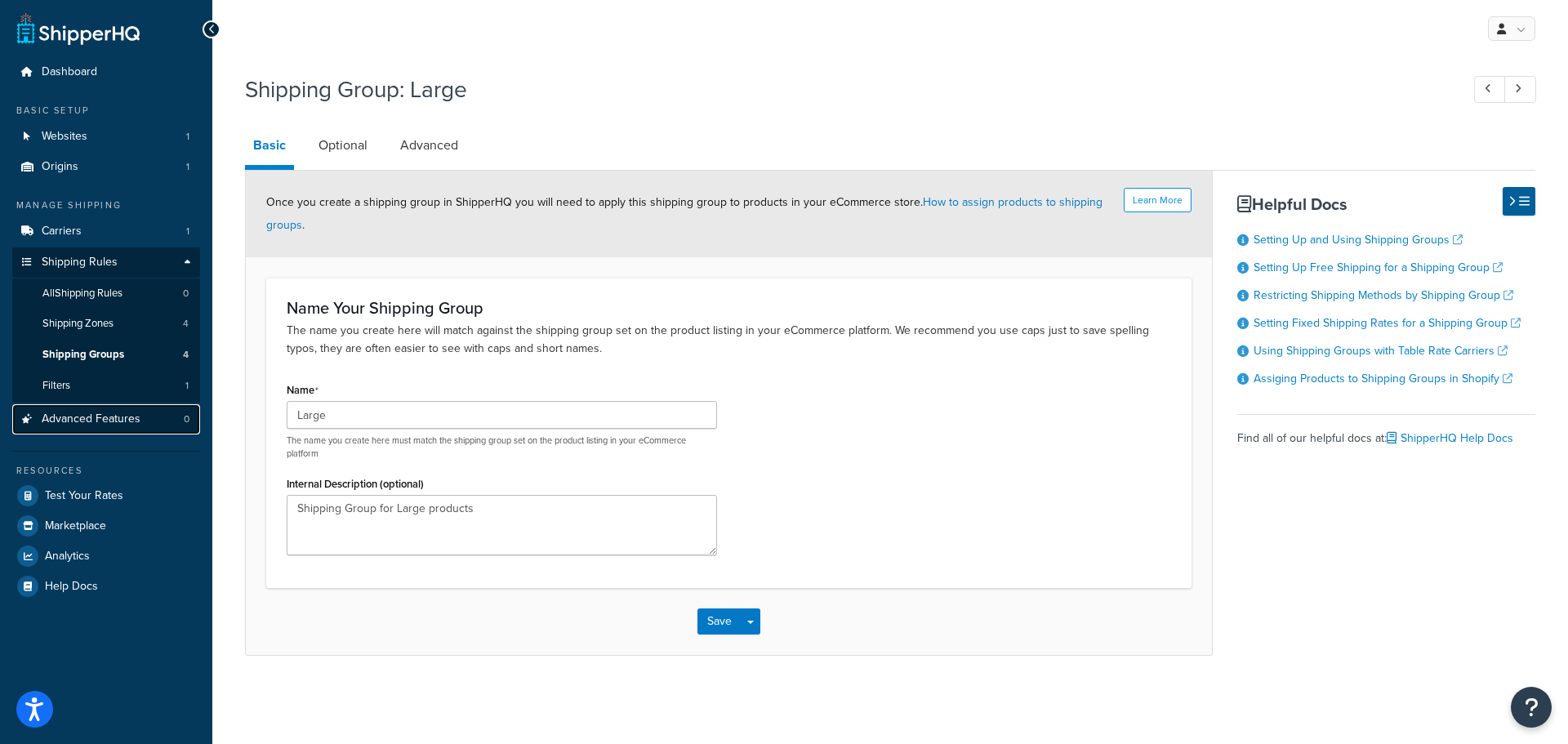
click at [85, 426] on span "Advanced Features" at bounding box center [91, 419] width 99 height 14
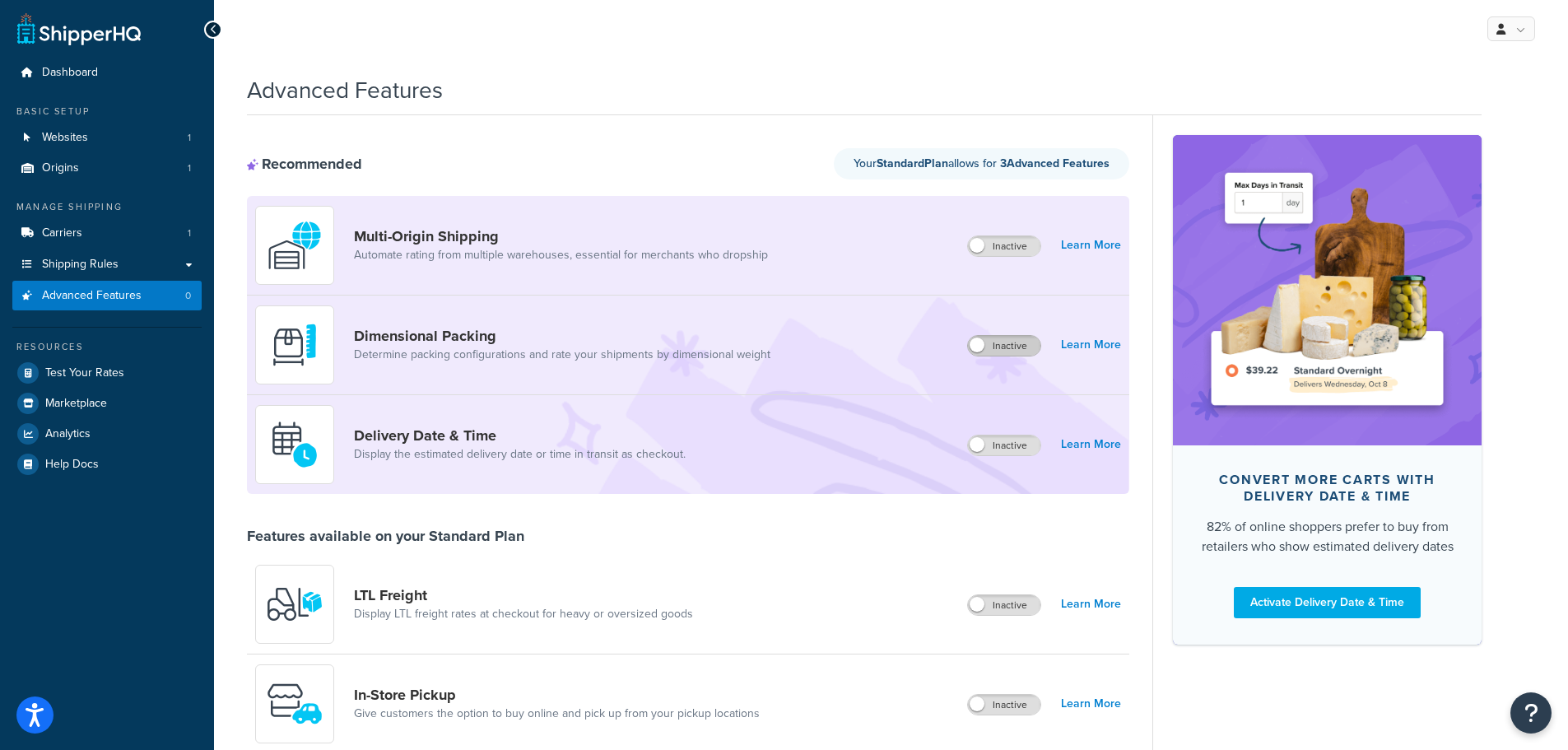
click at [1006, 351] on label "Inactive" at bounding box center [1004, 346] width 72 height 20
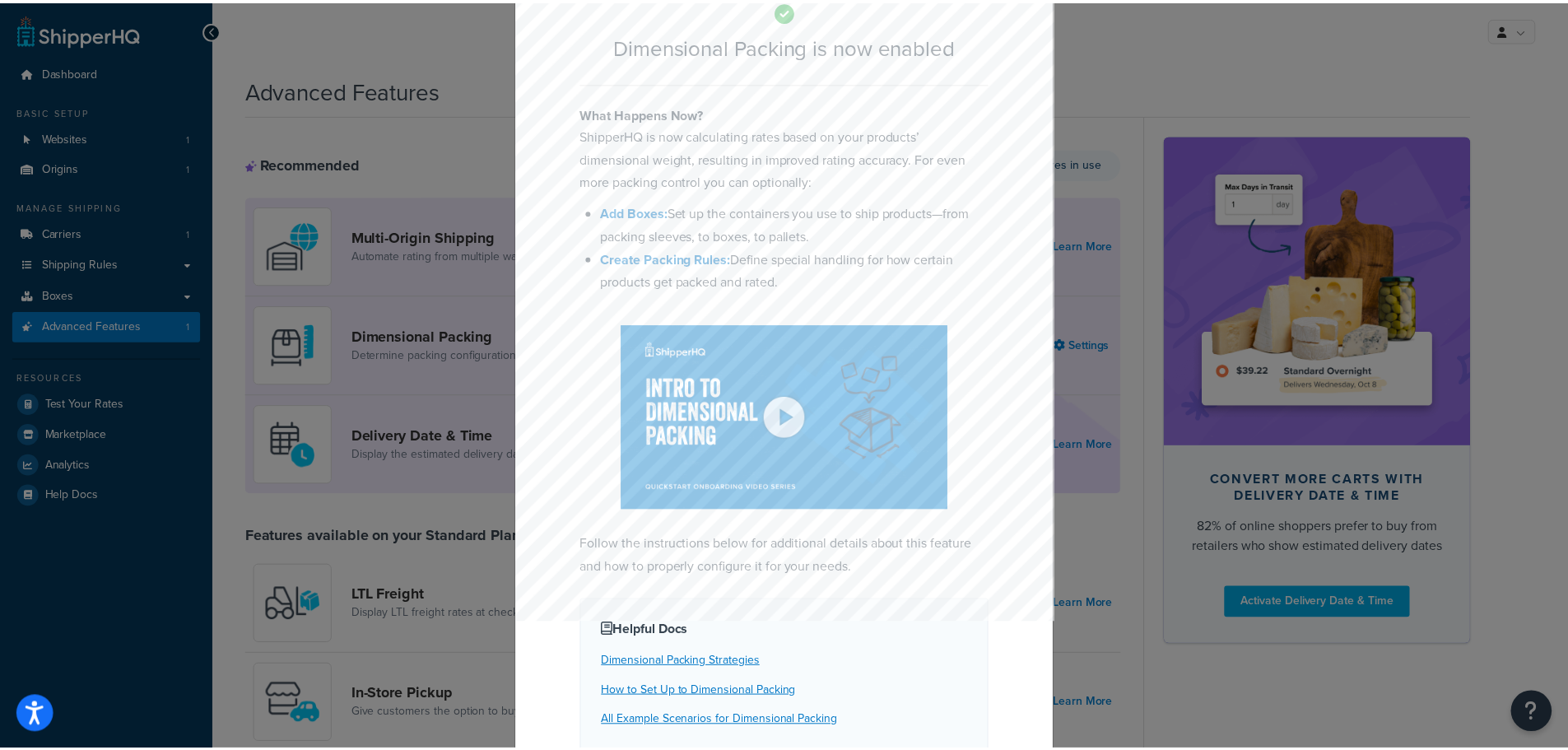
scroll to position [173, 0]
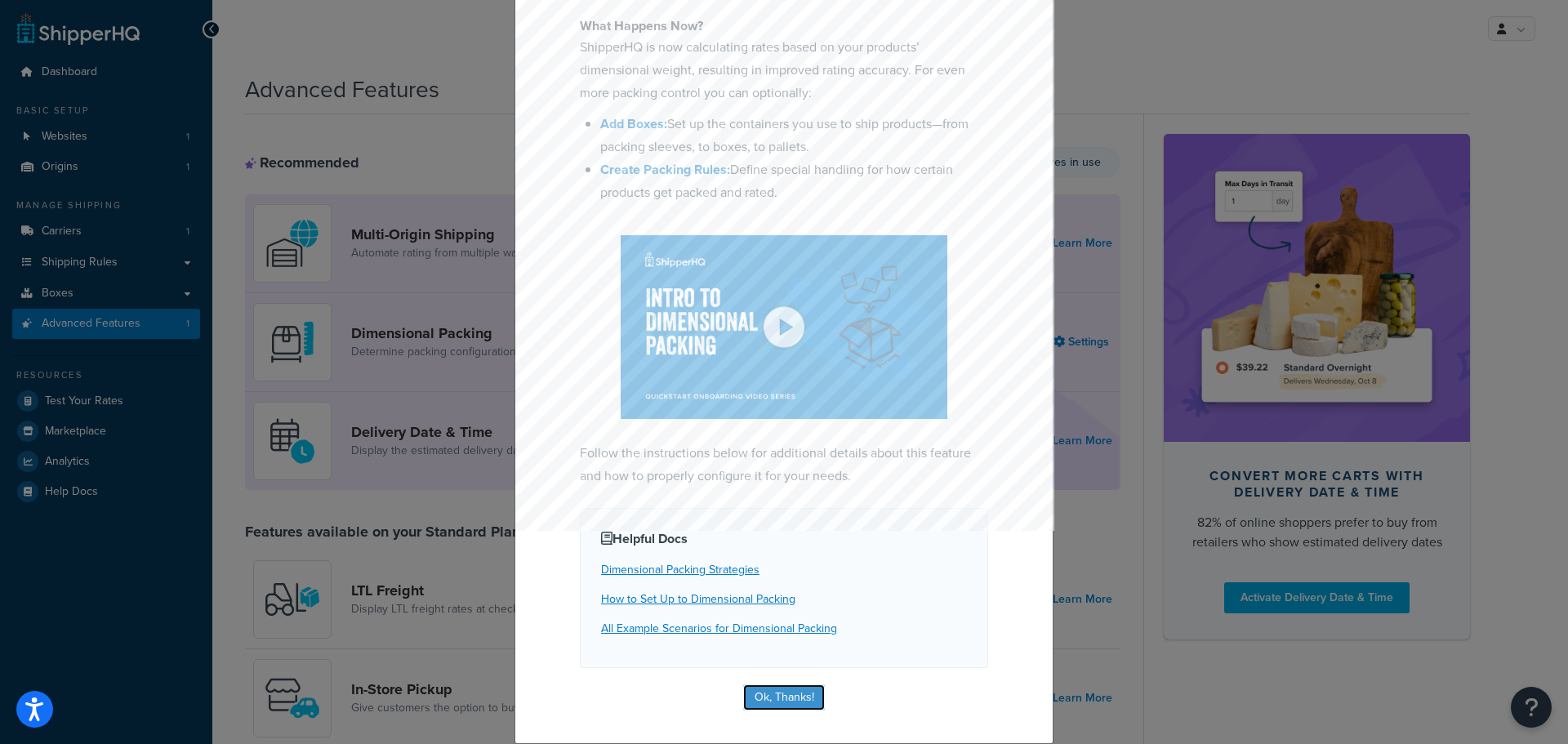
click at [799, 694] on button "Ok, Thanks!" at bounding box center [784, 698] width 81 height 26
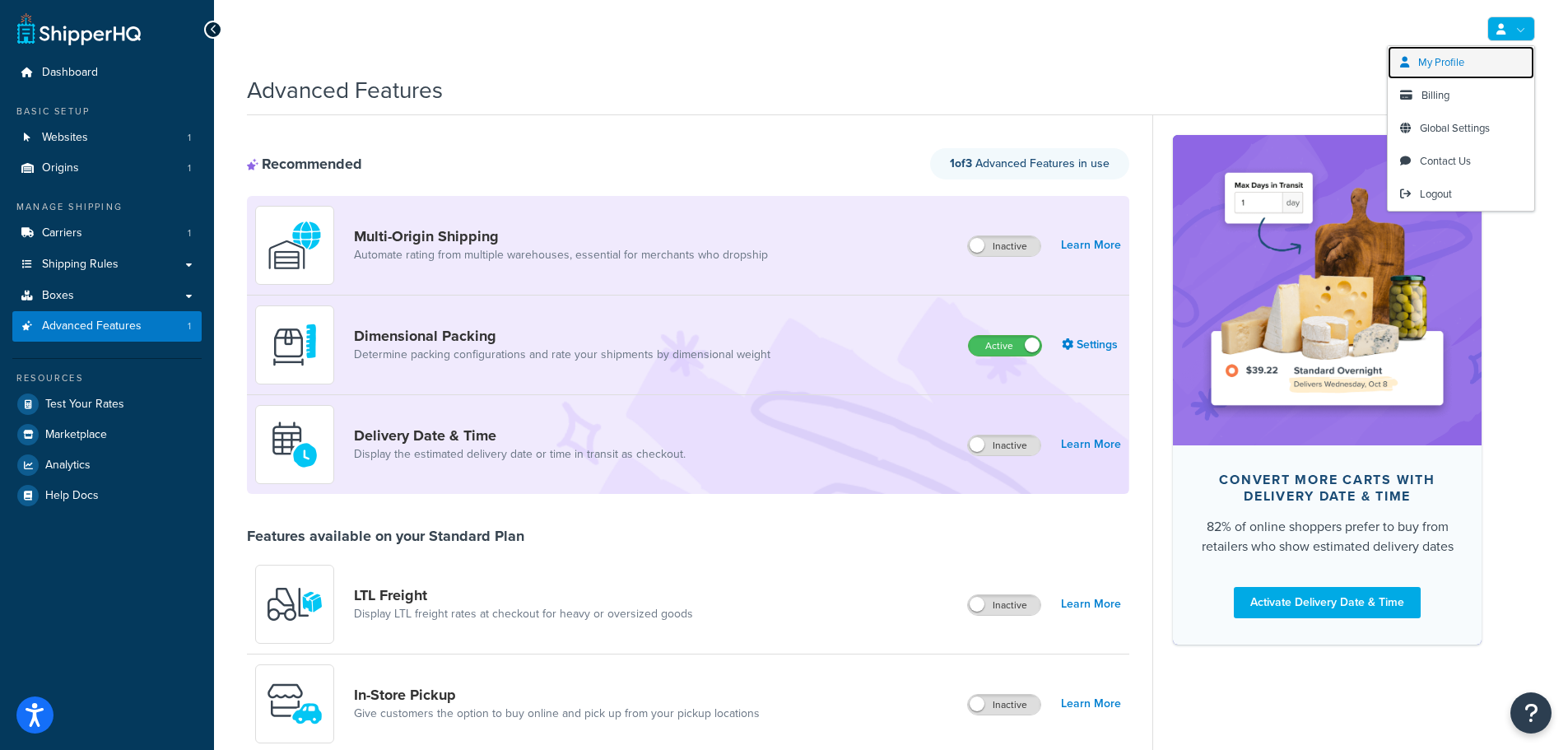
click at [1437, 67] on span "My Profile" at bounding box center [1441, 62] width 46 height 15
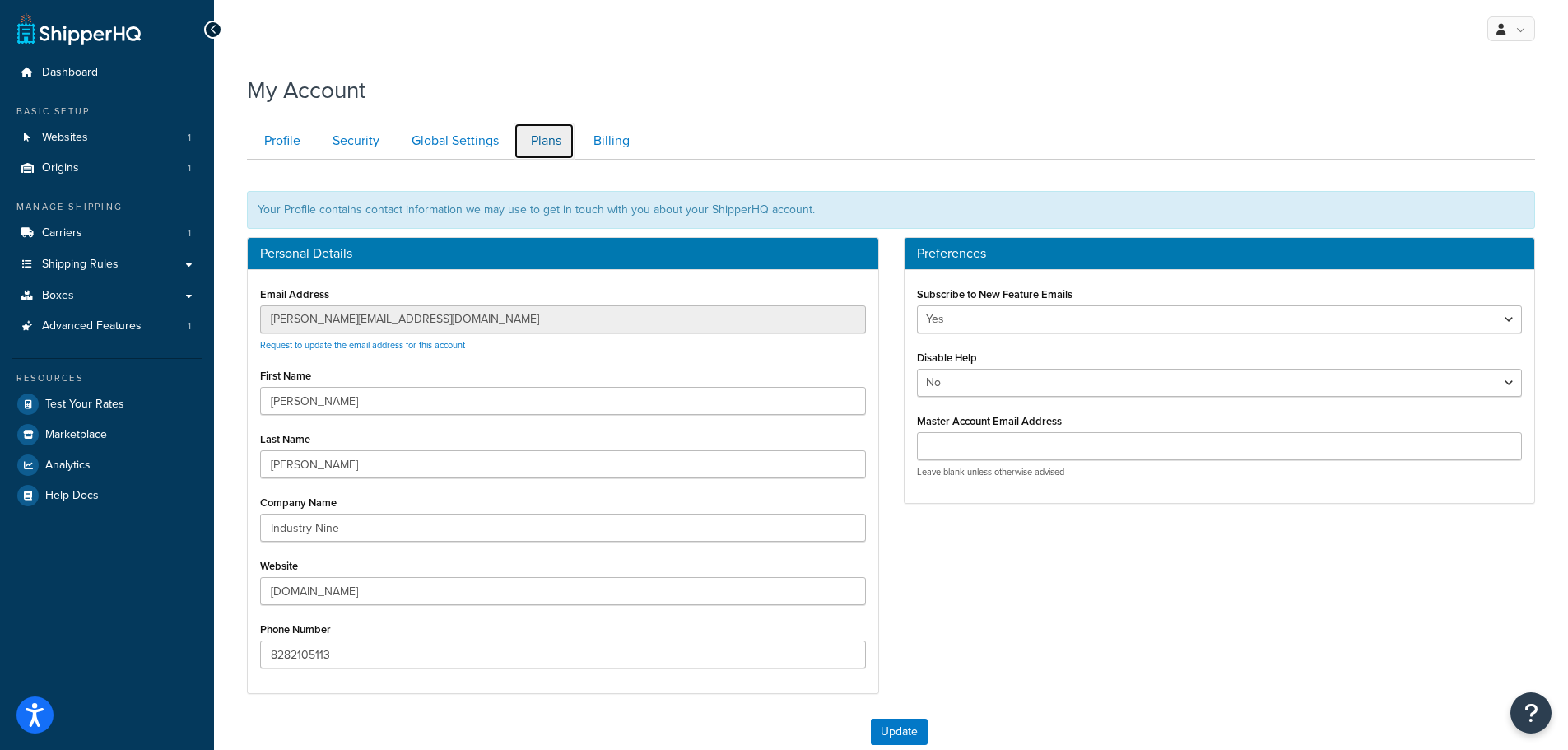
click at [548, 151] on link "Plans" at bounding box center [544, 141] width 61 height 37
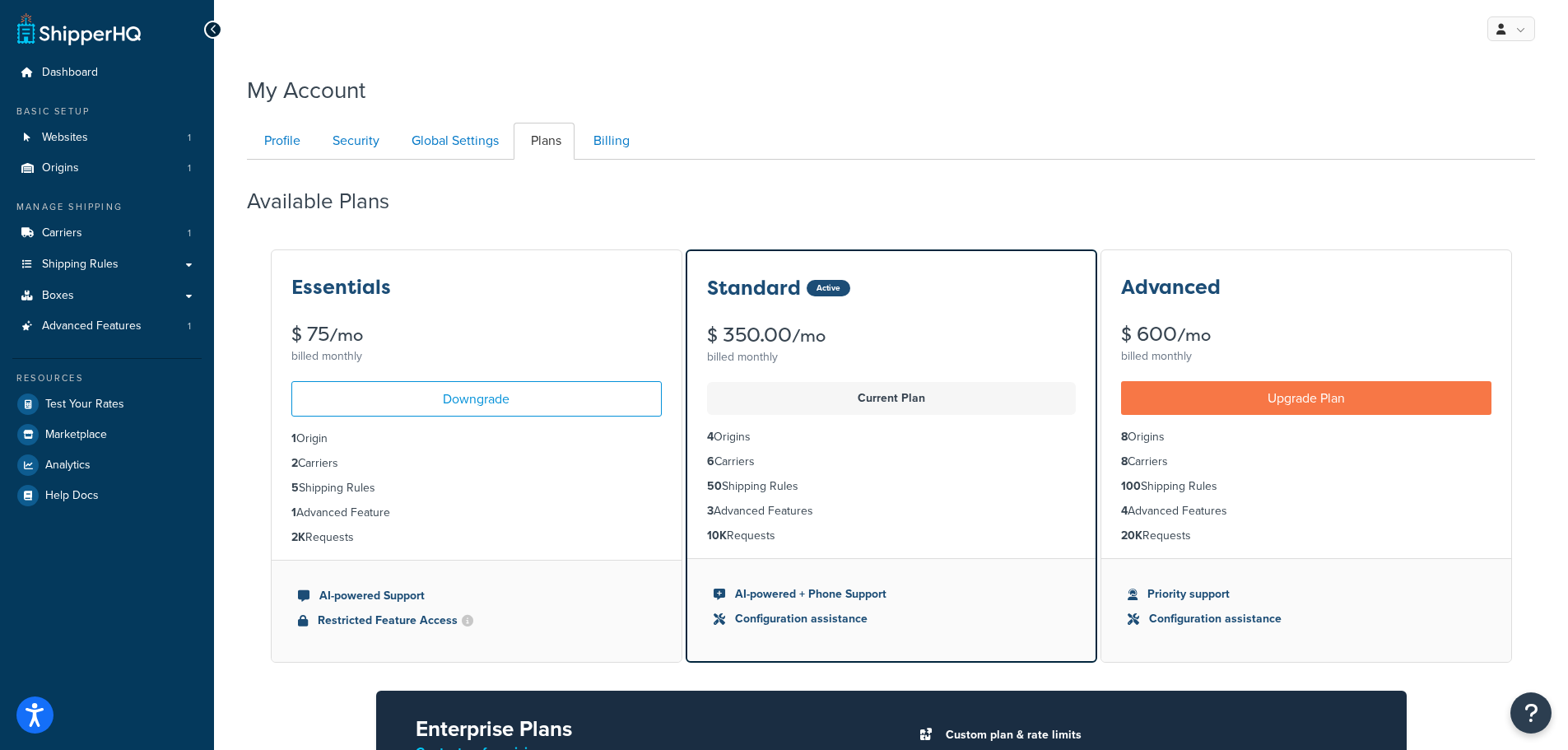
scroll to position [160, 0]
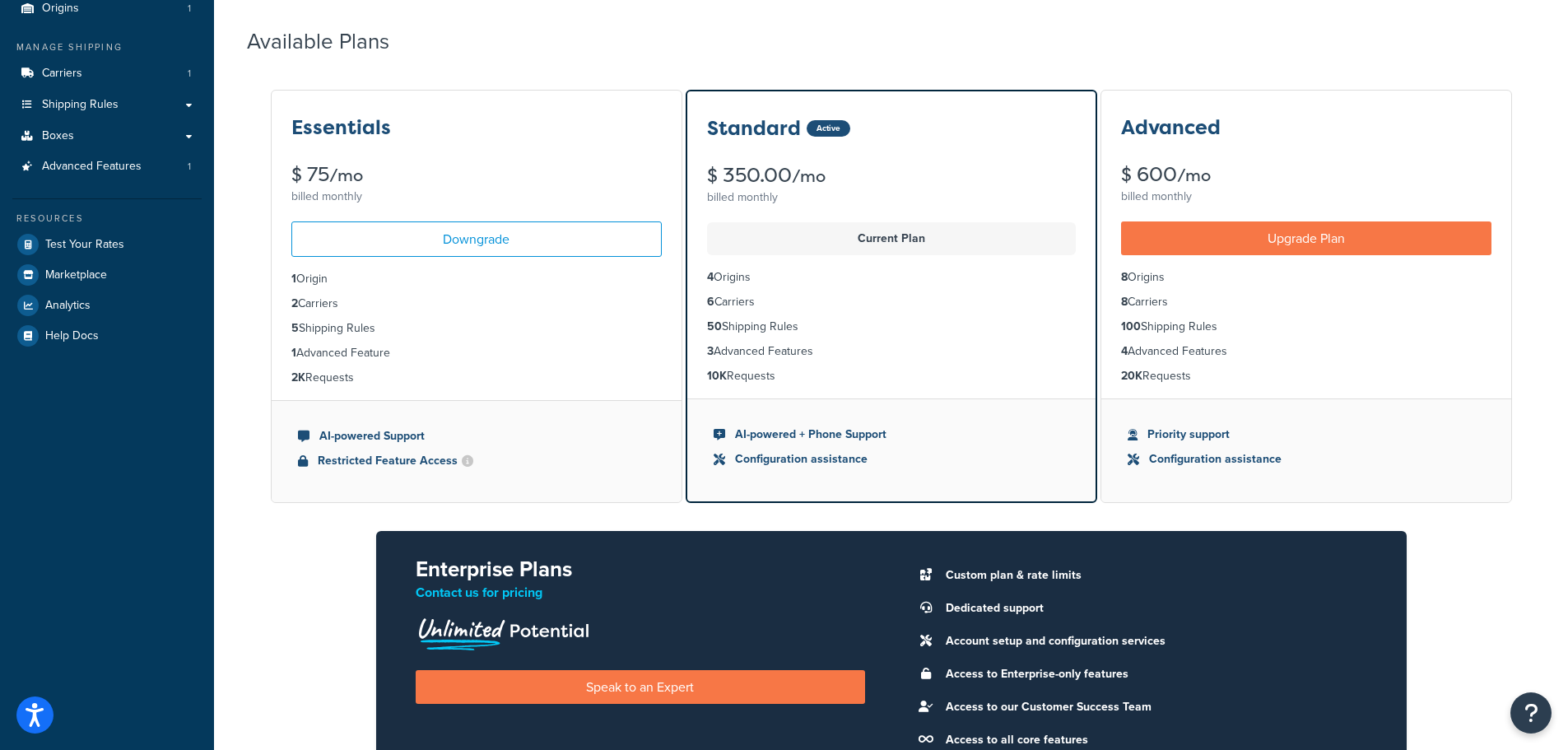
click at [339, 360] on li "1 Advanced Feature" at bounding box center [476, 353] width 371 height 18
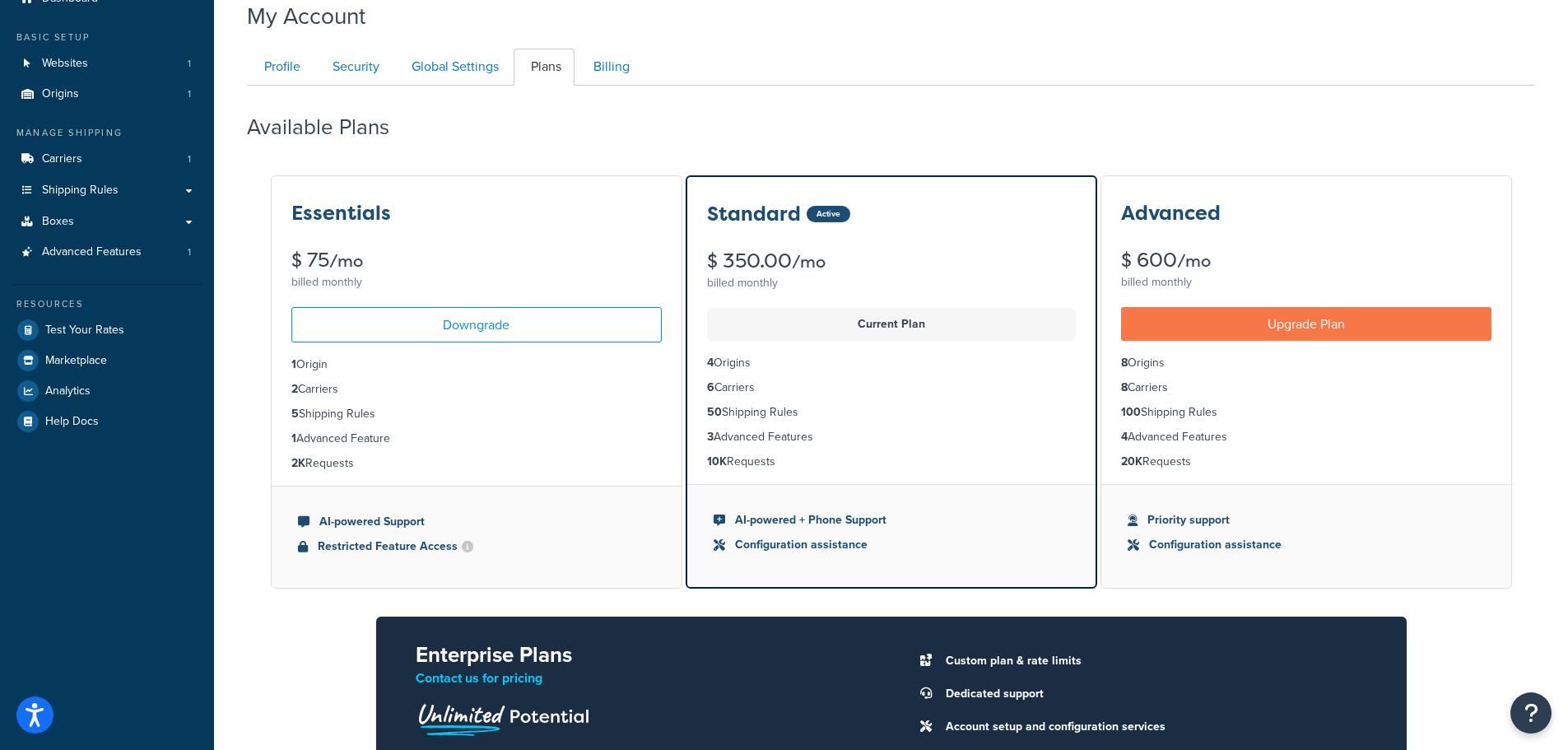
scroll to position [73, 0]
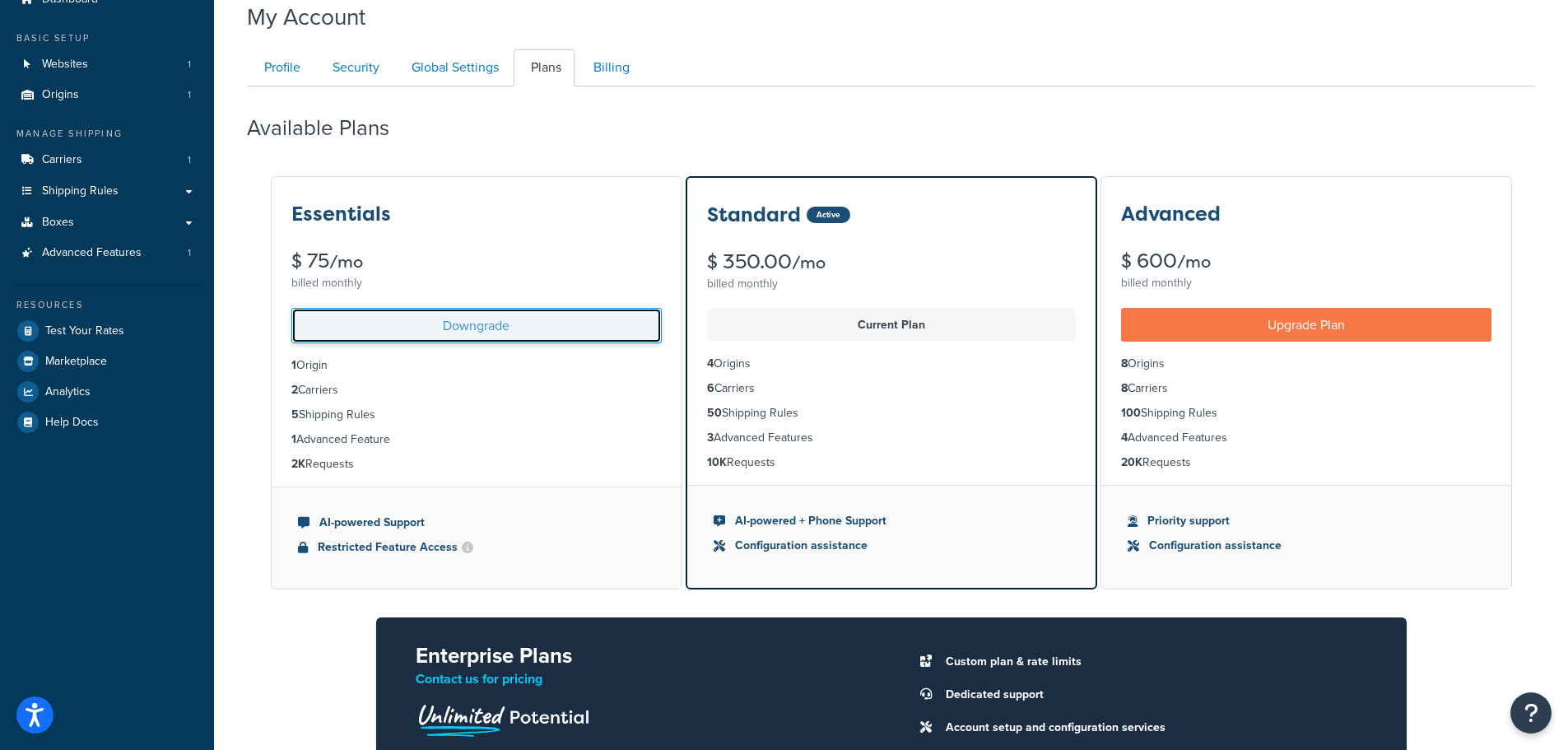
click at [476, 332] on link "Downgrade" at bounding box center [476, 325] width 371 height 35
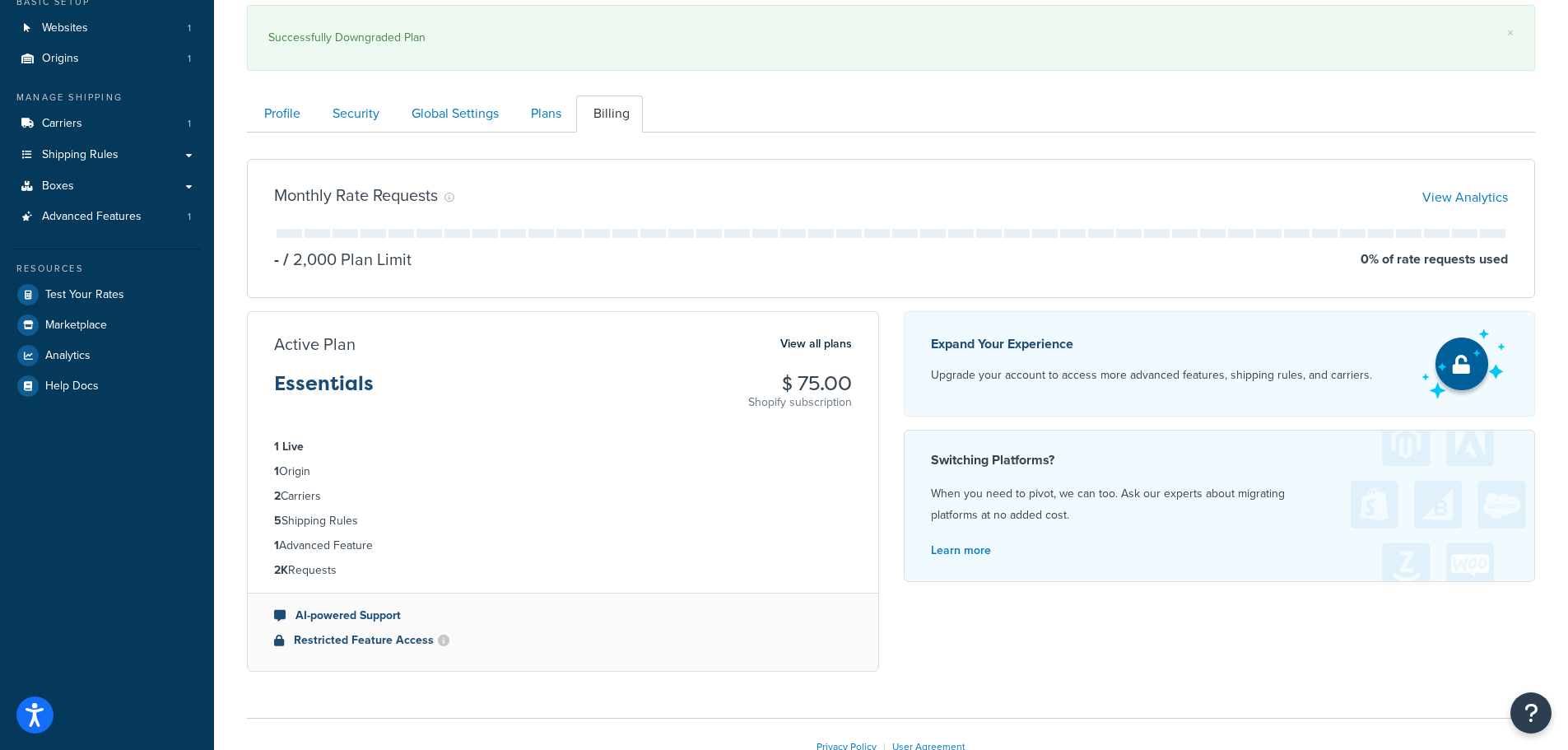
scroll to position [216, 0]
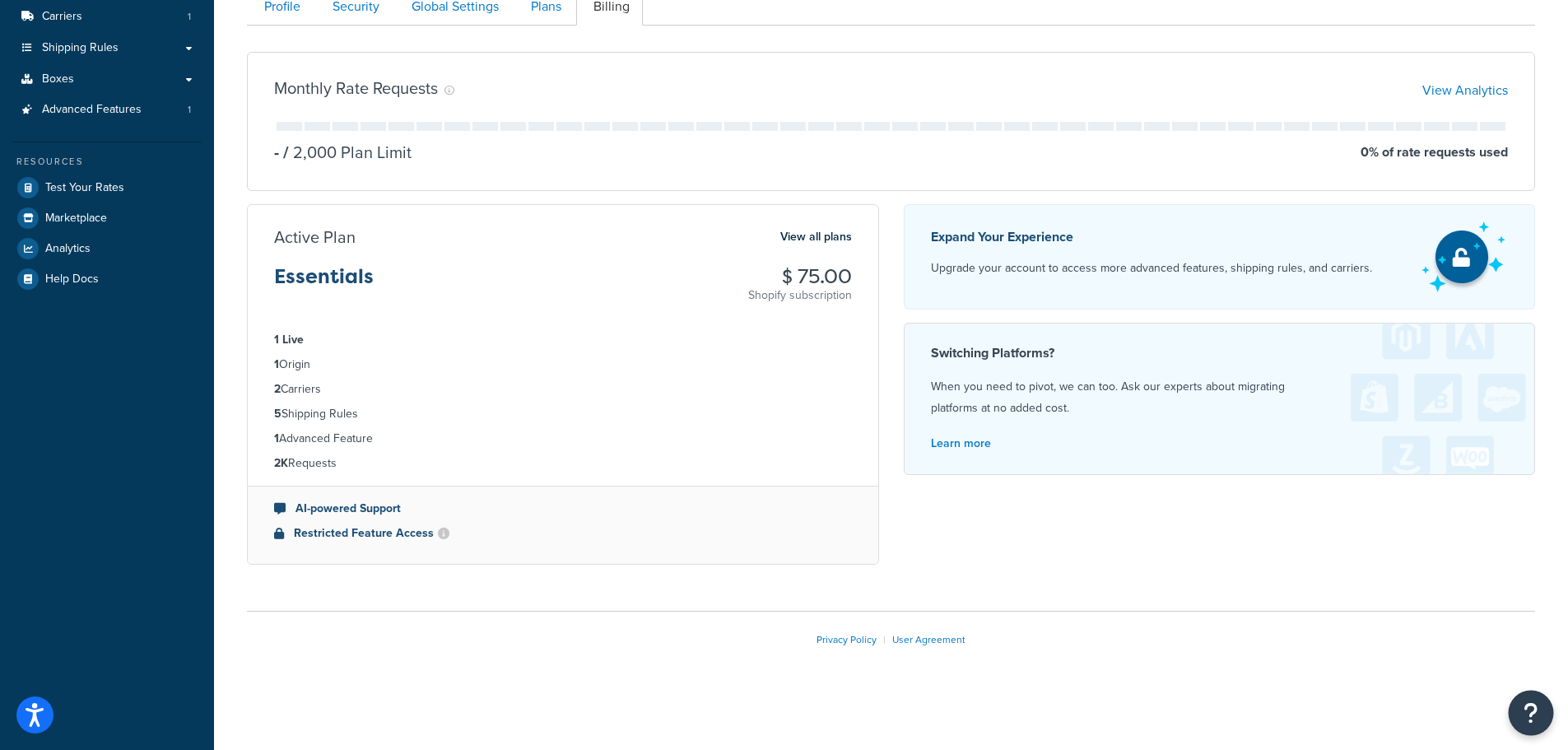
click at [1535, 713] on icon "Open Resource Center" at bounding box center [1531, 713] width 15 height 23
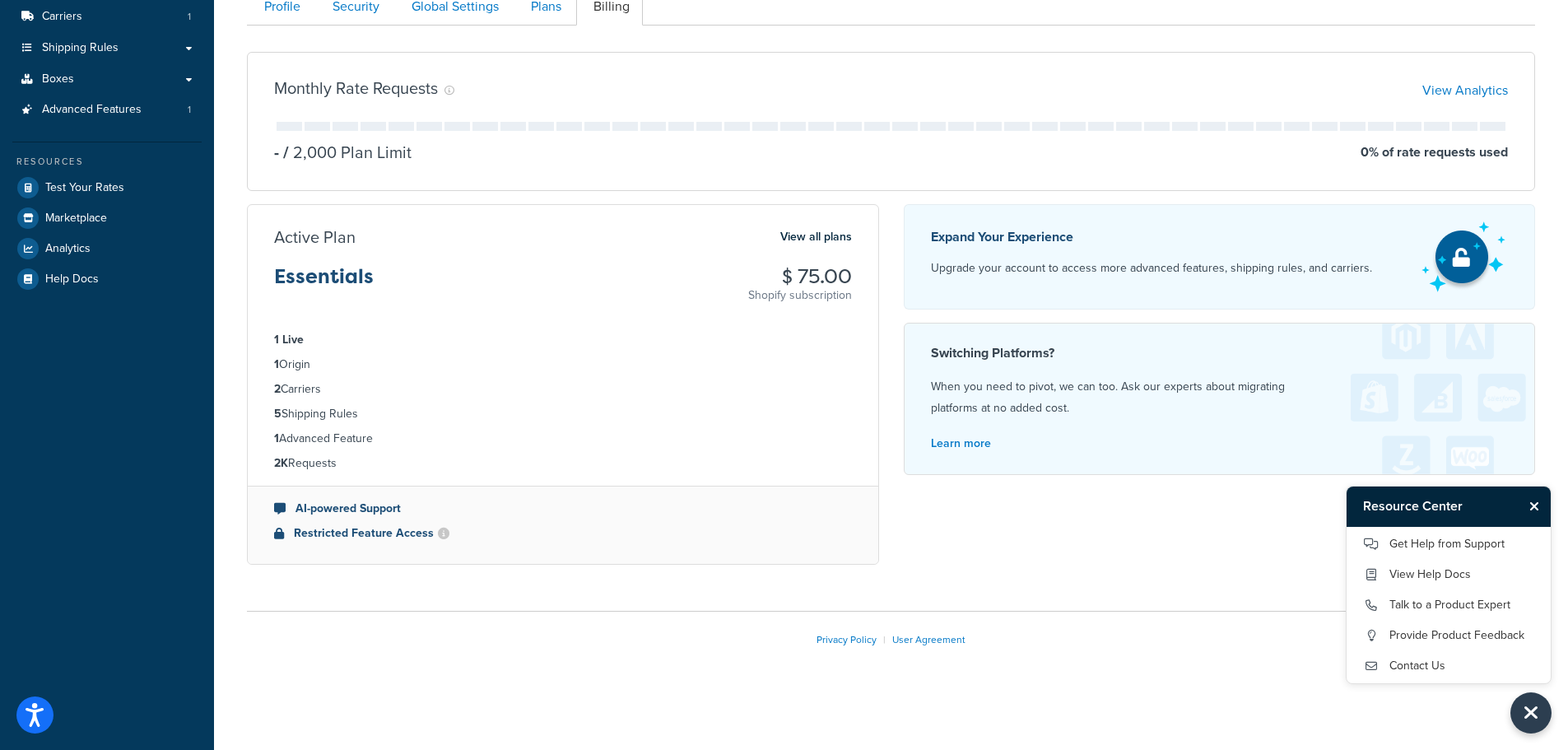
click at [1262, 575] on div "Monthly Rate Requests View Analytics - / 2,000 Plan Limit 0 % of rate requests …" at bounding box center [891, 309] width 1313 height 539
click at [653, 270] on div "Essentials $ 75.00 Shopify subscription" at bounding box center [563, 285] width 578 height 38
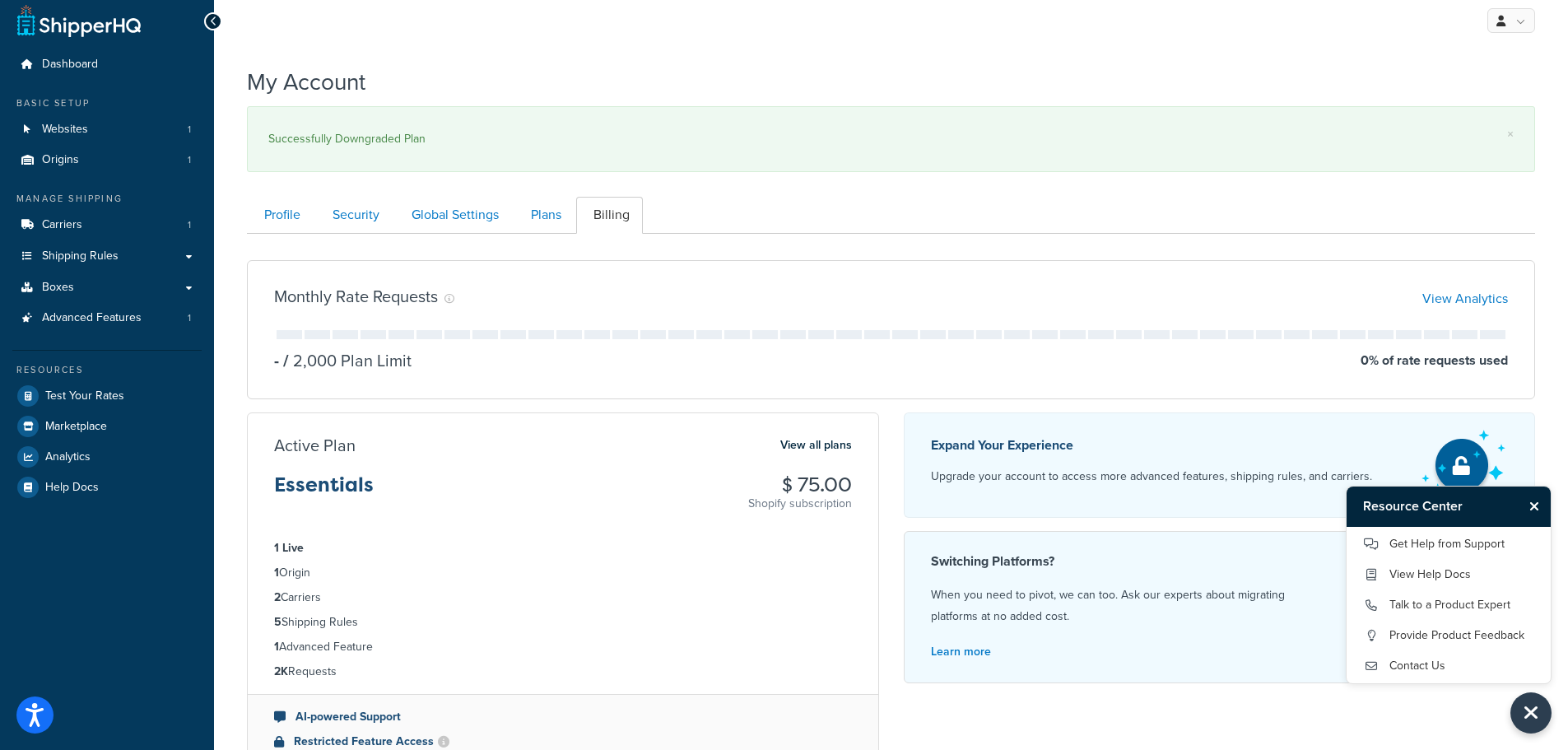
scroll to position [0, 0]
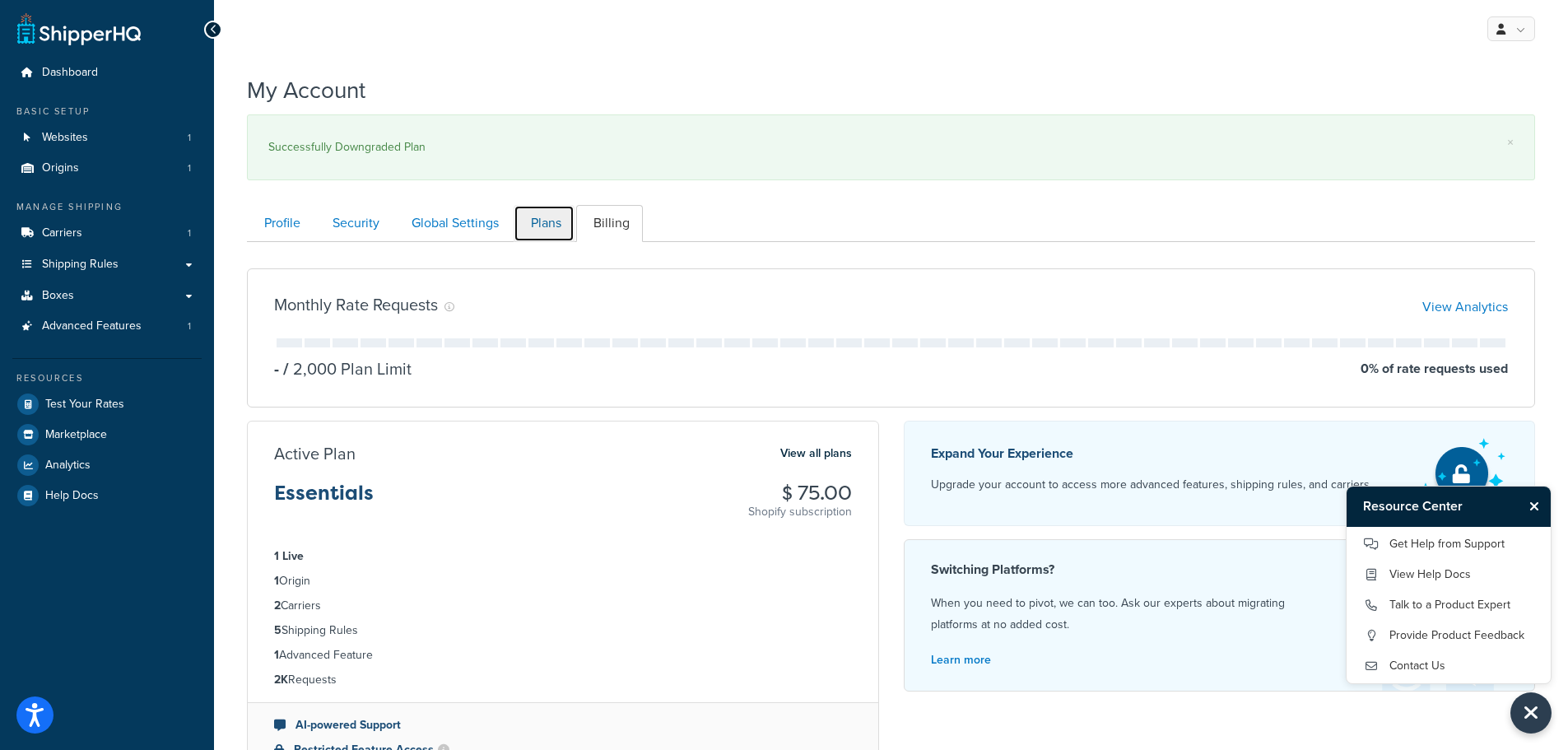
click at [556, 219] on link "Plans" at bounding box center [544, 223] width 61 height 37
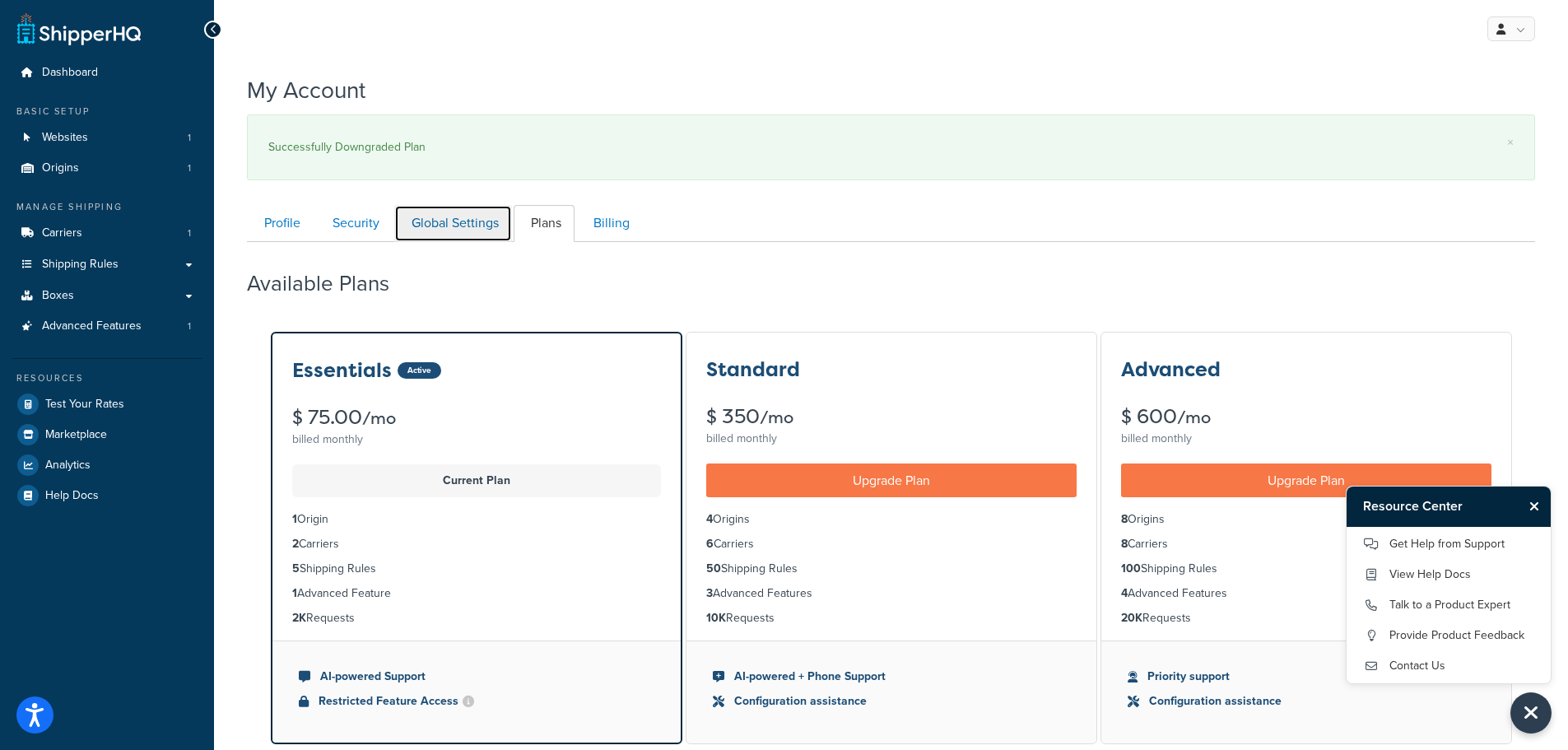
click at [457, 230] on link "Global Settings" at bounding box center [453, 223] width 118 height 37
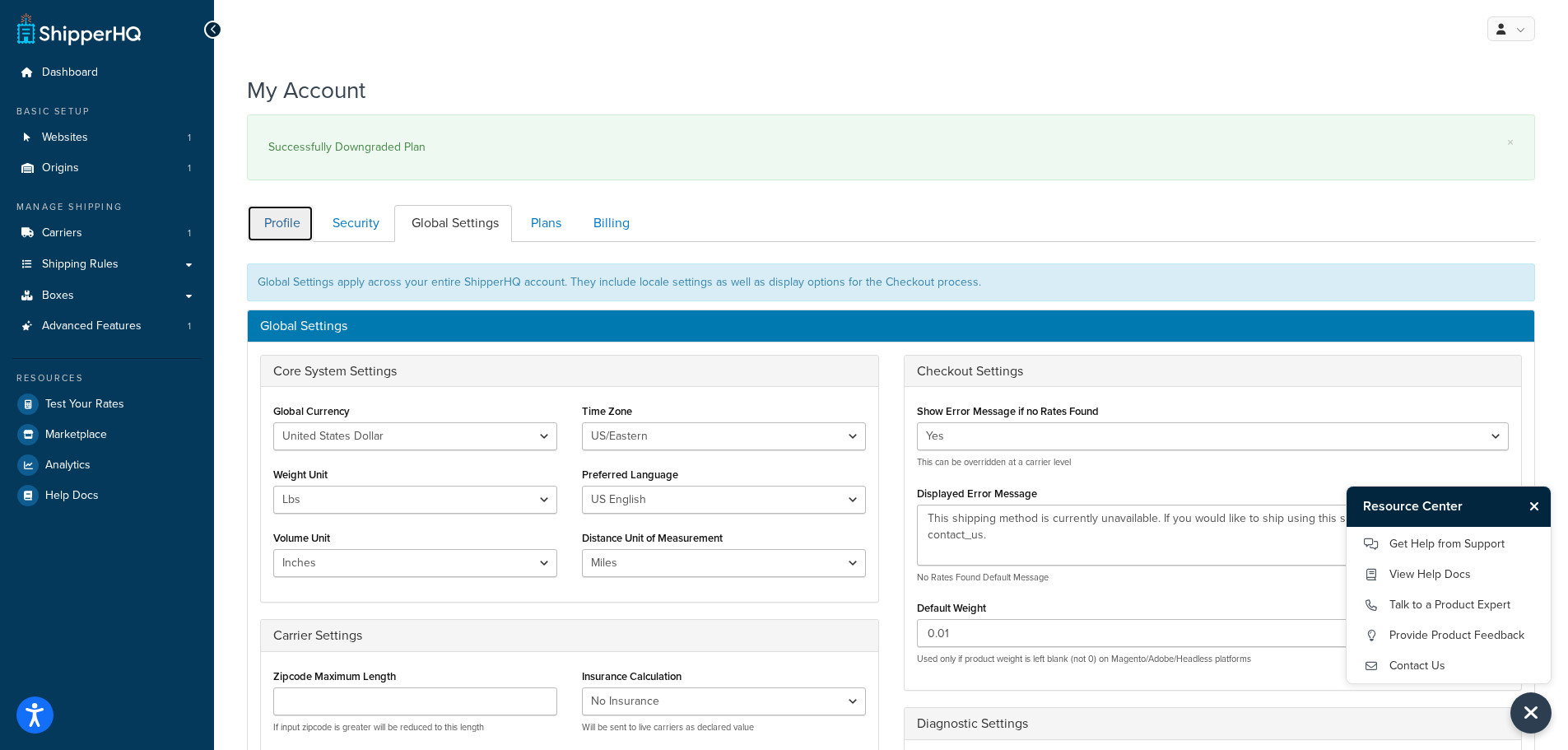
drag, startPoint x: 291, startPoint y: 217, endPoint x: 308, endPoint y: 217, distance: 17.0
click at [291, 217] on link "Profile" at bounding box center [280, 223] width 67 height 37
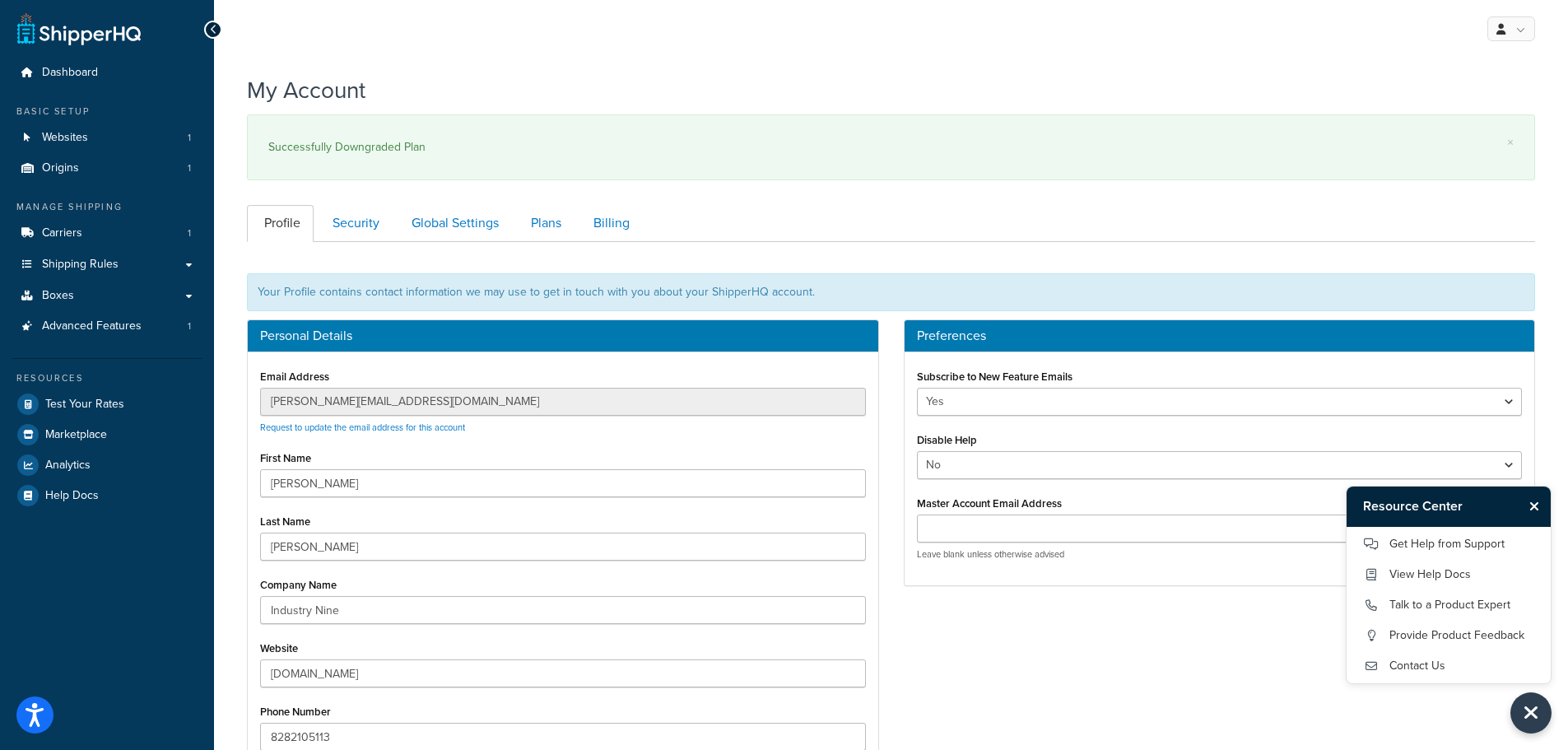
scroll to position [242, 0]
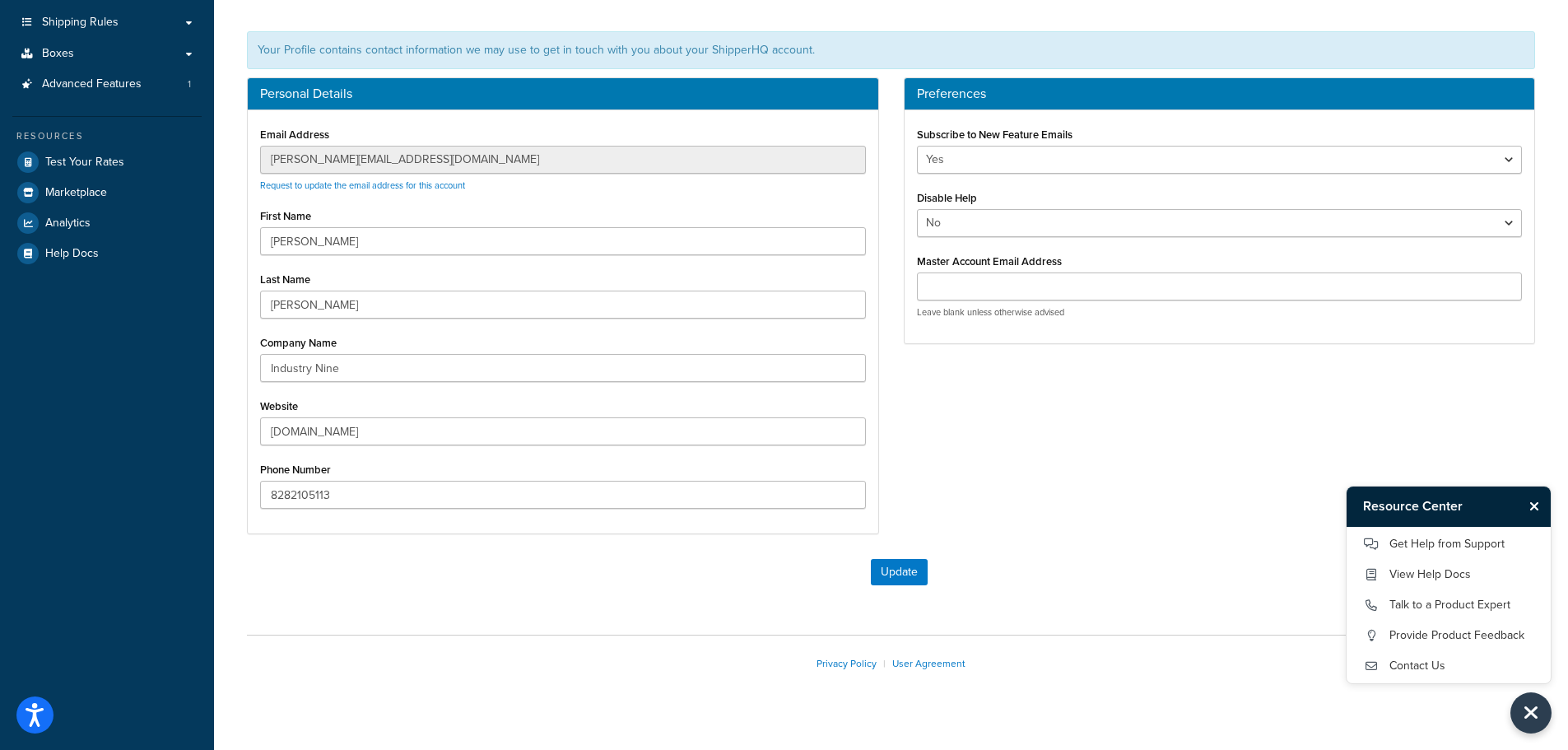
click at [1532, 508] on icon "Close Resource Center" at bounding box center [1534, 506] width 10 height 13
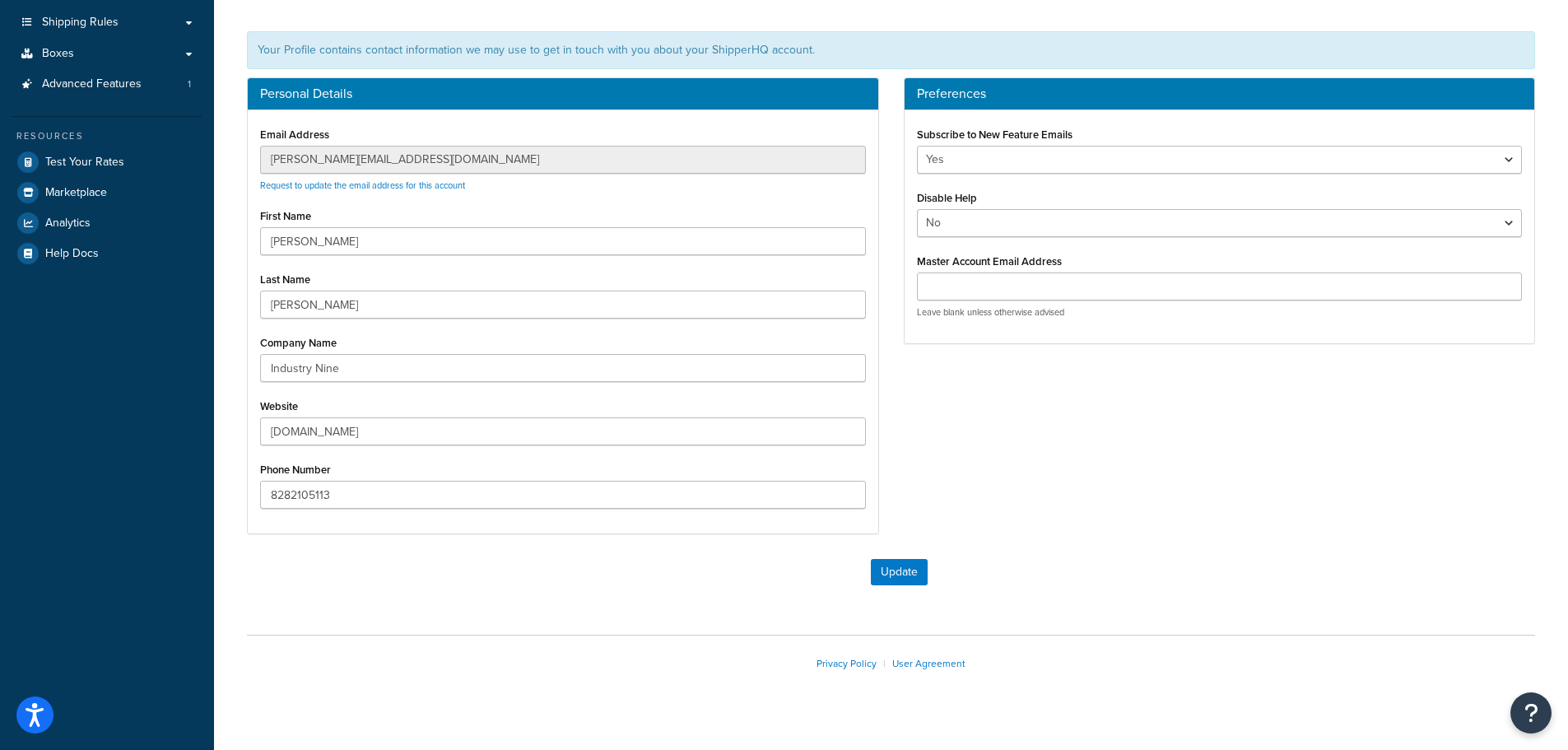
click at [1263, 469] on div "Personal Details Email Address [PERSON_NAME][EMAIL_ADDRESS][DOMAIN_NAME] Reques…" at bounding box center [891, 314] width 1313 height 474
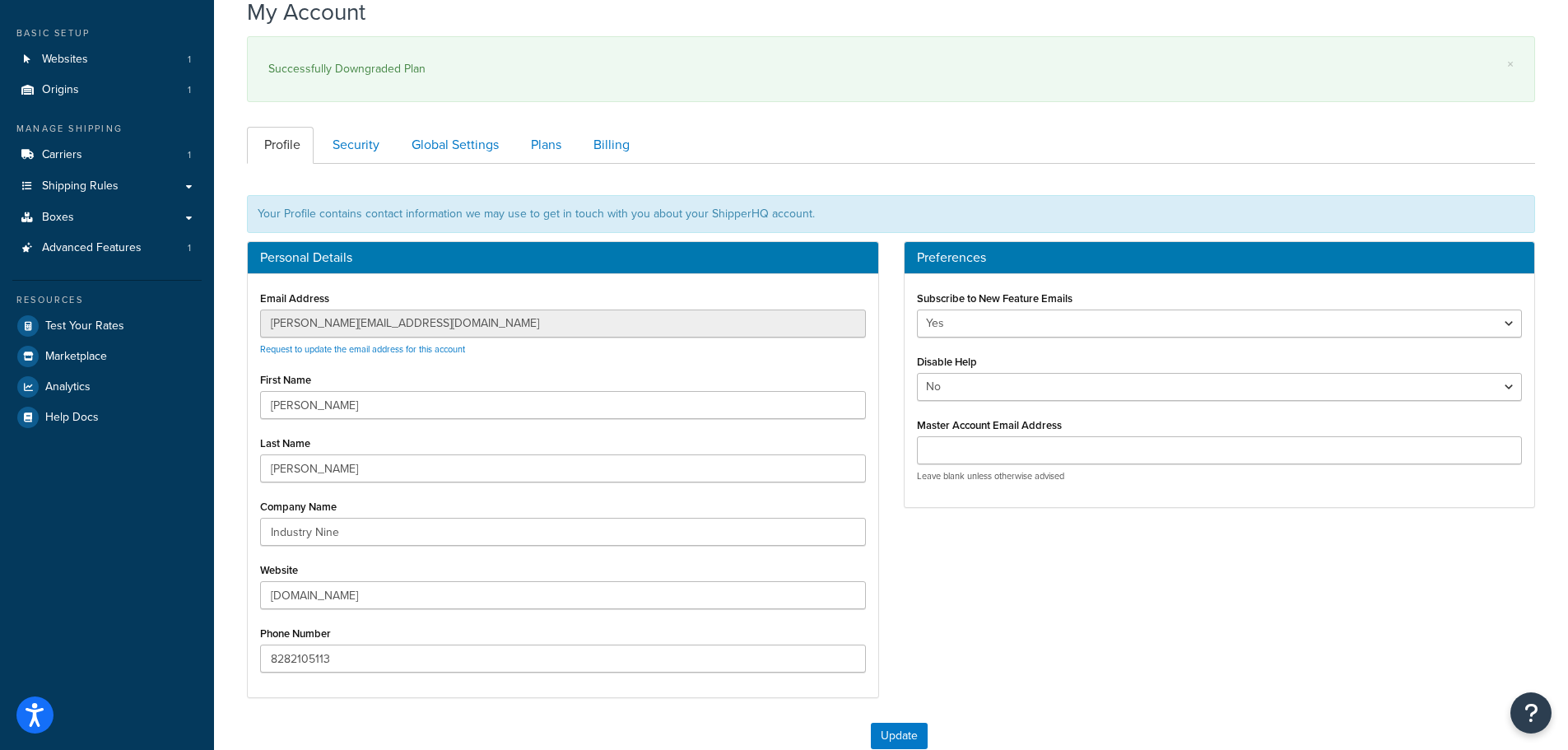
scroll to position [77, 0]
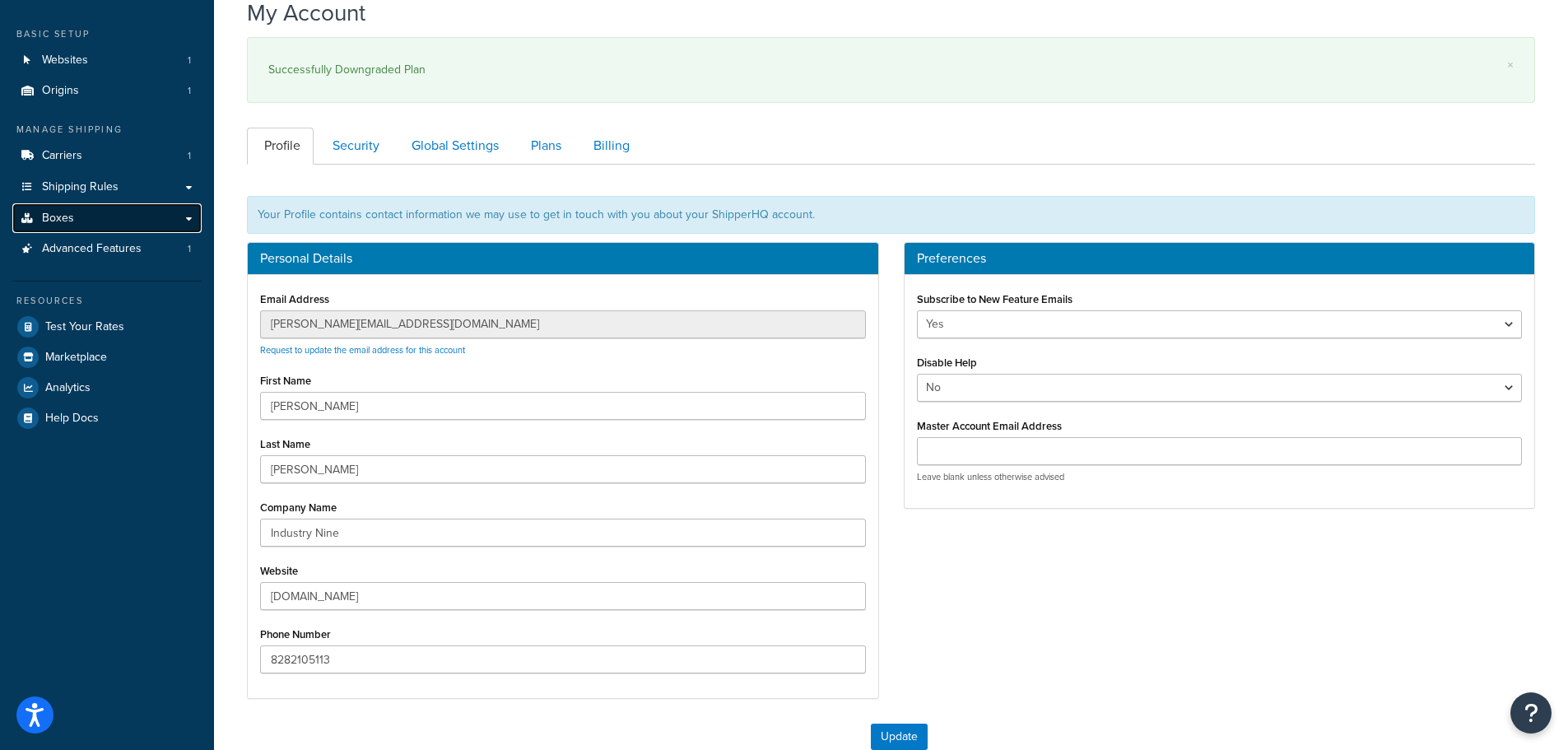
click at [74, 222] on link "Boxes" at bounding box center [107, 218] width 190 height 30
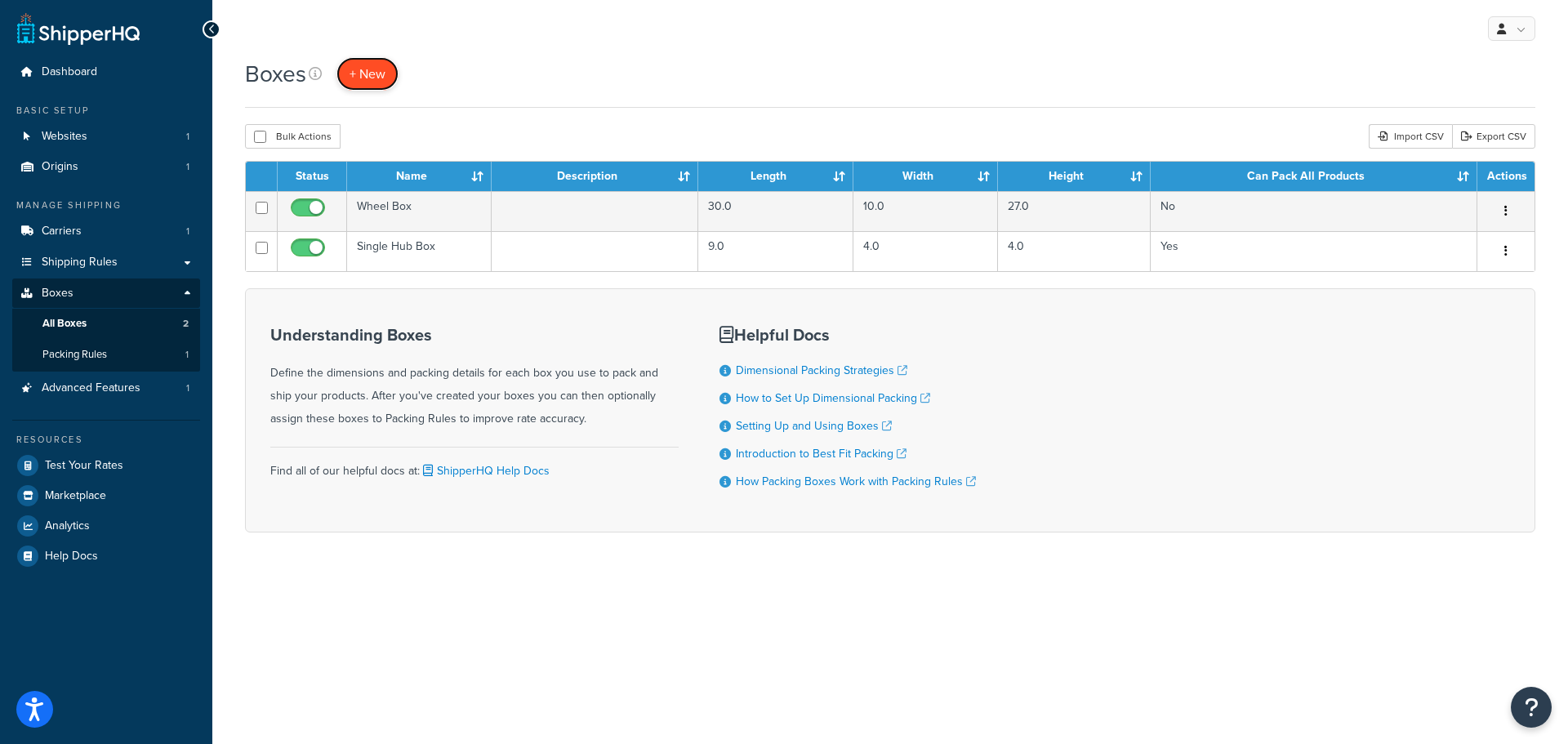
click at [366, 66] on span "+ New" at bounding box center [368, 74] width 36 height 19
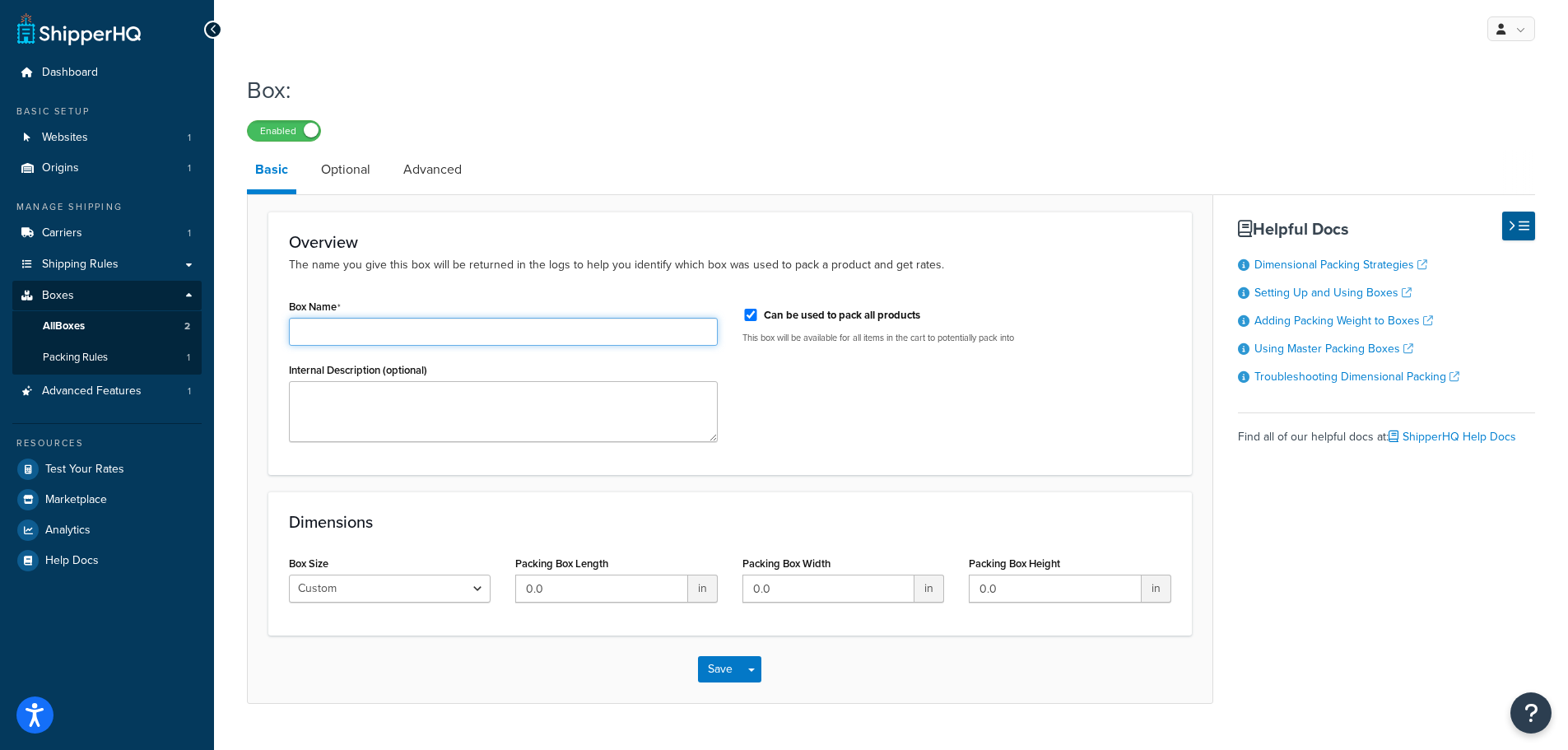
click at [348, 338] on input "Box Name" at bounding box center [503, 332] width 429 height 28
type input "Double Hub Box"
click at [443, 426] on textarea "Internal Description (optional)" at bounding box center [503, 412] width 429 height 61
click at [593, 594] on input "0.0" at bounding box center [601, 588] width 172 height 28
drag, startPoint x: 533, startPoint y: 587, endPoint x: 508, endPoint y: 583, distance: 25.3
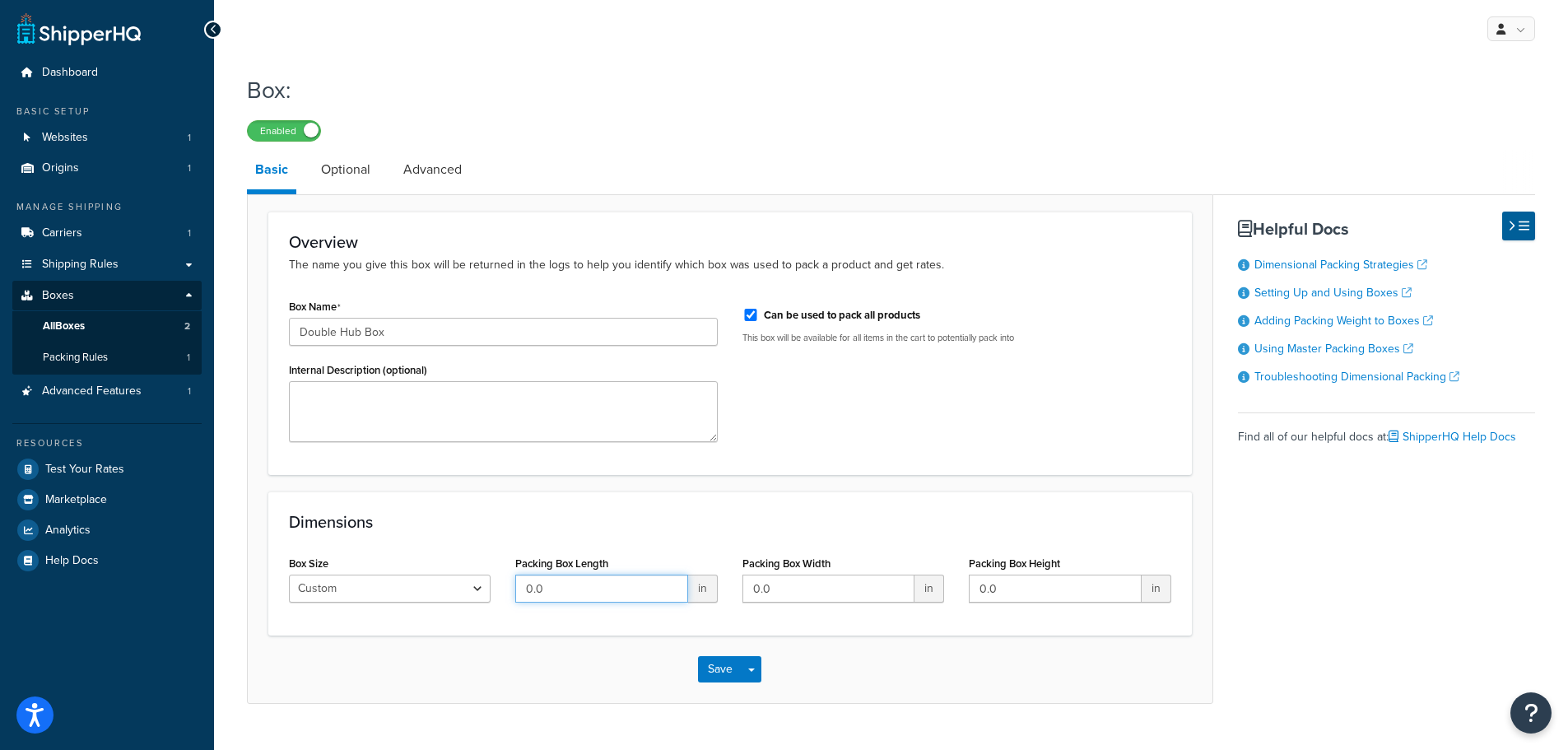
click at [508, 583] on div "Packing Box Length 0.0 in" at bounding box center [616, 583] width 227 height 64
type input "9"
type input "8"
type input "4"
click at [723, 667] on button "Save" at bounding box center [720, 670] width 45 height 27
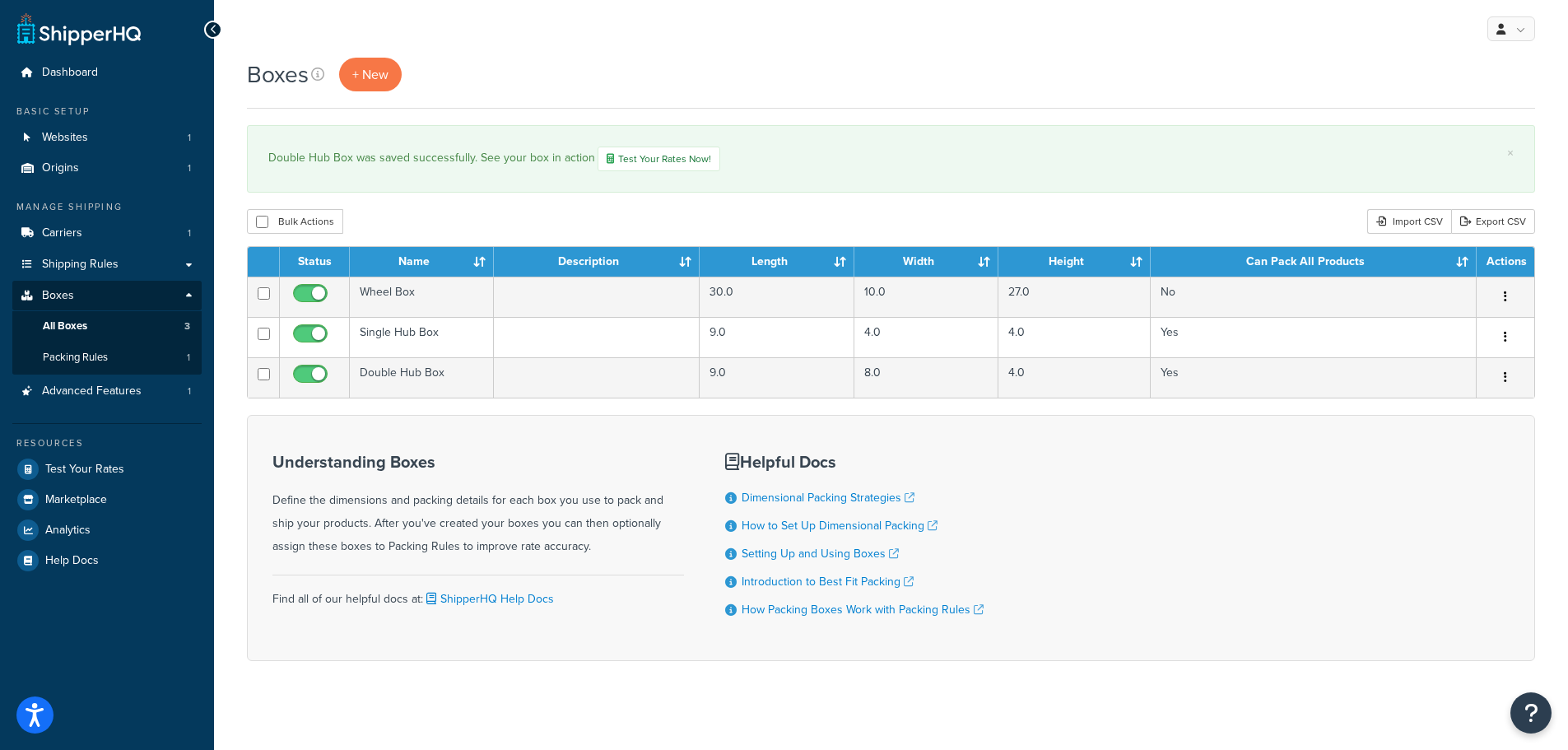
click at [1139, 56] on div "My Profile Billing Global Settings Contact Us Logout" at bounding box center [891, 29] width 1354 height 57
